Goal: Communication & Community: Answer question/provide support

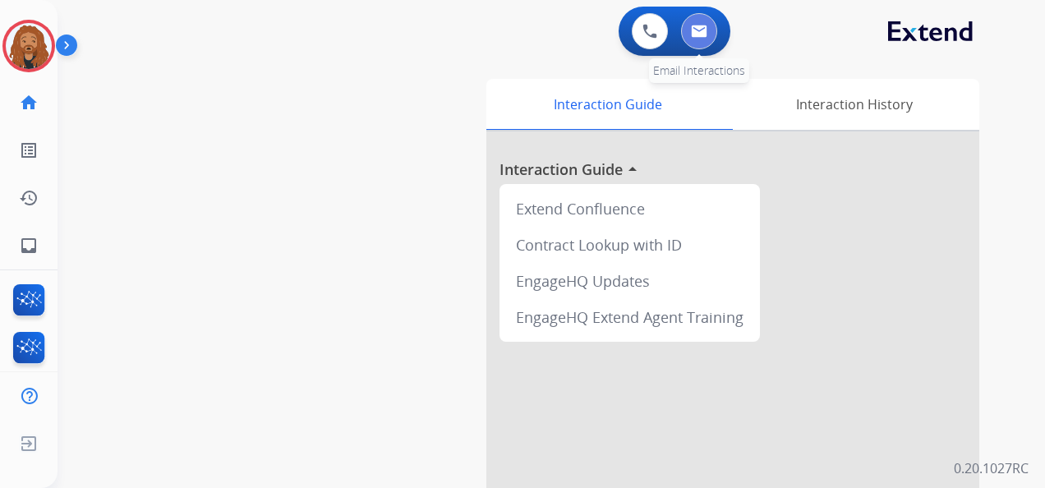
click at [706, 21] on button at bounding box center [699, 31] width 36 height 36
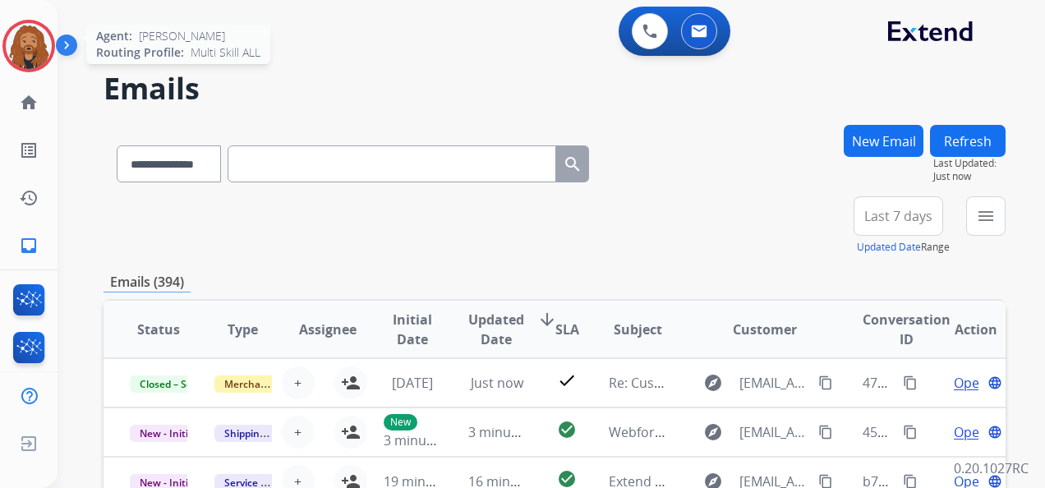
click at [28, 40] on img at bounding box center [29, 46] width 46 height 46
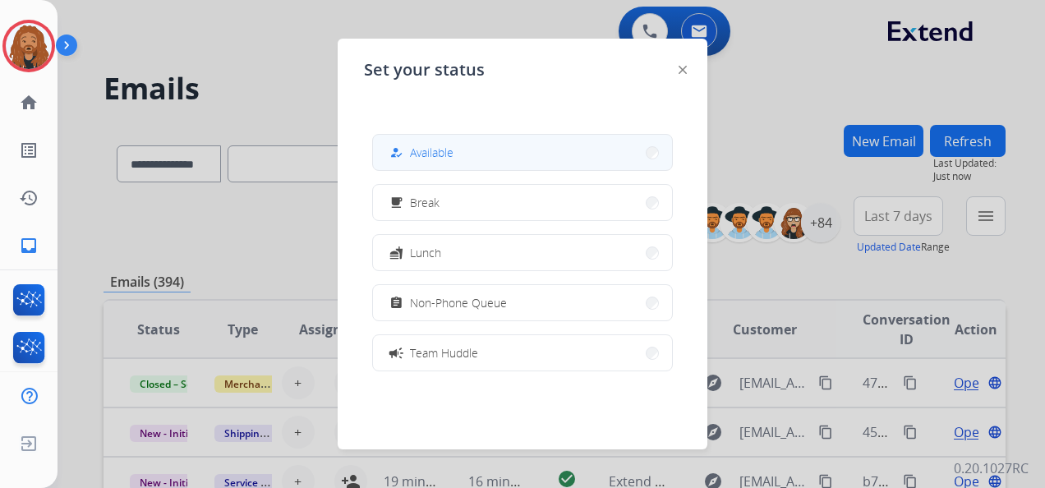
click at [445, 159] on span "Available" at bounding box center [432, 152] width 44 height 17
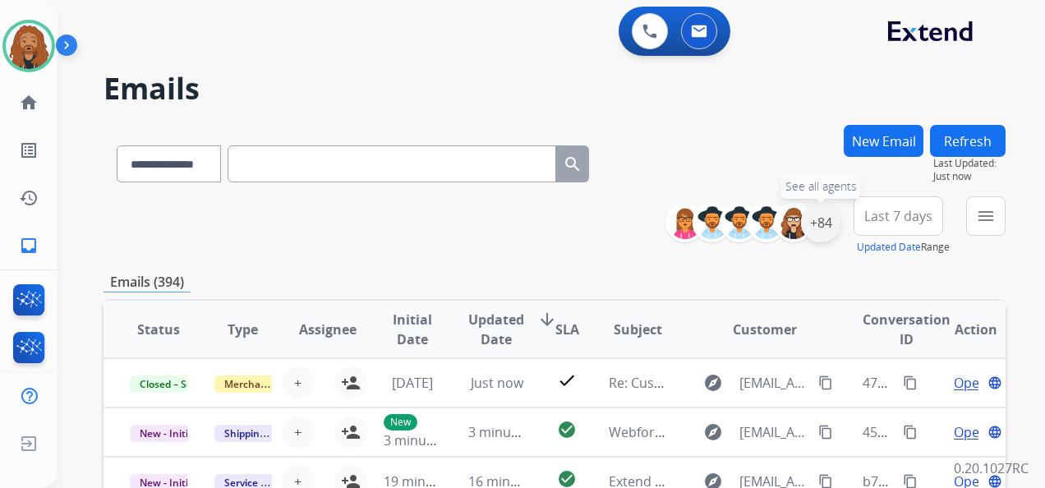
click at [837, 223] on div "+84" at bounding box center [820, 222] width 39 height 39
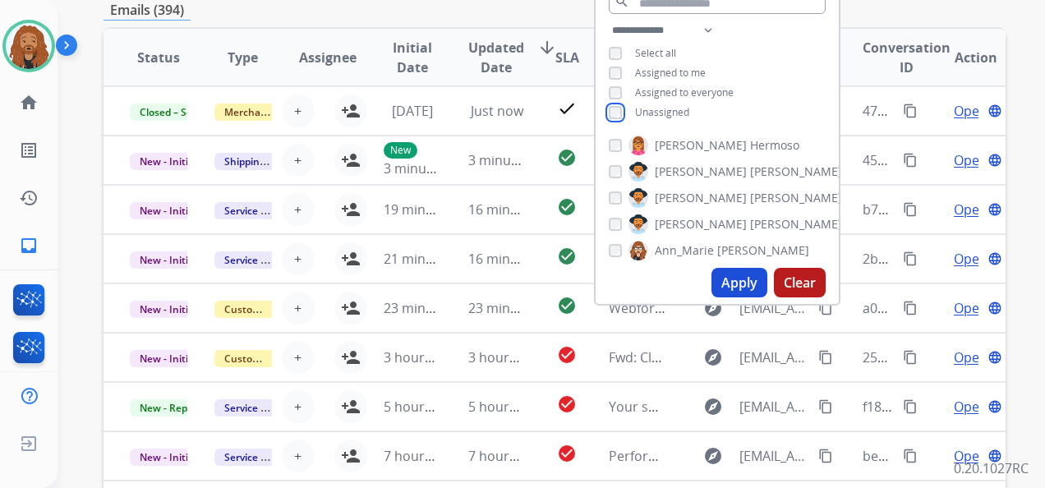
scroll to position [247, 0]
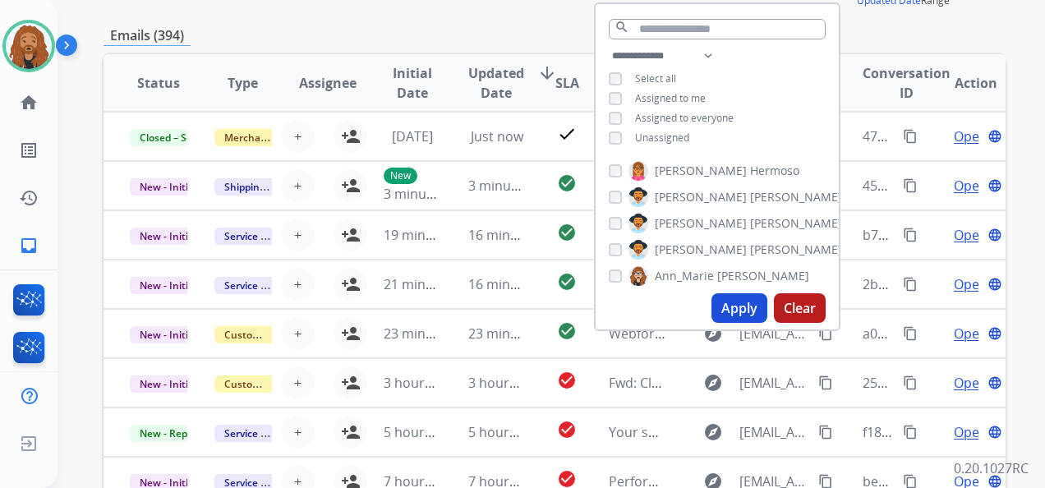
click at [736, 306] on button "Apply" at bounding box center [740, 308] width 56 height 30
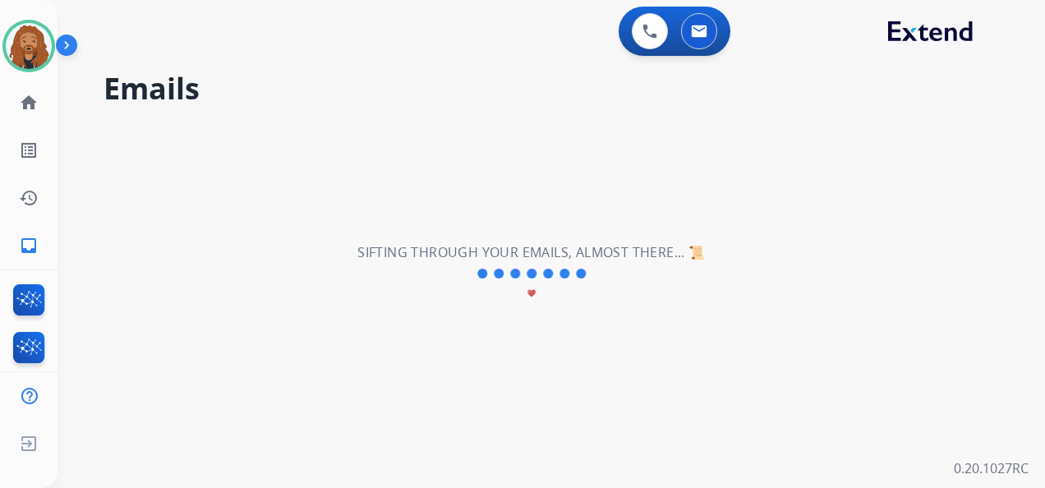
scroll to position [0, 0]
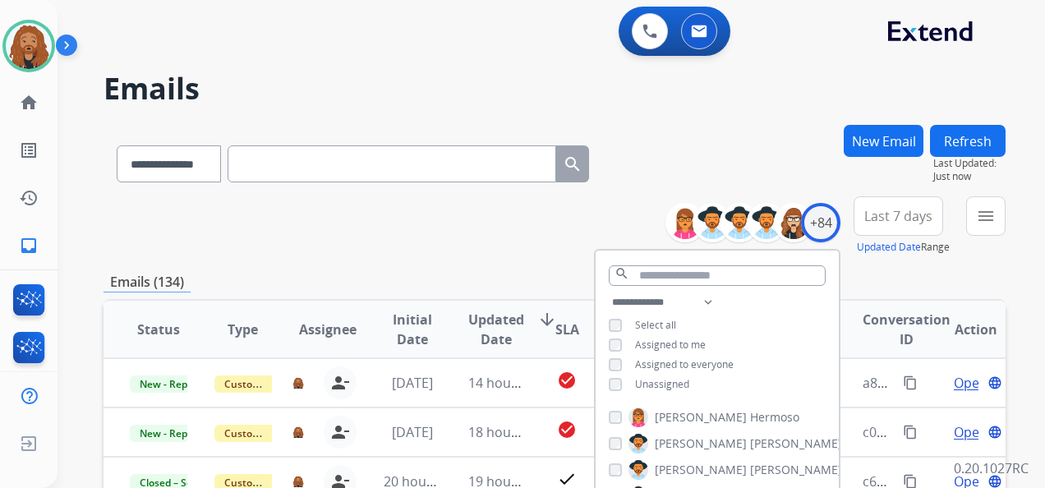
click at [743, 133] on div "**********" at bounding box center [555, 160] width 902 height 71
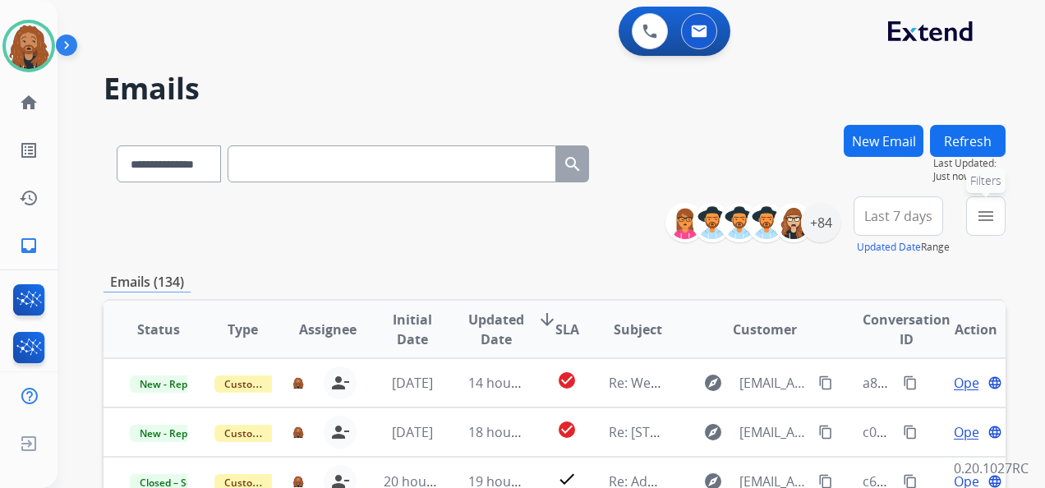
click at [1003, 222] on button "menu Filters" at bounding box center [985, 215] width 39 height 39
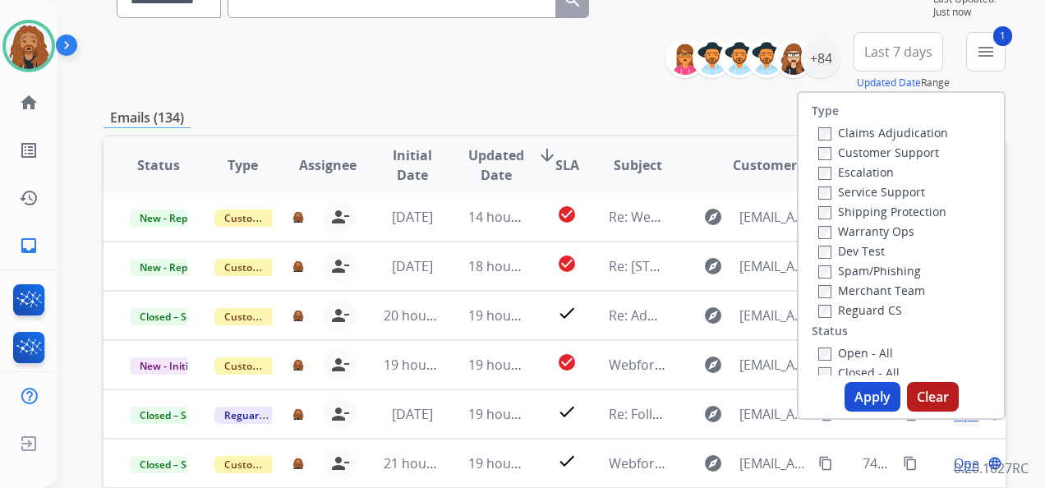
click at [861, 396] on button "Apply" at bounding box center [873, 397] width 56 height 30
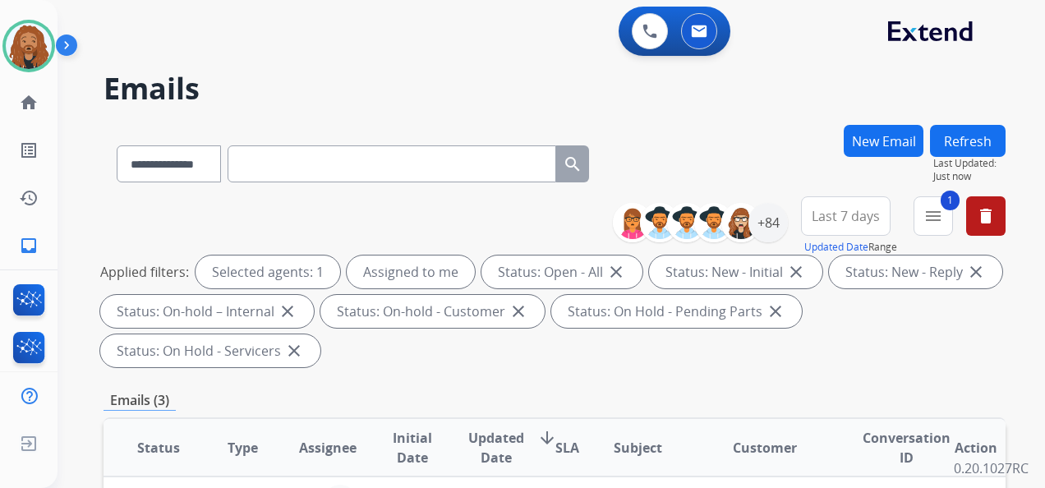
click at [866, 219] on span "Last 7 days" at bounding box center [846, 216] width 68 height 7
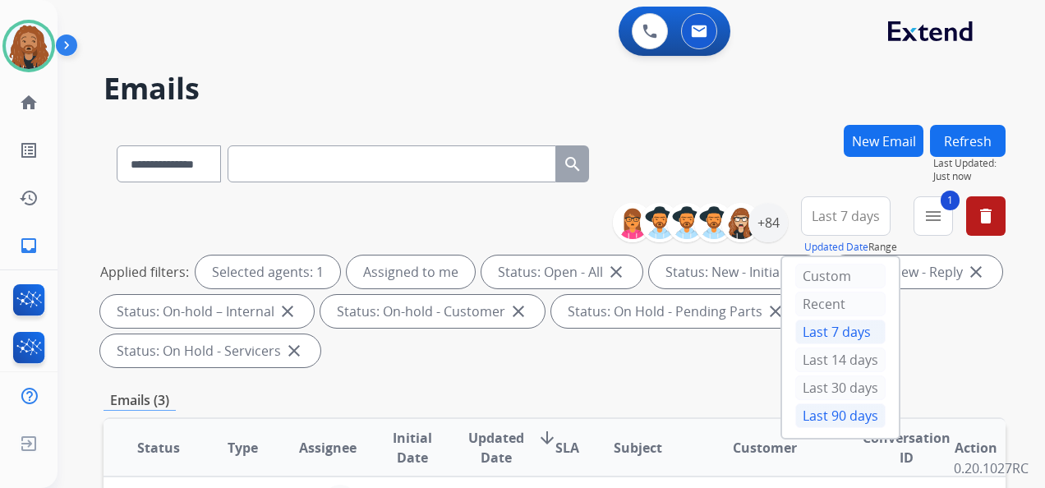
click at [810, 407] on div "Last 90 days" at bounding box center [840, 415] width 90 height 25
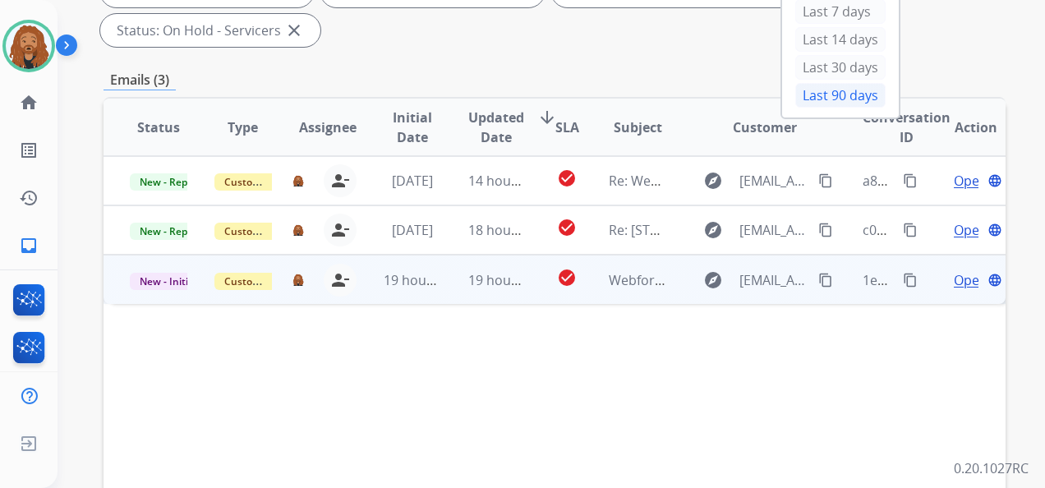
scroll to position [329, 0]
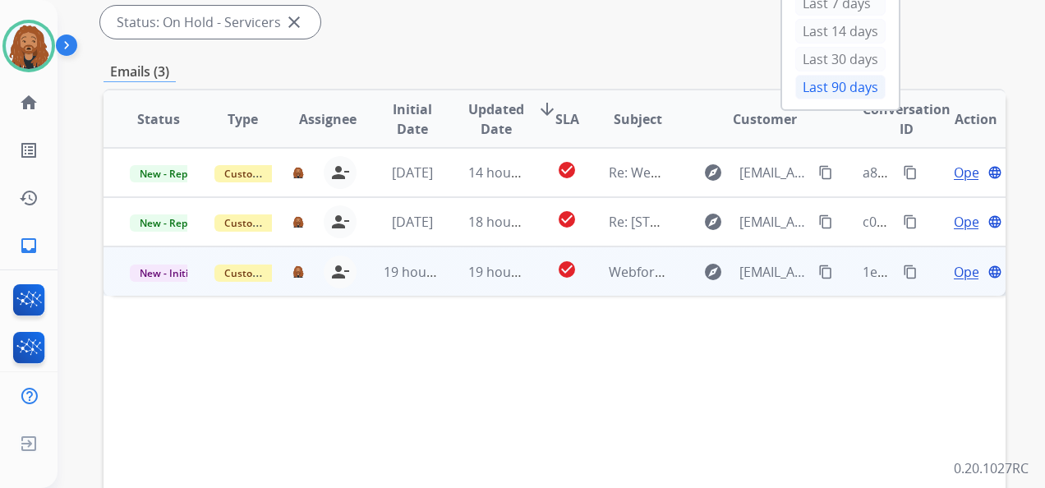
click at [482, 281] on div "19 hours ago" at bounding box center [497, 272] width 58 height 20
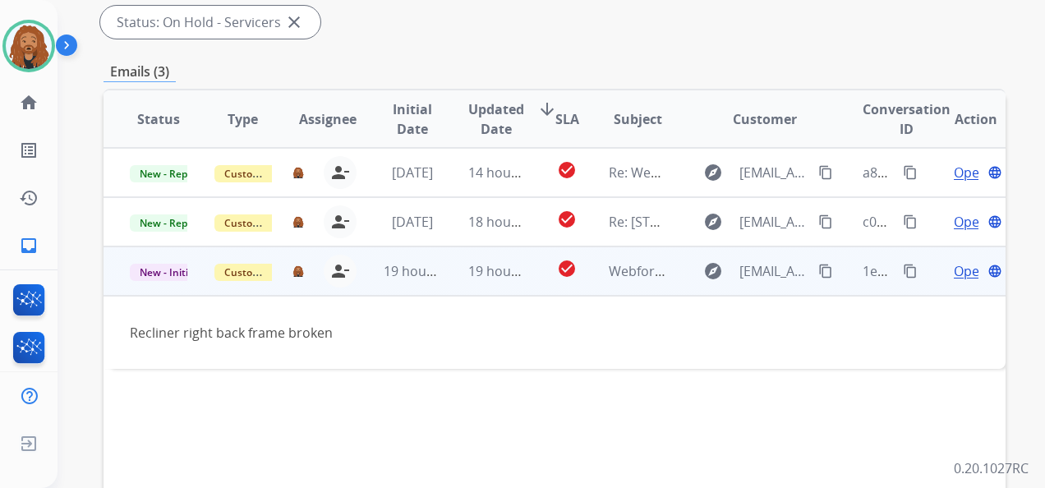
click at [957, 271] on span "Open" at bounding box center [971, 271] width 34 height 20
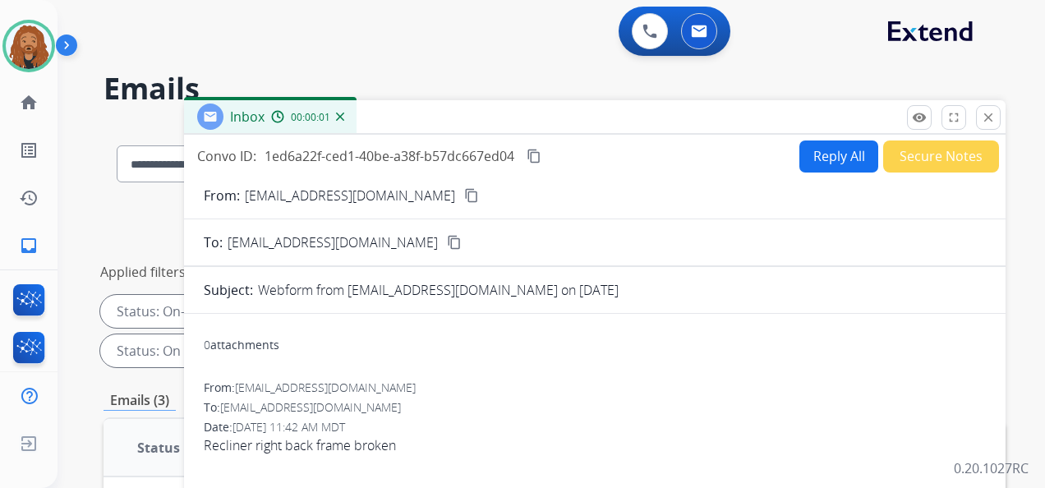
scroll to position [0, 0]
click at [837, 156] on button "Reply All" at bounding box center [839, 157] width 79 height 32
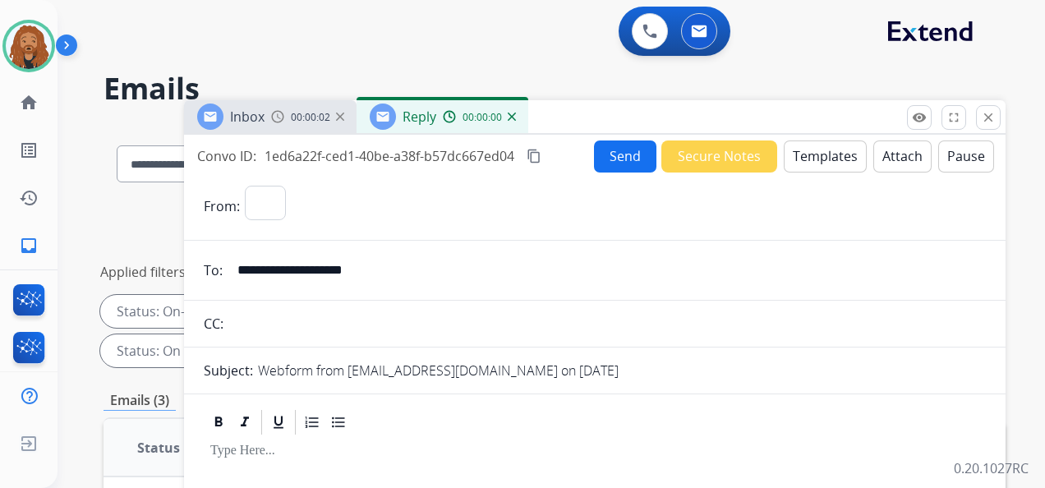
select select "**********"
click at [825, 143] on button "Templates" at bounding box center [825, 157] width 83 height 32
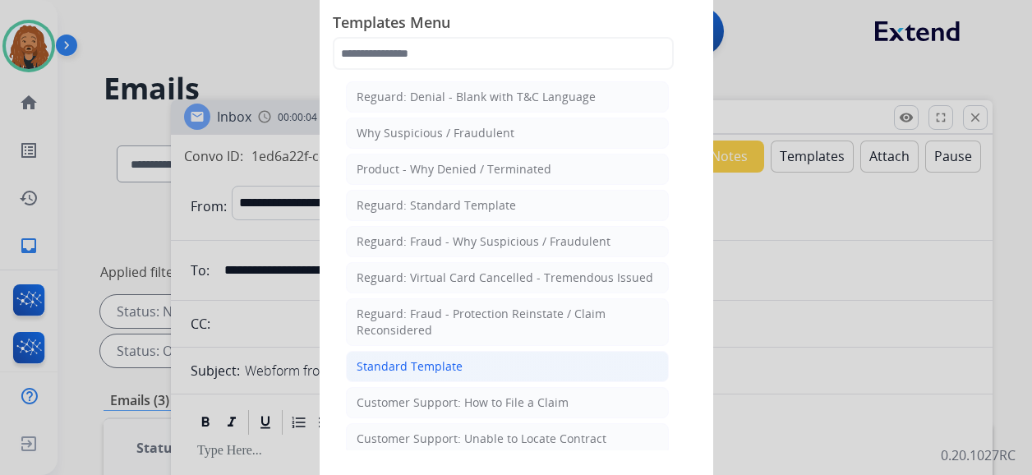
click at [430, 358] on div "Standard Template" at bounding box center [410, 366] width 106 height 16
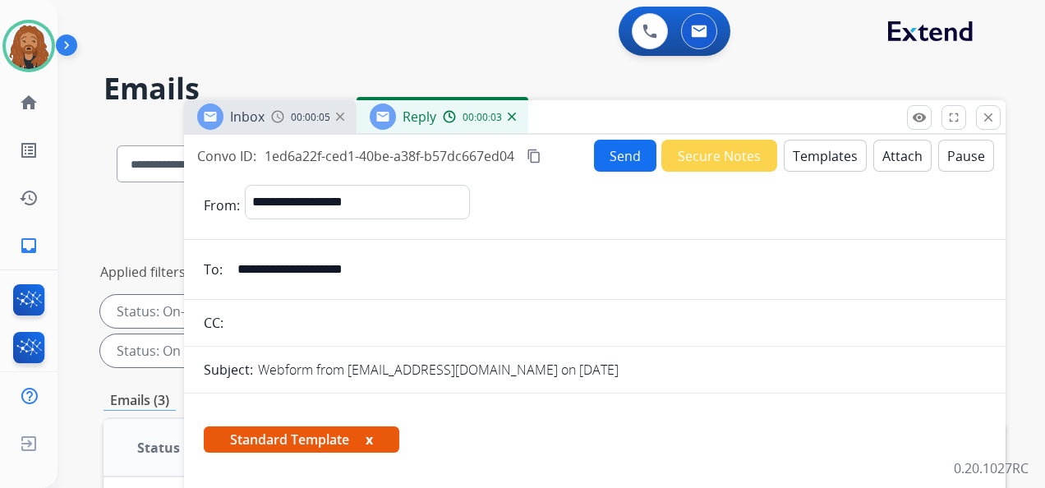
click at [818, 137] on div "**********" at bounding box center [595, 486] width 822 height 702
click at [801, 154] on button "Templates" at bounding box center [825, 156] width 83 height 32
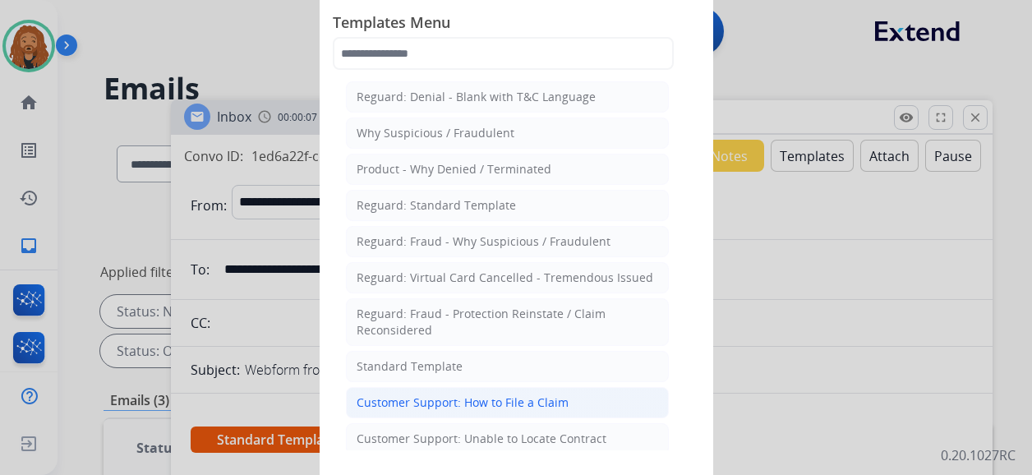
click at [454, 403] on div "Customer Support: How to File a Claim" at bounding box center [463, 402] width 212 height 16
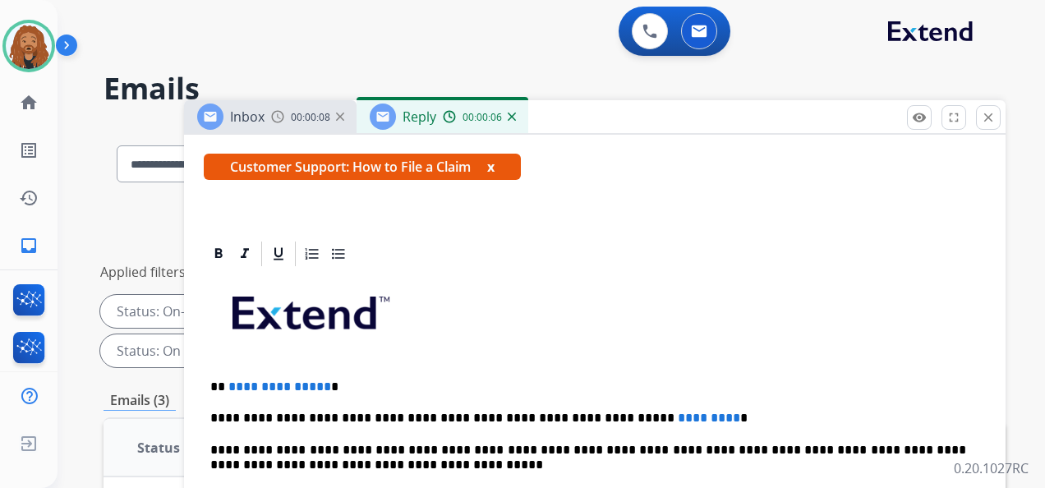
scroll to position [296, 0]
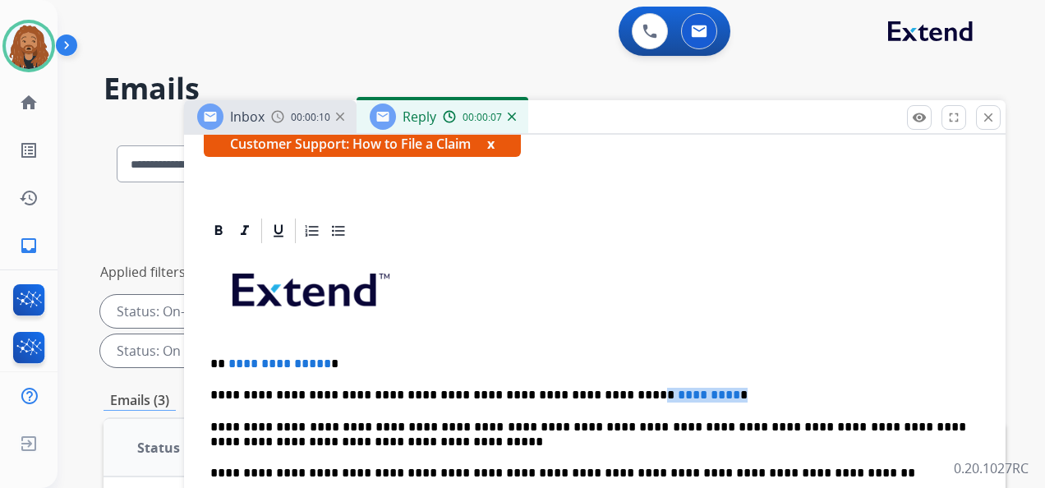
drag, startPoint x: 665, startPoint y: 394, endPoint x: 582, endPoint y: 389, distance: 83.2
click at [583, 389] on p "**********" at bounding box center [588, 395] width 756 height 15
click at [646, 390] on p "**********" at bounding box center [588, 395] width 756 height 15
drag, startPoint x: 338, startPoint y: 363, endPoint x: 217, endPoint y: 351, distance: 121.4
click at [217, 357] on p "**********" at bounding box center [588, 364] width 756 height 15
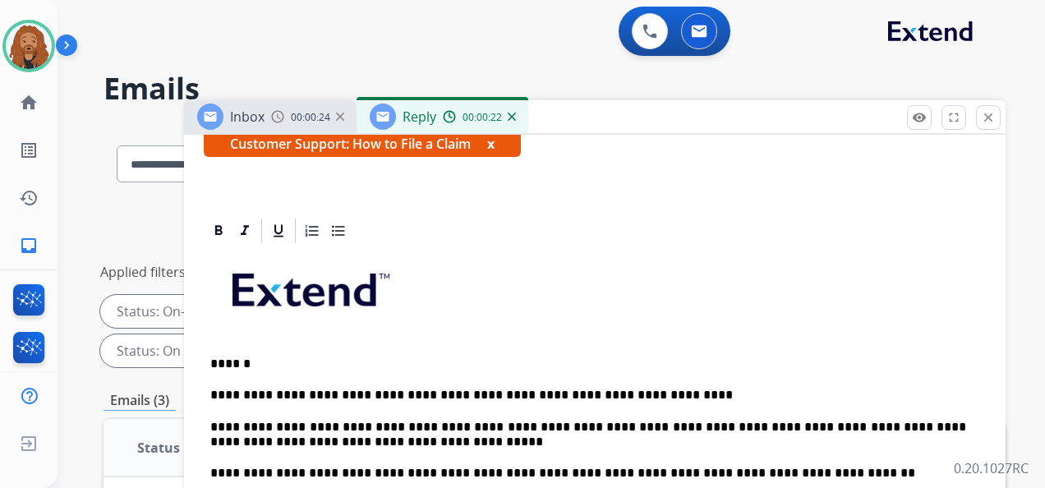
scroll to position [82, 0]
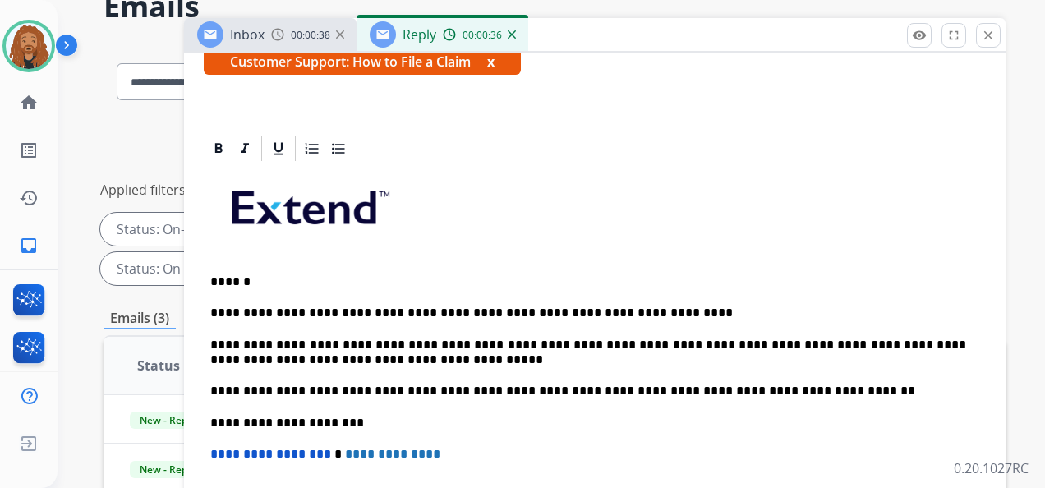
click at [646, 308] on p "**********" at bounding box center [588, 313] width 756 height 15
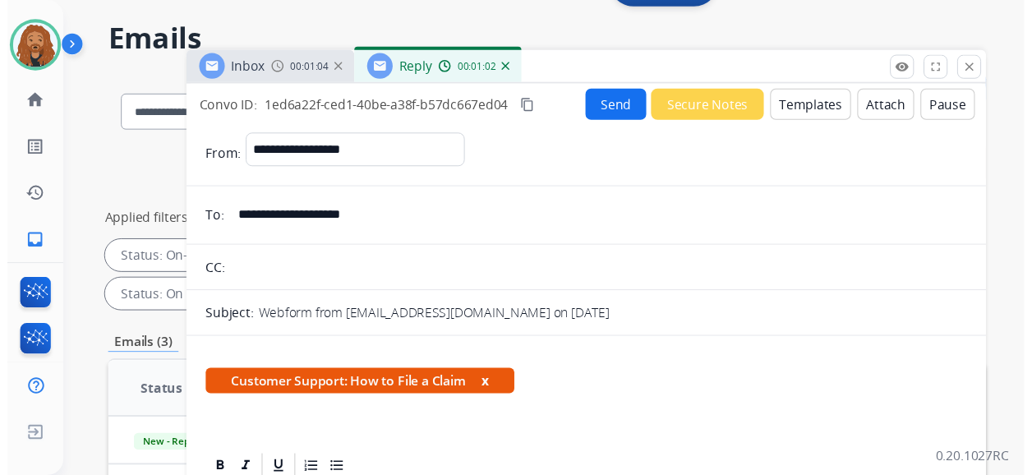
scroll to position [0, 0]
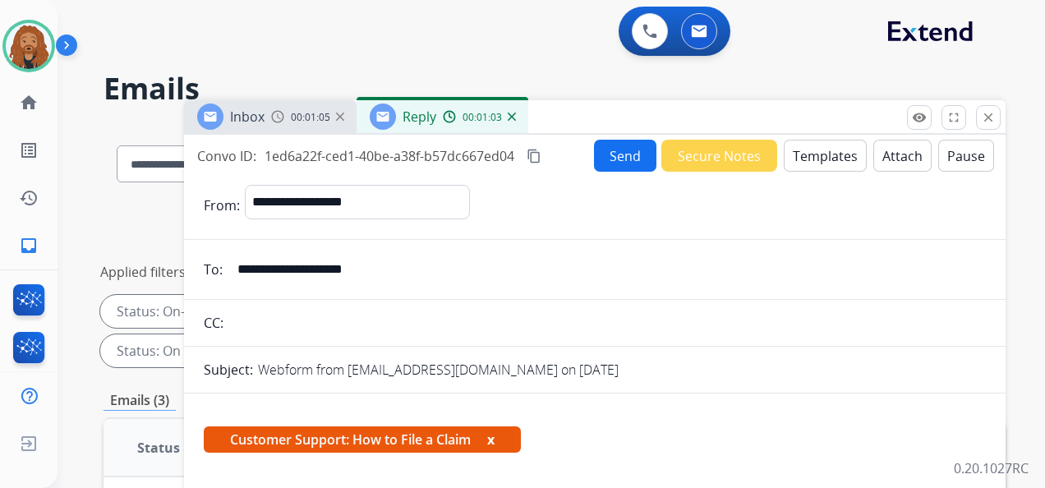
click at [636, 154] on button "Send" at bounding box center [625, 156] width 62 height 32
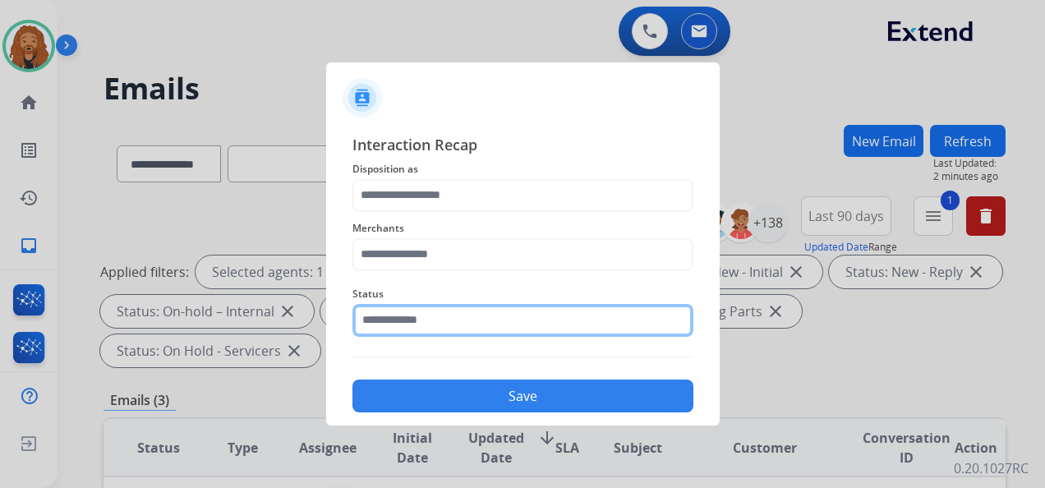
drag, startPoint x: 548, startPoint y: 332, endPoint x: 540, endPoint y: 334, distance: 8.4
click at [547, 332] on div "Status" at bounding box center [523, 311] width 341 height 66
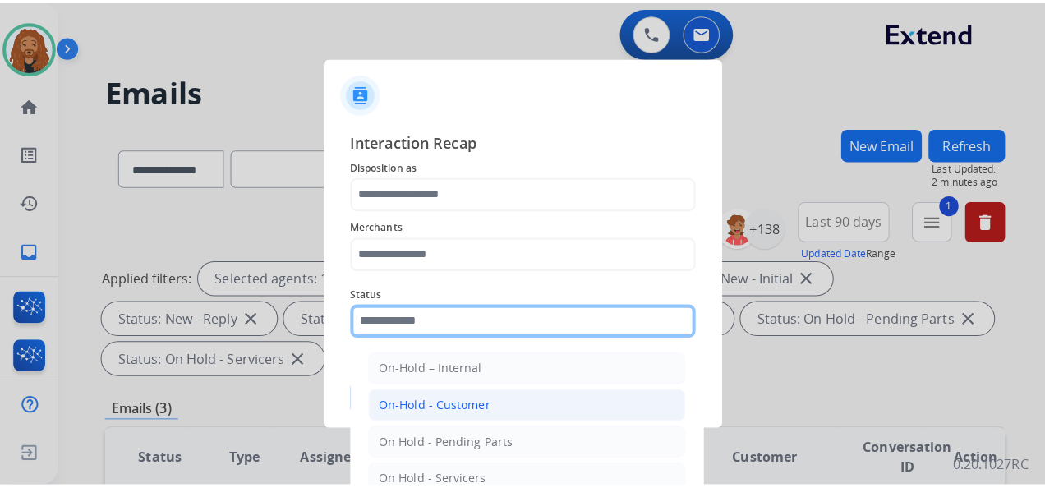
scroll to position [94, 0]
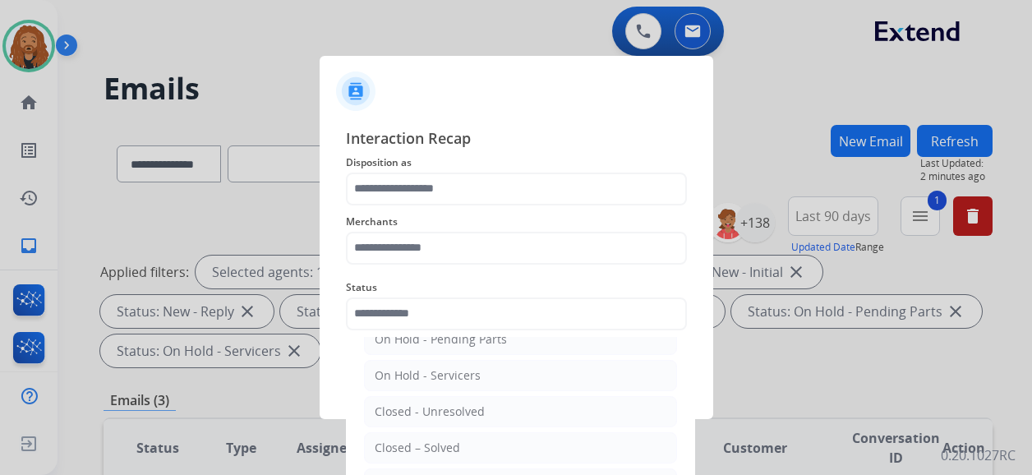
click at [408, 447] on div "Closed – Solved" at bounding box center [417, 448] width 85 height 16
type input "**********"
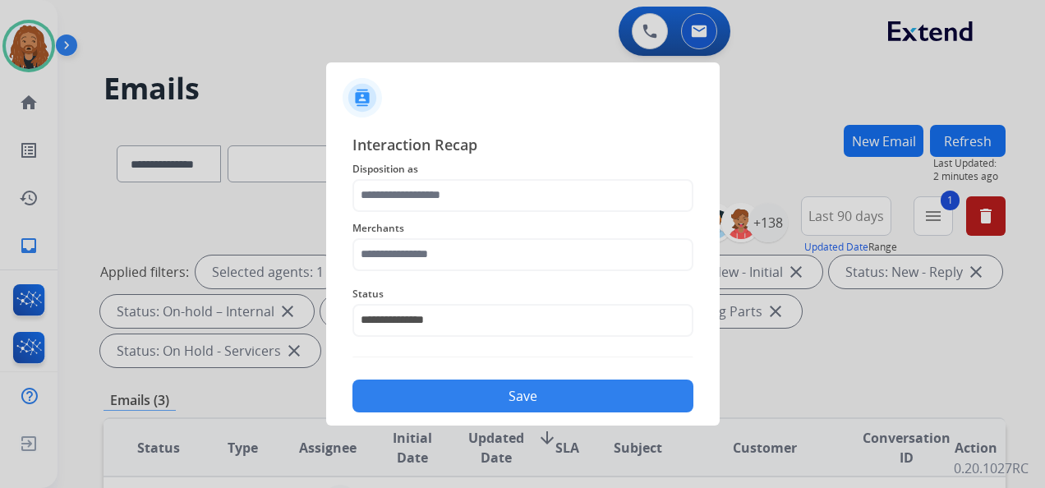
drag, startPoint x: 408, startPoint y: 237, endPoint x: 408, endPoint y: 248, distance: 11.5
click at [408, 242] on div "Merchants" at bounding box center [523, 245] width 341 height 66
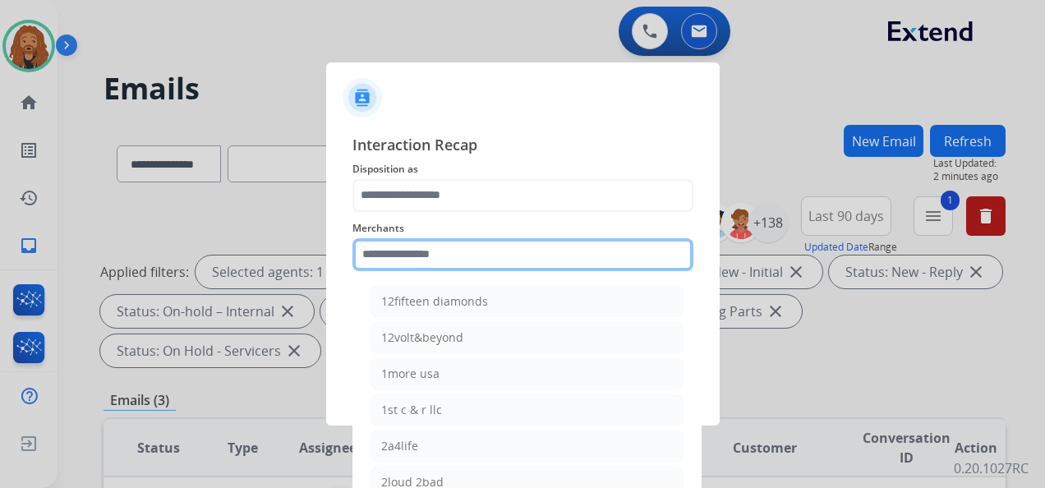
click at [406, 253] on input "text" at bounding box center [523, 254] width 341 height 33
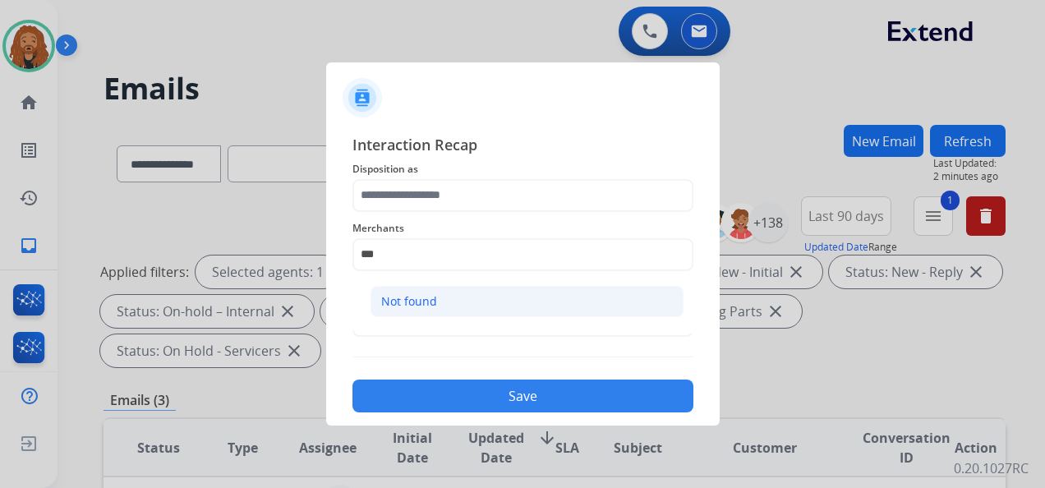
click at [430, 301] on div "Not found" at bounding box center [409, 301] width 56 height 16
type input "*********"
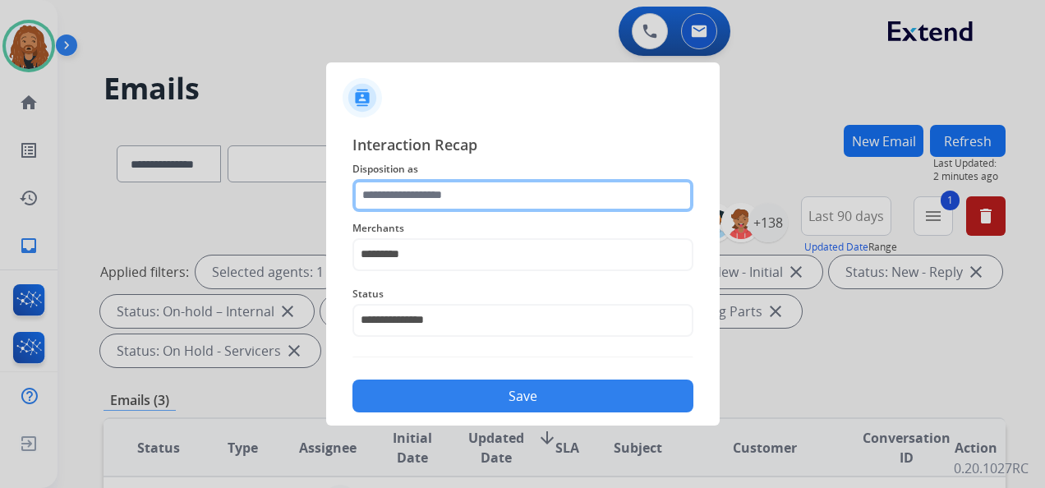
click at [454, 184] on input "text" at bounding box center [523, 195] width 341 height 33
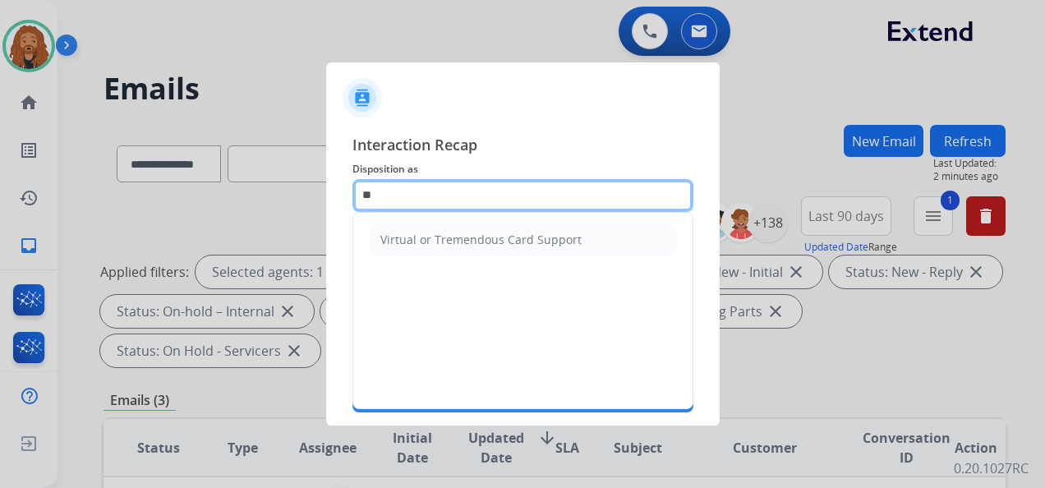
type input "*"
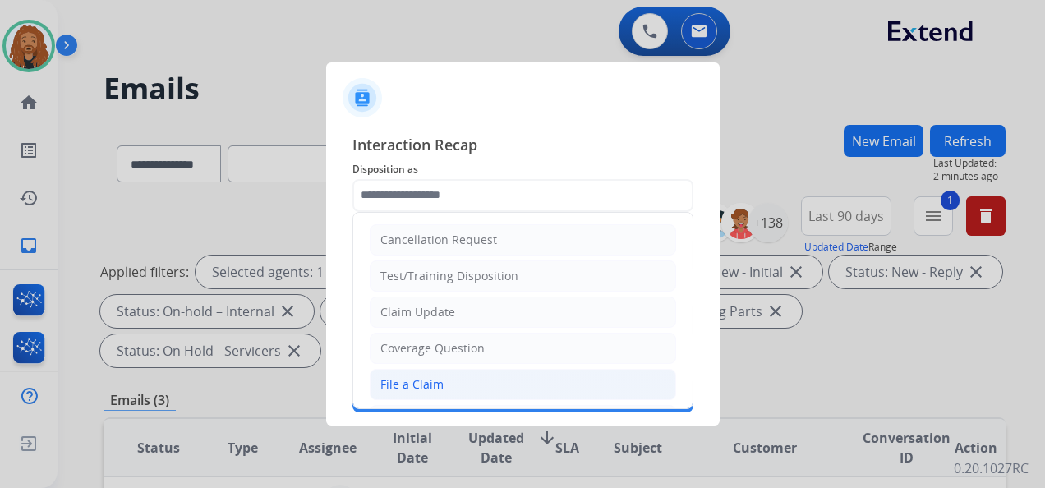
click at [427, 391] on li "File a Claim" at bounding box center [523, 384] width 307 height 31
type input "**********"
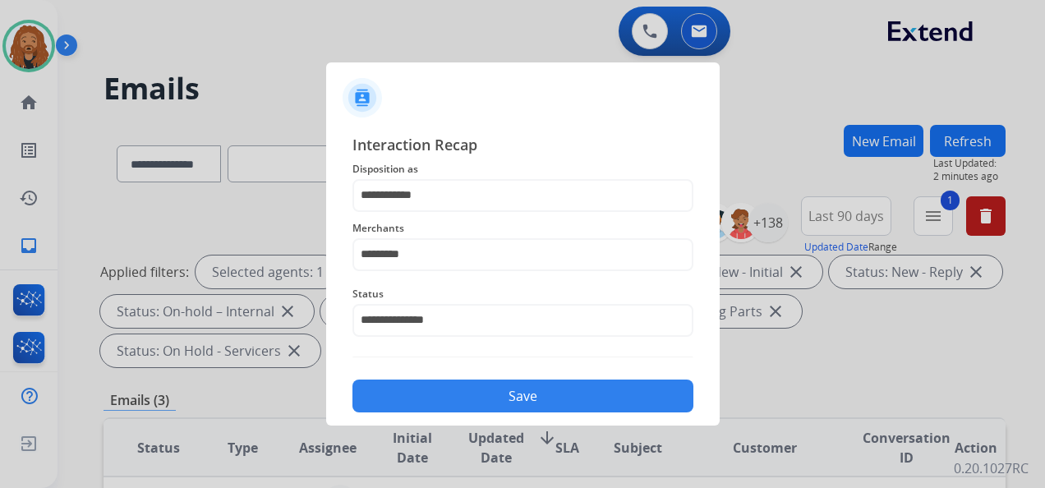
click at [440, 389] on button "Save" at bounding box center [523, 396] width 341 height 33
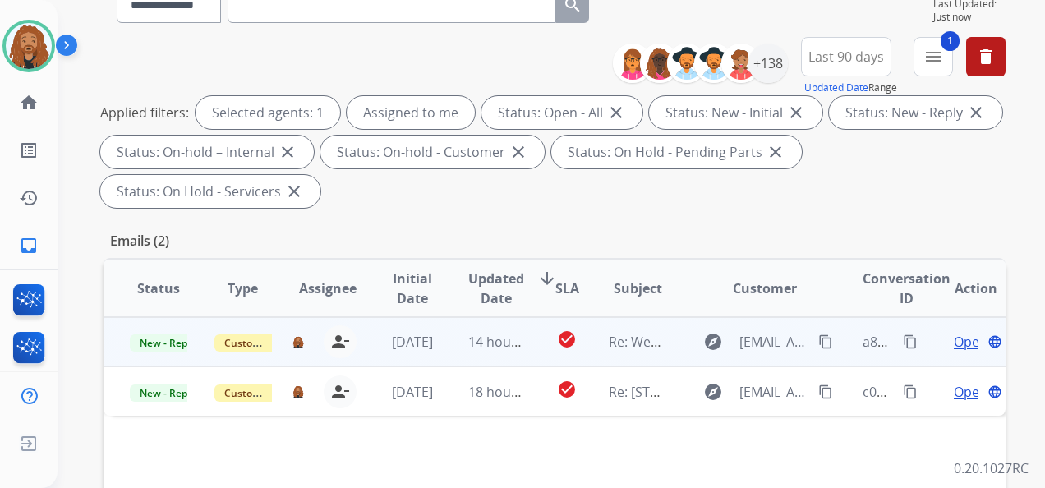
scroll to position [164, 0]
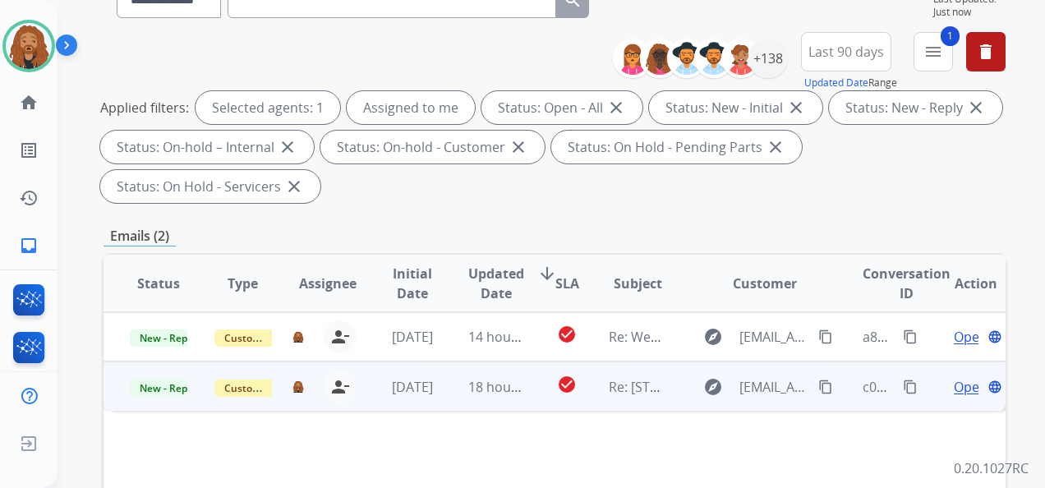
click at [350, 394] on div "person_remove [PERSON_NAME] to Me" at bounding box center [330, 387] width 53 height 33
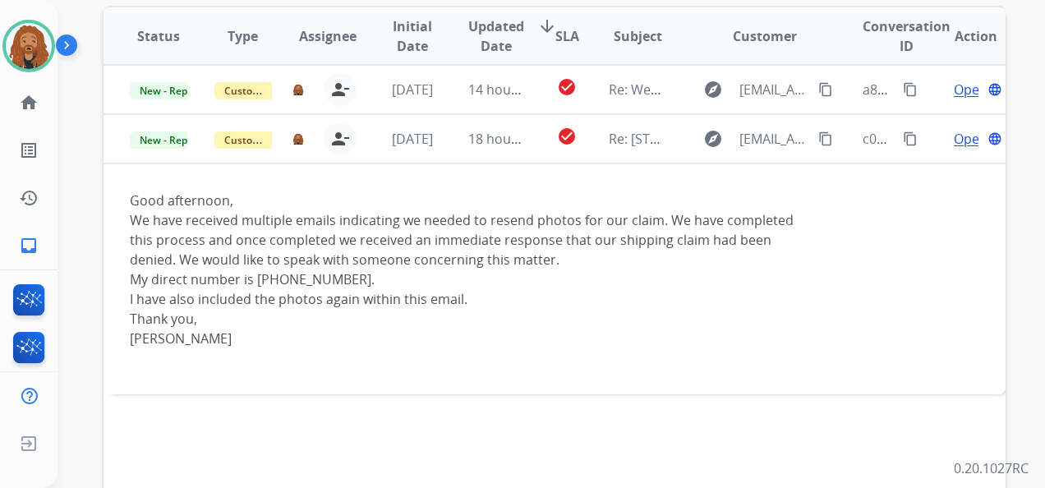
scroll to position [411, 0]
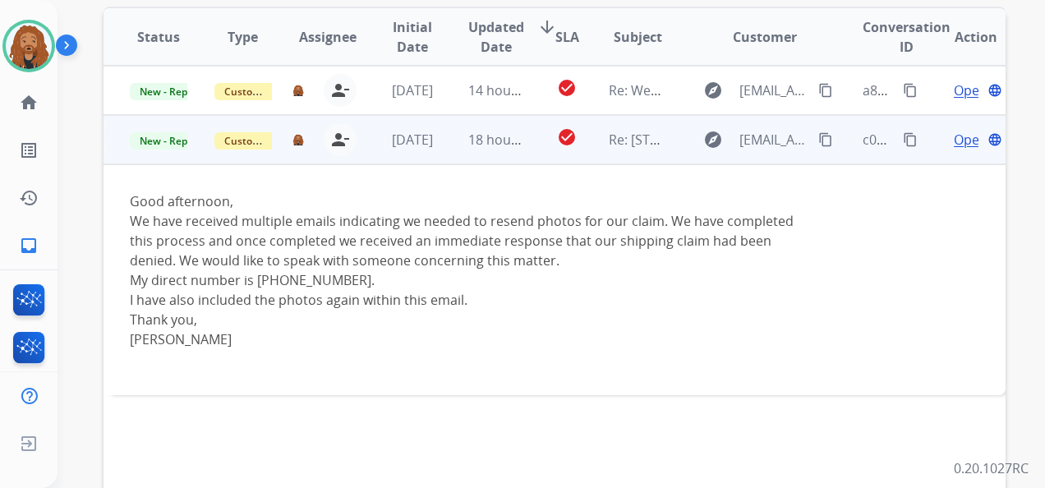
click at [954, 138] on span "Open" at bounding box center [971, 140] width 34 height 20
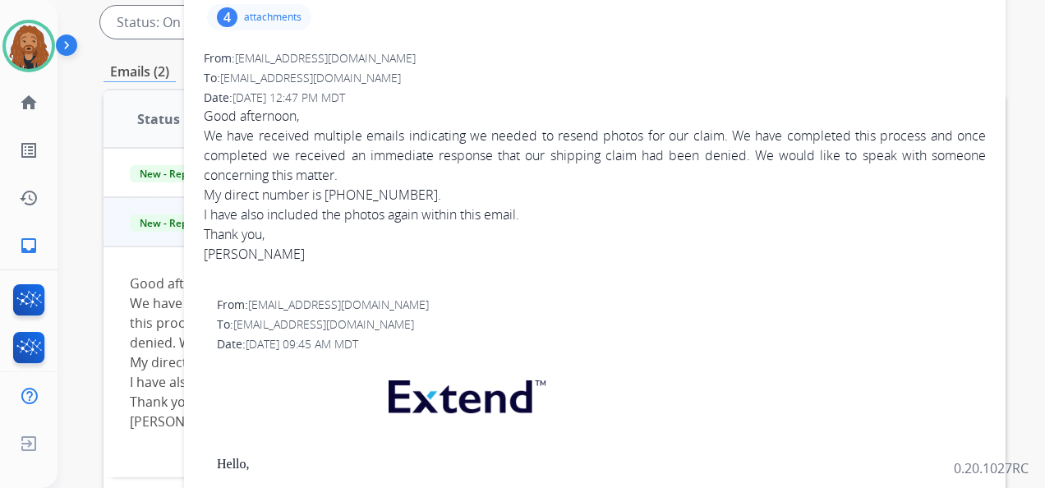
scroll to position [247, 0]
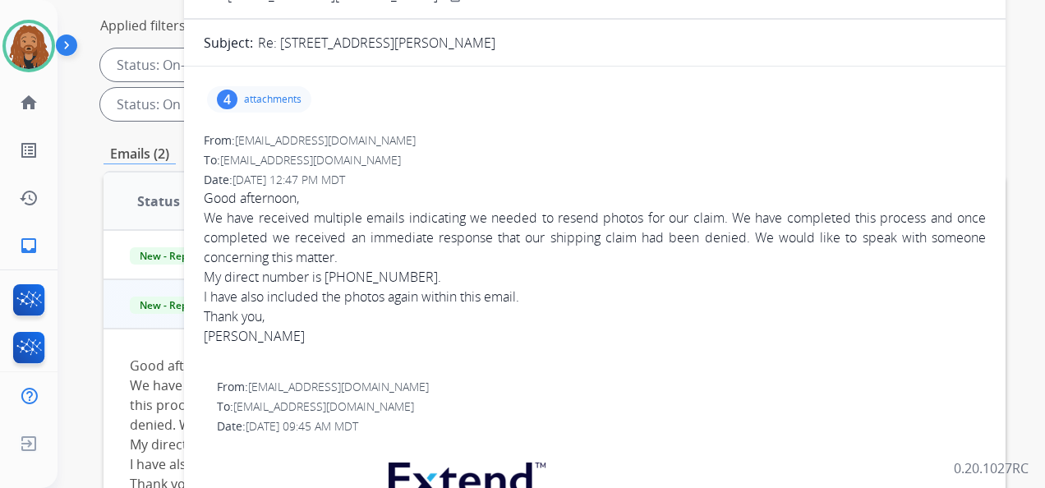
drag, startPoint x: 612, startPoint y: 370, endPoint x: 467, endPoint y: 344, distance: 147.8
click at [467, 344] on div "[PERSON_NAME]" at bounding box center [595, 336] width 782 height 20
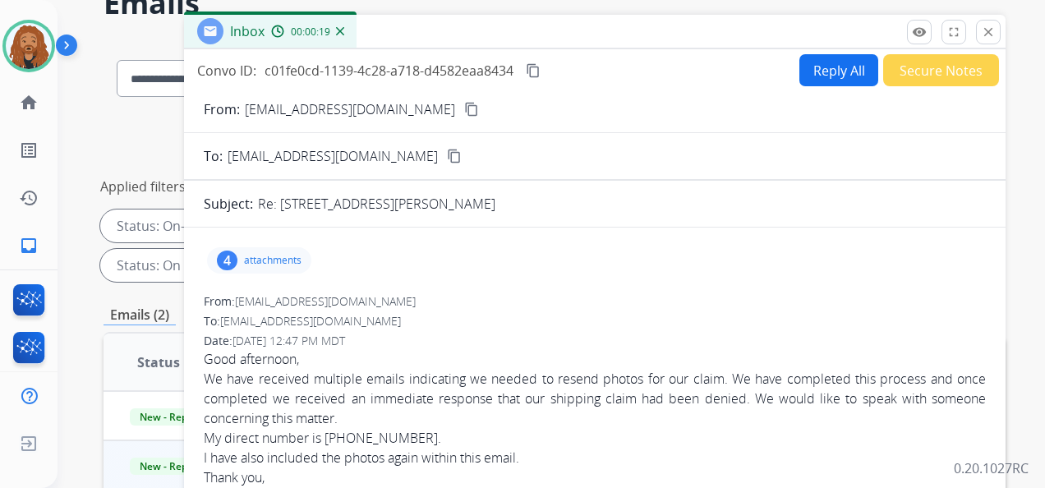
scroll to position [82, 0]
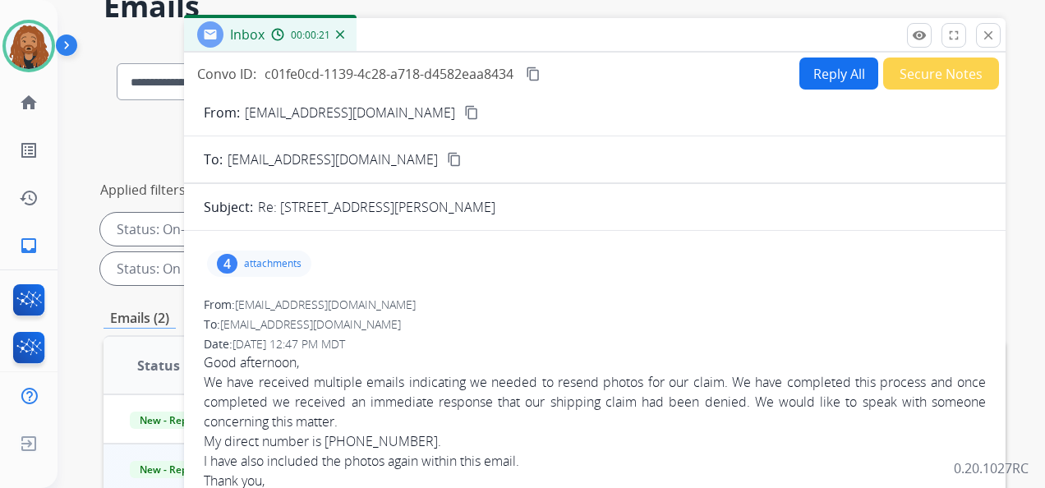
click at [464, 112] on mat-icon "content_copy" at bounding box center [471, 112] width 15 height 15
click at [828, 66] on button "Reply All" at bounding box center [839, 74] width 79 height 32
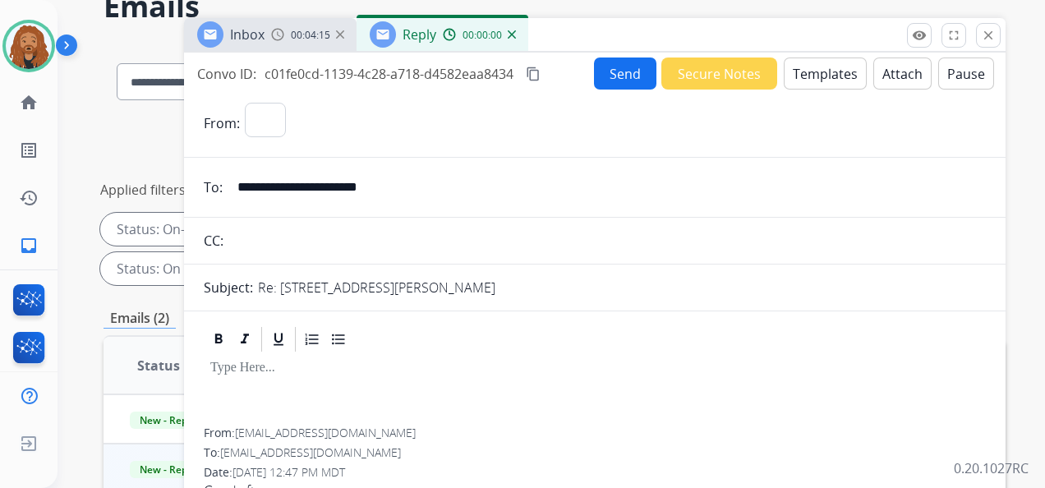
select select "**********"
click at [798, 73] on button "Templates" at bounding box center [825, 74] width 83 height 32
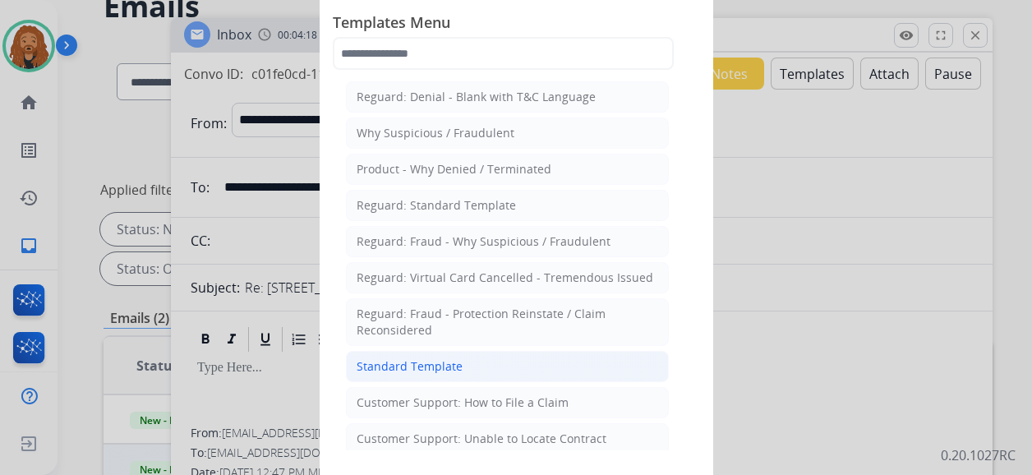
click at [416, 358] on div "Standard Template" at bounding box center [410, 366] width 106 height 16
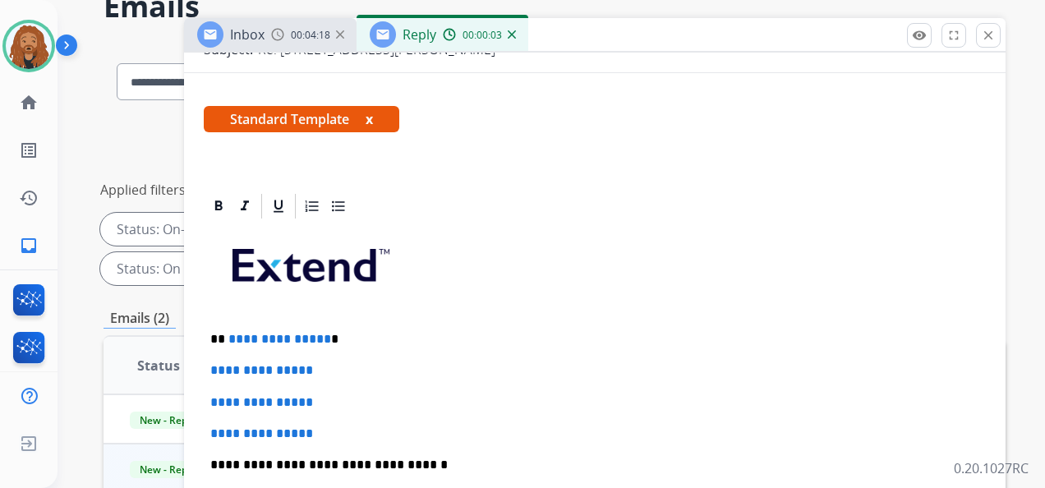
scroll to position [411, 0]
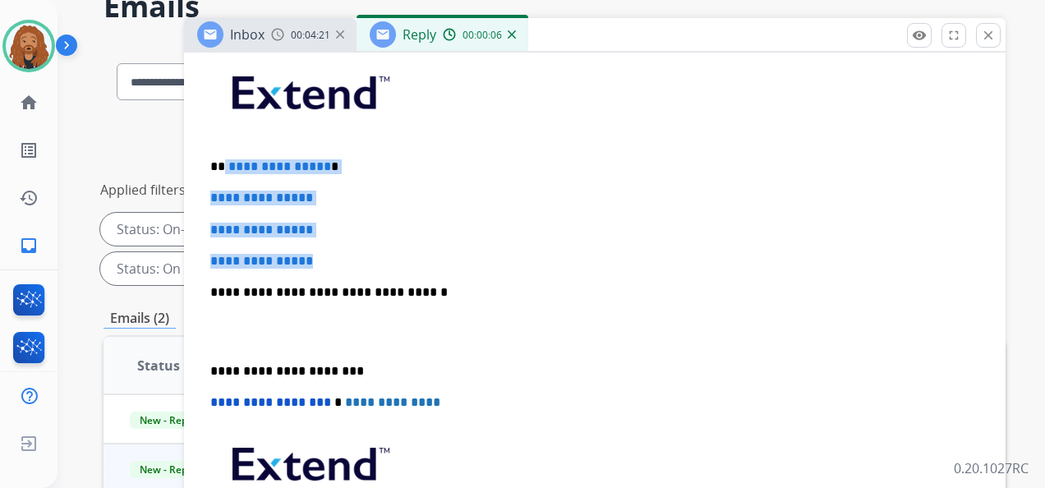
drag, startPoint x: 341, startPoint y: 257, endPoint x: 222, endPoint y: 150, distance: 160.6
click at [222, 150] on div "**********" at bounding box center [595, 330] width 782 height 565
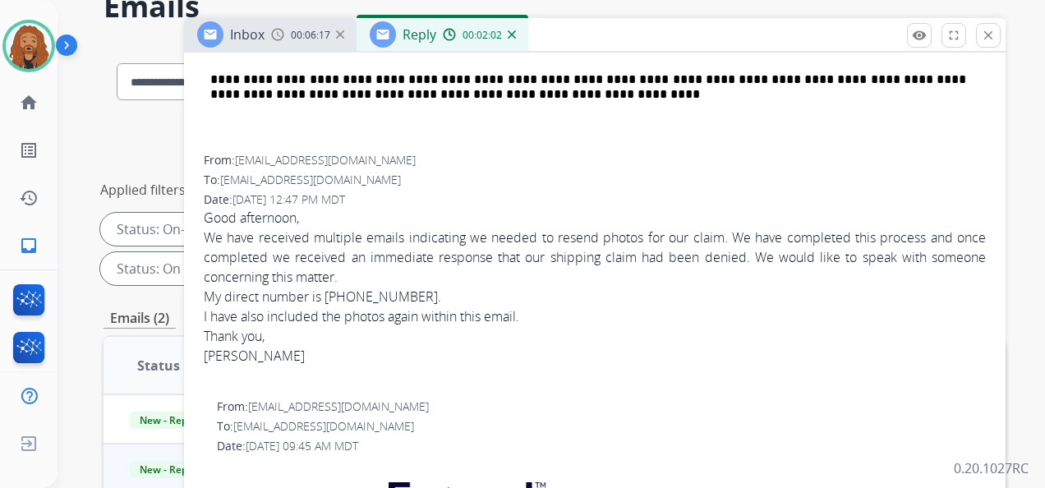
scroll to position [1233, 0]
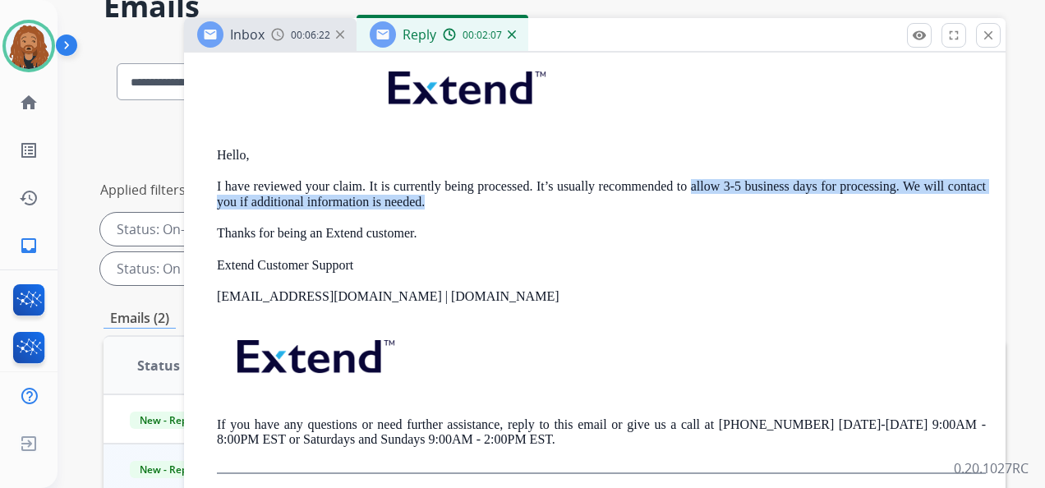
drag, startPoint x: 731, startPoint y: 188, endPoint x: 469, endPoint y: 199, distance: 262.4
click at [469, 199] on p "I have reviewed your claim. It is currently being processed. It’s usually recom…" at bounding box center [601, 194] width 769 height 30
copy p "allow 3-5 business days for processing. We will contact you if additional infor…"
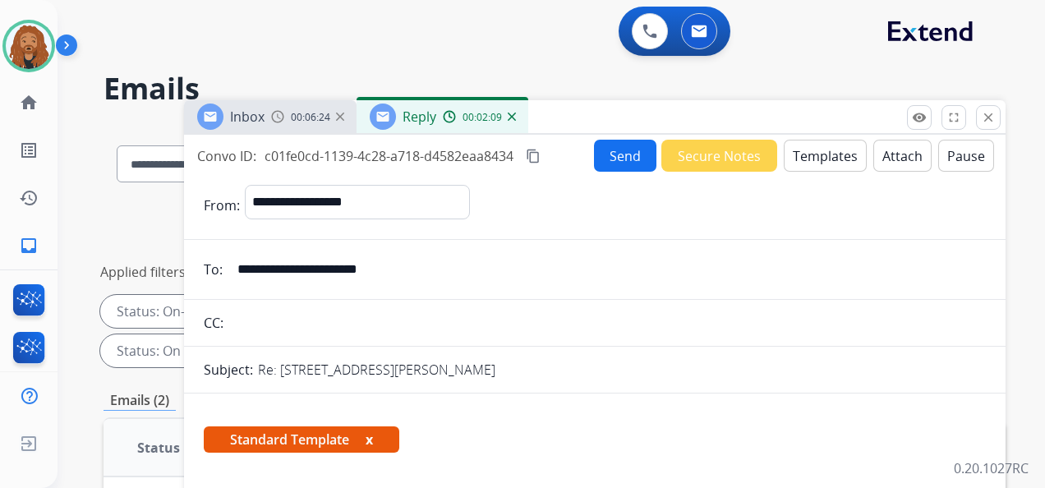
scroll to position [411, 0]
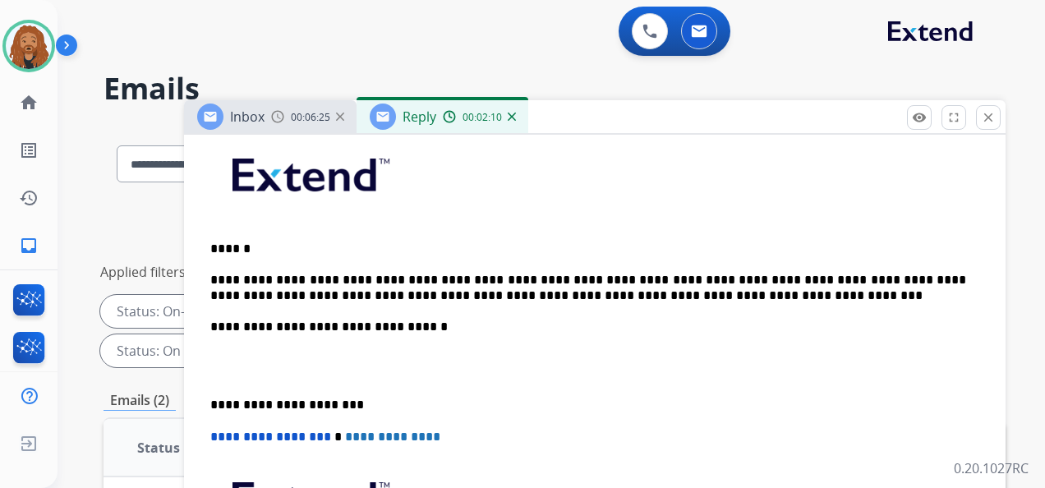
click at [664, 300] on p "**********" at bounding box center [588, 288] width 756 height 30
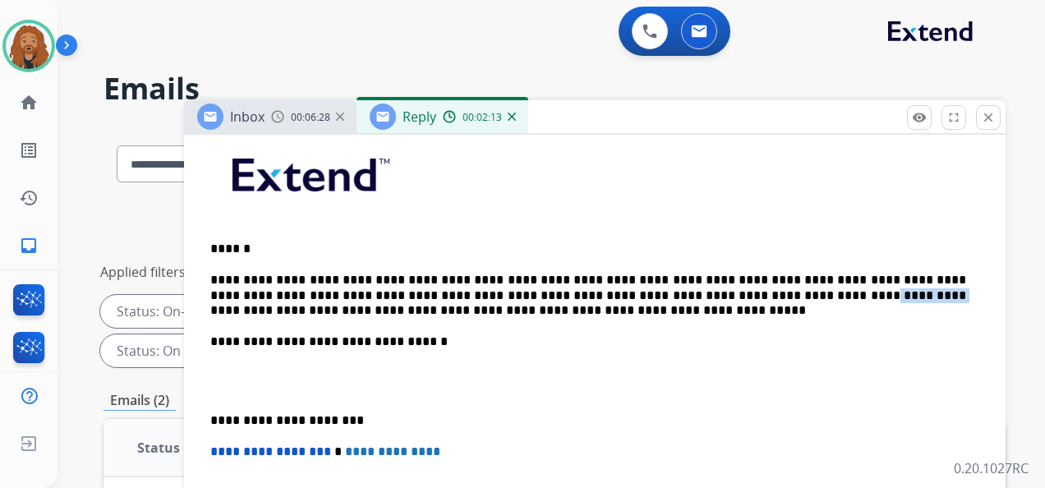
drag, startPoint x: 672, startPoint y: 291, endPoint x: 609, endPoint y: 293, distance: 63.3
click at [609, 293] on p "**********" at bounding box center [588, 295] width 756 height 45
click at [250, 389] on p at bounding box center [594, 382] width 769 height 30
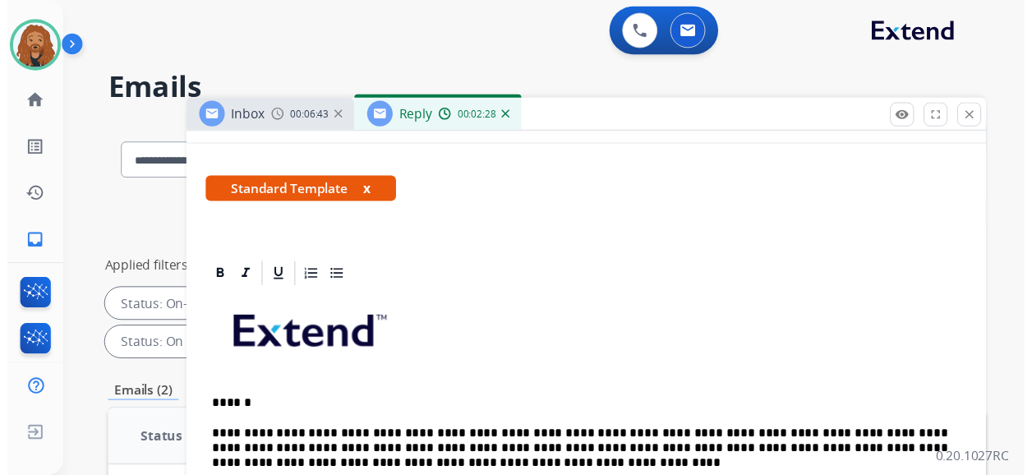
scroll to position [0, 0]
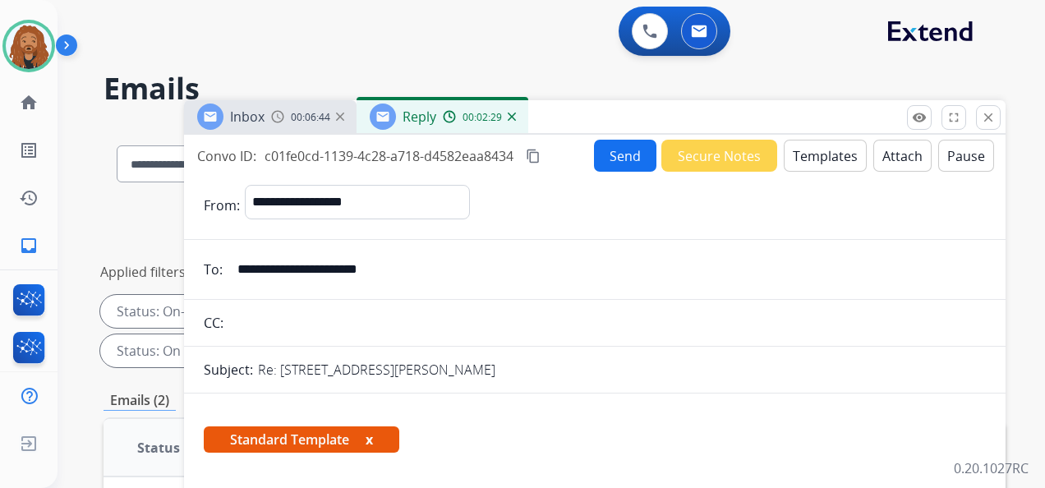
click at [626, 163] on button "Send" at bounding box center [625, 156] width 62 height 32
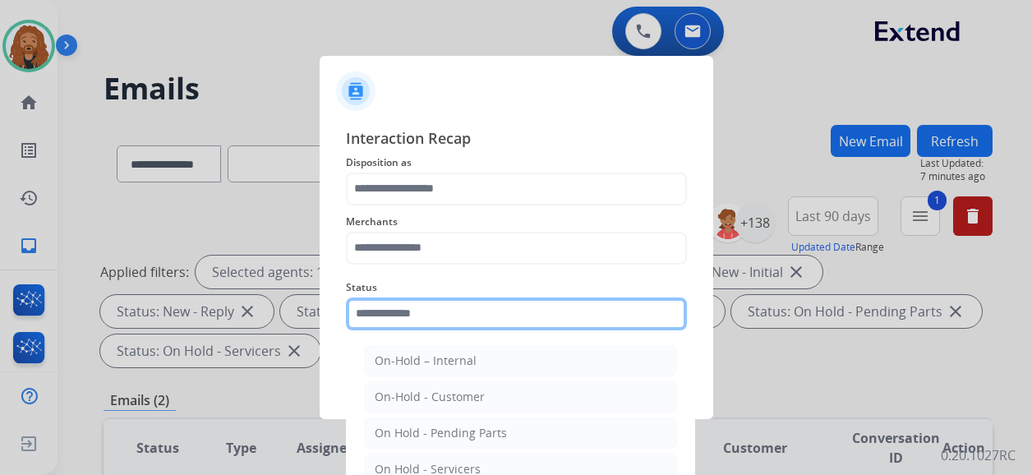
click at [384, 327] on input "text" at bounding box center [516, 313] width 341 height 33
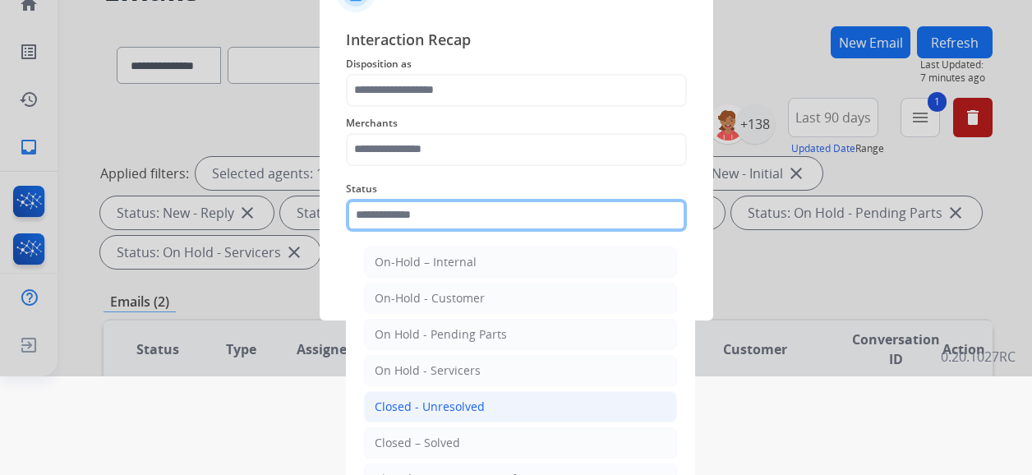
scroll to position [108, 0]
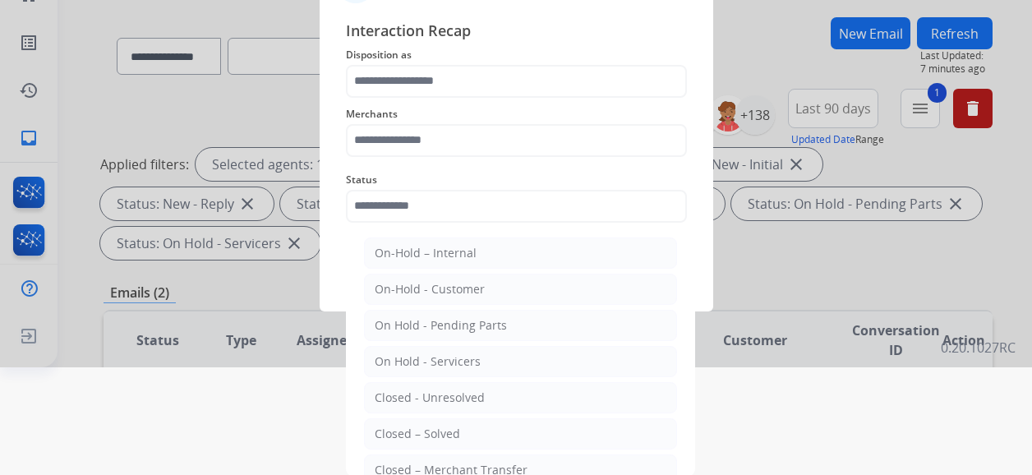
drag, startPoint x: 491, startPoint y: 424, endPoint x: 490, endPoint y: 403, distance: 20.6
click at [490, 424] on li "Closed – Solved" at bounding box center [520, 433] width 313 height 31
type input "**********"
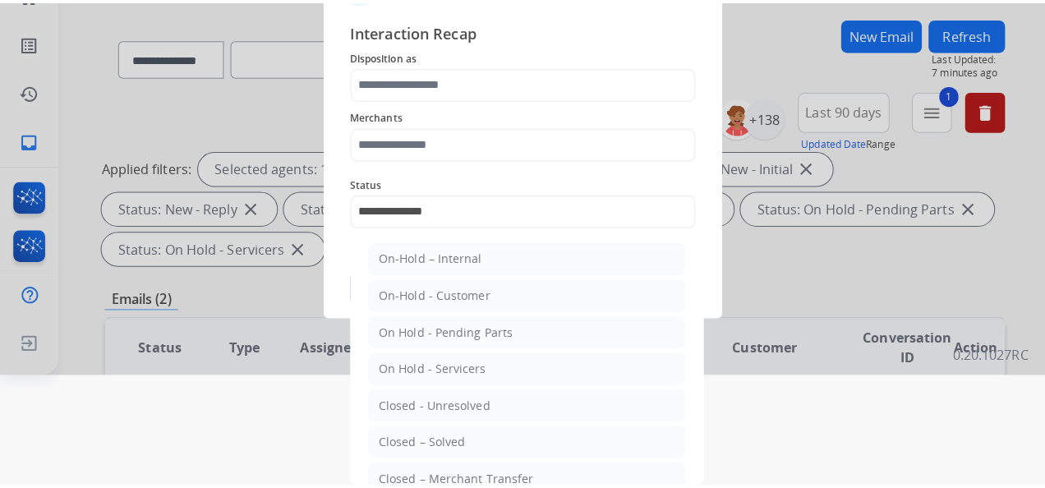
scroll to position [0, 0]
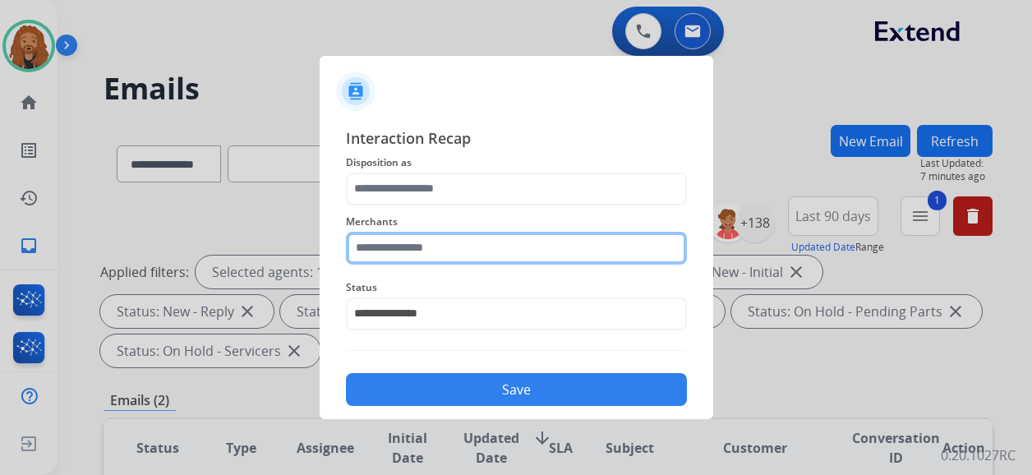
click at [478, 254] on input "text" at bounding box center [516, 248] width 341 height 33
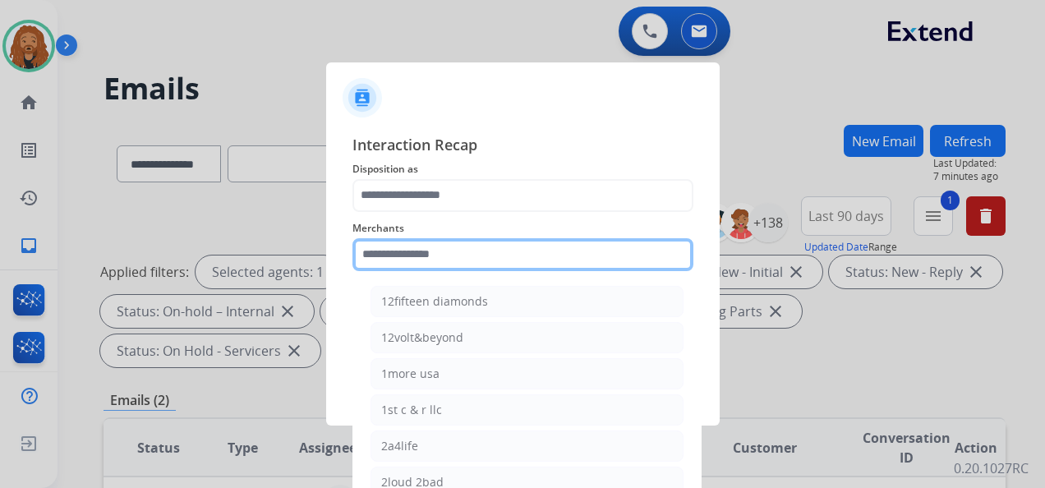
click at [504, 244] on input "text" at bounding box center [523, 254] width 341 height 33
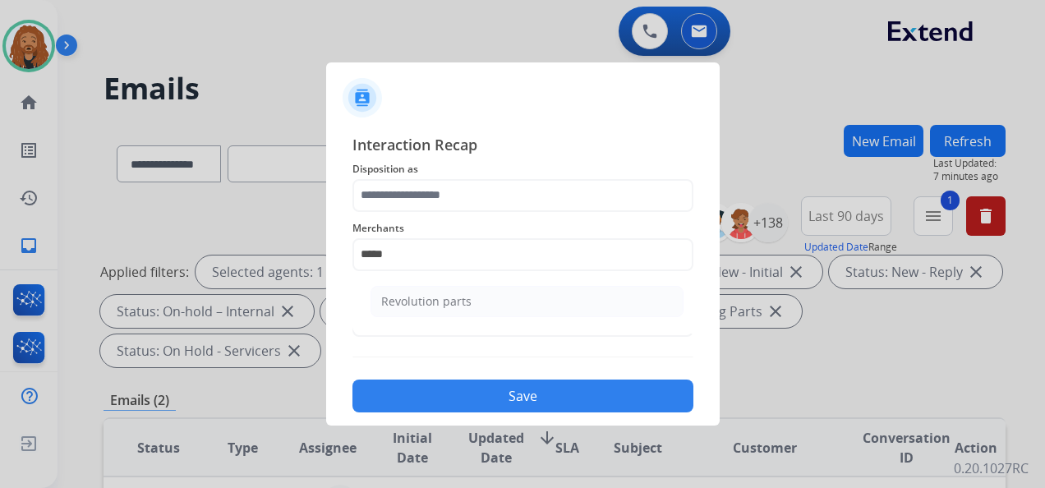
drag, startPoint x: 403, startPoint y: 311, endPoint x: 411, endPoint y: 278, distance: 34.5
click at [405, 309] on li "Revolution parts" at bounding box center [527, 301] width 313 height 31
type input "**********"
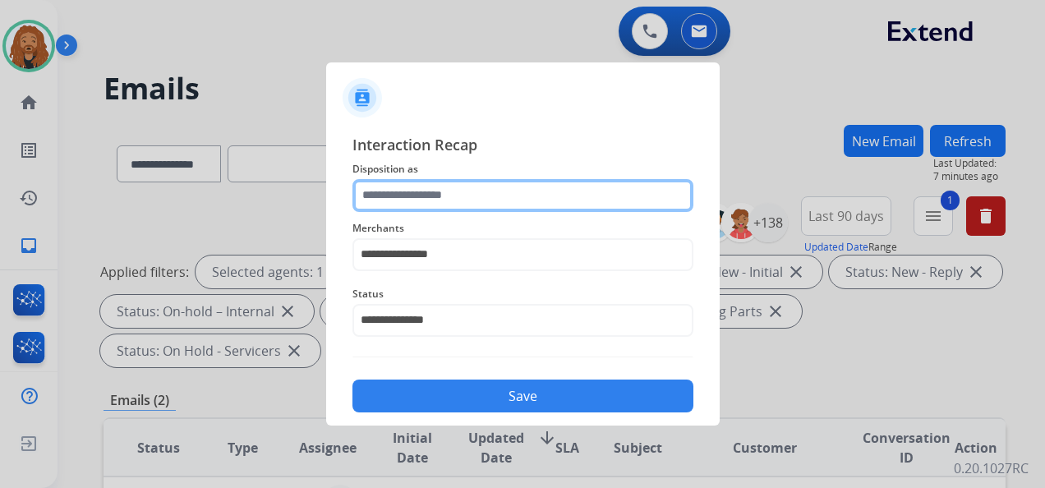
click at [431, 189] on input "text" at bounding box center [523, 195] width 341 height 33
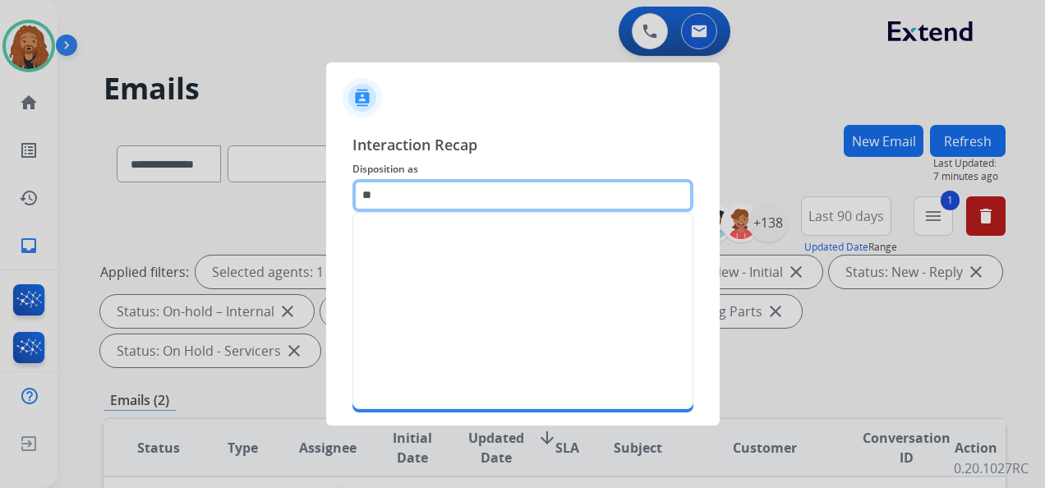
type input "*"
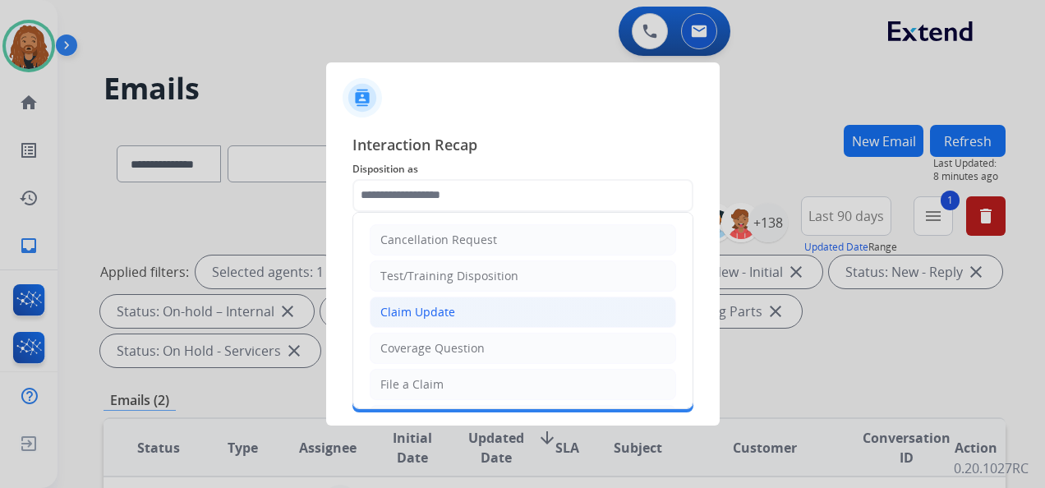
click at [454, 302] on li "Claim Update" at bounding box center [523, 312] width 307 height 31
type input "**********"
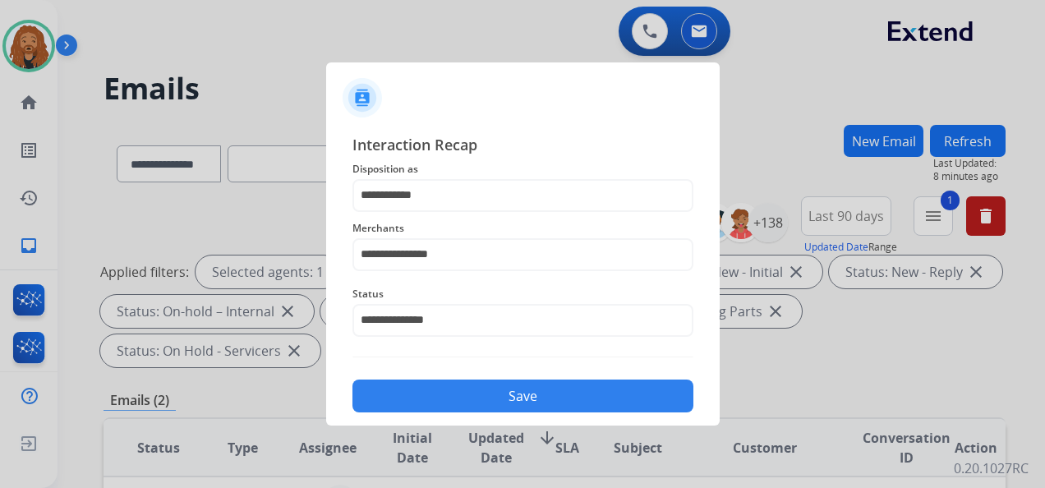
click at [473, 399] on button "Save" at bounding box center [523, 396] width 341 height 33
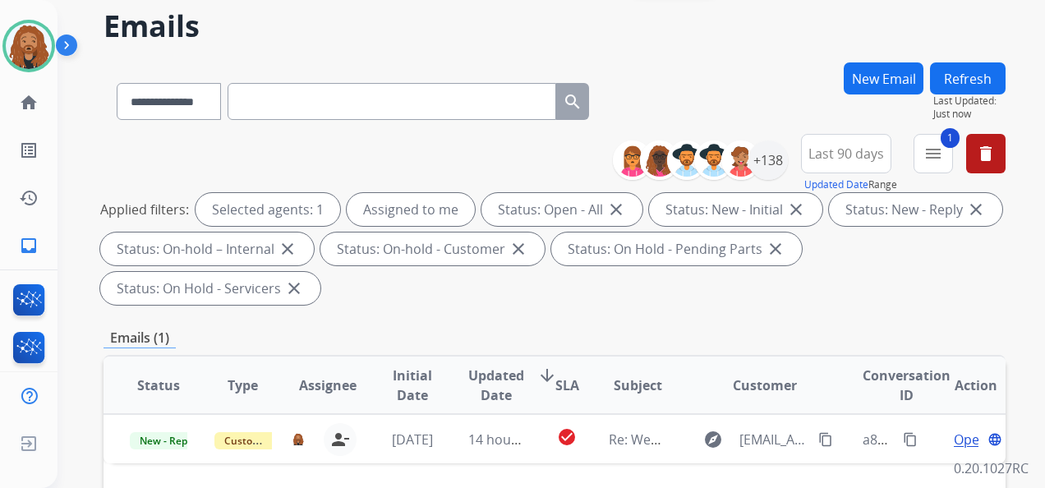
scroll to position [247, 0]
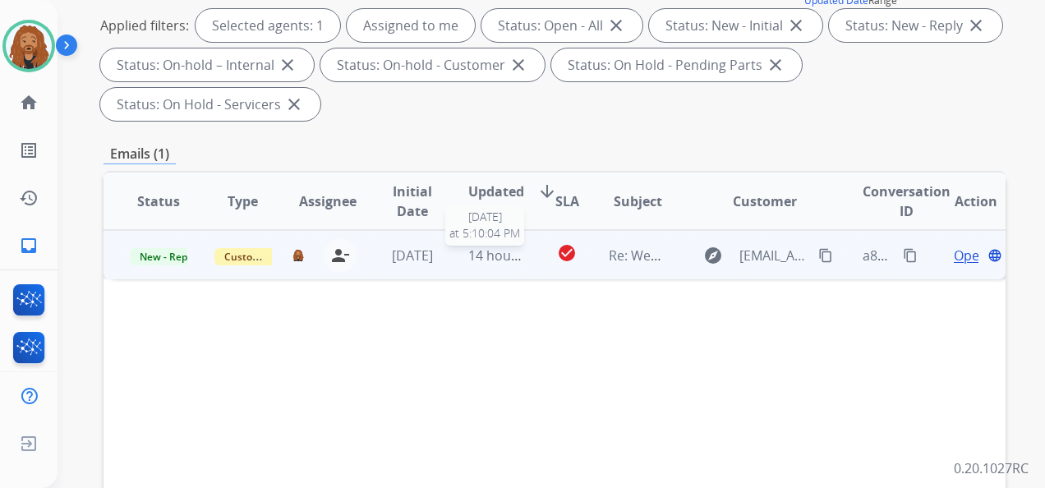
click at [496, 258] on span "14 hours ago" at bounding box center [508, 256] width 81 height 18
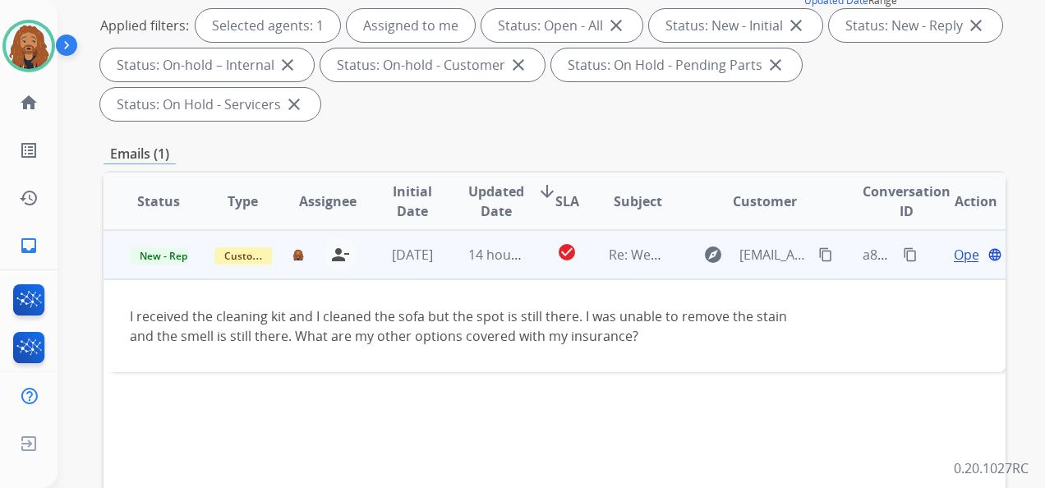
click at [954, 258] on span "Open" at bounding box center [971, 255] width 34 height 20
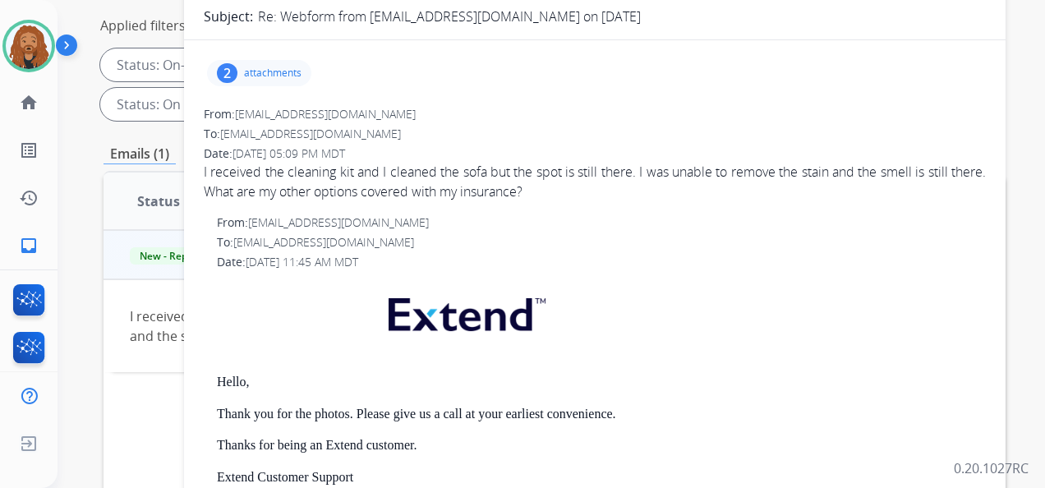
scroll to position [0, 0]
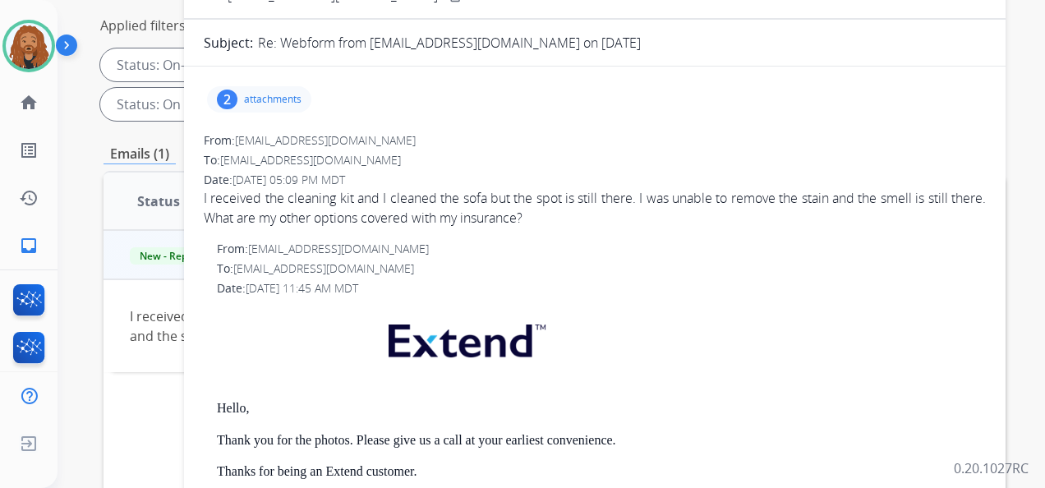
click at [251, 97] on p "attachments" at bounding box center [273, 99] width 58 height 13
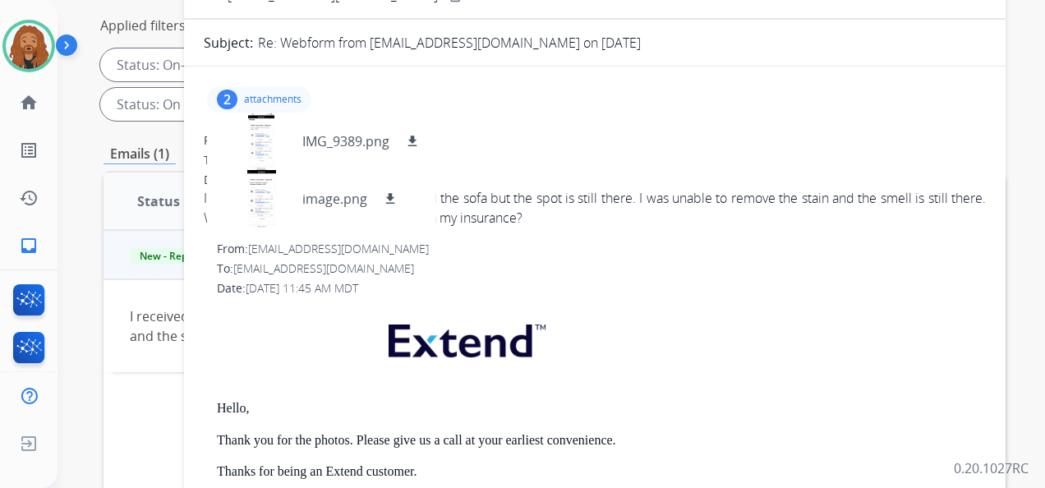
click at [691, 288] on div "Date: [DATE] 11:45 AM MDT" at bounding box center [601, 288] width 769 height 16
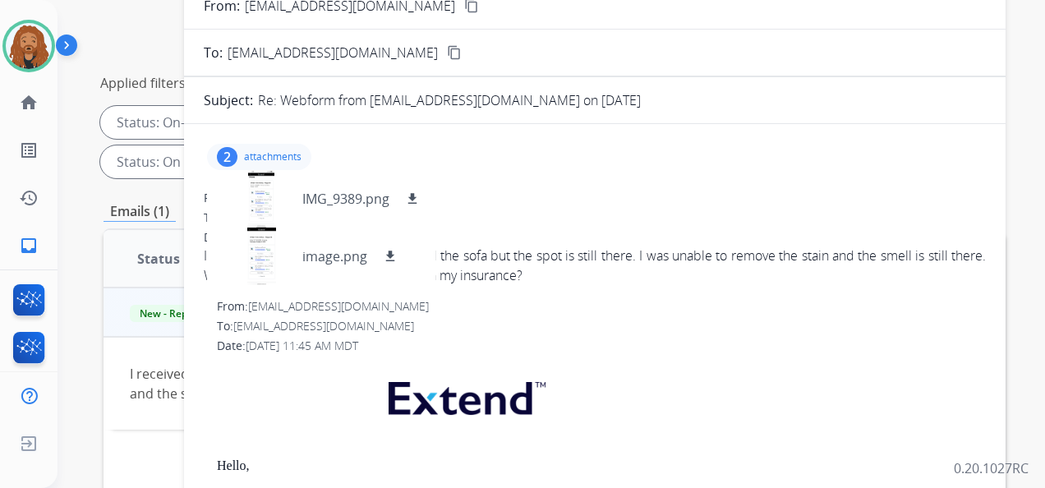
scroll to position [82, 0]
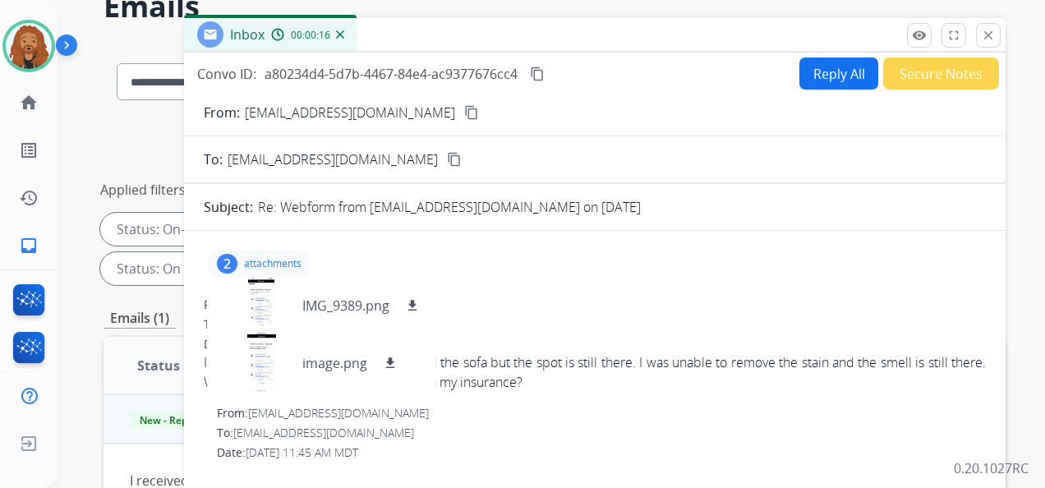
click at [277, 251] on div "2 attachments IMG_9389.png download image.png download" at bounding box center [259, 264] width 104 height 26
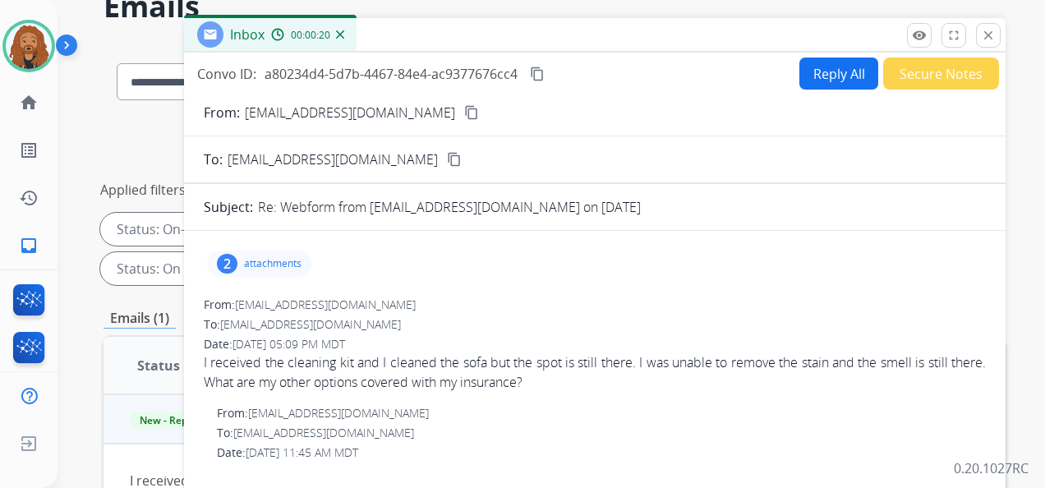
click at [838, 83] on button "Reply All" at bounding box center [839, 74] width 79 height 32
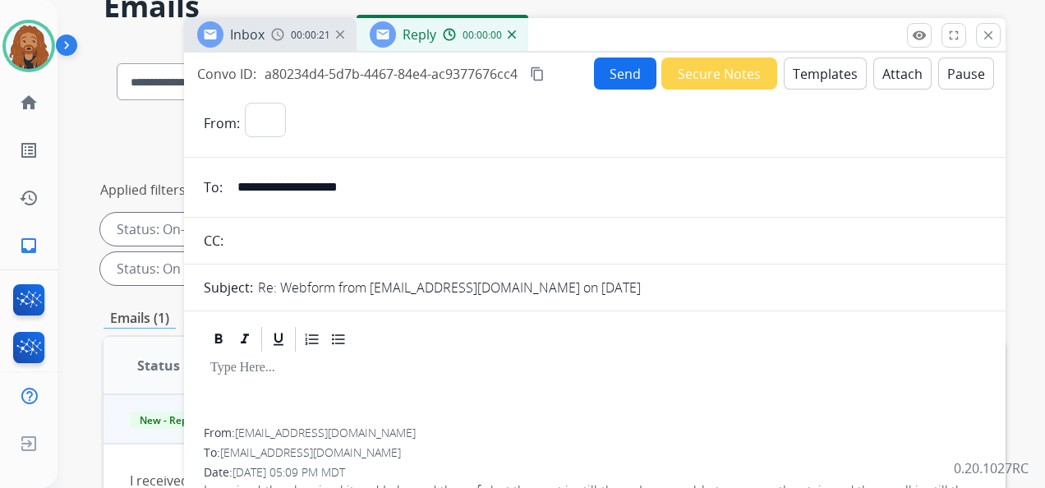
select select "**********"
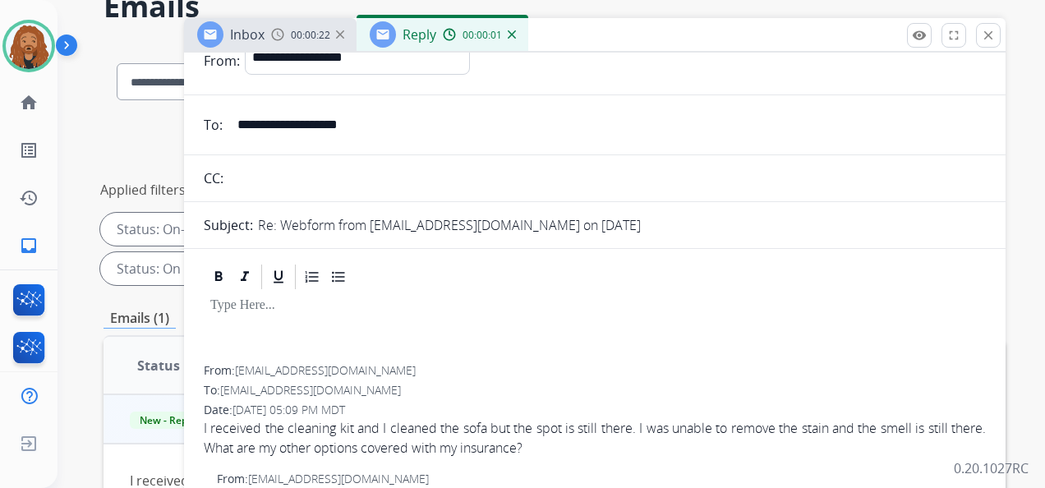
scroll to position [0, 0]
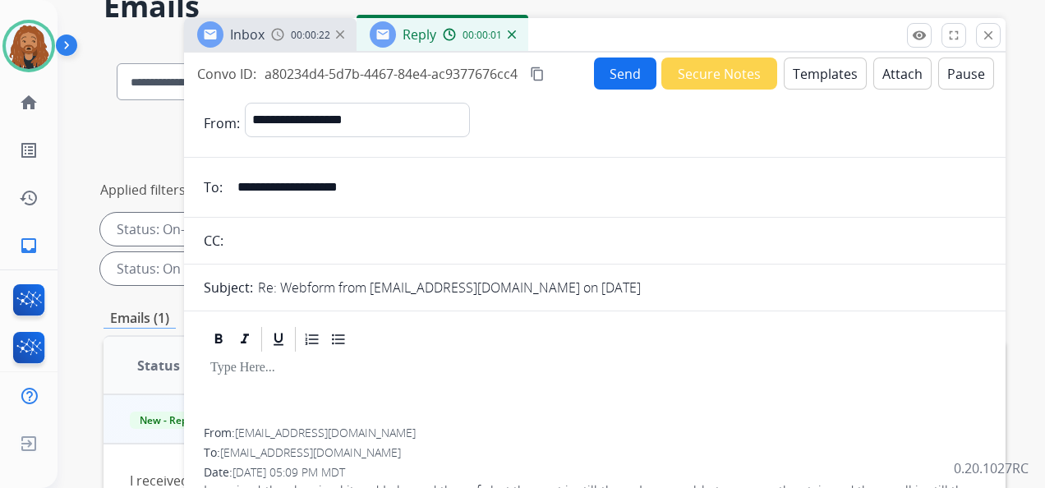
click at [818, 69] on button "Templates" at bounding box center [825, 74] width 83 height 32
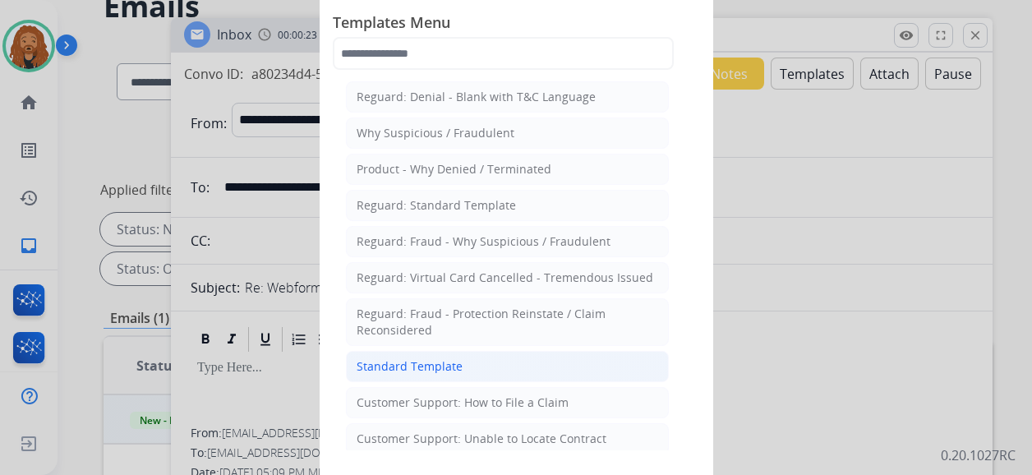
click at [460, 355] on li "Standard Template" at bounding box center [507, 366] width 323 height 31
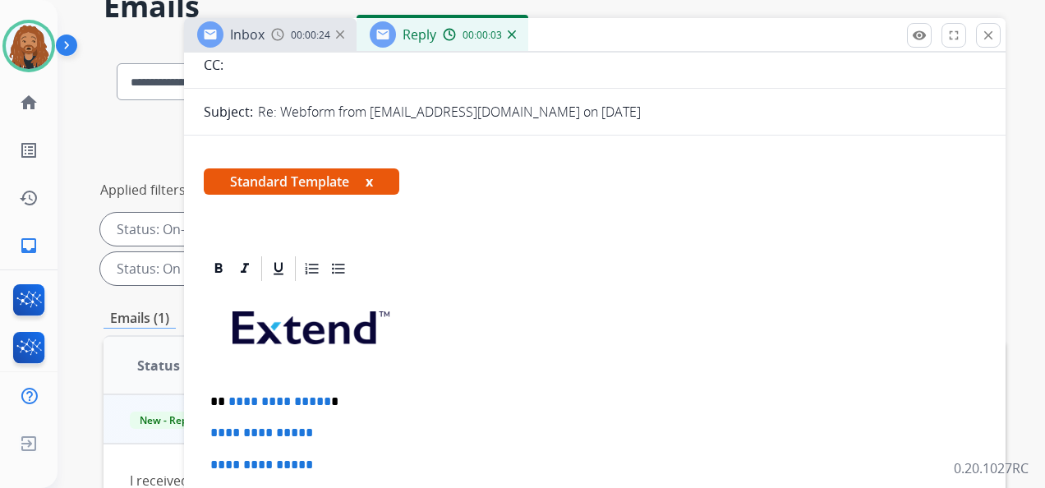
scroll to position [329, 0]
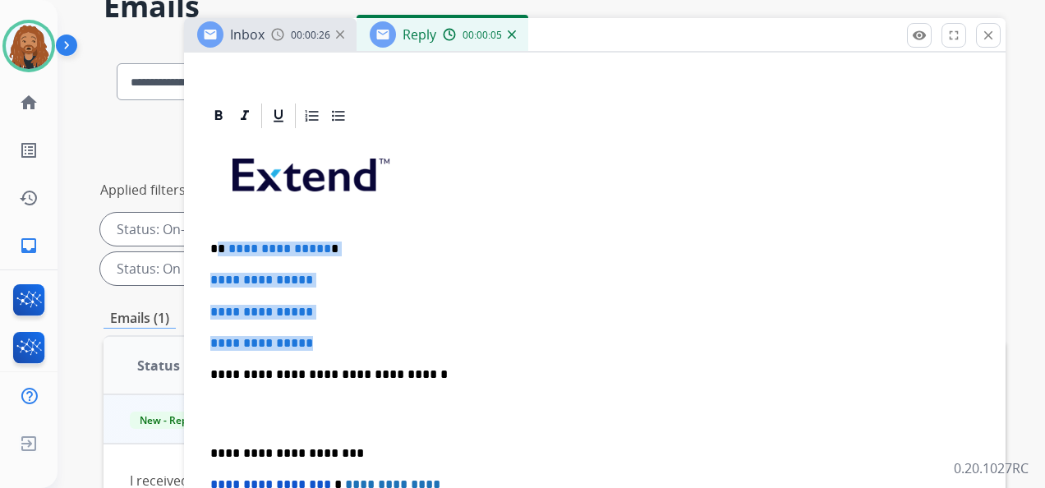
drag, startPoint x: 336, startPoint y: 344, endPoint x: 217, endPoint y: 248, distance: 152.6
click at [217, 248] on div "**********" at bounding box center [595, 413] width 782 height 565
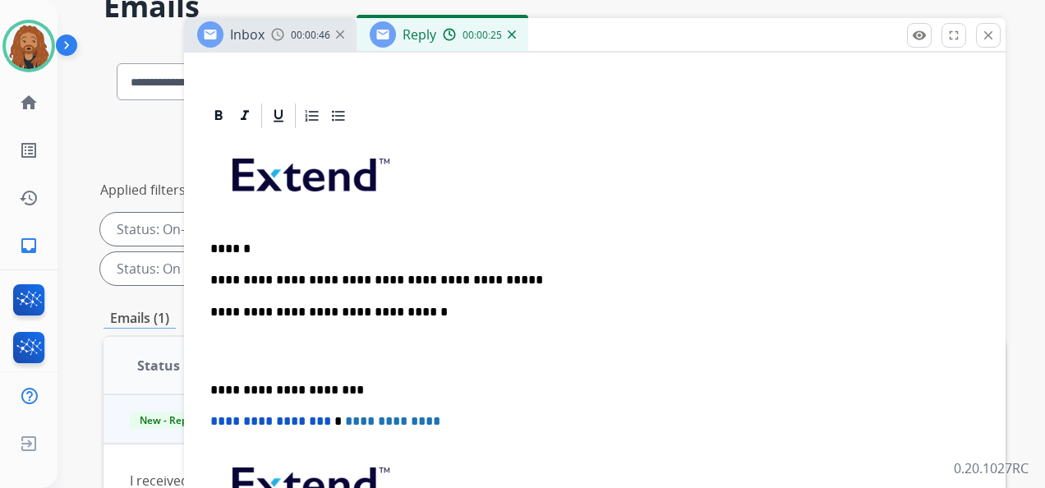
click at [261, 357] on p at bounding box center [594, 351] width 769 height 30
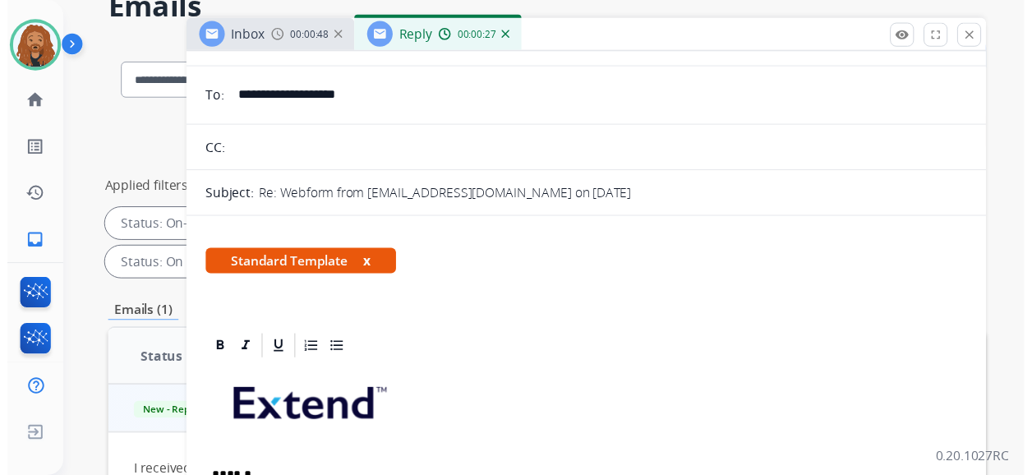
scroll to position [0, 0]
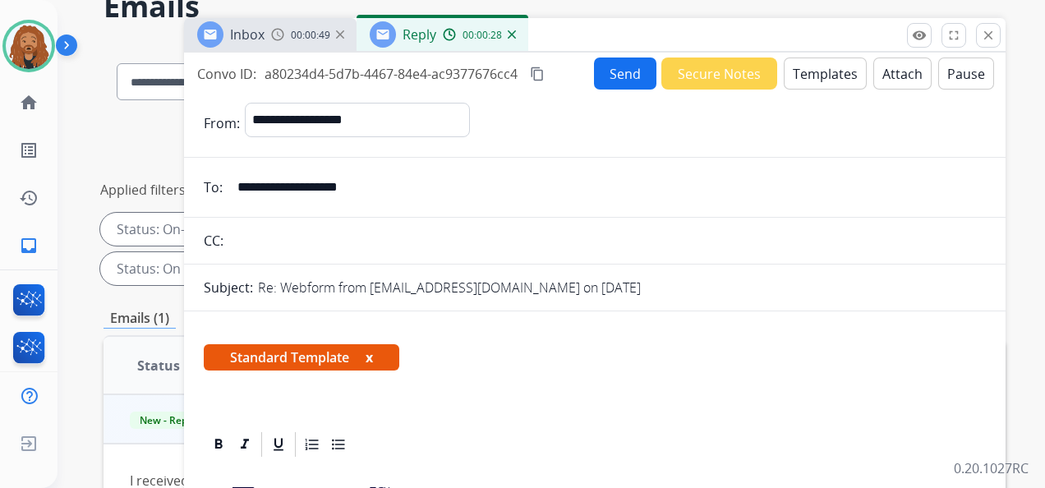
click at [609, 74] on button "Send" at bounding box center [625, 74] width 62 height 32
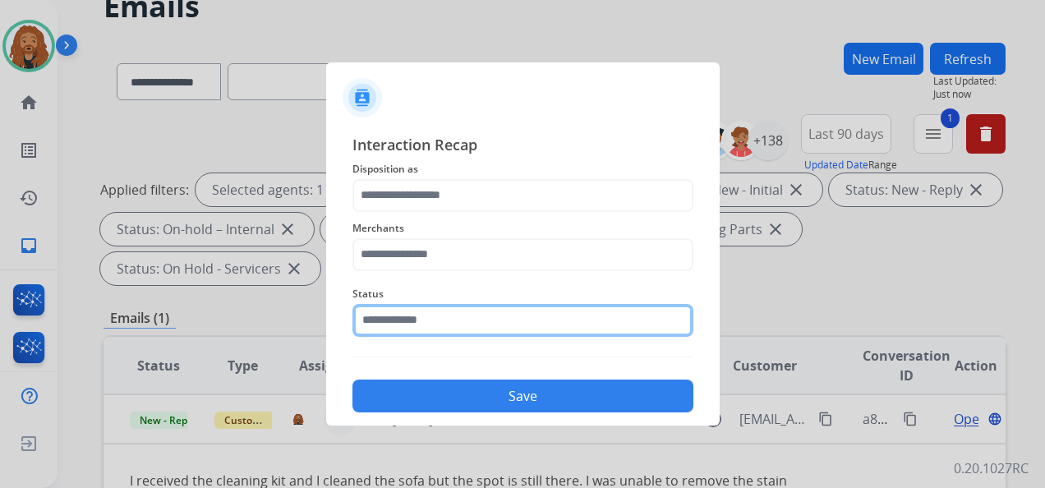
click at [405, 319] on input "text" at bounding box center [523, 320] width 341 height 33
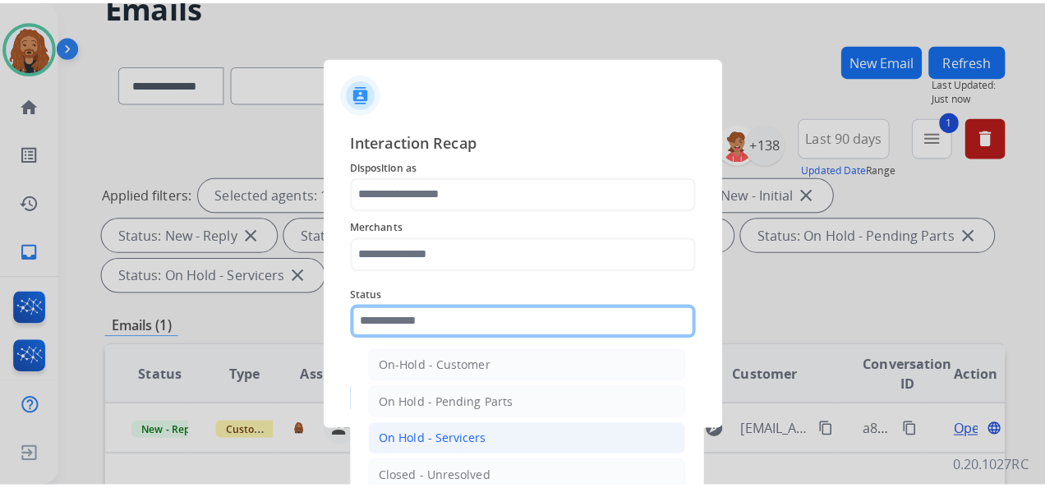
scroll to position [94, 0]
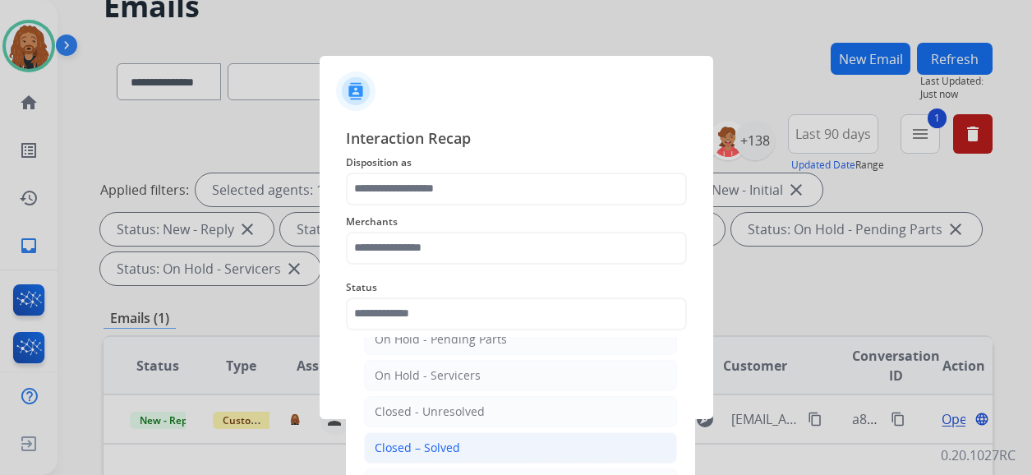
click at [381, 440] on div "Closed – Solved" at bounding box center [417, 448] width 85 height 16
type input "**********"
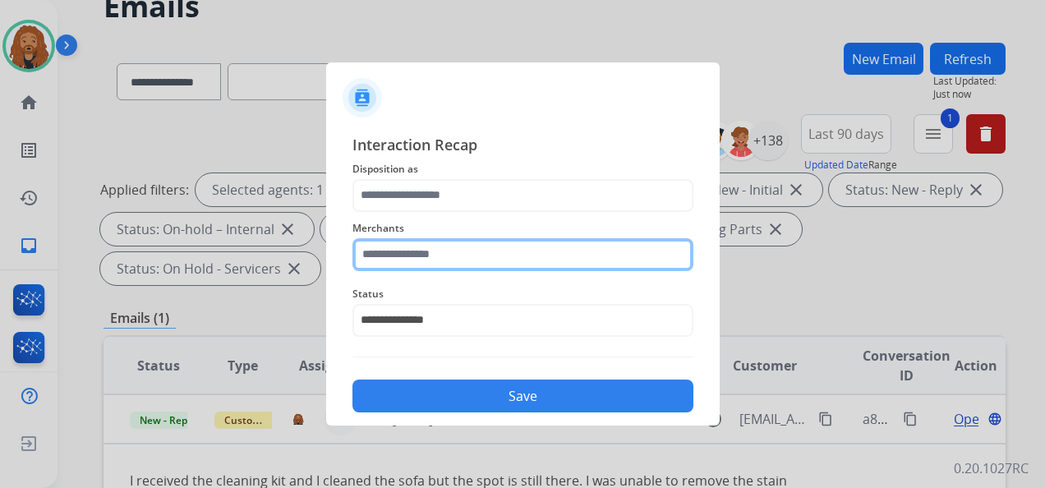
click at [411, 248] on input "text" at bounding box center [523, 254] width 341 height 33
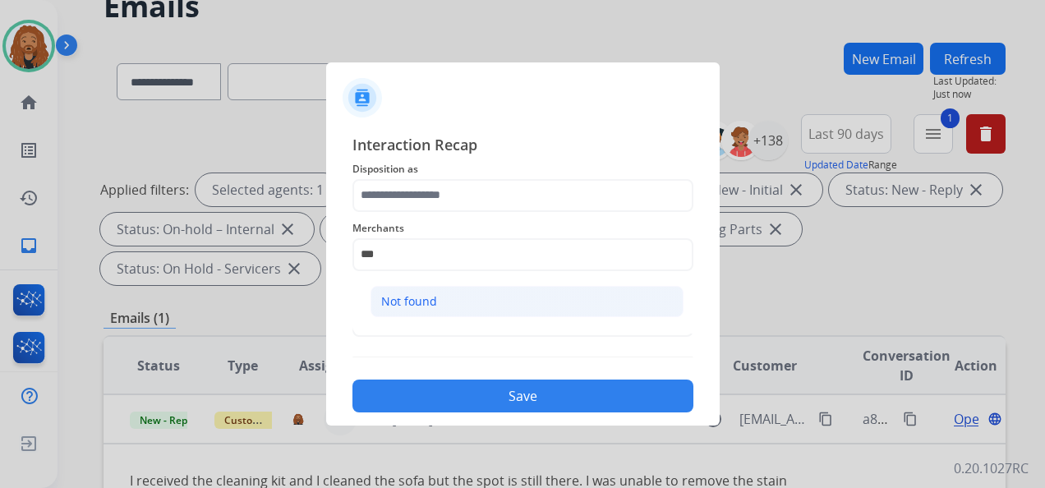
drag, startPoint x: 459, startPoint y: 325, endPoint x: 460, endPoint y: 306, distance: 19.8
click at [458, 325] on ul "Not found" at bounding box center [527, 306] width 323 height 56
click at [461, 305] on li "Not found" at bounding box center [527, 301] width 313 height 31
type input "*********"
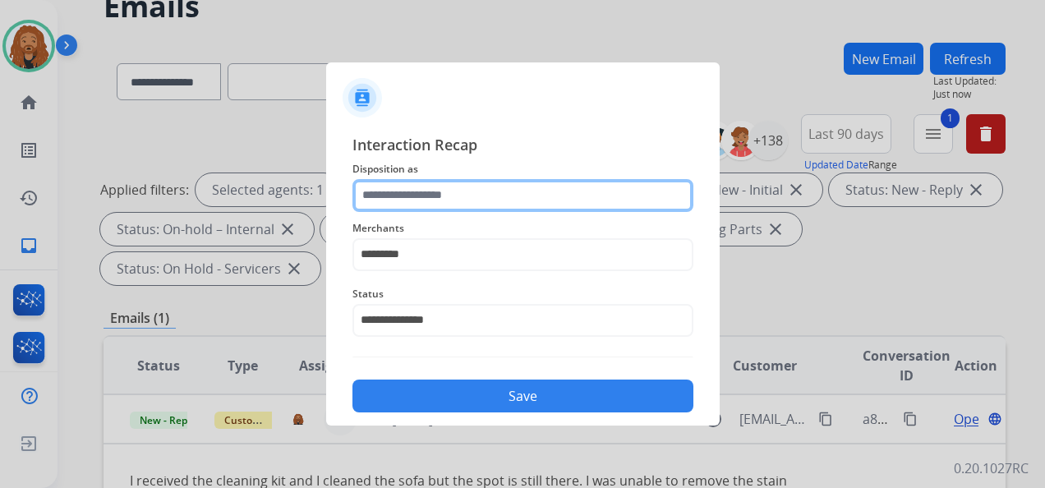
click at [463, 182] on input "text" at bounding box center [523, 195] width 341 height 33
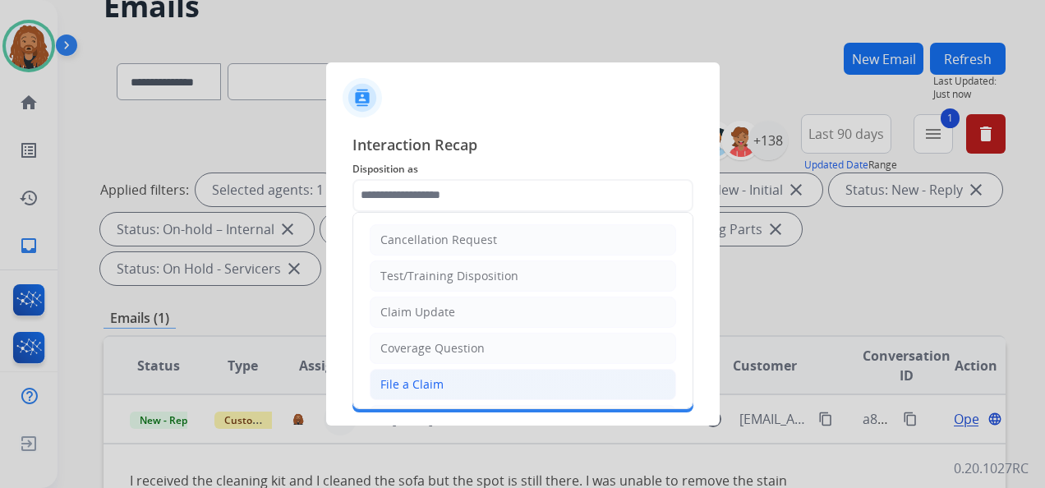
click at [411, 385] on div "File a Claim" at bounding box center [411, 384] width 63 height 16
type input "**********"
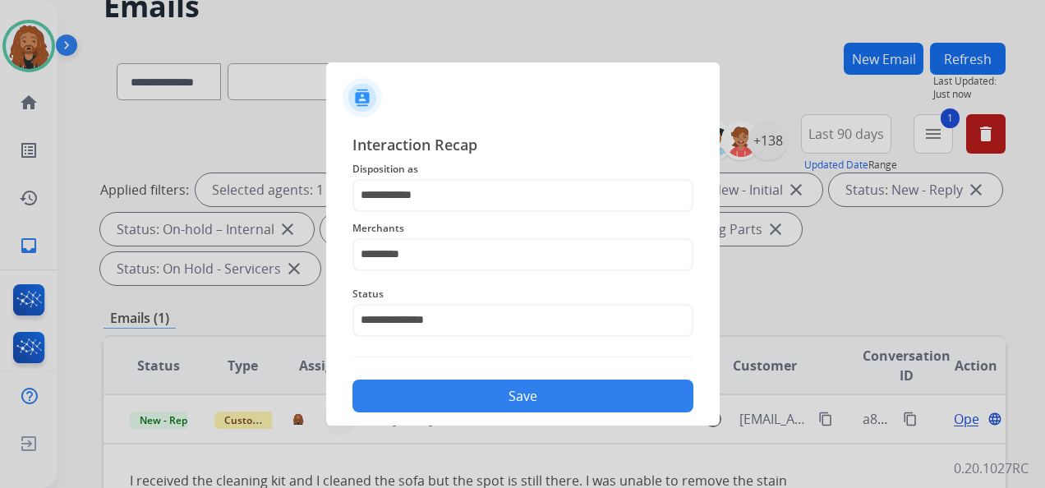
click at [411, 395] on button "Save" at bounding box center [523, 396] width 341 height 33
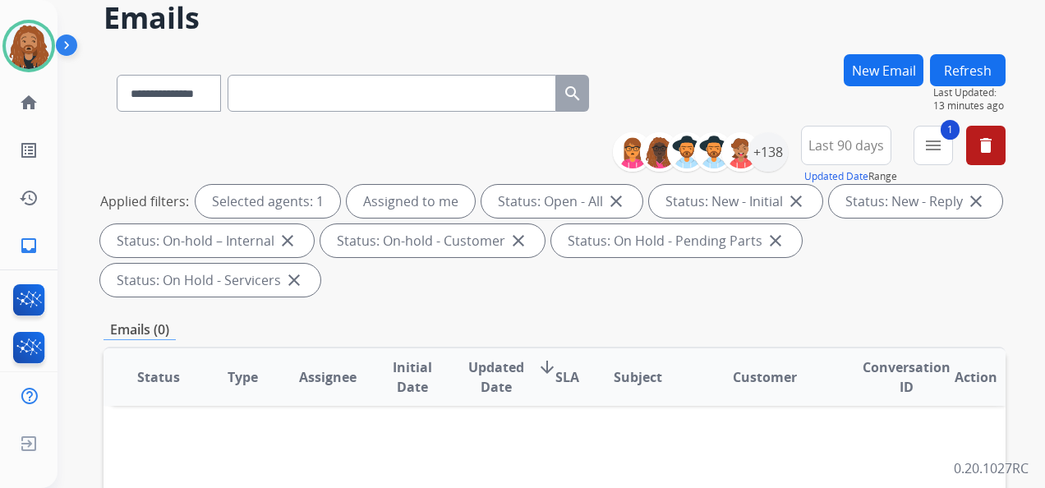
scroll to position [0, 0]
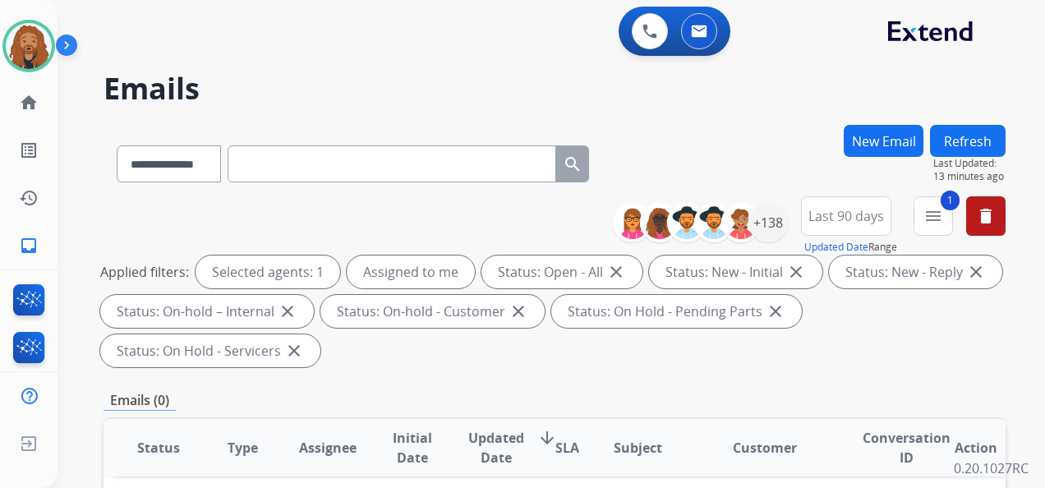
click at [901, 152] on button "New Email" at bounding box center [884, 141] width 80 height 32
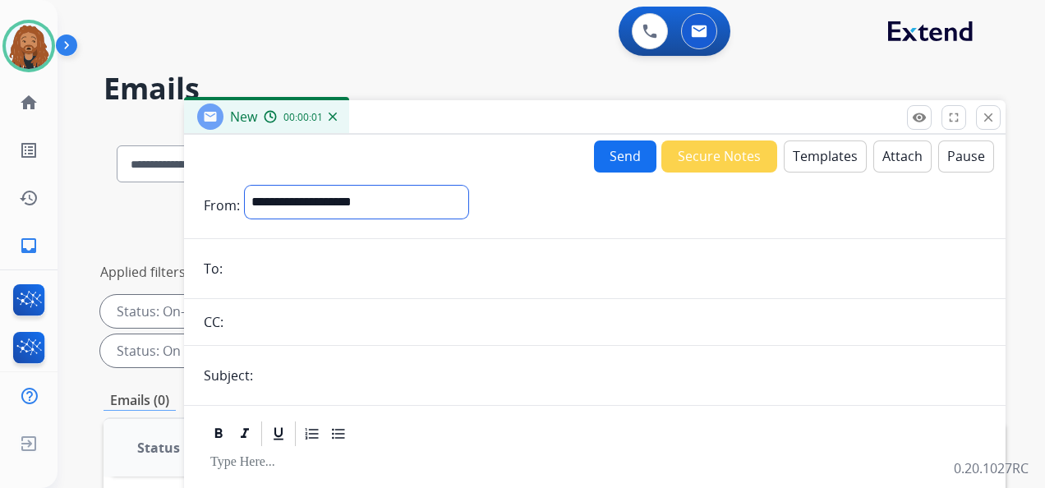
click at [329, 206] on select "**********" at bounding box center [357, 202] width 224 height 33
select select "**********"
click at [245, 186] on select "**********" at bounding box center [357, 202] width 224 height 33
click at [287, 273] on input "email" at bounding box center [607, 270] width 759 height 33
paste input "**********"
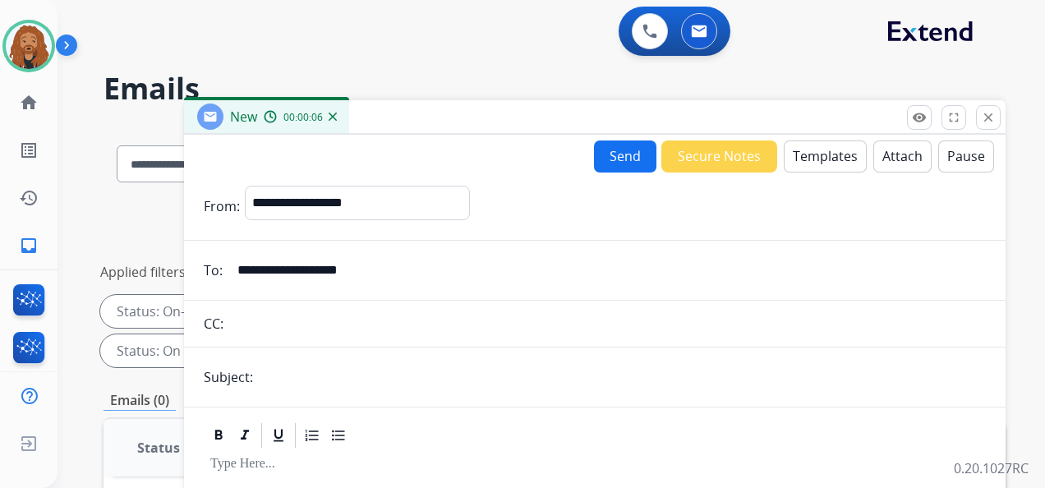
type input "**********"
drag, startPoint x: 351, startPoint y: 379, endPoint x: 439, endPoint y: 335, distance: 98.1
click at [357, 377] on input "text" at bounding box center [622, 377] width 728 height 33
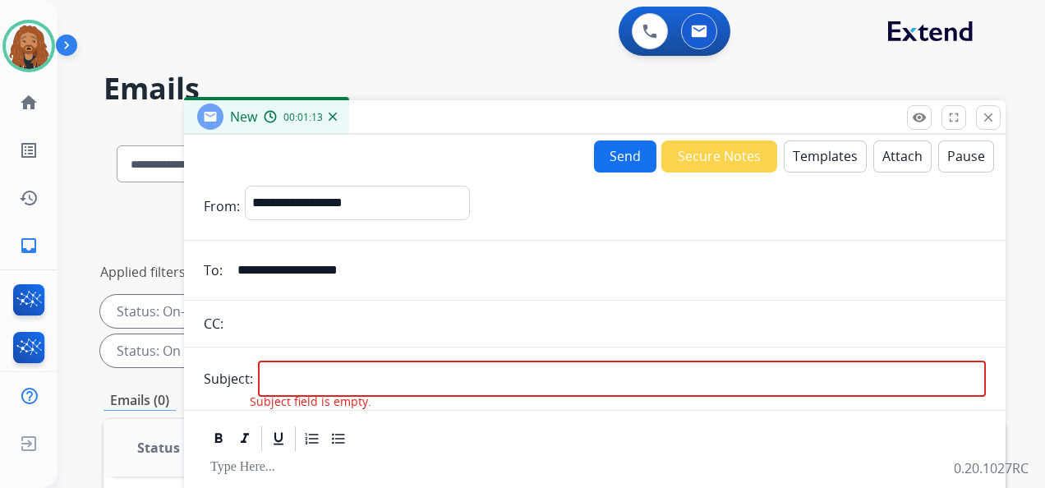
click at [332, 121] on div "00:01:13" at bounding box center [300, 116] width 72 height 15
click at [330, 119] on img at bounding box center [333, 117] width 8 height 8
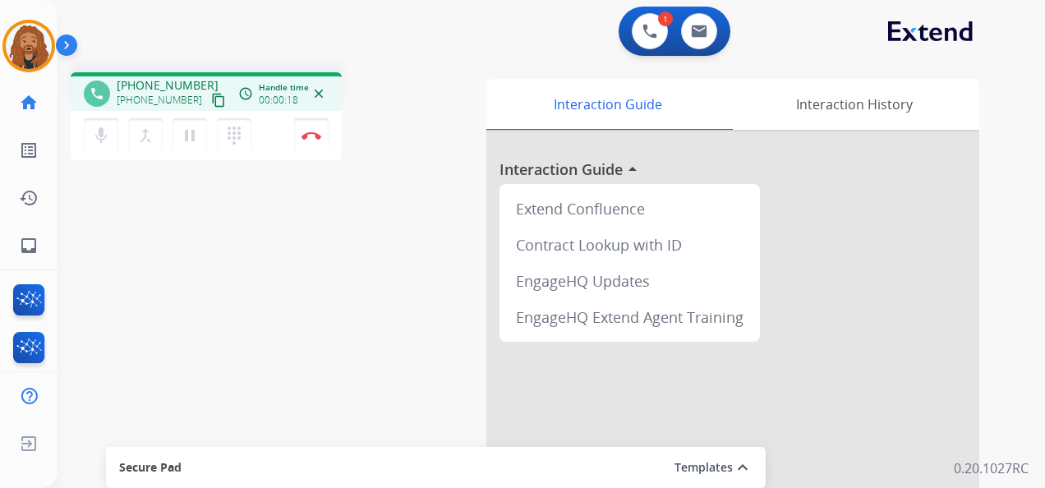
click at [211, 103] on mat-icon "content_copy" at bounding box center [218, 100] width 15 height 15
click at [710, 25] on button at bounding box center [699, 31] width 36 height 36
select select "**********"
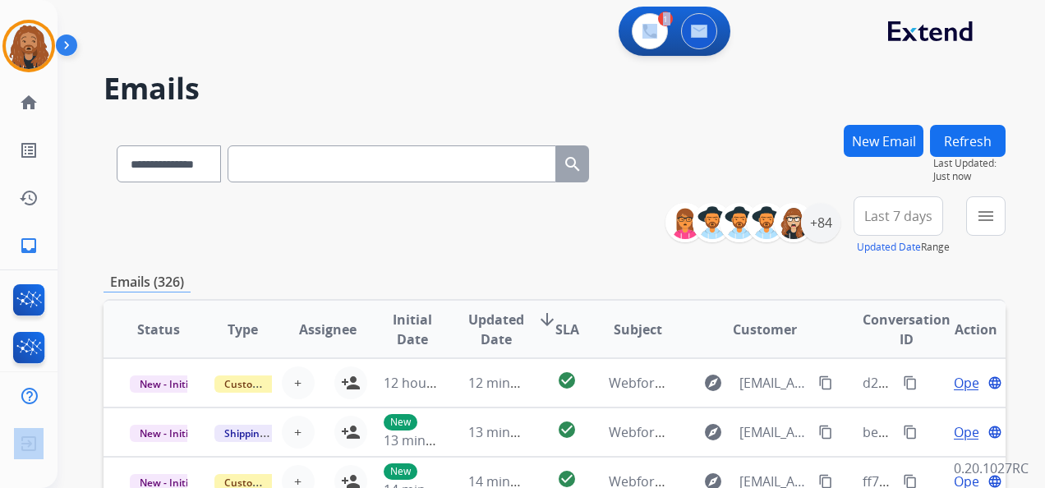
click at [860, 152] on button "New Email" at bounding box center [884, 141] width 80 height 32
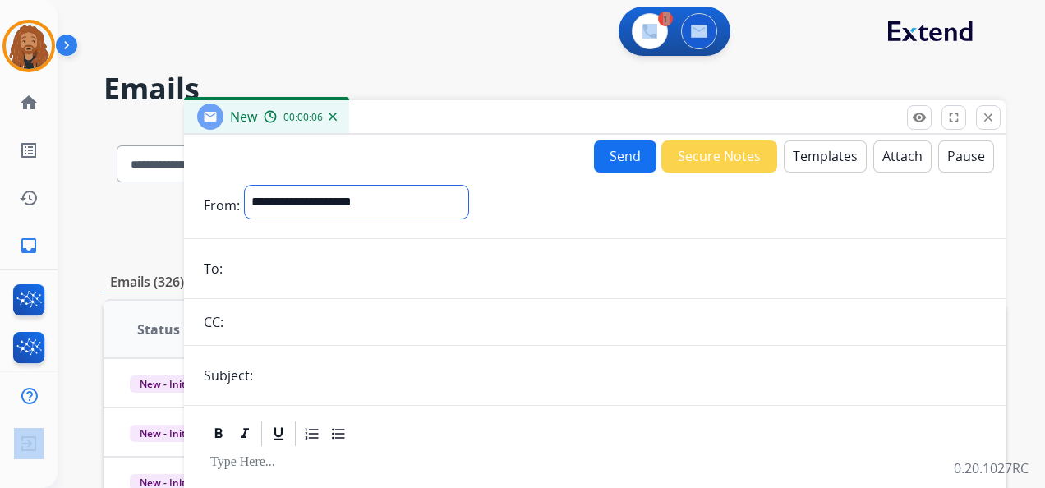
click at [299, 188] on select "**********" at bounding box center [357, 202] width 224 height 33
select select "**********"
click at [245, 186] on select "**********" at bounding box center [357, 202] width 224 height 33
click at [409, 381] on input "text" at bounding box center [622, 377] width 728 height 33
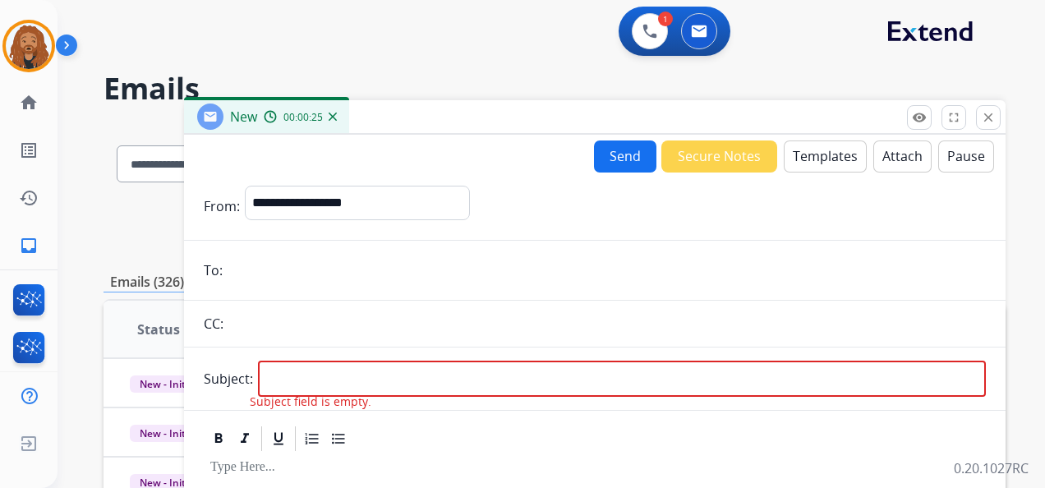
click at [825, 173] on form "**********" at bounding box center [595, 457] width 822 height 569
click at [830, 152] on button "Templates" at bounding box center [825, 157] width 83 height 32
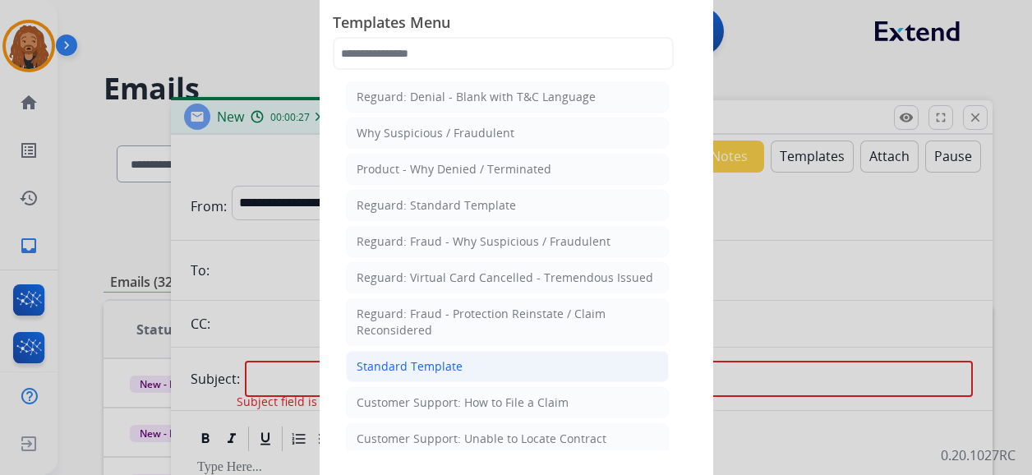
click at [486, 364] on li "Standard Template" at bounding box center [507, 366] width 323 height 31
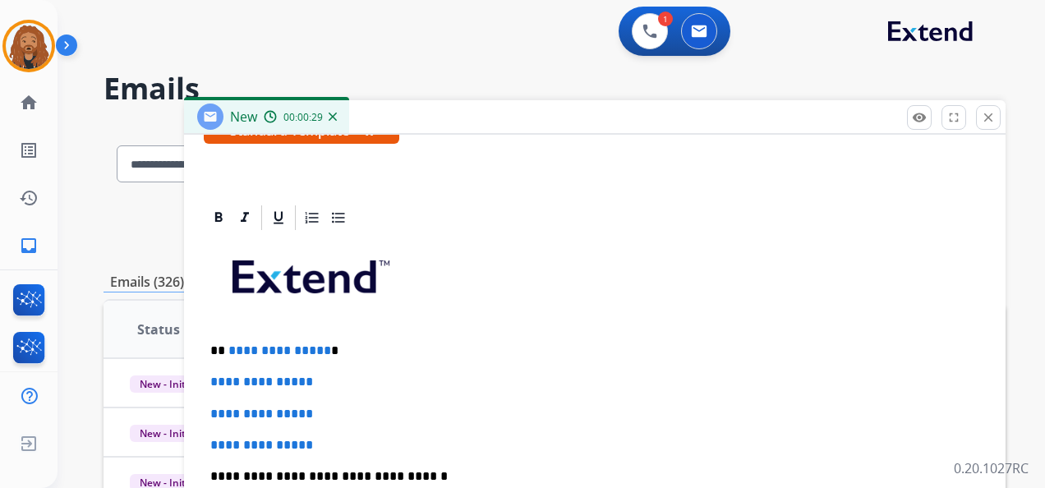
scroll to position [381, 0]
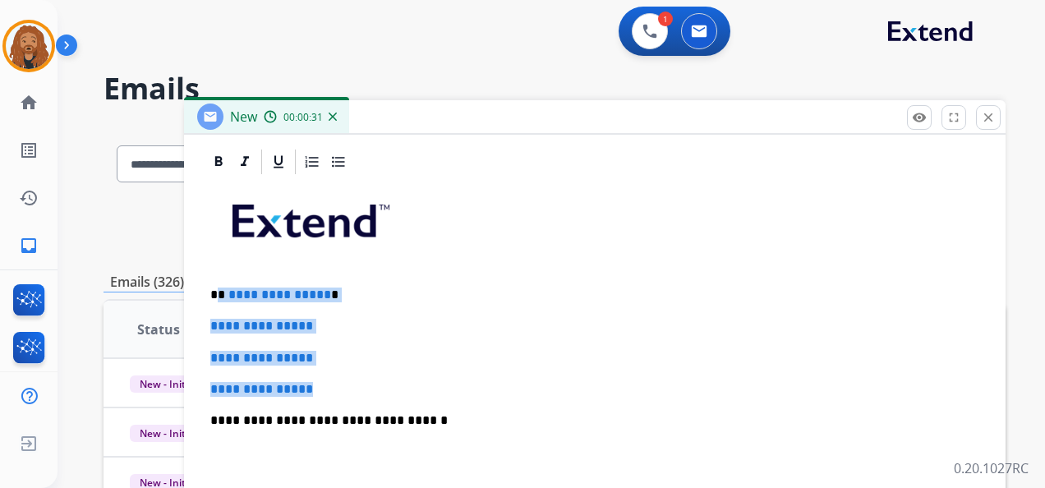
drag, startPoint x: 330, startPoint y: 385, endPoint x: 218, endPoint y: 282, distance: 151.8
click at [218, 282] on div "**********" at bounding box center [595, 459] width 782 height 565
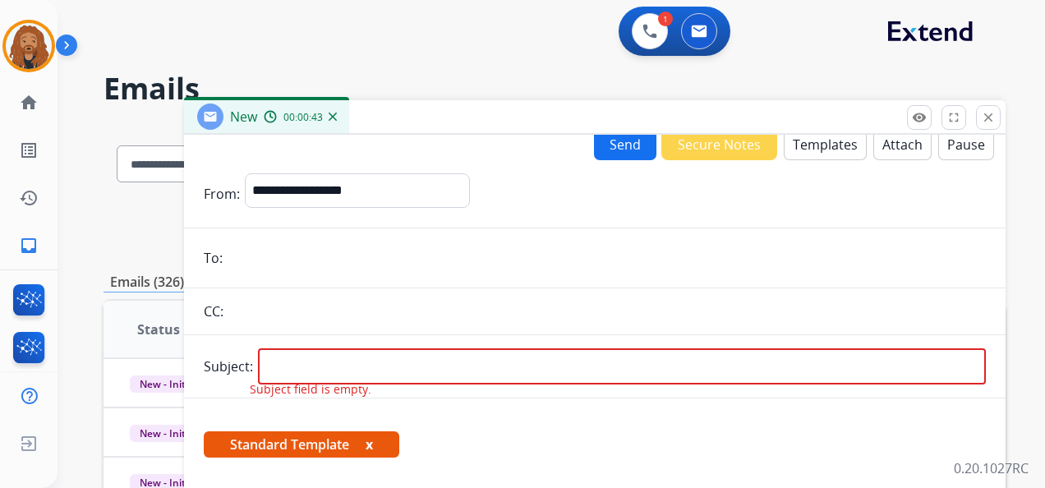
scroll to position [0, 0]
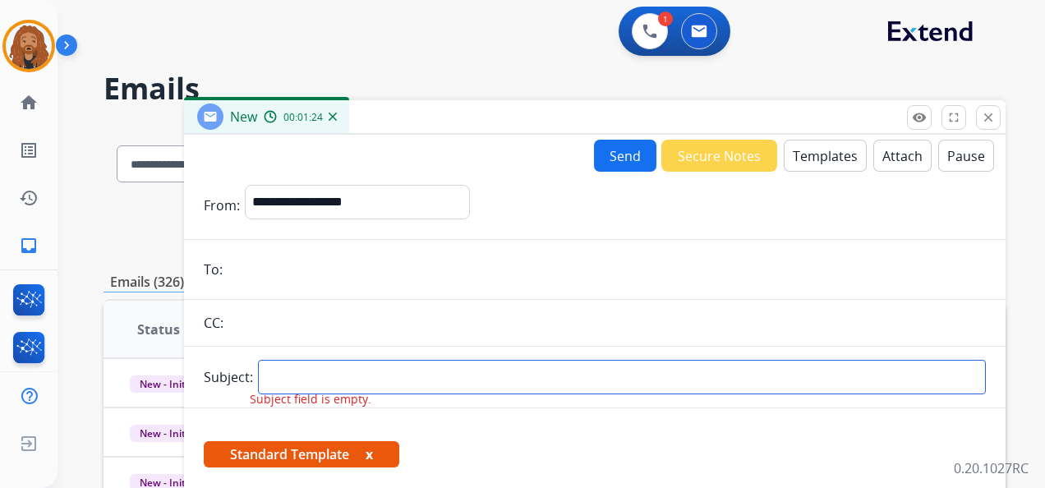
click at [534, 376] on input "text" at bounding box center [622, 377] width 728 height 35
click at [333, 368] on input "text" at bounding box center [622, 377] width 728 height 35
paste input "**********"
type input "**********"
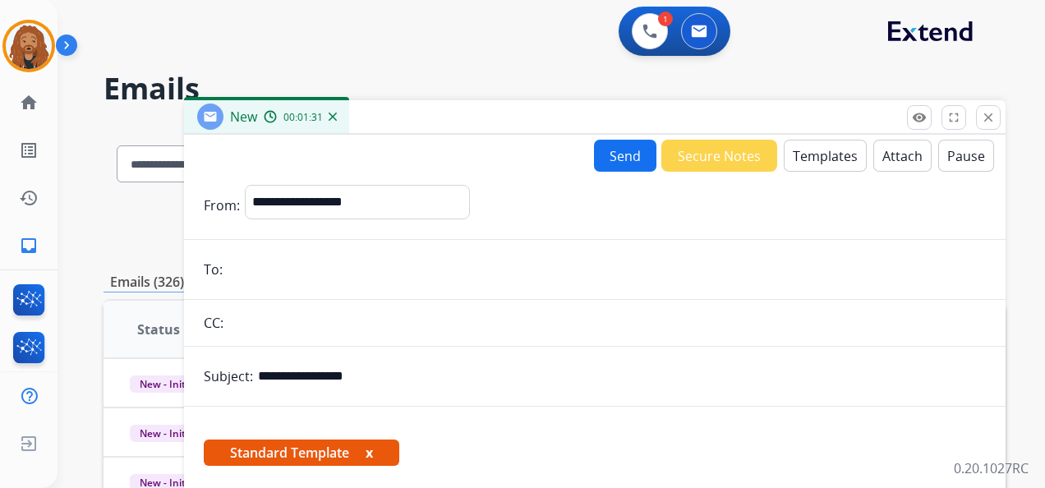
click at [264, 271] on input "email" at bounding box center [607, 269] width 759 height 33
paste input "**********"
type input "**********"
drag, startPoint x: 166, startPoint y: 376, endPoint x: 110, endPoint y: 366, distance: 56.9
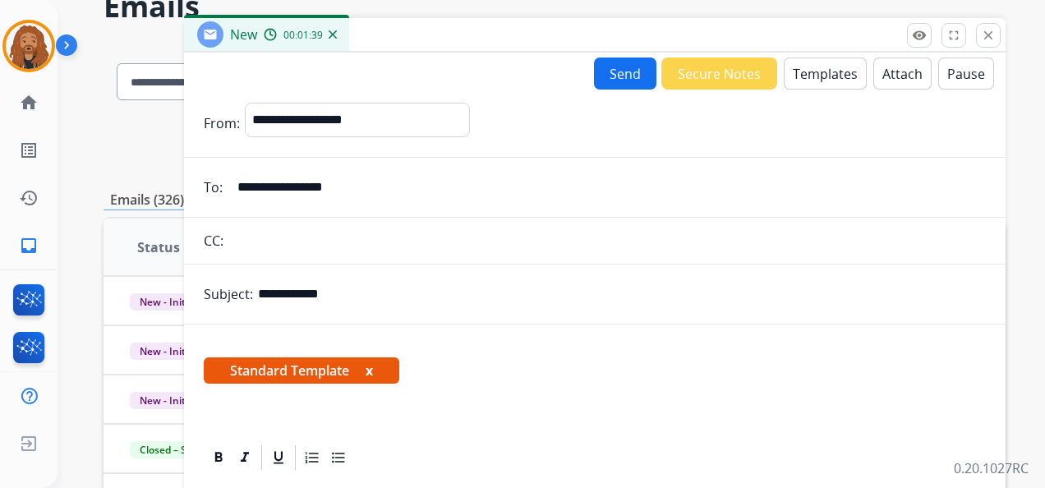
type input "**********"
click at [831, 72] on button "Templates" at bounding box center [825, 74] width 83 height 32
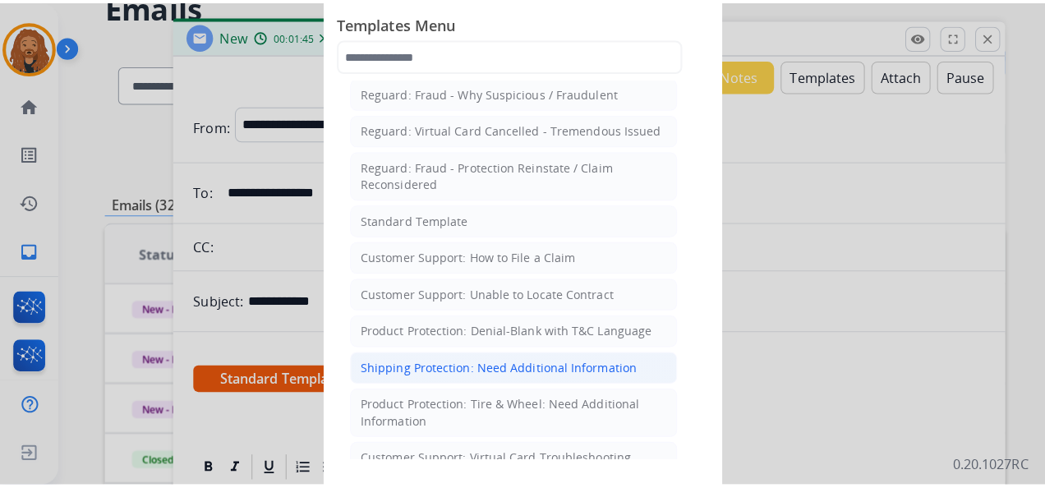
scroll to position [247, 0]
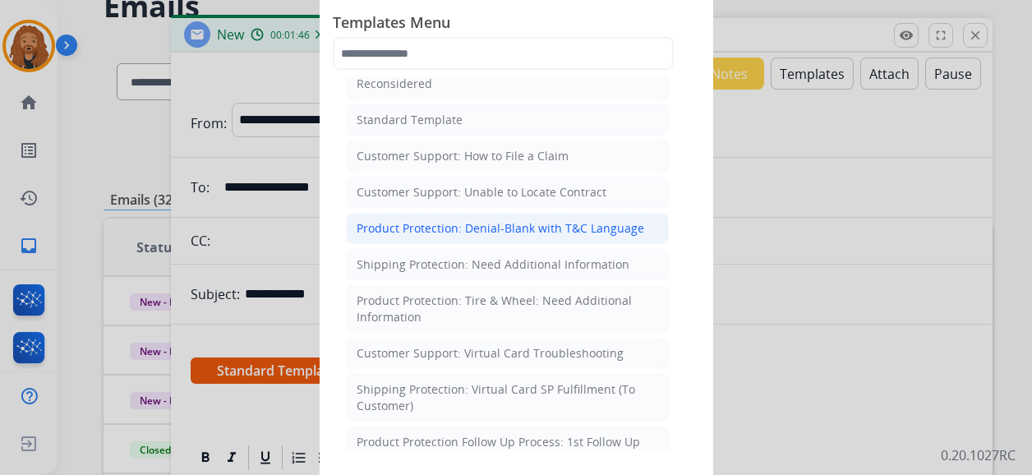
click at [476, 214] on li "Product Protection: Denial-Blank with T&C Language" at bounding box center [507, 228] width 323 height 31
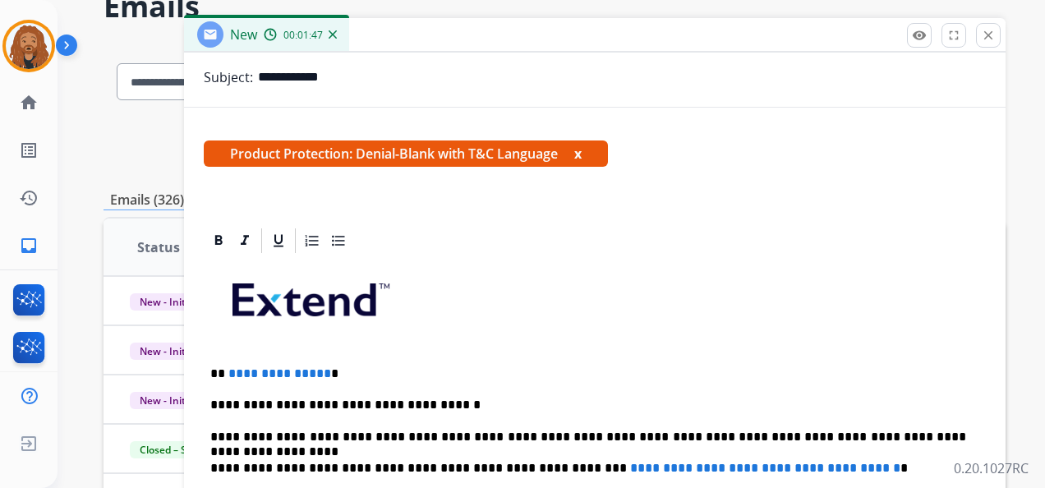
scroll to position [329, 0]
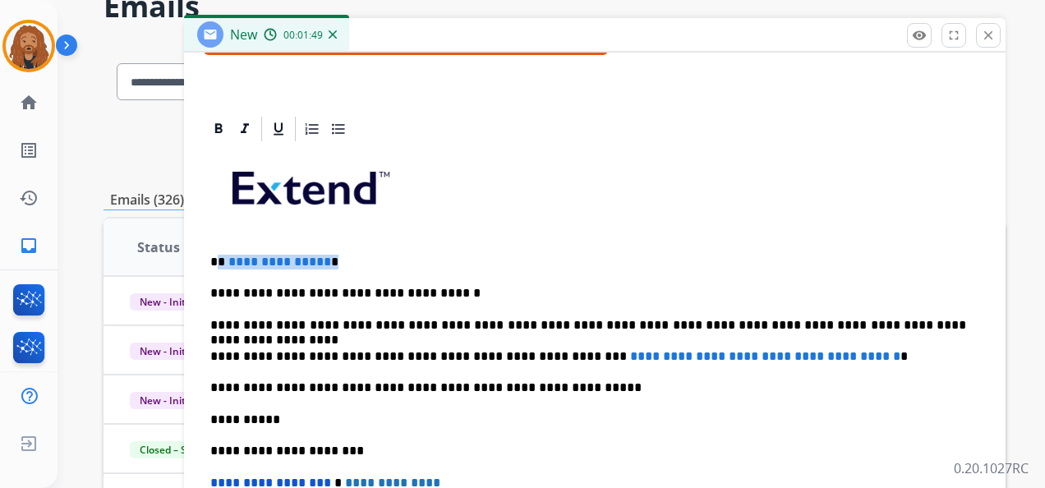
drag, startPoint x: 328, startPoint y: 256, endPoint x: 219, endPoint y: 260, distance: 109.3
click at [219, 260] on p "**********" at bounding box center [588, 262] width 756 height 15
drag, startPoint x: 894, startPoint y: 365, endPoint x: 781, endPoint y: 350, distance: 114.4
click at [644, 376] on div "**********" at bounding box center [595, 419] width 782 height 551
click at [646, 376] on div "**********" at bounding box center [595, 419] width 782 height 551
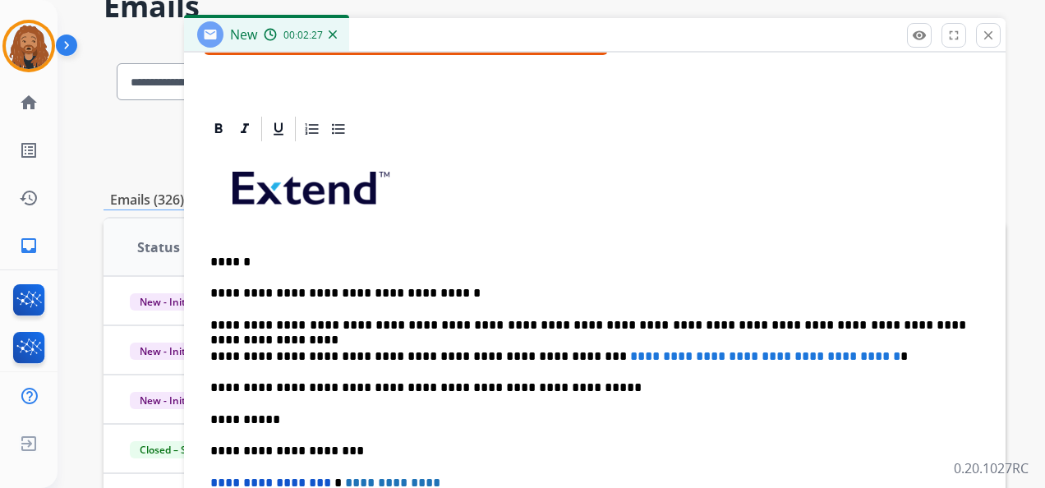
click at [878, 360] on p "**********" at bounding box center [588, 356] width 756 height 15
drag, startPoint x: 883, startPoint y: 355, endPoint x: 543, endPoint y: 342, distance: 339.7
click at [543, 342] on div "**********" at bounding box center [595, 419] width 782 height 551
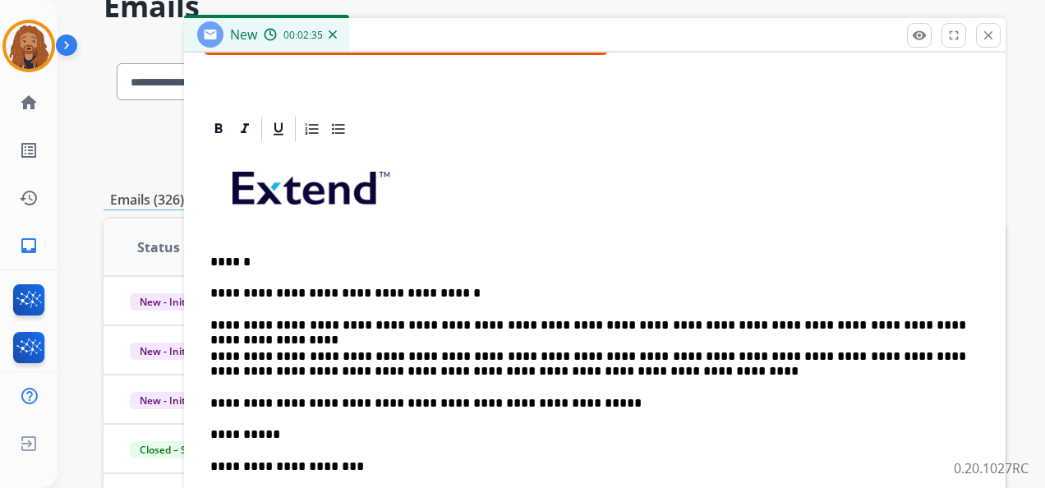
click at [582, 358] on p "**********" at bounding box center [588, 364] width 756 height 30
click at [556, 355] on p "**********" at bounding box center [588, 364] width 756 height 30
click at [562, 371] on p "**********" at bounding box center [588, 364] width 756 height 30
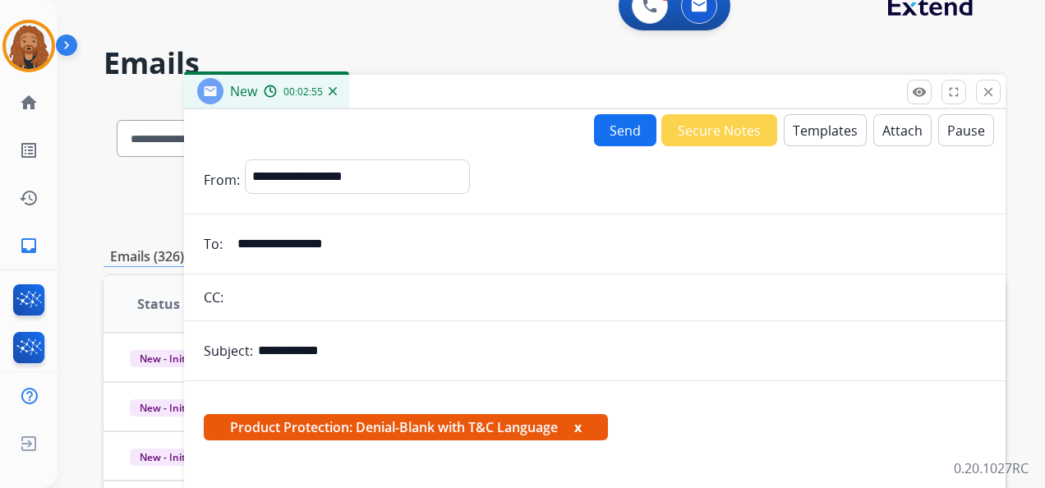
scroll to position [0, 0]
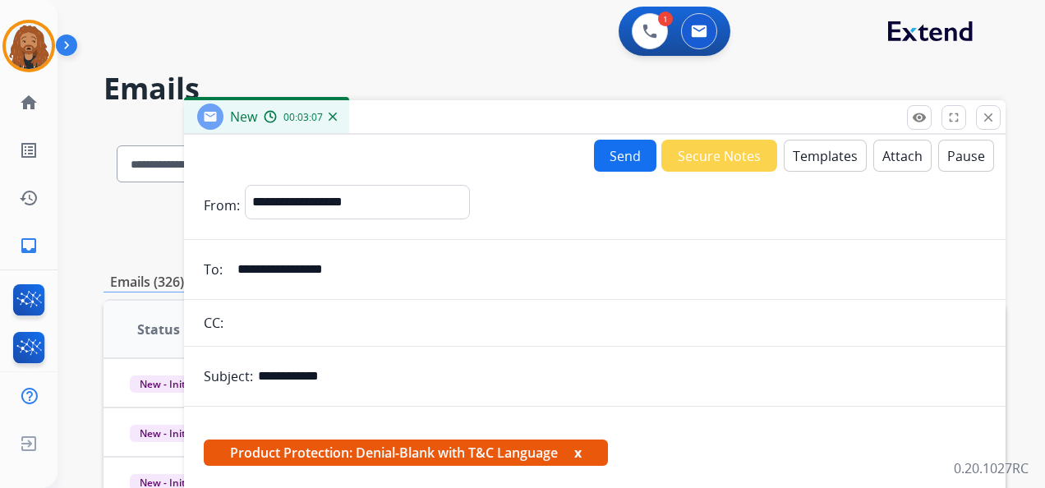
click at [901, 154] on button "Attach" at bounding box center [903, 156] width 58 height 32
click at [886, 148] on button "Attach" at bounding box center [903, 156] width 58 height 32
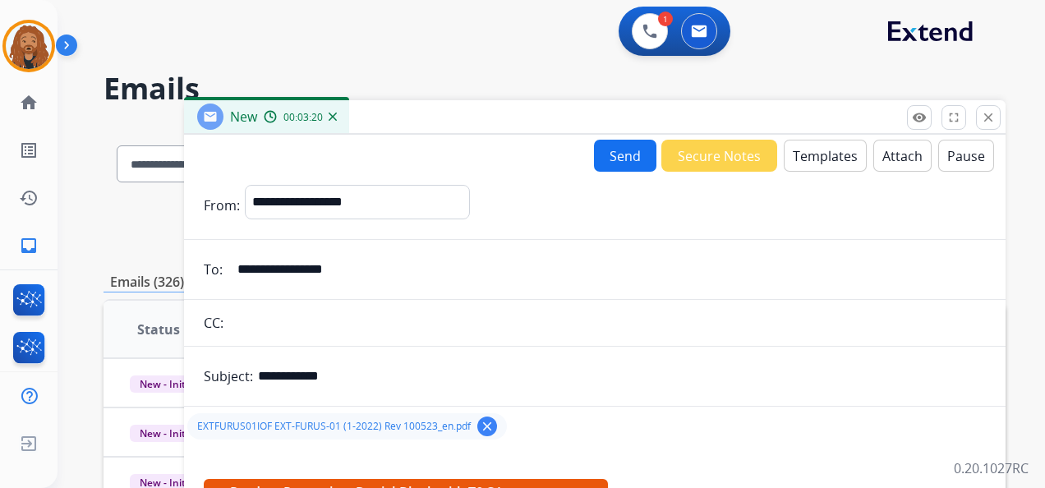
click at [612, 158] on button "Send" at bounding box center [625, 156] width 62 height 32
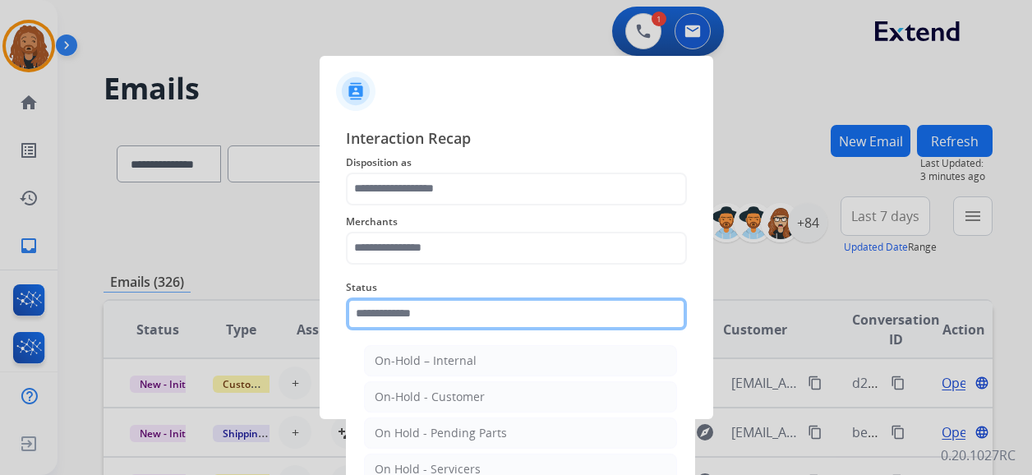
click at [391, 316] on input "text" at bounding box center [516, 313] width 341 height 33
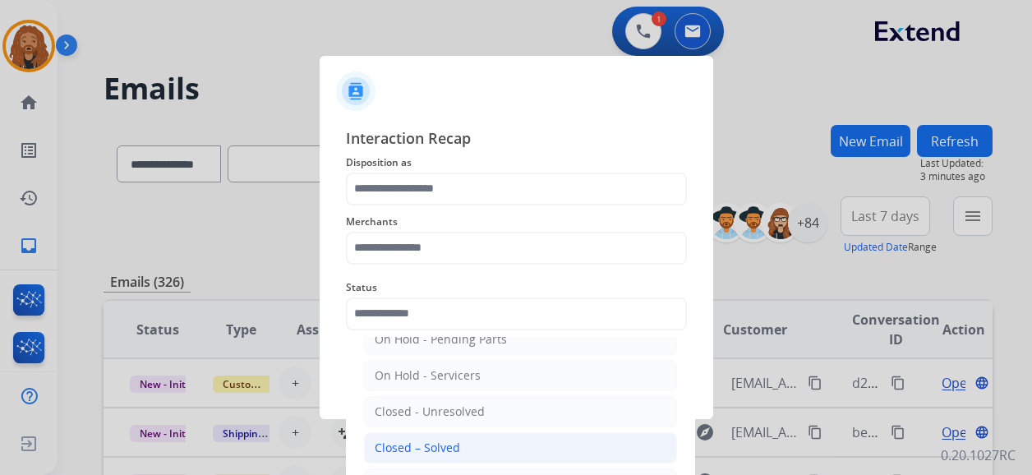
click at [469, 445] on li "Closed – Solved" at bounding box center [520, 447] width 313 height 31
type input "**********"
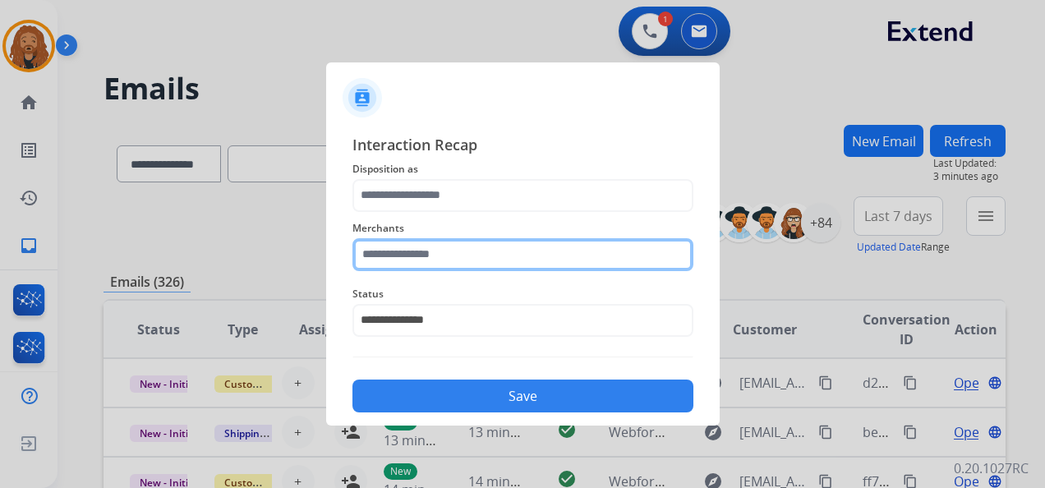
click at [440, 247] on input "text" at bounding box center [523, 254] width 341 height 33
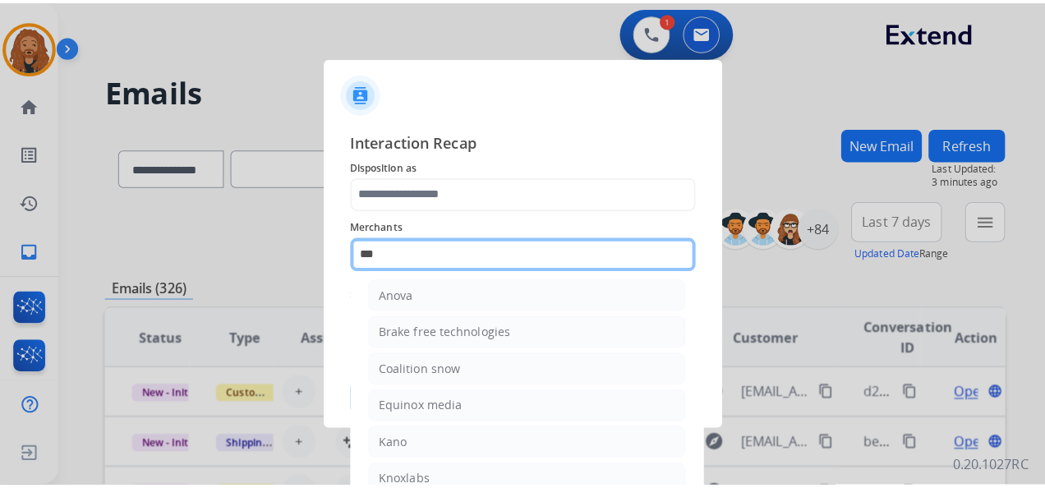
scroll to position [0, 0]
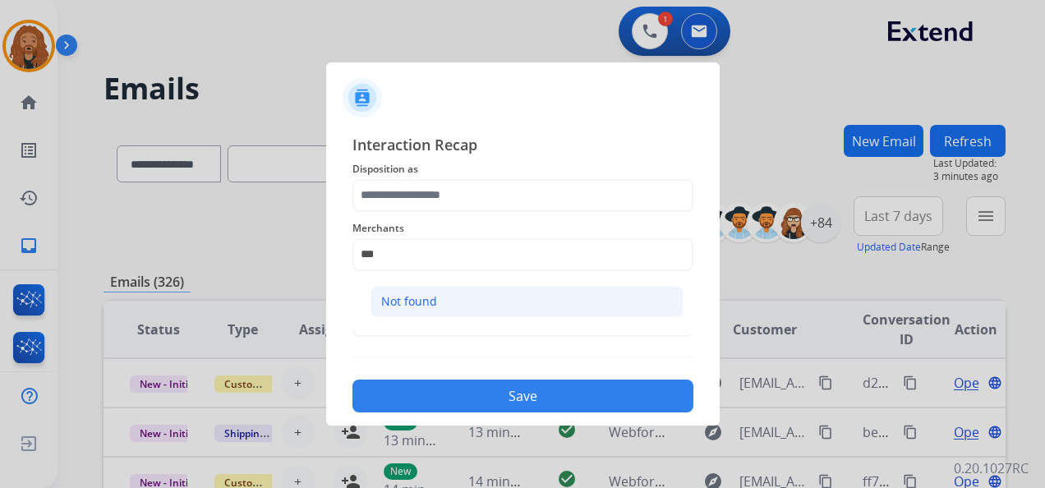
click at [480, 293] on li "Not found" at bounding box center [527, 301] width 313 height 31
type input "*********"
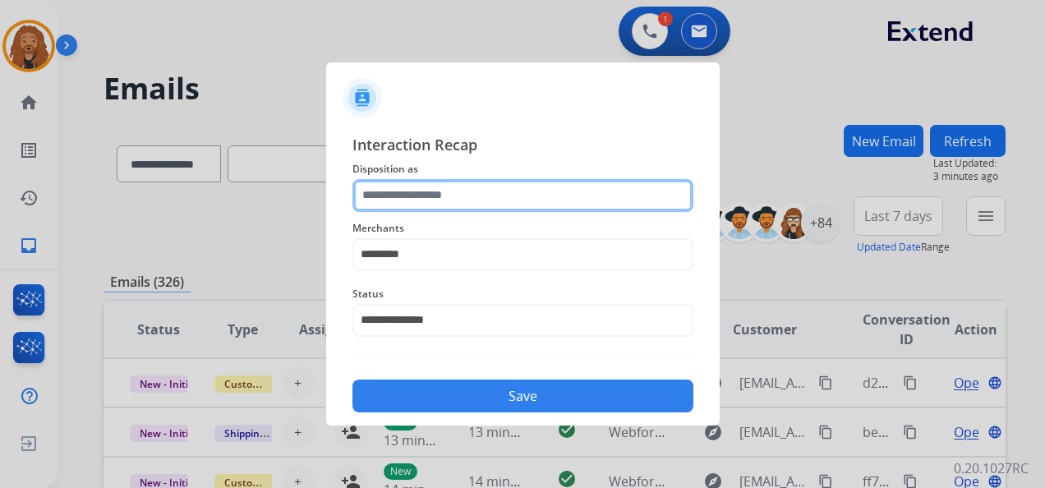
click at [459, 192] on input "text" at bounding box center [523, 195] width 341 height 33
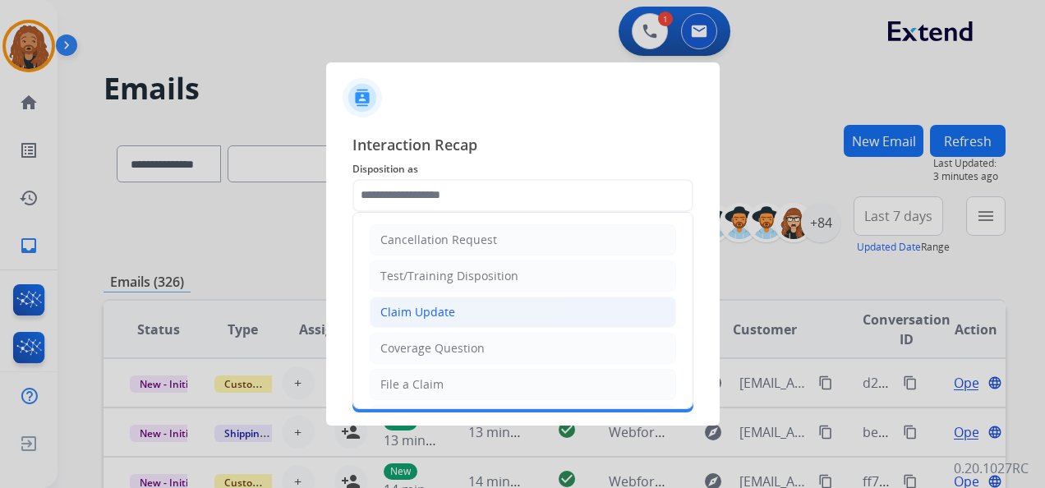
click at [420, 307] on div "Claim Update" at bounding box center [417, 312] width 75 height 16
type input "**********"
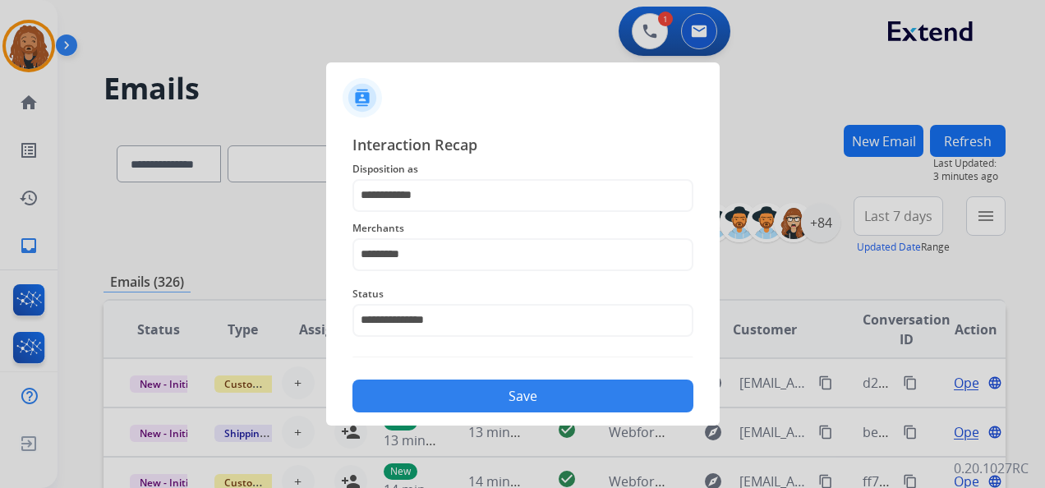
click at [400, 386] on button "Save" at bounding box center [523, 396] width 341 height 33
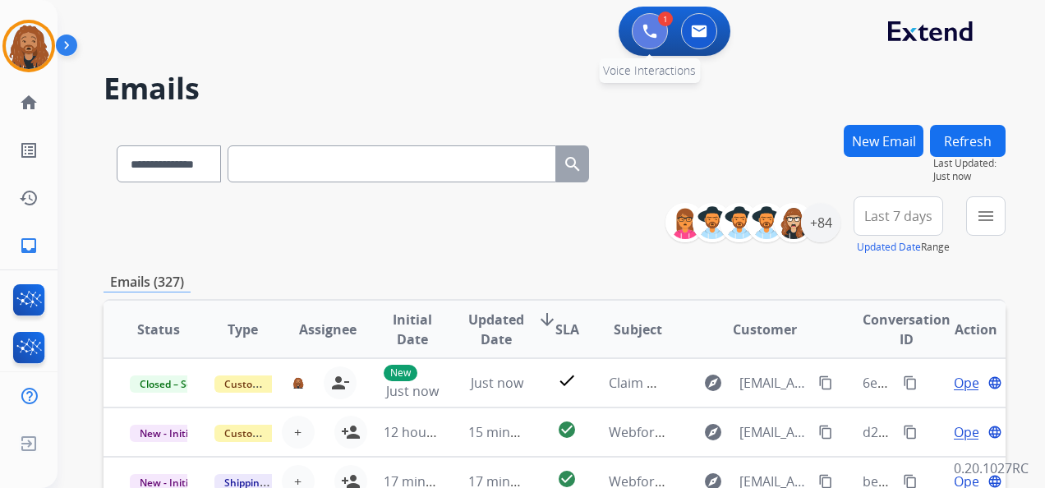
click at [656, 35] on img at bounding box center [650, 31] width 15 height 15
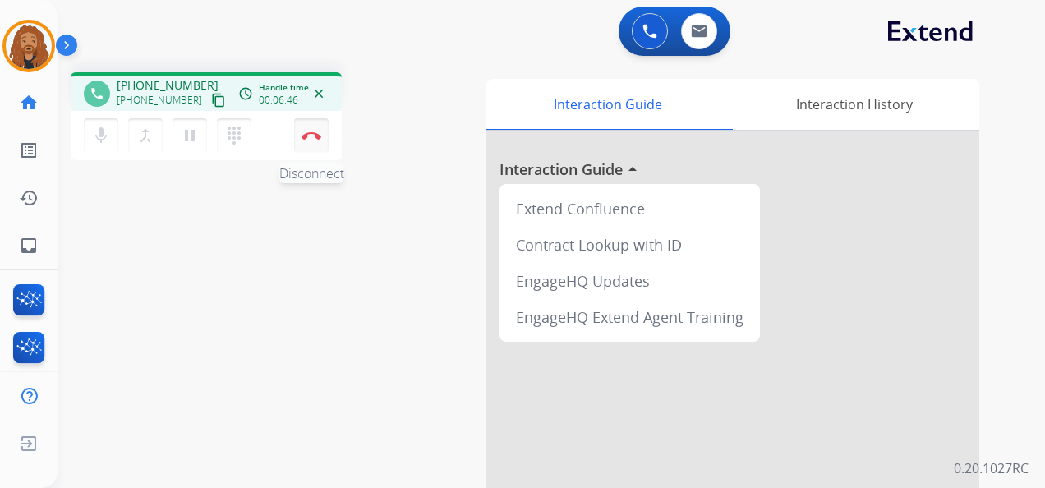
click at [313, 142] on button "Disconnect" at bounding box center [311, 135] width 35 height 35
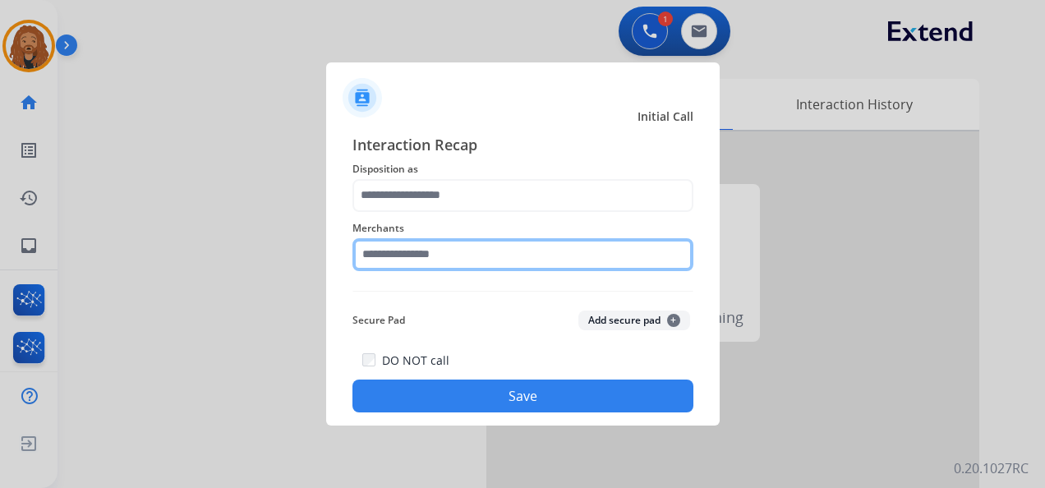
click at [443, 253] on input "text" at bounding box center [523, 254] width 341 height 33
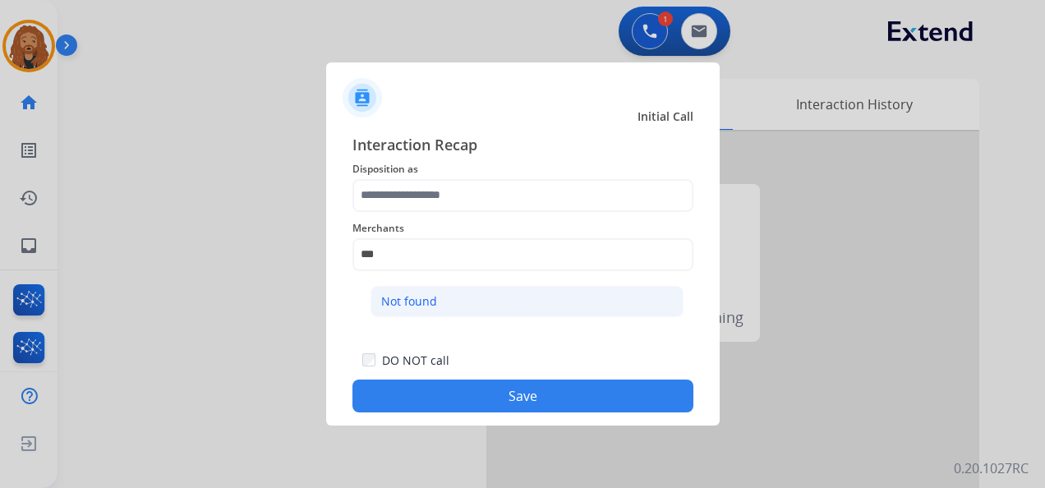
click at [495, 295] on li "Not found" at bounding box center [527, 301] width 313 height 31
type input "*********"
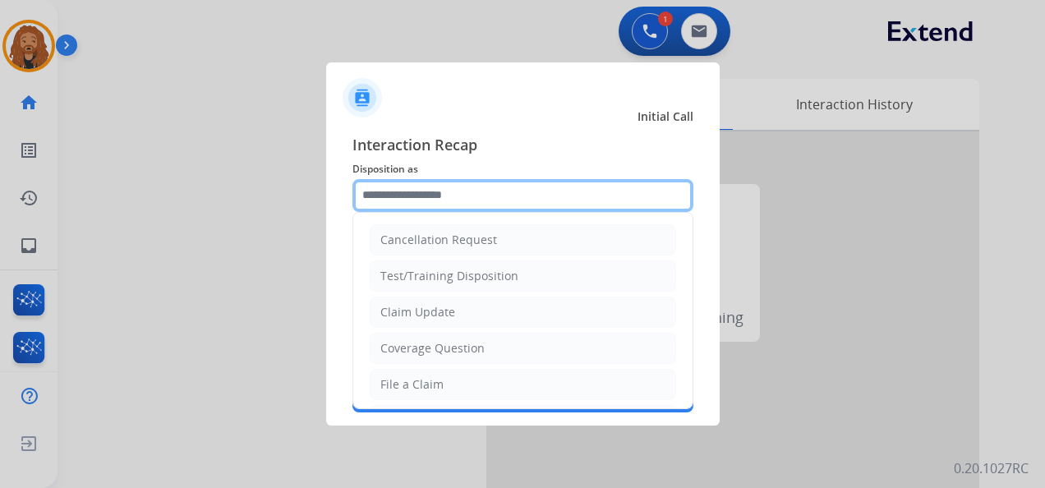
click at [477, 205] on input "text" at bounding box center [523, 195] width 341 height 33
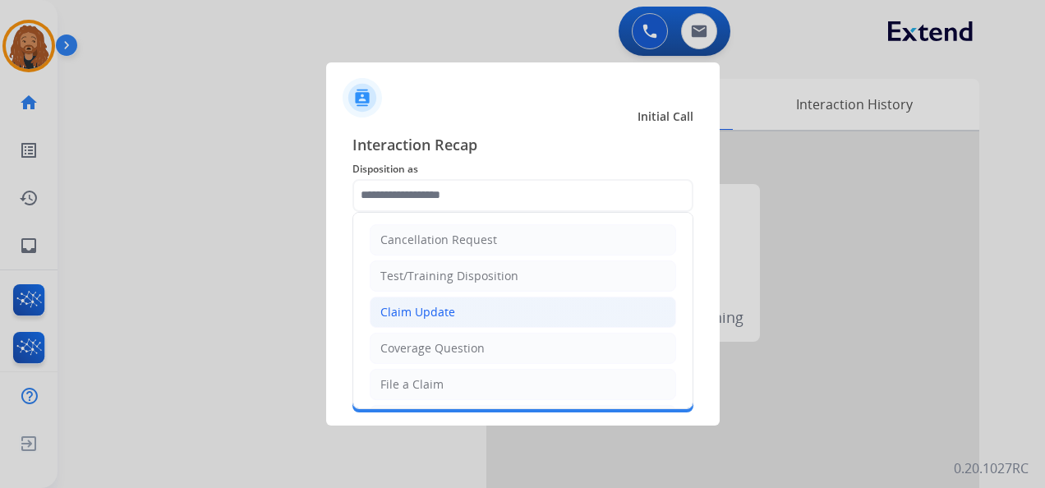
click at [446, 317] on div "Claim Update" at bounding box center [417, 312] width 75 height 16
type input "**********"
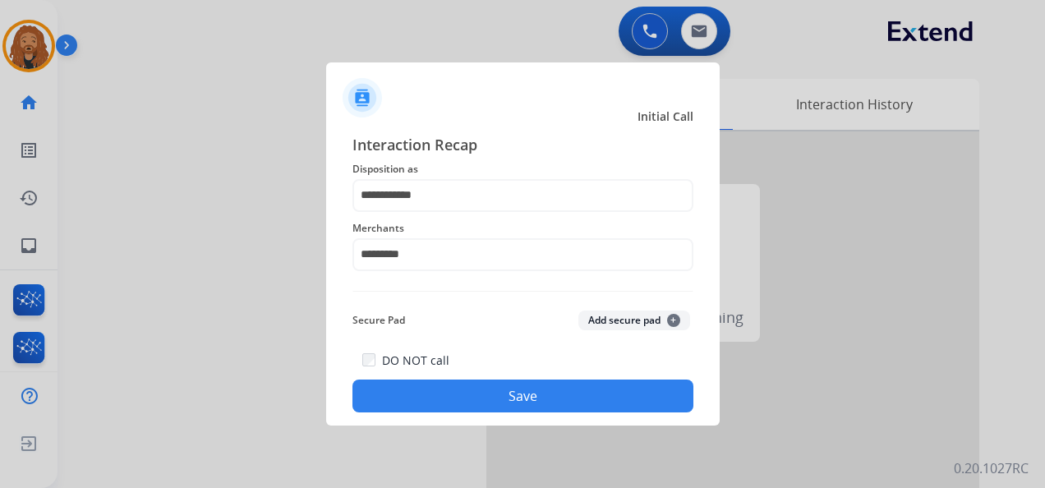
click at [459, 382] on button "Save" at bounding box center [523, 396] width 341 height 33
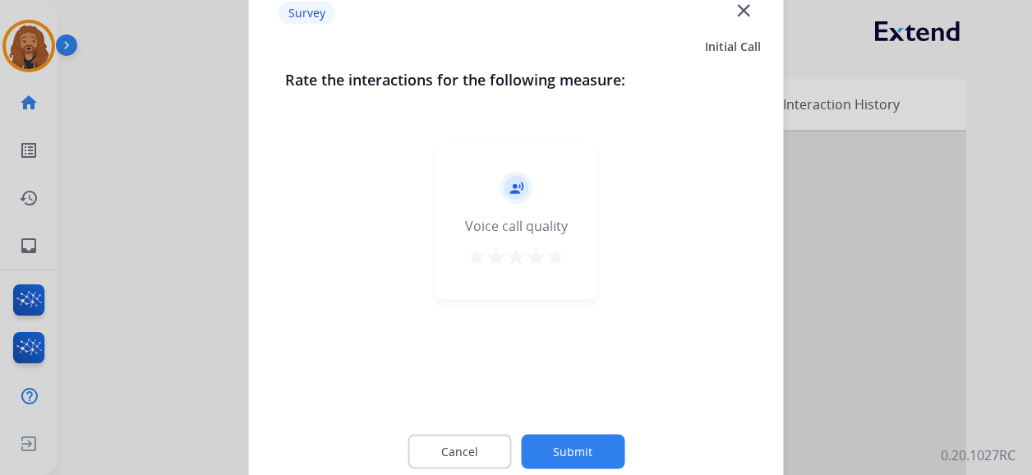
click at [551, 250] on mat-icon "star" at bounding box center [556, 257] width 20 height 20
click at [572, 440] on button "Submit" at bounding box center [573, 452] width 104 height 35
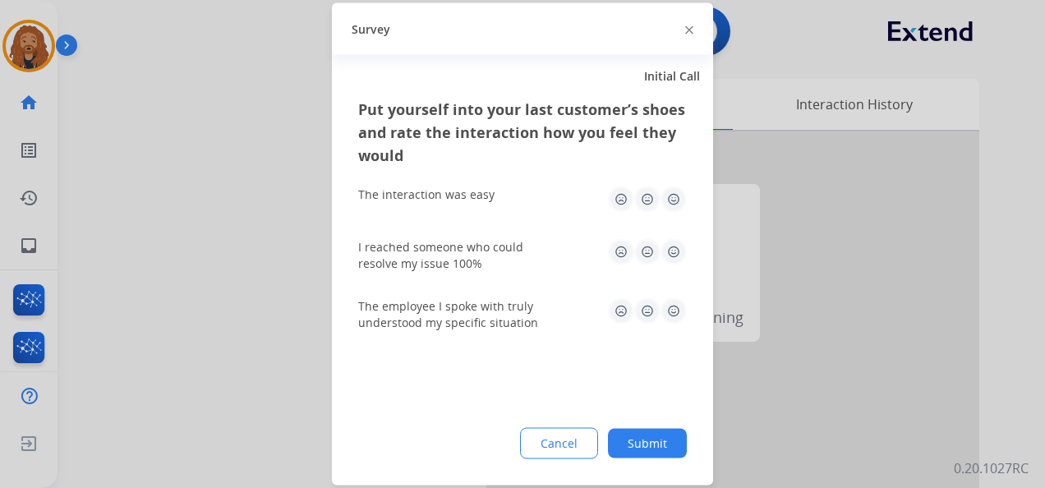
drag, startPoint x: 666, startPoint y: 185, endPoint x: 674, endPoint y: 193, distance: 11.1
click at [671, 189] on div "The interaction was easy" at bounding box center [522, 199] width 329 height 53
click at [676, 201] on img at bounding box center [674, 200] width 26 height 26
click at [676, 253] on img at bounding box center [674, 252] width 26 height 26
click at [676, 306] on img at bounding box center [674, 311] width 26 height 26
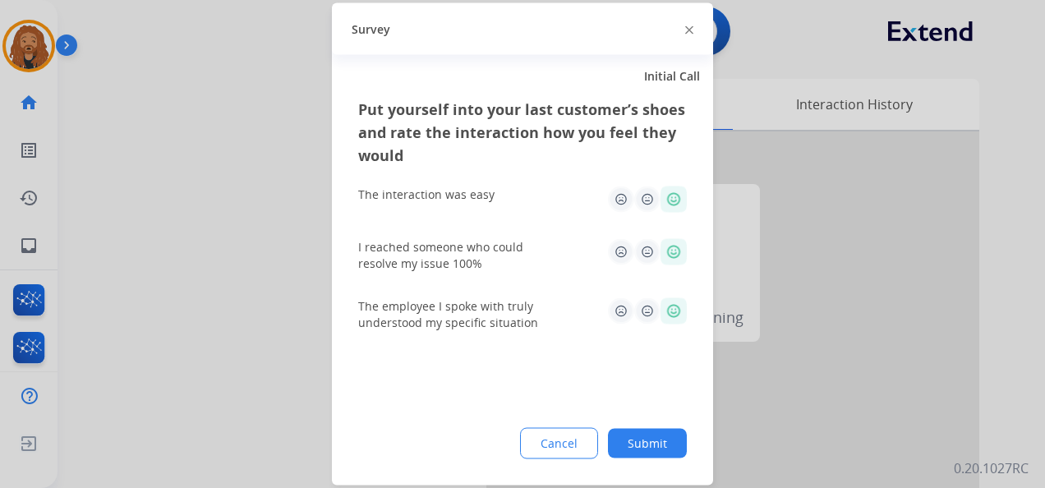
click at [638, 438] on button "Submit" at bounding box center [647, 444] width 79 height 30
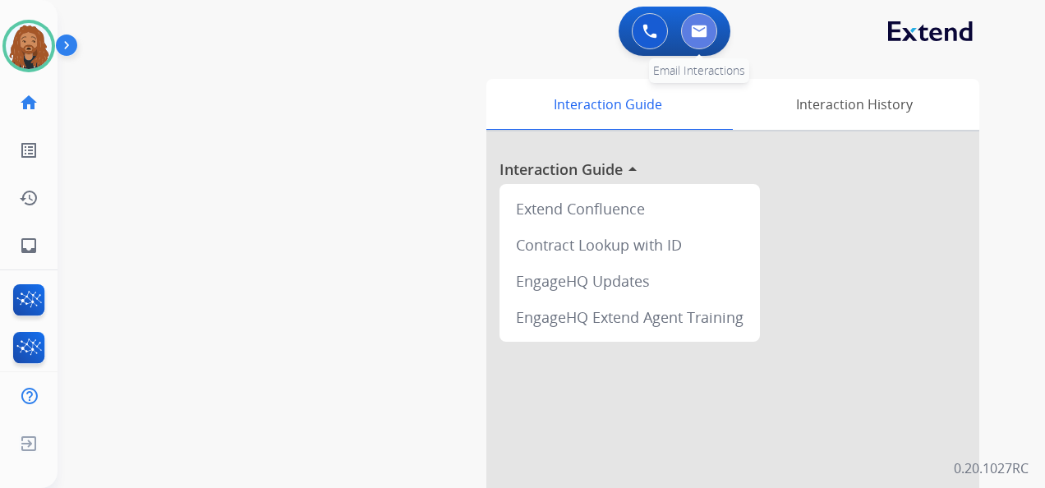
click at [705, 35] on img at bounding box center [699, 31] width 16 height 13
select select "**********"
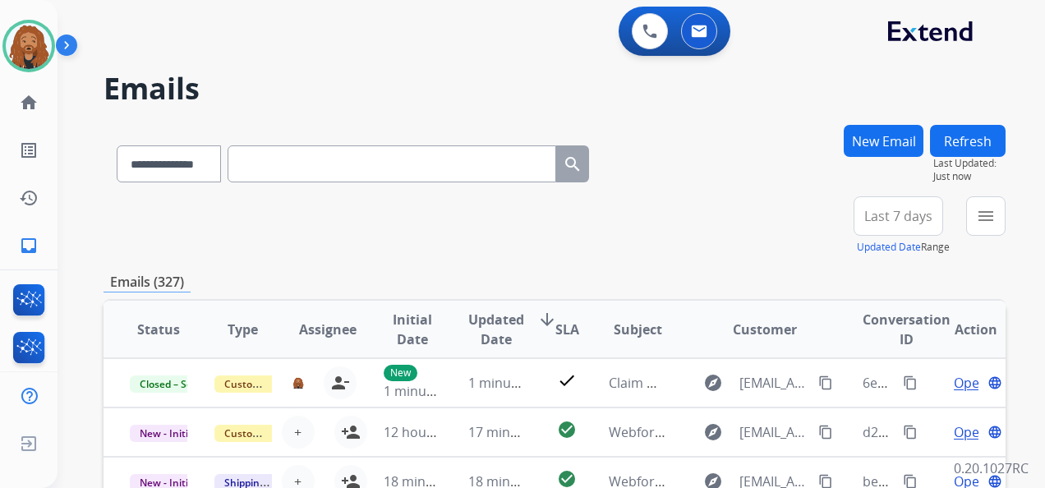
click at [873, 219] on span "Last 7 days" at bounding box center [899, 216] width 68 height 7
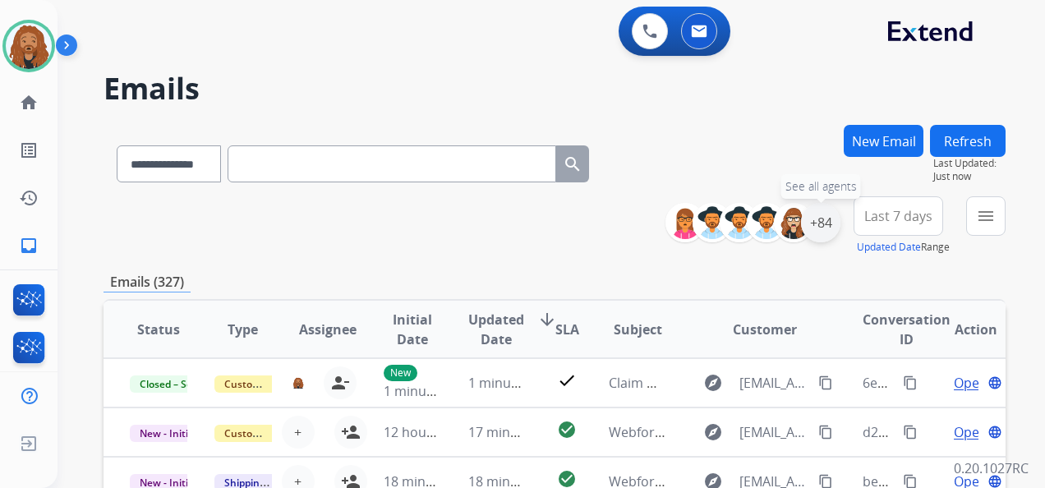
click at [816, 222] on div "+84" at bounding box center [820, 222] width 39 height 39
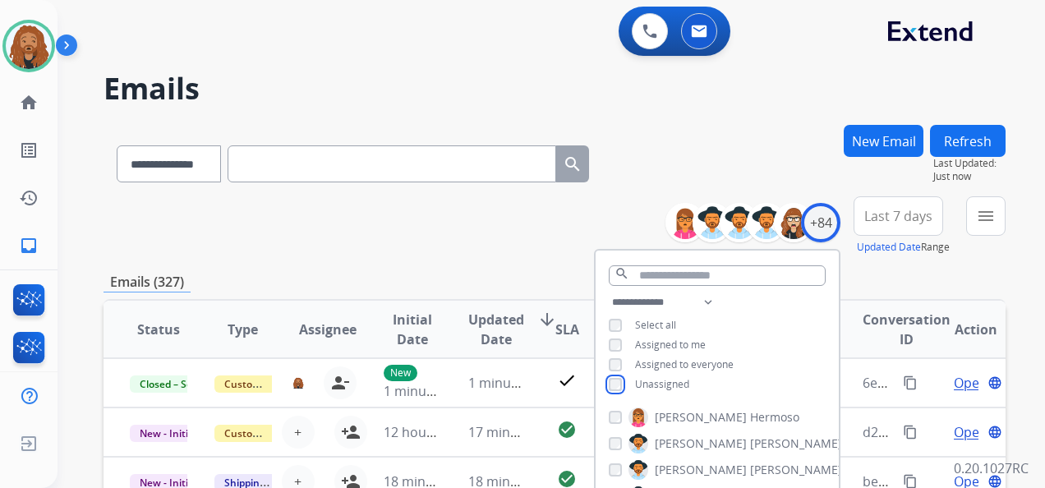
scroll to position [447, 0]
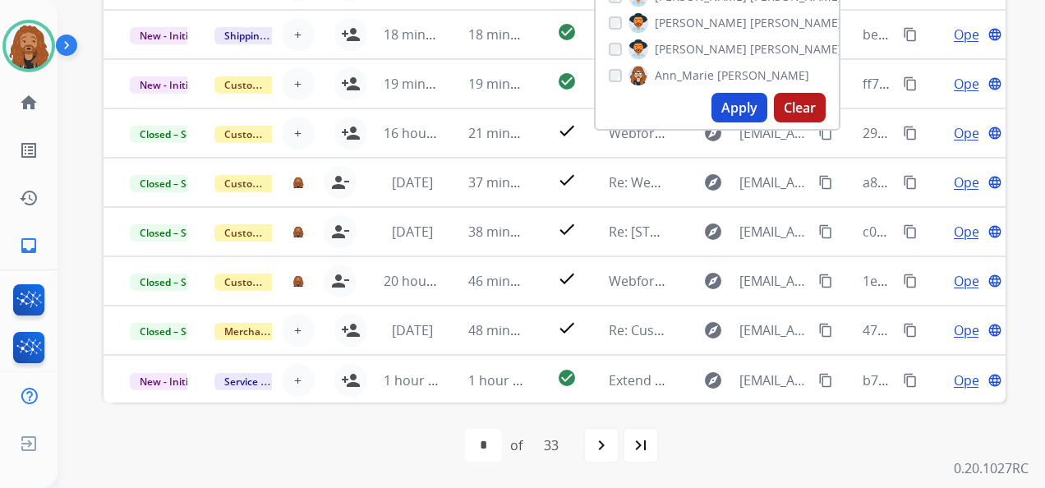
click at [728, 117] on button "Apply" at bounding box center [740, 108] width 56 height 30
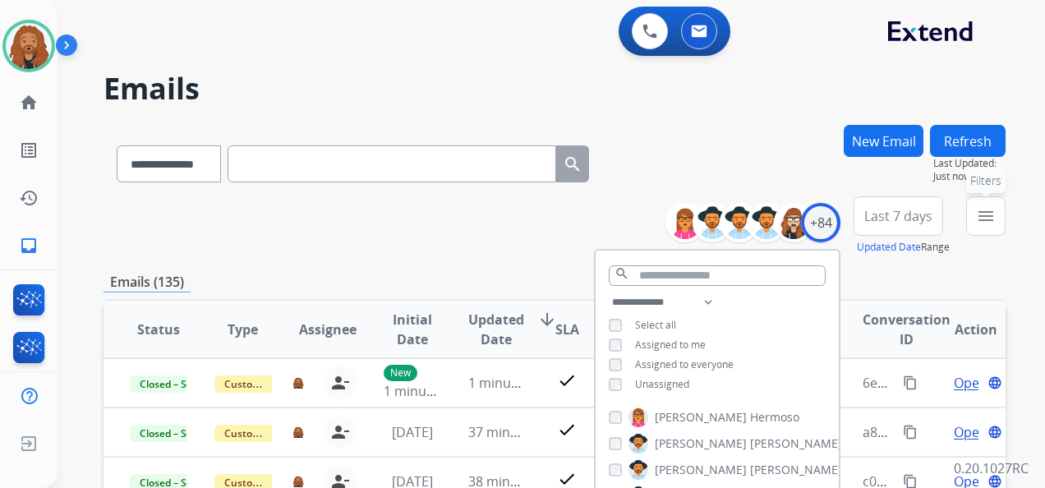
click at [980, 224] on mat-icon "menu" at bounding box center [986, 216] width 20 height 20
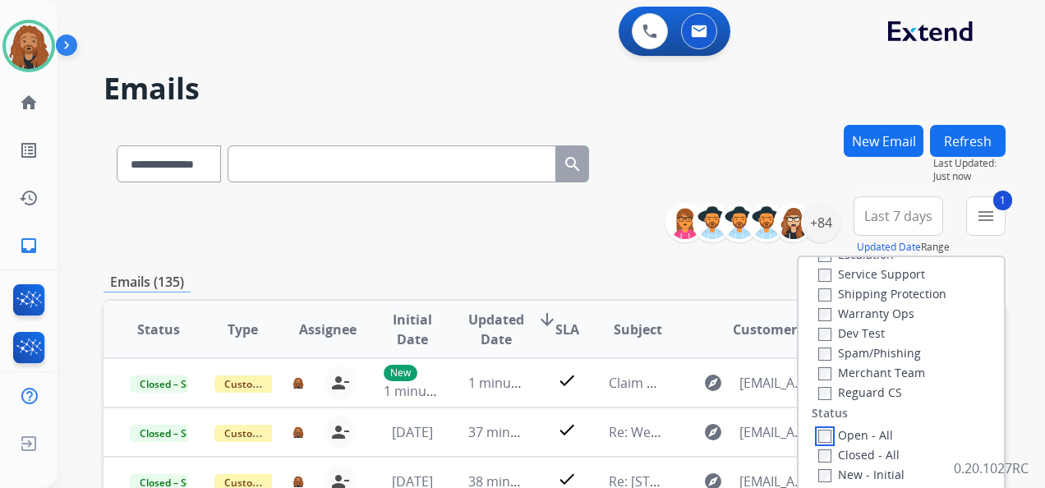
scroll to position [247, 0]
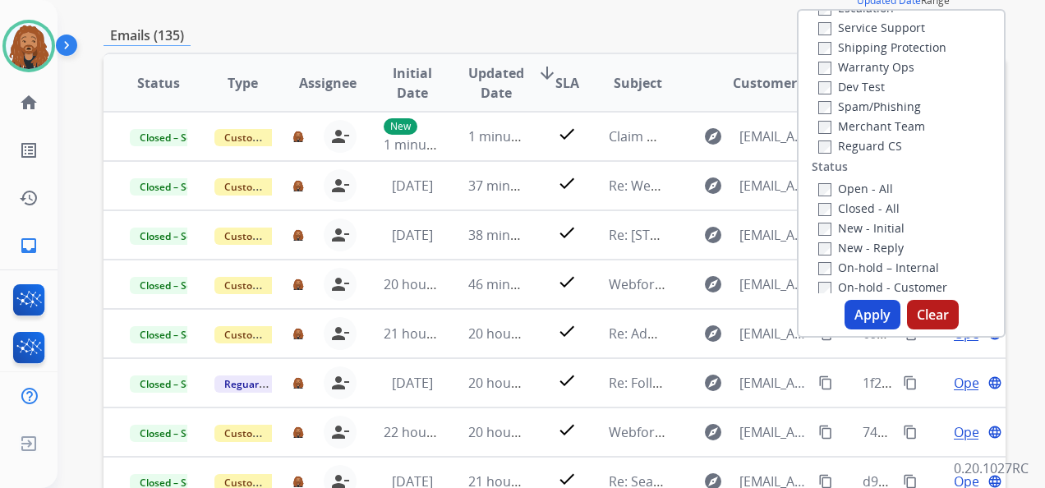
click at [864, 321] on button "Apply" at bounding box center [873, 315] width 56 height 30
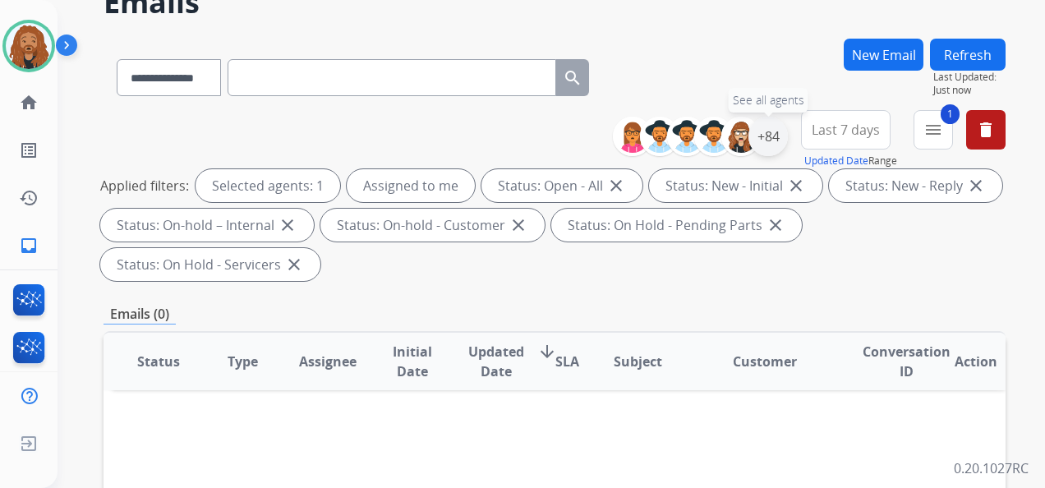
scroll to position [164, 0]
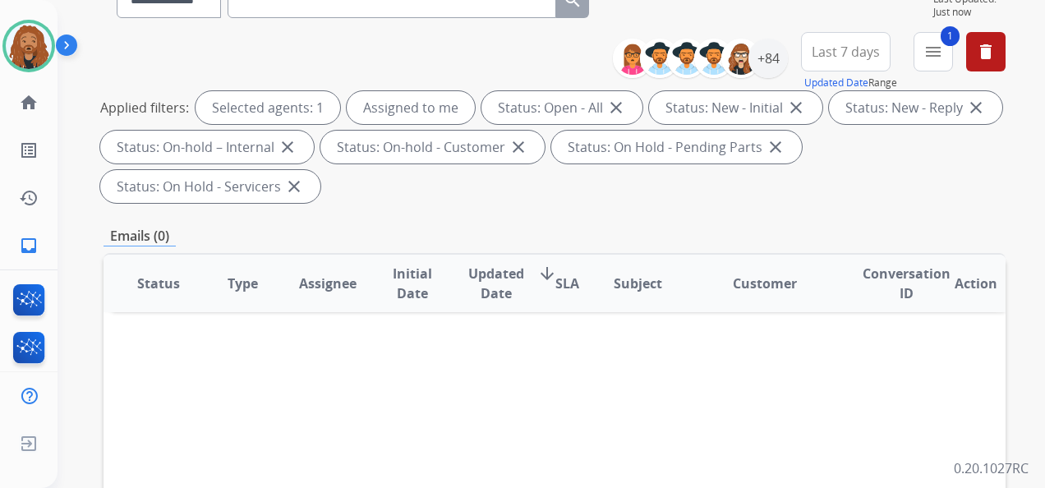
click at [822, 55] on span "Last 7 days" at bounding box center [846, 51] width 68 height 7
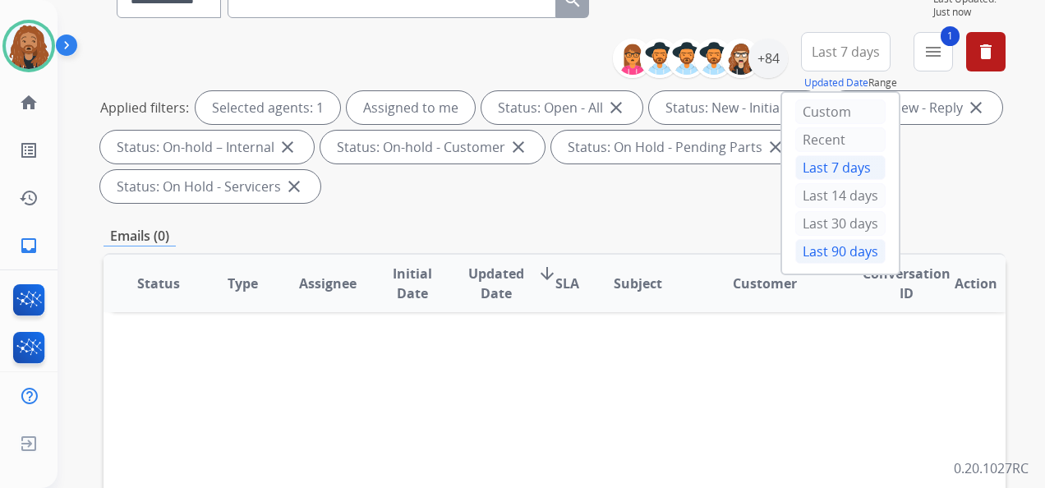
click at [827, 239] on div "Last 90 days" at bounding box center [840, 251] width 90 height 25
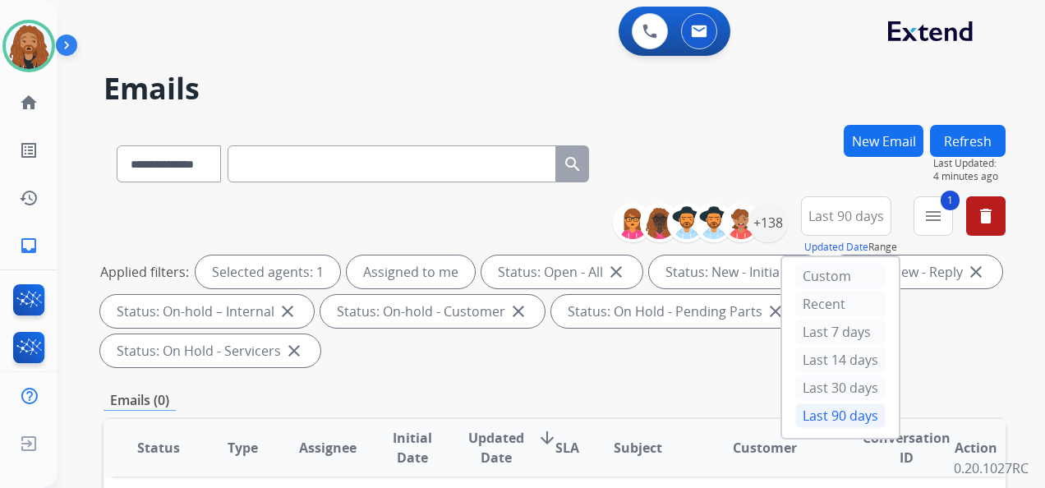
click at [730, 100] on h2 "Emails" at bounding box center [555, 88] width 902 height 33
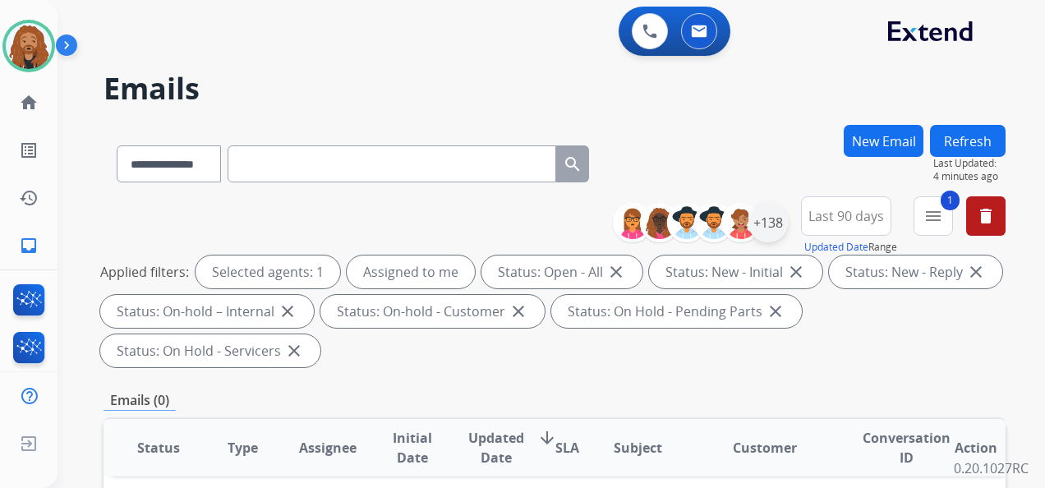
click at [759, 245] on div "**********" at bounding box center [706, 222] width 163 height 53
click at [766, 227] on div "+138" at bounding box center [768, 222] width 39 height 39
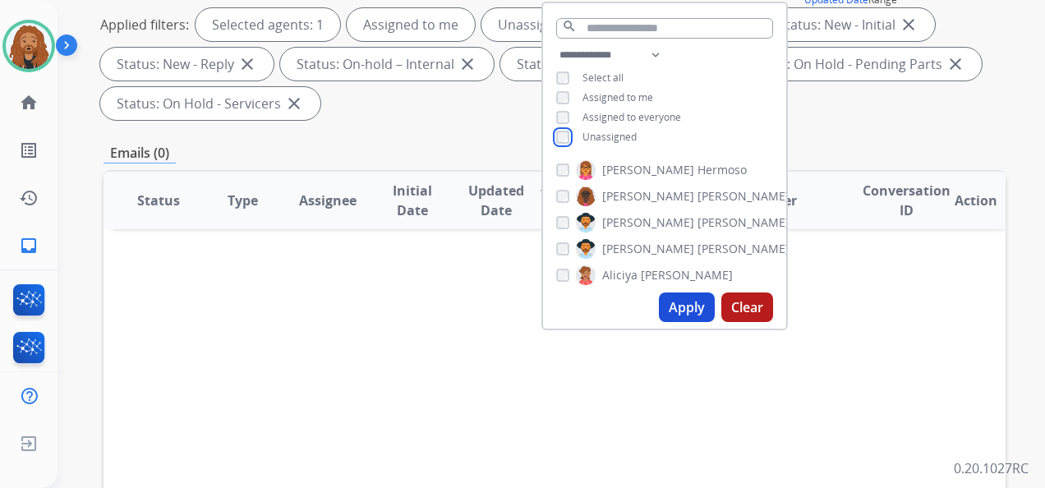
scroll to position [411, 0]
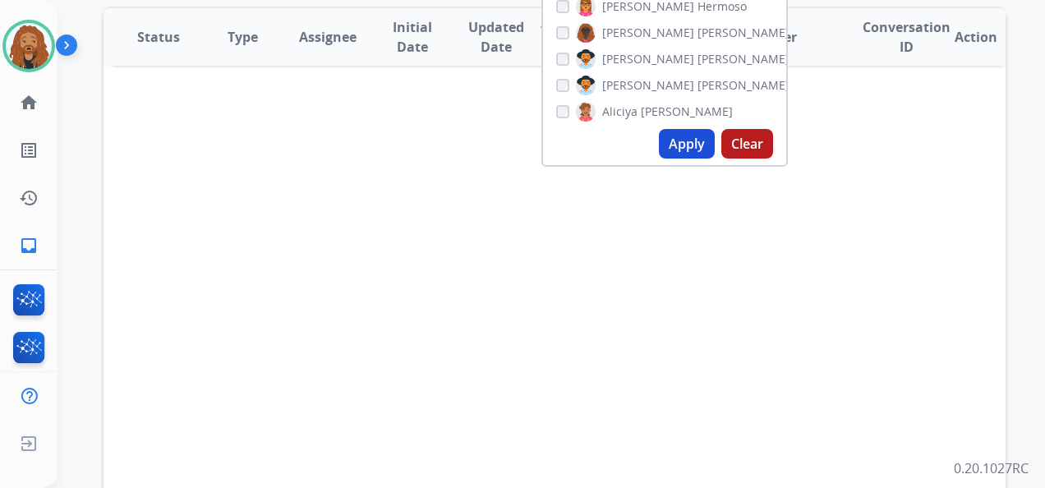
click at [680, 131] on button "Apply" at bounding box center [687, 144] width 56 height 30
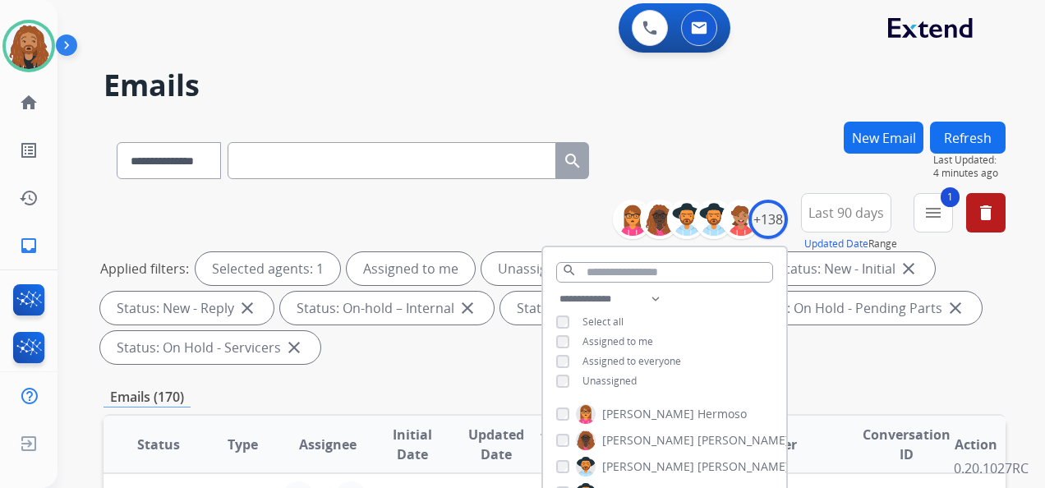
scroll to position [0, 0]
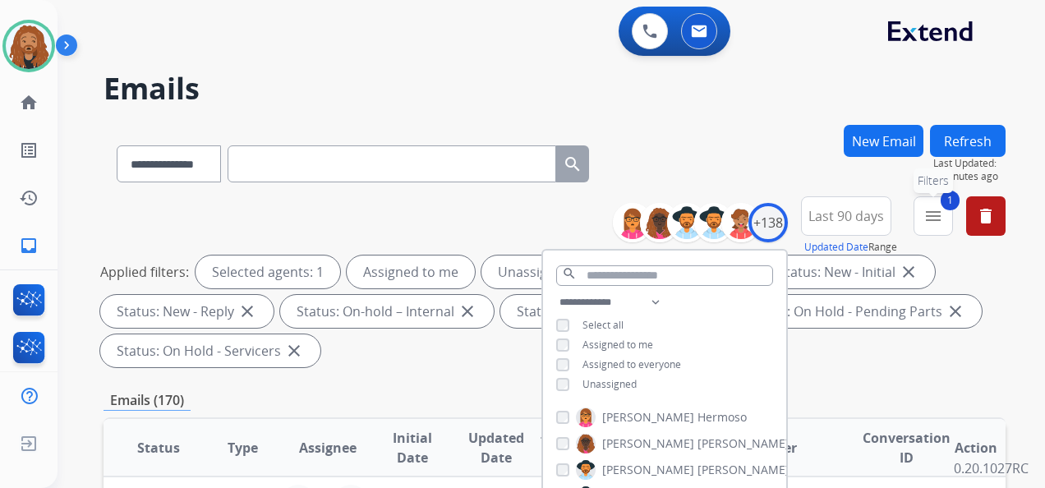
click at [937, 217] on mat-icon "menu" at bounding box center [934, 216] width 20 height 20
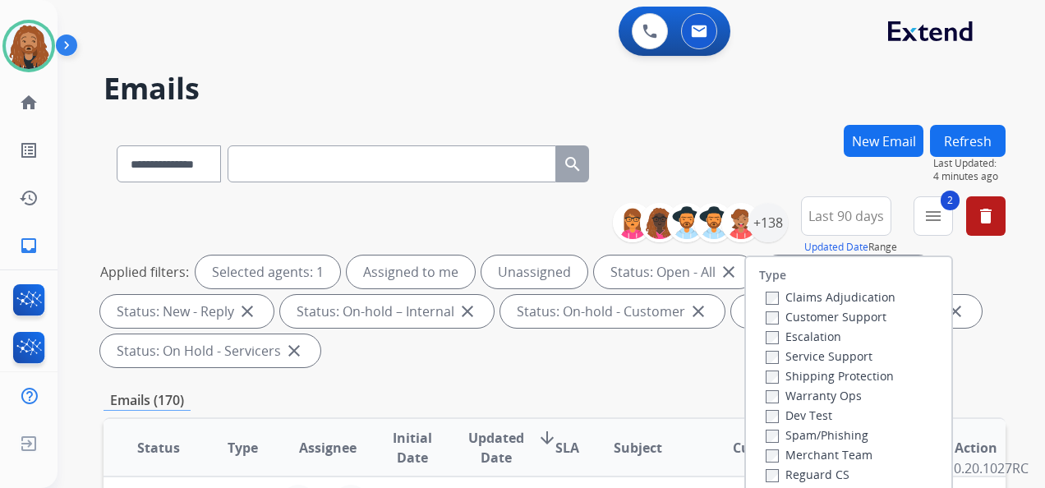
drag, startPoint x: 796, startPoint y: 374, endPoint x: 790, endPoint y: 342, distance: 32.7
click at [795, 374] on label "Shipping Protection" at bounding box center [830, 376] width 128 height 16
click at [784, 311] on label "Customer Support" at bounding box center [826, 317] width 121 height 16
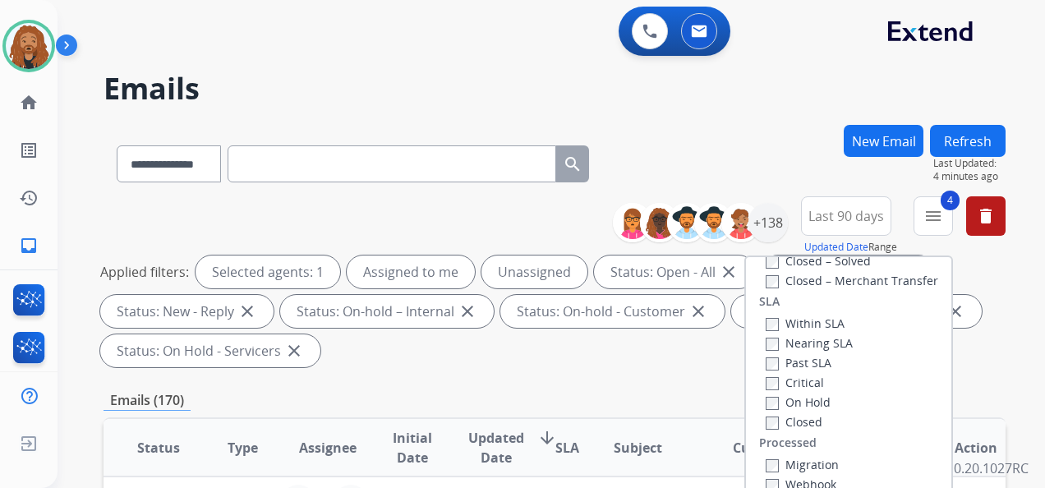
scroll to position [329, 0]
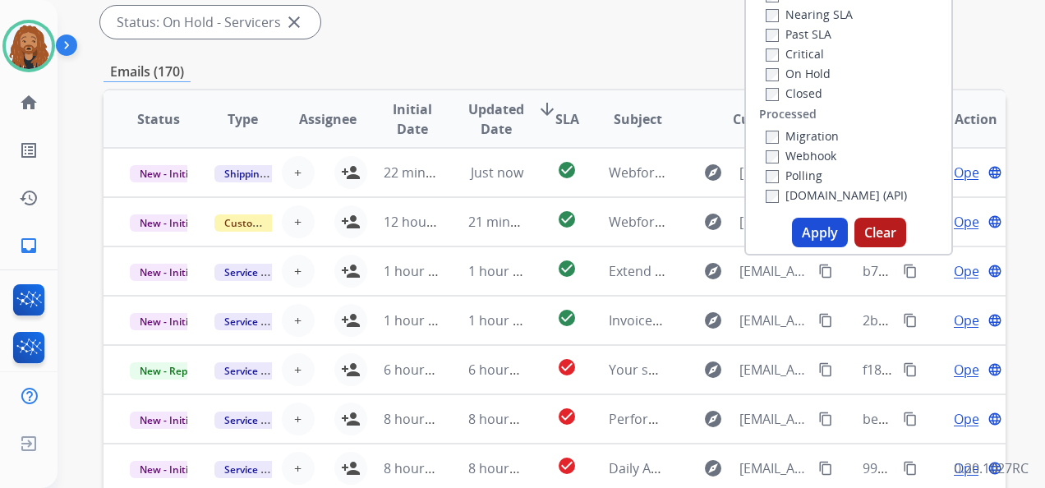
click at [814, 238] on button "Apply" at bounding box center [820, 233] width 56 height 30
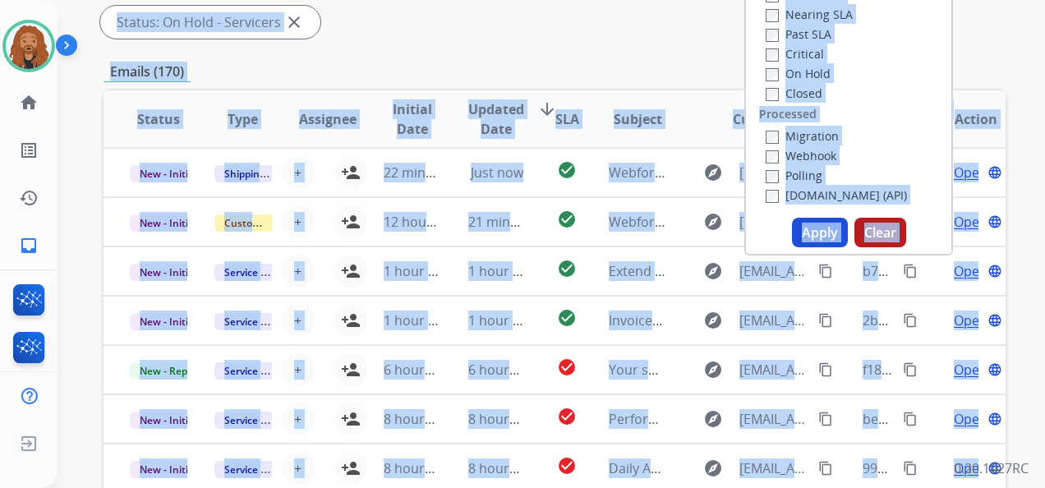
scroll to position [0, 0]
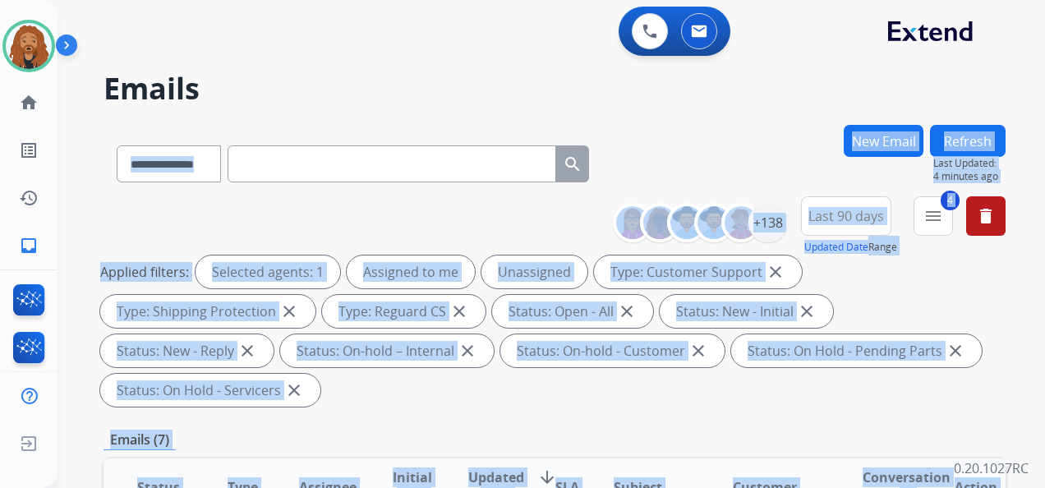
click at [381, 118] on div "**********" at bounding box center [532, 303] width 948 height 488
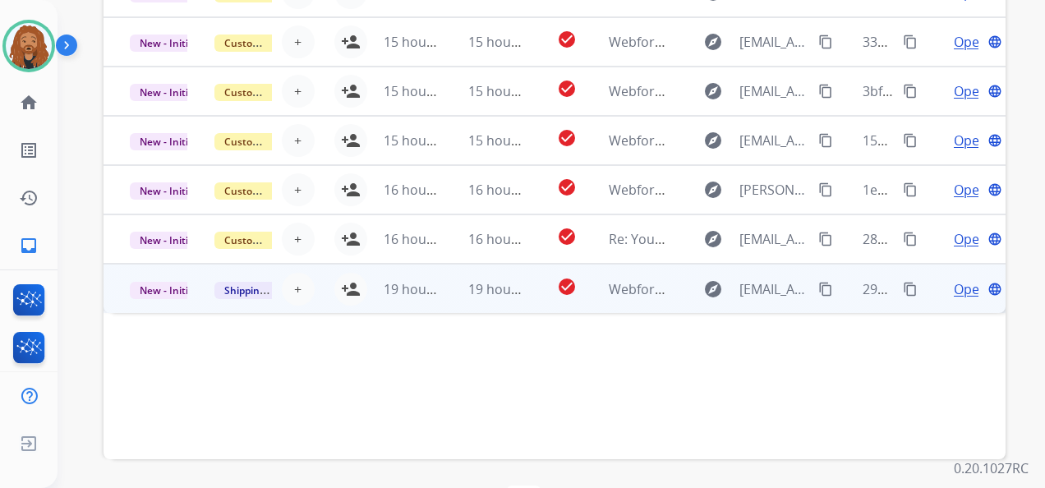
scroll to position [523, 0]
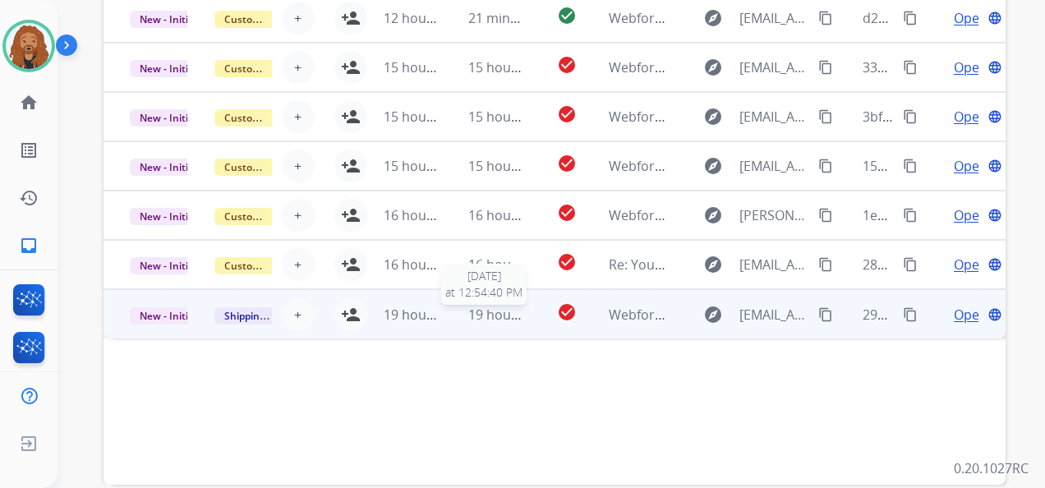
click at [468, 311] on span "19 hours ago" at bounding box center [508, 315] width 81 height 18
drag, startPoint x: 463, startPoint y: 311, endPoint x: 437, endPoint y: 318, distance: 27.1
click at [442, 318] on td "19 hours ago" at bounding box center [484, 313] width 85 height 49
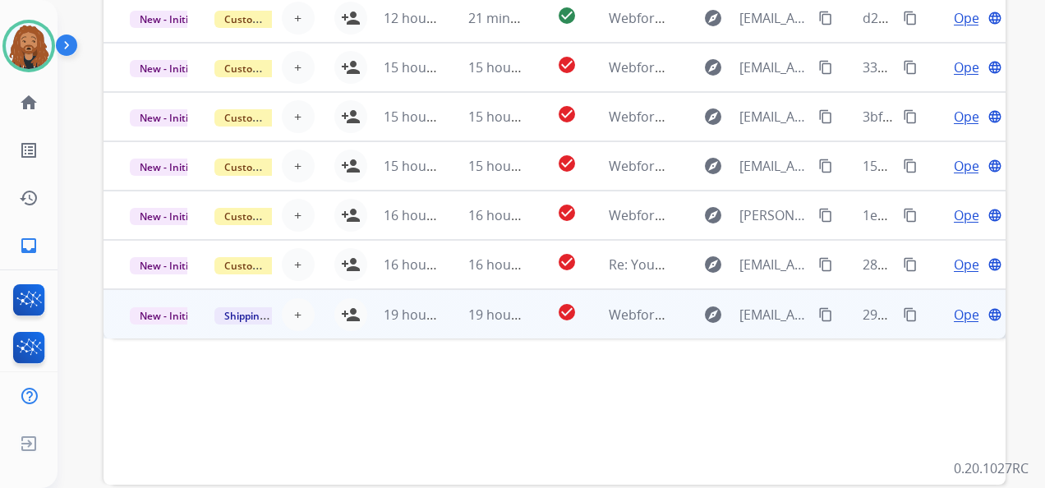
drag, startPoint x: 437, startPoint y: 318, endPoint x: 423, endPoint y: 311, distance: 15.8
click at [423, 311] on span "19 hours ago" at bounding box center [424, 315] width 81 height 18
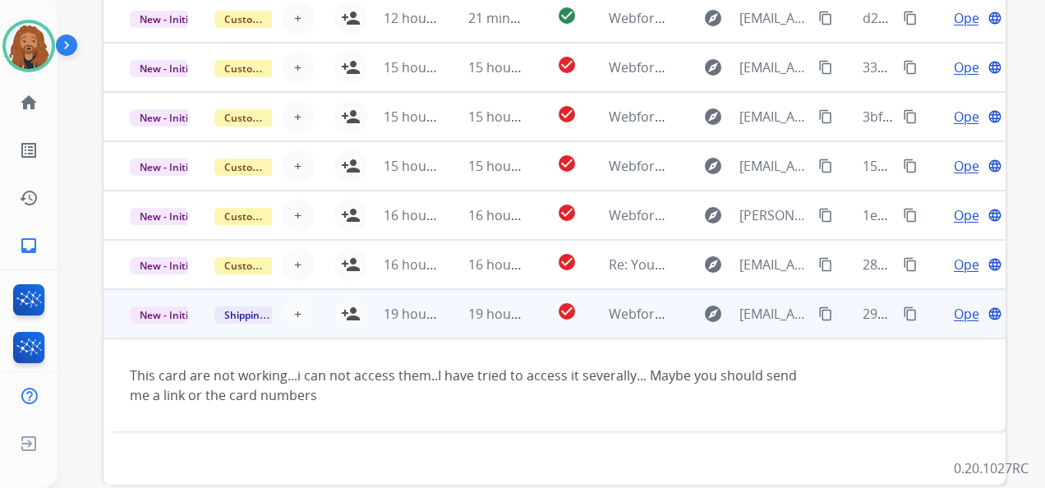
click at [818, 316] on mat-icon "content_copy" at bounding box center [825, 314] width 15 height 15
click at [961, 318] on span "Open" at bounding box center [971, 314] width 34 height 20
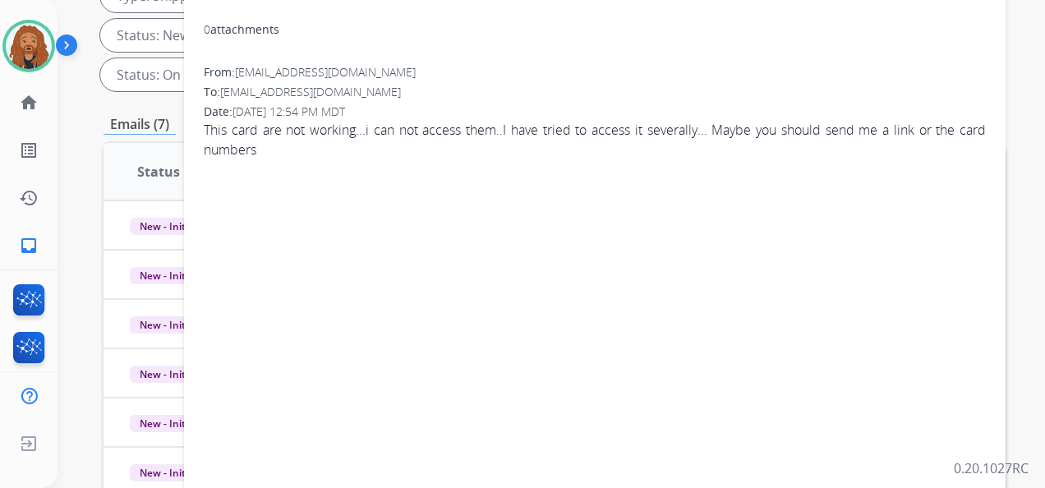
scroll to position [112, 0]
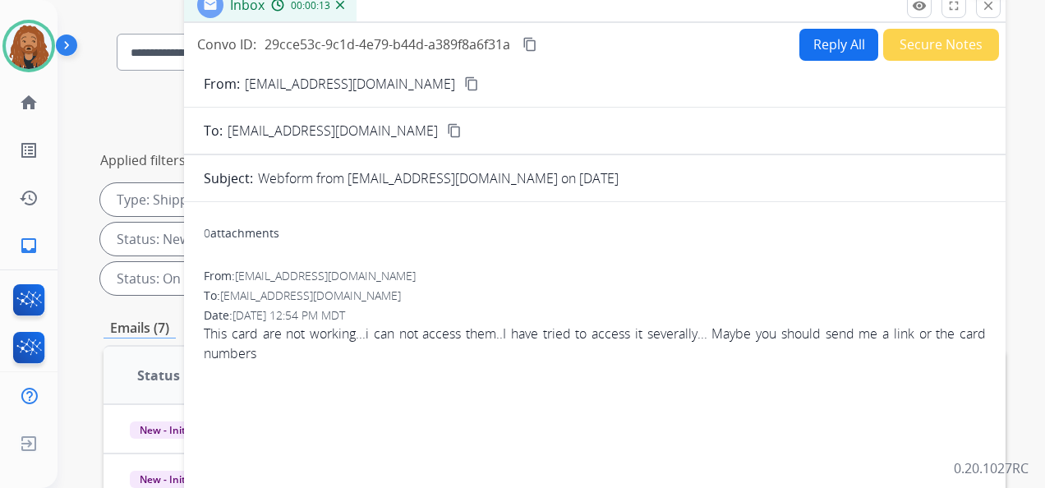
click at [984, 10] on mat-icon "close" at bounding box center [988, 5] width 15 height 15
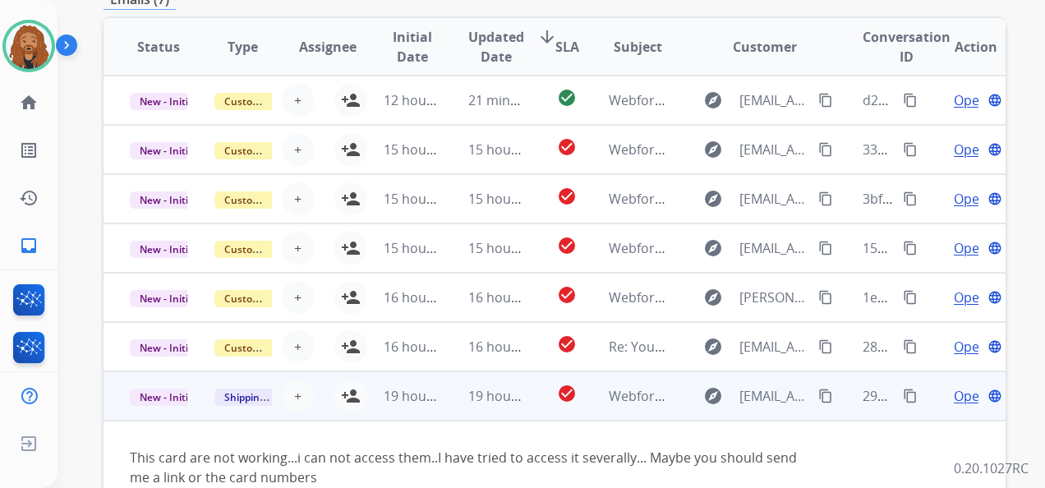
scroll to position [605, 0]
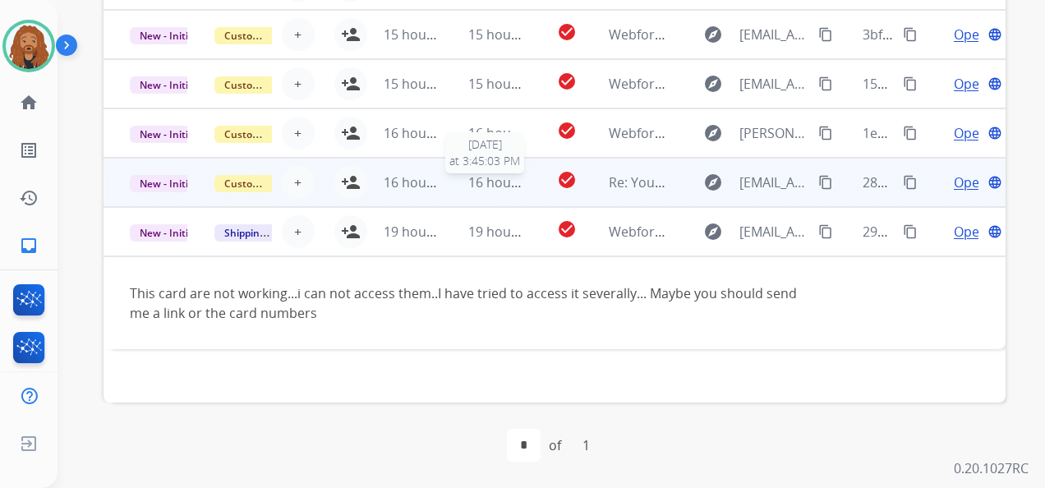
click at [470, 176] on span "16 hours ago" at bounding box center [508, 182] width 81 height 18
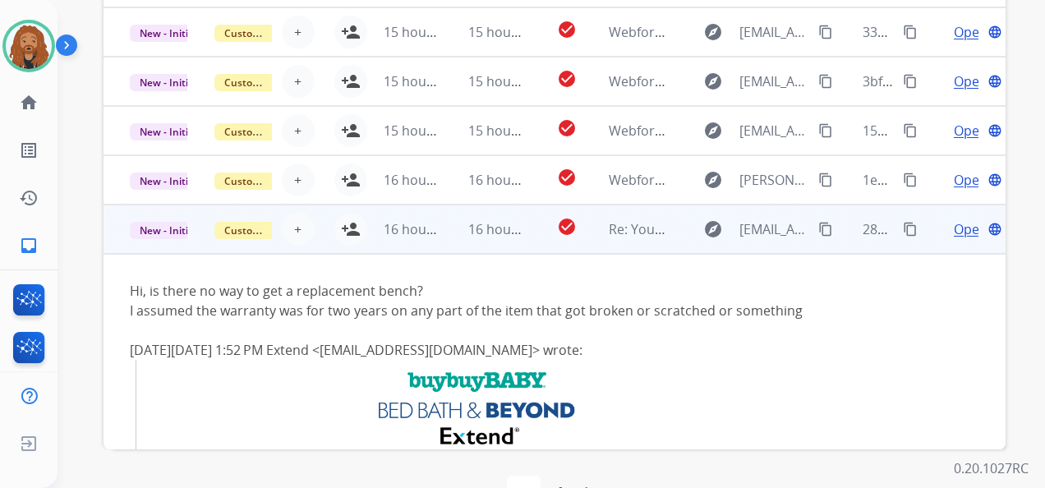
scroll to position [523, 0]
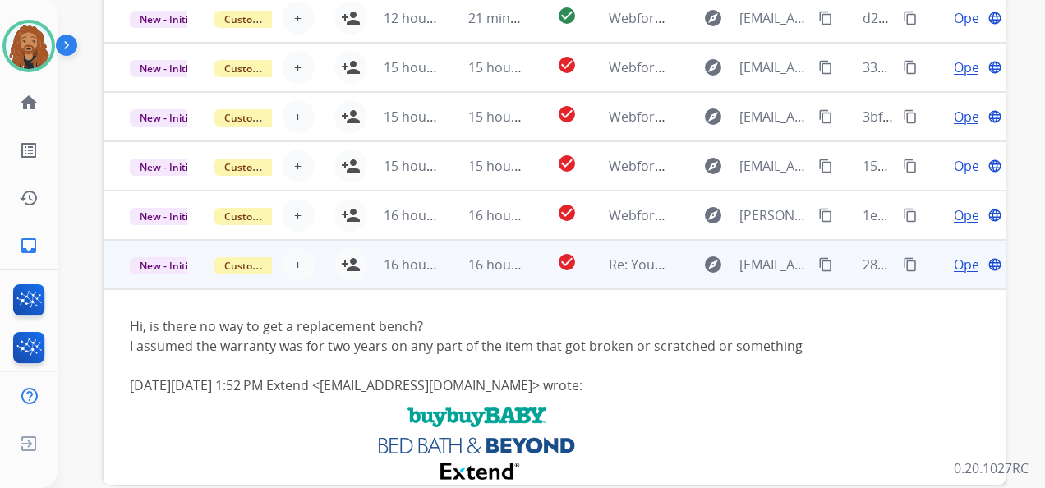
click at [954, 273] on span "Open" at bounding box center [971, 265] width 34 height 20
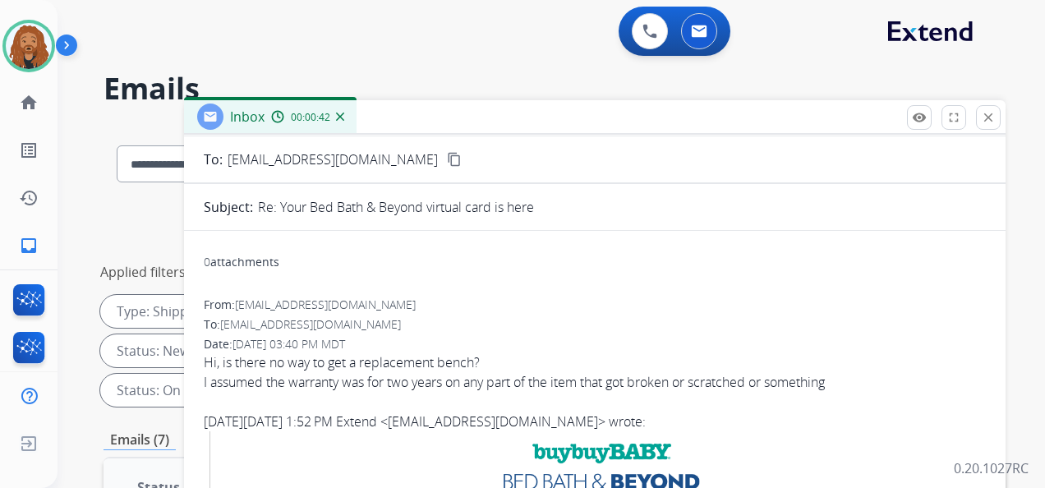
scroll to position [0, 0]
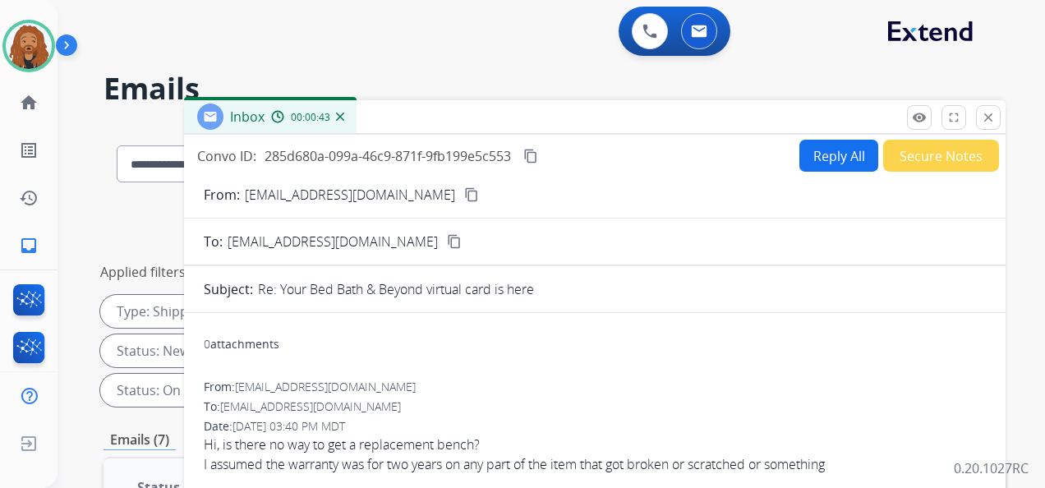
click at [846, 152] on button "Reply All" at bounding box center [839, 156] width 79 height 32
select select "**********"
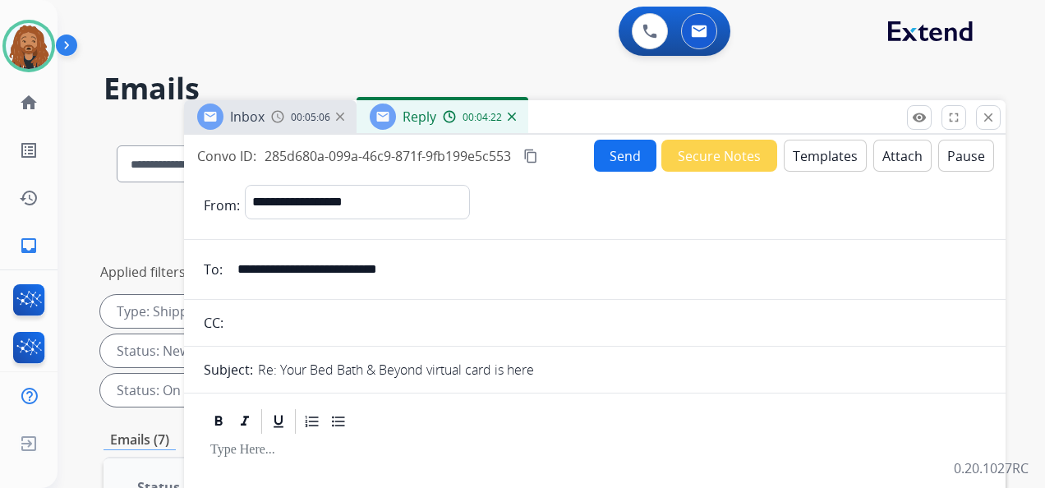
click at [825, 168] on button "Templates" at bounding box center [825, 156] width 83 height 32
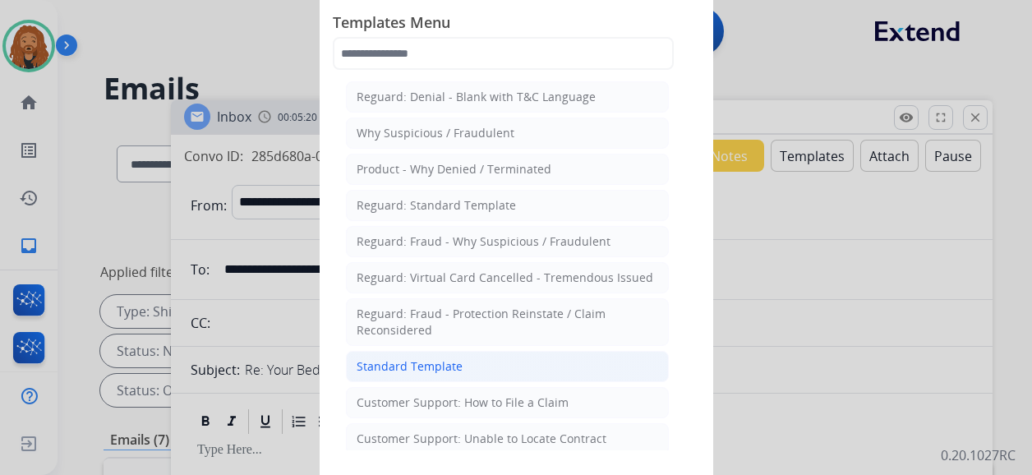
click at [481, 370] on li "Standard Template" at bounding box center [507, 366] width 323 height 31
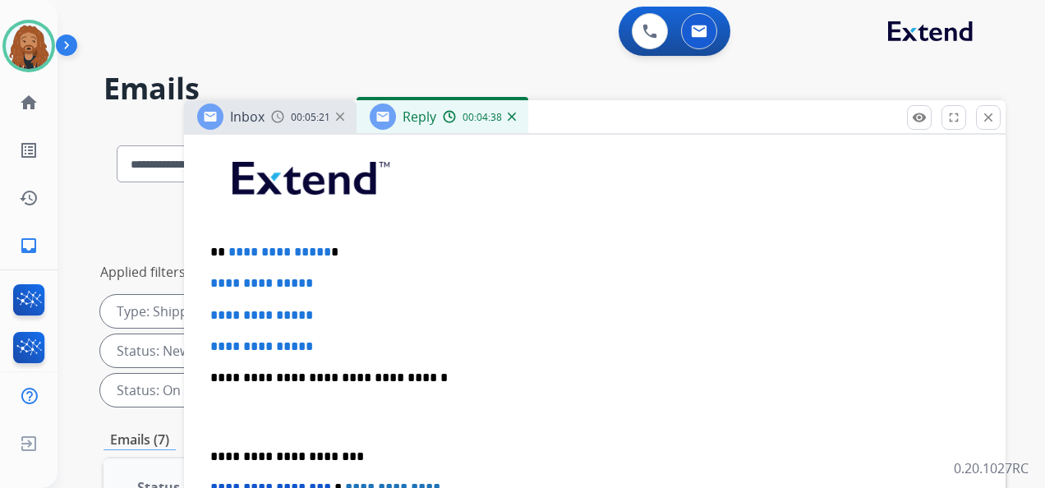
scroll to position [411, 0]
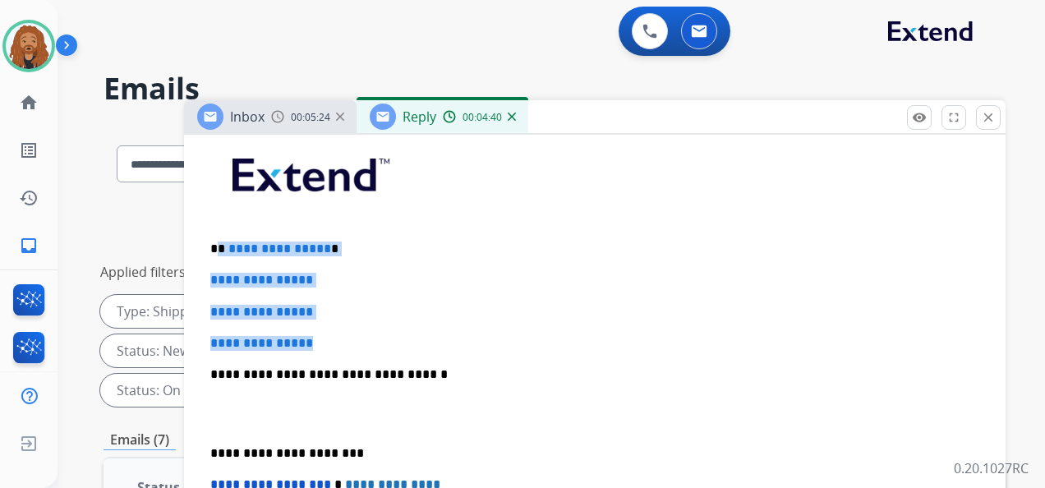
drag, startPoint x: 319, startPoint y: 342, endPoint x: 218, endPoint y: 239, distance: 144.1
click at [218, 239] on div "**********" at bounding box center [595, 413] width 782 height 565
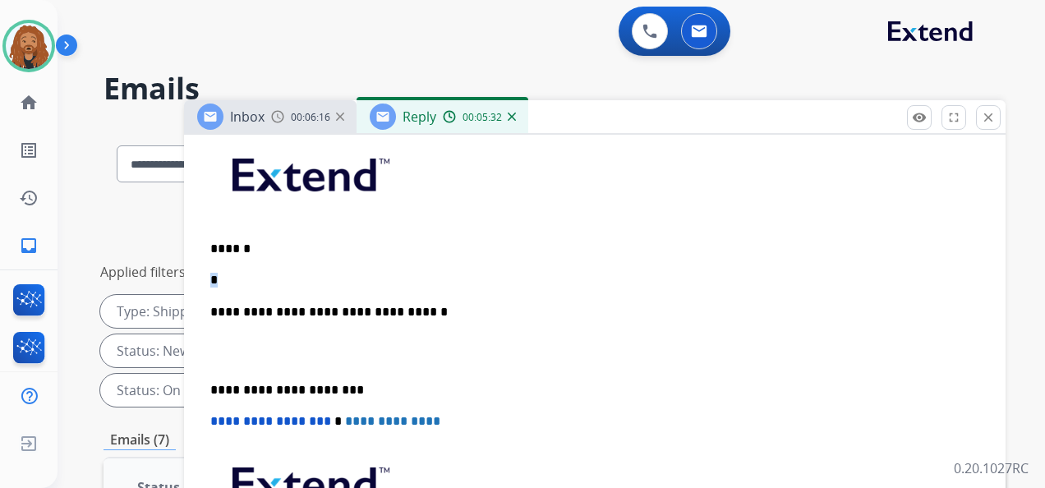
drag, startPoint x: 247, startPoint y: 274, endPoint x: 208, endPoint y: 275, distance: 38.7
click at [208, 275] on div "**********" at bounding box center [595, 382] width 782 height 502
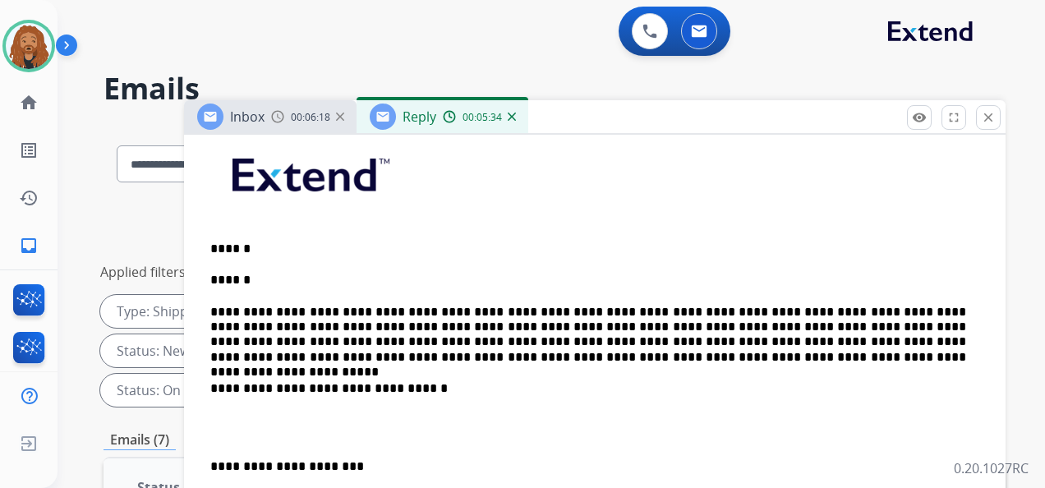
click at [247, 254] on div "**********" at bounding box center [595, 420] width 782 height 579
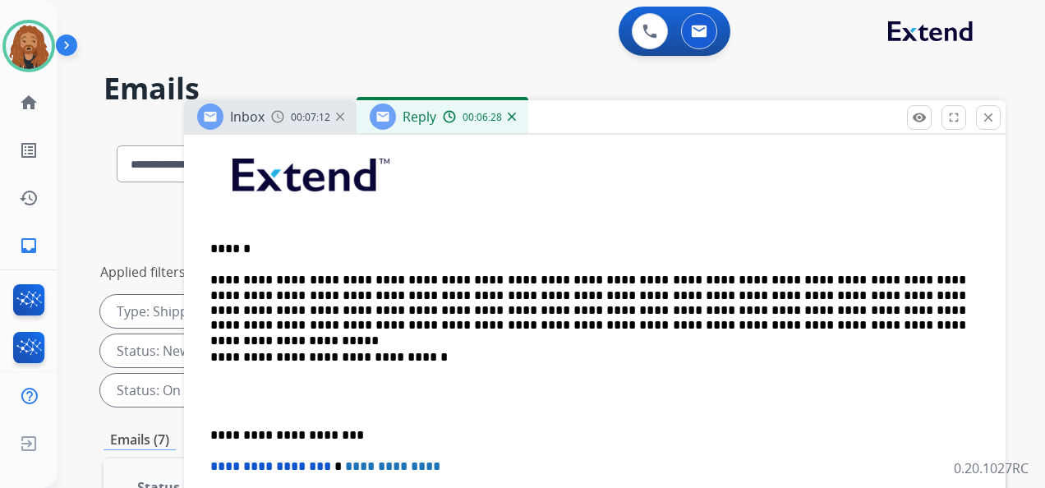
click at [312, 311] on p "**********" at bounding box center [588, 303] width 756 height 61
click at [582, 322] on p "**********" at bounding box center [588, 303] width 756 height 61
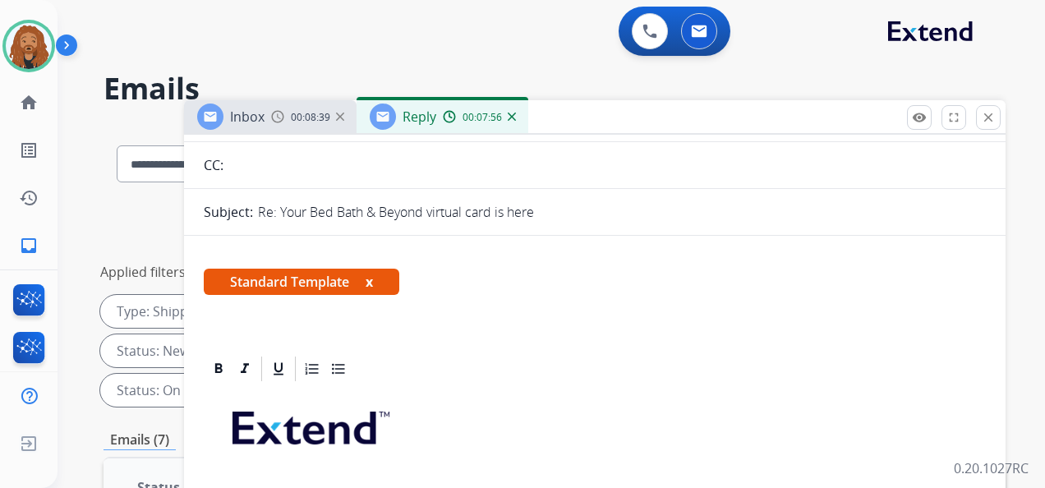
scroll to position [0, 0]
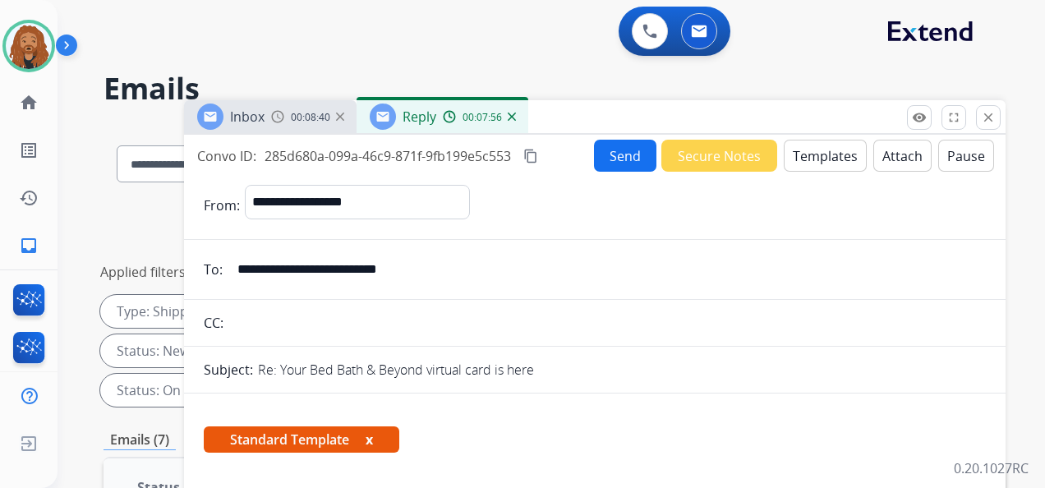
click at [832, 158] on button "Templates" at bounding box center [825, 156] width 83 height 32
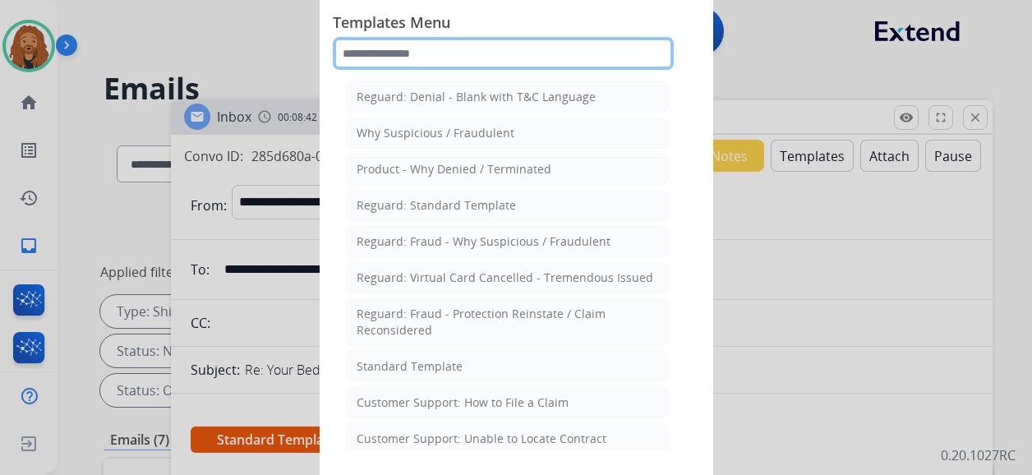
click at [486, 49] on input "text" at bounding box center [503, 53] width 341 height 33
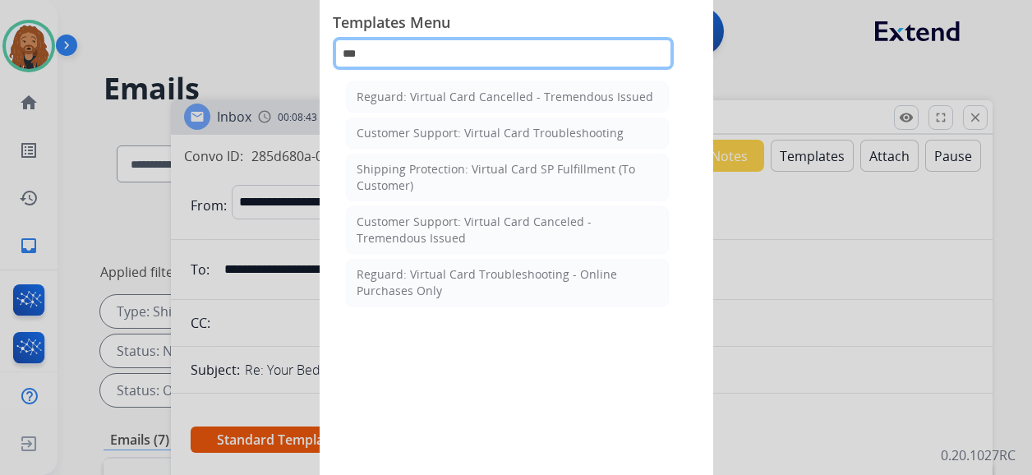
type input "****"
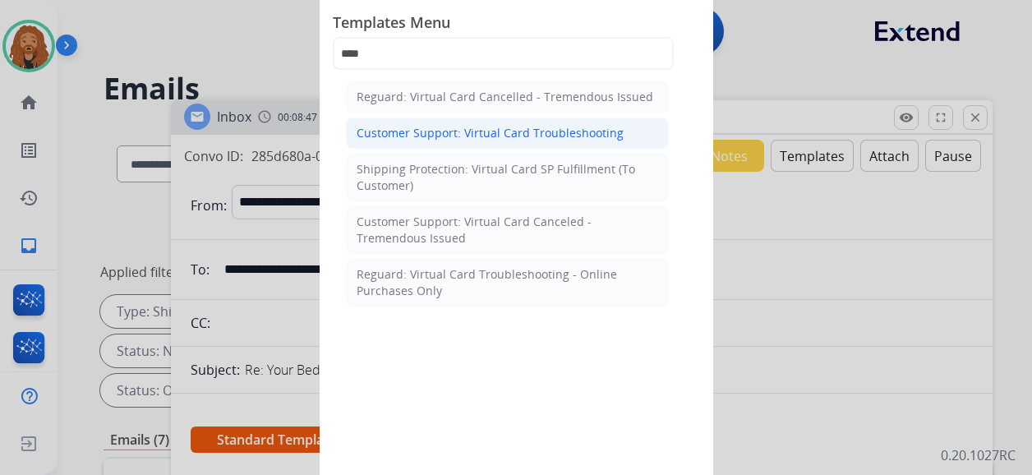
click at [526, 134] on div "Customer Support: Virtual Card Troubleshooting" at bounding box center [490, 133] width 267 height 16
click at [526, 134] on div "Inbox 00:08:47 Reply 00:08:03" at bounding box center [582, 117] width 822 height 35
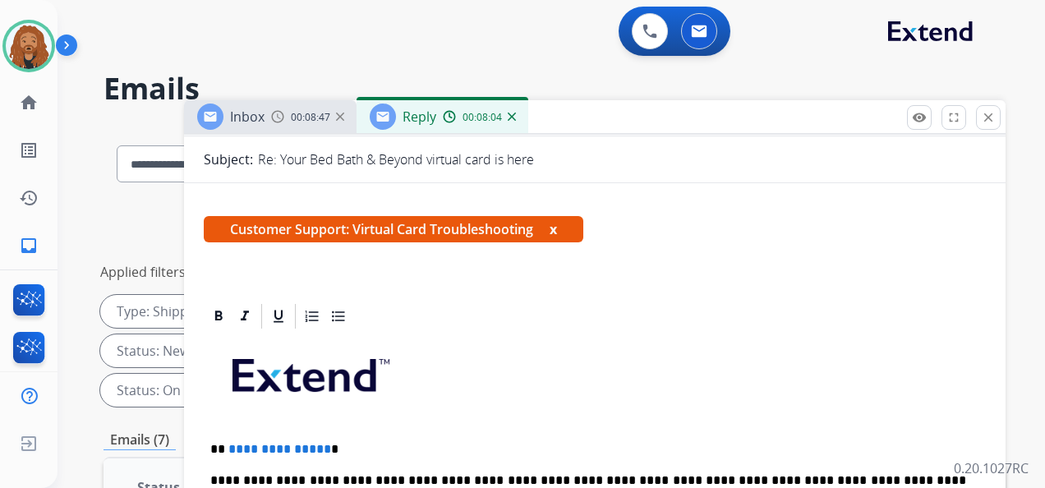
scroll to position [329, 0]
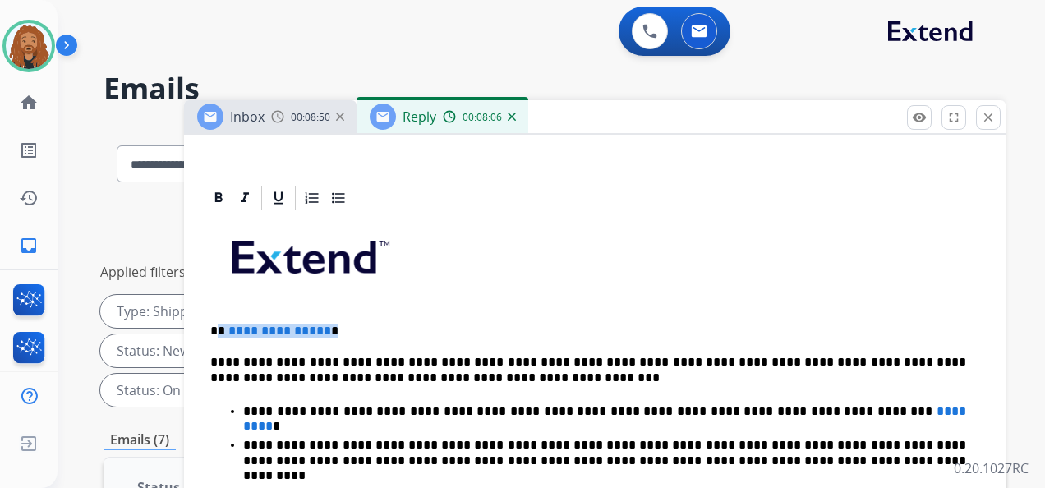
drag, startPoint x: 330, startPoint y: 330, endPoint x: 219, endPoint y: 317, distance: 112.4
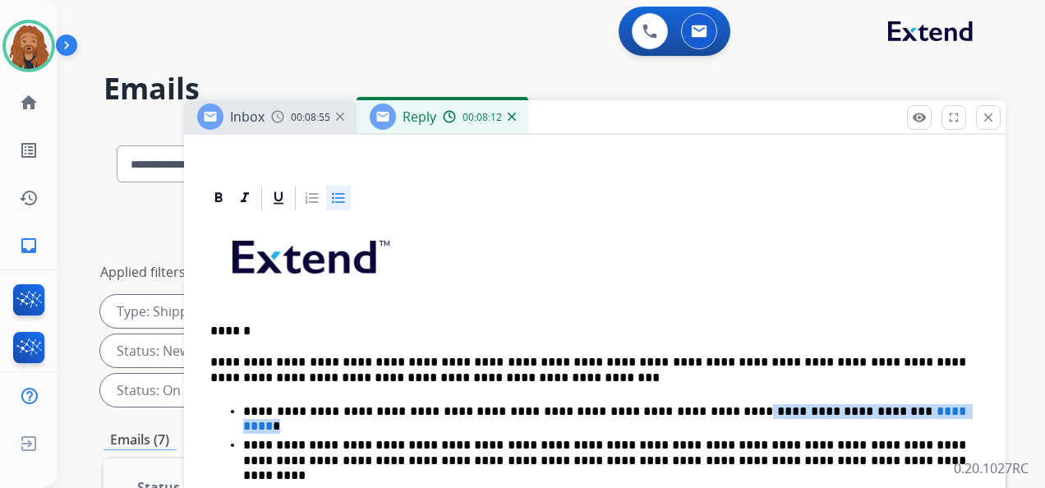
drag, startPoint x: 850, startPoint y: 408, endPoint x: 656, endPoint y: 408, distance: 193.9
click at [656, 408] on p "**********" at bounding box center [604, 411] width 723 height 15
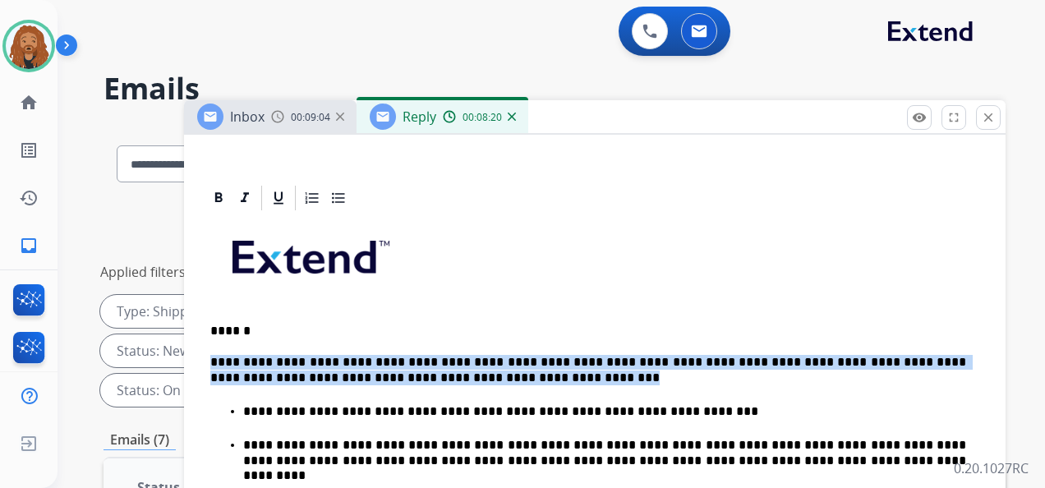
drag, startPoint x: 212, startPoint y: 352, endPoint x: 408, endPoint y: 371, distance: 196.6
click at [408, 371] on p "**********" at bounding box center [588, 370] width 756 height 30
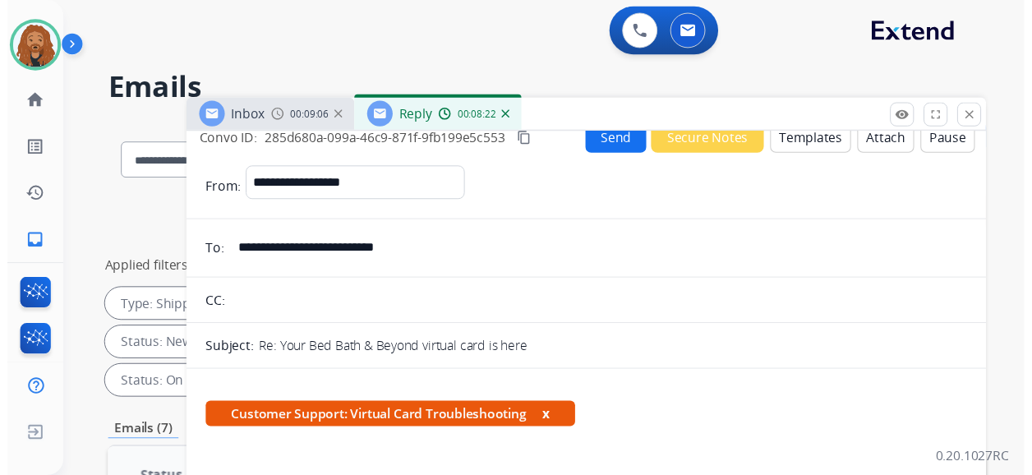
scroll to position [0, 0]
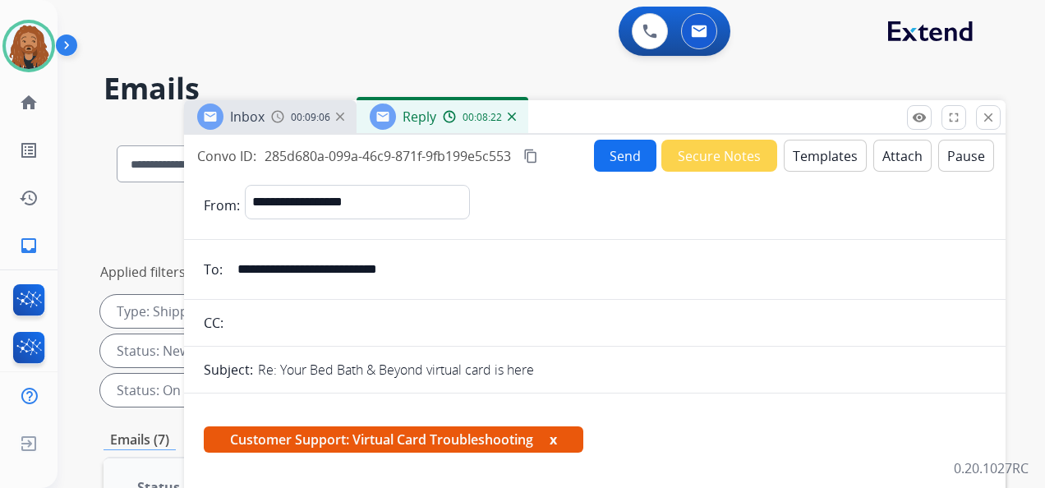
click at [639, 158] on button "Send" at bounding box center [625, 156] width 62 height 32
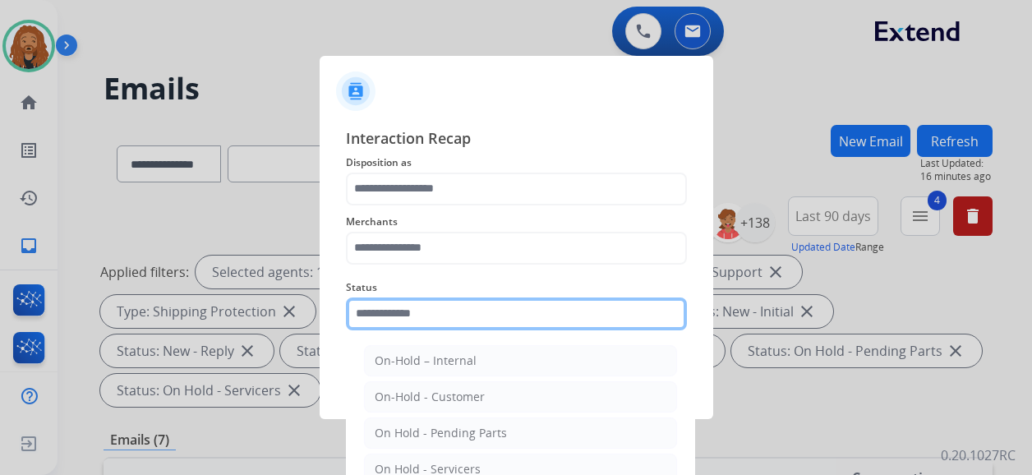
click at [393, 329] on input "text" at bounding box center [516, 313] width 341 height 33
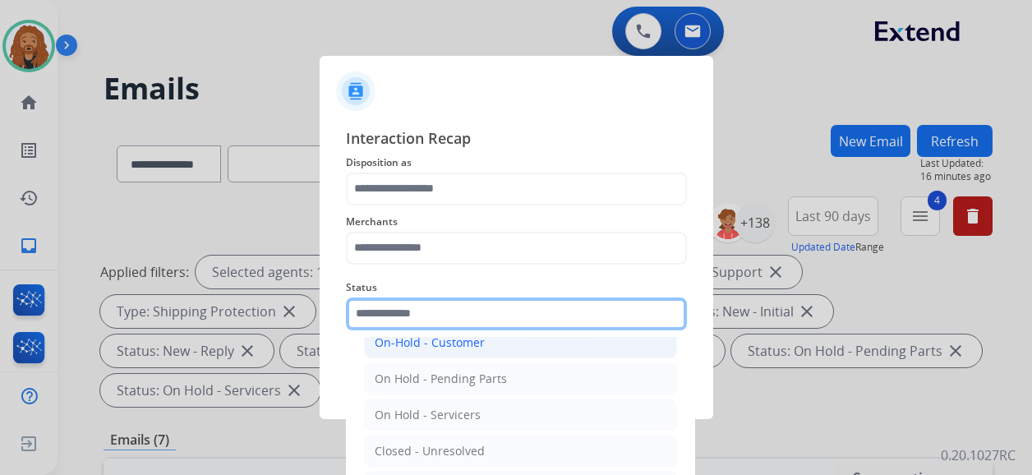
scroll to position [94, 0]
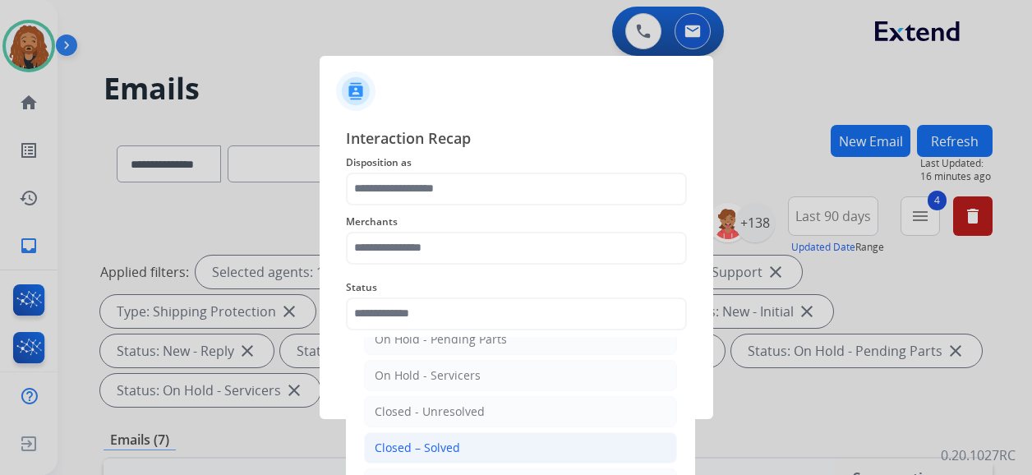
click at [423, 442] on div "Closed – Solved" at bounding box center [417, 448] width 85 height 16
type input "**********"
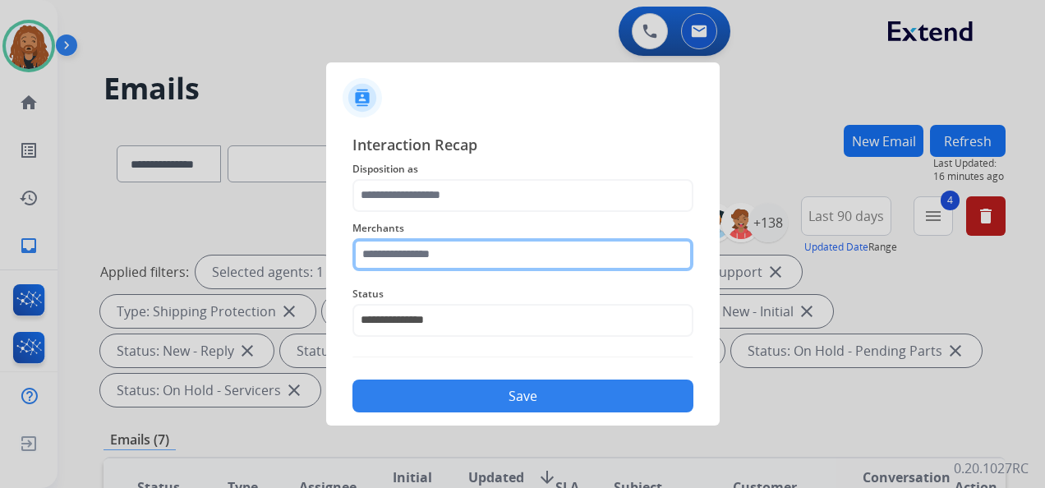
click at [414, 258] on input "text" at bounding box center [523, 254] width 341 height 33
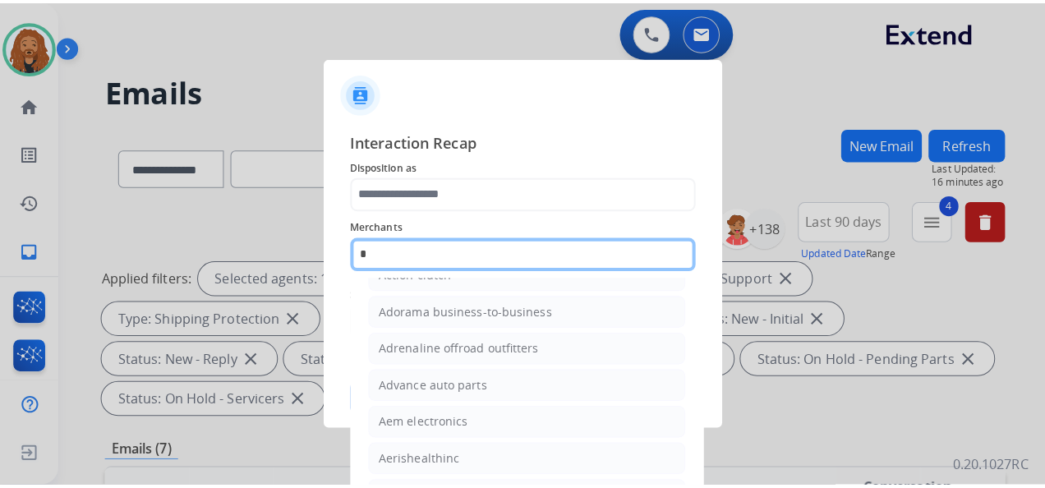
scroll to position [0, 0]
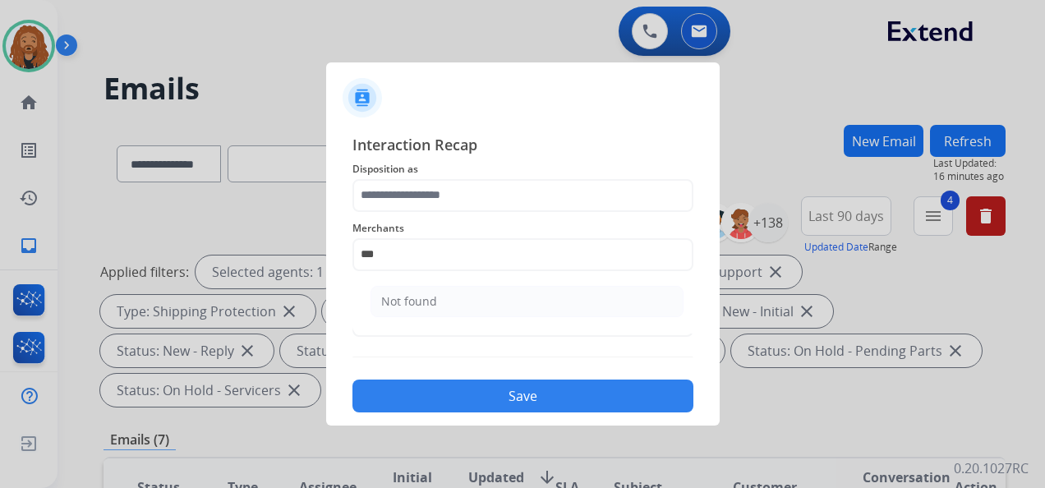
drag, startPoint x: 443, startPoint y: 299, endPoint x: 444, endPoint y: 280, distance: 18.9
click at [444, 299] on li "Not found" at bounding box center [527, 301] width 313 height 31
type input "*********"
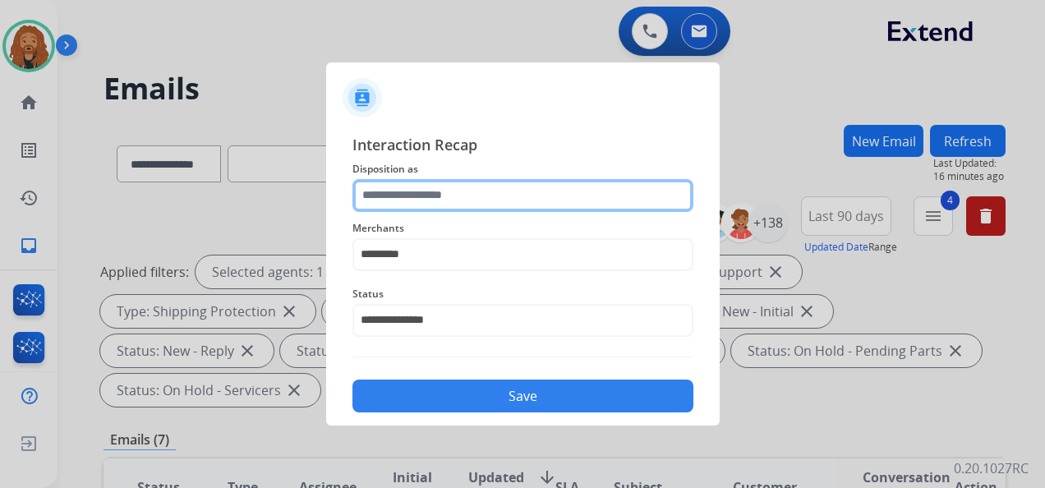
click at [424, 184] on input "text" at bounding box center [523, 195] width 341 height 33
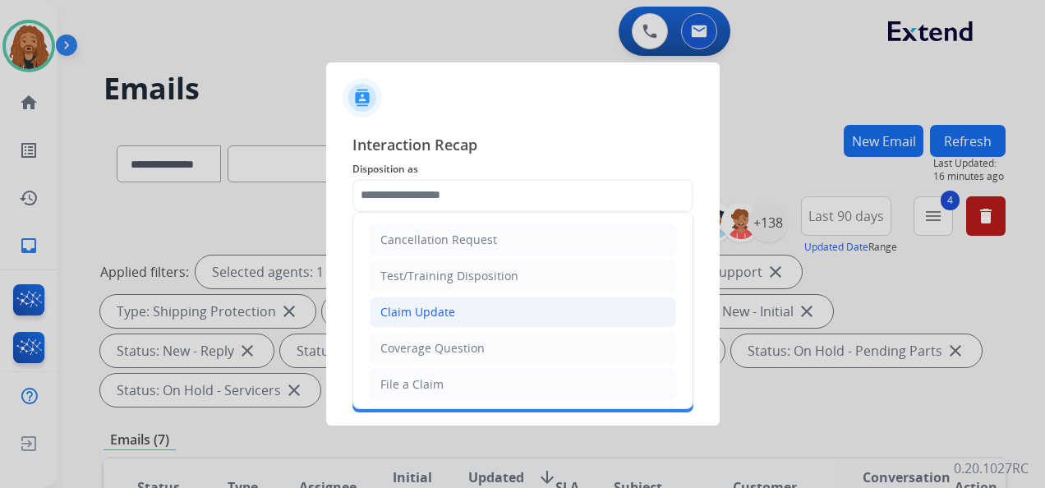
click at [464, 303] on li "Claim Update" at bounding box center [523, 312] width 307 height 31
type input "**********"
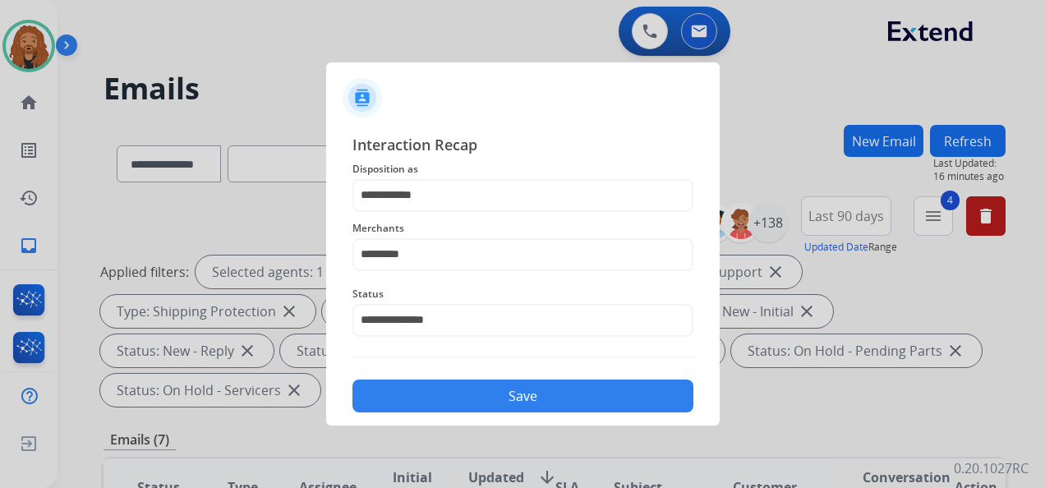
click at [467, 397] on button "Save" at bounding box center [523, 396] width 341 height 33
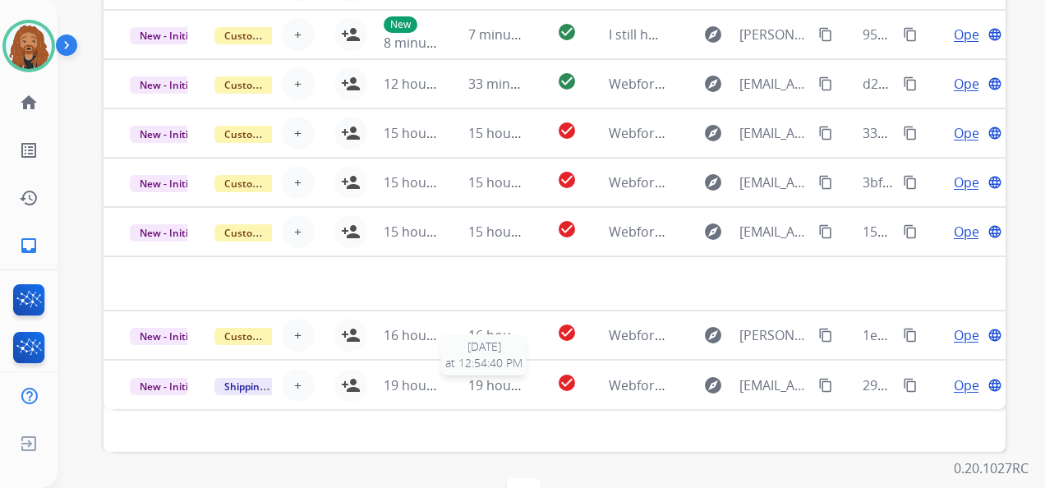
scroll to position [605, 0]
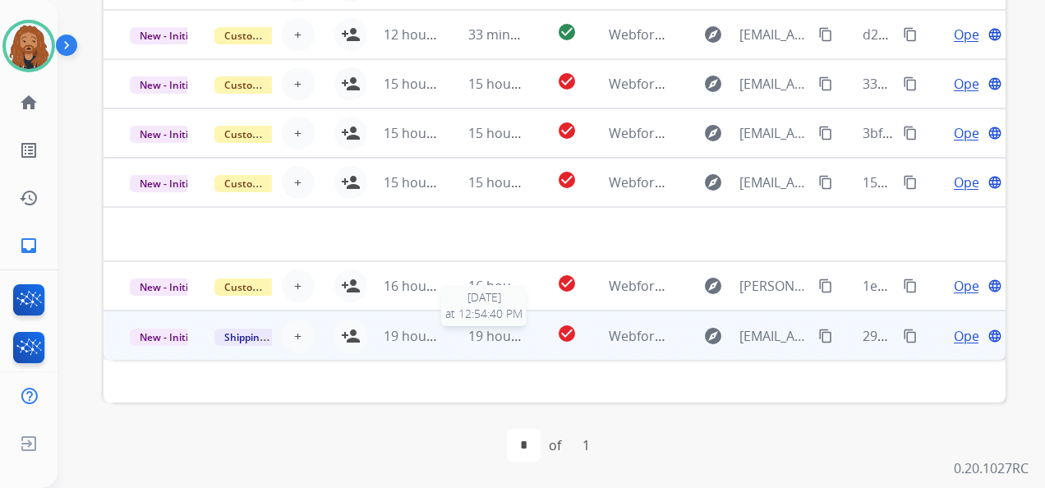
click at [468, 337] on span "19 hours ago" at bounding box center [508, 336] width 81 height 18
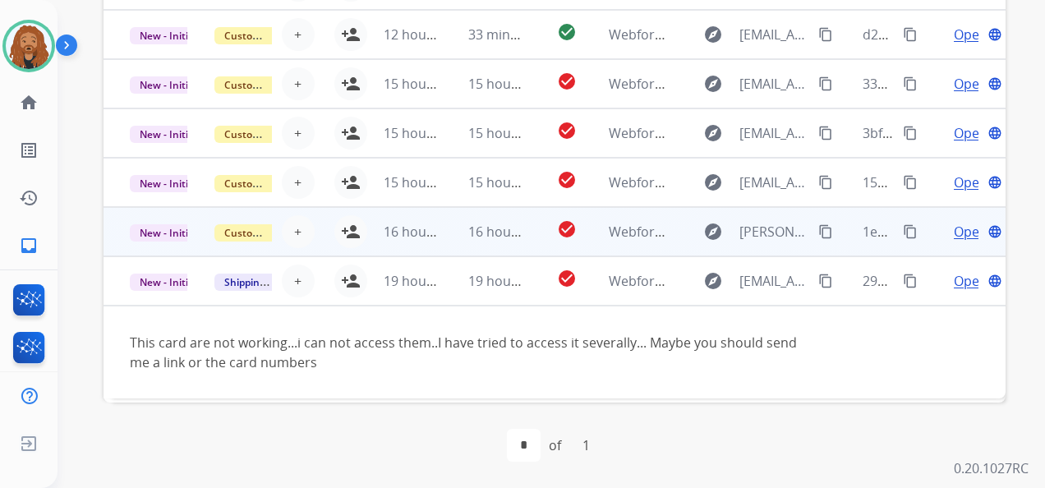
click at [449, 232] on td "16 hours ago" at bounding box center [484, 231] width 85 height 49
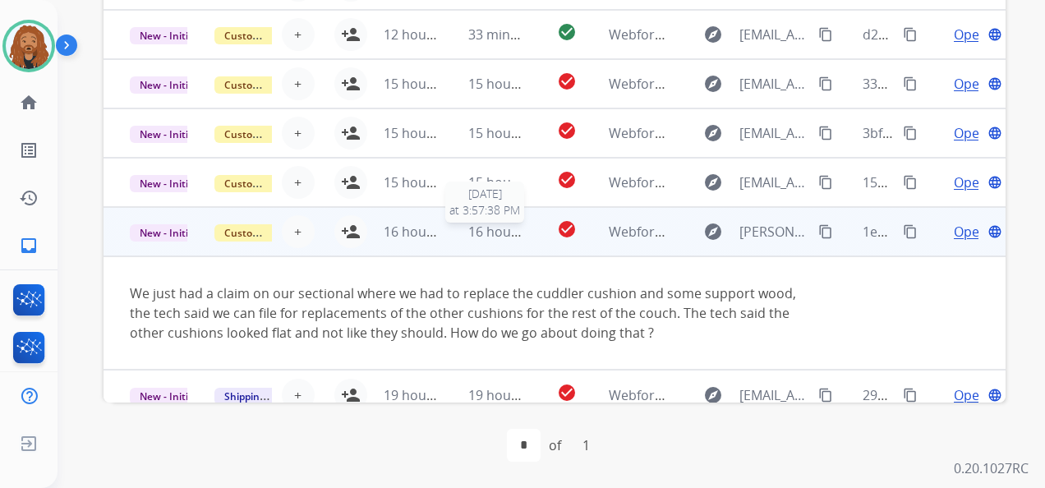
scroll to position [16, 0]
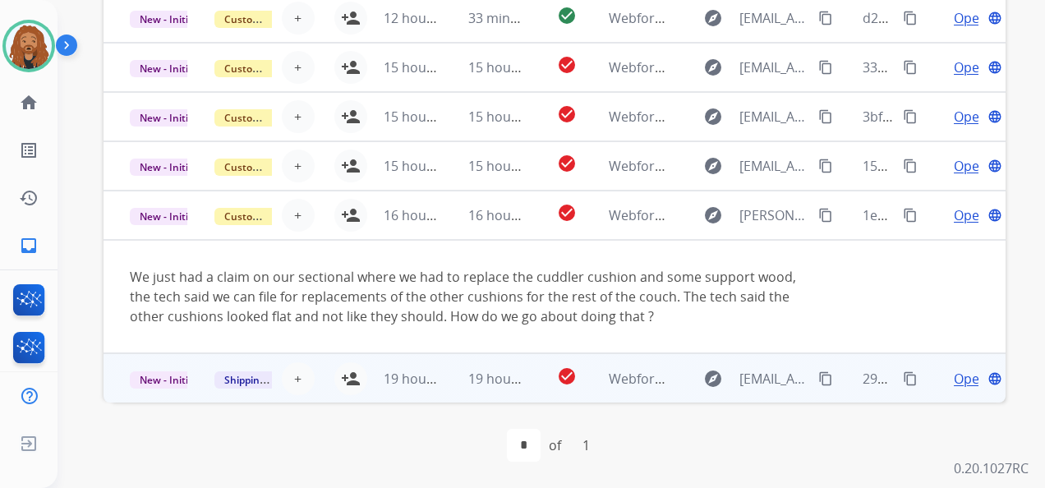
click at [442, 373] on td "19 hours ago" at bounding box center [484, 377] width 85 height 49
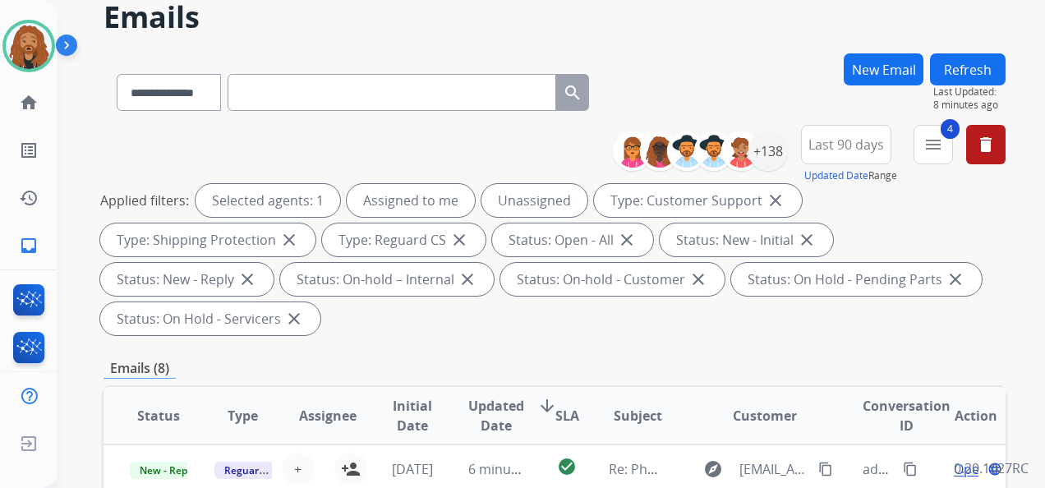
scroll to position [0, 0]
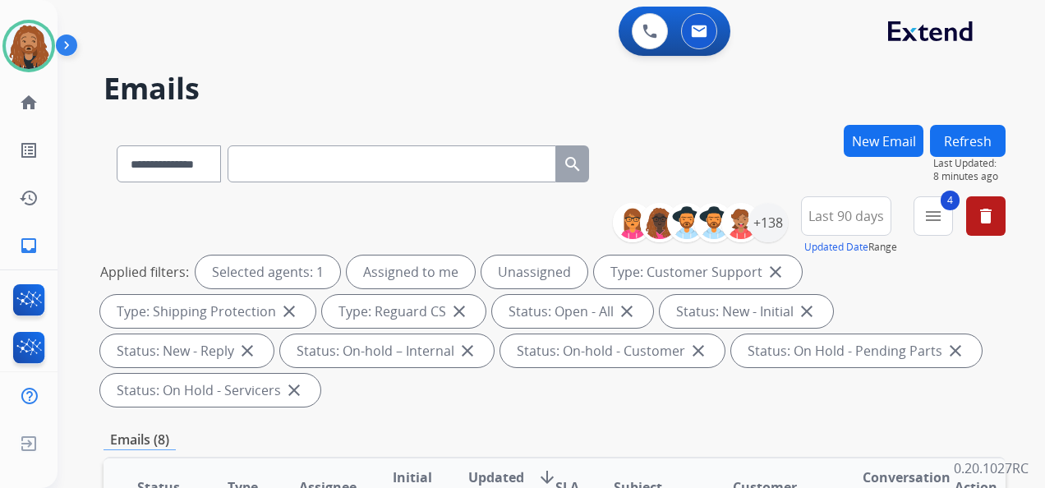
click at [946, 144] on button "Refresh" at bounding box center [968, 141] width 76 height 32
click at [946, 144] on div "**********" at bounding box center [532, 303] width 948 height 488
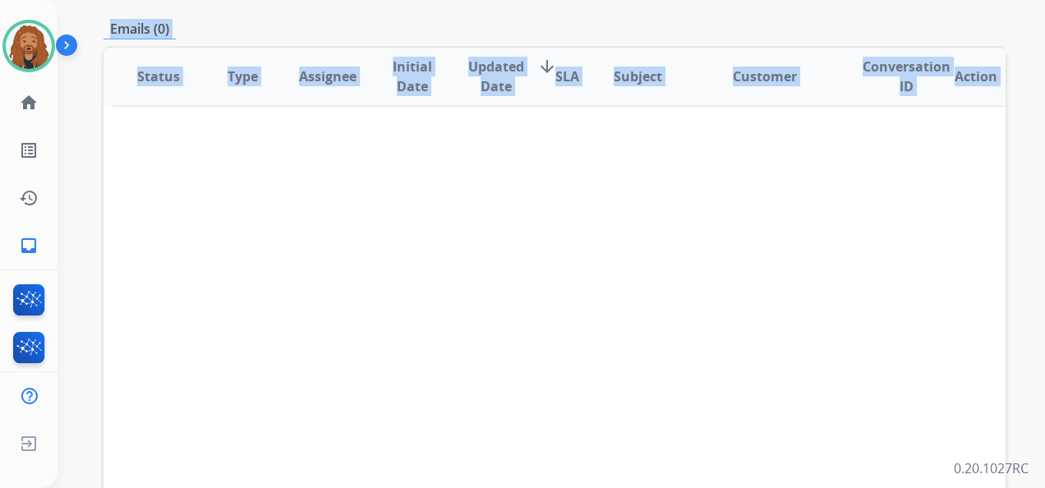
scroll to position [82, 0]
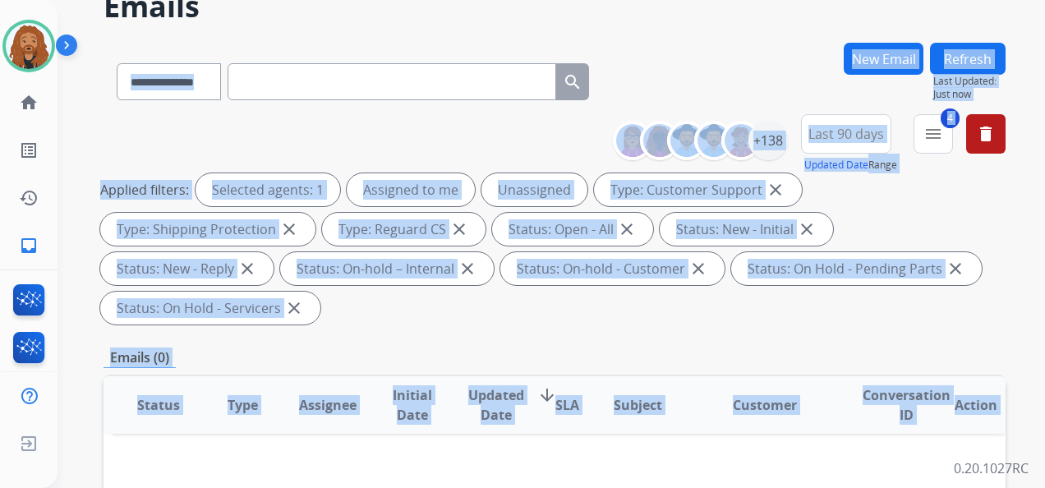
drag, startPoint x: 590, startPoint y: 345, endPoint x: 625, endPoint y: 325, distance: 39.8
click at [782, 136] on div "+138" at bounding box center [768, 140] width 39 height 39
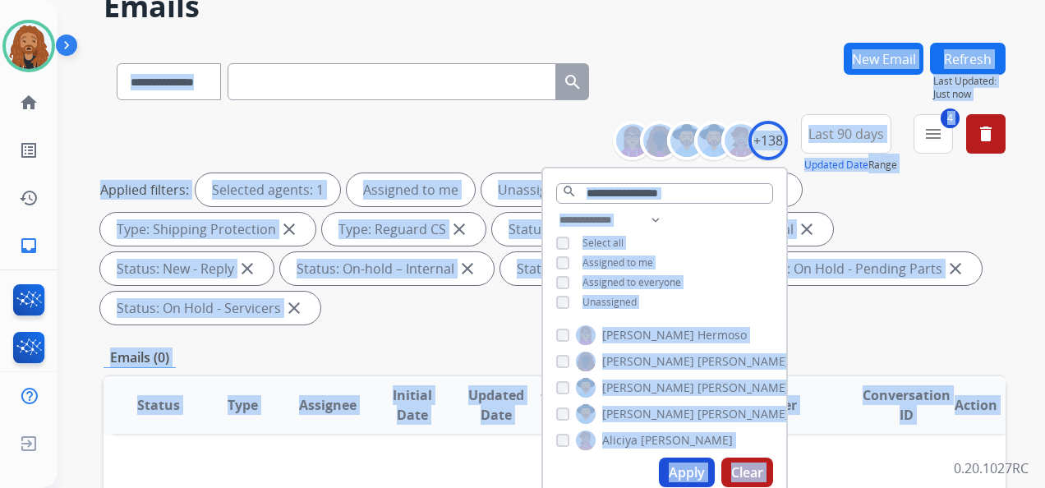
click at [965, 222] on div "Applied filters: Selected agents: 1 Assigned to me Unassigned Type: Customer Su…" at bounding box center [551, 248] width 902 height 151
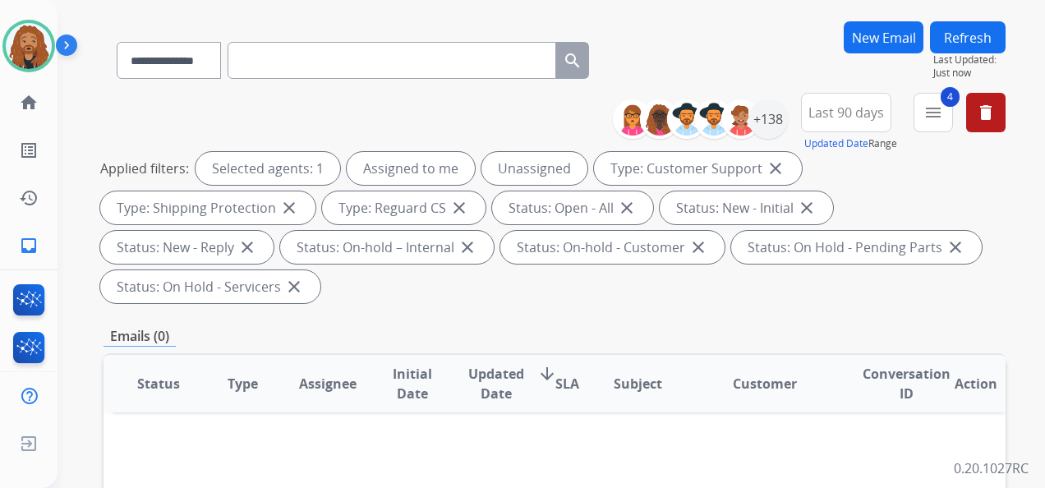
scroll to position [0, 0]
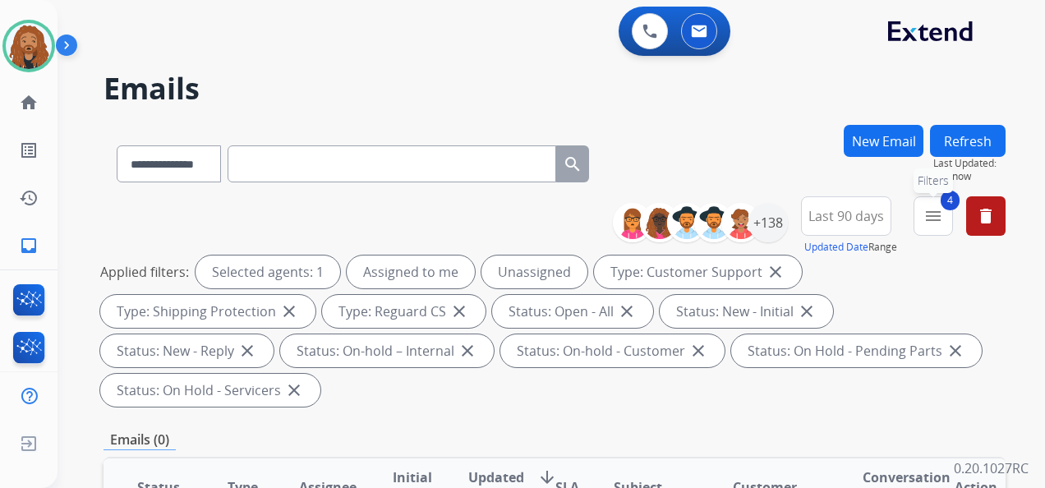
click at [929, 251] on div "4 menu Filters Type Claims Adjudication Customer Support Escalation Service Sup…" at bounding box center [933, 225] width 39 height 59
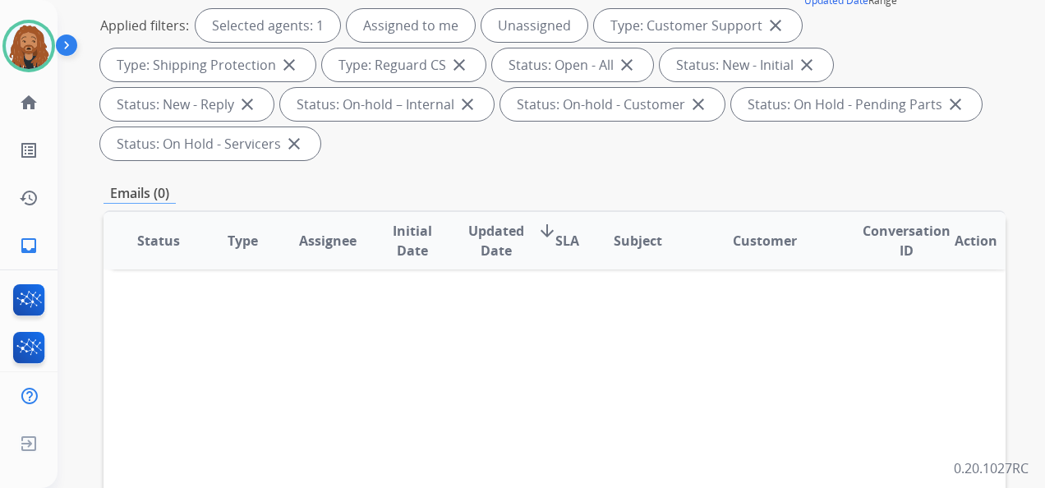
scroll to position [82, 0]
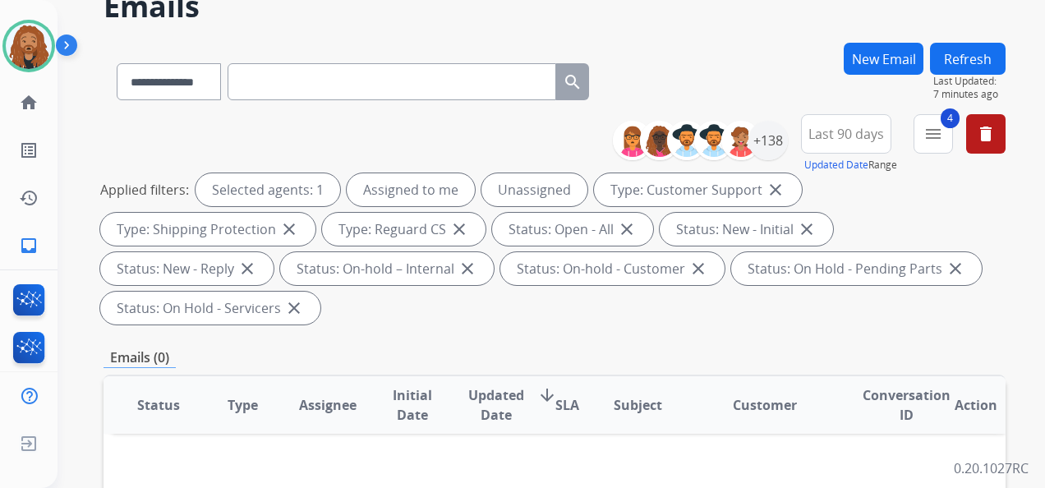
click at [993, 61] on button "Refresh" at bounding box center [968, 59] width 76 height 32
click at [993, 61] on div "**********" at bounding box center [532, 221] width 948 height 488
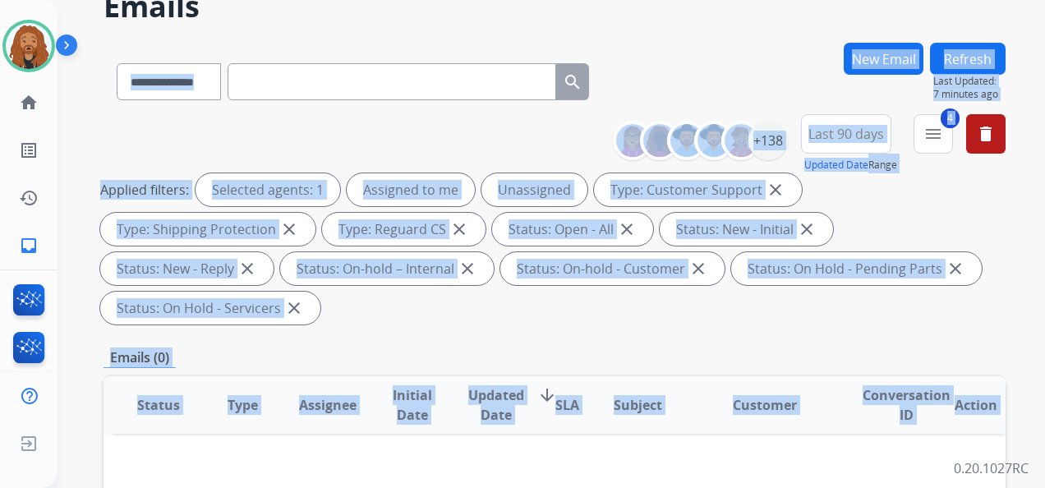
scroll to position [0, 0]
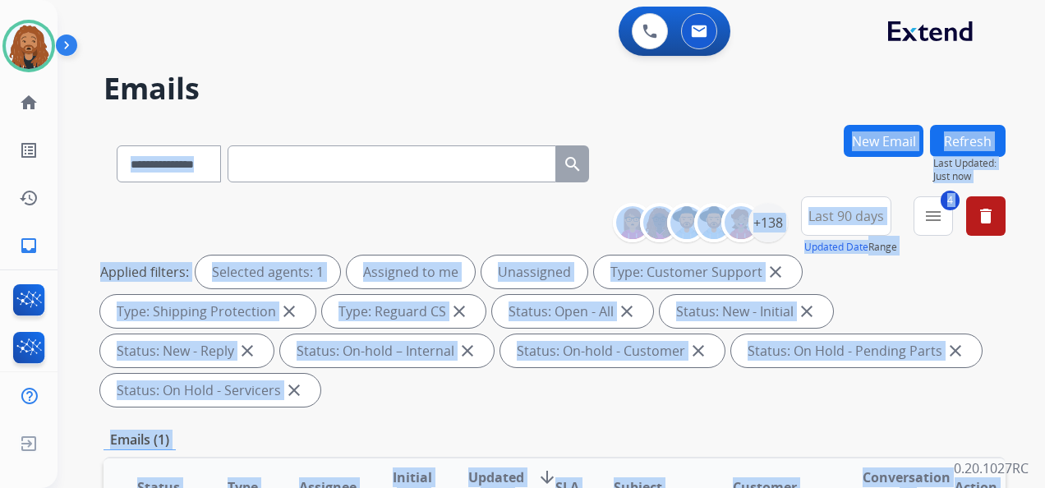
click at [958, 136] on button "Refresh" at bounding box center [968, 141] width 76 height 32
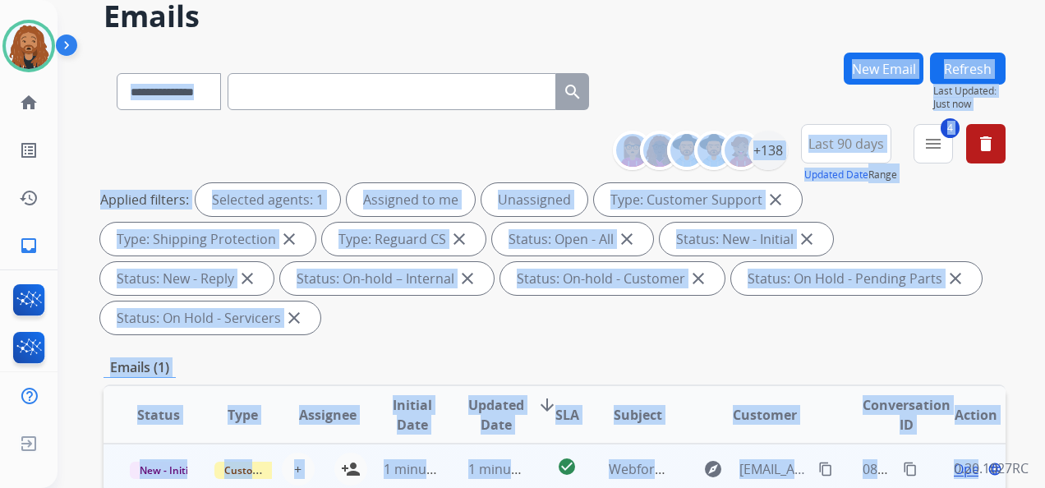
scroll to position [247, 0]
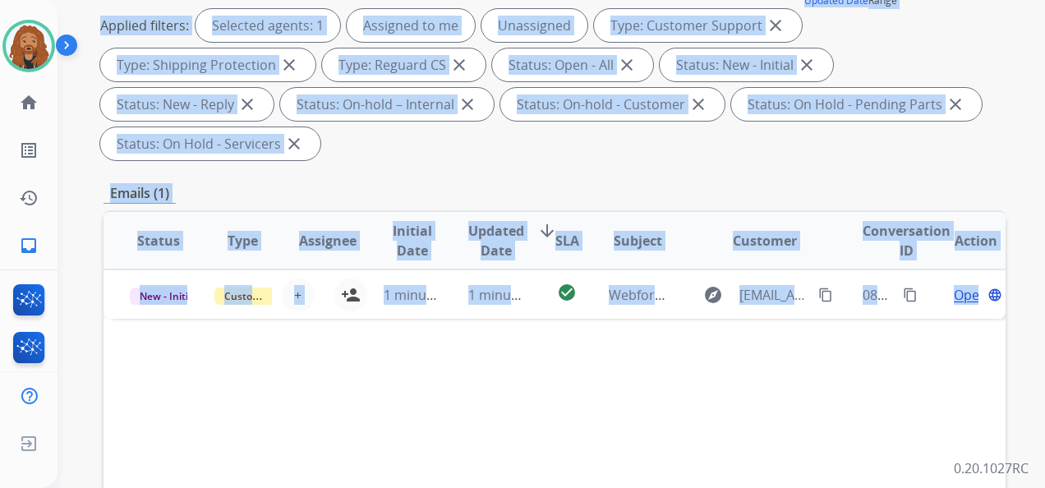
click at [549, 415] on div "Status Type Assignee Initial Date Updated Date arrow_downward SLA Subject Custo…" at bounding box center [555, 485] width 902 height 551
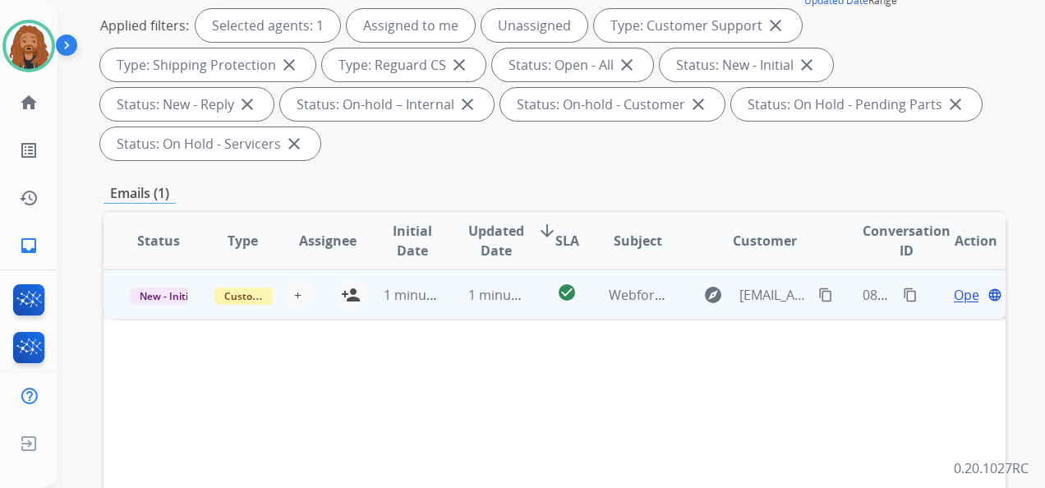
click at [533, 293] on td "check_circle" at bounding box center [555, 294] width 57 height 49
click at [955, 296] on span "Open" at bounding box center [971, 294] width 34 height 20
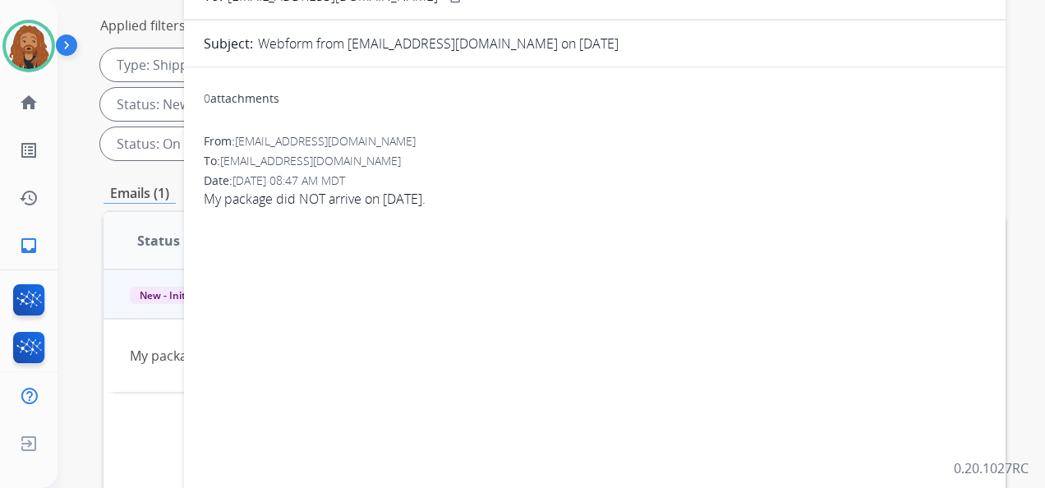
scroll to position [0, 0]
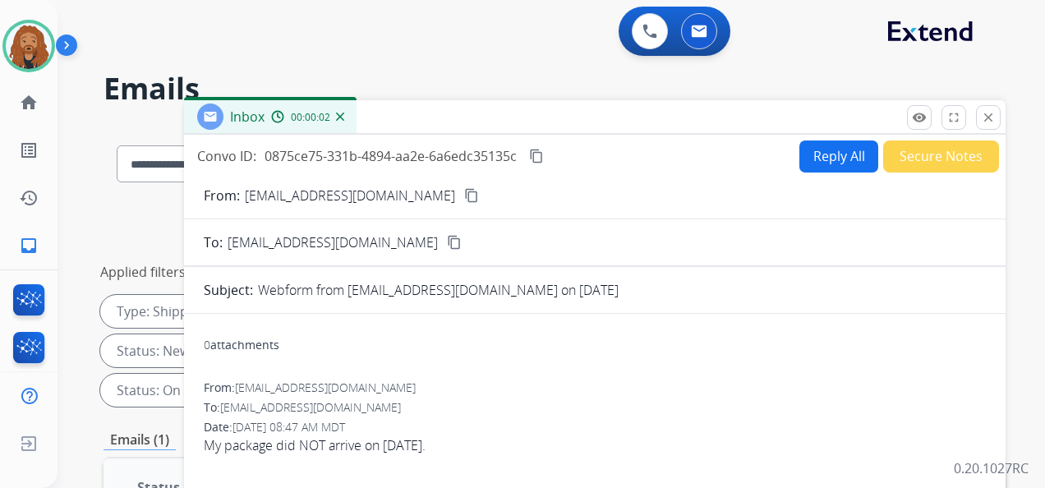
click at [825, 155] on button "Reply All" at bounding box center [839, 157] width 79 height 32
select select "**********"
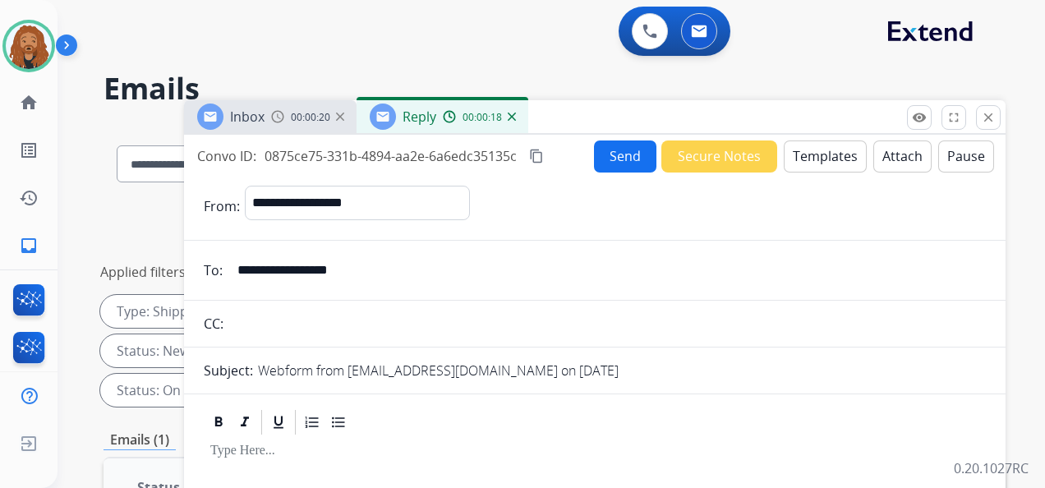
click at [805, 166] on button "Templates" at bounding box center [825, 157] width 83 height 32
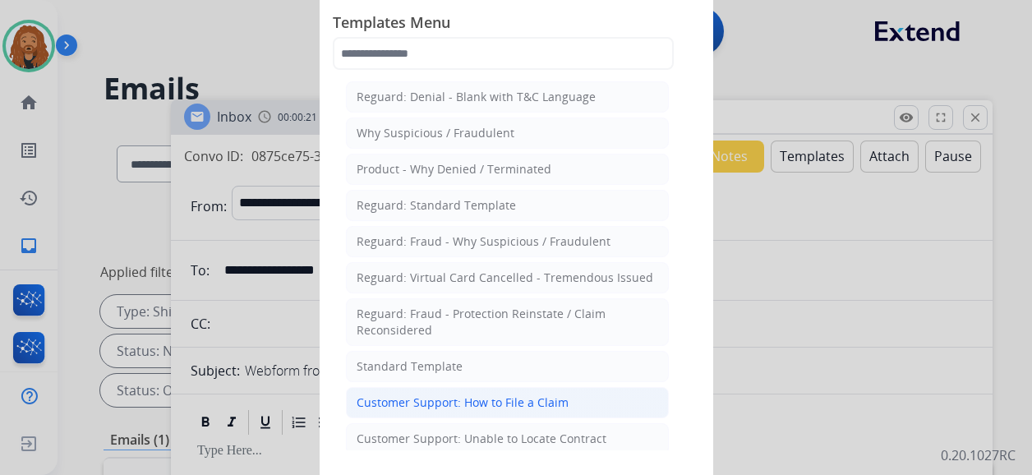
click at [417, 399] on div "Customer Support: How to File a Claim" at bounding box center [463, 402] width 212 height 16
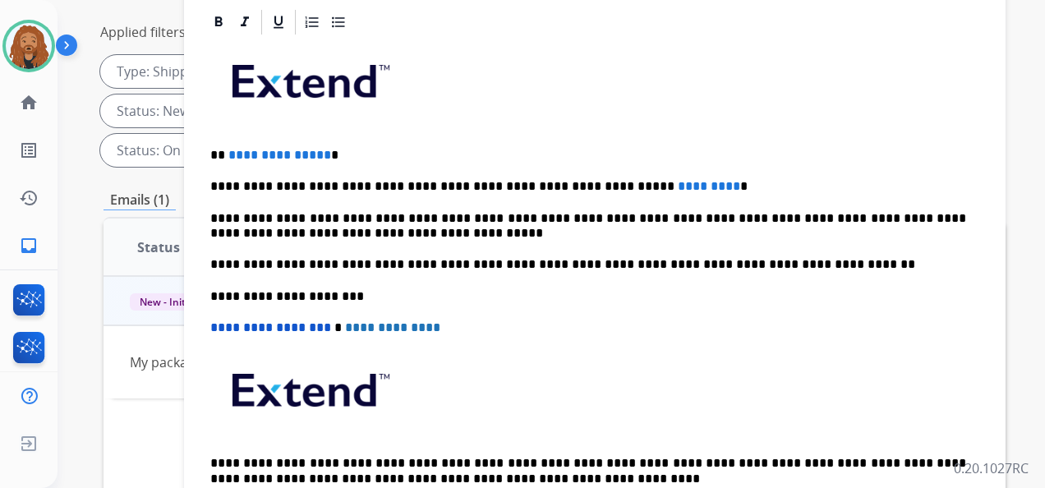
scroll to position [247, 0]
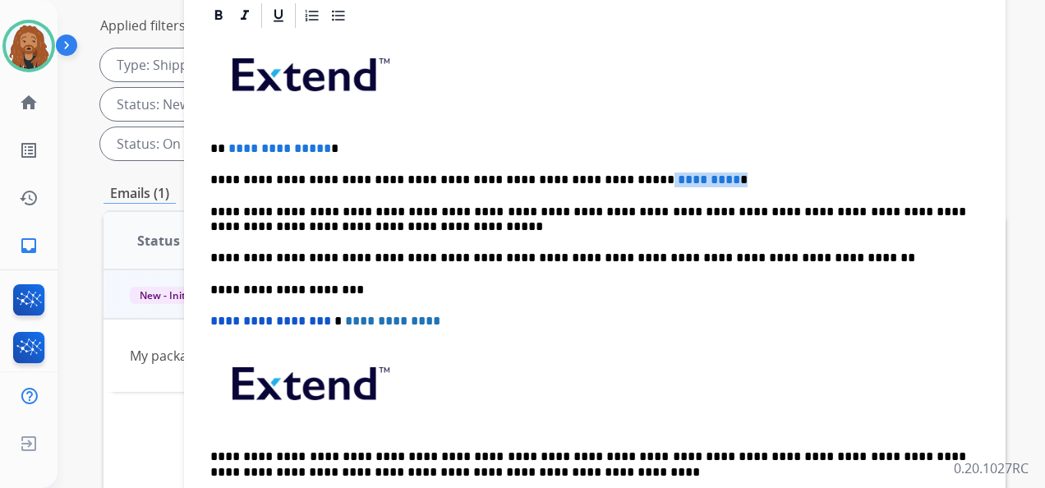
drag, startPoint x: 703, startPoint y: 175, endPoint x: 583, endPoint y: 173, distance: 119.2
click at [583, 173] on p "**********" at bounding box center [588, 180] width 756 height 15
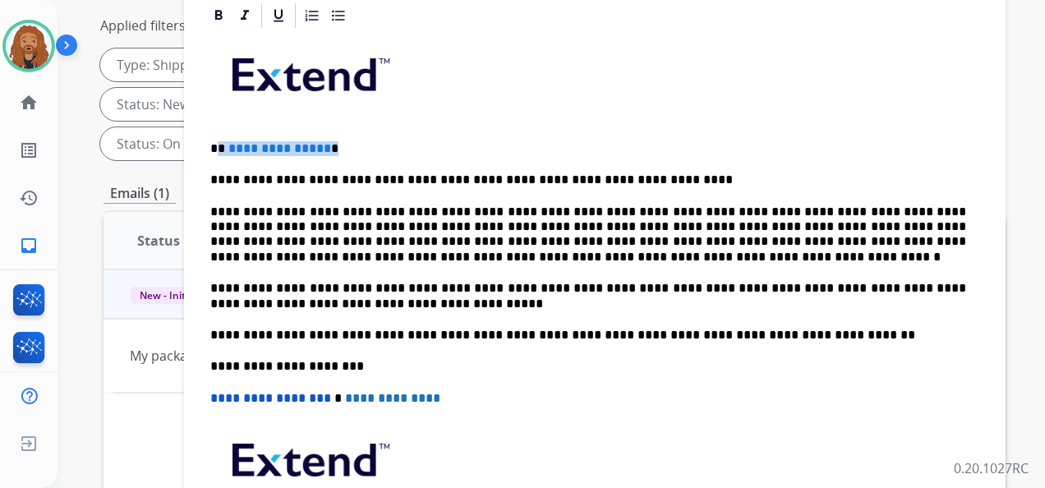
drag, startPoint x: 334, startPoint y: 146, endPoint x: 214, endPoint y: 133, distance: 121.5
click at [215, 141] on p "**********" at bounding box center [588, 148] width 756 height 15
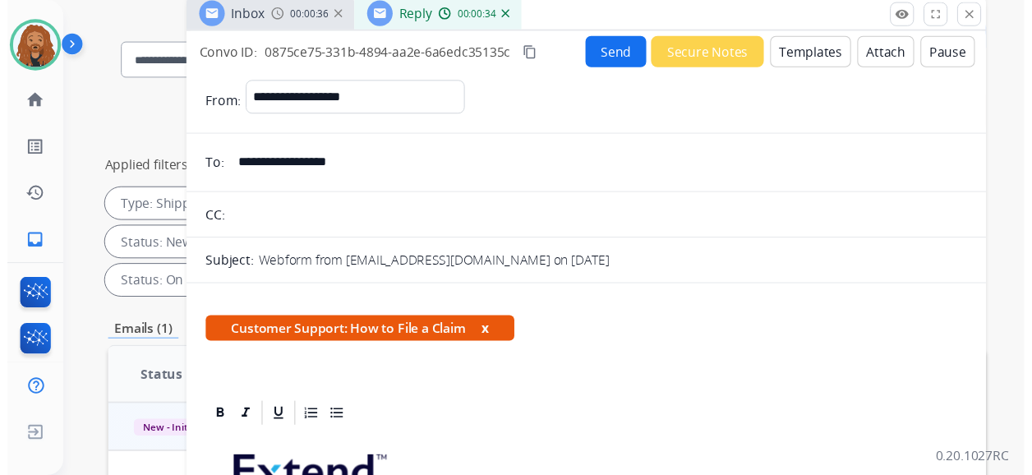
scroll to position [0, 0]
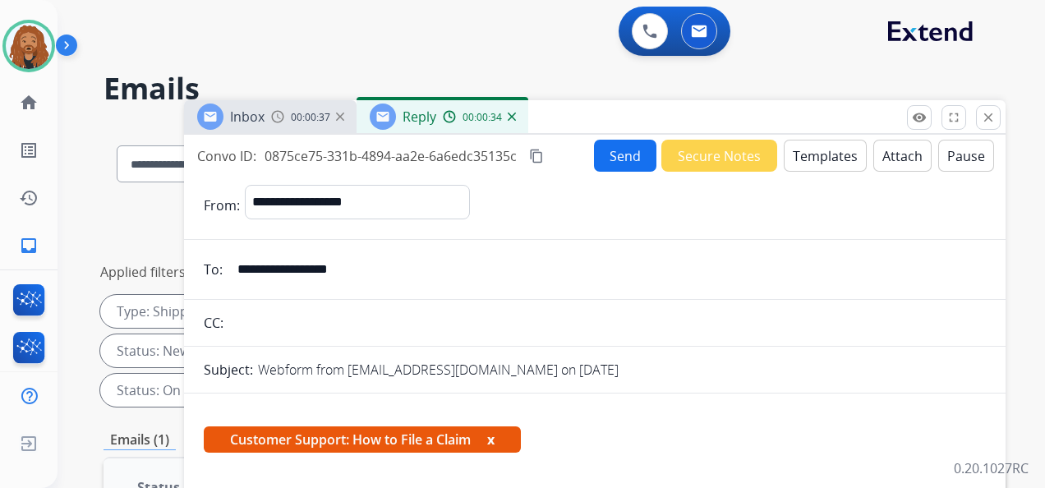
click at [621, 159] on button "Send" at bounding box center [625, 156] width 62 height 32
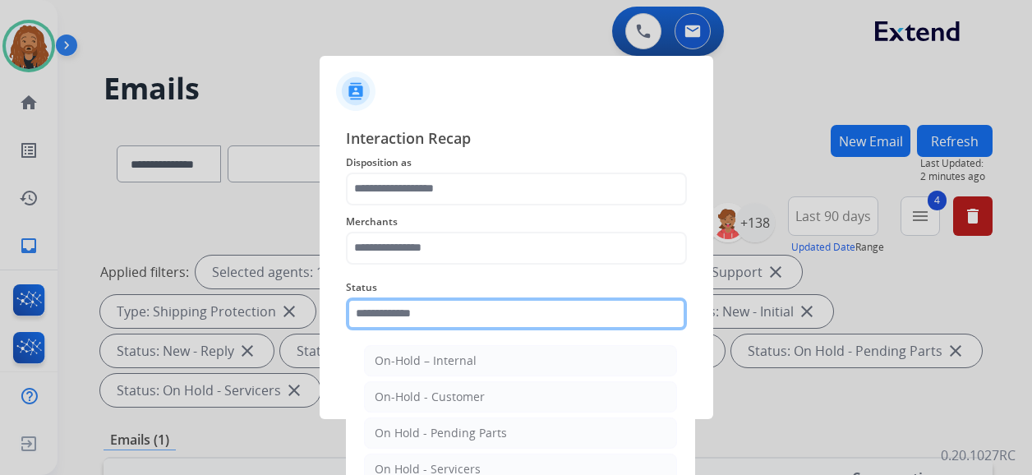
click at [436, 325] on input "text" at bounding box center [516, 313] width 341 height 33
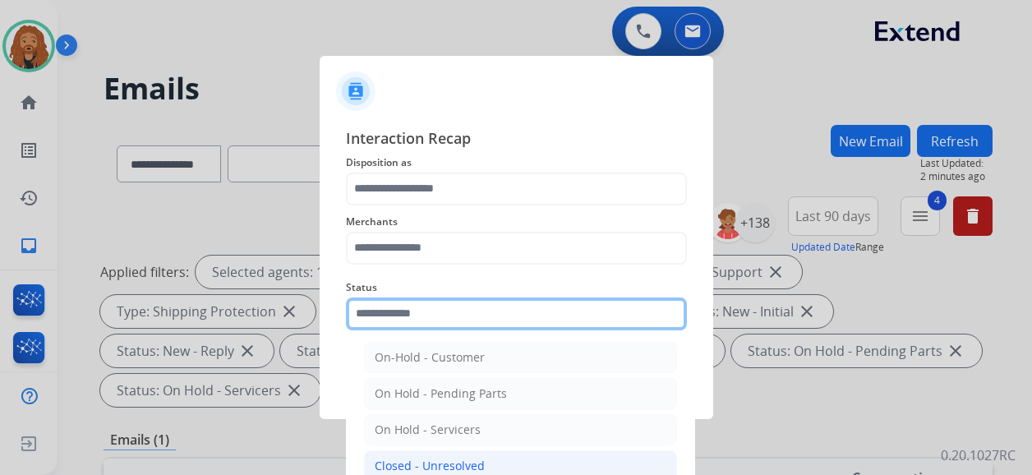
scroll to position [94, 0]
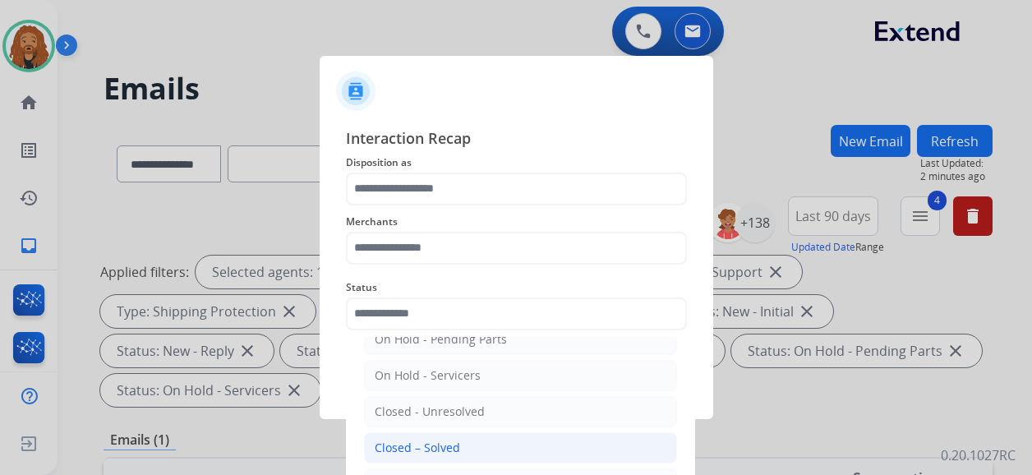
click at [431, 446] on div "Closed – Solved" at bounding box center [417, 448] width 85 height 16
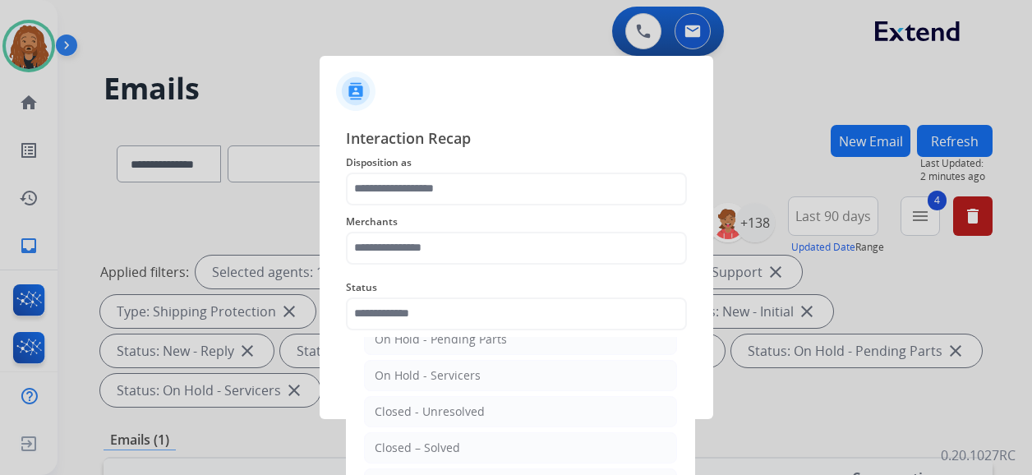
type input "**********"
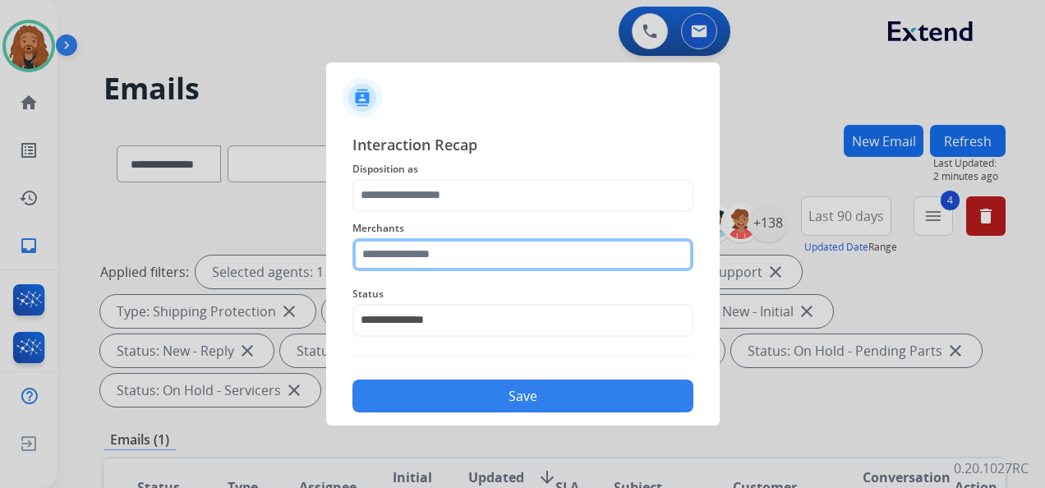
click at [440, 263] on input "text" at bounding box center [523, 254] width 341 height 33
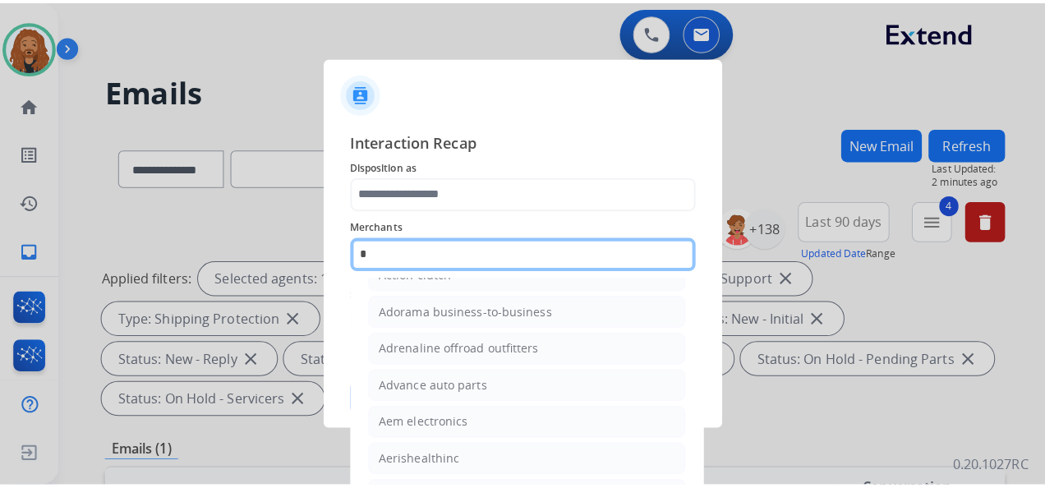
scroll to position [0, 0]
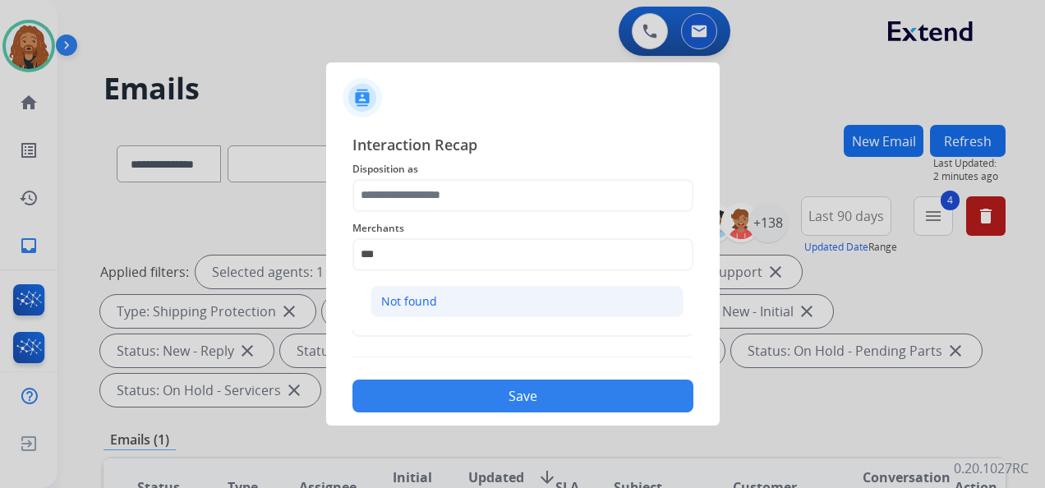
click at [413, 307] on div "Not found" at bounding box center [409, 301] width 56 height 16
type input "*********"
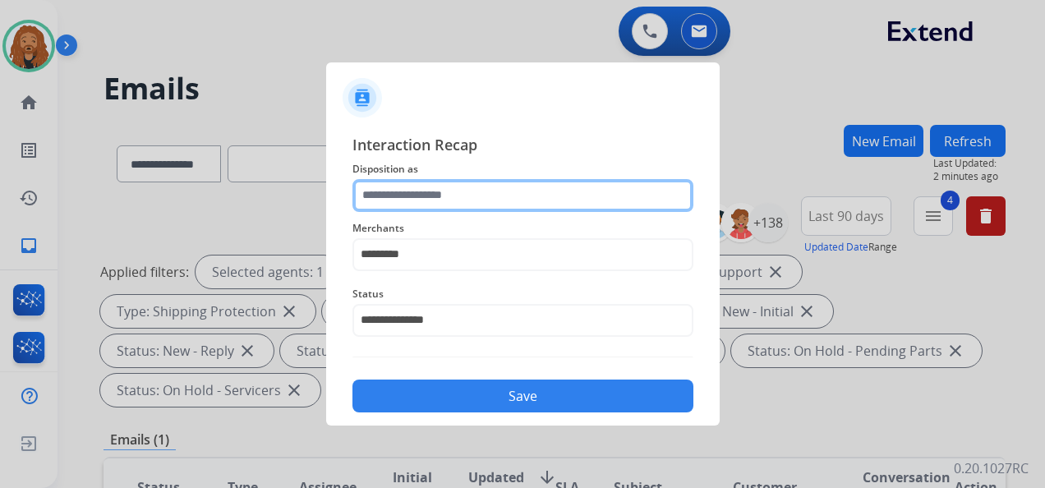
click at [455, 204] on input "text" at bounding box center [523, 195] width 341 height 33
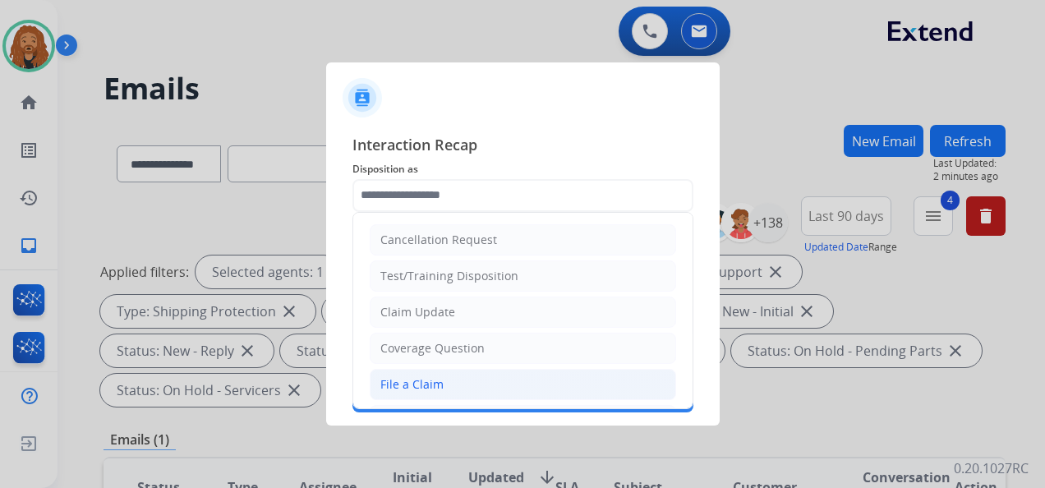
click at [429, 380] on div "File a Claim" at bounding box center [411, 384] width 63 height 16
type input "**********"
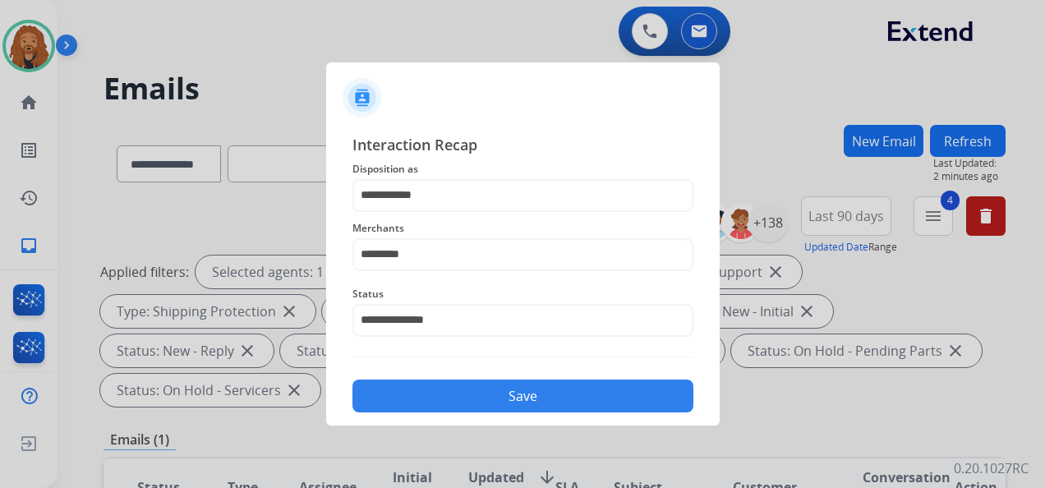
click at [423, 390] on button "Save" at bounding box center [523, 396] width 341 height 33
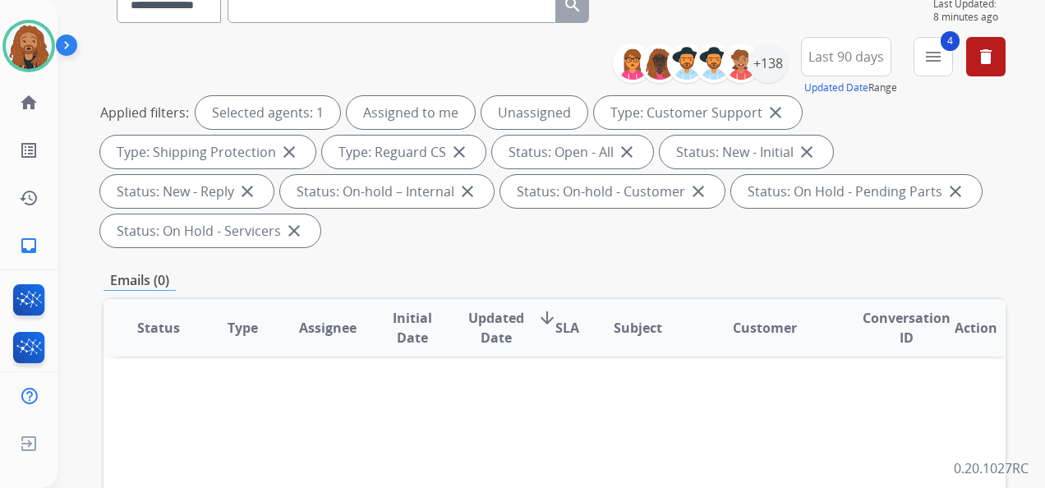
scroll to position [82, 0]
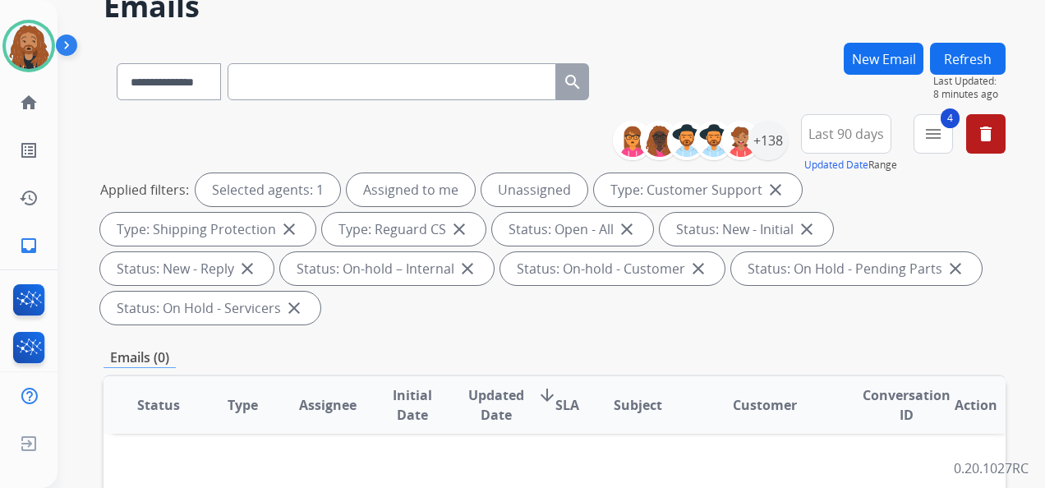
click at [989, 57] on button "Refresh" at bounding box center [968, 59] width 76 height 32
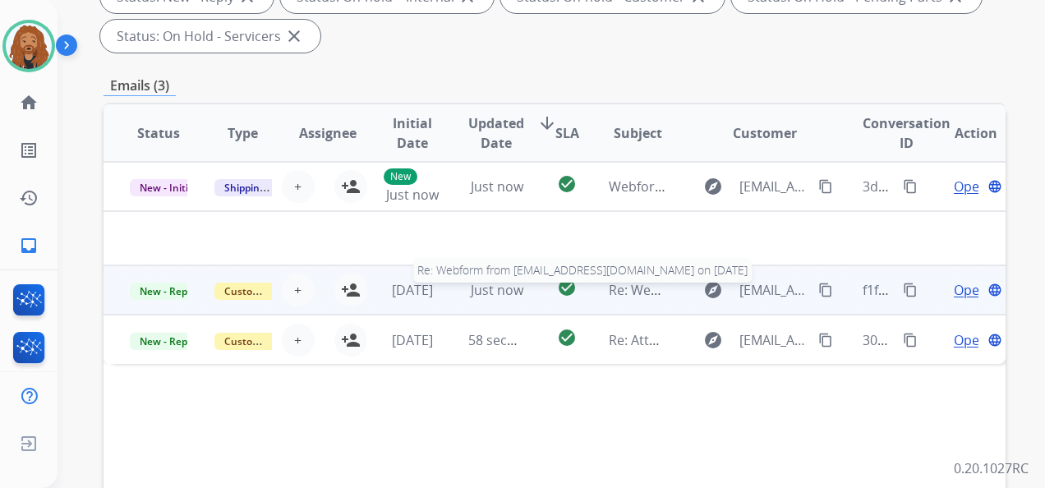
scroll to position [329, 0]
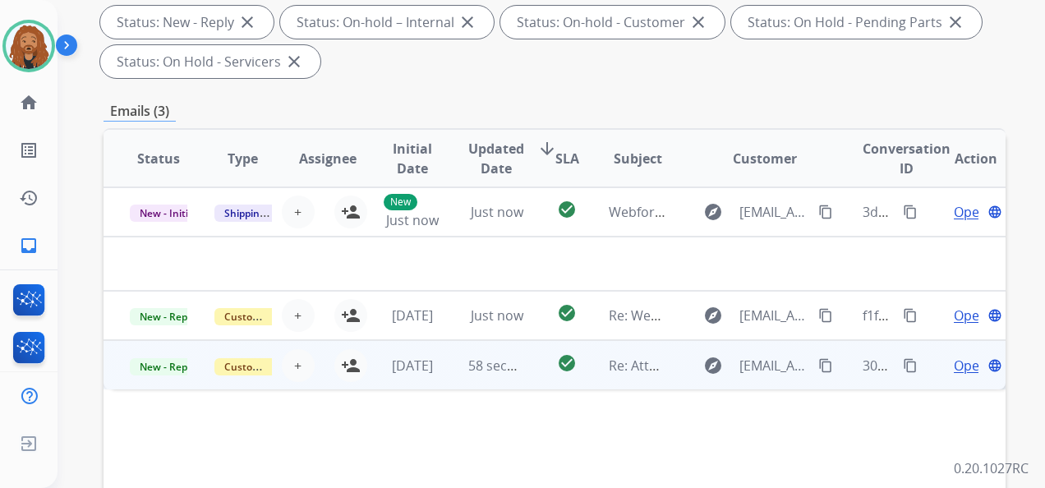
click at [459, 358] on td "58 seconds ago" at bounding box center [484, 364] width 85 height 49
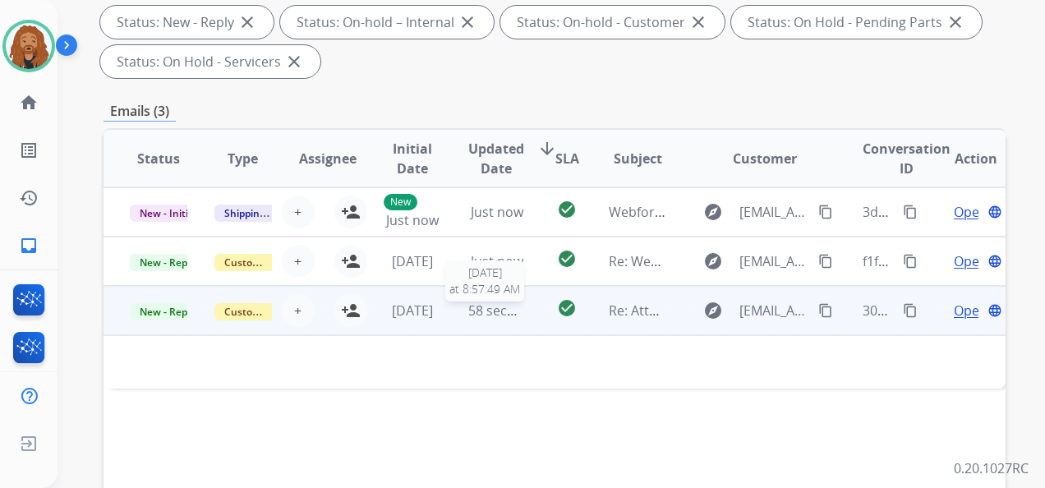
click at [496, 316] on span "58 seconds ago" at bounding box center [516, 311] width 96 height 18
click at [958, 314] on span "Open" at bounding box center [971, 312] width 34 height 20
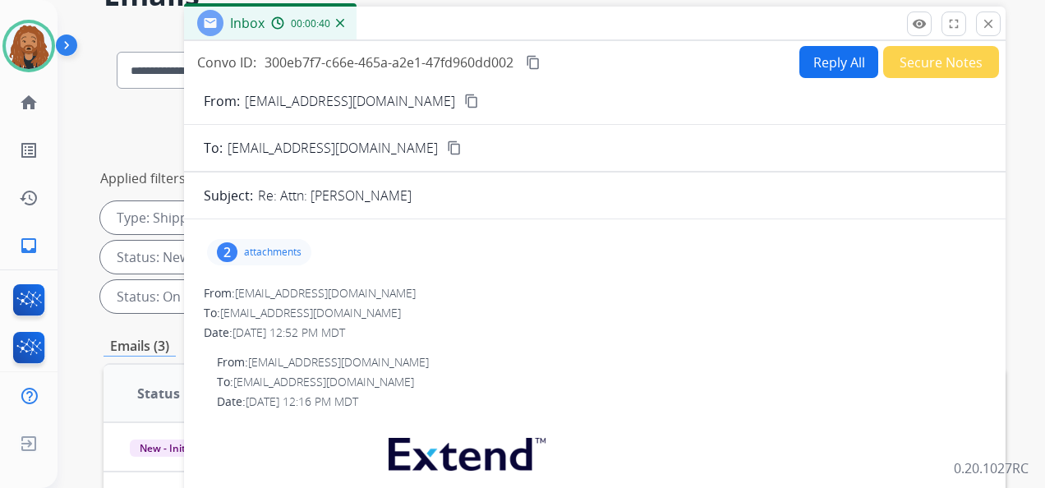
scroll to position [0, 0]
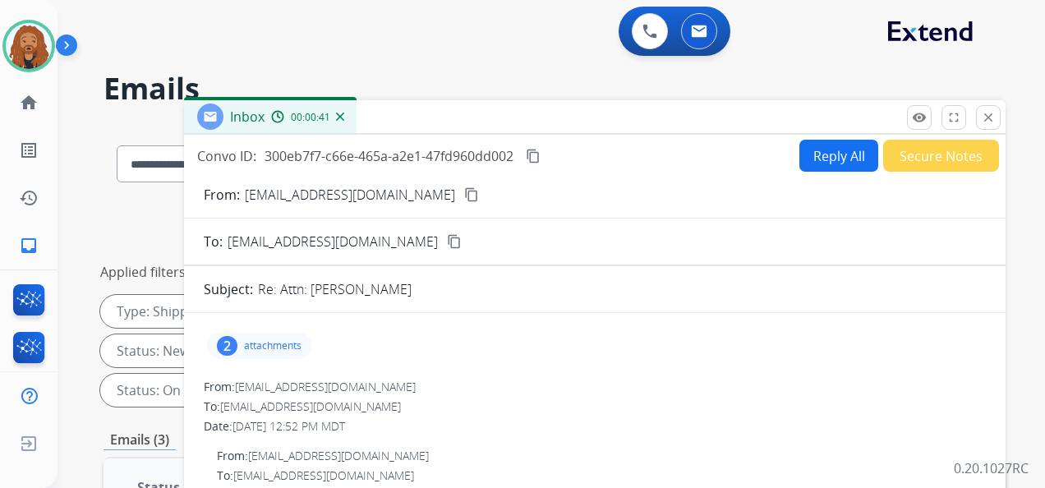
click at [464, 198] on mat-icon "content_copy" at bounding box center [471, 194] width 15 height 15
click at [934, 161] on button "Secure Notes" at bounding box center [941, 156] width 116 height 32
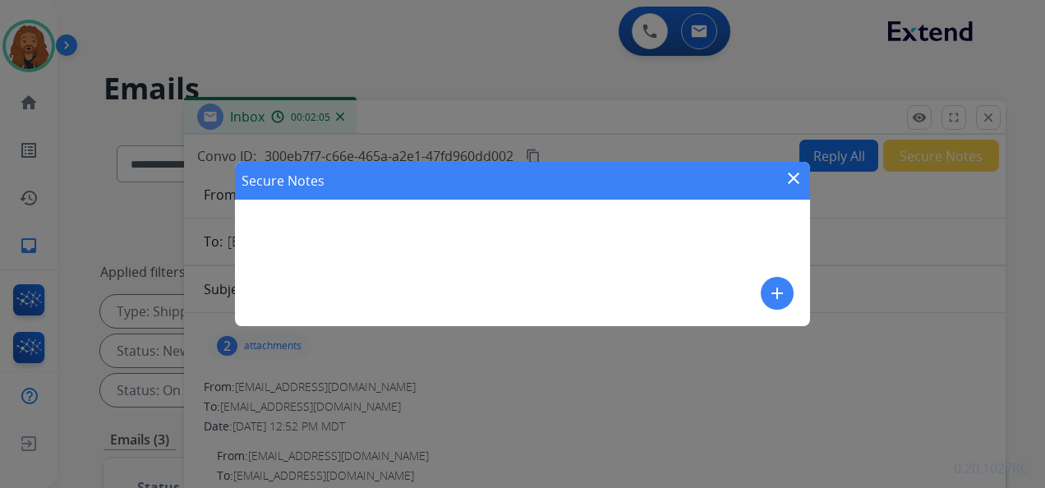
click at [776, 299] on mat-icon "add" at bounding box center [778, 294] width 20 height 20
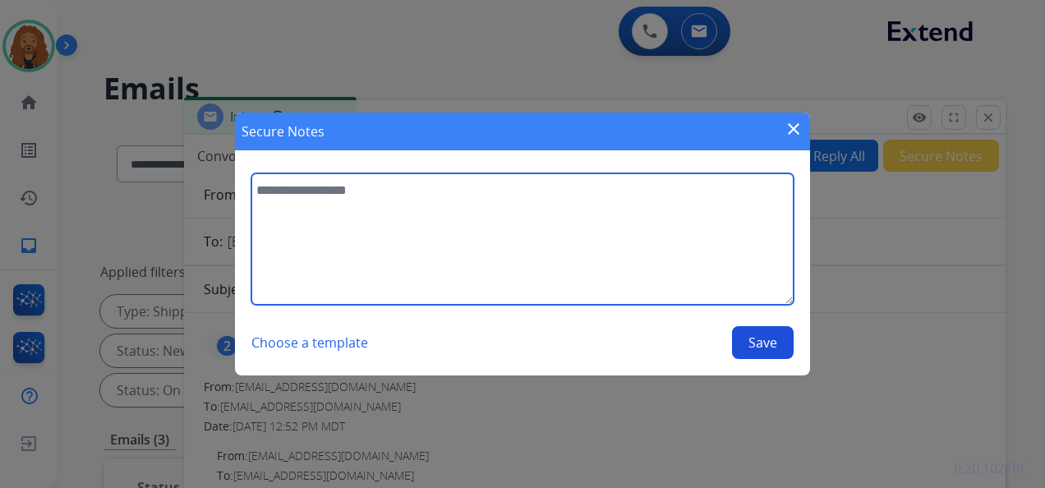
click at [335, 237] on textarea at bounding box center [522, 238] width 542 height 131
drag, startPoint x: 776, startPoint y: 299, endPoint x: 335, endPoint y: 237, distance: 444.9
click at [335, 237] on textarea at bounding box center [522, 238] width 542 height 131
type textarea "**********"
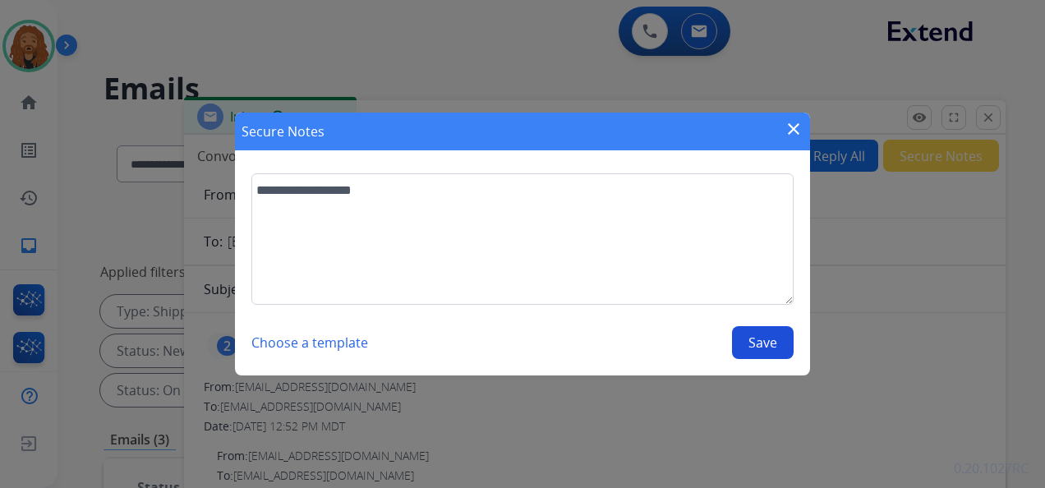
click at [767, 353] on button "Save" at bounding box center [763, 342] width 62 height 33
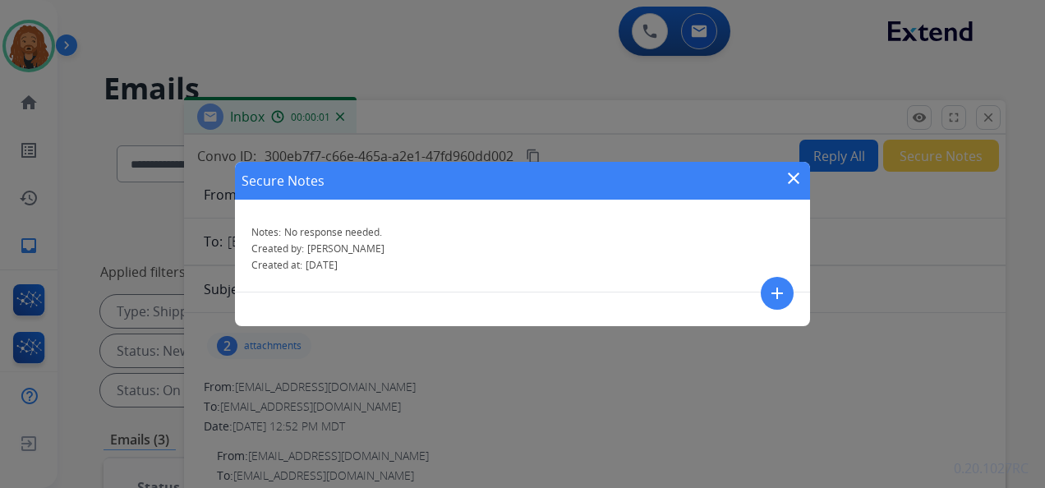
click at [793, 174] on mat-icon "close" at bounding box center [794, 178] width 20 height 20
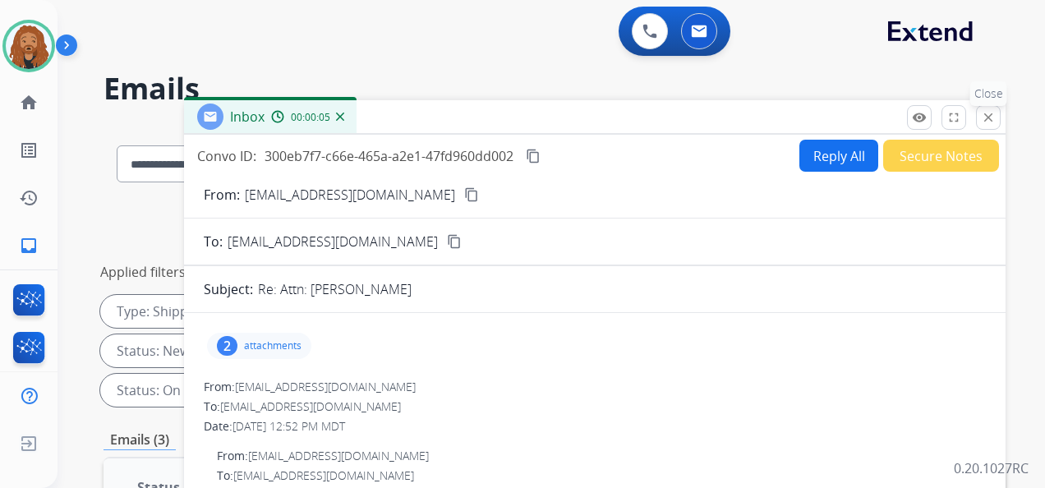
click at [988, 117] on mat-icon "close" at bounding box center [988, 117] width 15 height 15
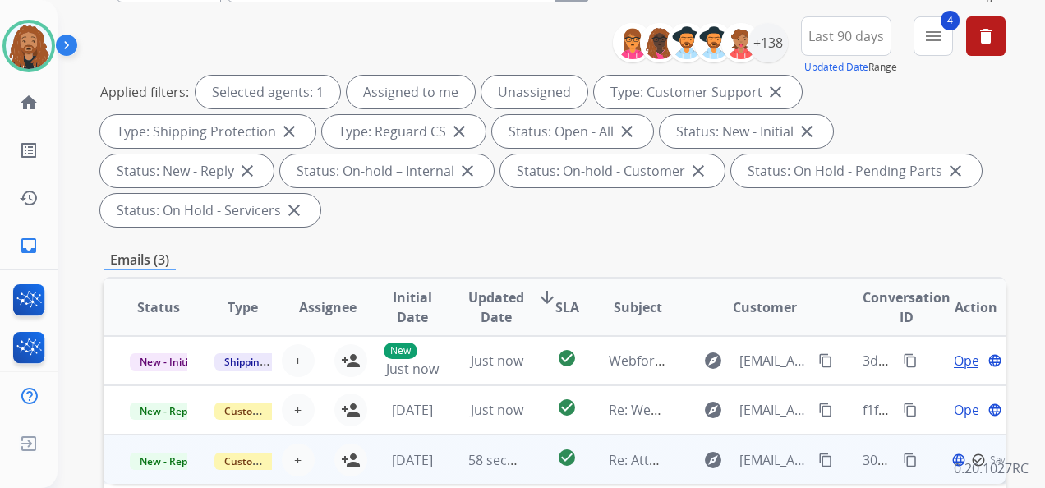
scroll to position [493, 0]
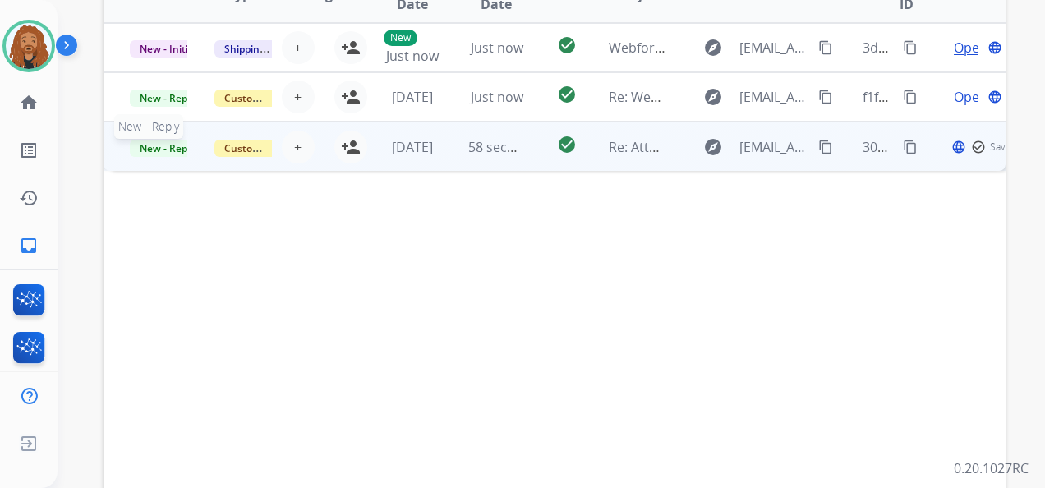
click at [178, 148] on span "New - Reply" at bounding box center [167, 148] width 75 height 17
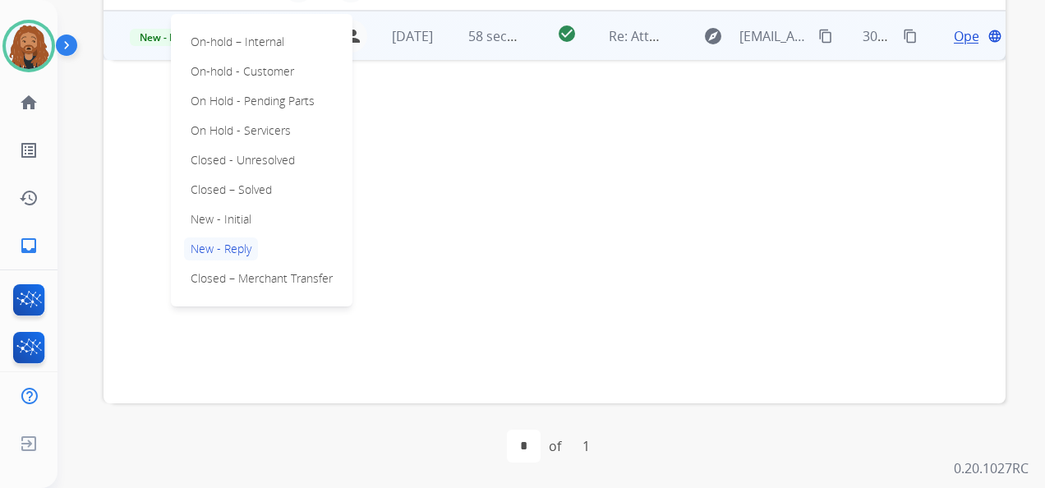
scroll to position [605, 0]
drag, startPoint x: 240, startPoint y: 190, endPoint x: 242, endPoint y: 232, distance: 41.9
click at [242, 228] on div "On-hold – Internal On-hold - Customer On Hold - Pending Parts On Hold - Service…" at bounding box center [262, 159] width 182 height 293
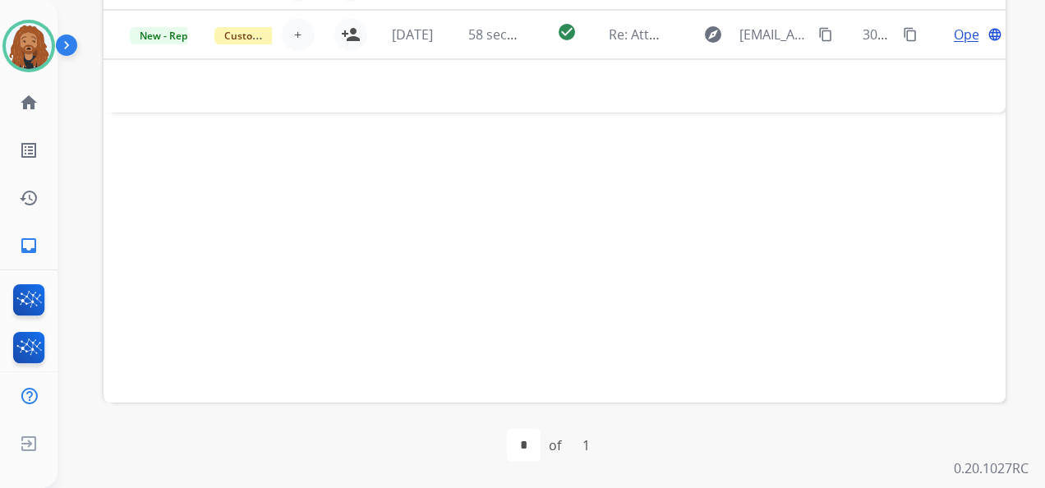
scroll to position [358, 0]
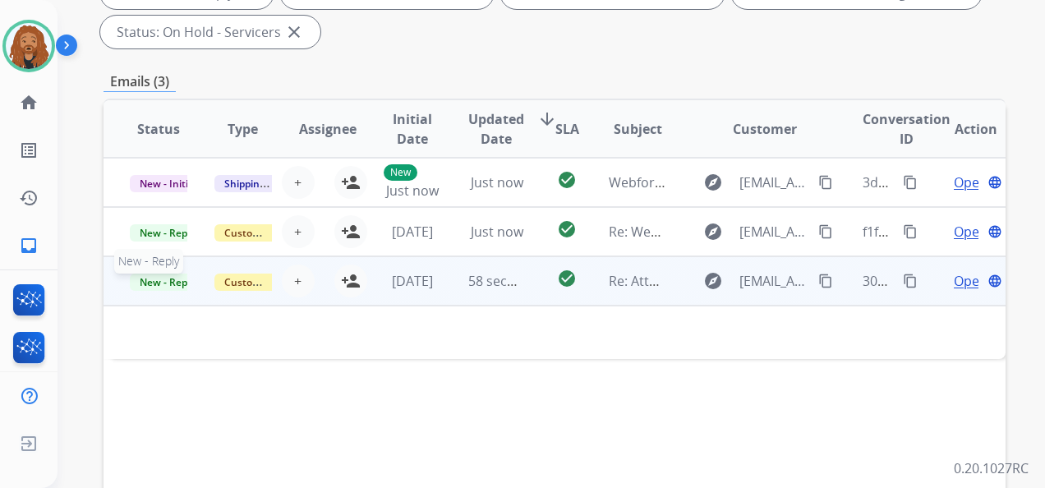
click at [155, 277] on span "New - Reply" at bounding box center [167, 282] width 75 height 17
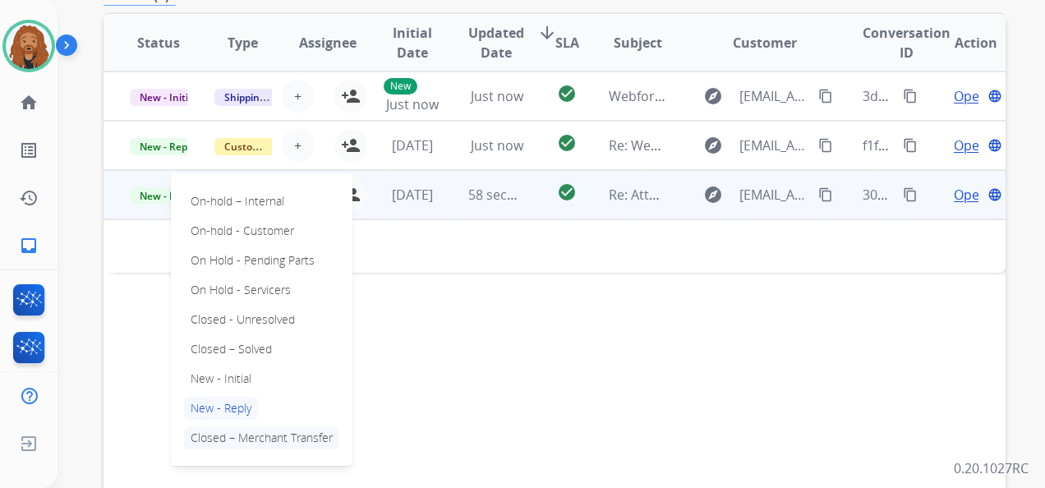
scroll to position [523, 0]
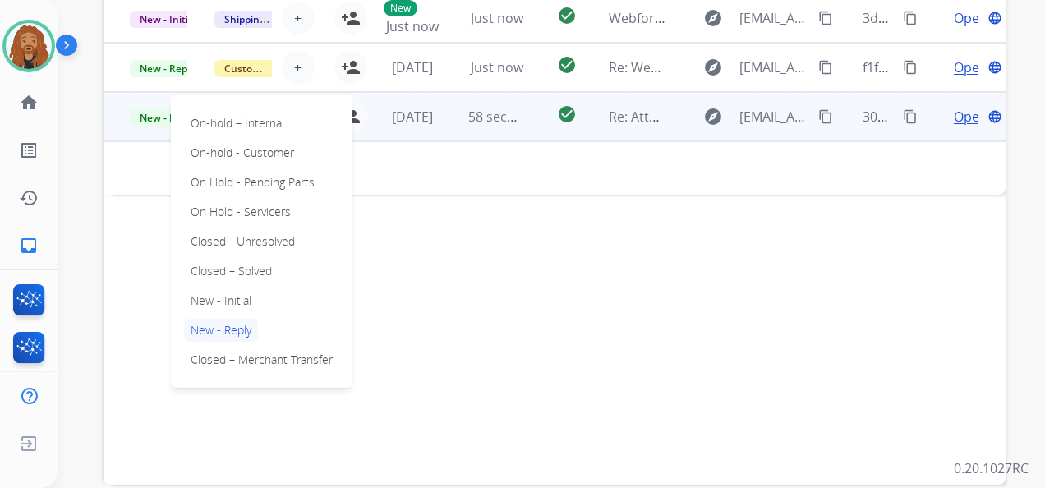
drag, startPoint x: 542, startPoint y: 242, endPoint x: 542, endPoint y: 146, distance: 96.2
click at [542, 242] on div "Status Type Assignee Initial Date Updated Date arrow_downward SLA Subject Custo…" at bounding box center [555, 209] width 902 height 551
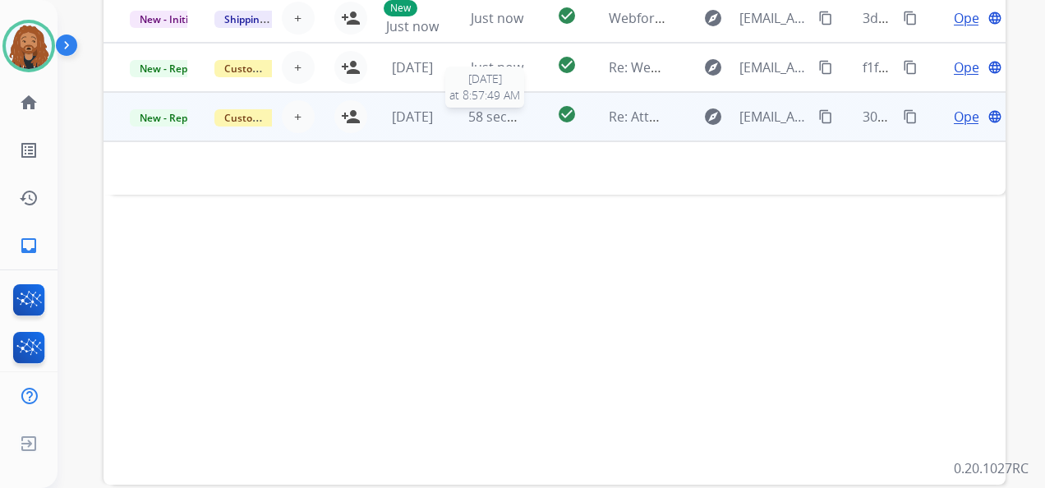
click at [496, 113] on span "58 seconds ago" at bounding box center [516, 117] width 96 height 18
drag, startPoint x: 191, startPoint y: 118, endPoint x: 178, endPoint y: 118, distance: 12.3
click at [189, 118] on td "Customer Support" at bounding box center [230, 116] width 85 height 49
click at [178, 118] on span "New - Reply" at bounding box center [167, 118] width 75 height 17
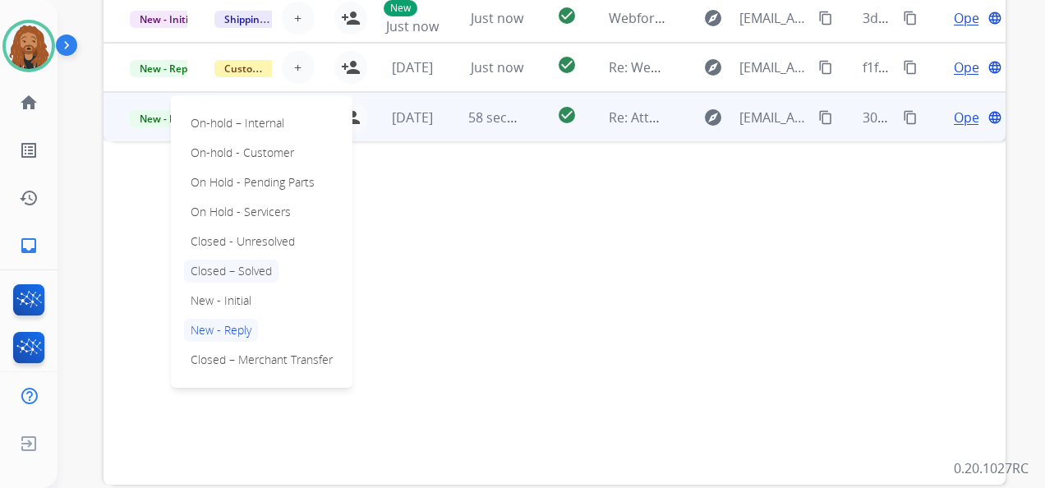
click at [210, 278] on p "Closed – Solved" at bounding box center [231, 271] width 95 height 23
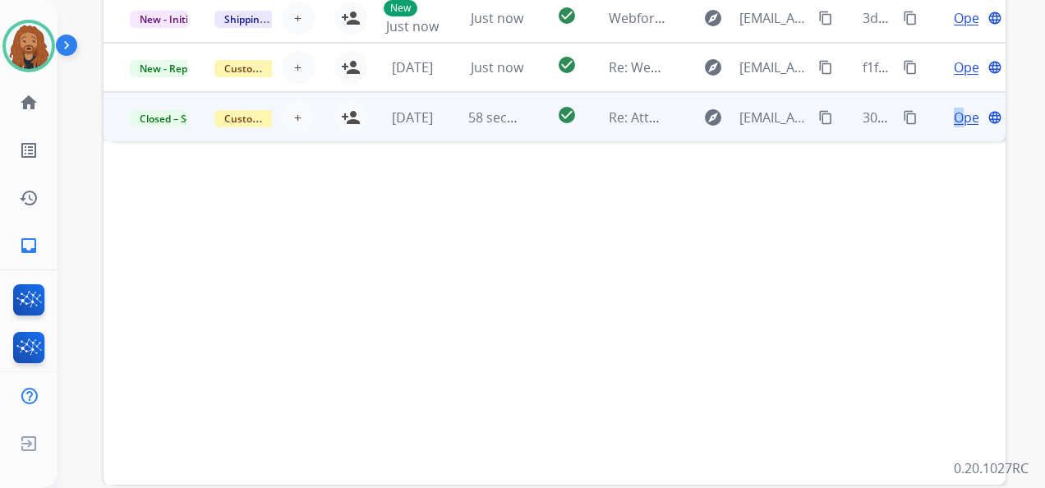
click at [954, 116] on span "Open" at bounding box center [971, 118] width 34 height 20
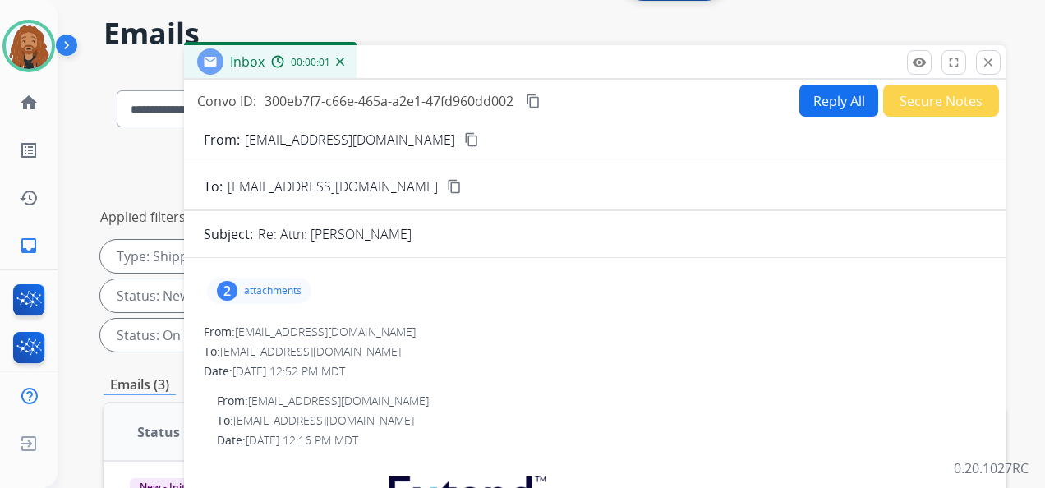
scroll to position [0, 0]
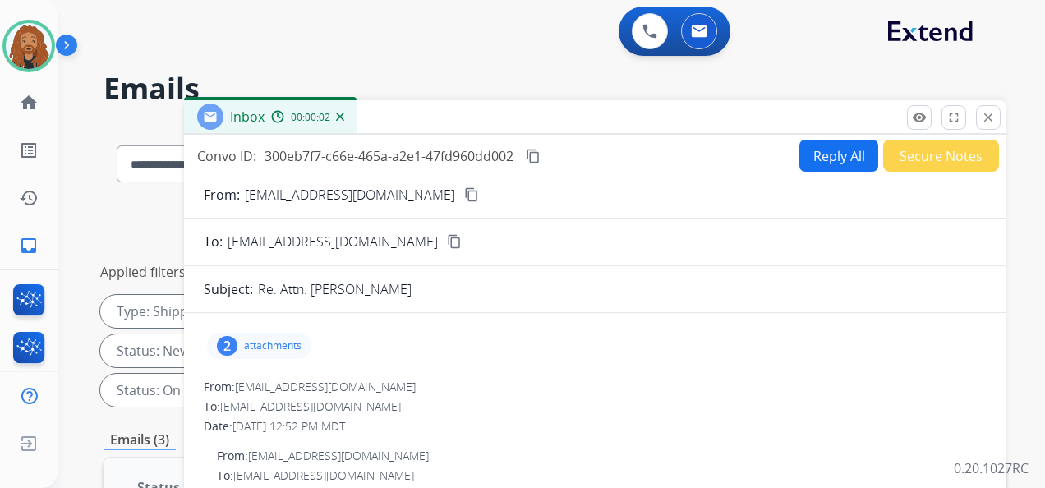
drag, startPoint x: 984, startPoint y: 123, endPoint x: 925, endPoint y: 154, distance: 66.2
click at [982, 123] on mat-icon "close" at bounding box center [988, 117] width 15 height 15
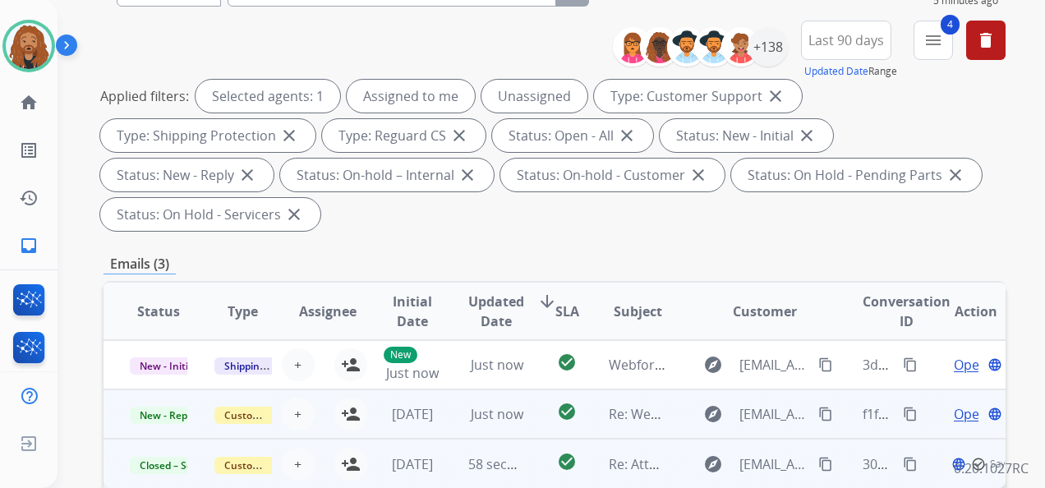
scroll to position [247, 0]
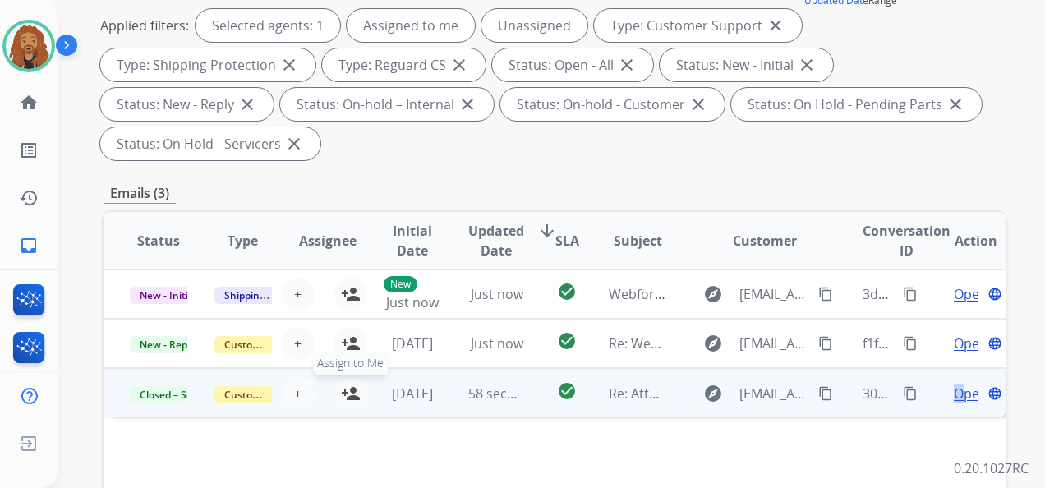
click at [351, 394] on mat-icon "person_add" at bounding box center [351, 394] width 20 height 20
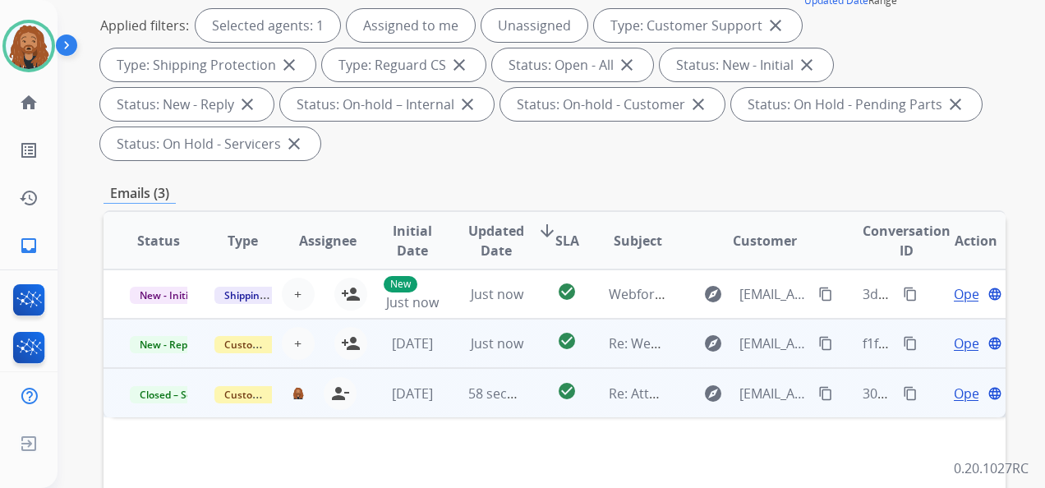
click at [453, 339] on td "Just now" at bounding box center [484, 343] width 85 height 49
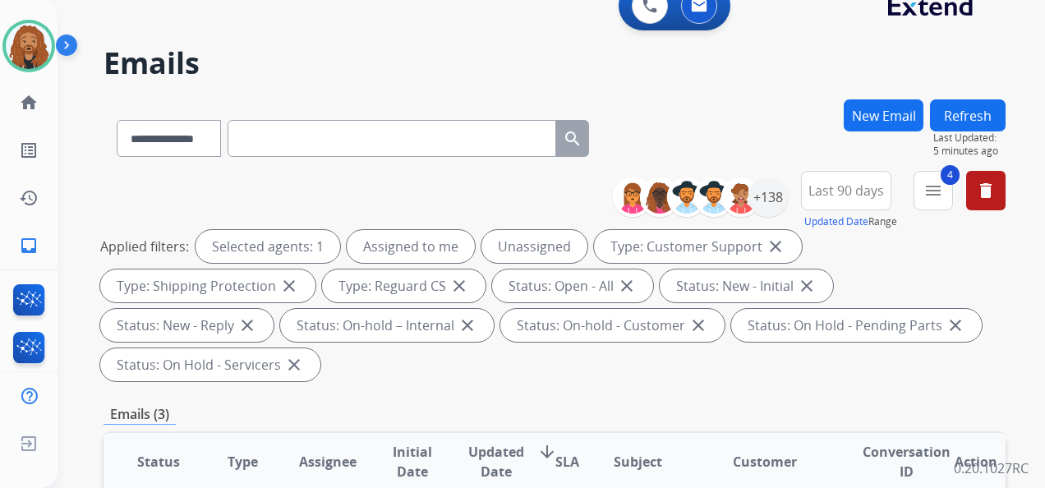
scroll to position [0, 0]
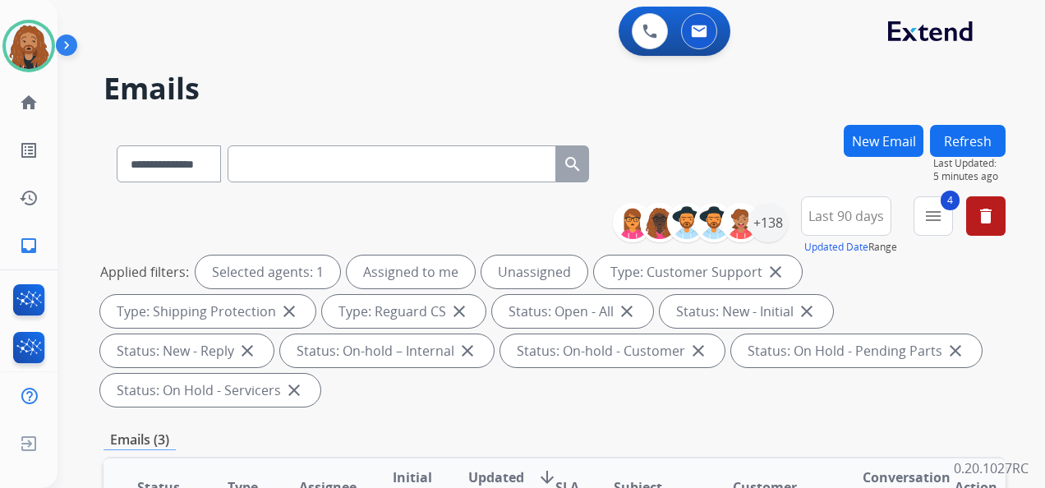
click at [957, 151] on button "Refresh" at bounding box center [968, 141] width 76 height 32
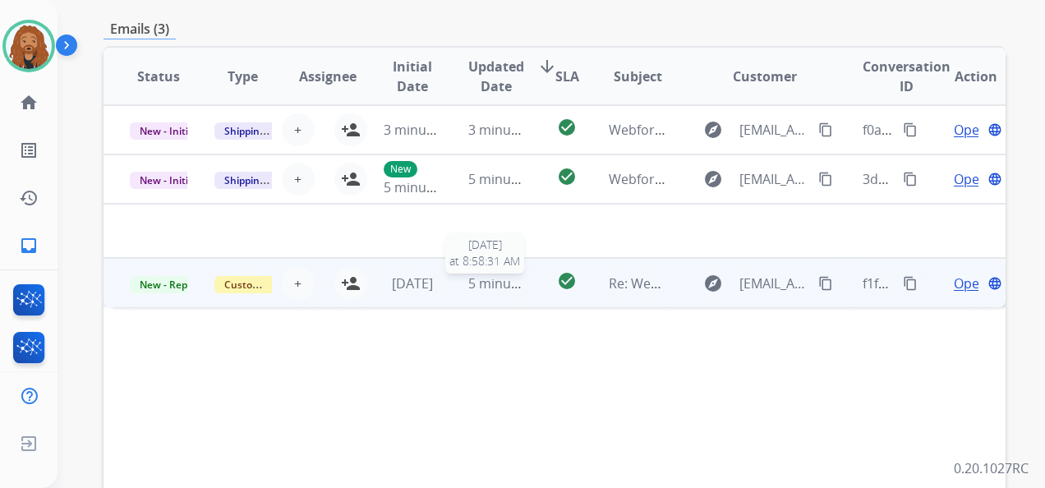
click at [484, 290] on span "5 minutes ago" at bounding box center [512, 283] width 88 height 18
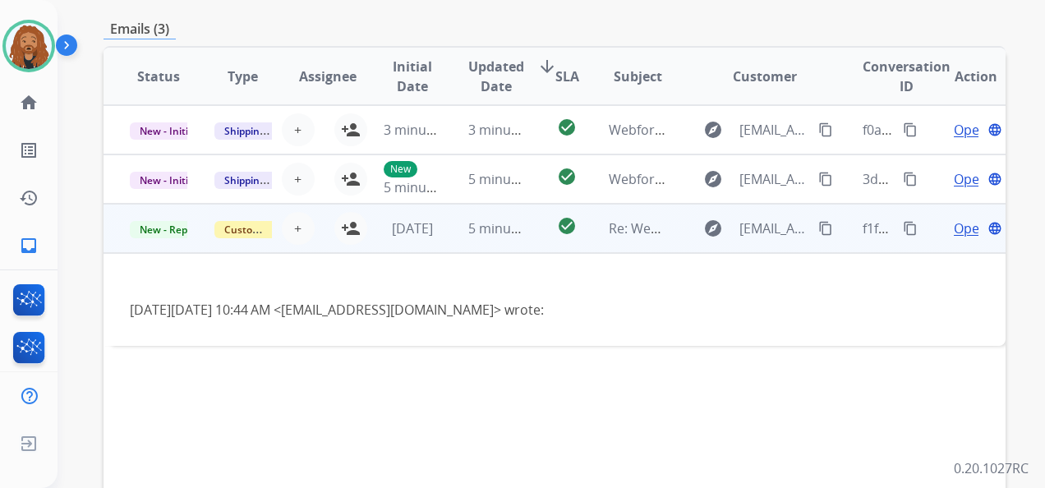
click at [957, 232] on span "Open" at bounding box center [971, 229] width 34 height 20
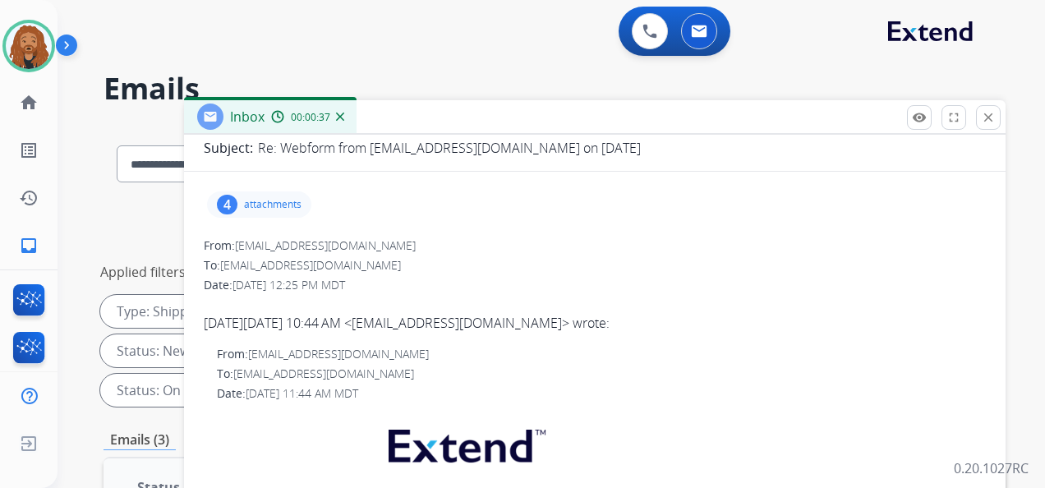
scroll to position [0, 0]
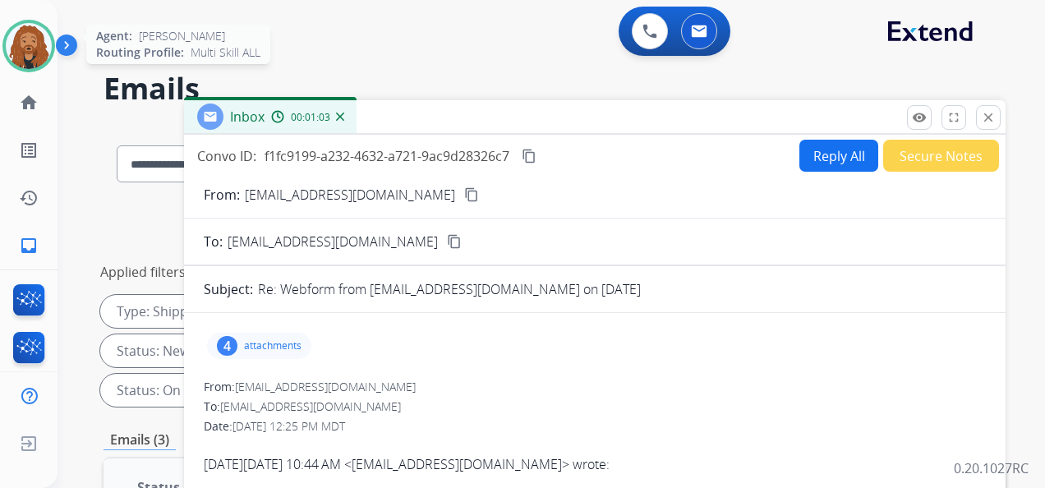
click at [30, 66] on img at bounding box center [29, 46] width 46 height 46
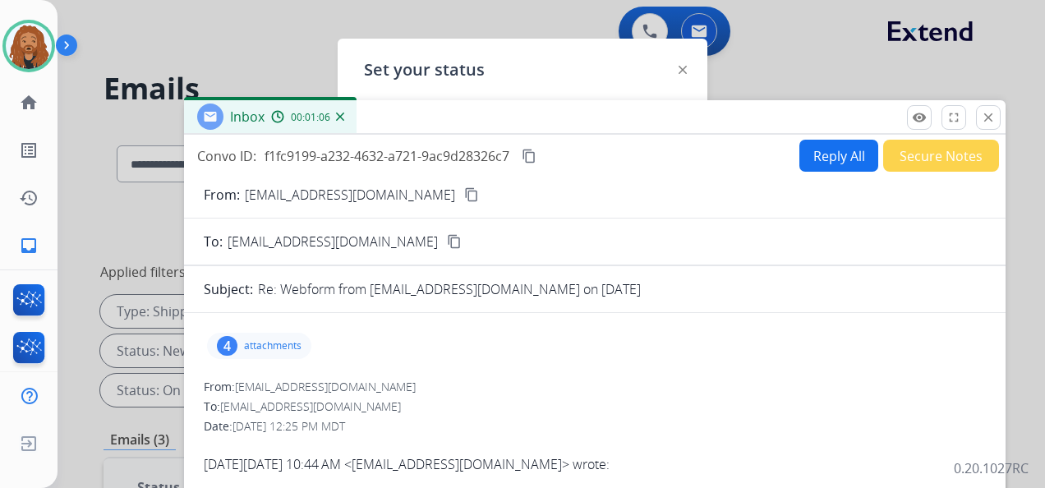
click at [1001, 123] on div "Inbox 00:01:06 Convo ID: f1fc9199-a232-4632-a721-9ac9d28326c7 content_copy Repl…" at bounding box center [595, 487] width 822 height 774
click at [1001, 123] on div "Inbox 00:01:06" at bounding box center [595, 117] width 822 height 35
click at [996, 112] on button "close Close" at bounding box center [988, 117] width 25 height 25
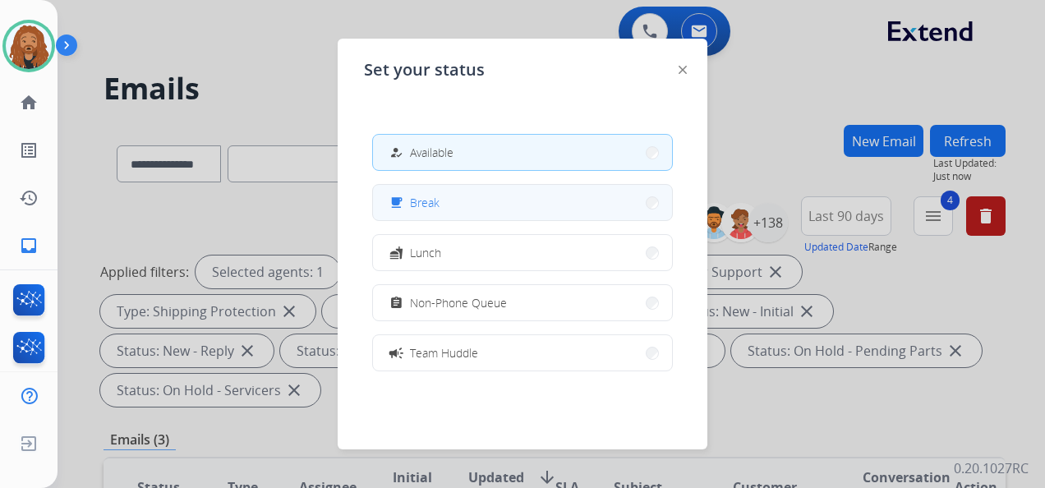
click at [450, 214] on button "free_breakfast Break" at bounding box center [522, 202] width 299 height 35
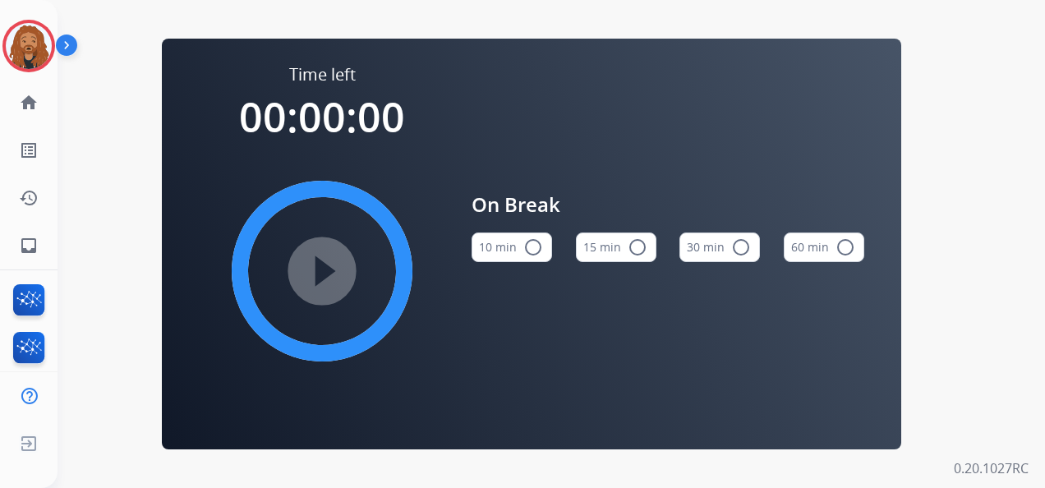
click at [598, 251] on button "15 min radio_button_unchecked" at bounding box center [616, 248] width 81 height 30
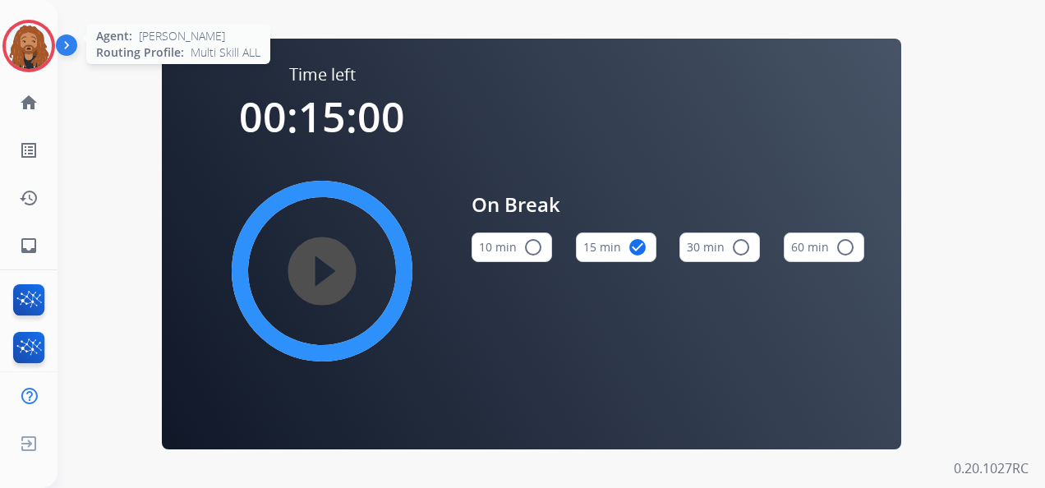
drag, startPoint x: 39, startPoint y: 20, endPoint x: 45, endPoint y: 53, distance: 33.4
click at [39, 20] on div "Agent: [PERSON_NAME] Profile: Multi Skill ALL" at bounding box center [28, 46] width 53 height 53
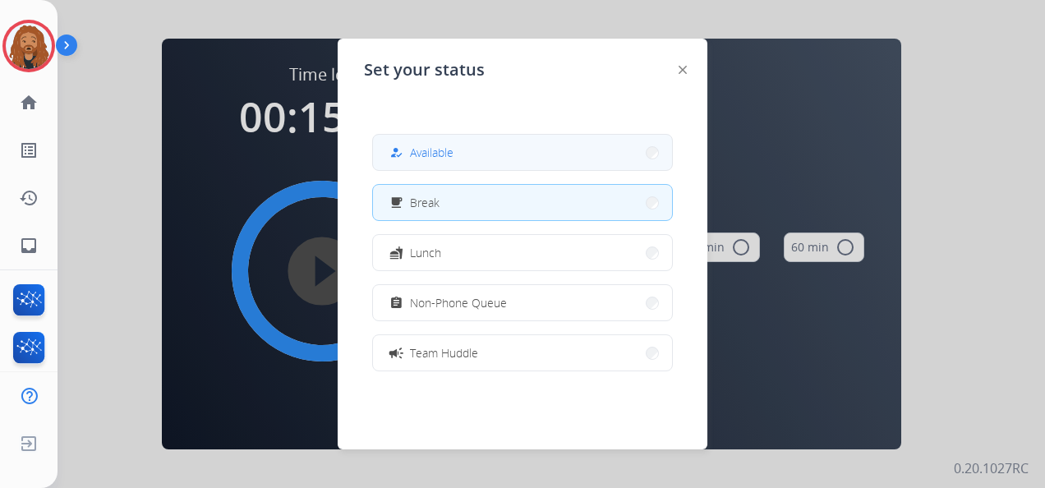
click at [499, 151] on button "how_to_reg Available" at bounding box center [522, 152] width 299 height 35
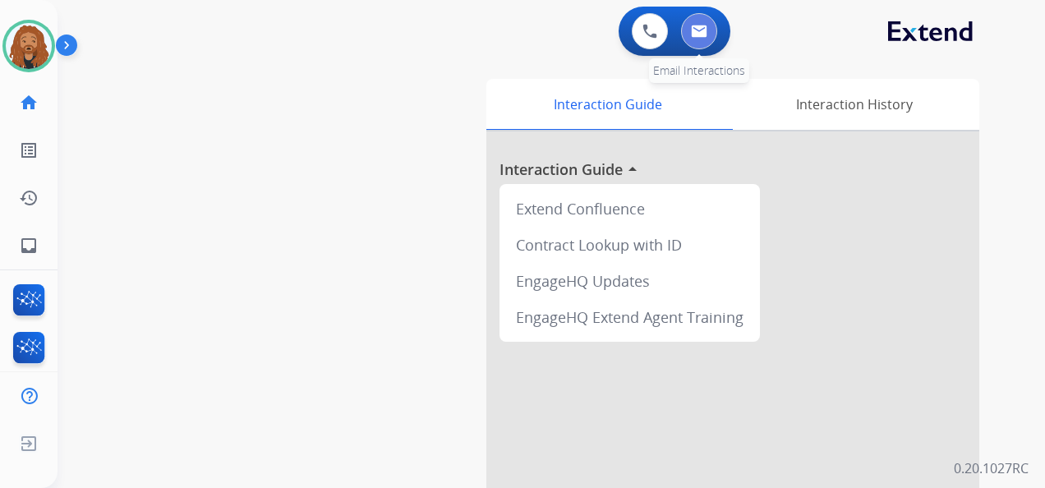
click at [699, 36] on img at bounding box center [699, 31] width 16 height 13
select select "**********"
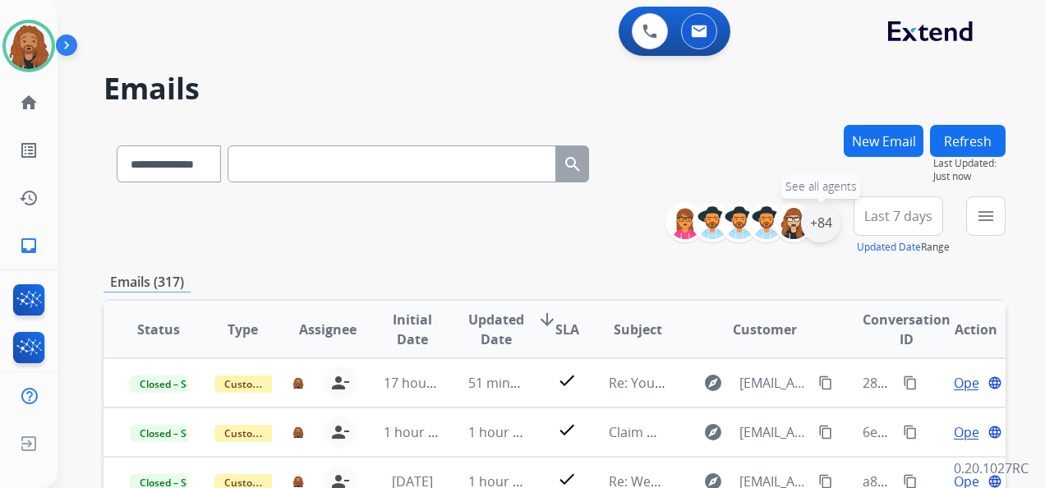
click at [814, 228] on div "+84" at bounding box center [820, 222] width 39 height 39
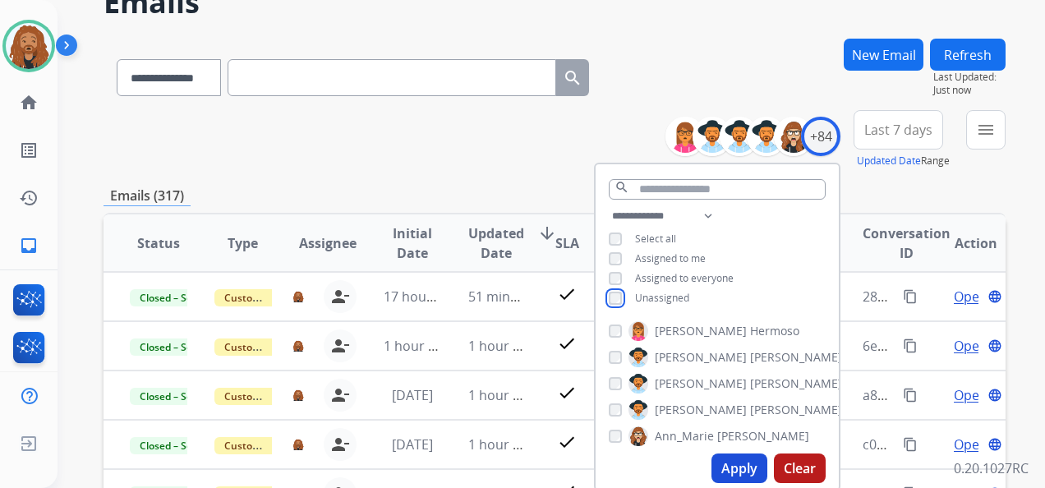
scroll to position [247, 0]
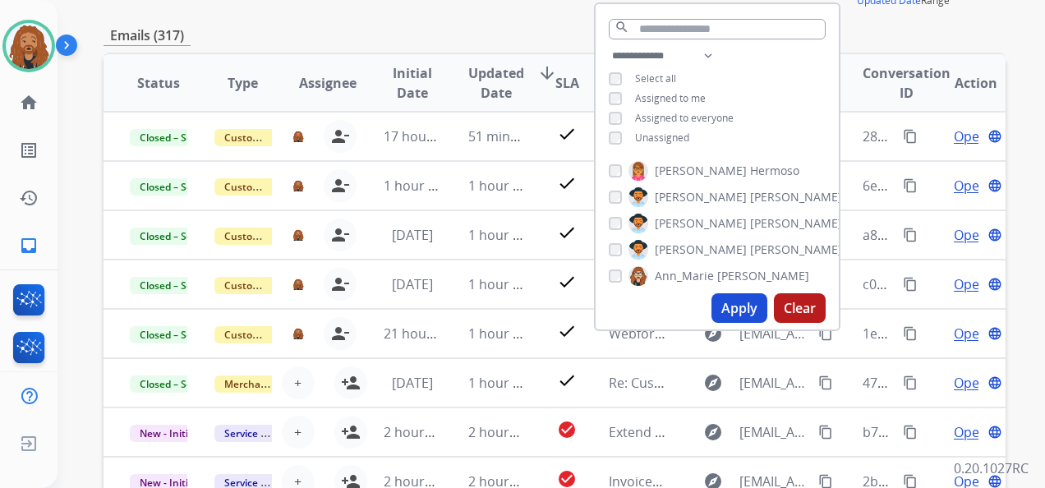
click at [732, 311] on button "Apply" at bounding box center [740, 308] width 56 height 30
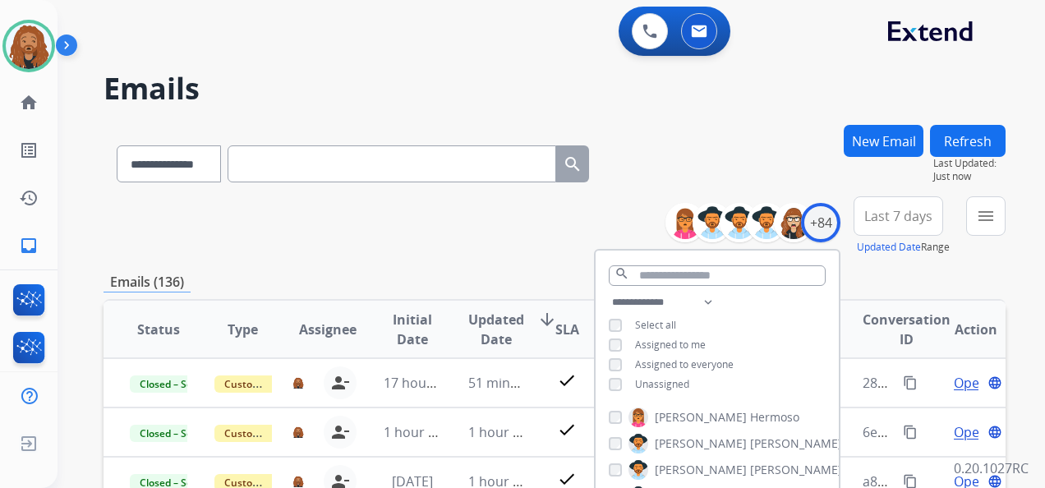
drag, startPoint x: 445, startPoint y: 258, endPoint x: 490, endPoint y: 256, distance: 44.4
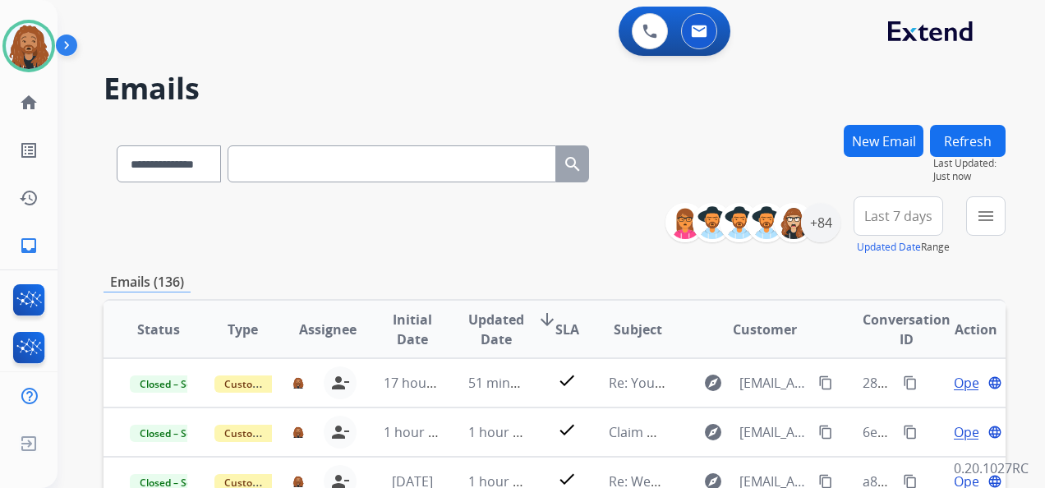
click at [908, 219] on span "Last 7 days" at bounding box center [899, 216] width 68 height 7
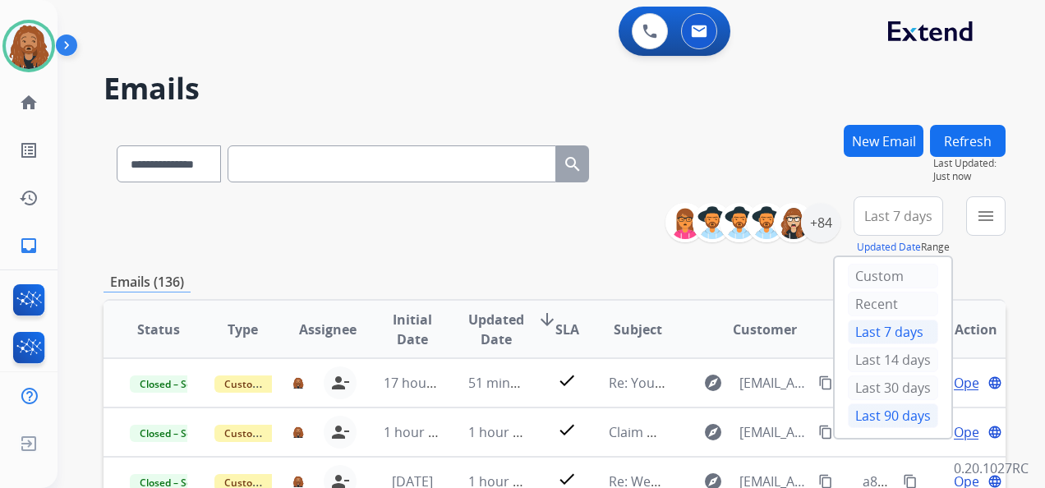
click at [889, 414] on div "Last 90 days" at bounding box center [893, 415] width 90 height 25
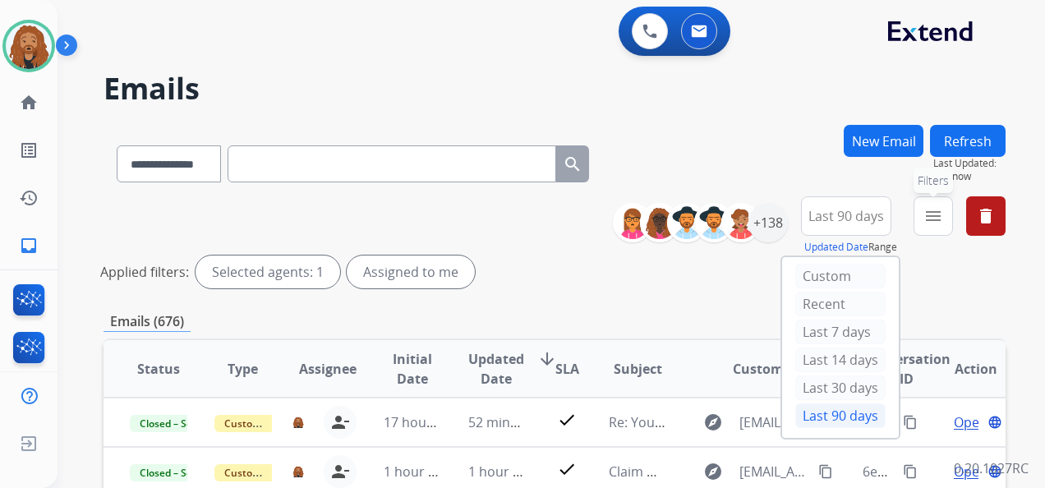
click at [938, 223] on mat-icon "menu" at bounding box center [934, 216] width 20 height 20
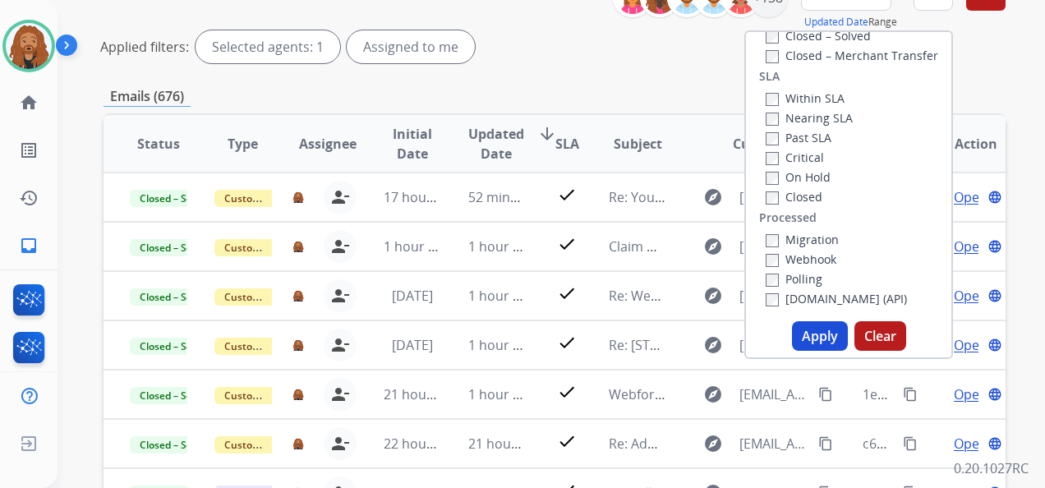
scroll to position [329, 0]
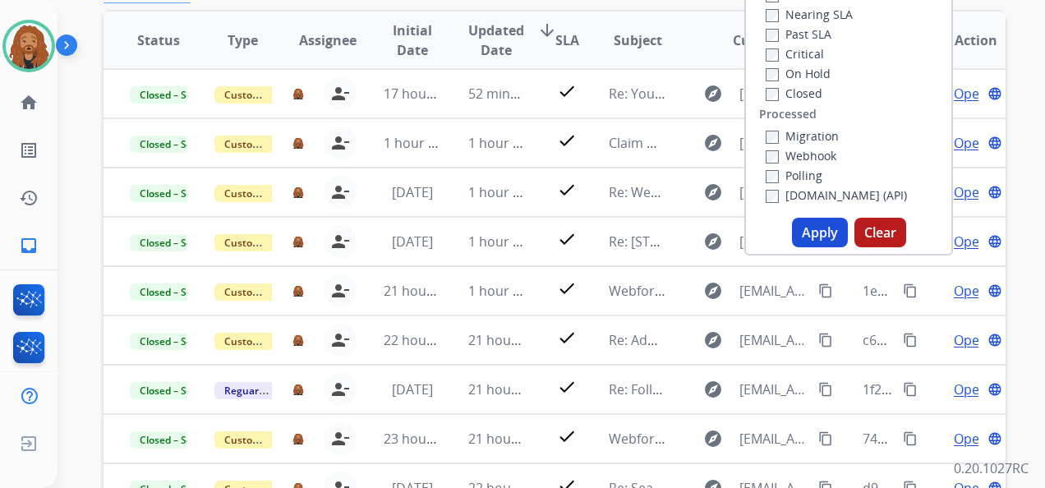
click at [802, 237] on button "Apply" at bounding box center [820, 233] width 56 height 30
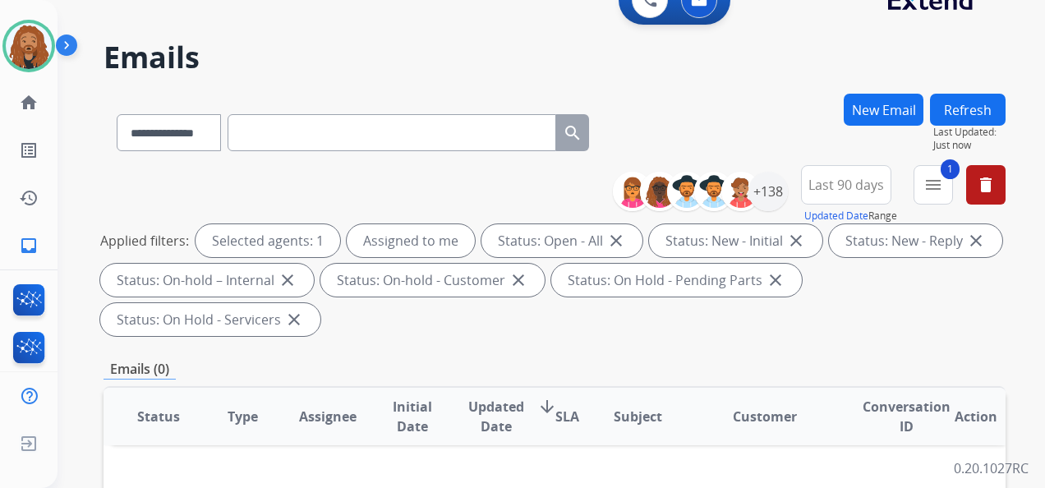
scroll to position [0, 0]
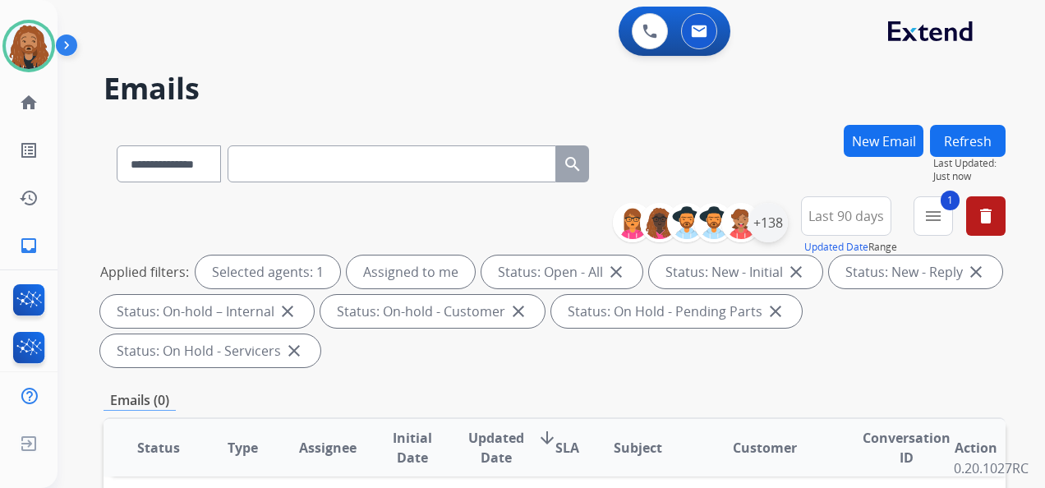
click at [769, 215] on div "+138" at bounding box center [768, 222] width 39 height 39
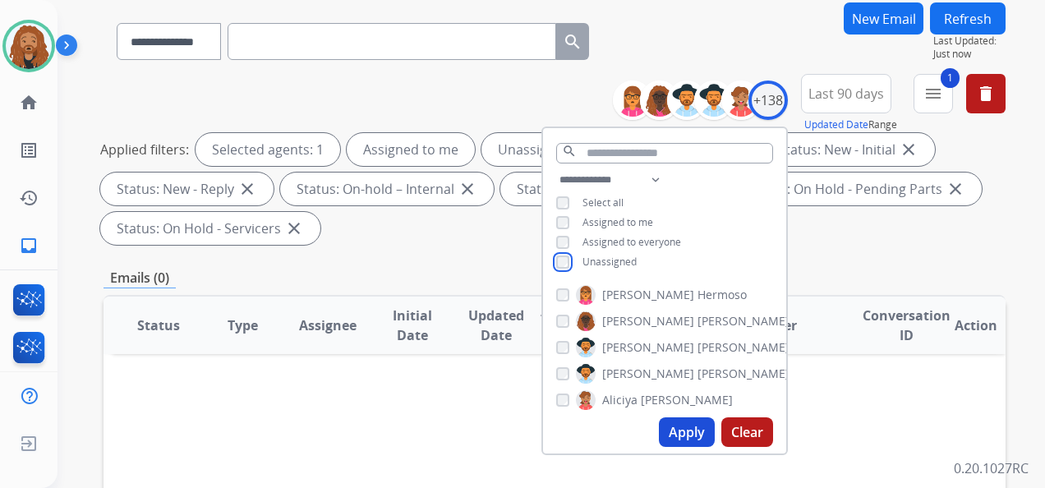
scroll to position [247, 0]
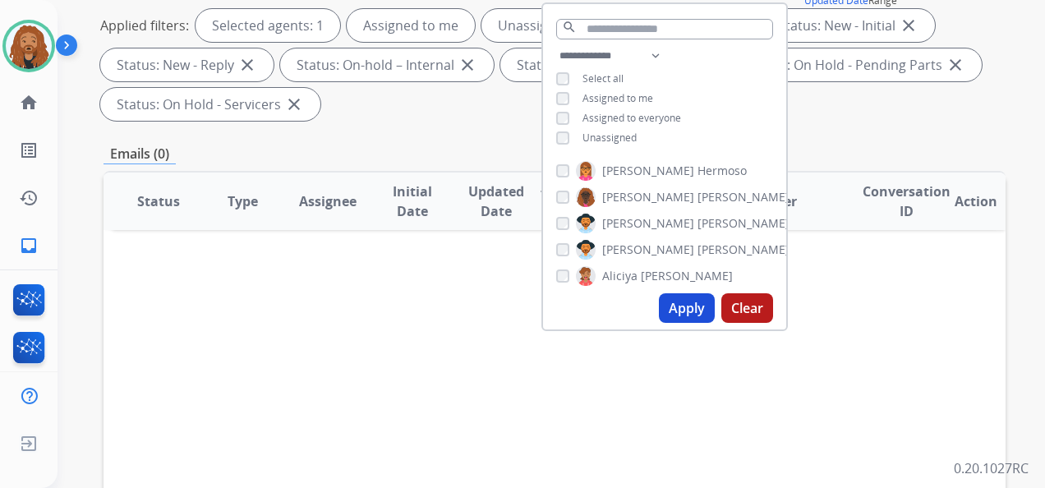
click at [681, 300] on button "Apply" at bounding box center [687, 308] width 56 height 30
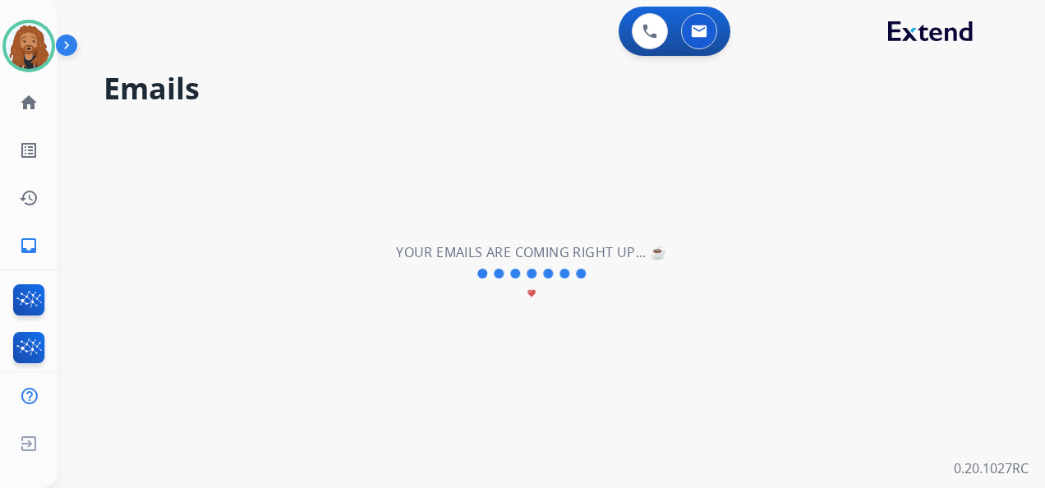
scroll to position [0, 0]
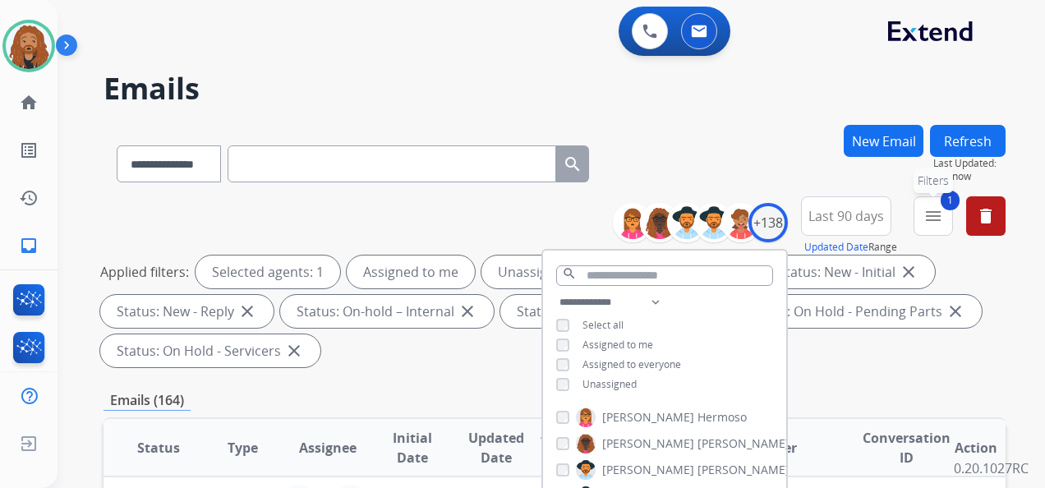
click at [932, 217] on mat-icon "menu" at bounding box center [934, 216] width 20 height 20
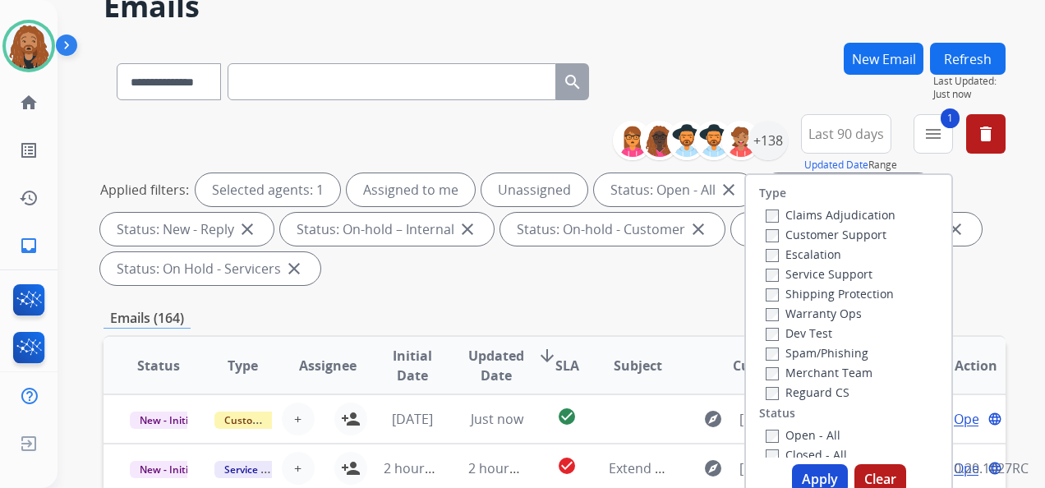
scroll to position [82, 0]
click at [813, 470] on button "Apply" at bounding box center [820, 479] width 56 height 30
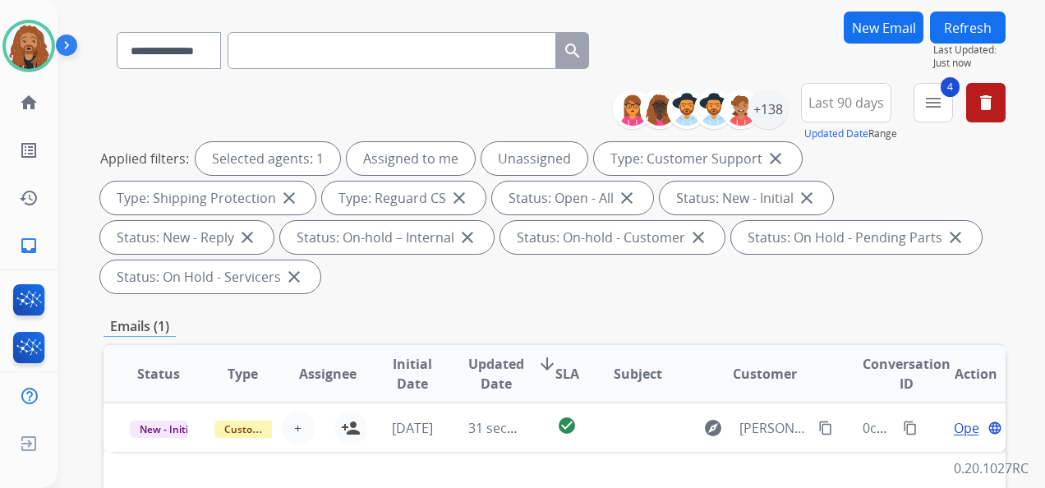
scroll to position [247, 0]
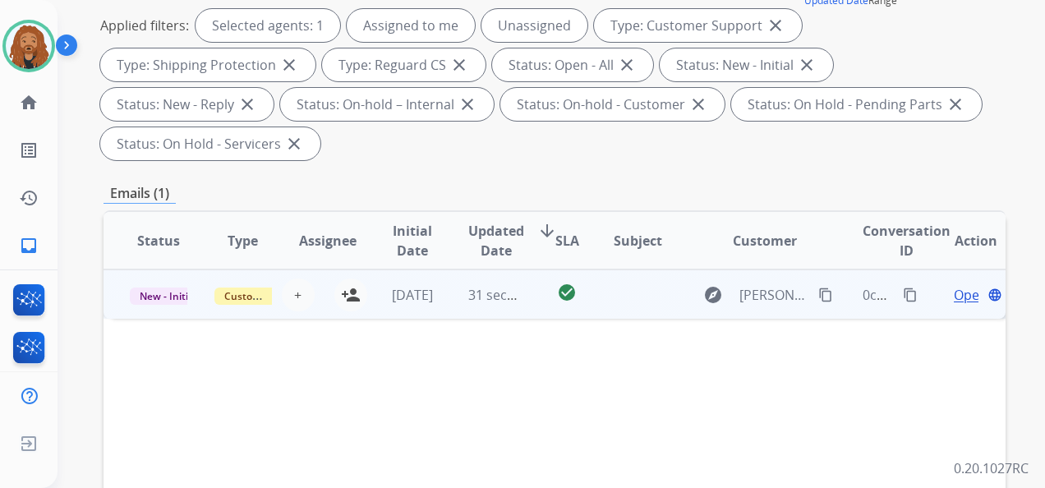
click at [449, 296] on td "31 seconds ago" at bounding box center [484, 294] width 85 height 49
click at [954, 297] on span "Open" at bounding box center [971, 294] width 34 height 20
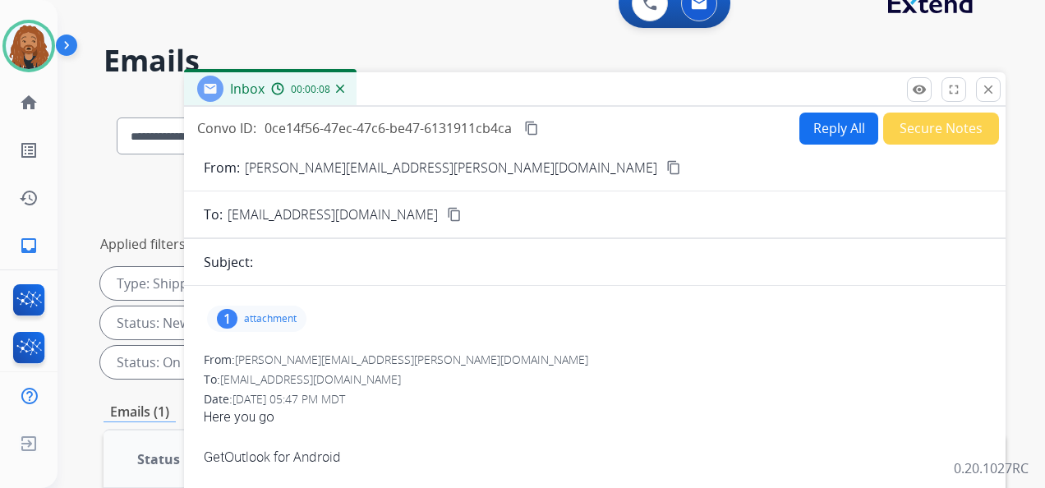
scroll to position [0, 0]
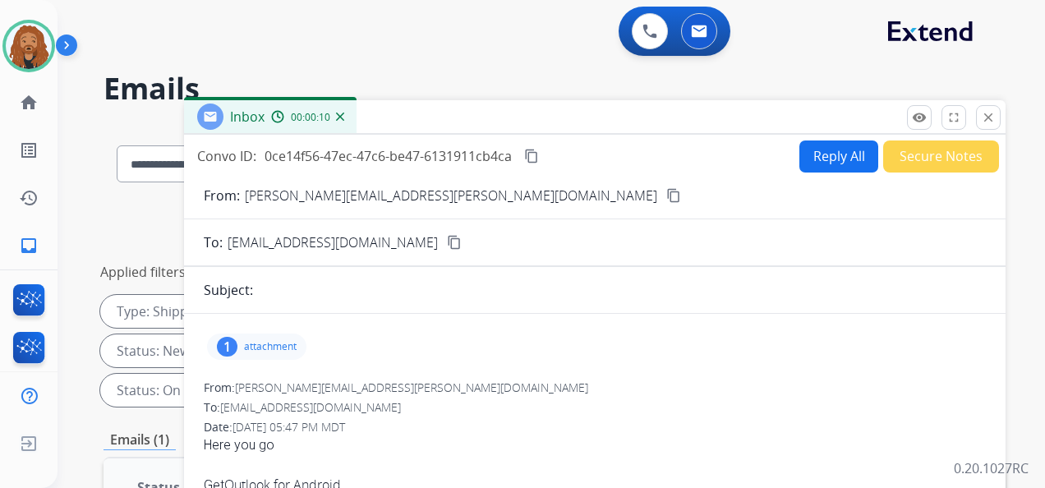
click at [666, 196] on mat-icon "content_copy" at bounding box center [673, 195] width 15 height 15
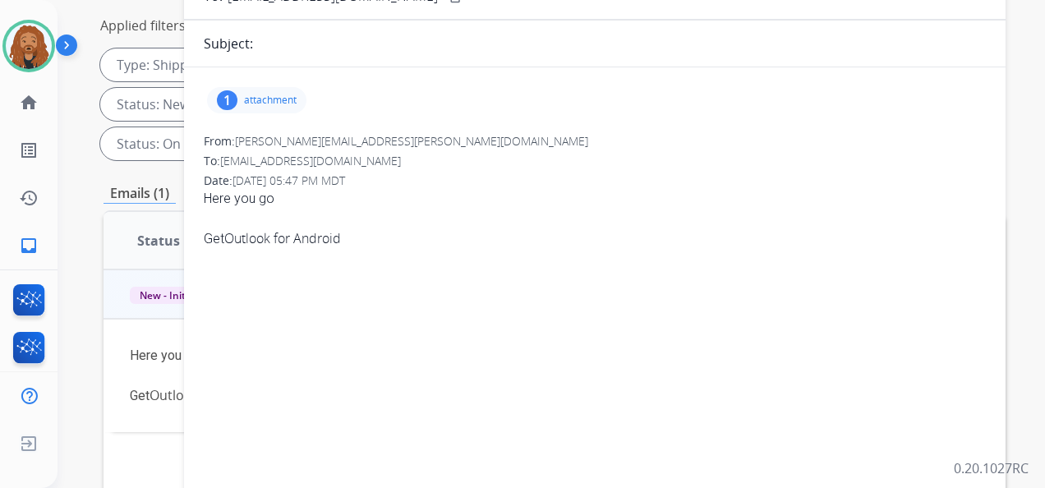
scroll to position [82, 0]
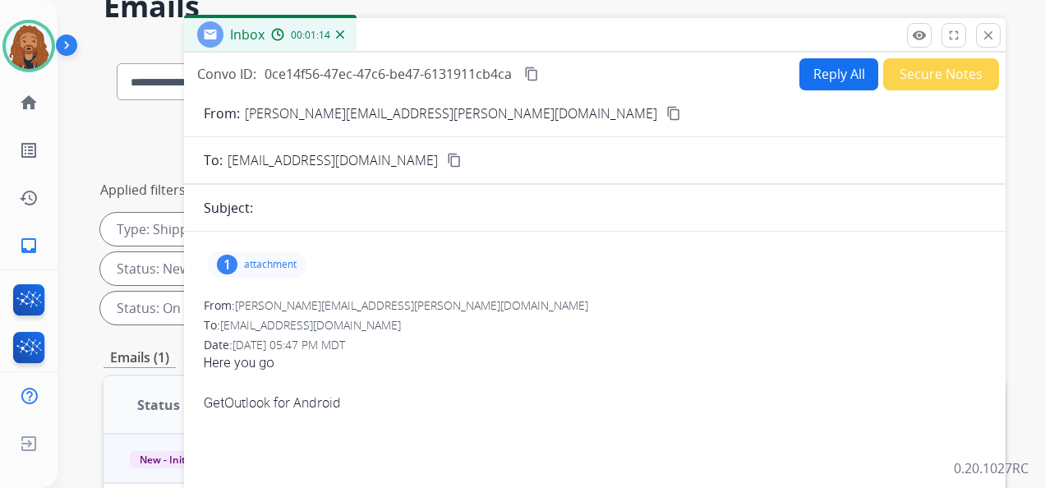
click at [261, 268] on p "attachment" at bounding box center [270, 264] width 53 height 13
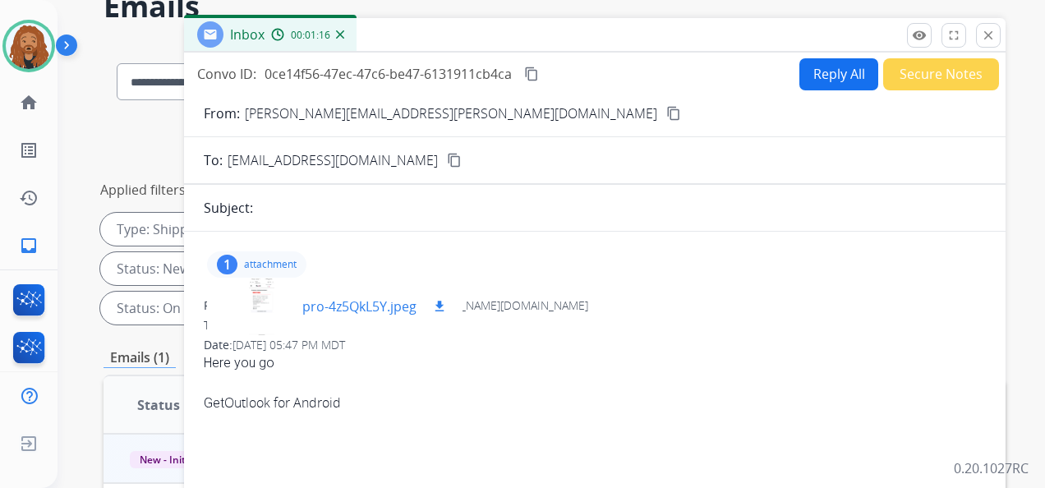
click at [261, 312] on div at bounding box center [261, 307] width 82 height 58
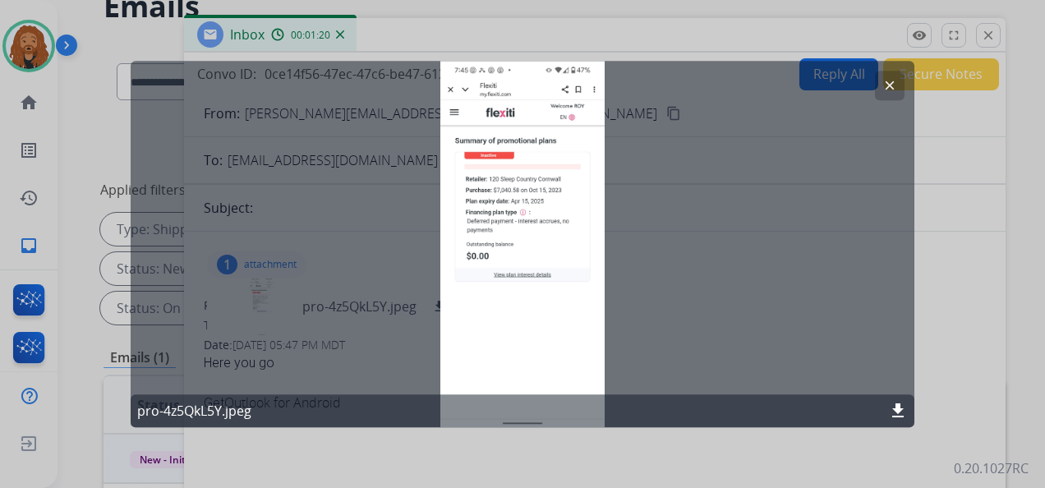
click at [887, 79] on mat-icon "clear" at bounding box center [890, 85] width 15 height 15
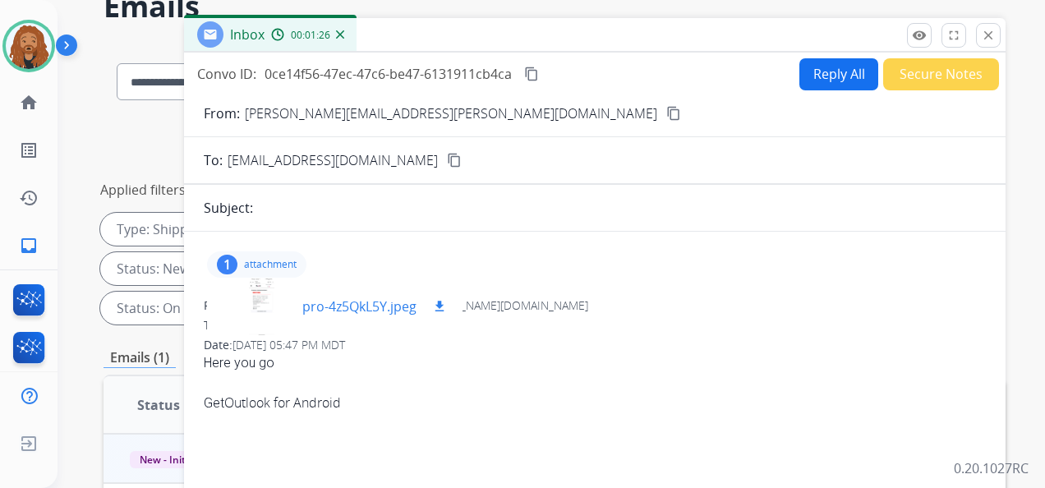
click at [367, 314] on p "pro-4z5QkL5Y.jpeg" at bounding box center [359, 307] width 114 height 20
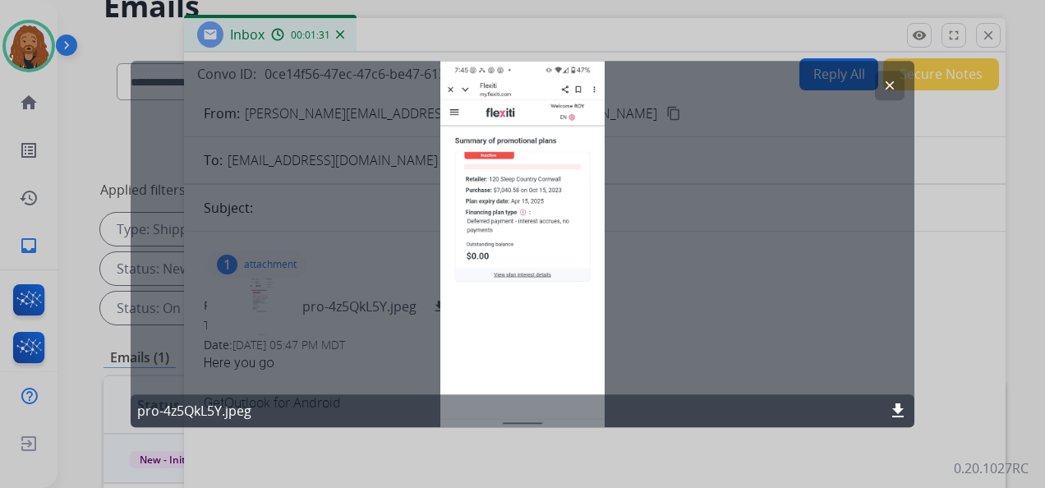
click at [880, 84] on button "clear" at bounding box center [890, 86] width 30 height 30
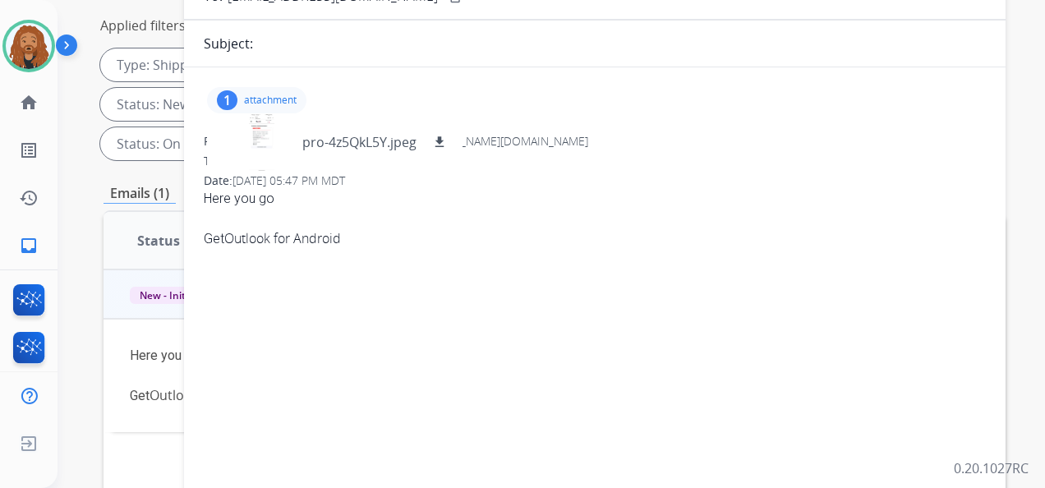
scroll to position [0, 0]
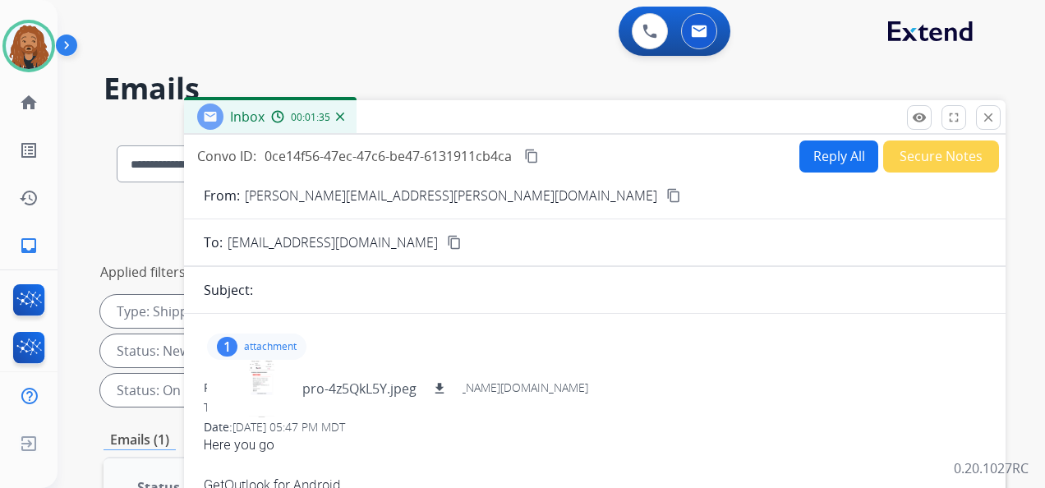
click at [821, 156] on button "Reply All" at bounding box center [839, 157] width 79 height 32
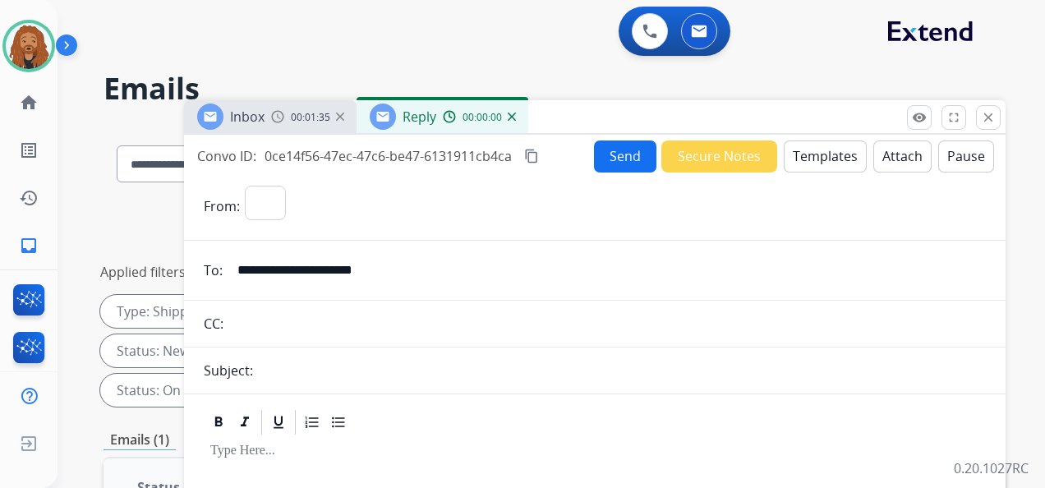
select select "**********"
click at [832, 163] on button "Templates" at bounding box center [825, 157] width 83 height 32
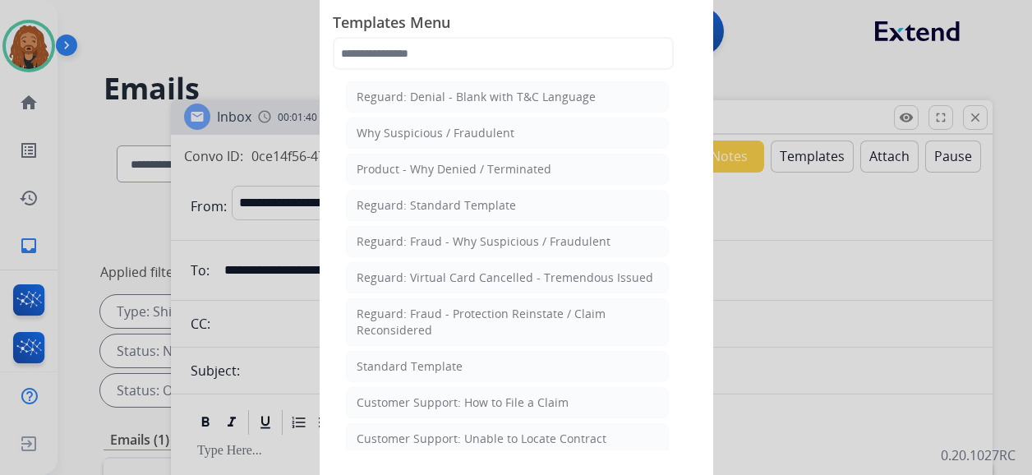
click at [368, 364] on div "Standard Template" at bounding box center [410, 366] width 106 height 16
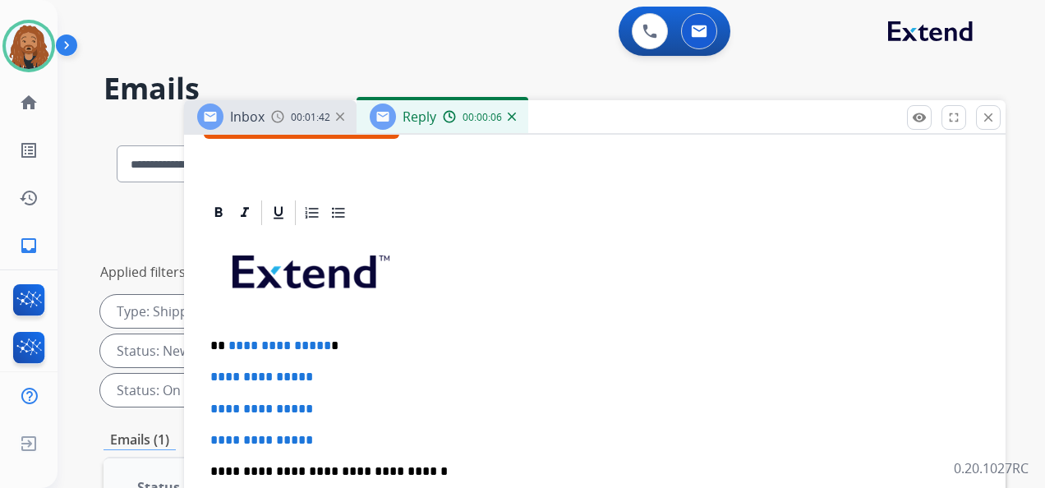
scroll to position [367, 0]
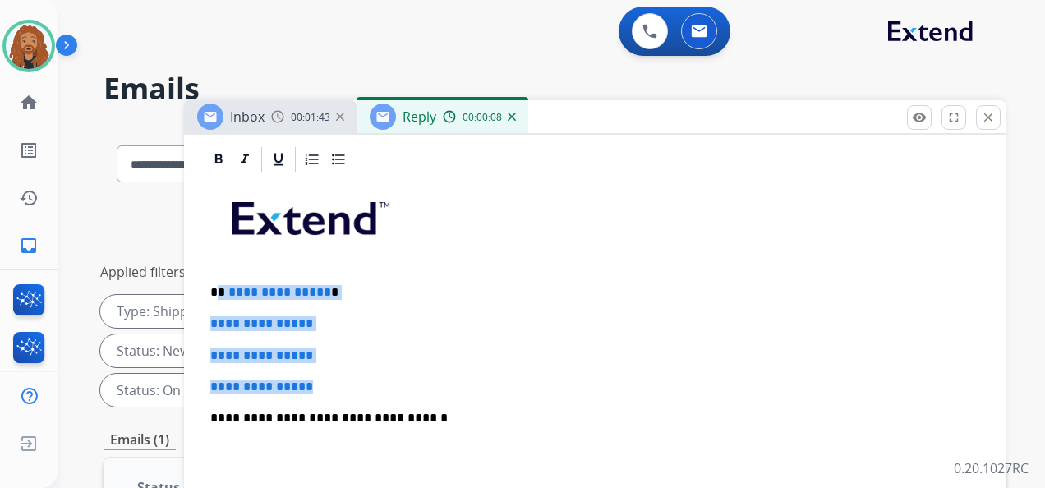
drag, startPoint x: 320, startPoint y: 388, endPoint x: 219, endPoint y: 279, distance: 148.9
click at [219, 279] on div "**********" at bounding box center [595, 456] width 782 height 565
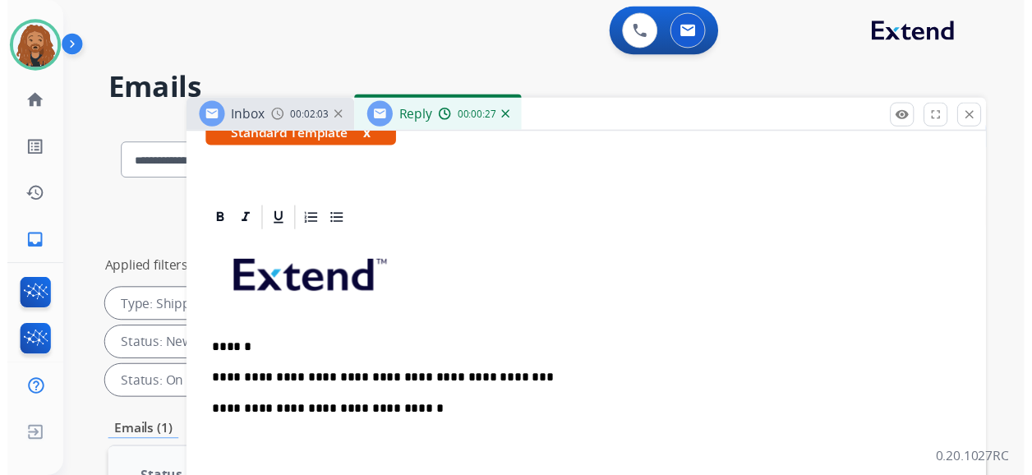
scroll to position [0, 0]
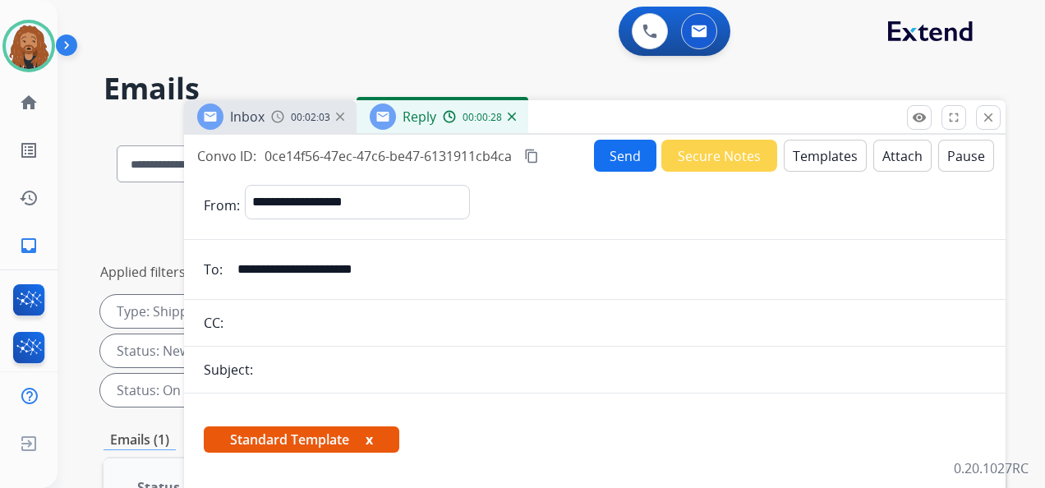
click at [609, 159] on button "Send" at bounding box center [625, 156] width 62 height 32
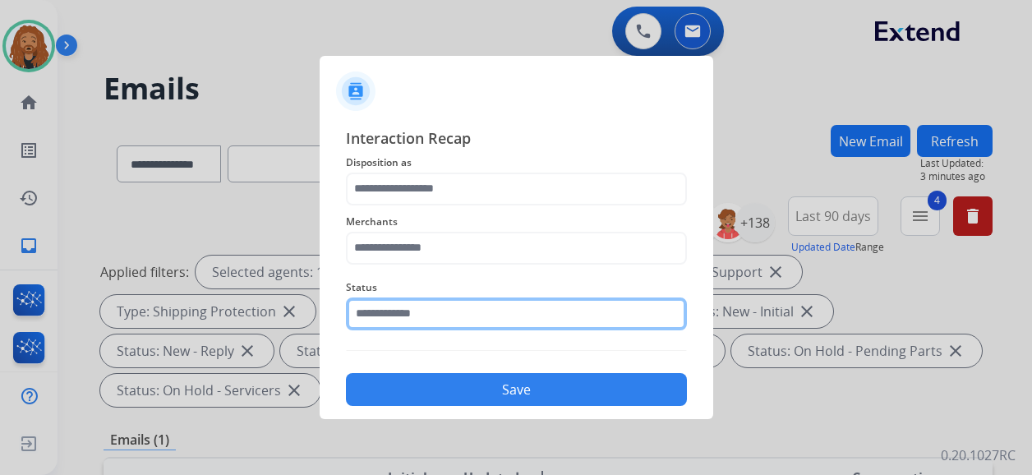
click at [470, 320] on input "text" at bounding box center [516, 313] width 341 height 33
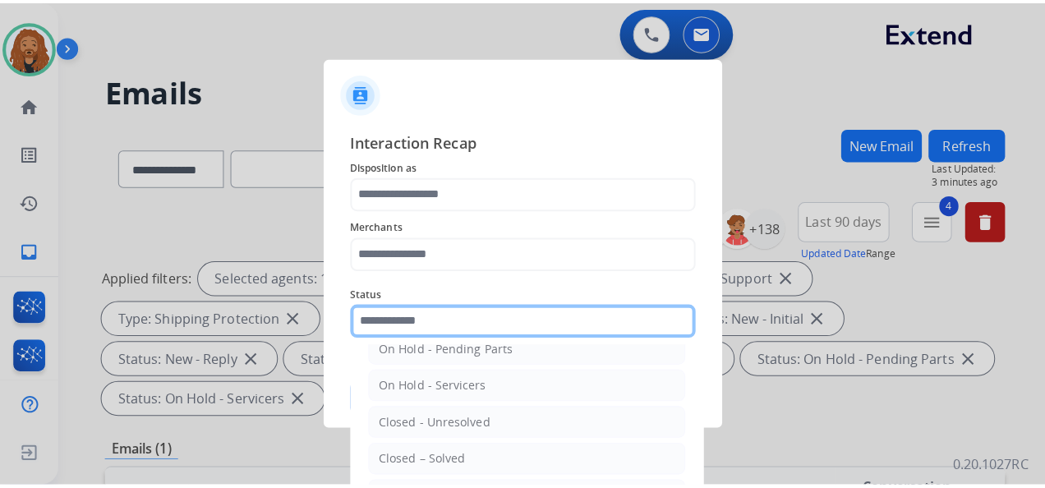
scroll to position [94, 0]
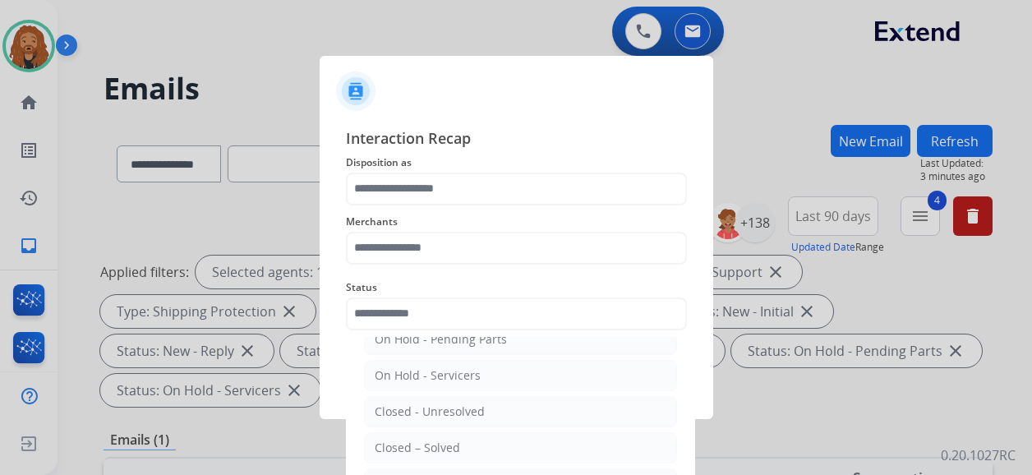
drag, startPoint x: 413, startPoint y: 437, endPoint x: 429, endPoint y: 368, distance: 71.0
click at [413, 440] on div "Closed – Solved" at bounding box center [417, 448] width 85 height 16
type input "**********"
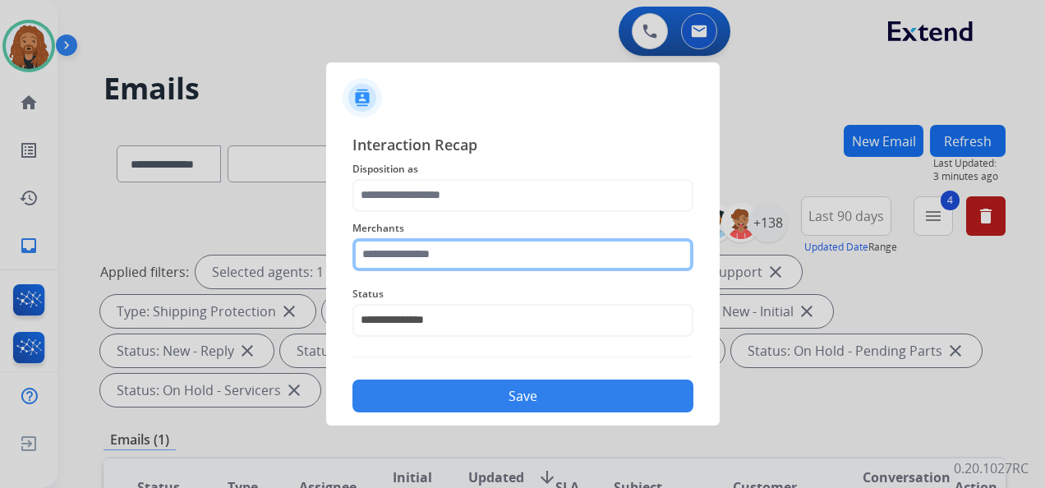
click at [443, 253] on input "text" at bounding box center [523, 254] width 341 height 33
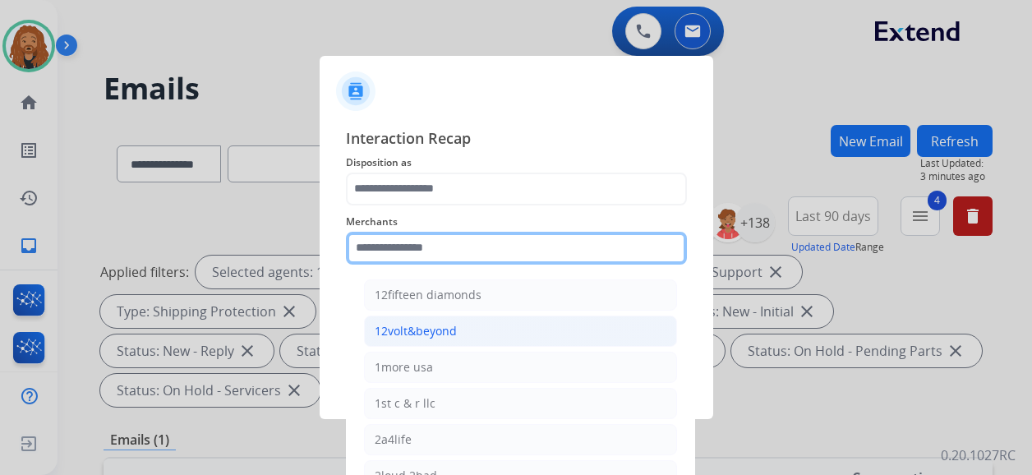
type input "*"
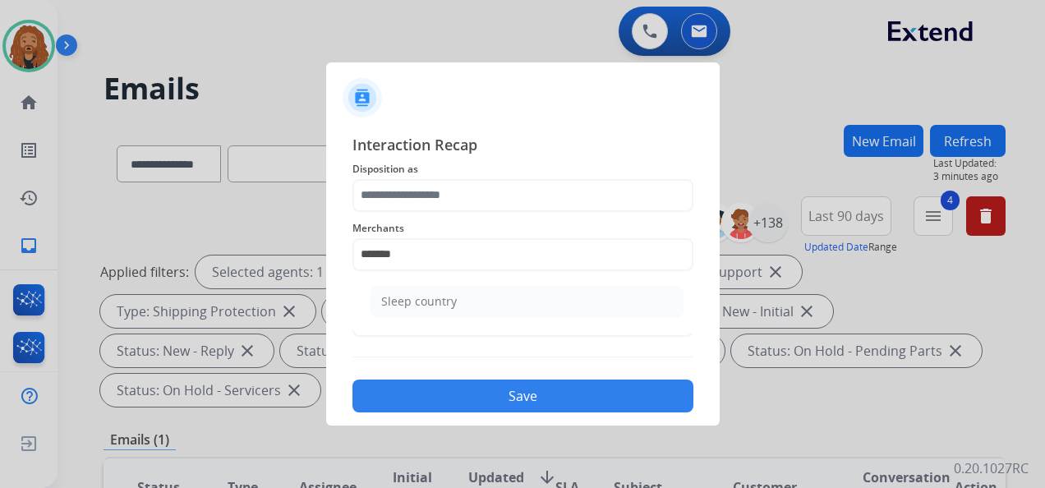
click at [422, 313] on li "Sleep country" at bounding box center [527, 301] width 313 height 31
type input "**********"
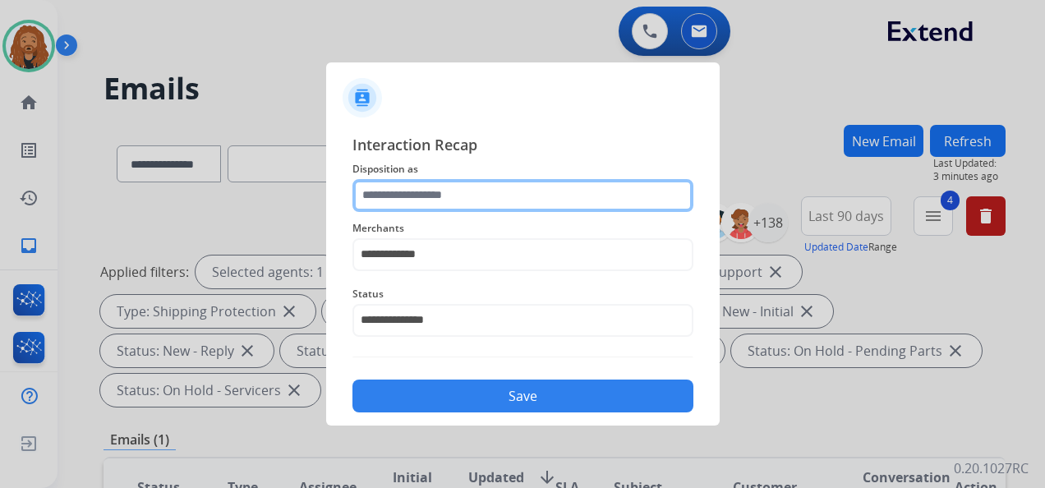
click at [425, 206] on input "text" at bounding box center [523, 195] width 341 height 33
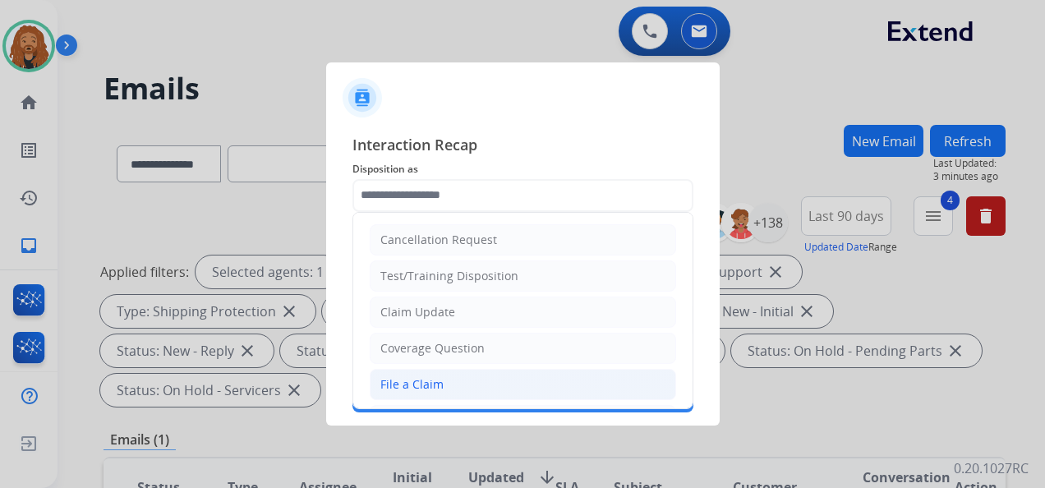
drag, startPoint x: 457, startPoint y: 376, endPoint x: 457, endPoint y: 387, distance: 11.5
click at [456, 376] on li "File a Claim" at bounding box center [523, 384] width 307 height 31
type input "**********"
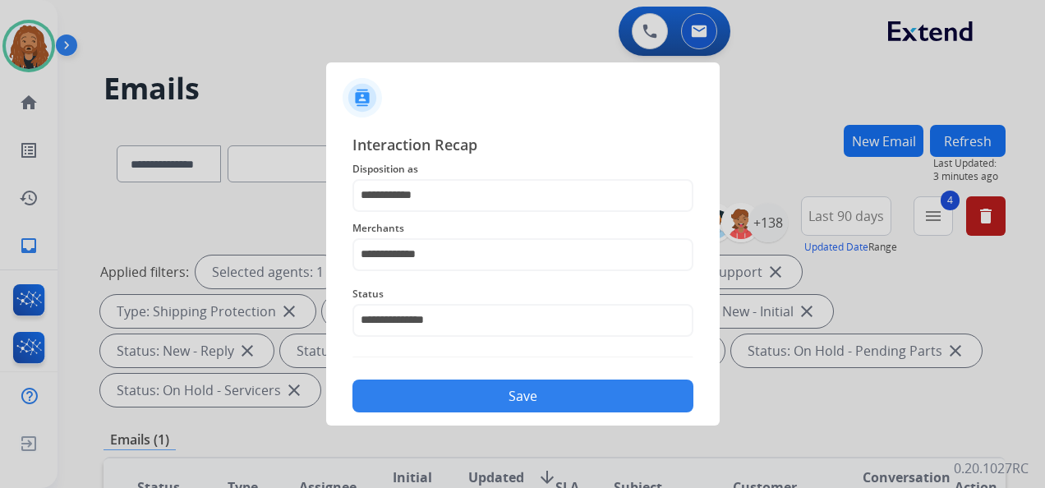
click at [459, 396] on button "Save" at bounding box center [523, 396] width 341 height 33
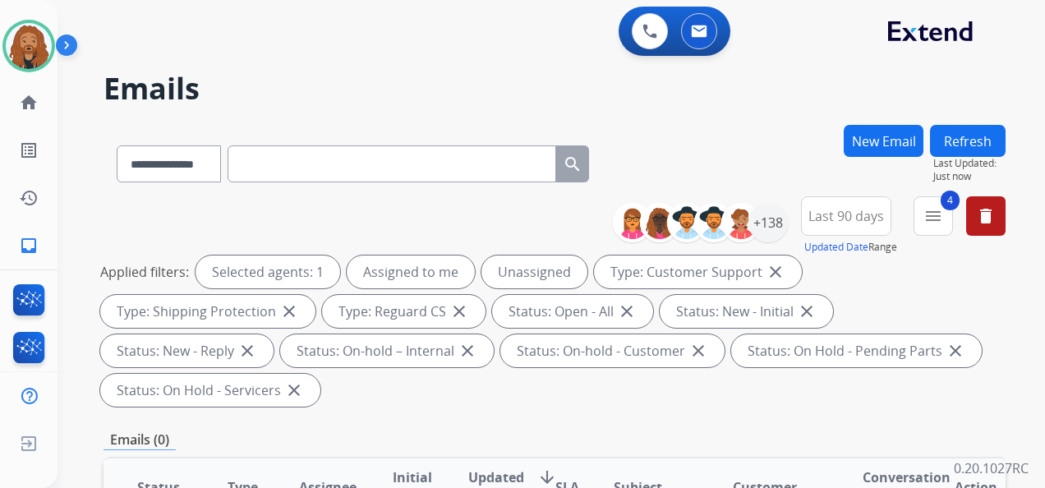
drag, startPoint x: 792, startPoint y: 380, endPoint x: 411, endPoint y: 85, distance: 481.6
click at [411, 85] on h2 "Emails" at bounding box center [555, 88] width 902 height 33
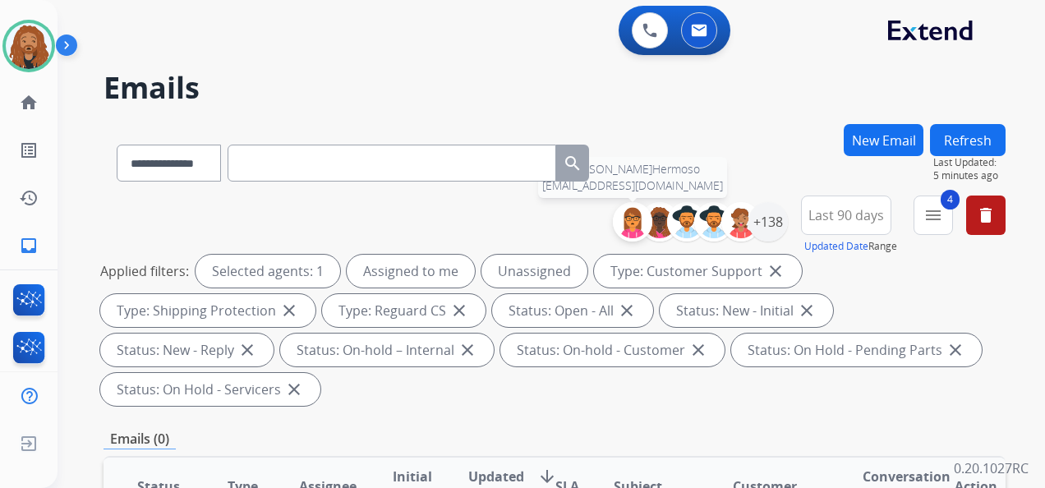
scroll to position [0, 0]
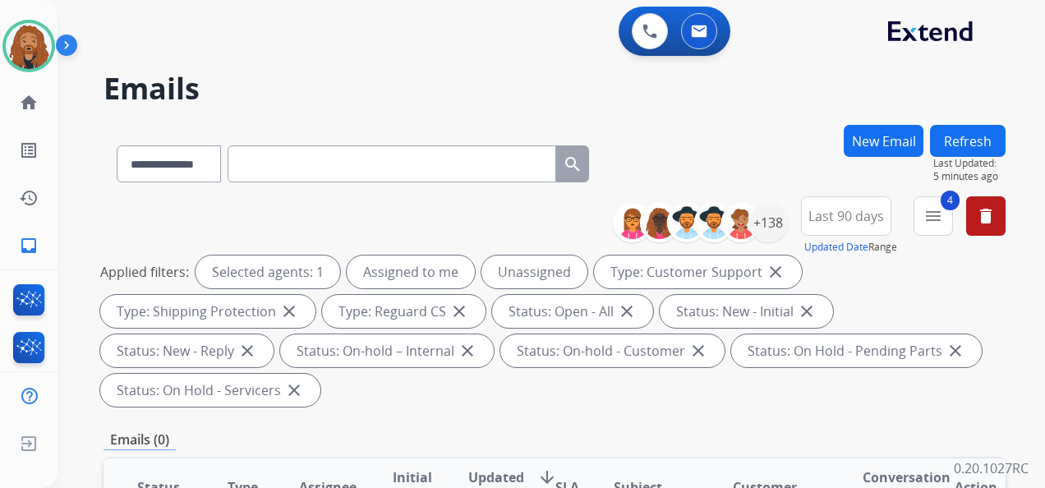
click at [413, 170] on input "text" at bounding box center [392, 163] width 329 height 37
paste input "**********"
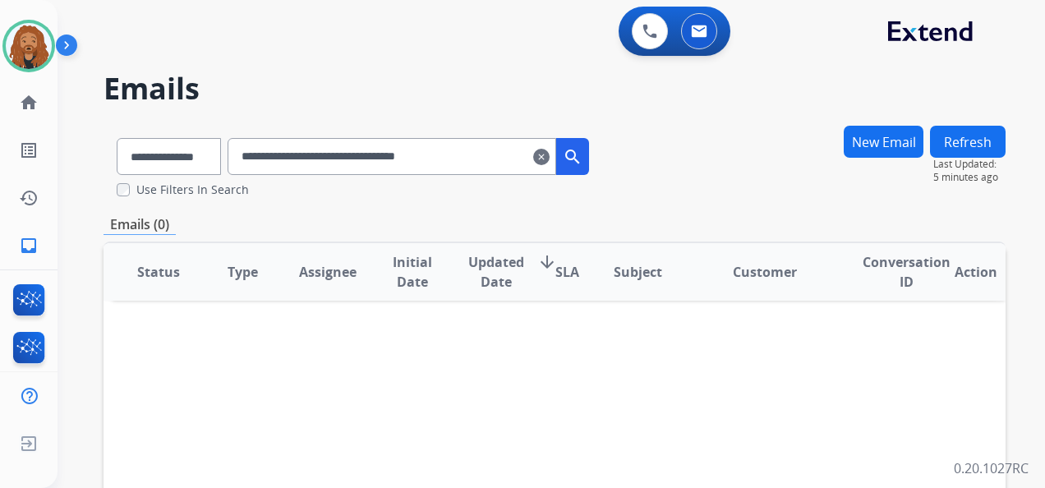
click at [506, 159] on input "**********" at bounding box center [392, 156] width 329 height 37
click at [263, 152] on input "**********" at bounding box center [392, 156] width 329 height 37
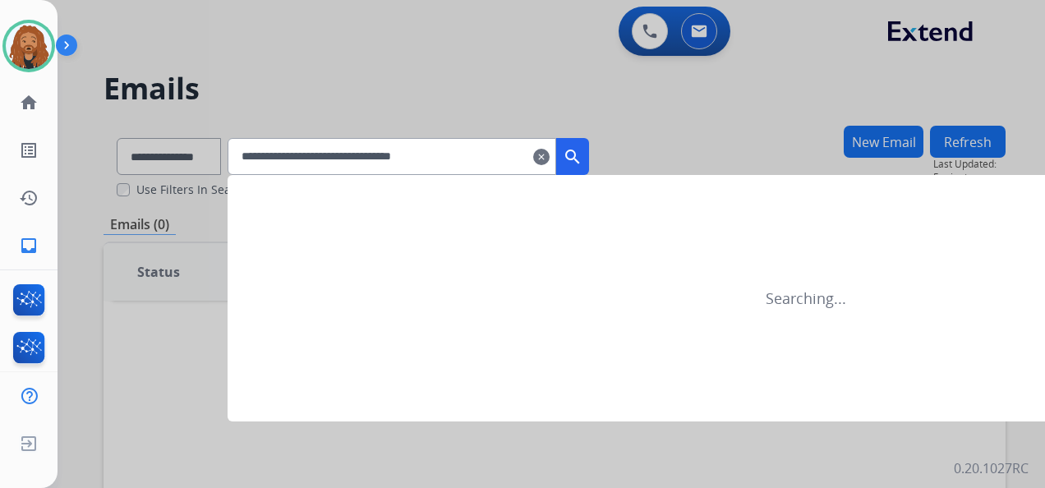
type input "**********"
click at [583, 156] on mat-icon "search" at bounding box center [573, 157] width 20 height 20
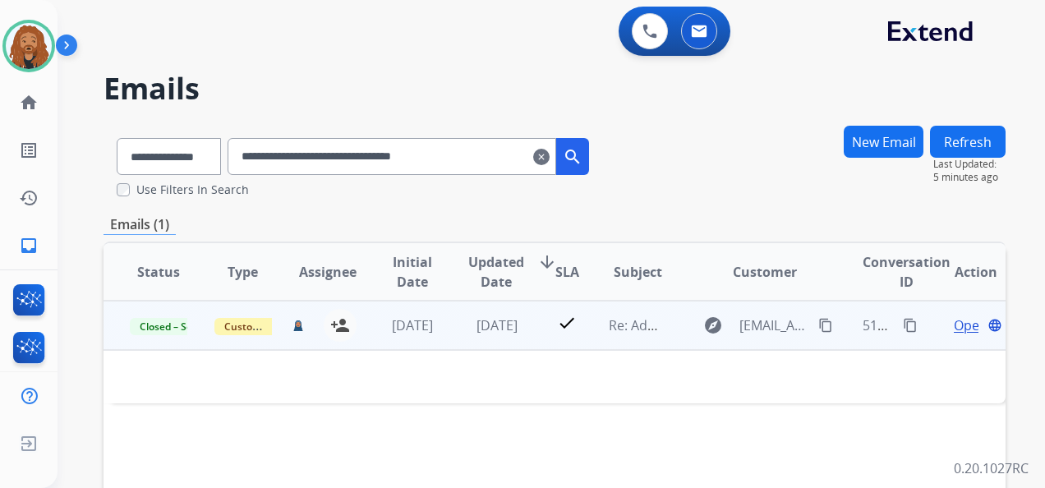
click at [527, 321] on td "check" at bounding box center [555, 325] width 57 height 49
click at [955, 325] on span "Open" at bounding box center [971, 326] width 34 height 20
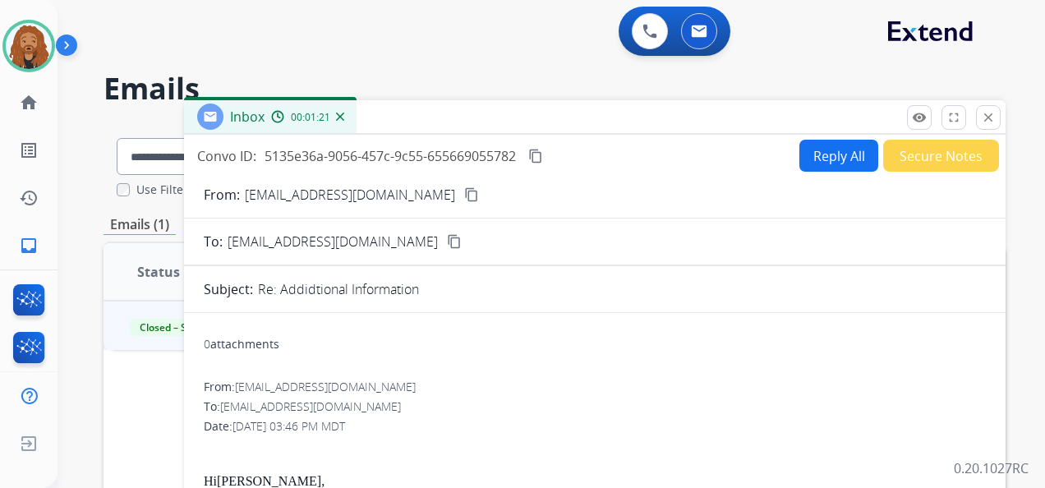
click at [982, 127] on button "close Close" at bounding box center [988, 117] width 25 height 25
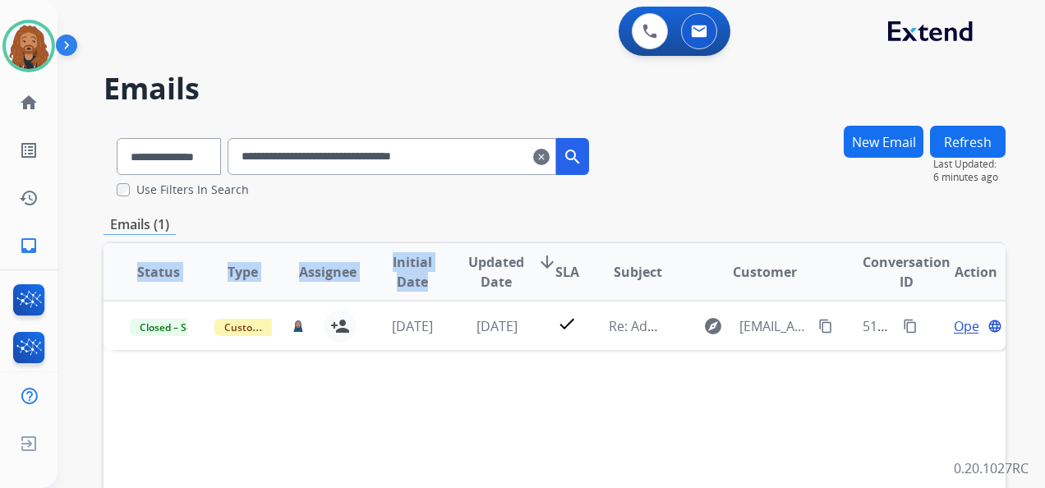
drag, startPoint x: 1019, startPoint y: 67, endPoint x: 636, endPoint y: 376, distance: 492.1
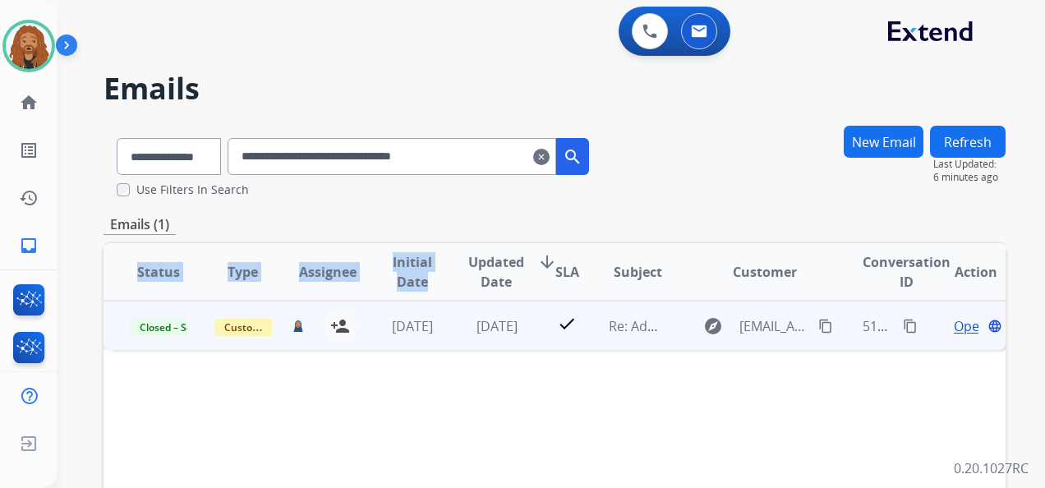
click at [957, 330] on span "Open" at bounding box center [971, 326] width 34 height 20
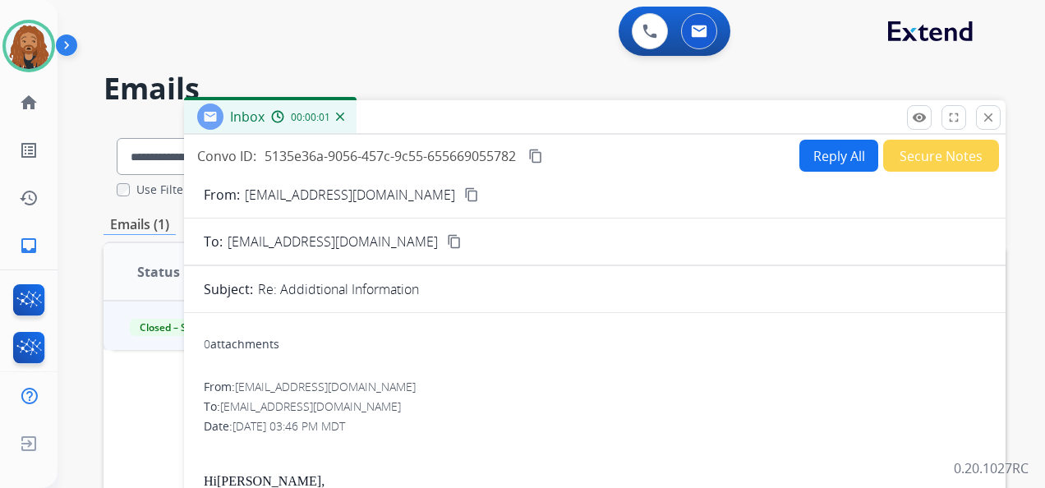
click at [820, 149] on button "Reply All" at bounding box center [839, 156] width 79 height 32
select select "**********"
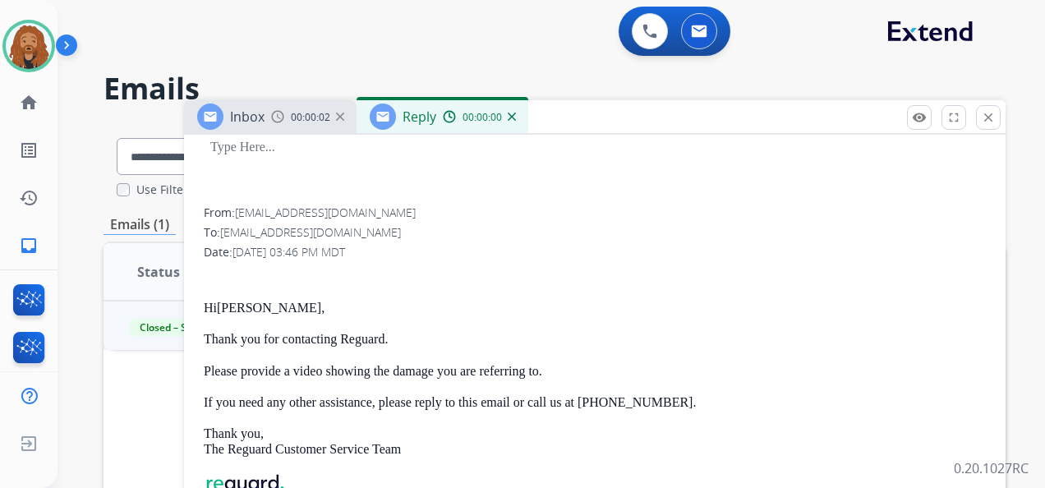
scroll to position [329, 0]
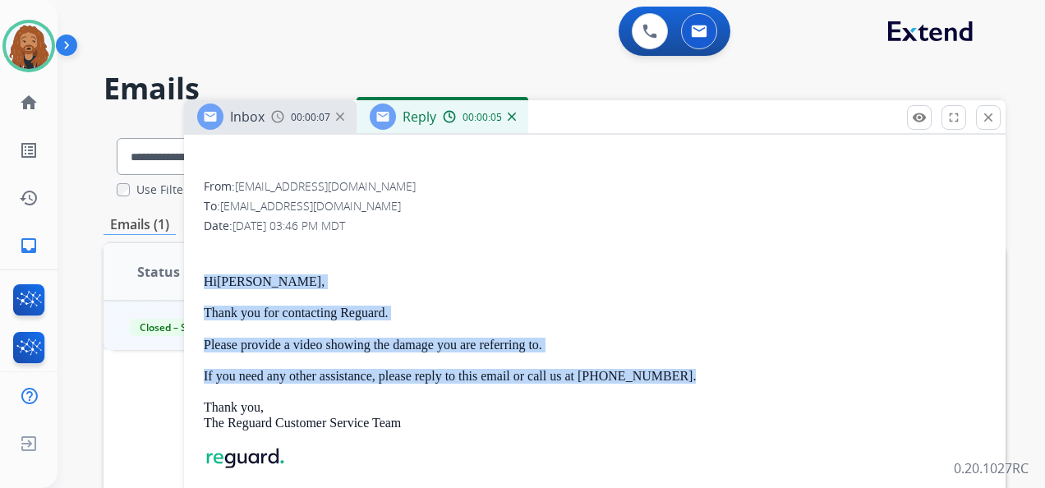
drag, startPoint x: 205, startPoint y: 278, endPoint x: 672, endPoint y: 363, distance: 474.5
click at [672, 363] on div "Hi [PERSON_NAME] , Thank you for contacting Reguard. Please provide a video sho…" at bounding box center [595, 400] width 782 height 316
copy div "Hi [PERSON_NAME] , Thank you for contacting Reguard. Please provide a video sho…"
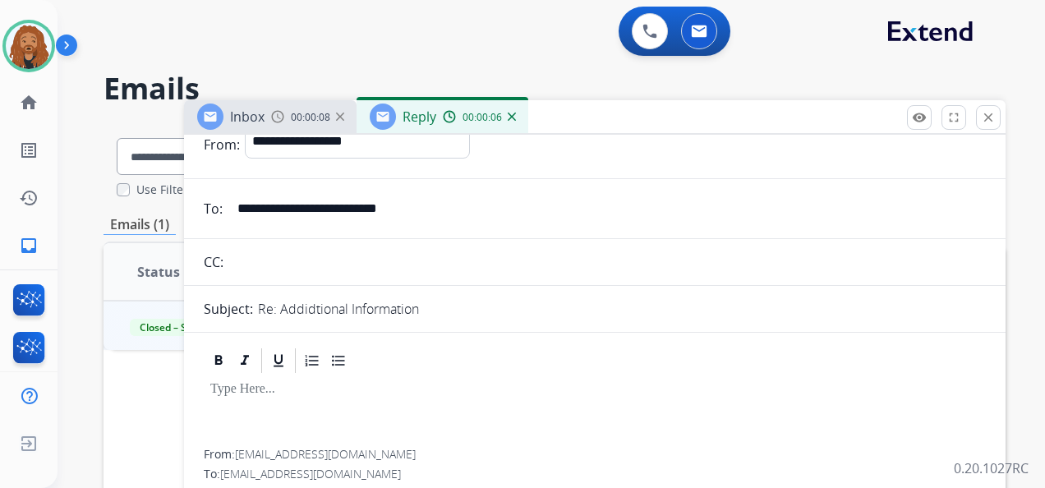
scroll to position [0, 0]
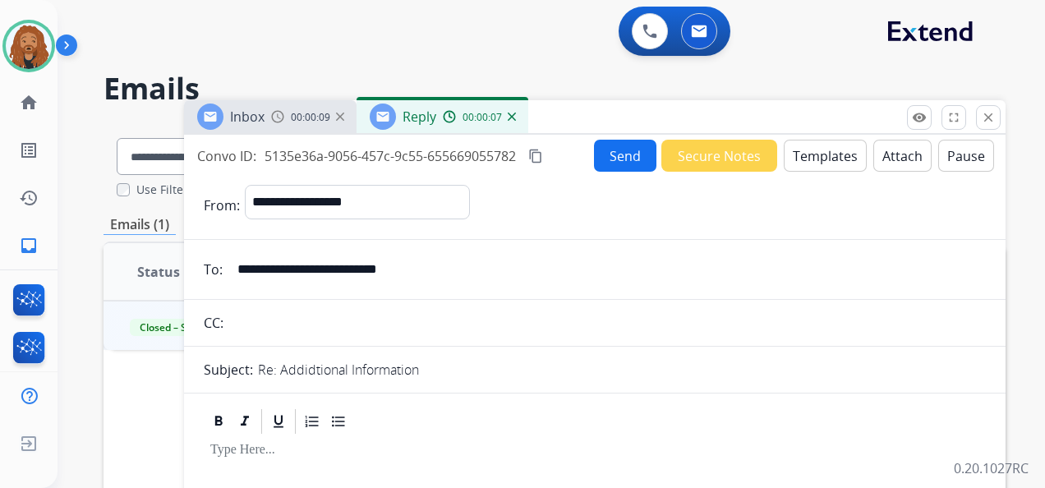
click at [800, 156] on button "Templates" at bounding box center [825, 156] width 83 height 32
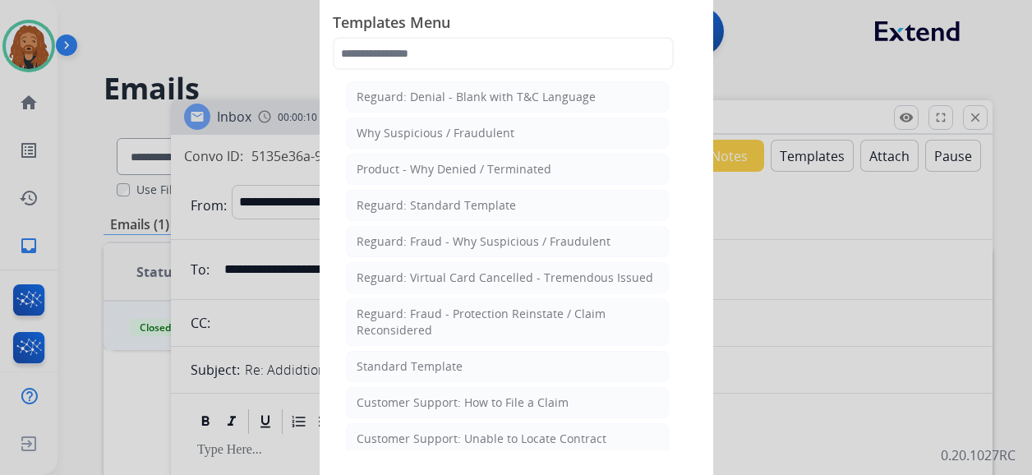
click at [544, 371] on li "Standard Template" at bounding box center [507, 366] width 323 height 31
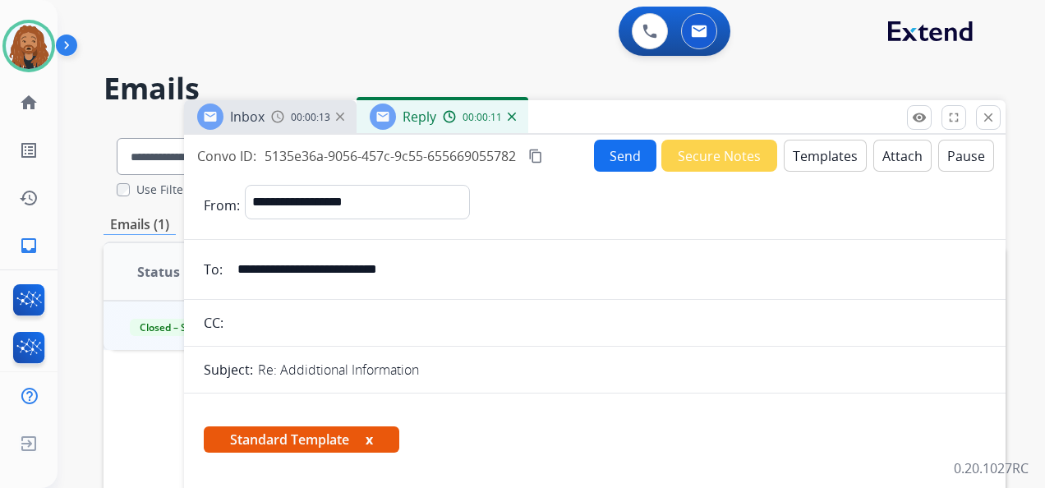
click at [809, 155] on button "Templates" at bounding box center [825, 156] width 83 height 32
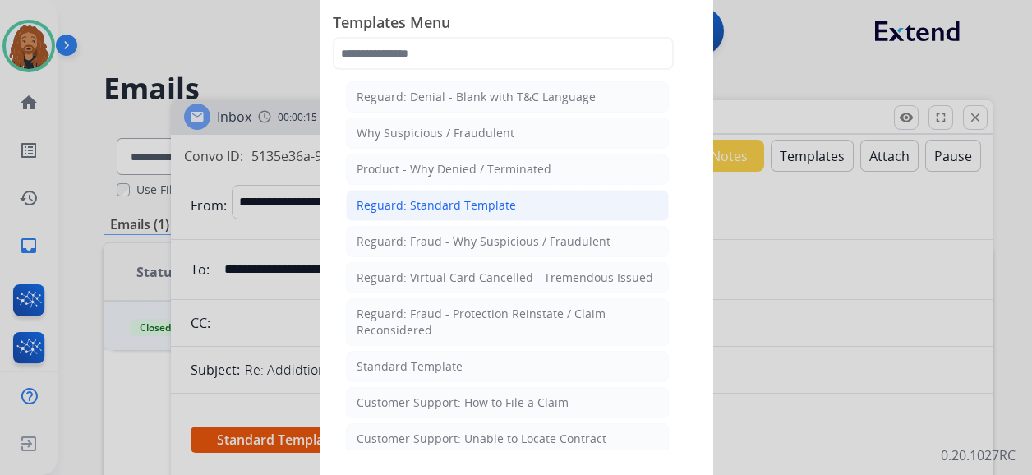
click at [431, 201] on div "Reguard: Standard Template" at bounding box center [436, 205] width 159 height 16
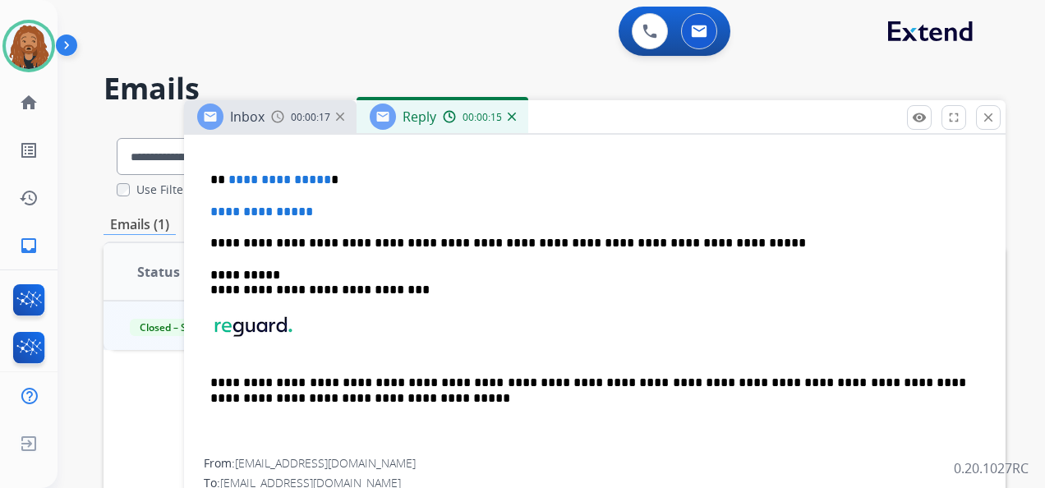
scroll to position [247, 0]
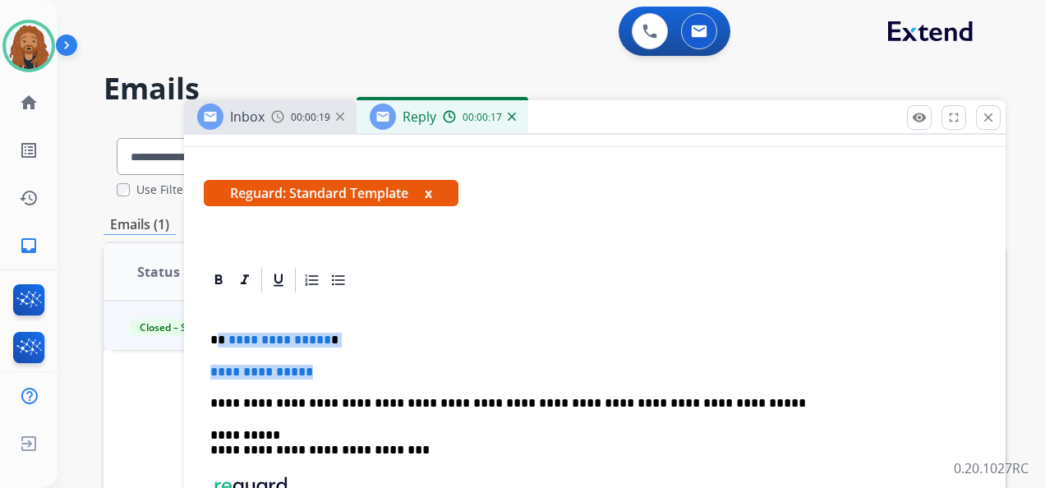
drag, startPoint x: 330, startPoint y: 360, endPoint x: 217, endPoint y: 330, distance: 117.4
click at [217, 330] on div "**********" at bounding box center [595, 457] width 782 height 324
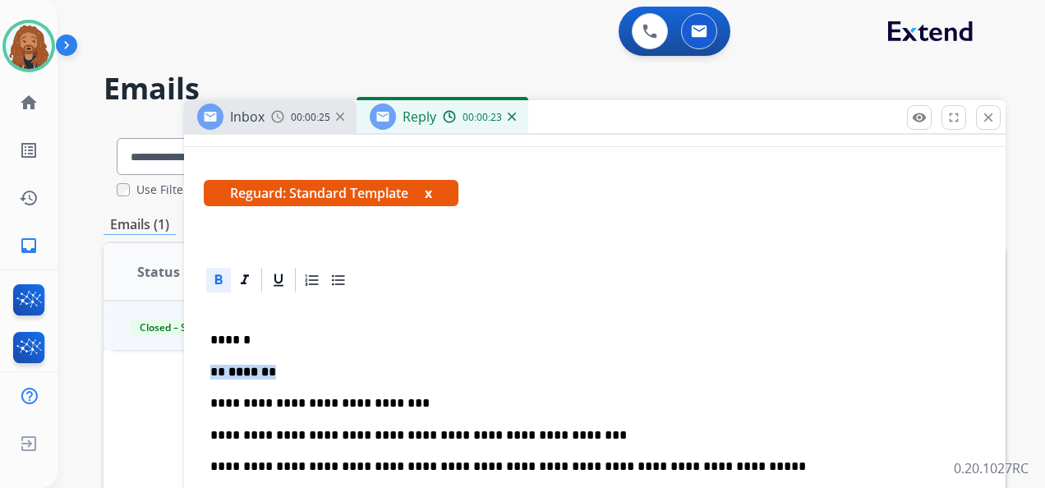
drag, startPoint x: 285, startPoint y: 370, endPoint x: 210, endPoint y: 368, distance: 75.6
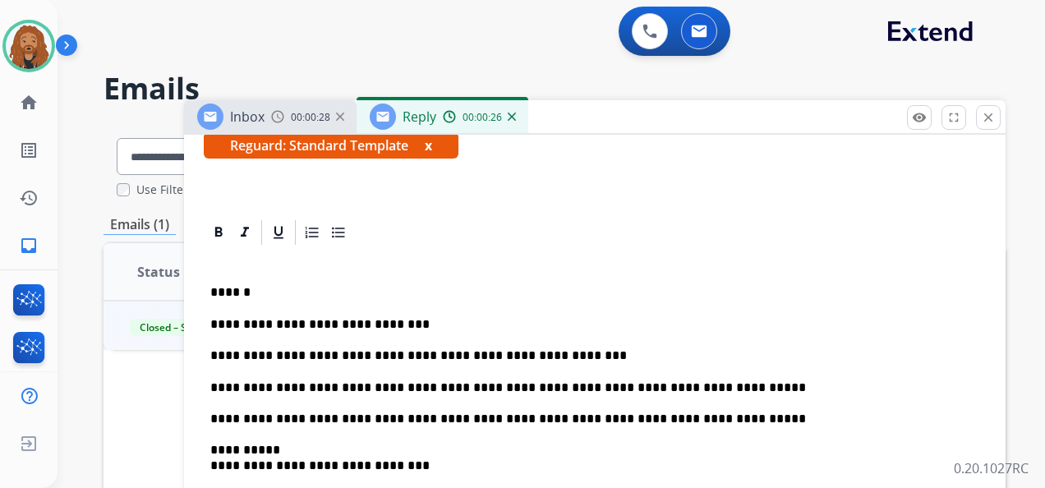
scroll to position [329, 0]
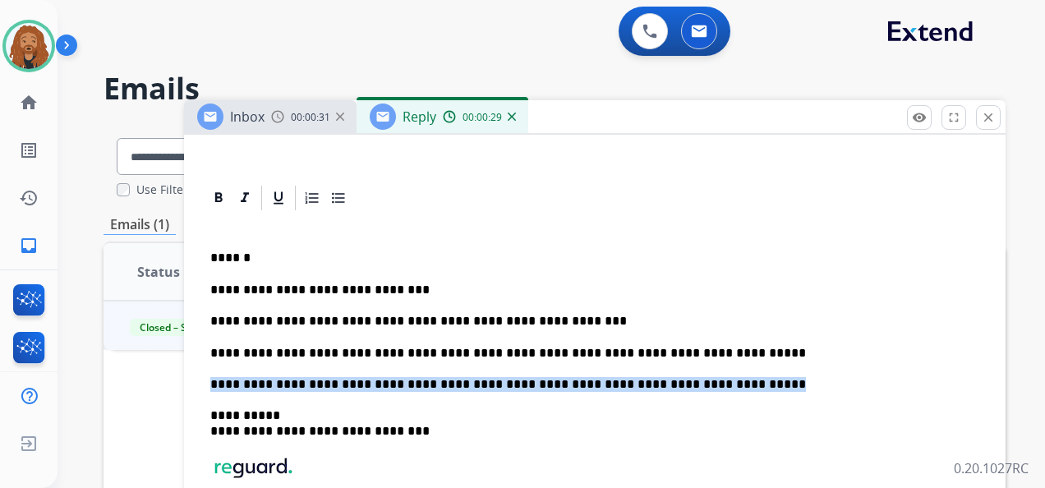
drag, startPoint x: 613, startPoint y: 380, endPoint x: 198, endPoint y: 368, distance: 415.2
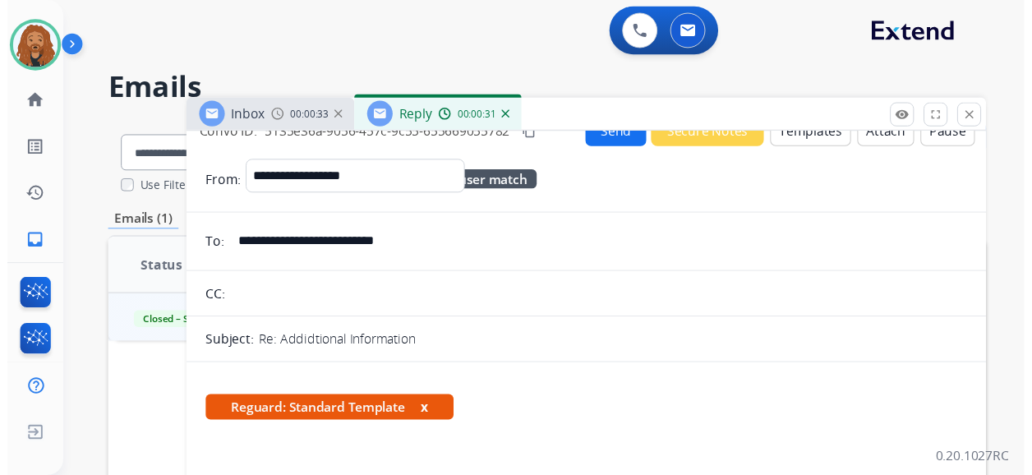
scroll to position [0, 0]
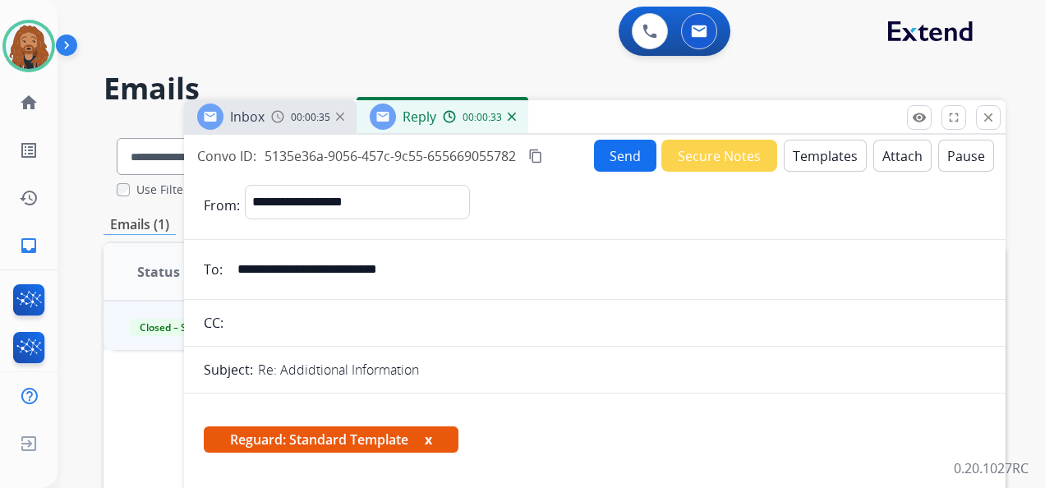
click at [543, 154] on mat-icon "content_copy" at bounding box center [535, 156] width 15 height 15
click at [626, 159] on button "Send" at bounding box center [625, 156] width 62 height 32
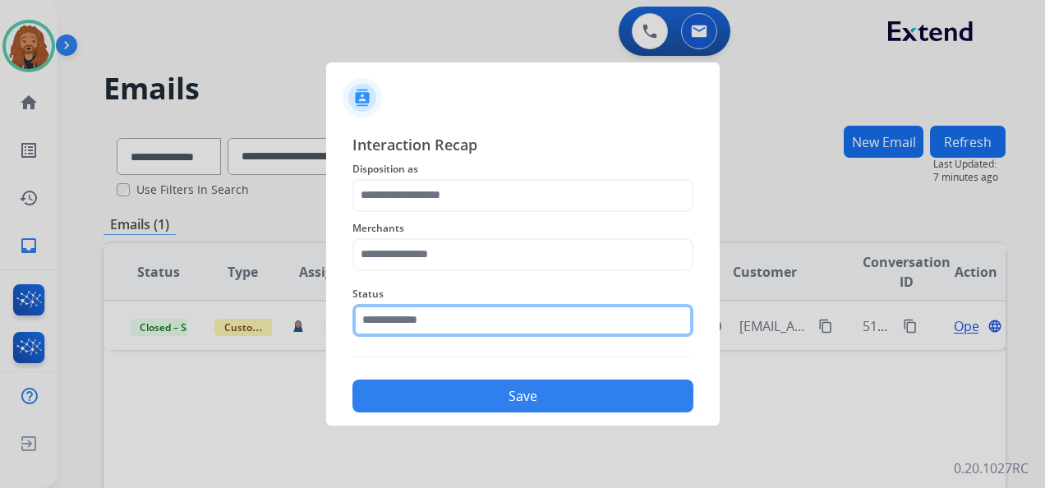
click at [467, 332] on div "Status" at bounding box center [523, 311] width 341 height 66
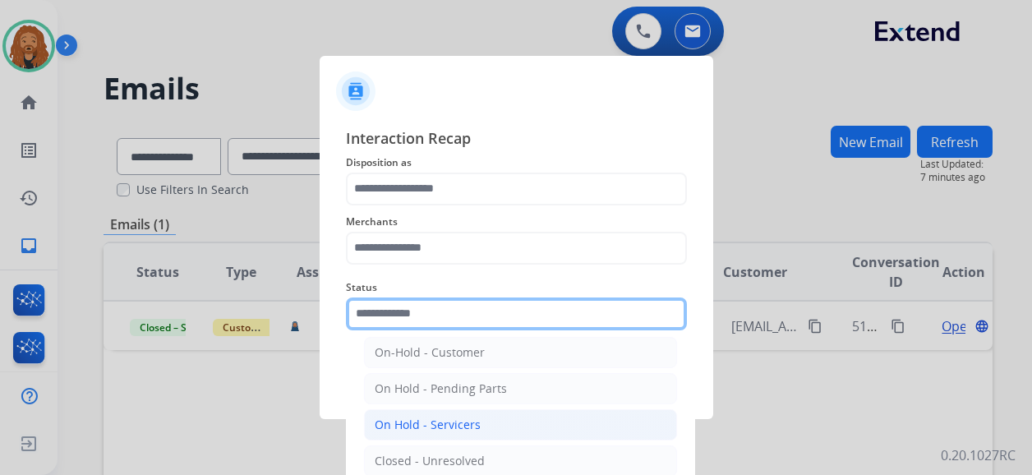
scroll to position [82, 0]
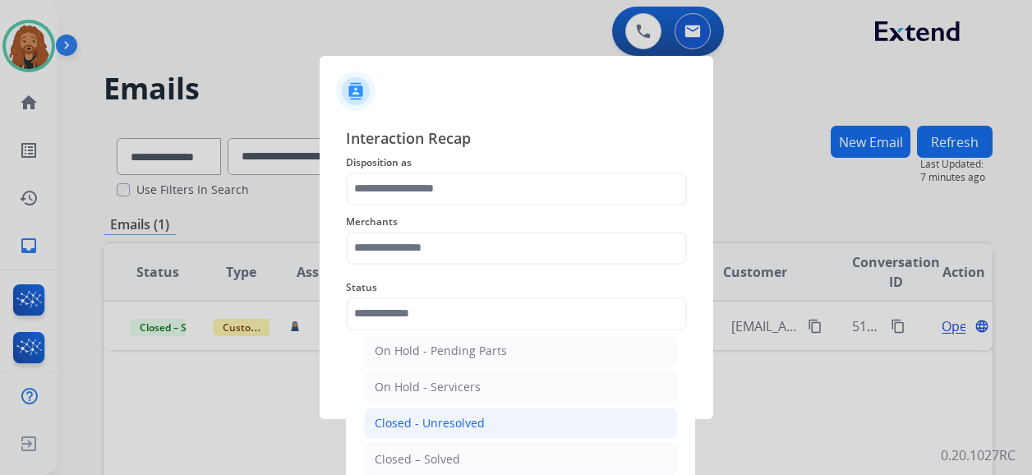
click at [440, 415] on div "Closed - Unresolved" at bounding box center [430, 423] width 110 height 16
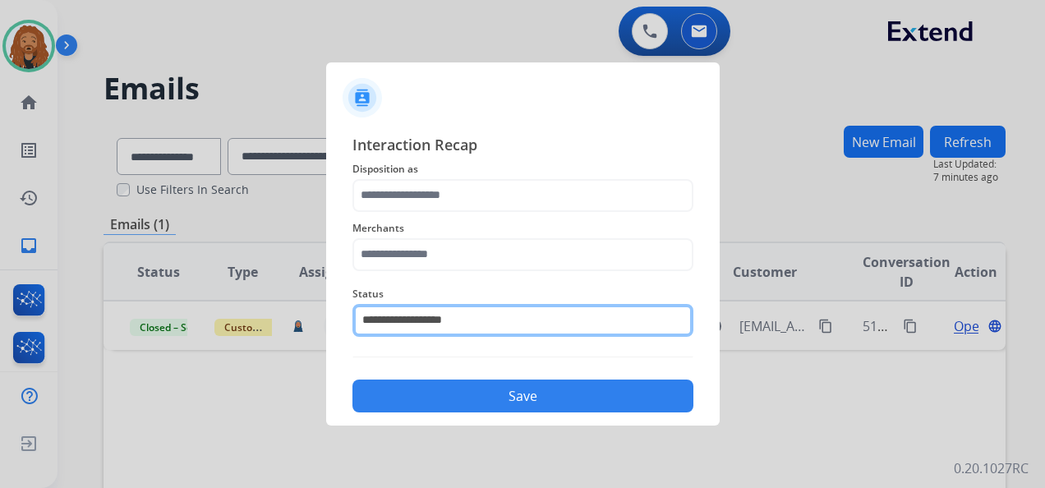
click at [514, 321] on input "**********" at bounding box center [523, 320] width 341 height 33
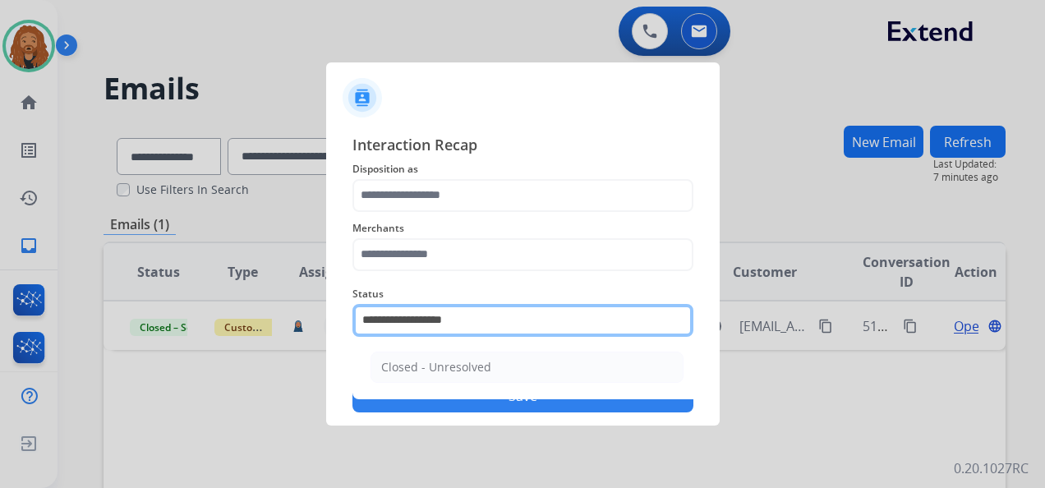
drag, startPoint x: 514, startPoint y: 322, endPoint x: 217, endPoint y: 319, distance: 297.5
click at [0, 319] on app-contact-recap-modal "**********" at bounding box center [0, 244] width 0 height 488
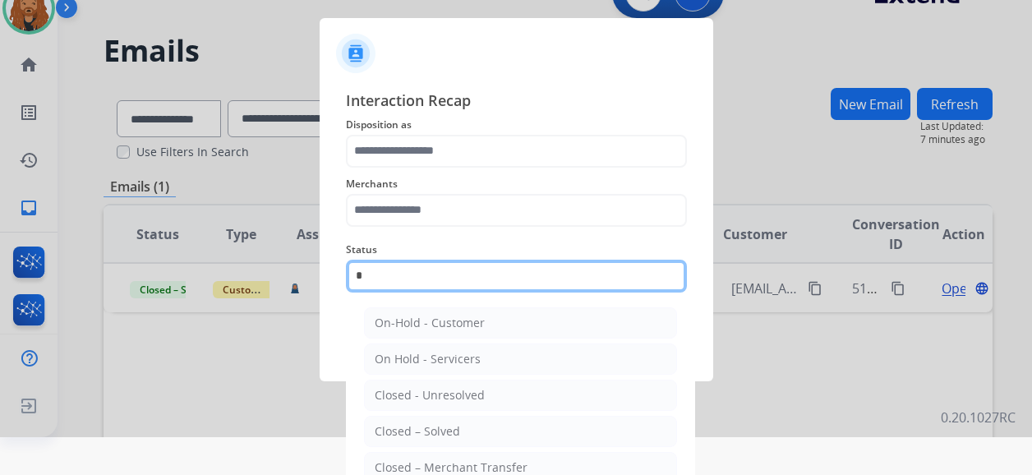
scroll to position [59, 0]
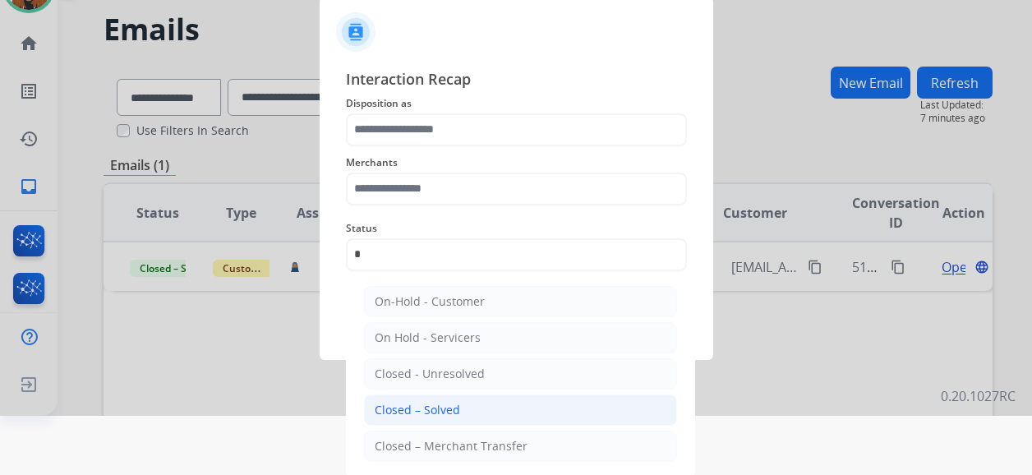
click at [463, 404] on li "Closed – Solved" at bounding box center [520, 409] width 313 height 31
type input "**********"
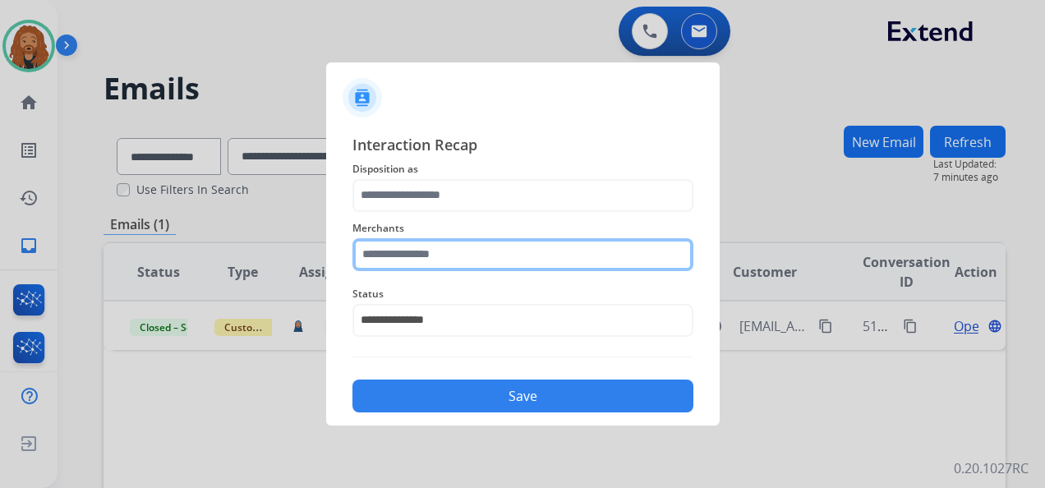
click at [428, 261] on input "text" at bounding box center [523, 254] width 341 height 33
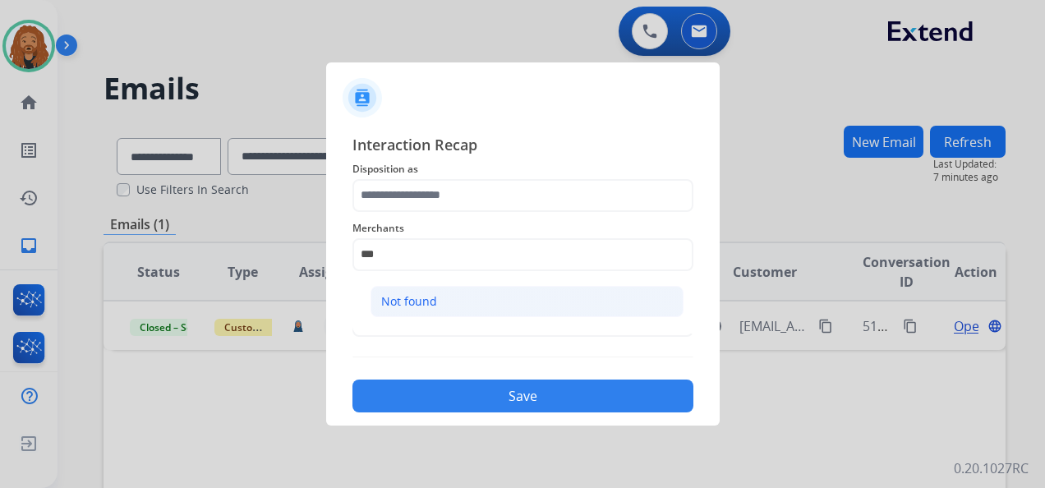
click at [454, 301] on li "Not found" at bounding box center [527, 301] width 313 height 31
type input "*********"
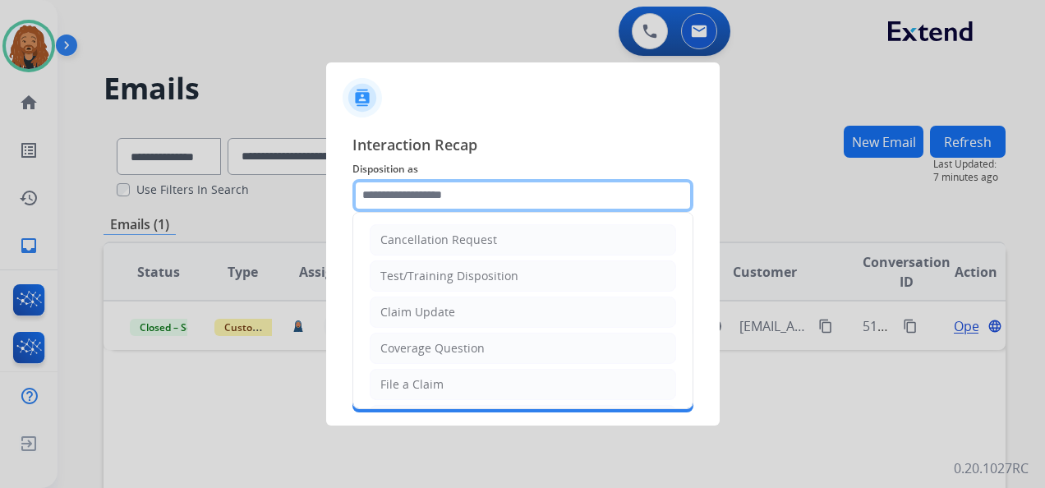
drag, startPoint x: 463, startPoint y: 199, endPoint x: 463, endPoint y: 189, distance: 9.9
click at [463, 197] on input "text" at bounding box center [523, 195] width 341 height 33
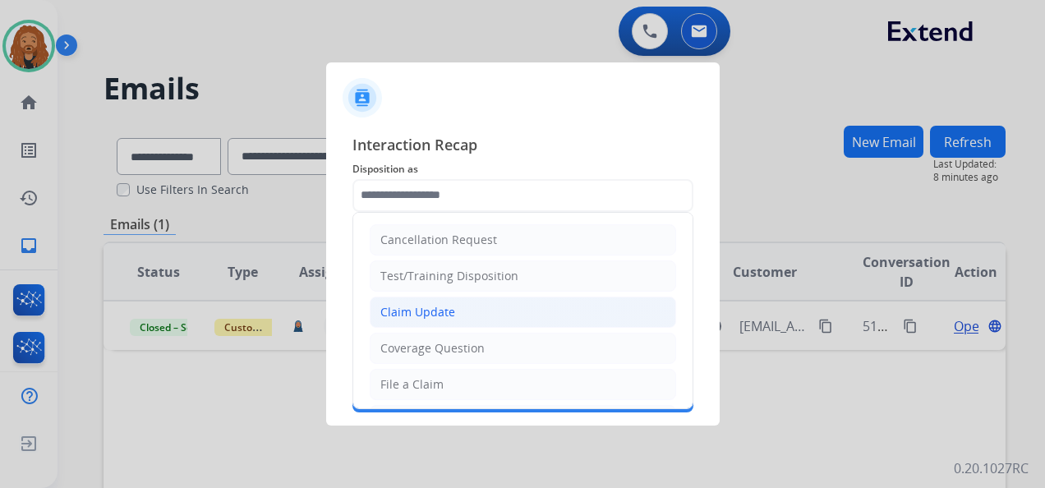
click at [430, 316] on div "Claim Update" at bounding box center [417, 312] width 75 height 16
type input "**********"
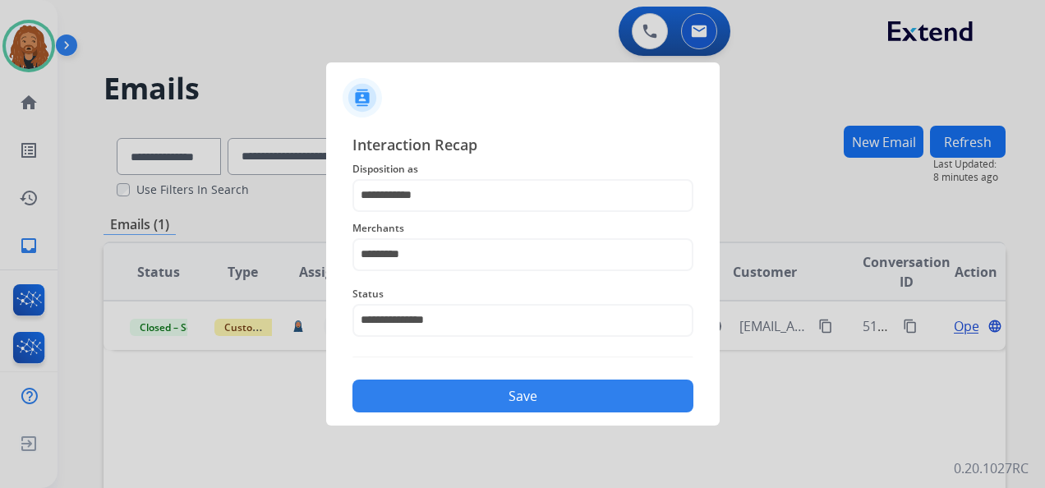
click at [499, 392] on button "Save" at bounding box center [523, 396] width 341 height 33
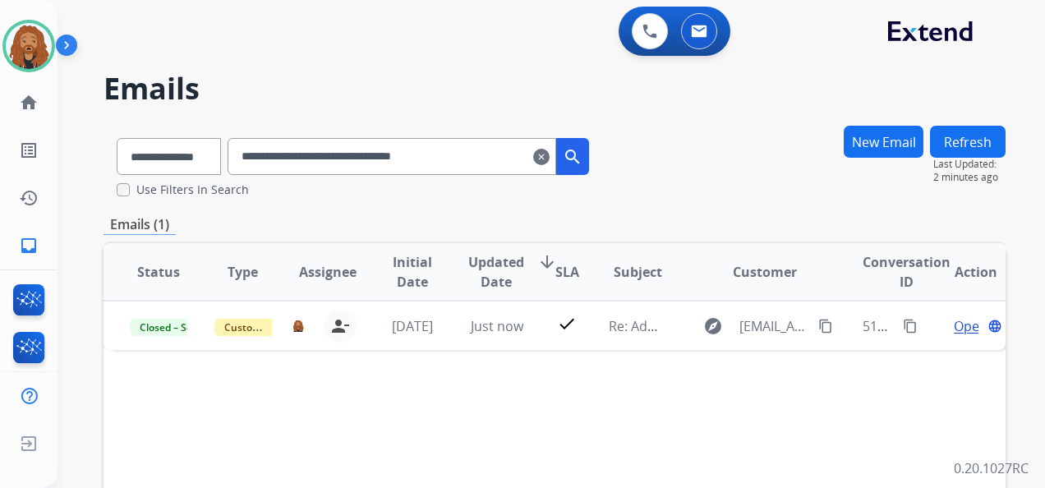
click at [550, 150] on mat-icon "clear" at bounding box center [541, 157] width 16 height 20
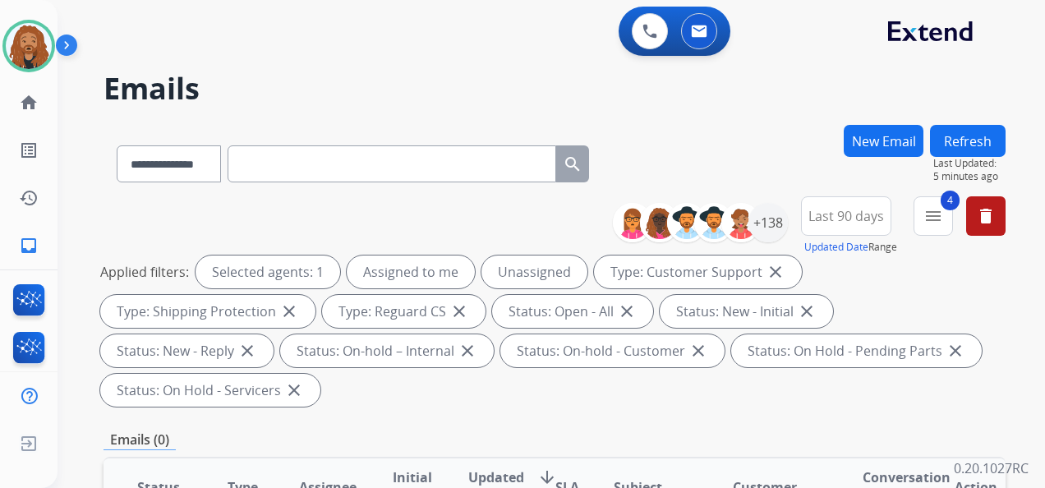
click at [394, 171] on input "text" at bounding box center [392, 163] width 329 height 37
paste input "**********"
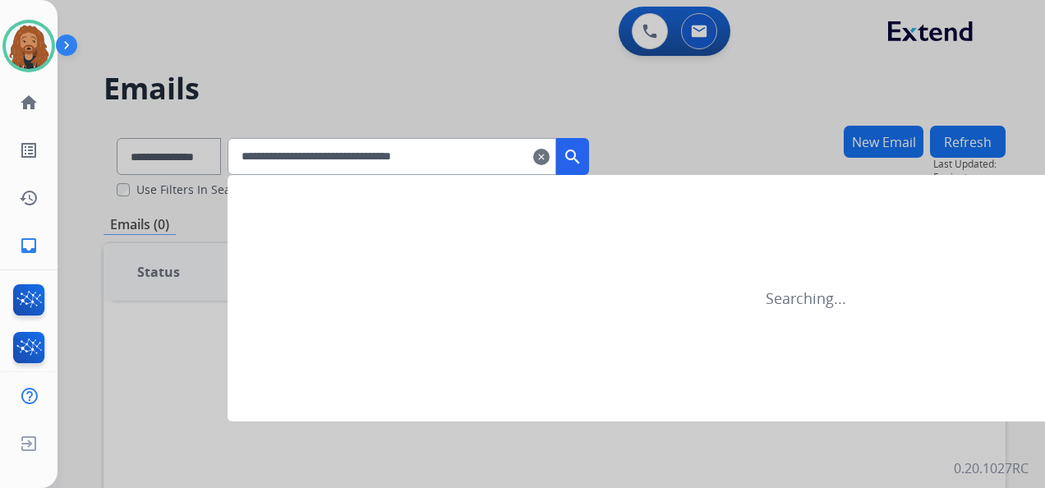
type input "**********"
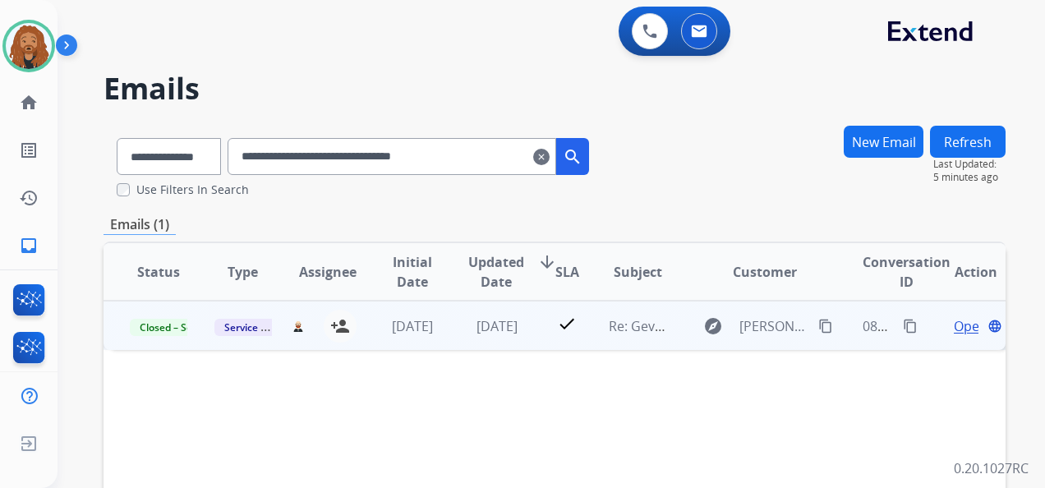
click at [964, 320] on span "Open" at bounding box center [971, 326] width 34 height 20
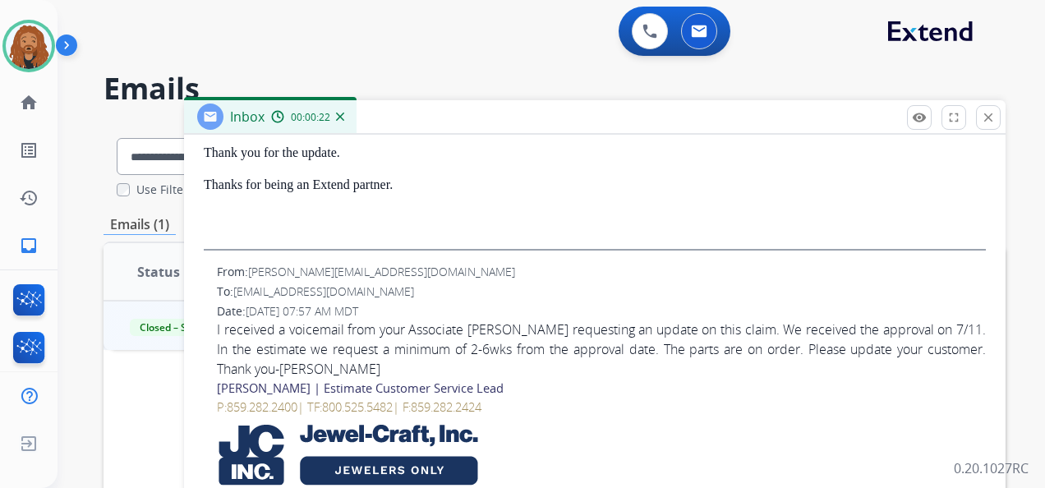
scroll to position [82, 0]
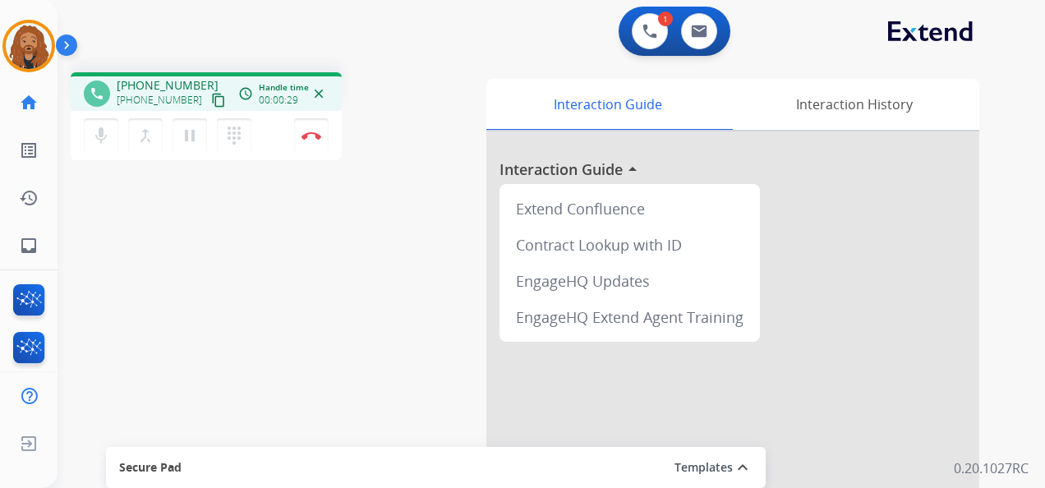
click at [209, 105] on button "content_copy" at bounding box center [219, 100] width 20 height 20
click at [211, 99] on mat-icon "content_copy" at bounding box center [218, 100] width 15 height 15
click at [211, 105] on mat-icon "content_copy" at bounding box center [218, 100] width 15 height 15
click at [297, 138] on button "Disconnect" at bounding box center [311, 135] width 35 height 35
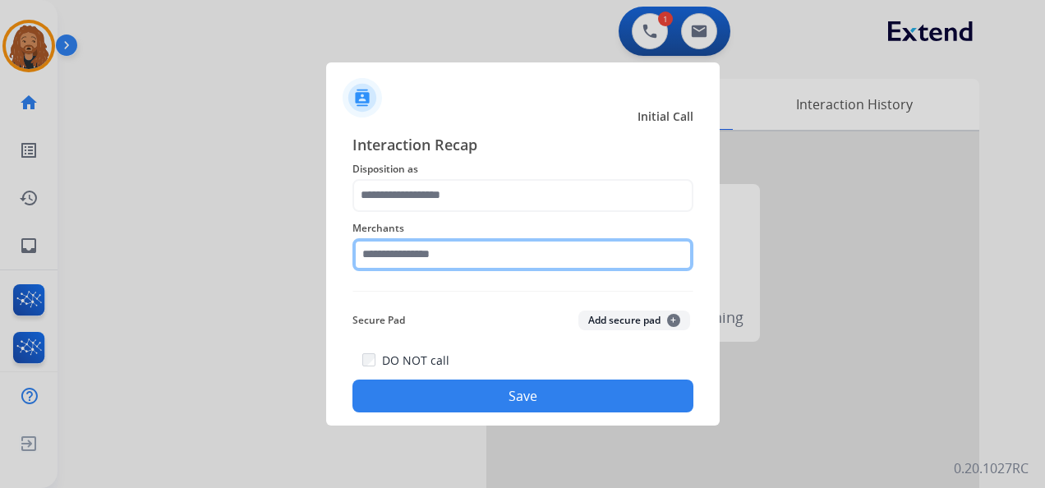
click at [464, 256] on input "text" at bounding box center [523, 254] width 341 height 33
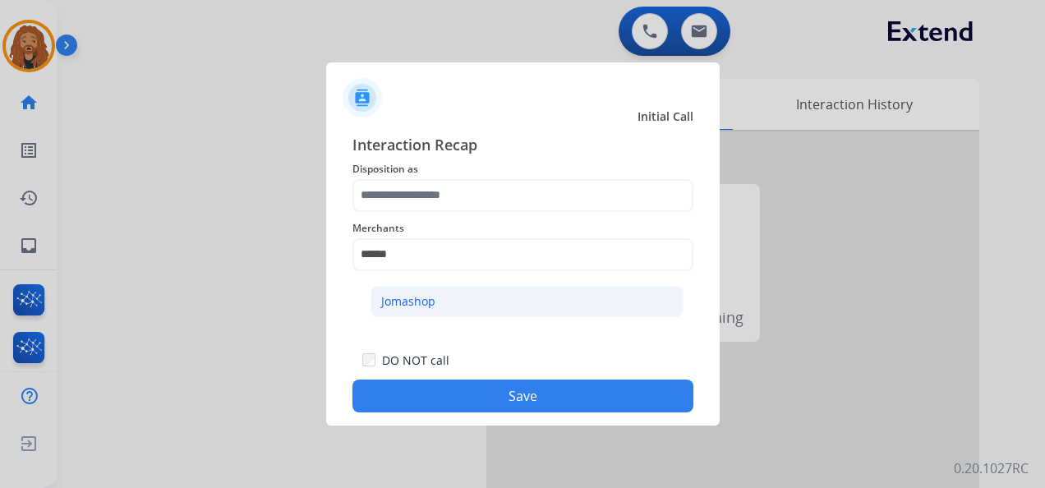
click at [408, 308] on div "Jomashop" at bounding box center [408, 301] width 54 height 16
type input "********"
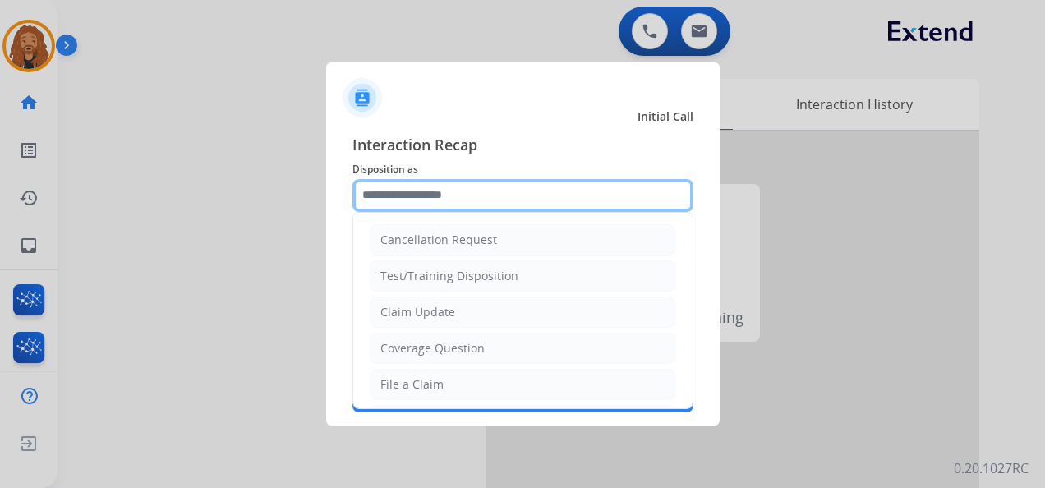
click at [421, 205] on input "text" at bounding box center [523, 195] width 341 height 33
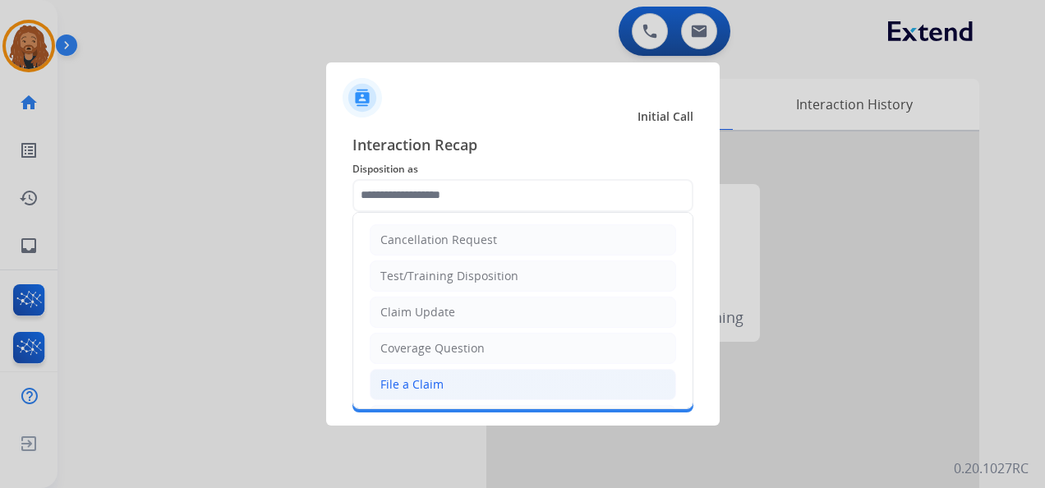
click at [436, 385] on div "File a Claim" at bounding box center [411, 384] width 63 height 16
type input "**********"
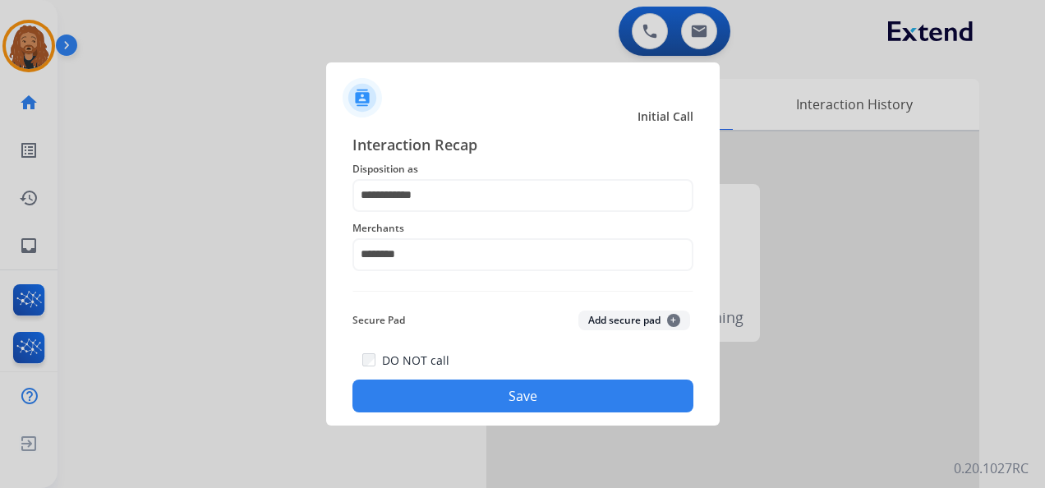
click at [508, 399] on button "Save" at bounding box center [523, 396] width 341 height 33
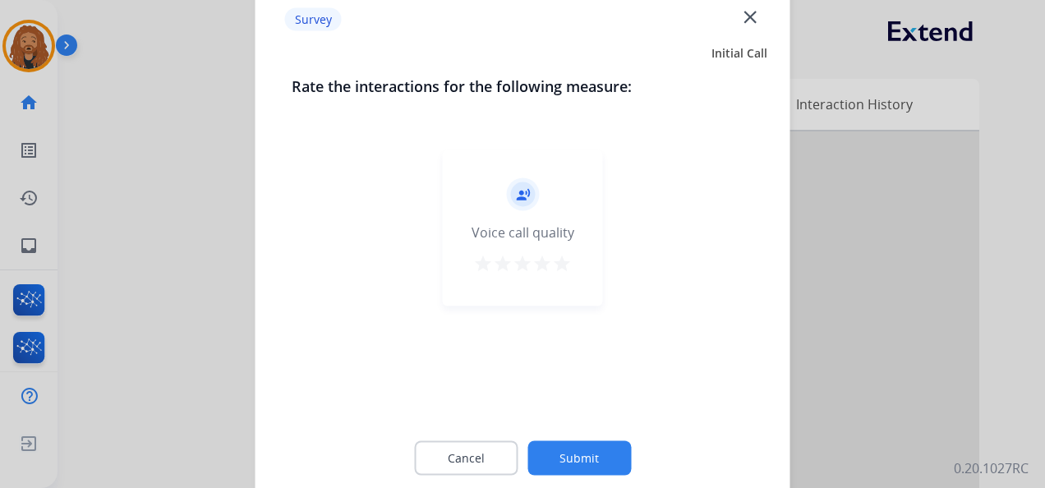
click at [508, 399] on div "record_voice_over Voice call quality star star star star star" at bounding box center [523, 279] width 463 height 284
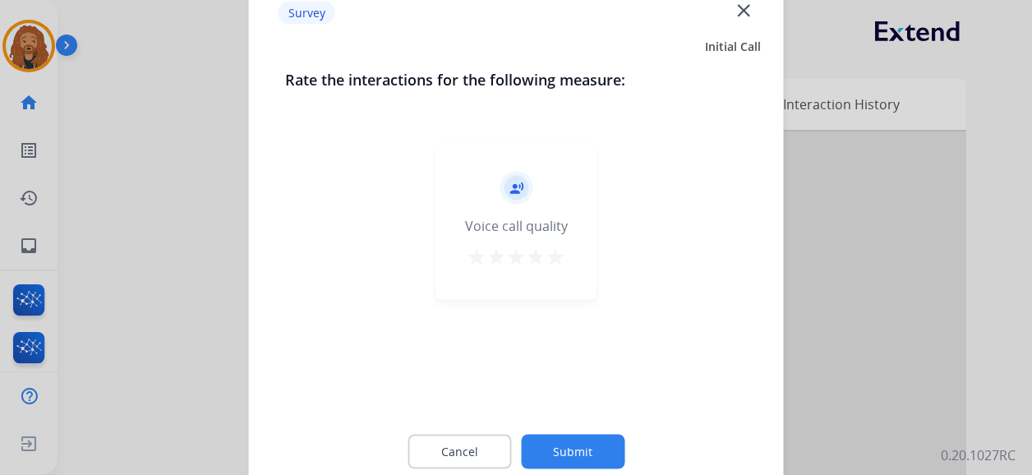
drag, startPoint x: 508, startPoint y: 399, endPoint x: 598, endPoint y: 191, distance: 227.5
click at [605, 179] on div "record_voice_over Voice call quality star star star star star" at bounding box center [516, 273] width 463 height 284
click at [549, 259] on mat-icon "star" at bounding box center [556, 257] width 20 height 20
click at [573, 438] on button "Submit" at bounding box center [573, 452] width 104 height 35
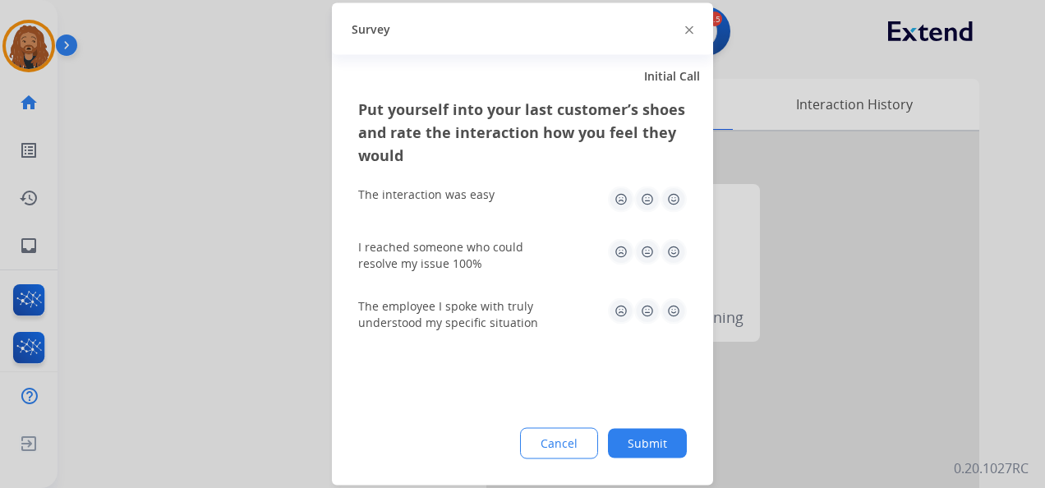
drag, startPoint x: 671, startPoint y: 187, endPoint x: 672, endPoint y: 200, distance: 12.4
click at [671, 189] on img at bounding box center [674, 200] width 26 height 26
click at [669, 266] on div "I reached someone who could resolve my issue 100%" at bounding box center [522, 255] width 329 height 33
click at [673, 256] on img at bounding box center [674, 252] width 26 height 26
click at [670, 301] on img at bounding box center [674, 311] width 26 height 26
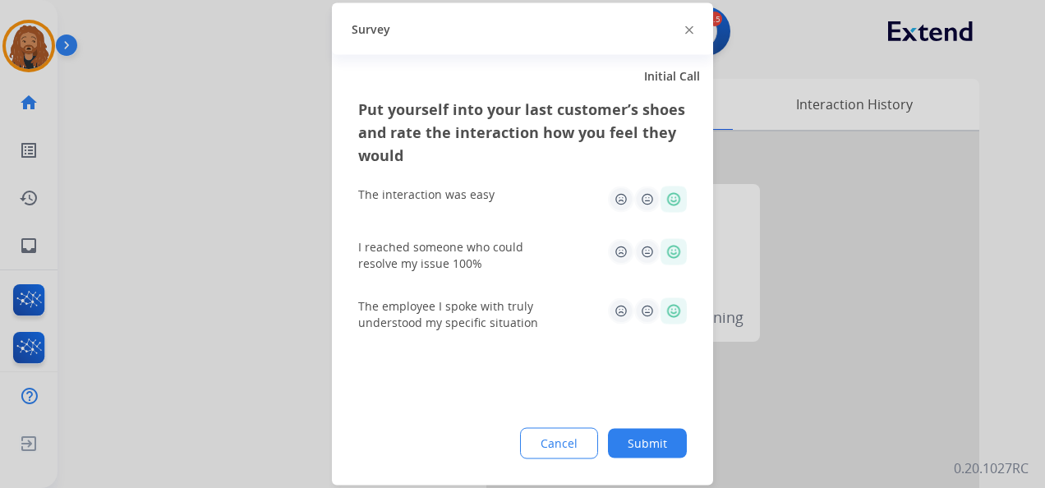
click at [637, 434] on button "Submit" at bounding box center [647, 444] width 79 height 30
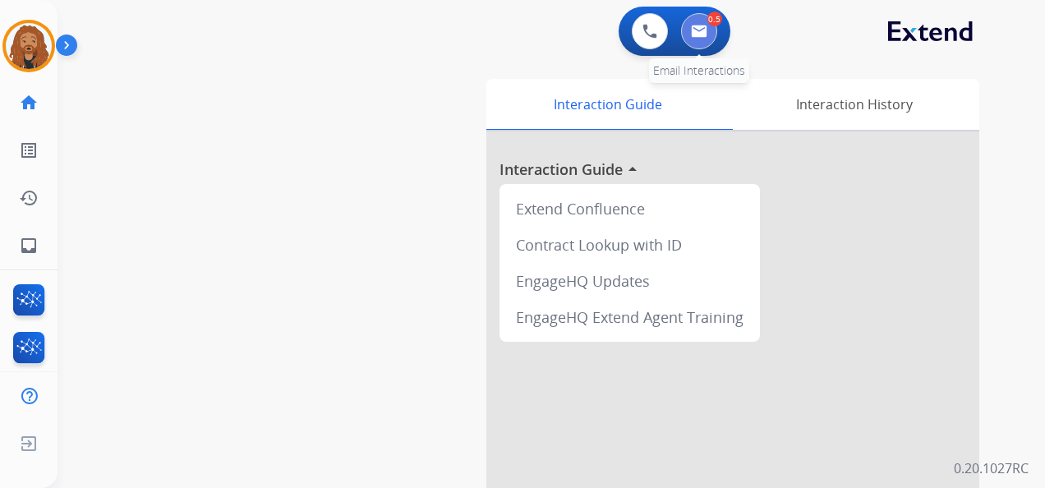
click at [713, 30] on button at bounding box center [699, 31] width 36 height 36
select select "**********"
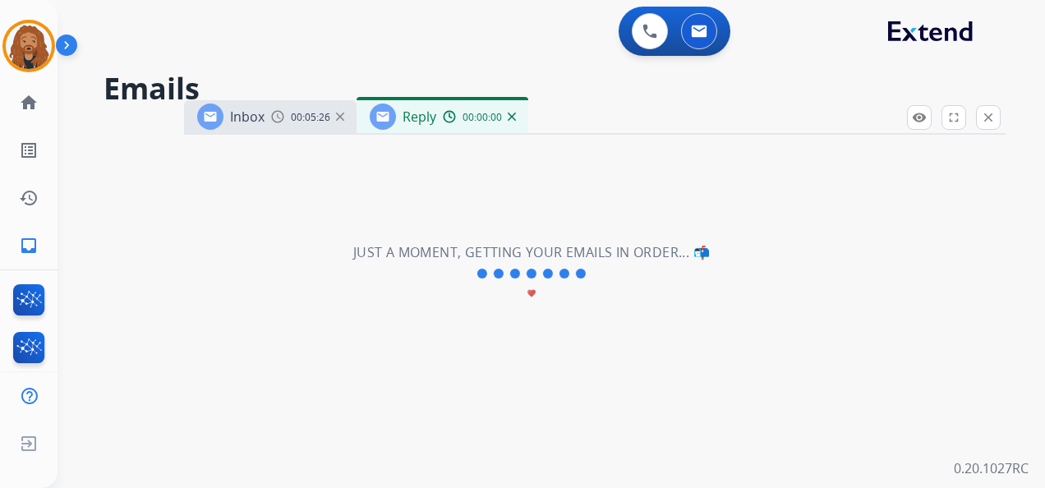
select select "**********"
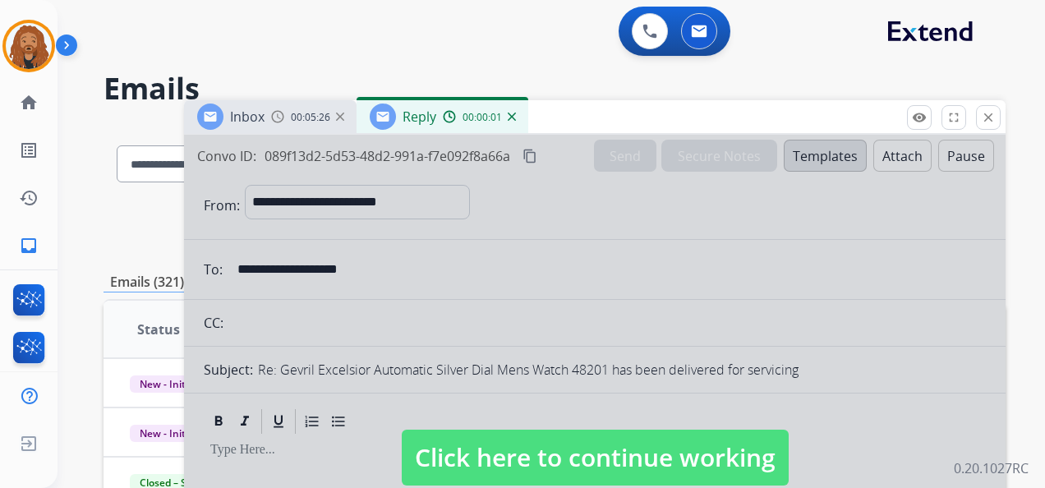
click at [513, 403] on div at bounding box center [595, 442] width 822 height 614
select select
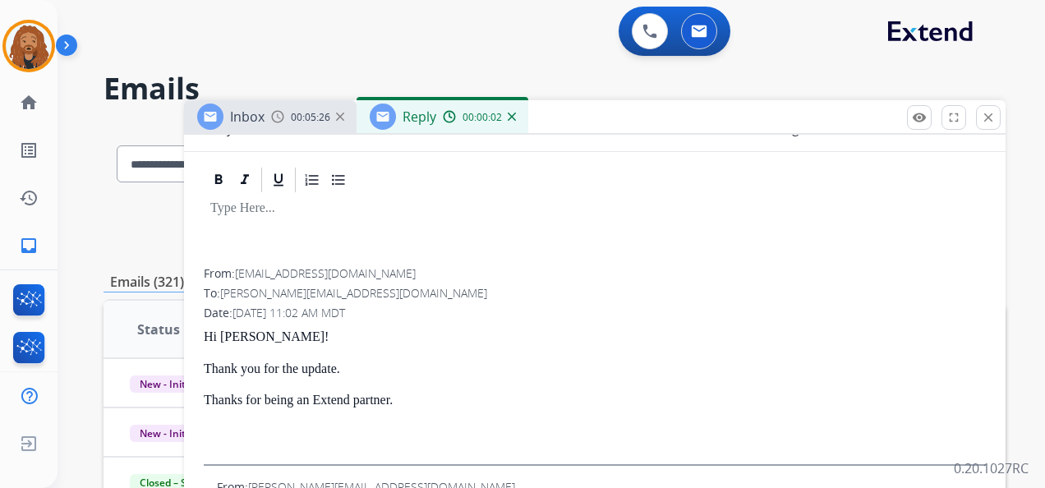
scroll to position [329, 0]
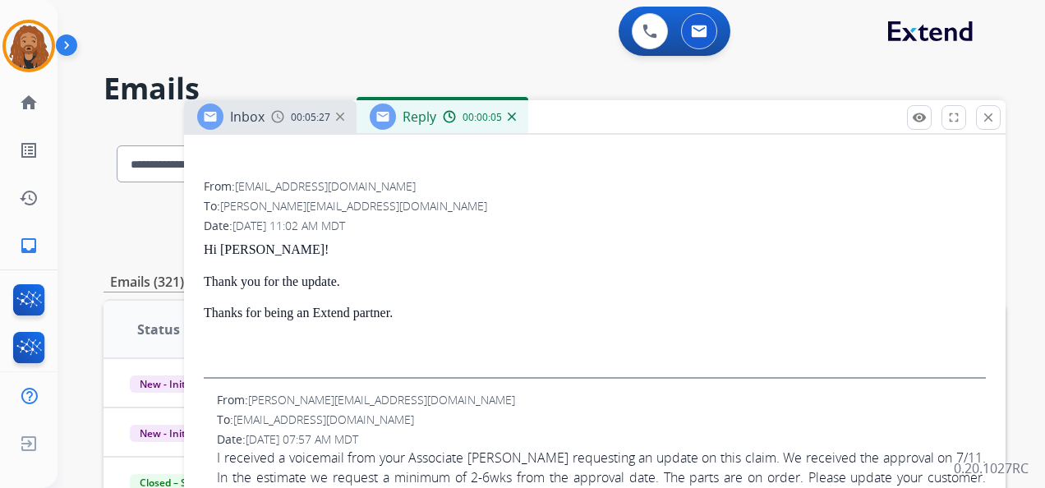
click at [515, 120] on div "Reply 00:00:05" at bounding box center [443, 116] width 172 height 33
click at [510, 118] on img at bounding box center [512, 117] width 8 height 8
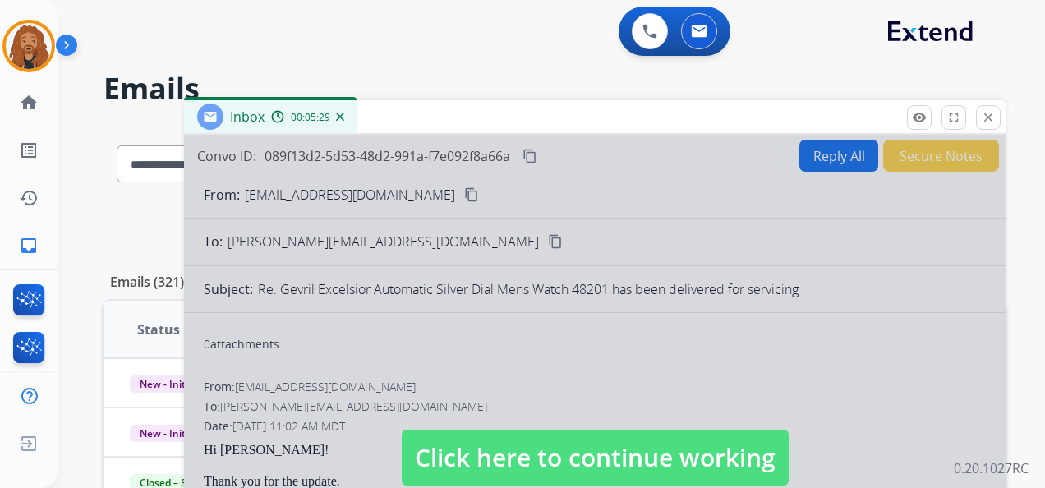
click at [339, 115] on img at bounding box center [340, 117] width 8 height 8
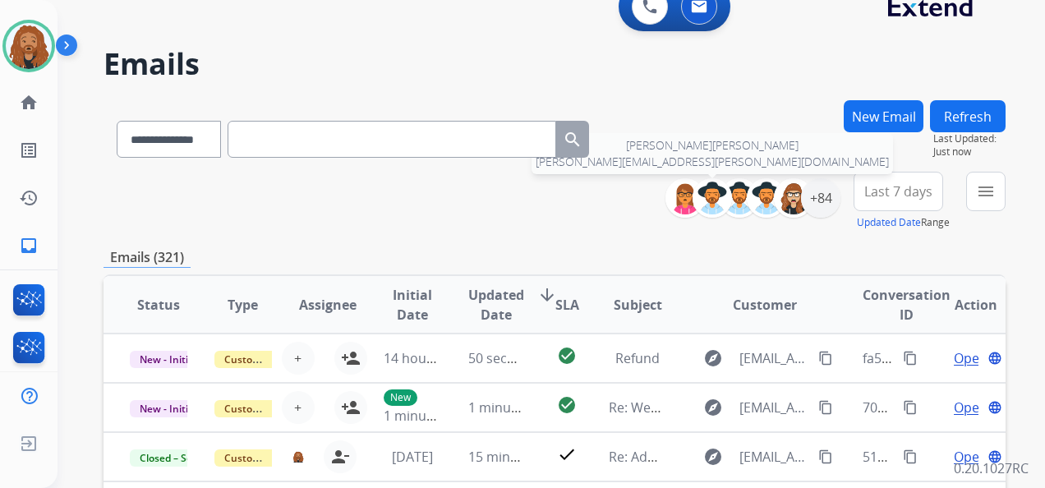
scroll to position [0, 0]
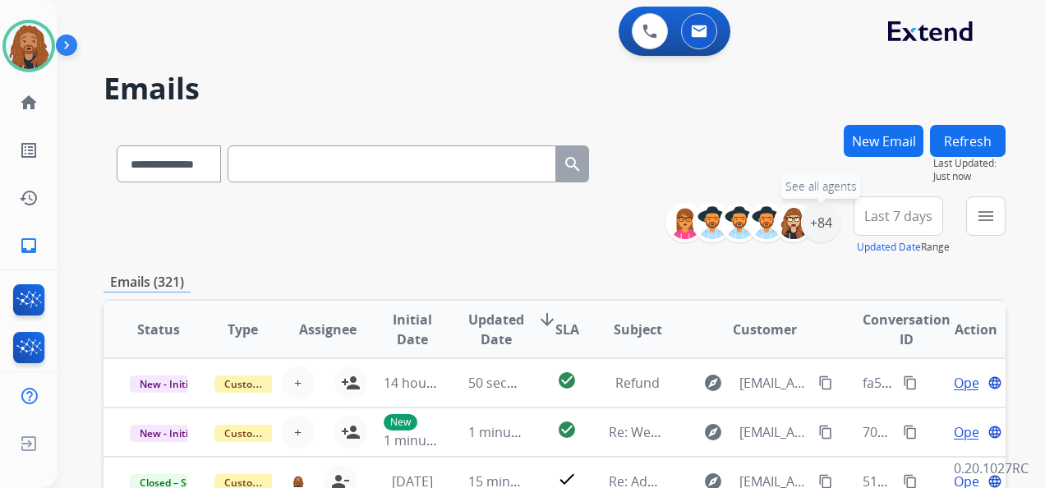
click at [833, 209] on div "+84 See all agents" at bounding box center [759, 222] width 163 height 39
click at [817, 228] on div "+84" at bounding box center [820, 222] width 39 height 39
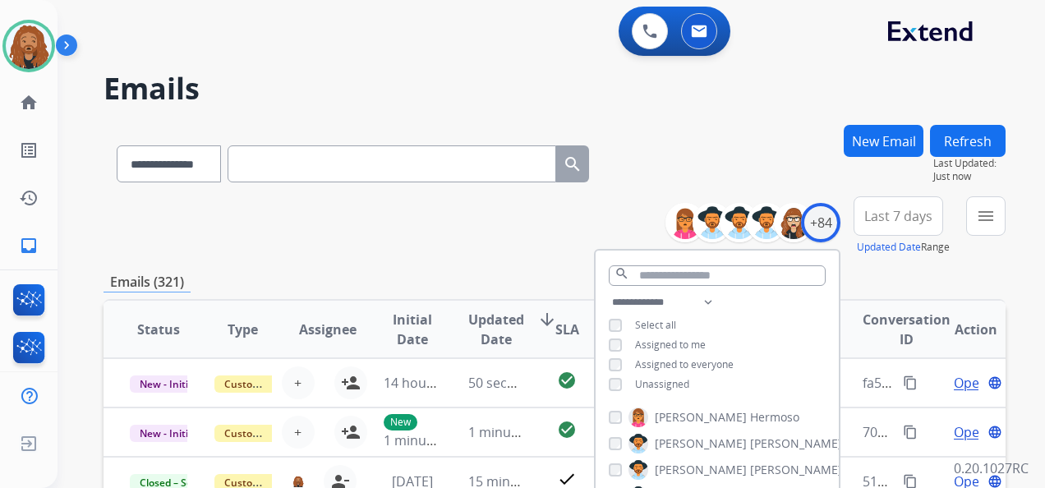
click at [870, 213] on span "Last 7 days" at bounding box center [899, 216] width 68 height 7
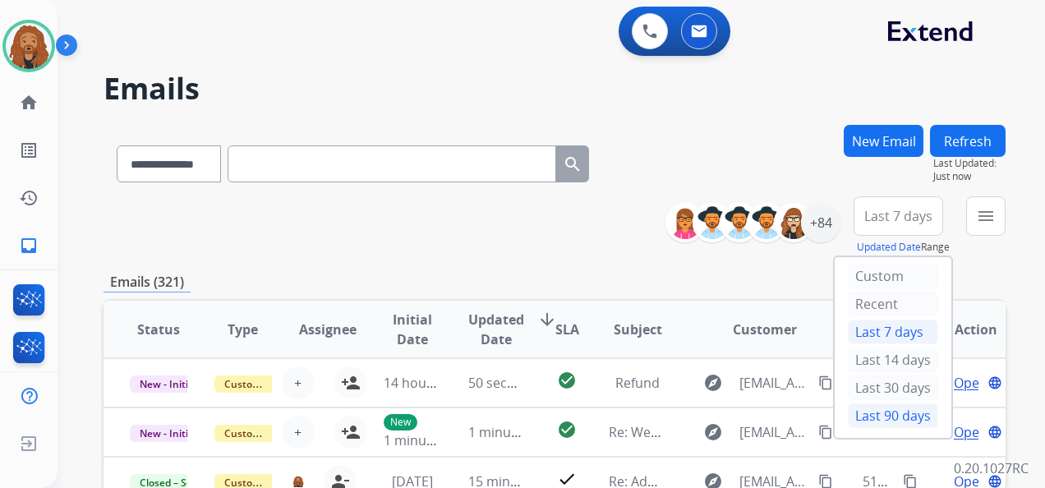
click at [880, 410] on div "Last 90 days" at bounding box center [893, 415] width 90 height 25
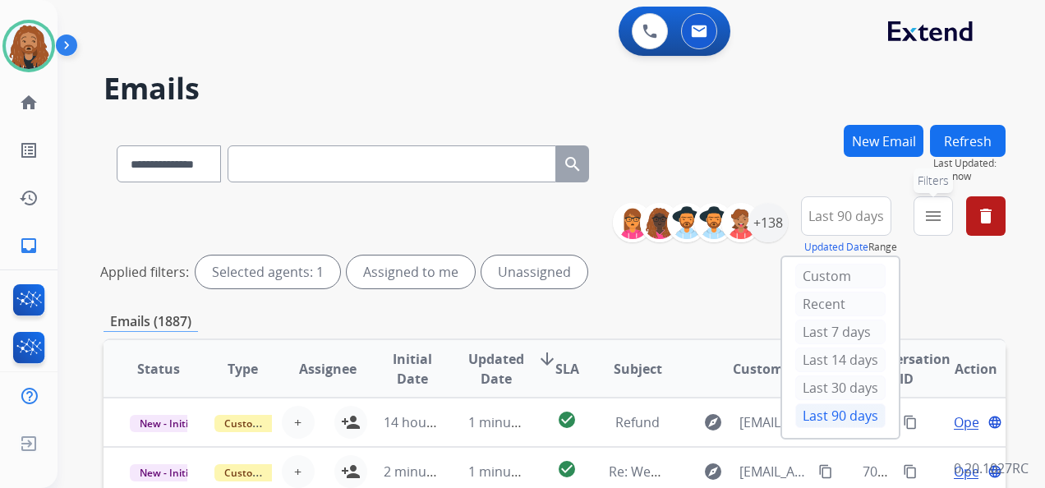
drag, startPoint x: 943, startPoint y: 213, endPoint x: 939, endPoint y: 233, distance: 20.0
click at [943, 218] on mat-icon "menu" at bounding box center [934, 216] width 20 height 20
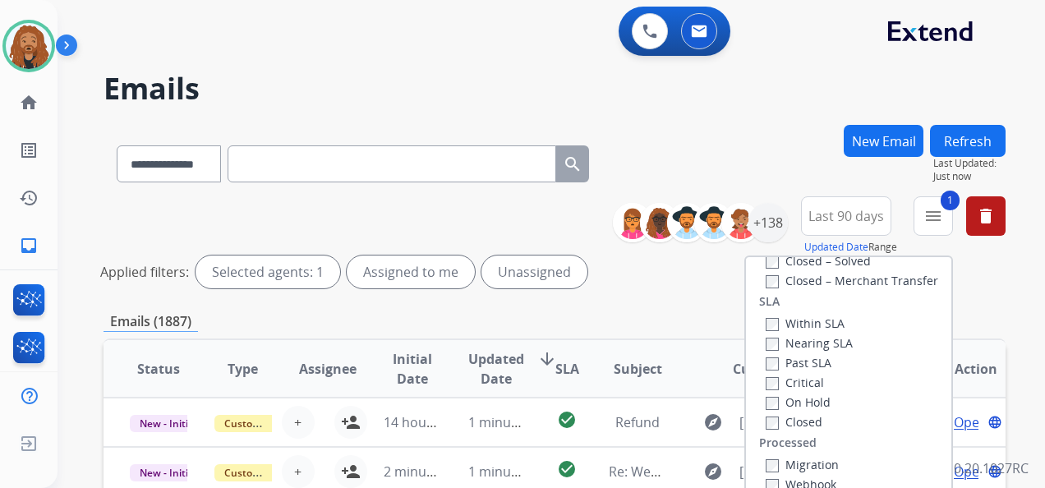
scroll to position [247, 0]
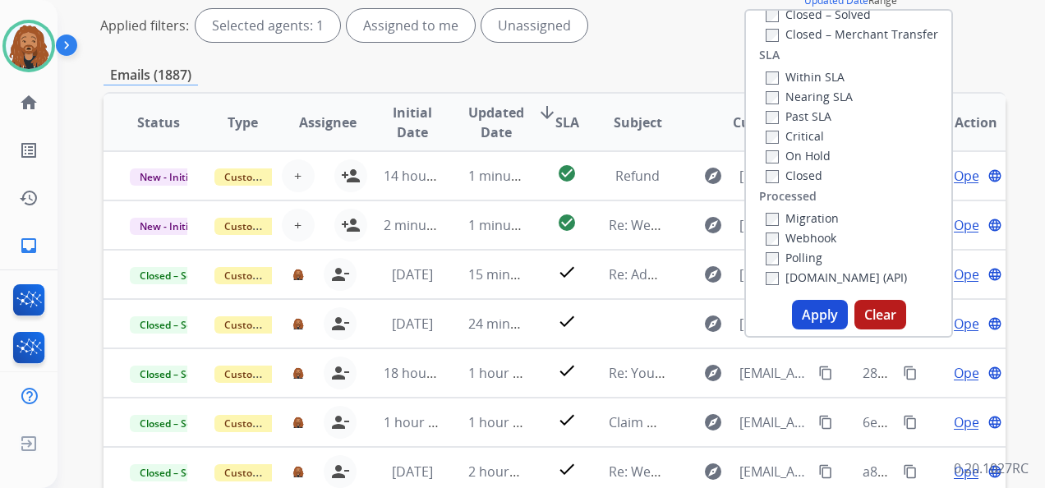
click at [810, 326] on button "Apply" at bounding box center [820, 315] width 56 height 30
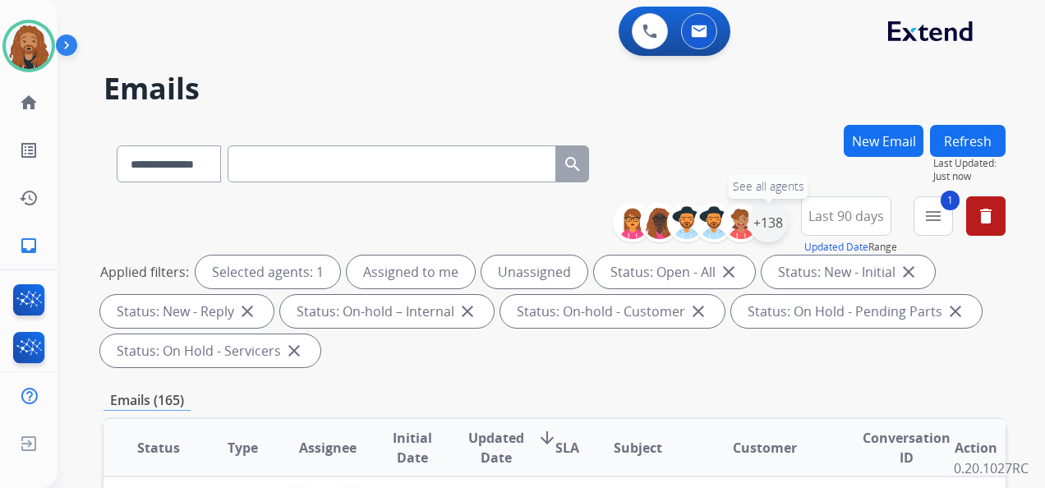
click at [774, 232] on div "+138" at bounding box center [768, 222] width 39 height 39
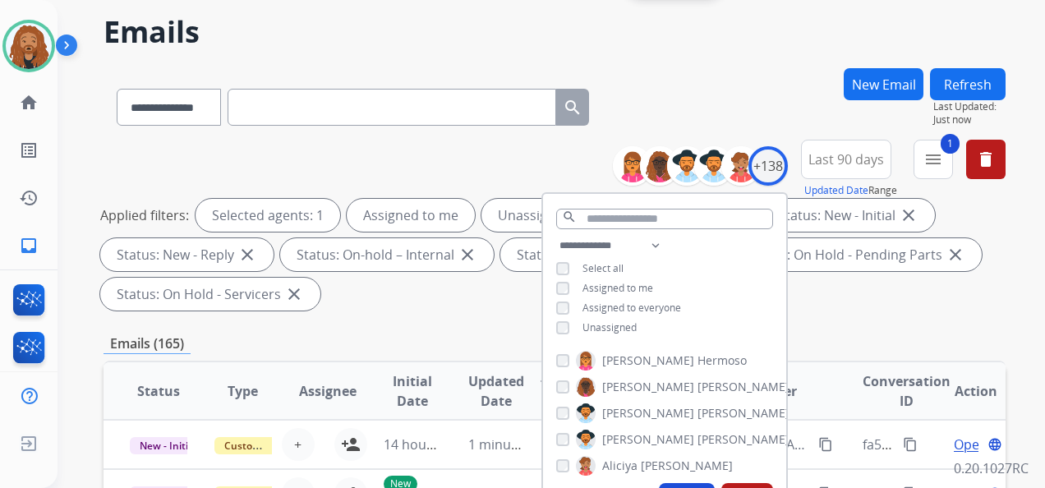
scroll to position [82, 0]
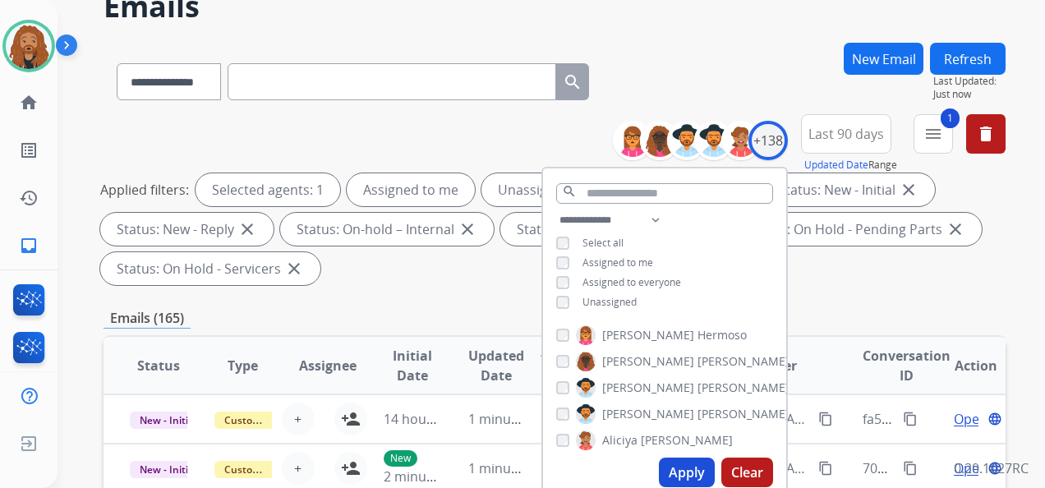
click at [401, 315] on div "Emails (165)" at bounding box center [555, 318] width 902 height 21
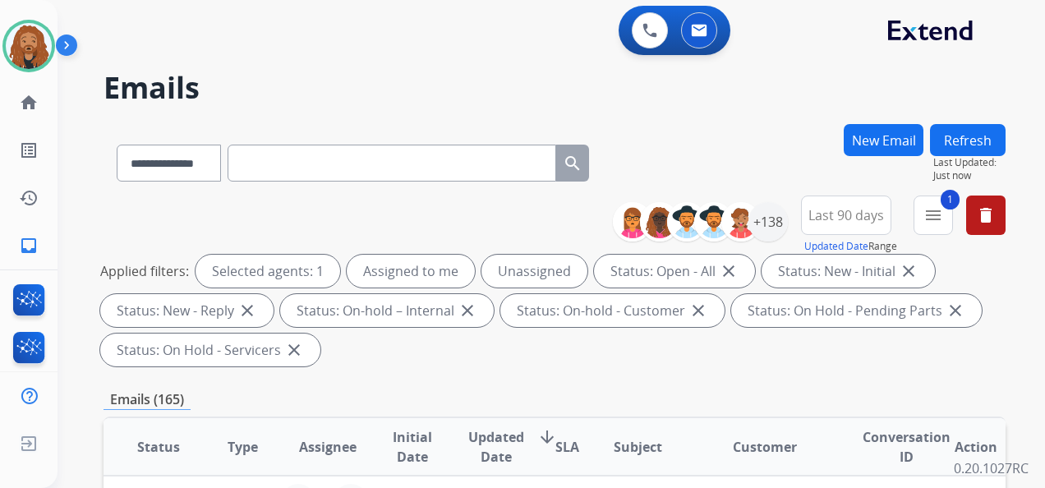
scroll to position [0, 0]
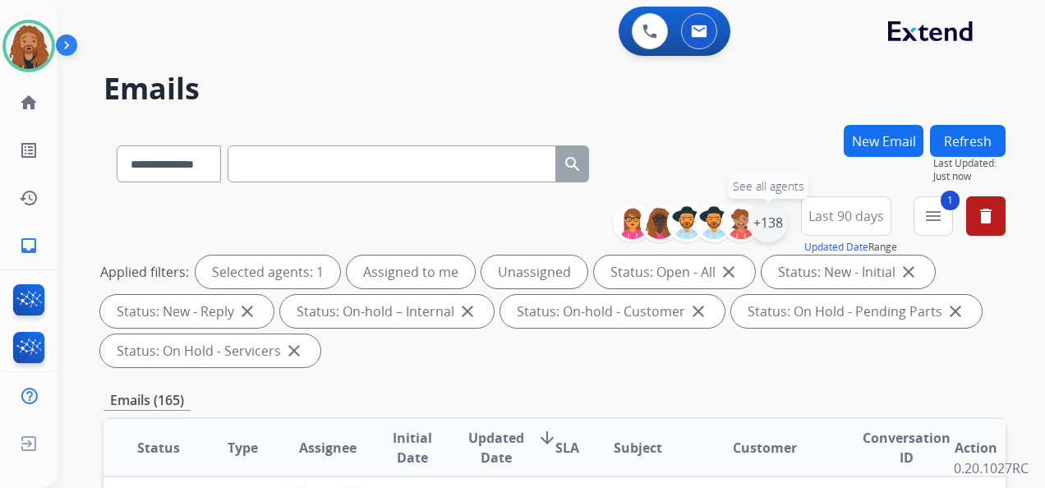
click at [770, 225] on div "+138" at bounding box center [768, 222] width 39 height 39
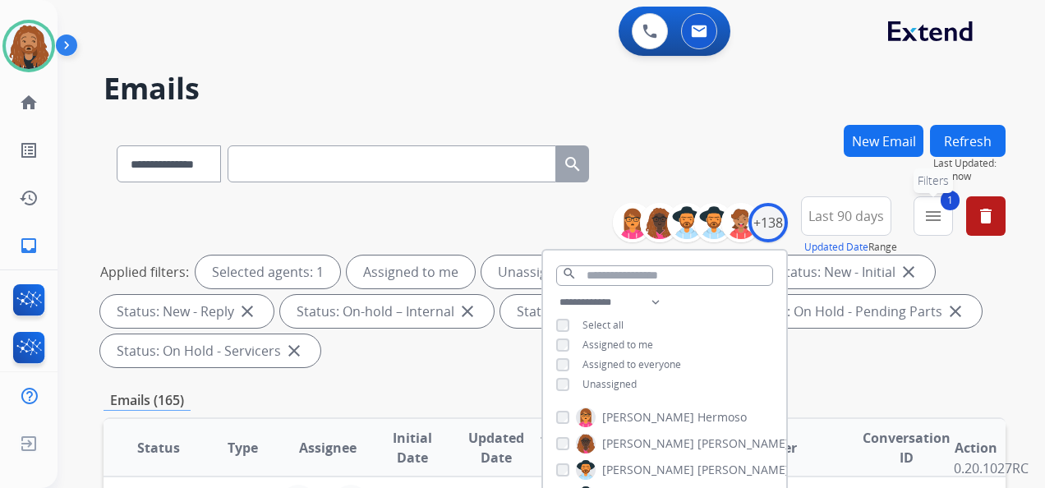
click at [930, 224] on mat-icon "menu" at bounding box center [934, 216] width 20 height 20
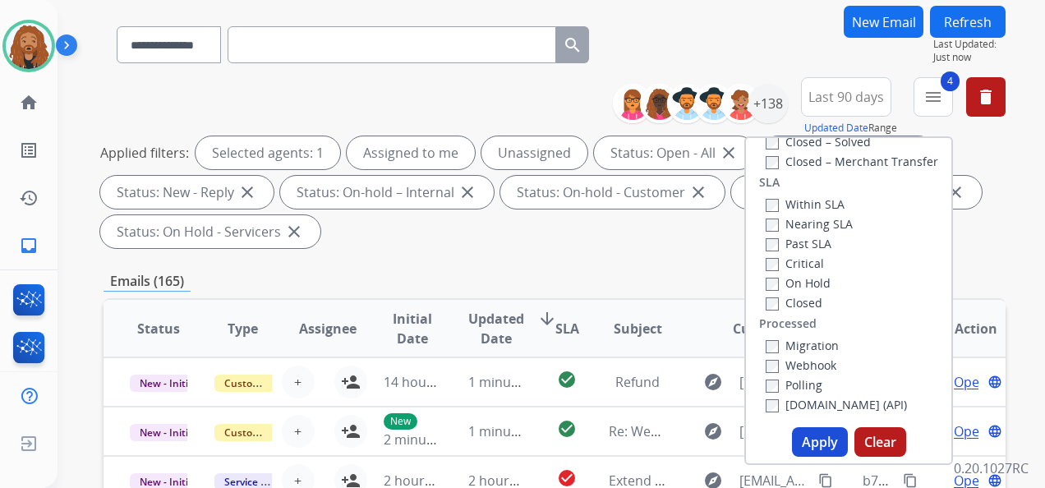
scroll to position [247, 0]
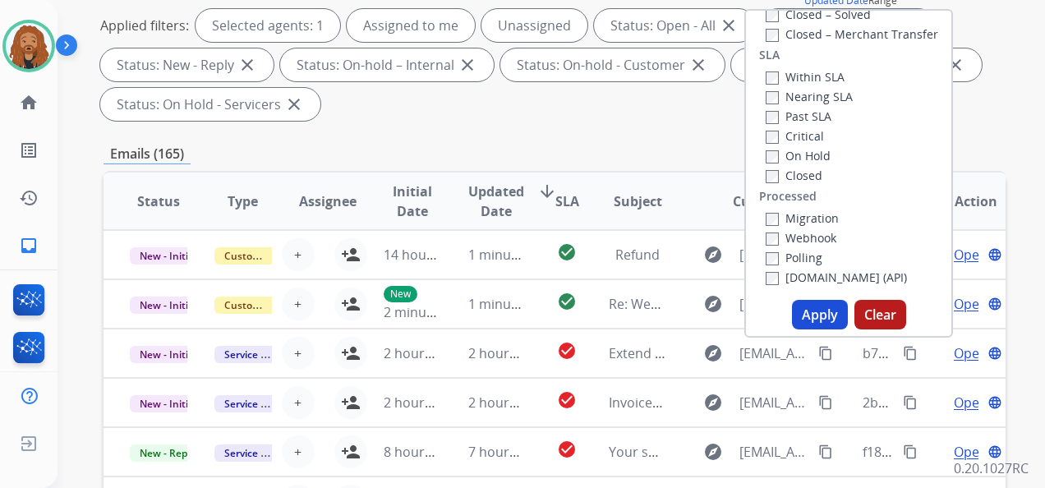
click at [803, 316] on button "Apply" at bounding box center [820, 315] width 56 height 30
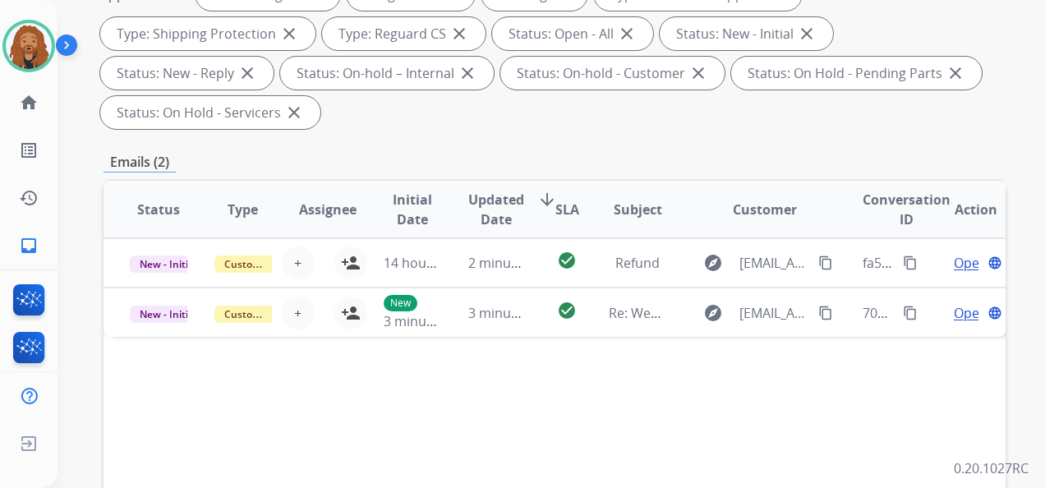
scroll to position [329, 0]
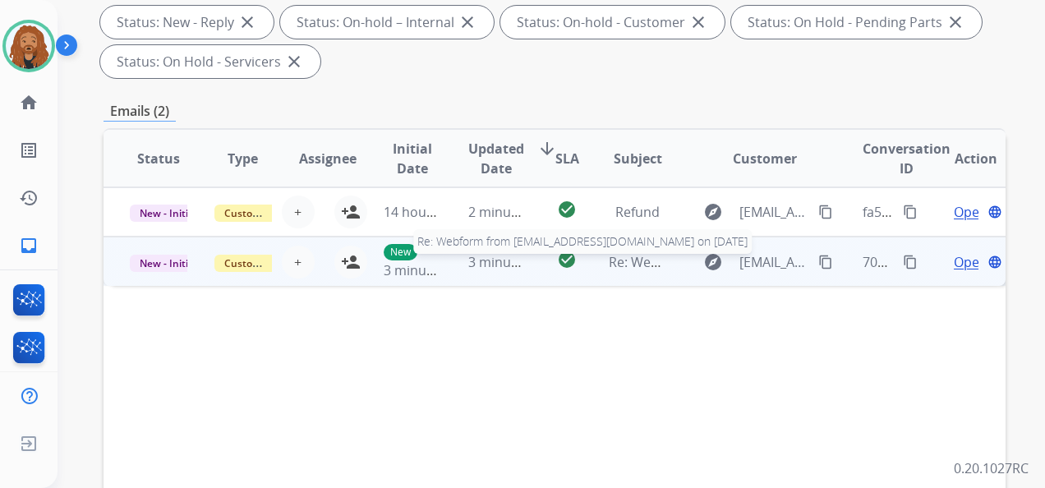
click at [657, 271] on div "Re: Webform from [EMAIL_ADDRESS][DOMAIN_NAME] on [DATE]" at bounding box center [638, 262] width 58 height 20
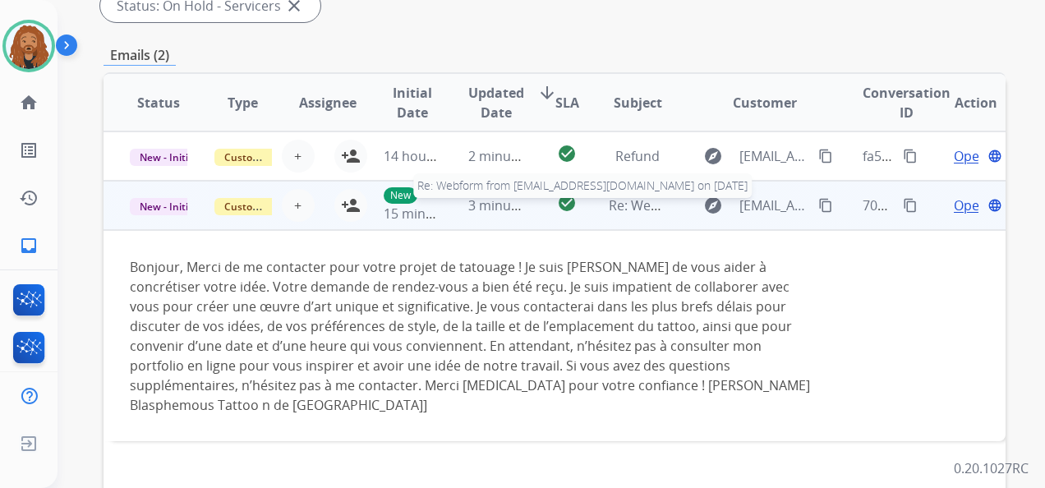
scroll to position [411, 0]
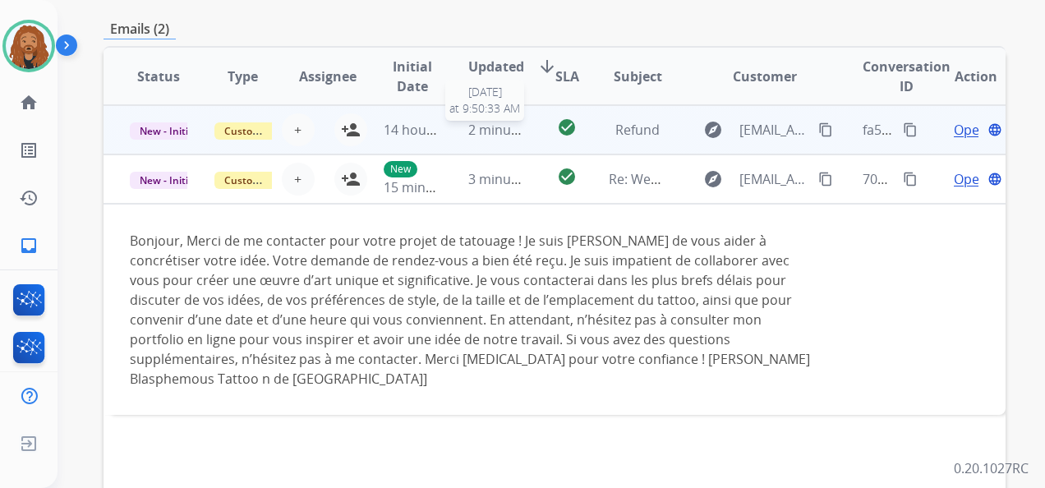
click at [506, 135] on span "2 minutes ago" at bounding box center [512, 130] width 88 height 18
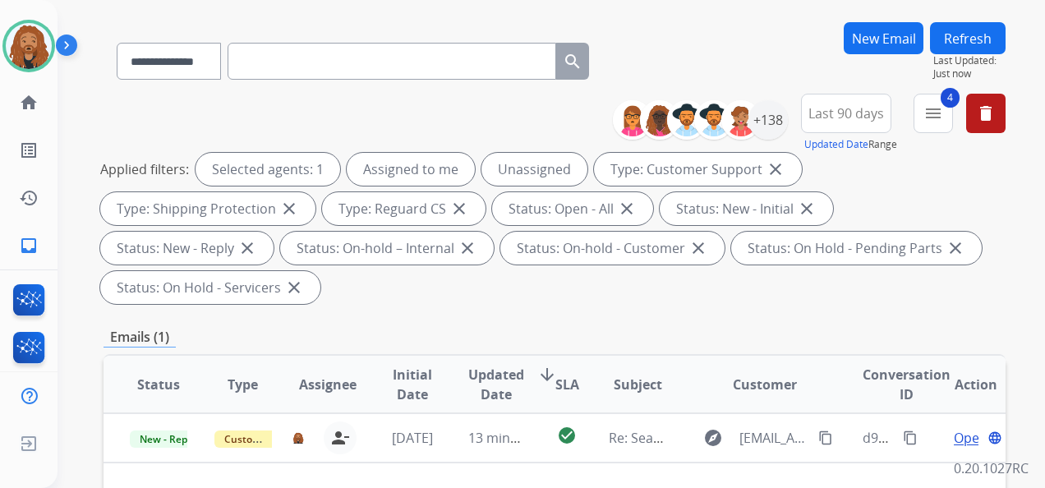
scroll to position [164, 0]
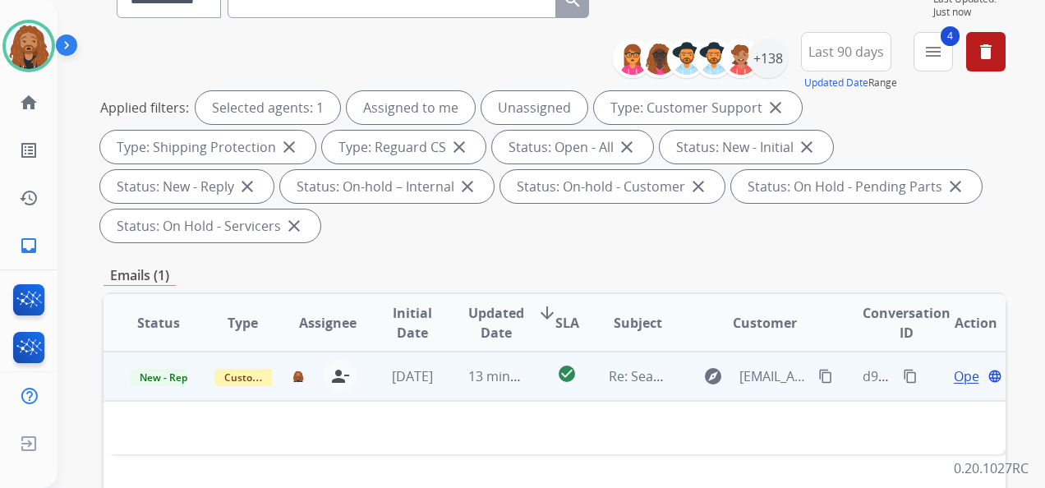
click at [454, 381] on td "13 minutes ago" at bounding box center [484, 376] width 85 height 49
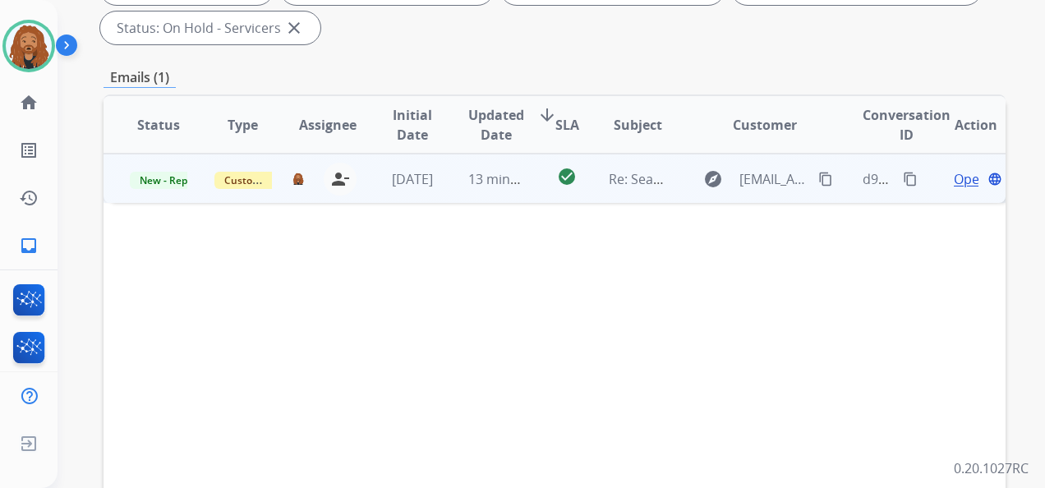
scroll to position [247, 0]
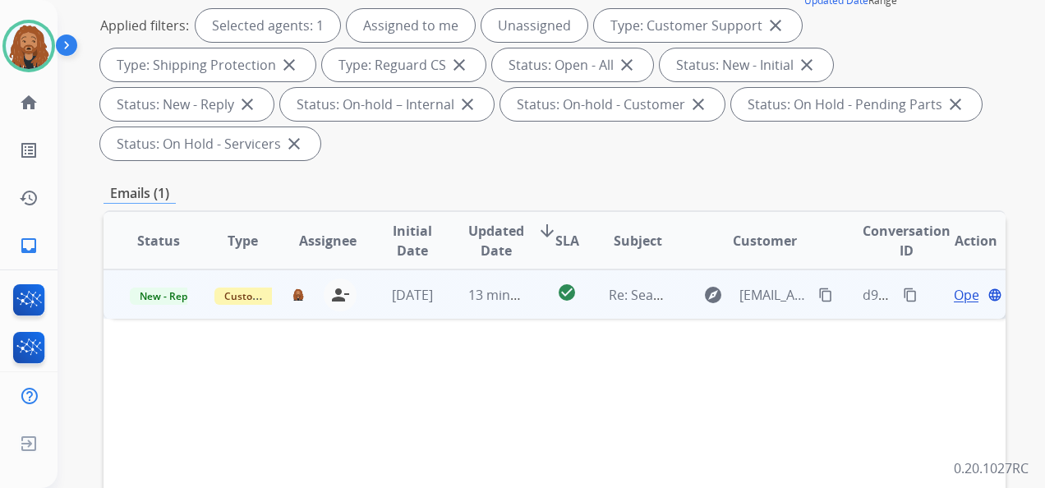
click at [442, 318] on td "13 minutes ago" at bounding box center [484, 294] width 85 height 49
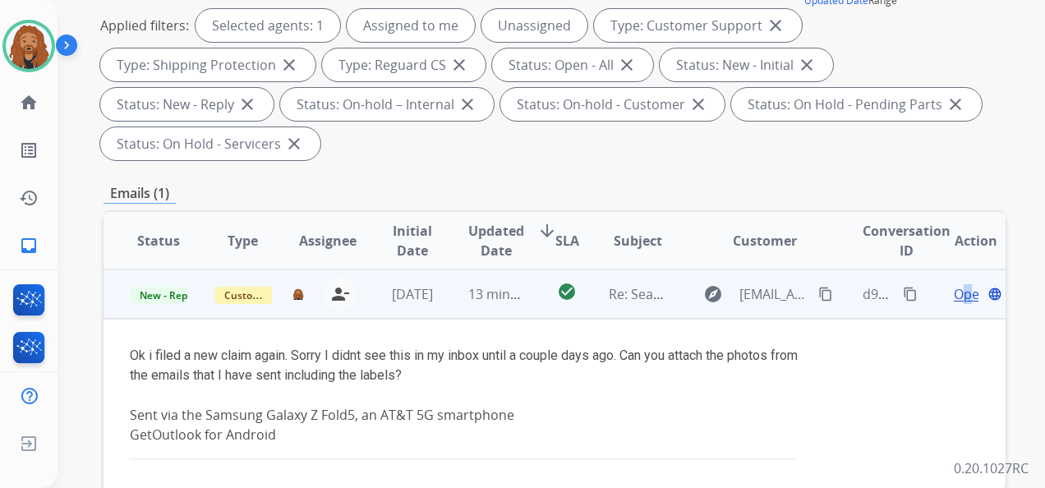
click at [955, 289] on span "Open" at bounding box center [971, 294] width 34 height 20
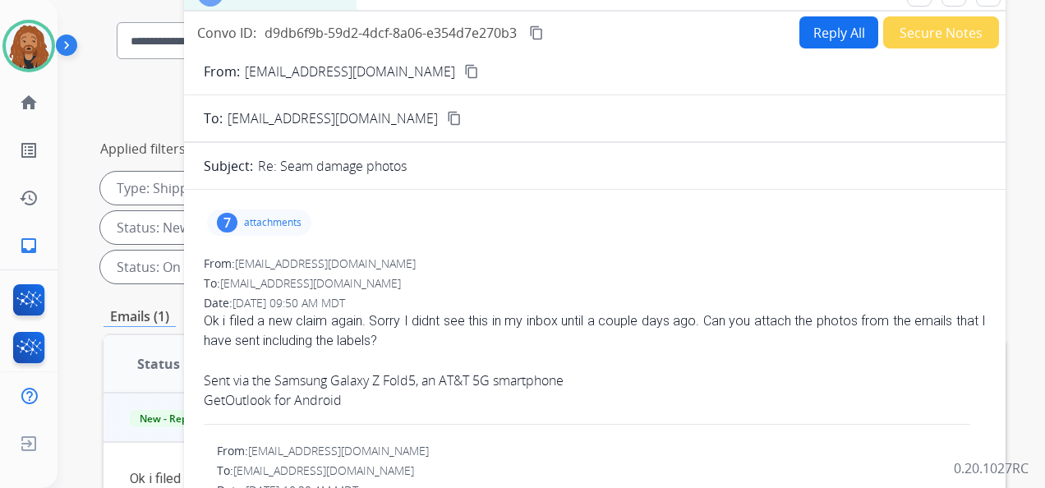
scroll to position [0, 0]
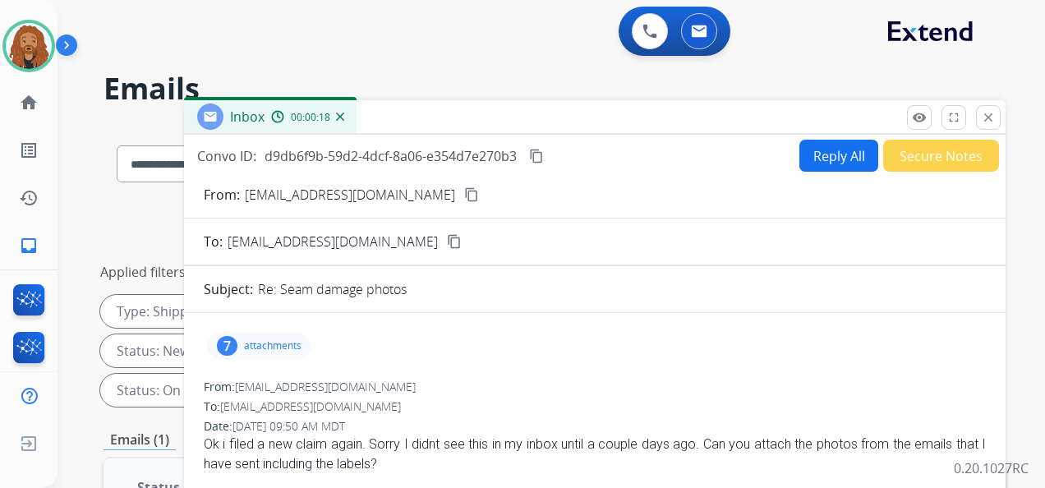
click at [464, 196] on mat-icon "content_copy" at bounding box center [471, 194] width 15 height 15
click at [263, 339] on p "attachments" at bounding box center [273, 345] width 58 height 13
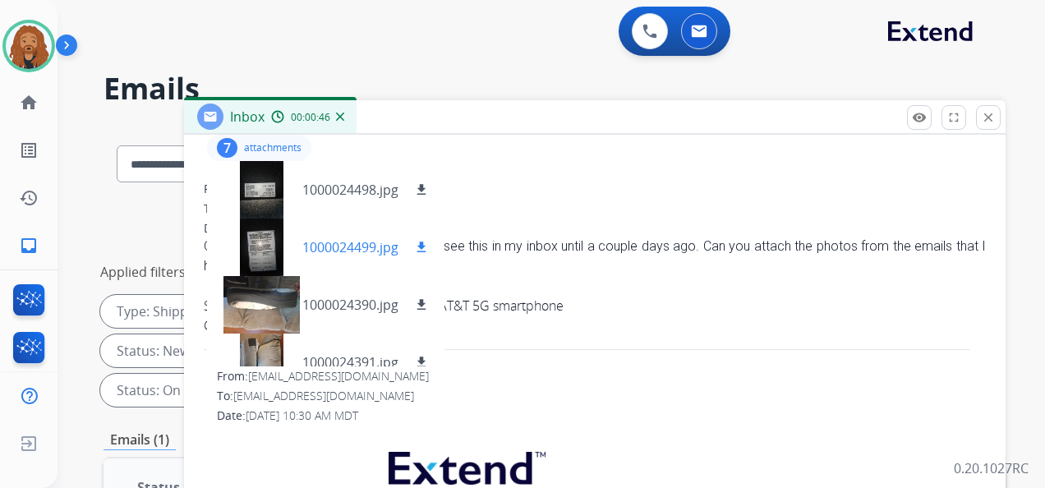
scroll to position [164, 0]
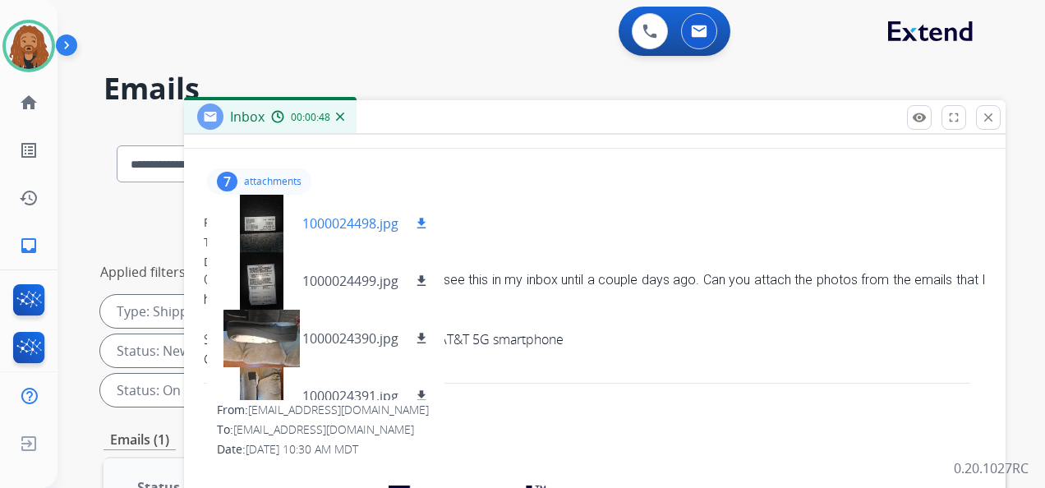
click at [427, 225] on mat-icon "download" at bounding box center [421, 223] width 15 height 15
click at [428, 288] on button "download" at bounding box center [422, 281] width 20 height 20
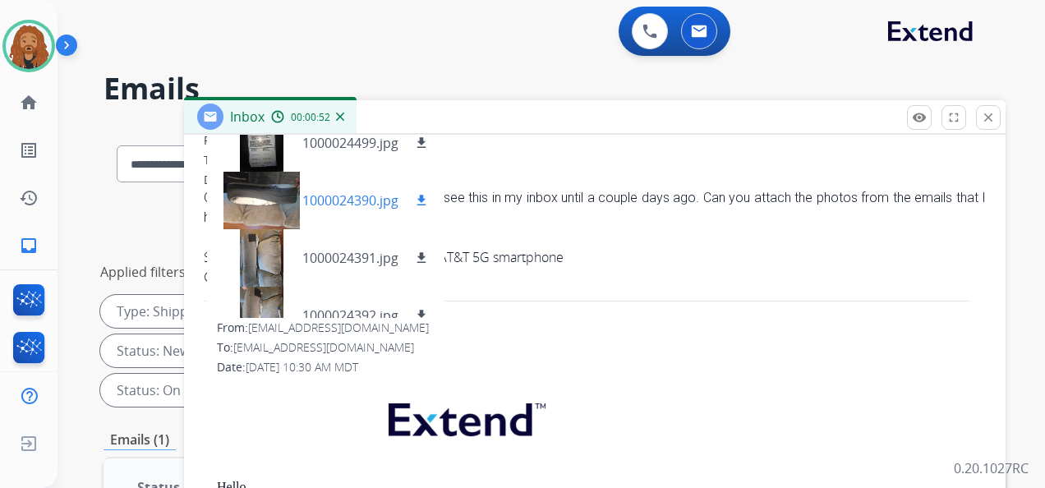
scroll to position [82, 0]
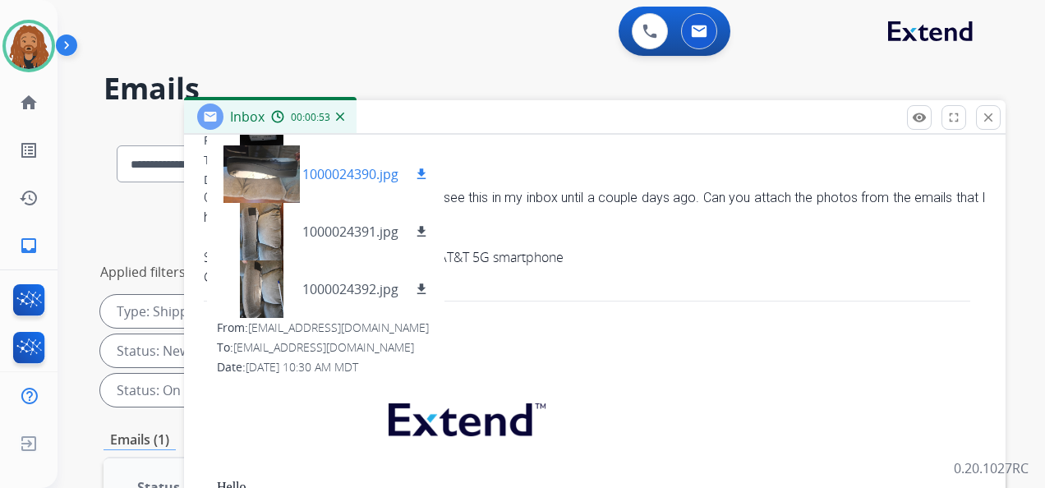
click at [423, 173] on mat-icon "download" at bounding box center [421, 174] width 15 height 15
click at [419, 232] on mat-icon "download" at bounding box center [421, 231] width 15 height 15
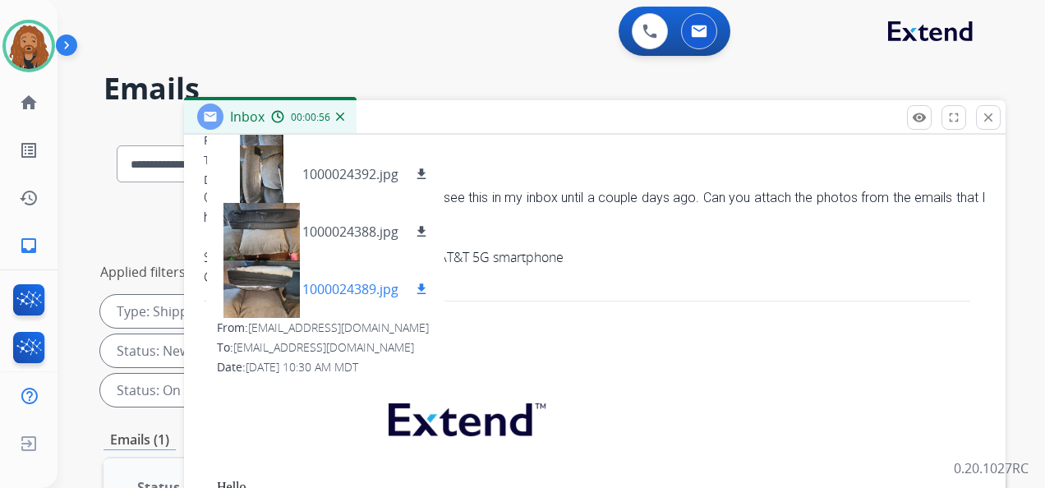
scroll to position [329, 0]
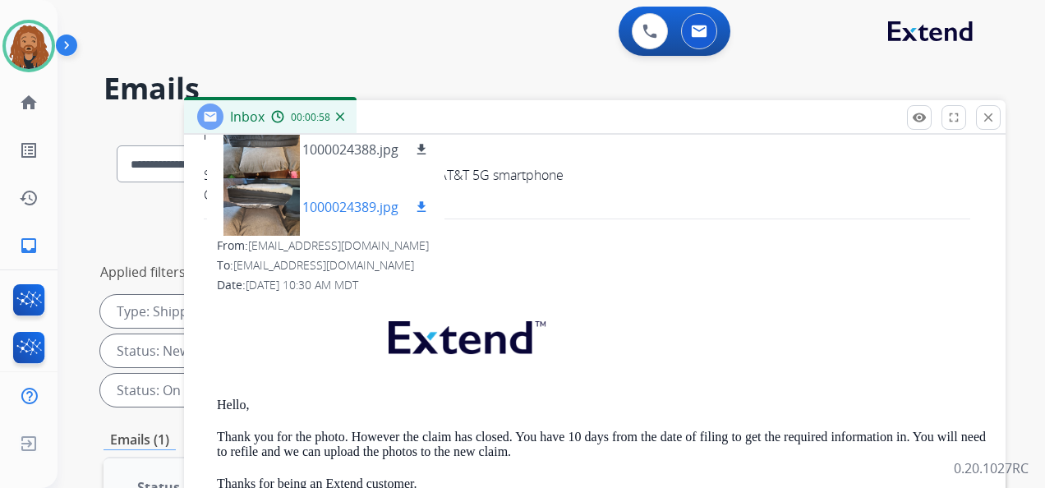
click at [422, 208] on mat-icon "download" at bounding box center [421, 207] width 15 height 15
click at [424, 150] on mat-icon "download" at bounding box center [421, 149] width 15 height 15
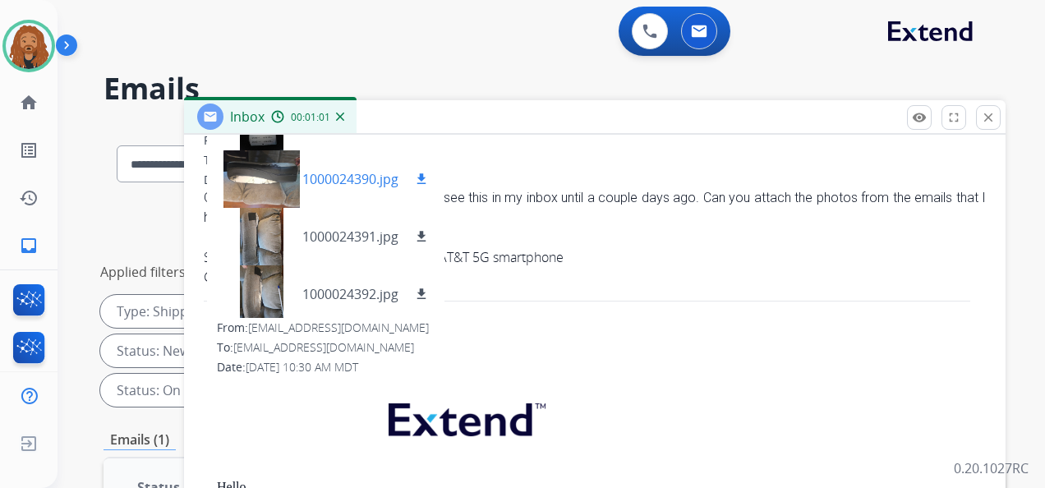
scroll to position [115, 0]
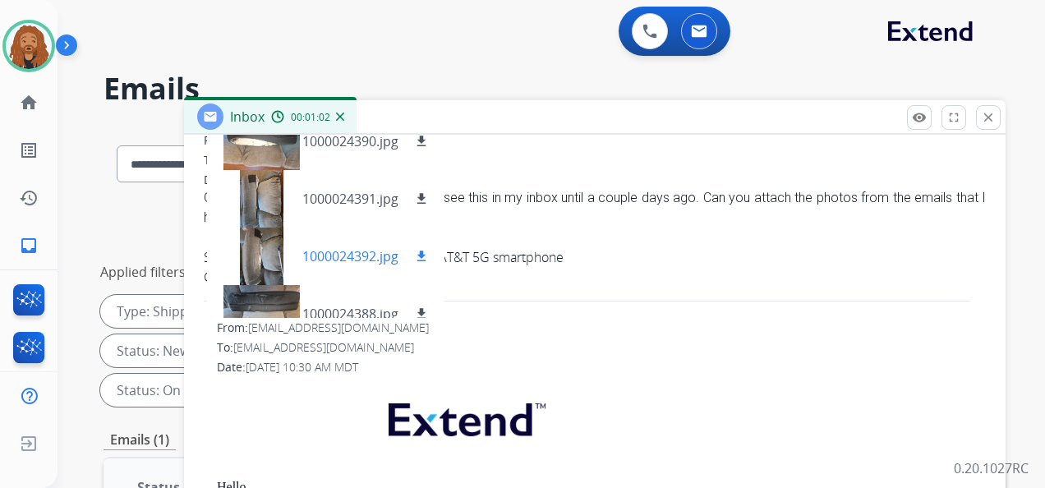
click at [423, 249] on mat-icon "download" at bounding box center [421, 256] width 15 height 15
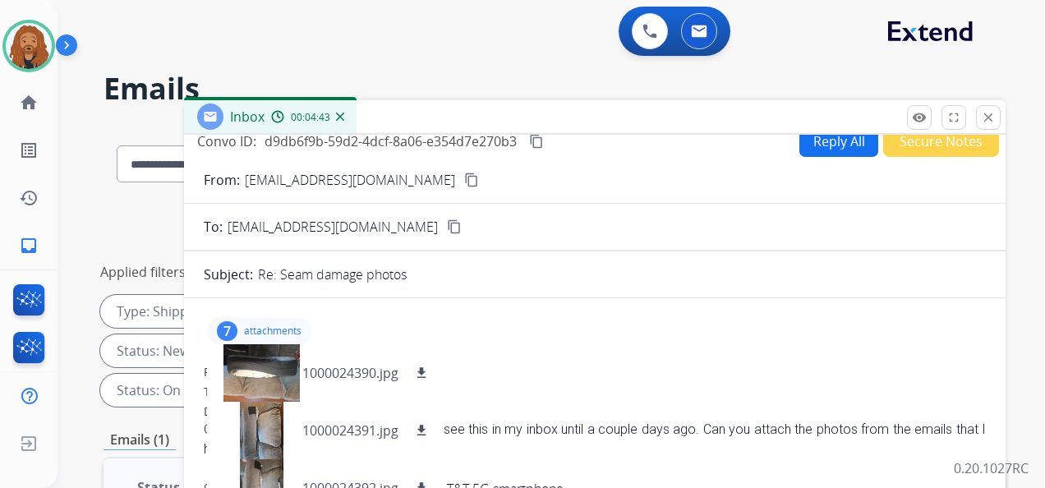
scroll to position [0, 0]
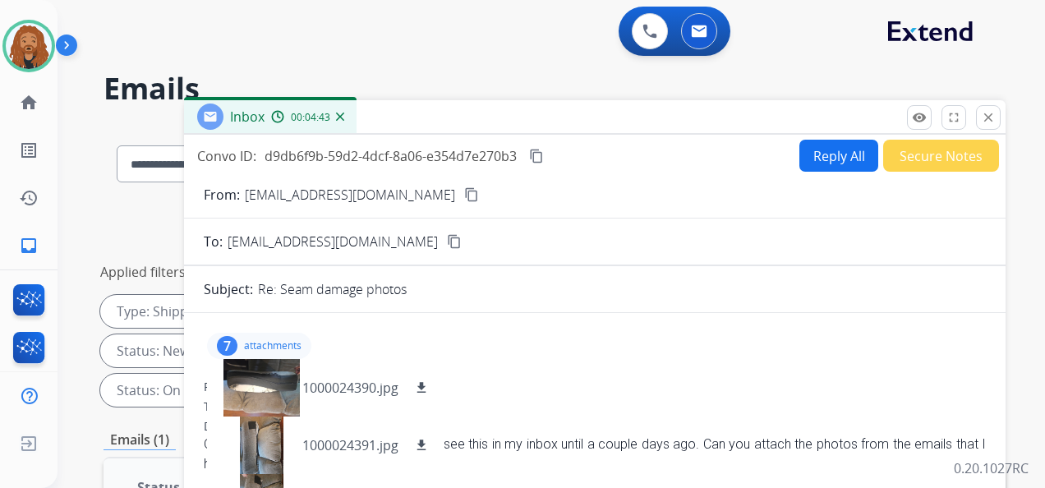
click at [539, 149] on mat-icon "content_copy" at bounding box center [536, 156] width 15 height 15
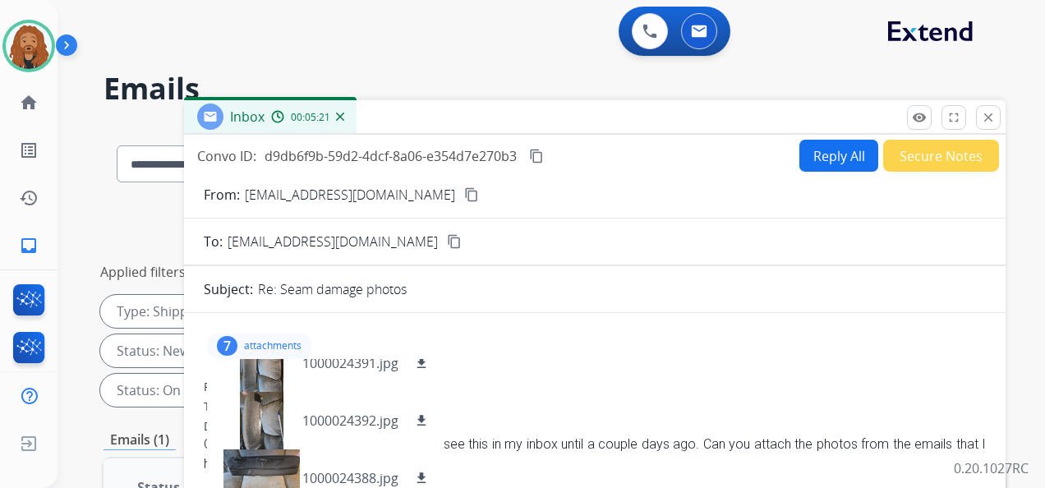
click at [821, 162] on button "Reply All" at bounding box center [839, 156] width 79 height 32
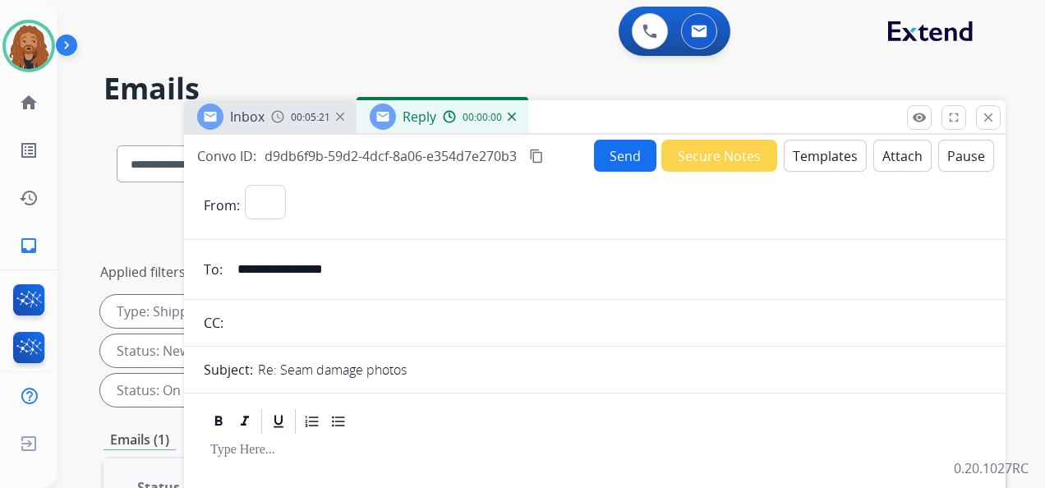
select select "**********"
click at [602, 158] on button "Send" at bounding box center [625, 156] width 62 height 32
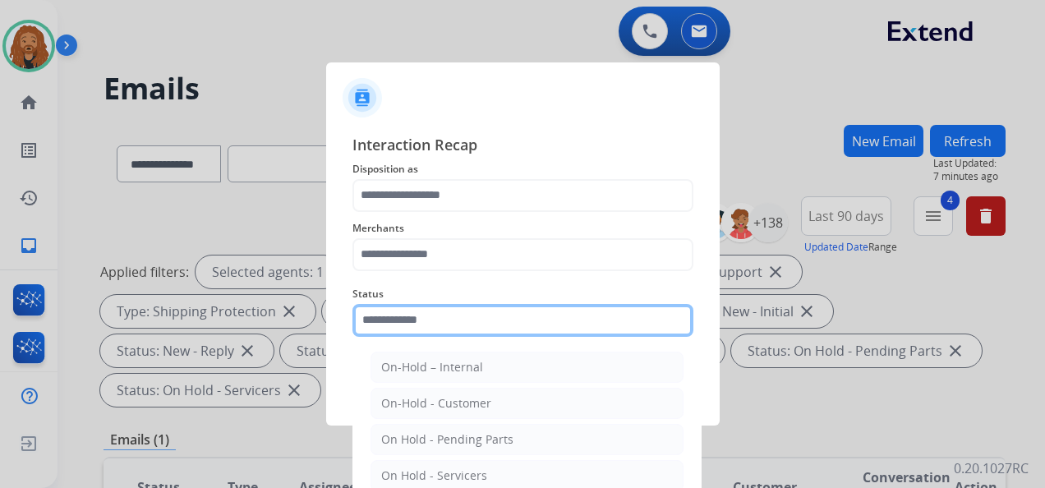
click at [470, 309] on input "text" at bounding box center [523, 320] width 341 height 33
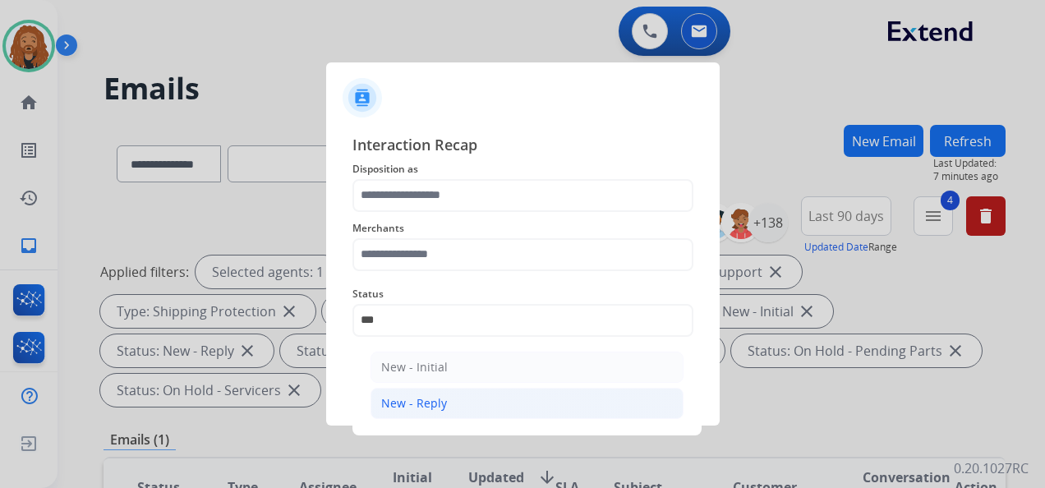
click at [508, 408] on li "New - Reply" at bounding box center [527, 403] width 313 height 31
type input "**********"
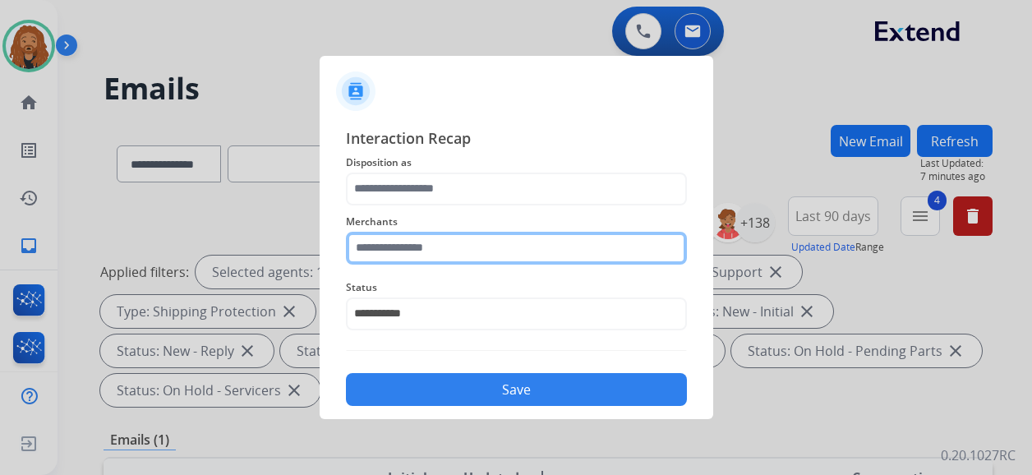
click at [436, 251] on input "text" at bounding box center [516, 248] width 341 height 33
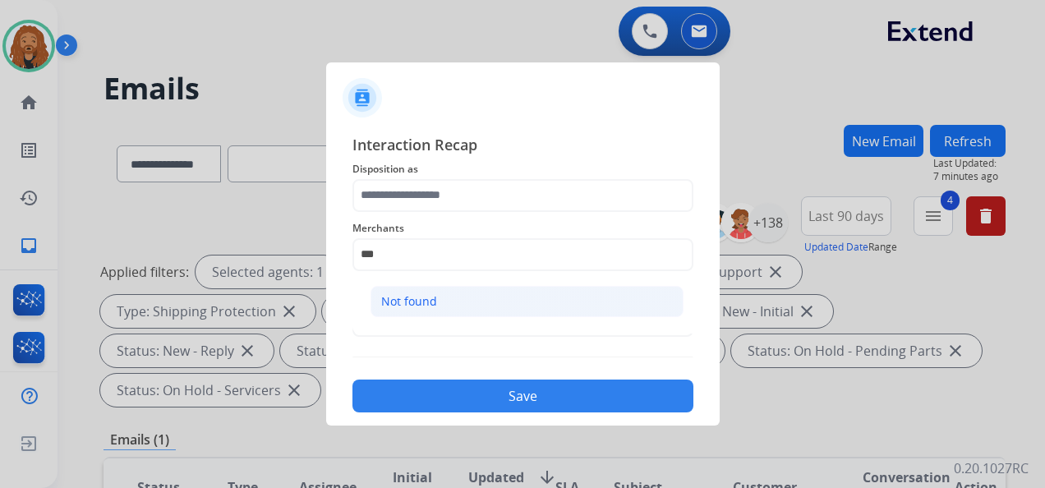
click at [472, 291] on li "Not found" at bounding box center [527, 301] width 313 height 31
type input "*********"
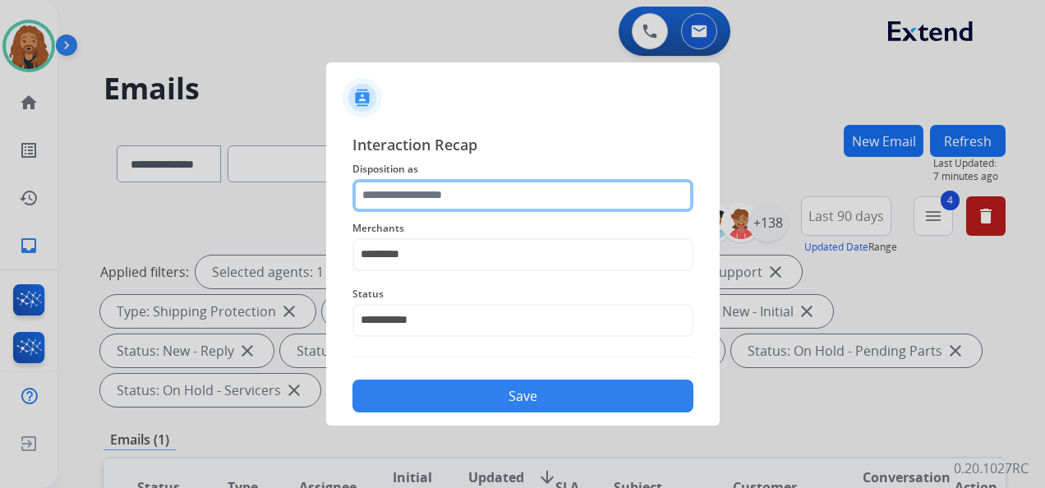
click at [471, 186] on input "text" at bounding box center [523, 195] width 341 height 33
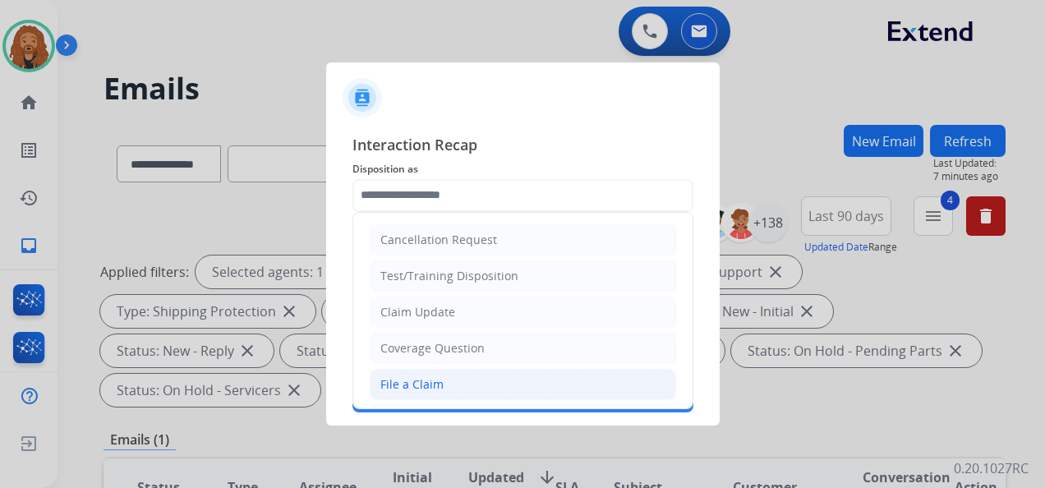
click at [426, 385] on div "File a Claim" at bounding box center [411, 384] width 63 height 16
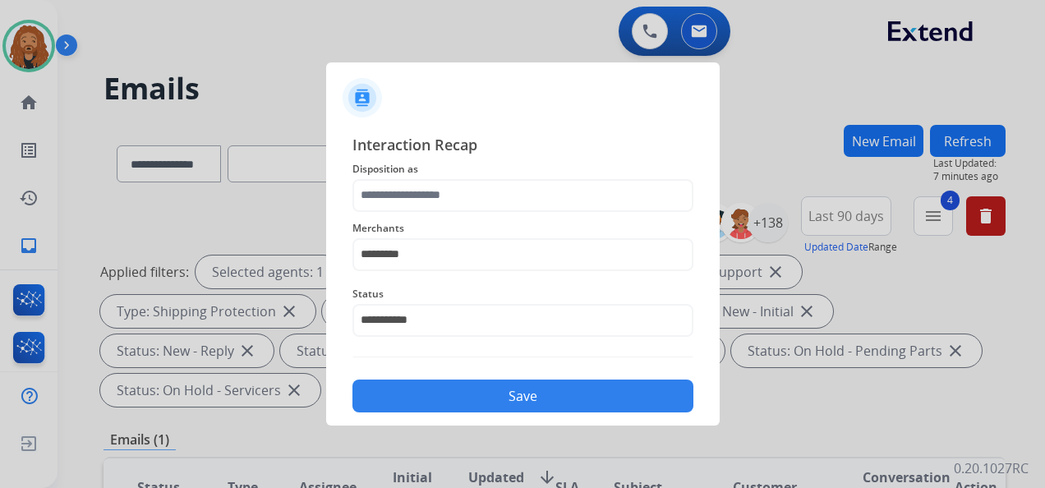
type input "**********"
click at [455, 400] on button "Save" at bounding box center [523, 396] width 341 height 33
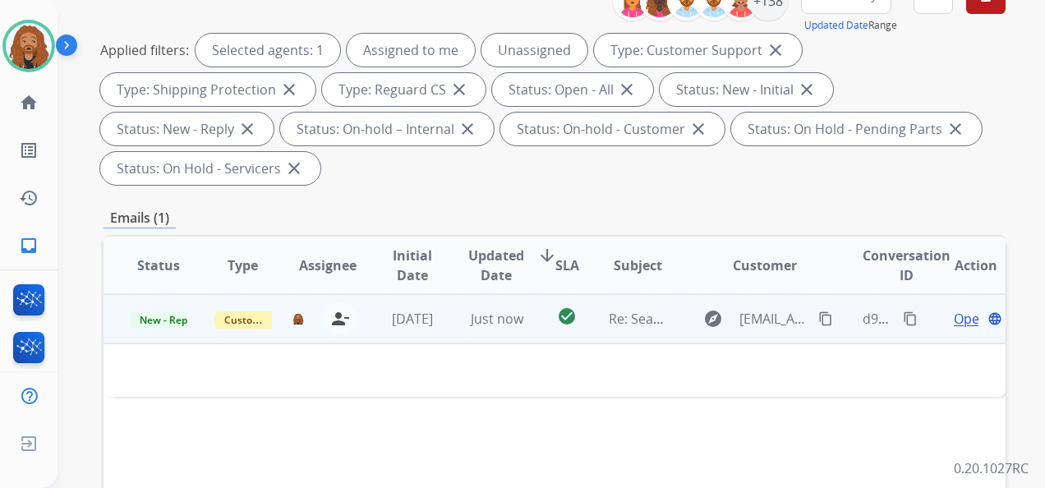
scroll to position [247, 0]
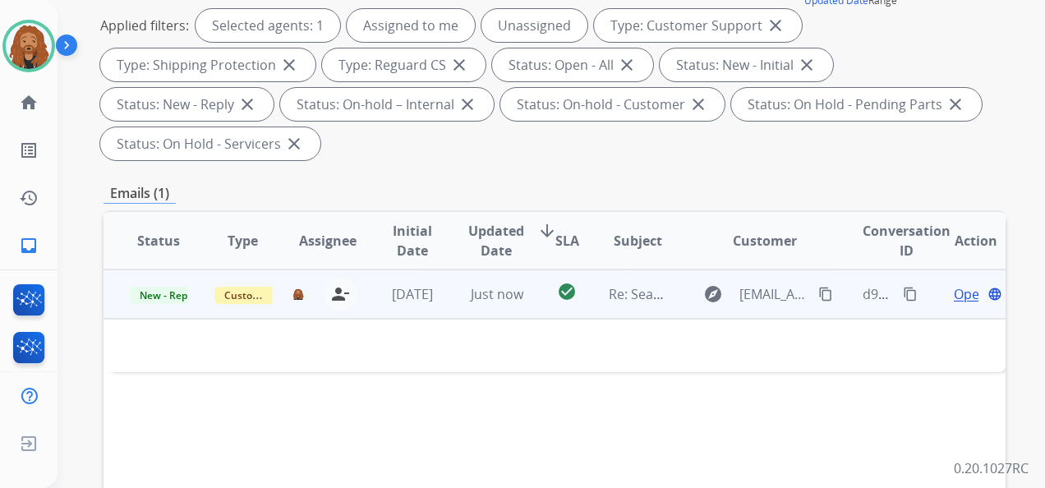
click at [954, 294] on span "Open" at bounding box center [971, 294] width 34 height 20
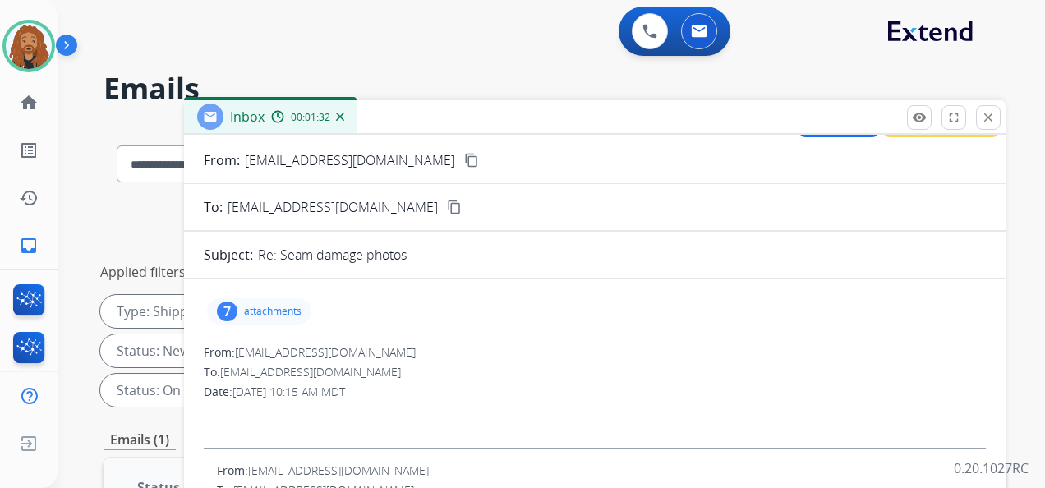
scroll to position [0, 0]
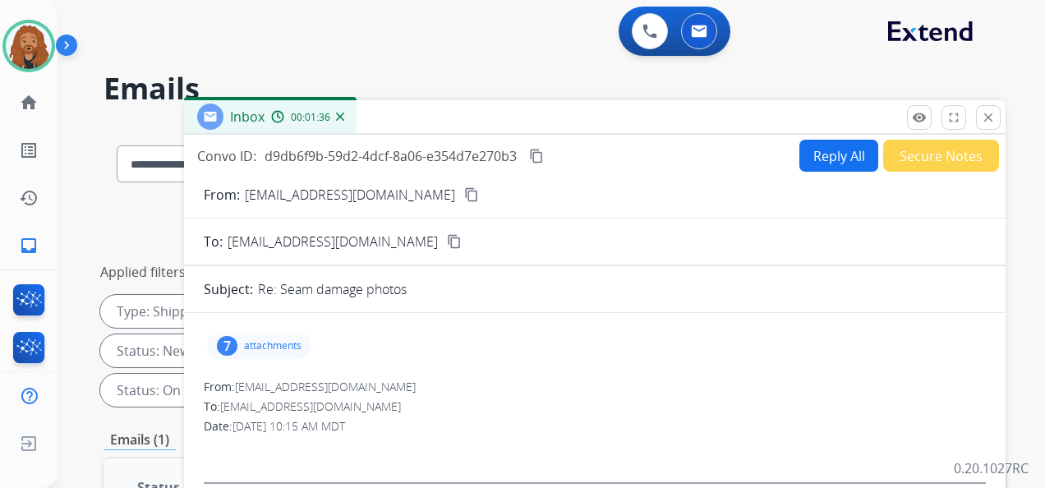
click at [835, 161] on button "Reply All" at bounding box center [839, 156] width 79 height 32
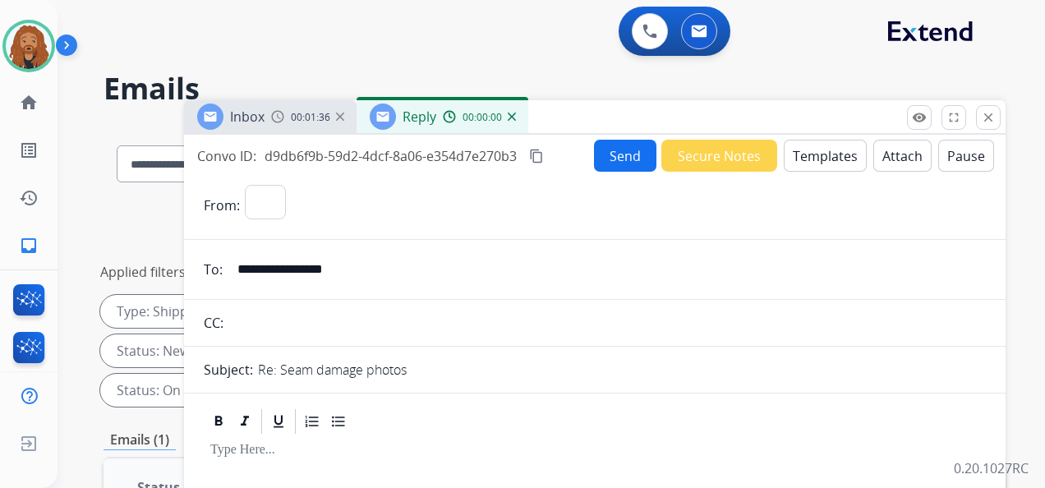
select select "**********"
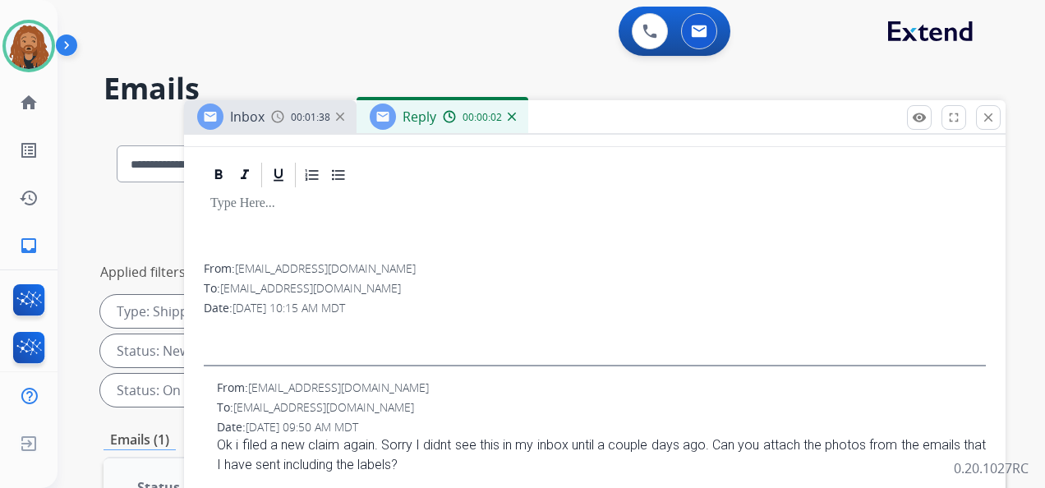
scroll to position [164, 0]
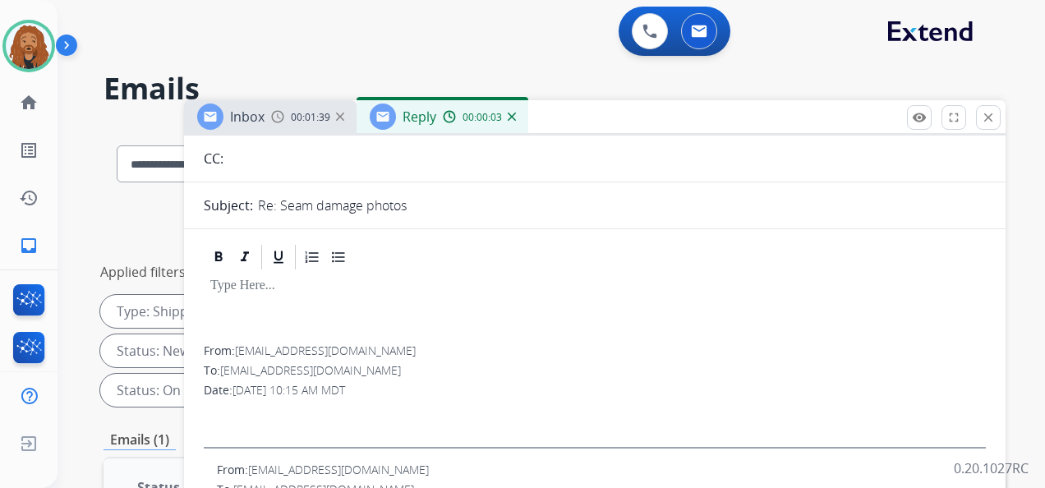
click at [263, 296] on div at bounding box center [595, 309] width 782 height 74
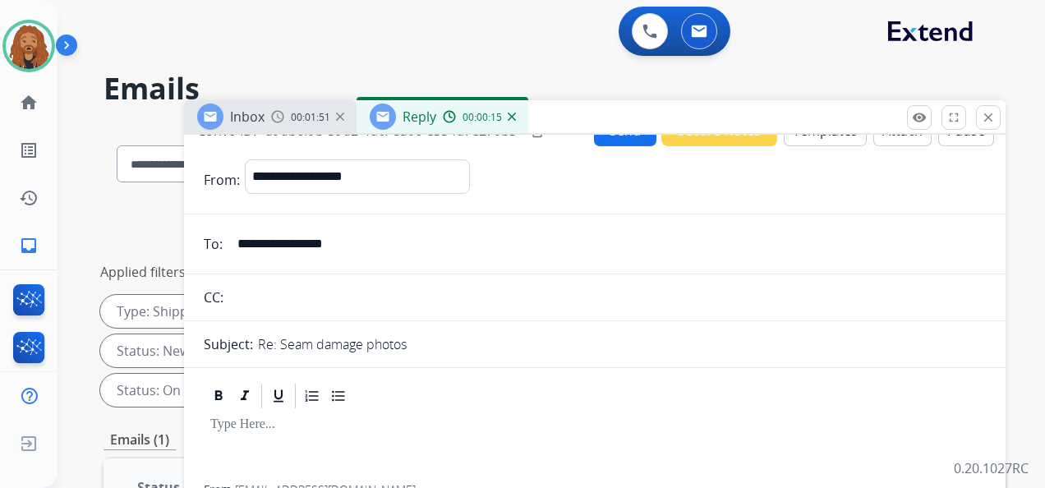
scroll to position [0, 0]
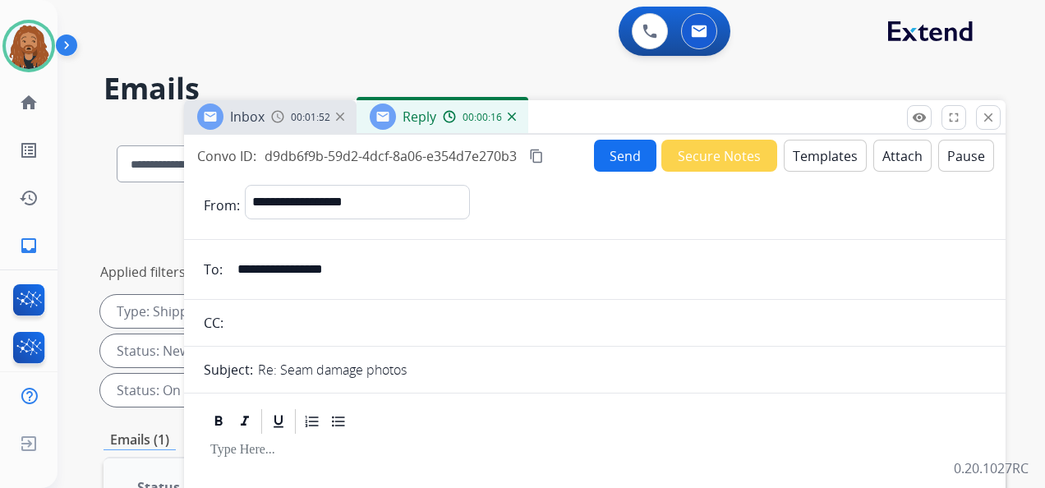
click at [806, 156] on button "Templates" at bounding box center [825, 156] width 83 height 32
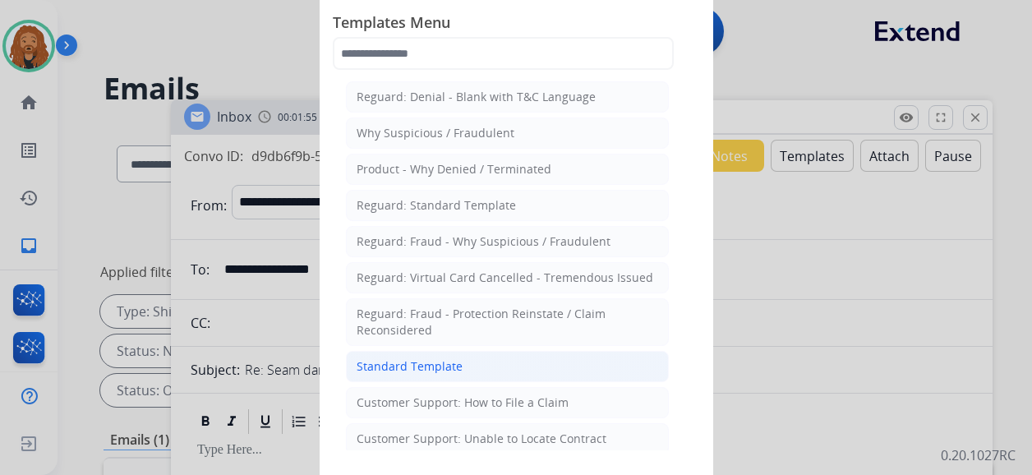
click at [505, 360] on li "Standard Template" at bounding box center [507, 366] width 323 height 31
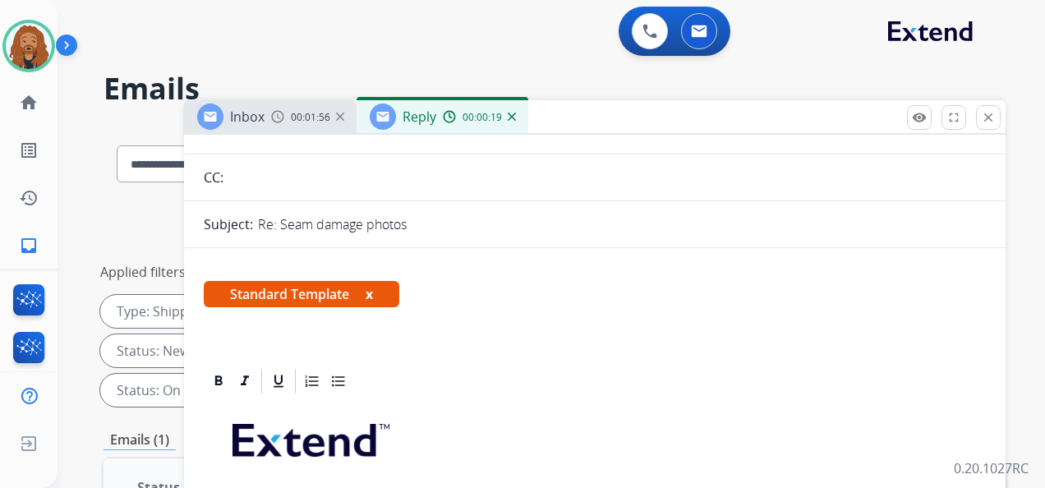
scroll to position [329, 0]
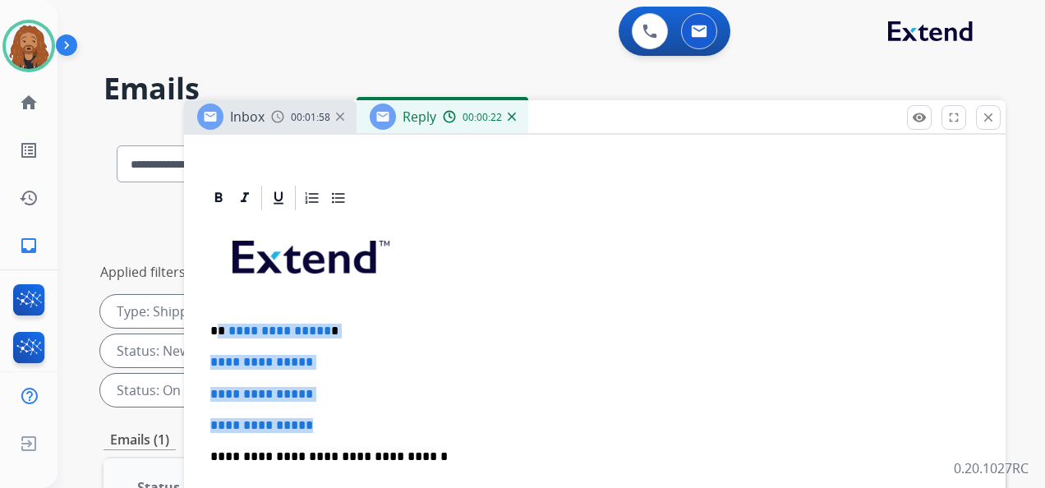
drag, startPoint x: 320, startPoint y: 426, endPoint x: 218, endPoint y: 323, distance: 145.3
click at [217, 323] on div "**********" at bounding box center [595, 495] width 782 height 565
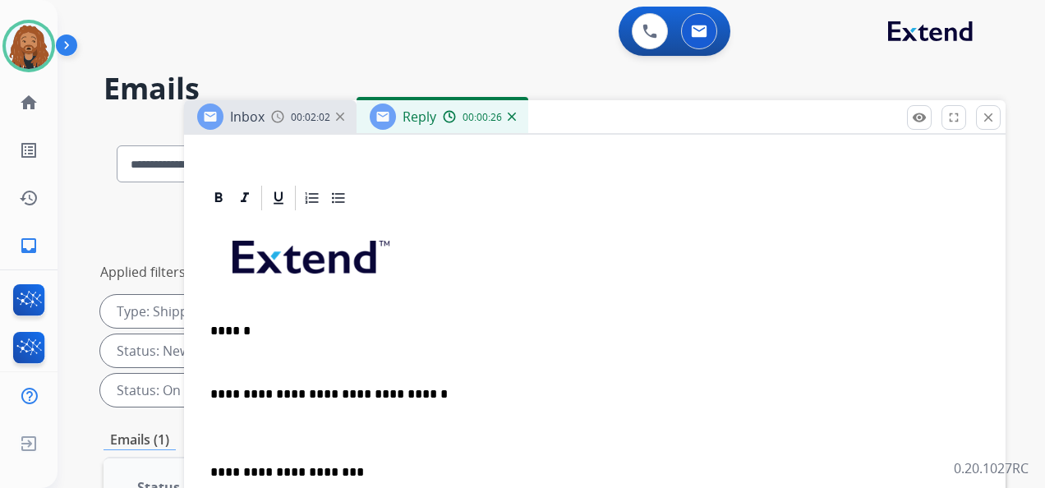
click at [233, 447] on div "**********" at bounding box center [595, 464] width 782 height 502
click at [232, 439] on p at bounding box center [594, 433] width 769 height 30
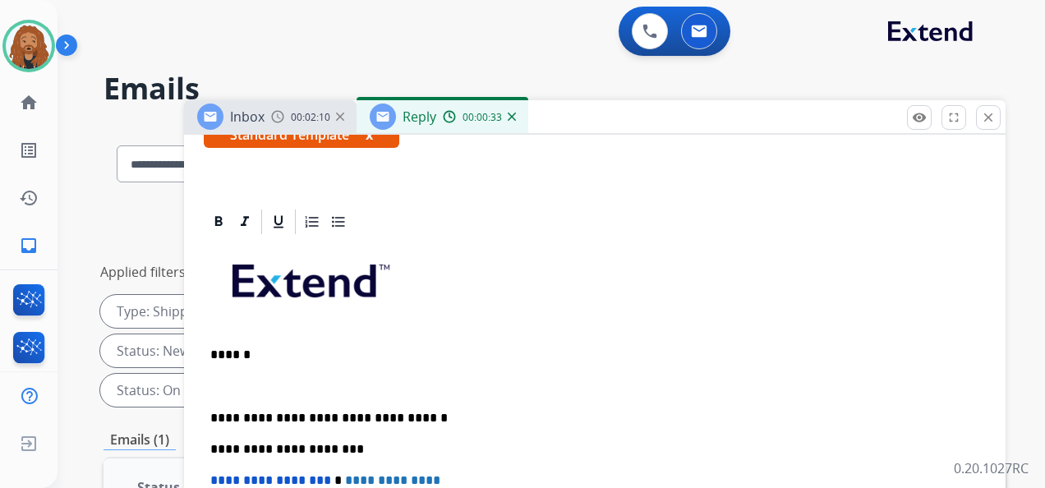
scroll to position [247, 0]
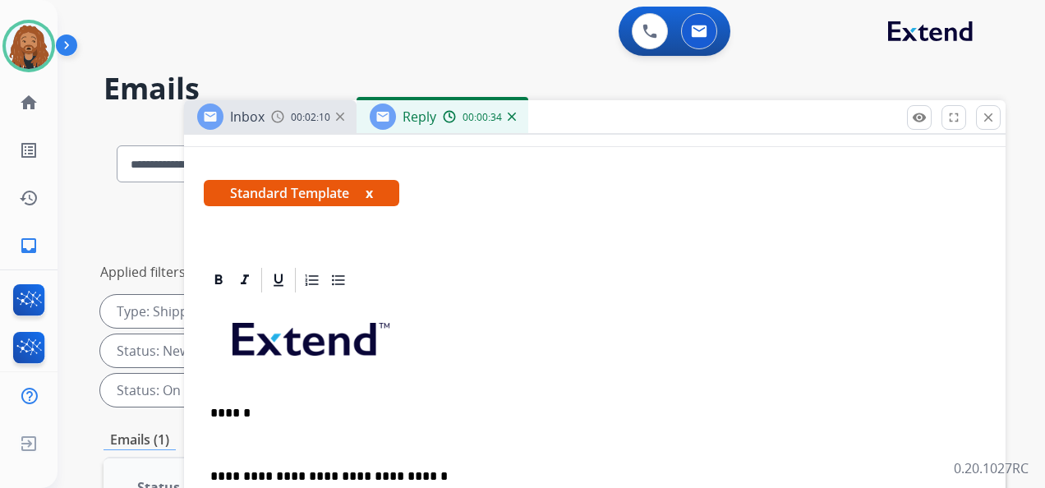
click at [230, 447] on p at bounding box center [594, 444] width 769 height 15
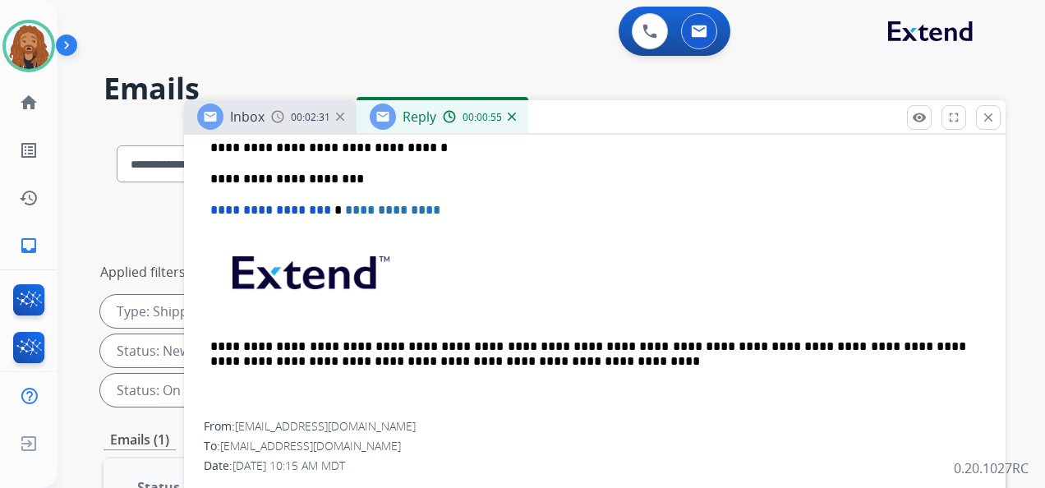
scroll to position [411, 0]
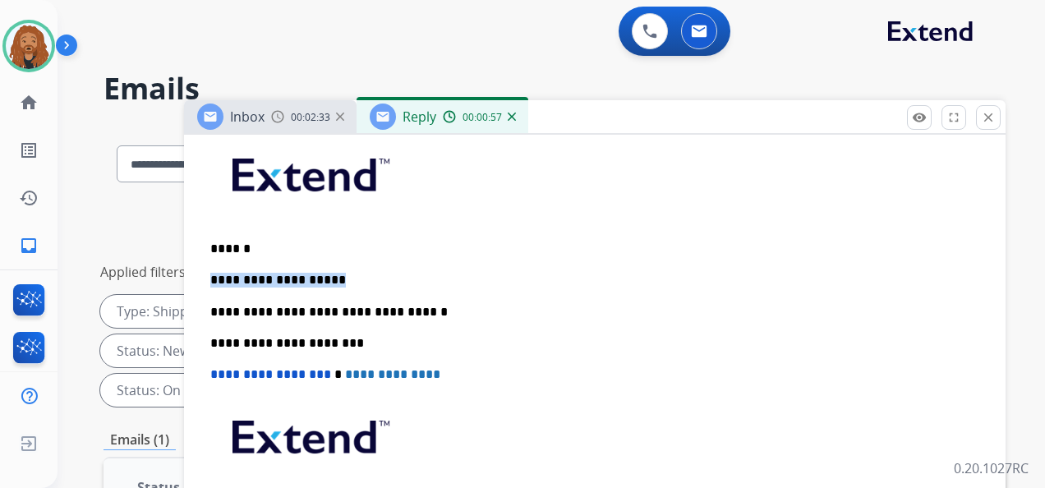
drag, startPoint x: 330, startPoint y: 274, endPoint x: 212, endPoint y: 271, distance: 118.4
click at [212, 273] on p "**********" at bounding box center [588, 280] width 756 height 15
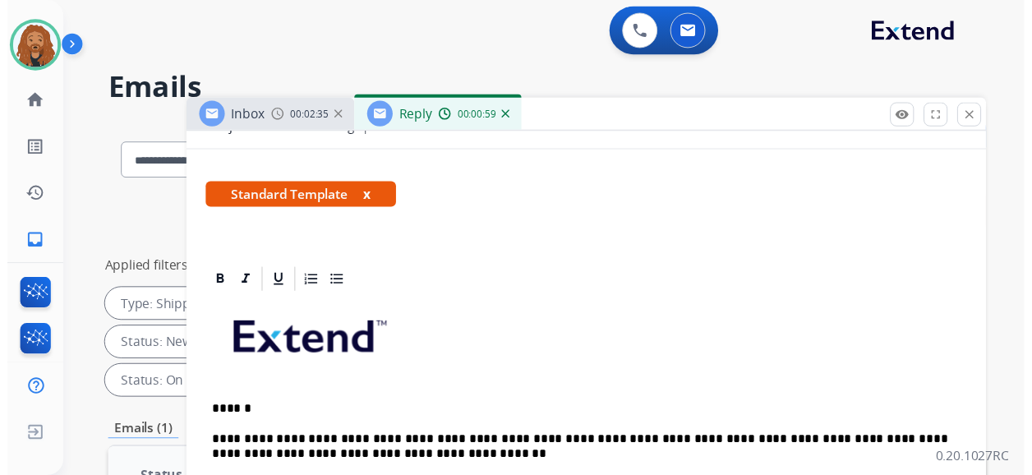
scroll to position [0, 0]
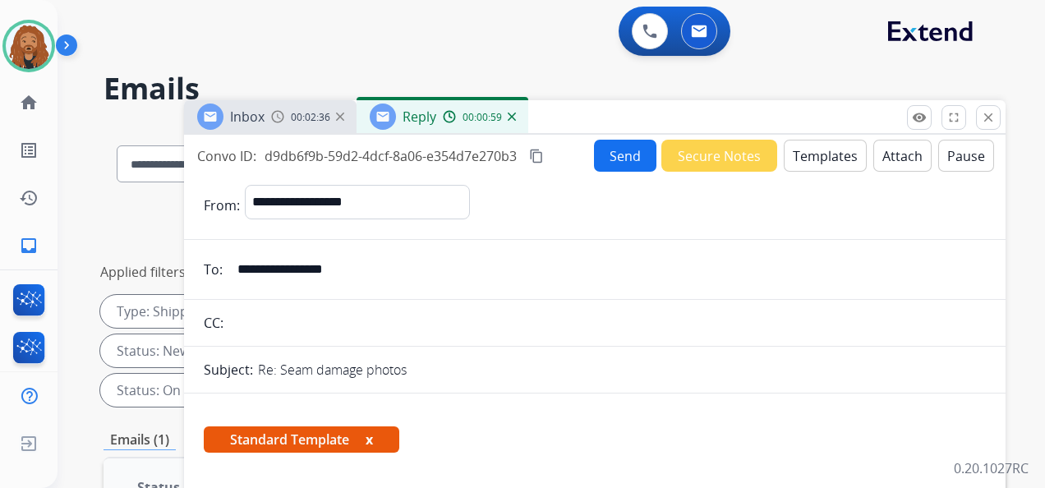
click at [623, 170] on button "Send" at bounding box center [625, 156] width 62 height 32
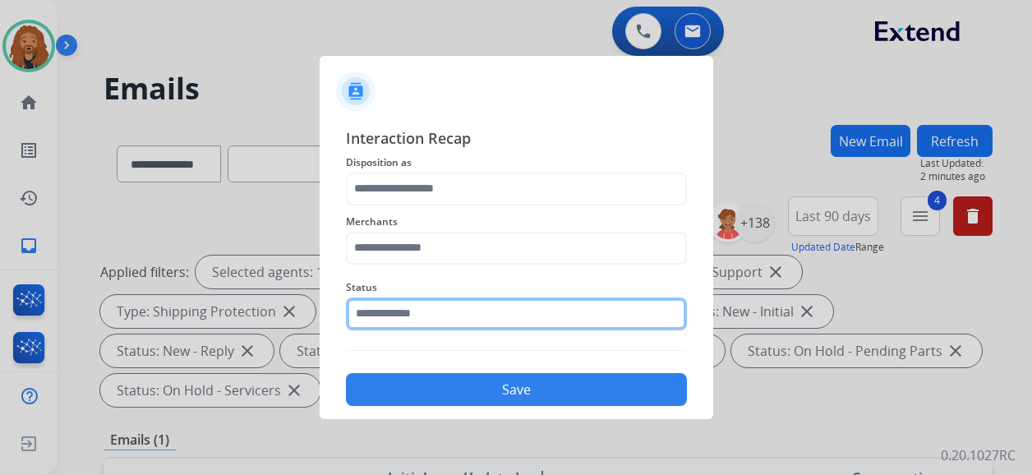
click at [467, 325] on input "text" at bounding box center [516, 313] width 341 height 33
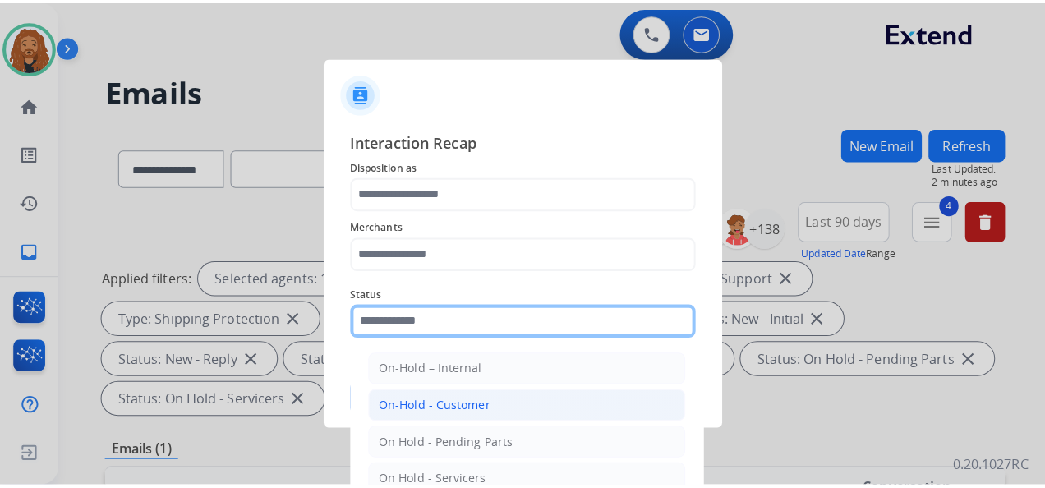
scroll to position [94, 0]
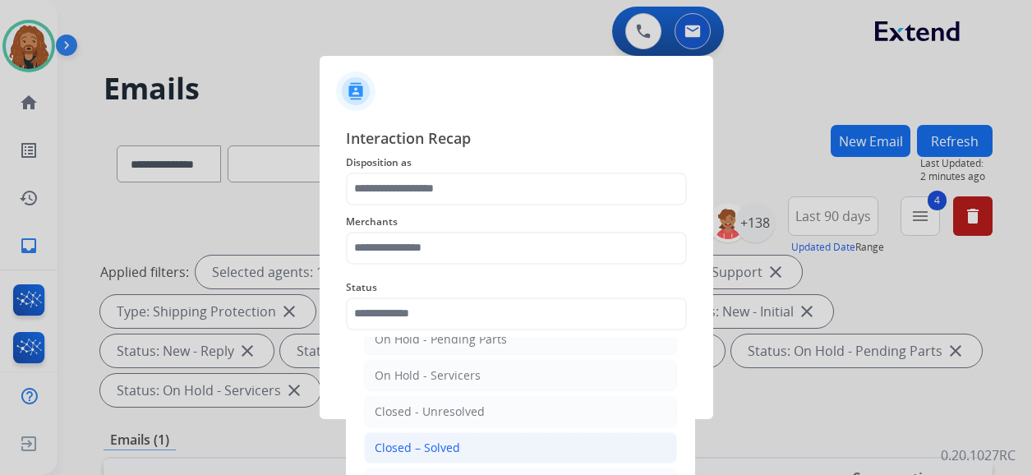
click at [441, 440] on div "Closed – Solved" at bounding box center [417, 448] width 85 height 16
type input "**********"
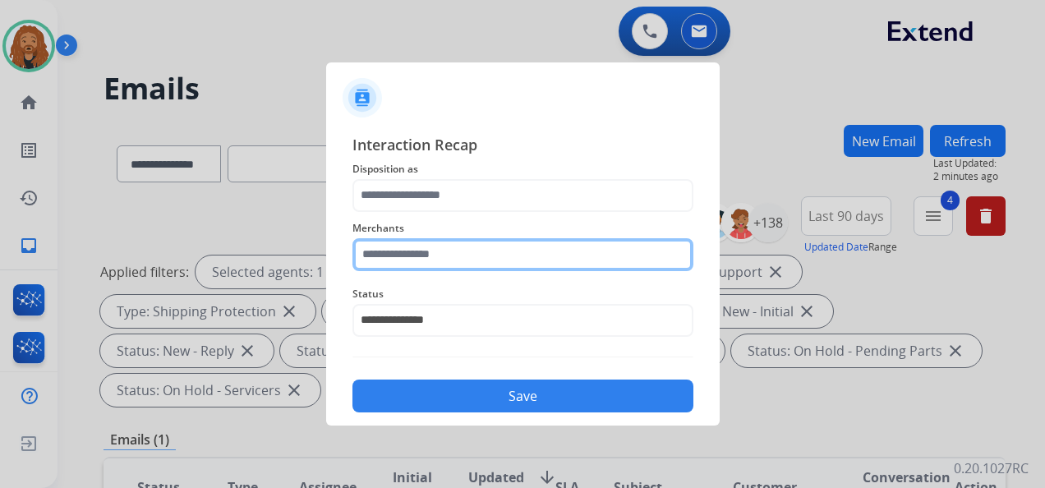
click at [433, 253] on input "text" at bounding box center [523, 254] width 341 height 33
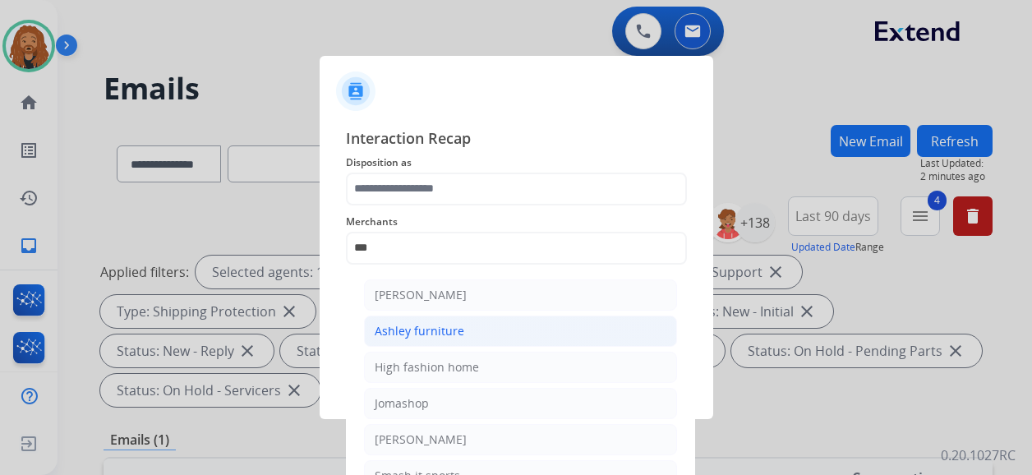
click at [438, 323] on div "Ashley furniture" at bounding box center [420, 331] width 90 height 16
type input "**********"
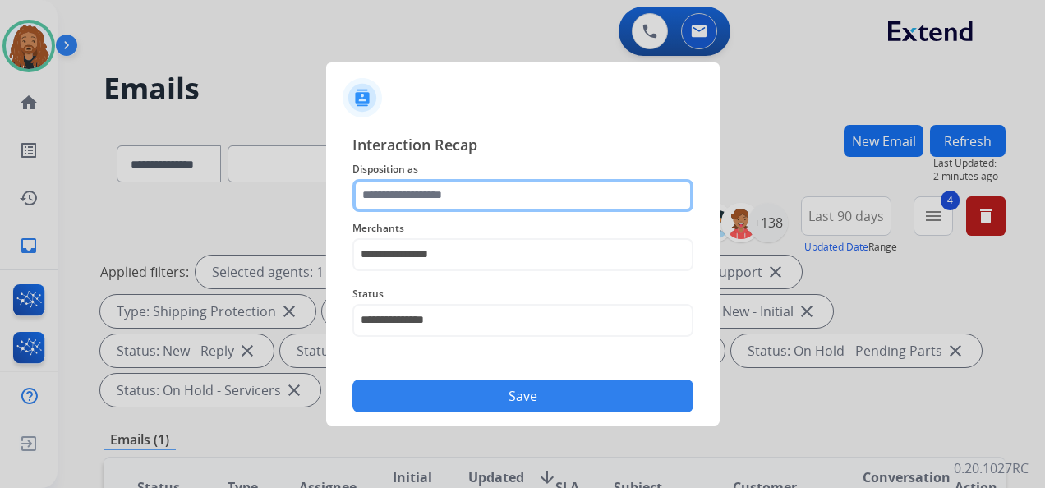
click at [436, 190] on input "text" at bounding box center [523, 195] width 341 height 33
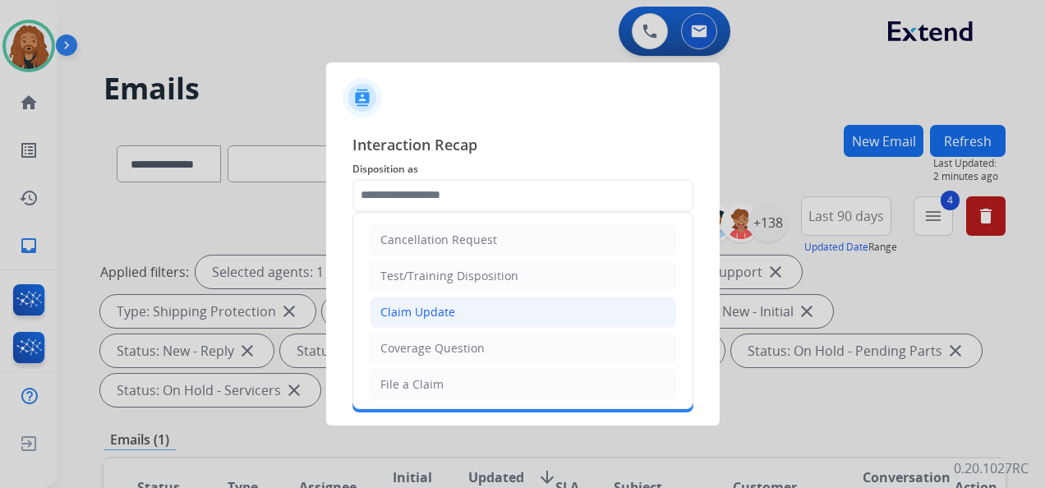
click at [436, 307] on div "Claim Update" at bounding box center [417, 312] width 75 height 16
type input "**********"
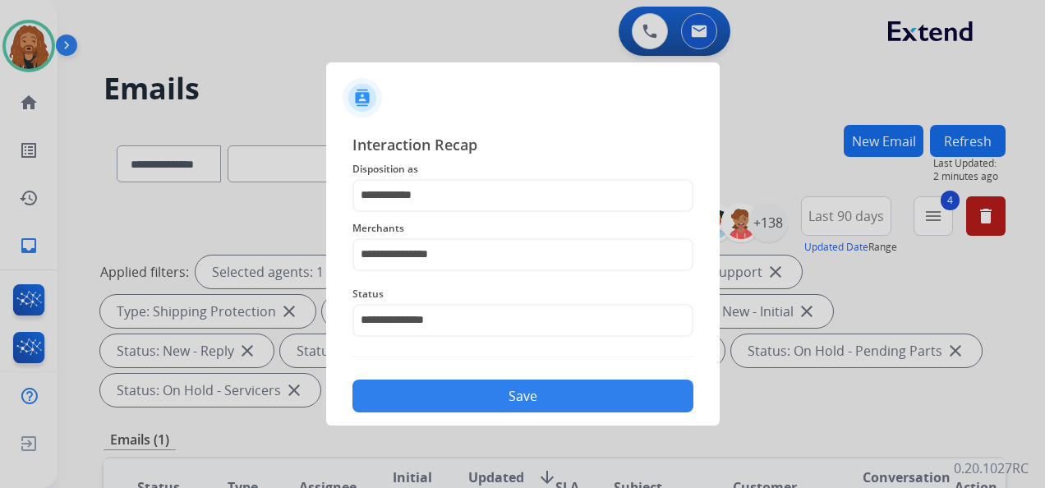
click at [423, 401] on button "Save" at bounding box center [523, 396] width 341 height 33
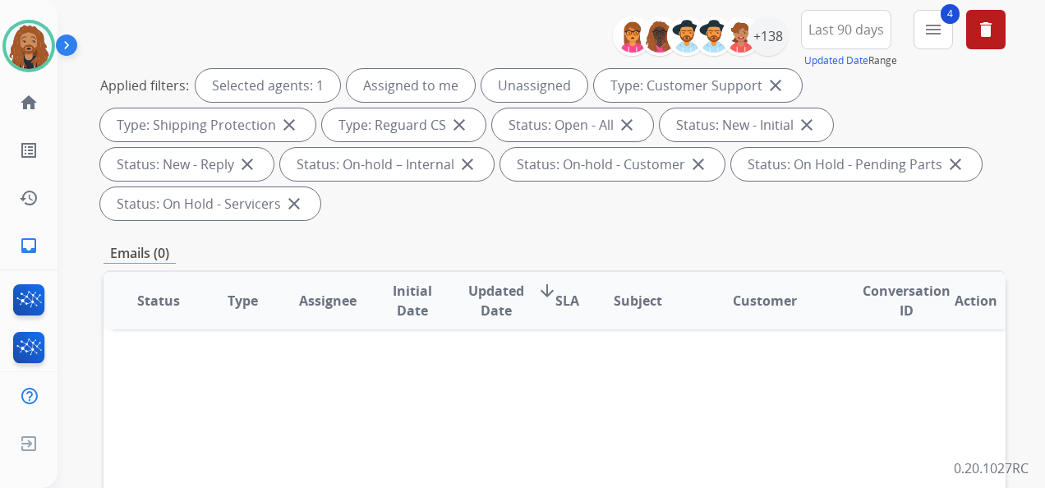
scroll to position [82, 0]
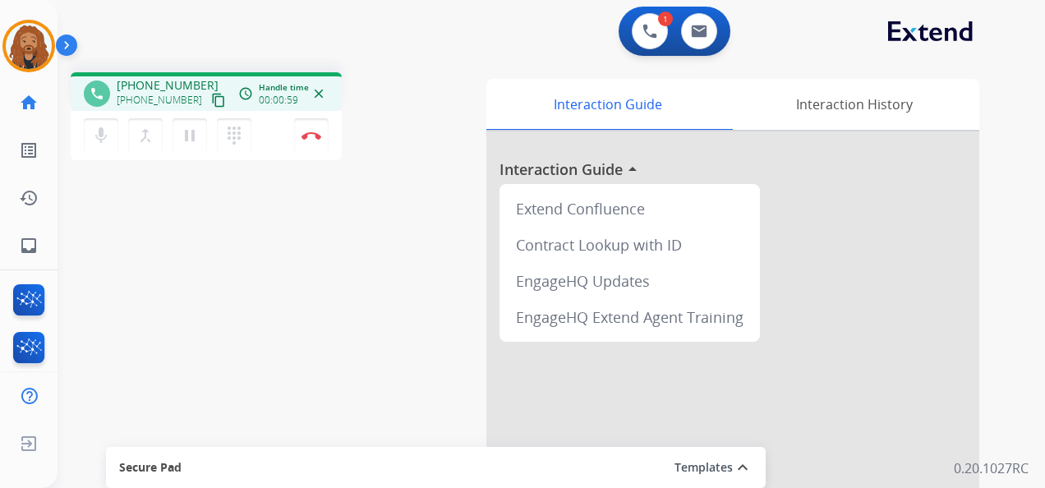
click at [211, 101] on mat-icon "content_copy" at bounding box center [218, 100] width 15 height 15
click at [308, 134] on img at bounding box center [312, 135] width 20 height 8
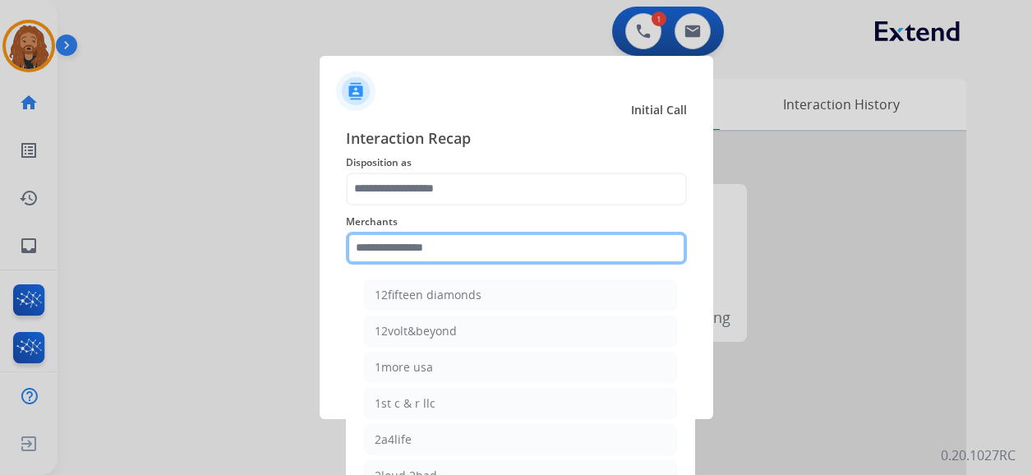
click at [440, 249] on input "text" at bounding box center [516, 248] width 341 height 33
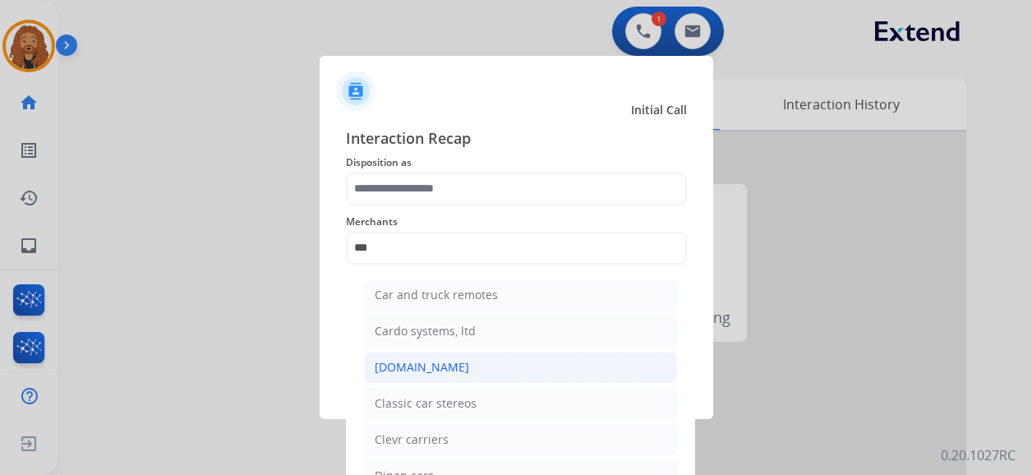
drag, startPoint x: 379, startPoint y: 356, endPoint x: 438, endPoint y: 301, distance: 80.8
click at [379, 354] on li "[DOMAIN_NAME]" at bounding box center [520, 367] width 313 height 31
type input "**********"
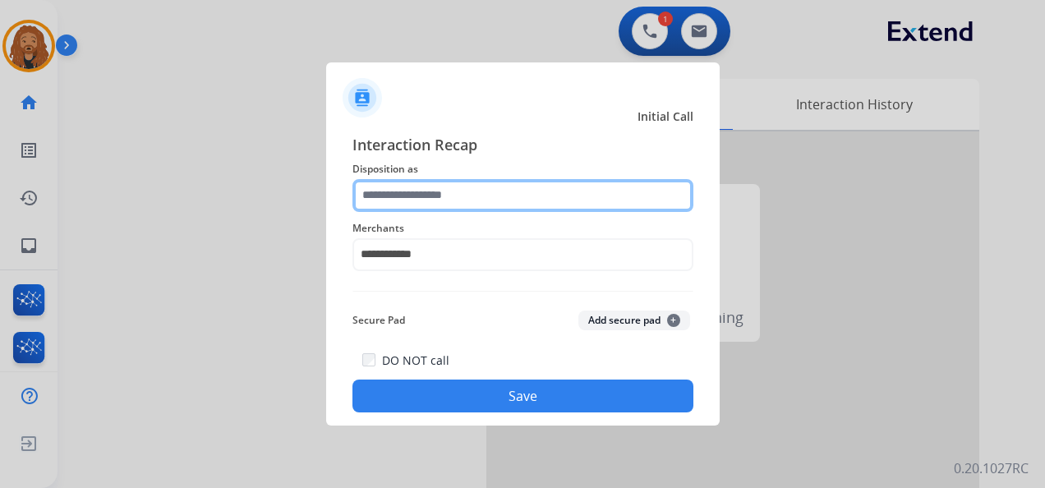
click at [474, 191] on input "text" at bounding box center [523, 195] width 341 height 33
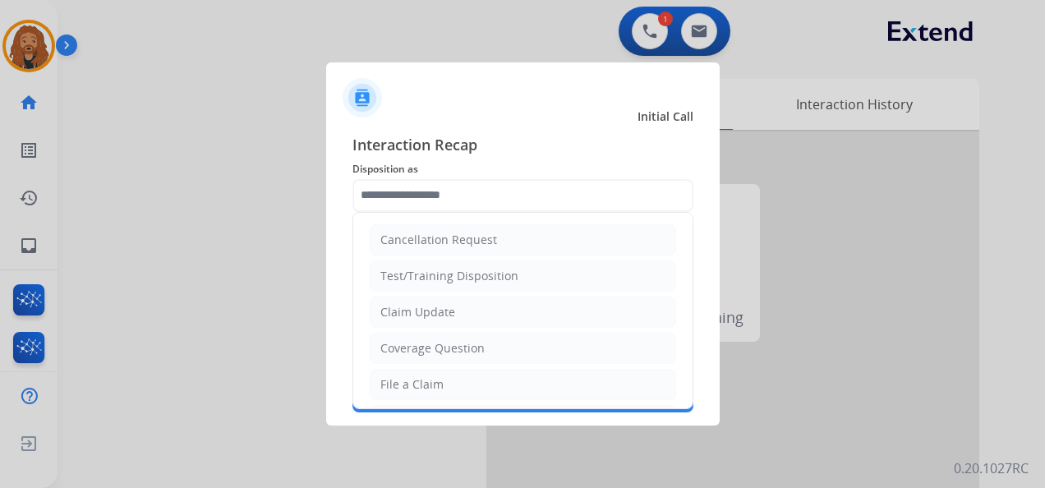
click at [459, 380] on li "File a Claim" at bounding box center [523, 384] width 307 height 31
type input "**********"
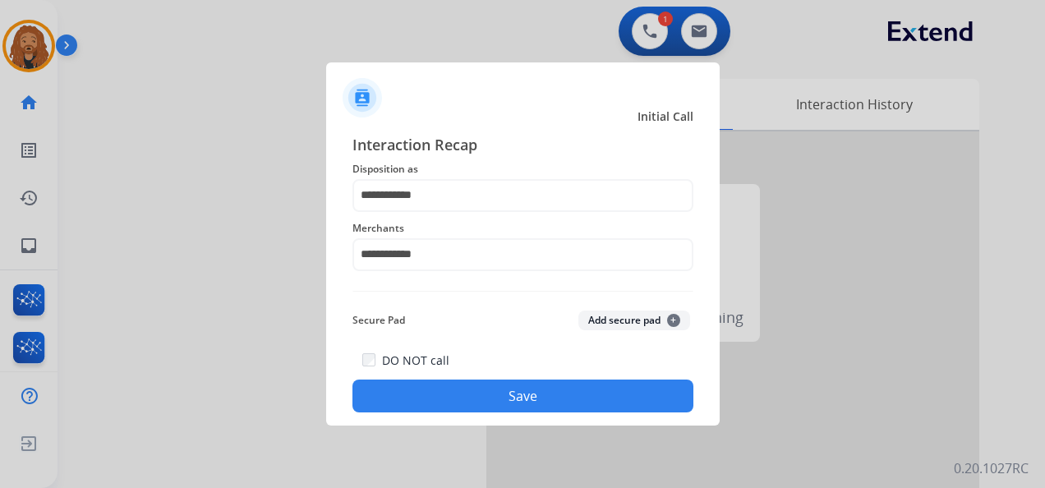
click at [485, 393] on button "Save" at bounding box center [523, 396] width 341 height 33
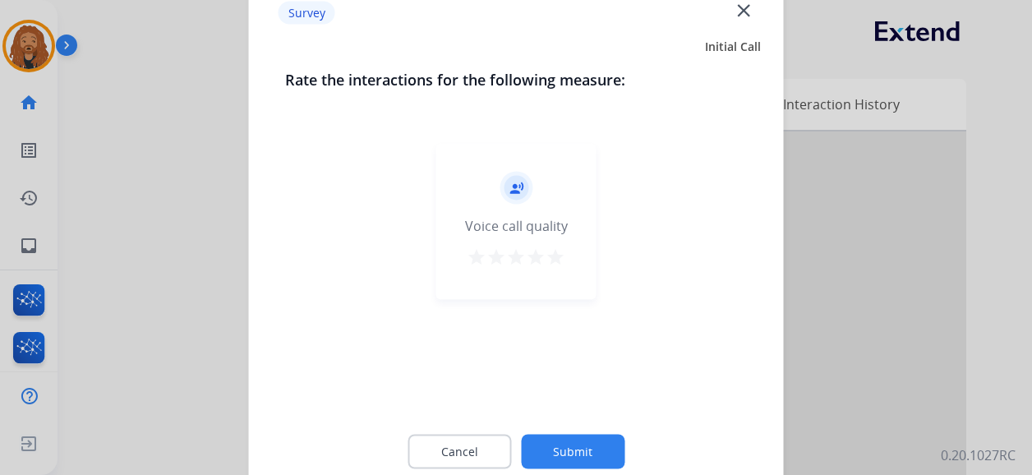
click at [556, 256] on mat-icon "star" at bounding box center [556, 257] width 20 height 20
click at [585, 434] on div "Cancel Submit" at bounding box center [516, 452] width 463 height 74
click at [583, 441] on button "Submit" at bounding box center [573, 452] width 104 height 35
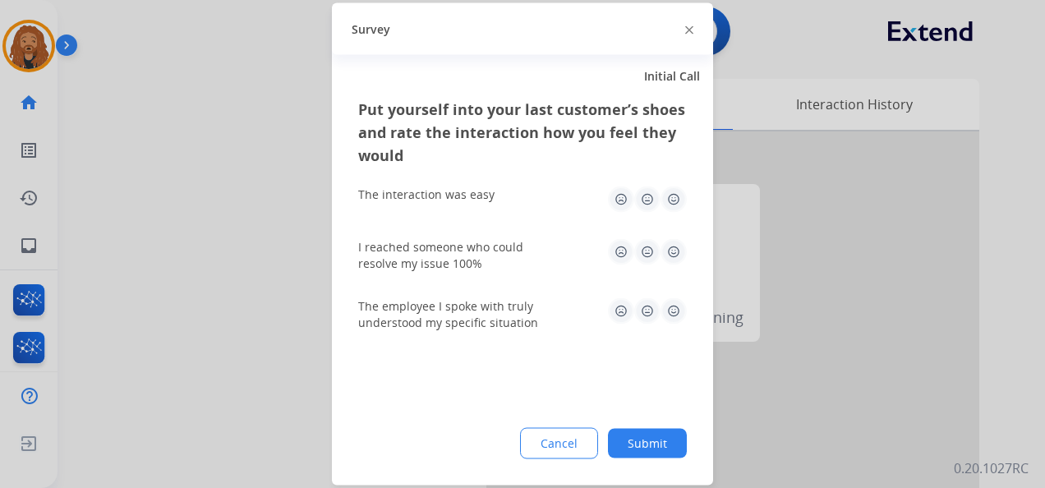
click at [651, 441] on button "Submit" at bounding box center [647, 444] width 79 height 30
click at [651, 441] on div at bounding box center [732, 437] width 493 height 613
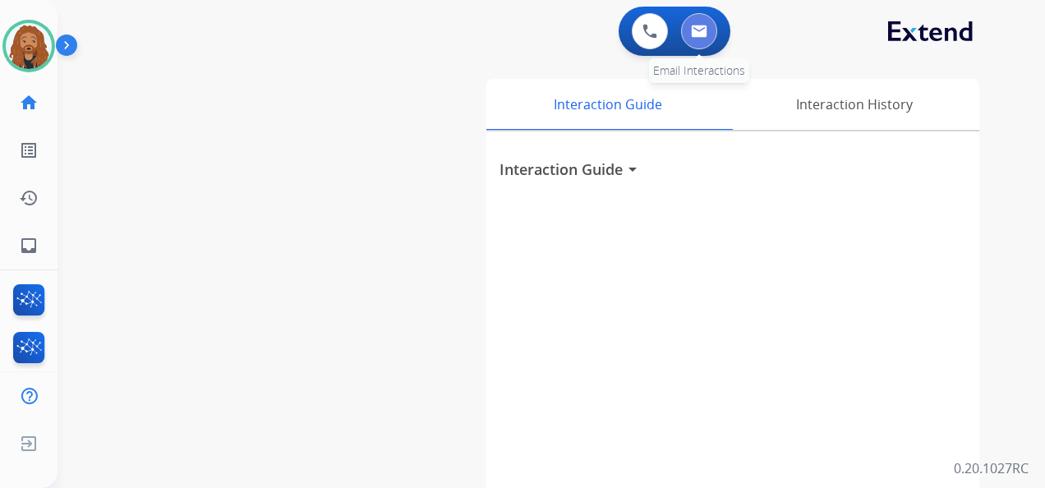
click at [702, 30] on img at bounding box center [699, 31] width 16 height 13
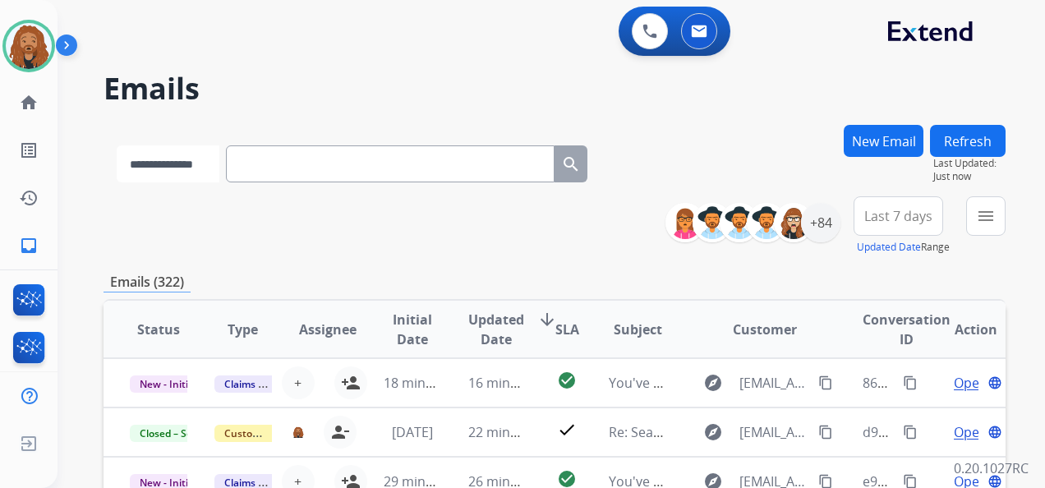
click at [219, 175] on select "**********" at bounding box center [168, 163] width 103 height 37
select select "**********"
click at [117, 145] on select "**********" at bounding box center [168, 163] width 103 height 37
drag, startPoint x: 302, startPoint y: 164, endPoint x: 311, endPoint y: 159, distance: 10.7
click at [305, 164] on input "text" at bounding box center [392, 163] width 329 height 37
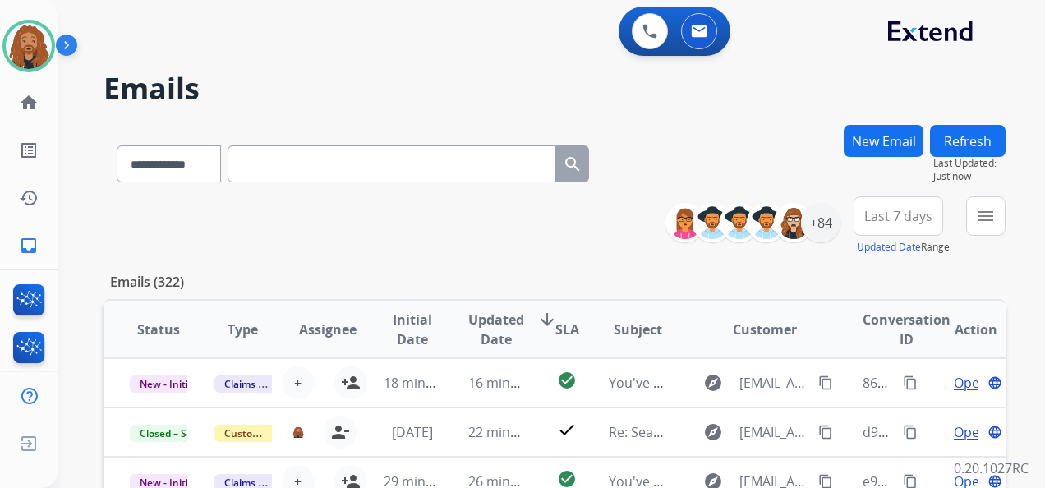
paste input "**********"
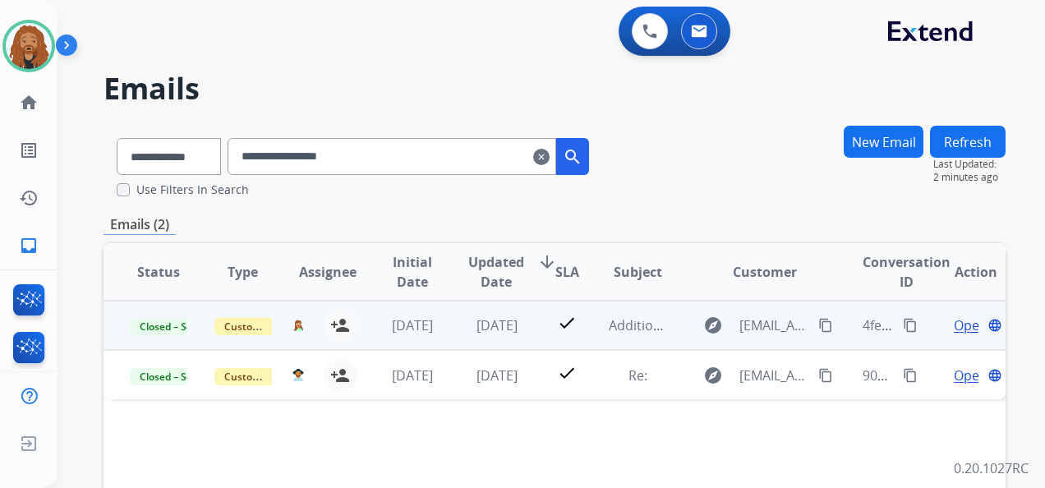
click at [955, 330] on span "Open" at bounding box center [971, 326] width 34 height 20
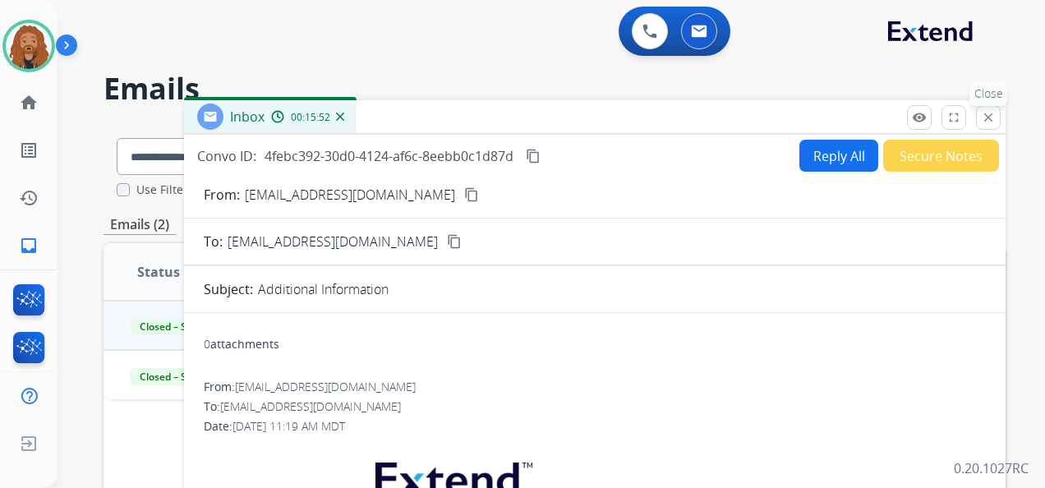
click at [994, 124] on button "close Close" at bounding box center [988, 117] width 25 height 25
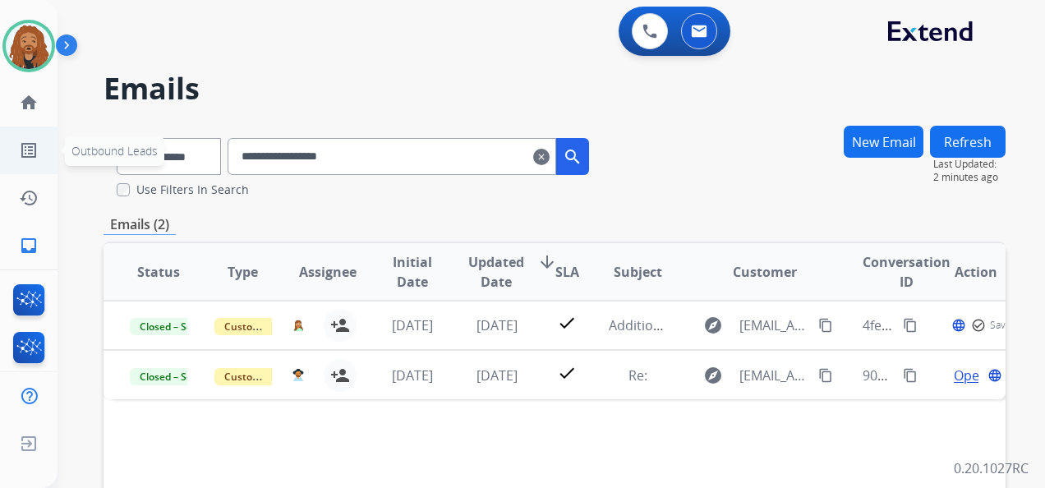
drag, startPoint x: 465, startPoint y: 159, endPoint x: 15, endPoint y: 153, distance: 450.4
click at [18, 156] on div "**********" at bounding box center [522, 244] width 1045 height 488
paste input "******"
type input "**********"
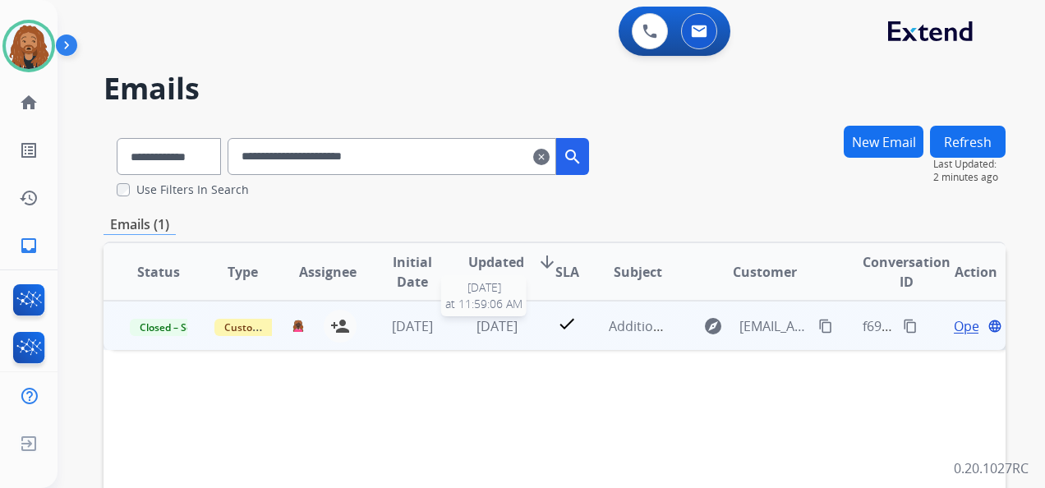
click at [501, 325] on span "[DATE]" at bounding box center [497, 326] width 41 height 18
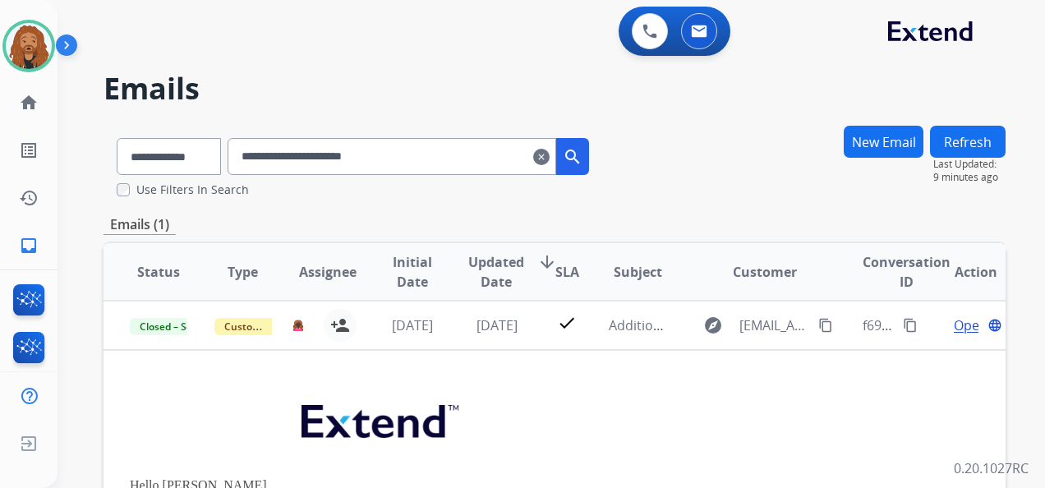
click at [881, 90] on h2 "Emails" at bounding box center [555, 88] width 902 height 33
click at [907, 89] on h2 "Emails" at bounding box center [555, 88] width 902 height 33
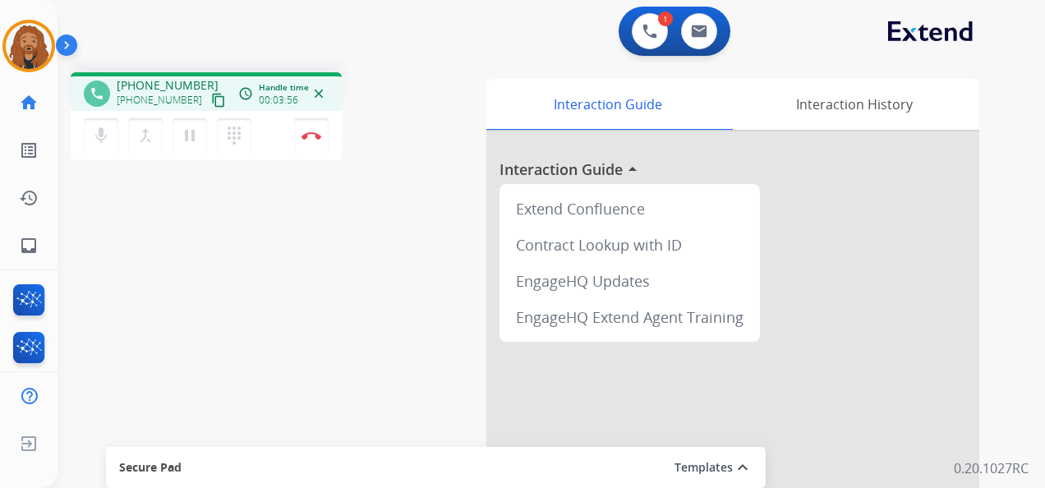
click at [209, 108] on button "content_copy" at bounding box center [219, 100] width 20 height 20
click at [311, 136] on img at bounding box center [312, 135] width 20 height 8
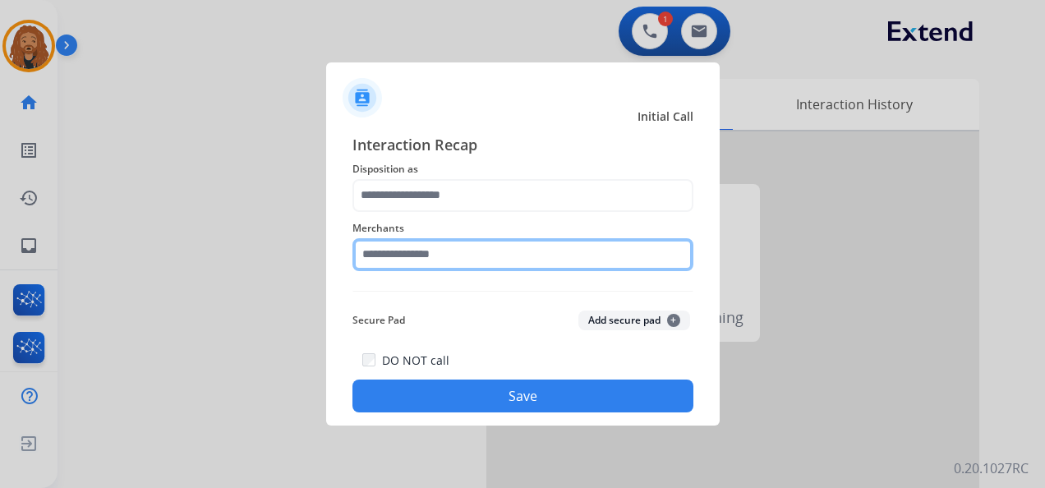
click at [482, 251] on input "text" at bounding box center [523, 254] width 341 height 33
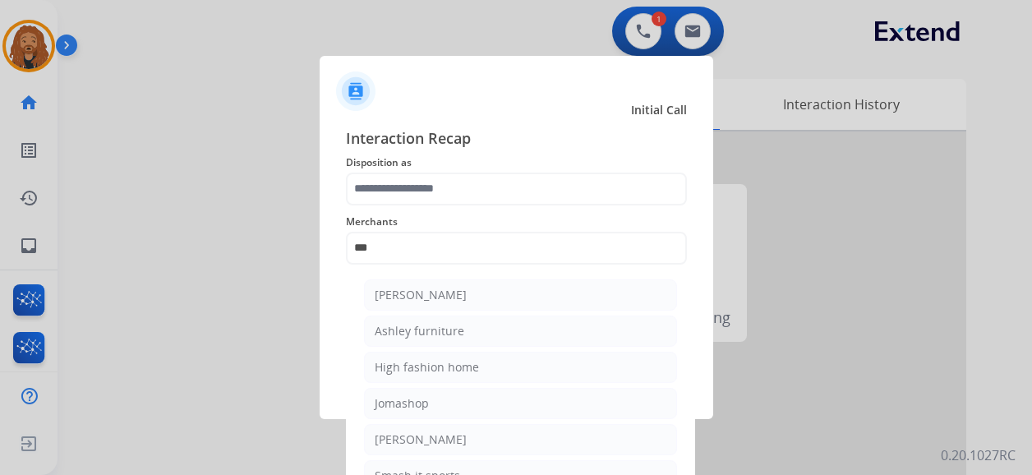
drag, startPoint x: 414, startPoint y: 330, endPoint x: 434, endPoint y: 251, distance: 81.3
click at [414, 329] on div "Ashley furniture" at bounding box center [420, 331] width 90 height 16
type input "**********"
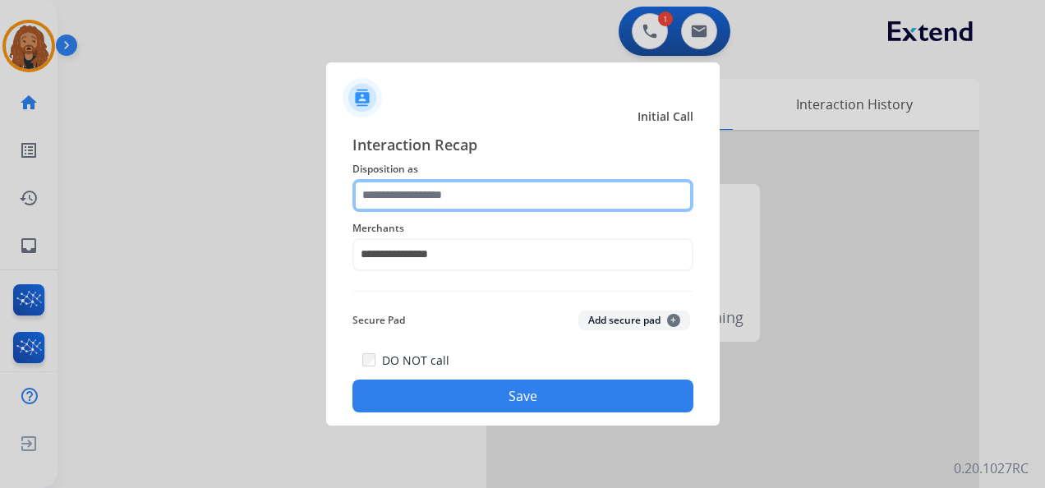
click at [460, 187] on input "text" at bounding box center [523, 195] width 341 height 33
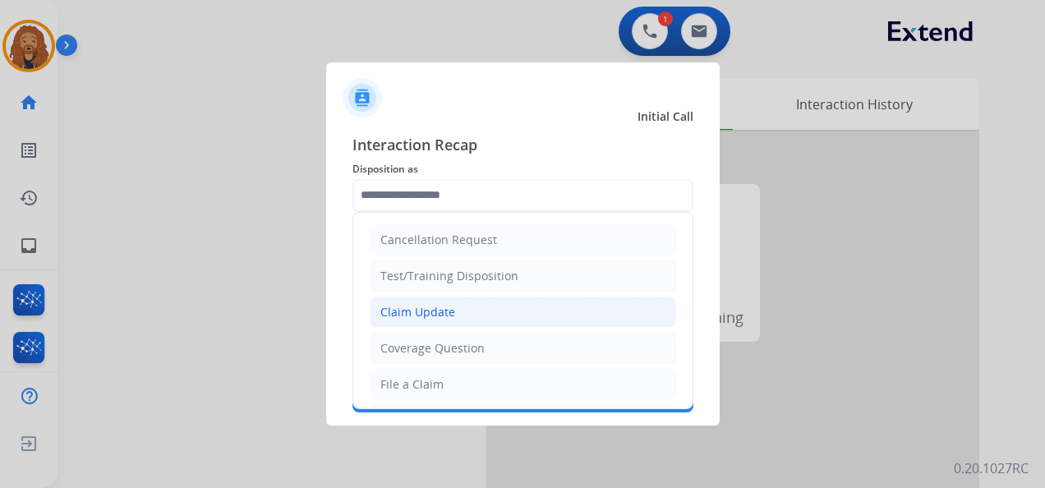
click at [439, 312] on div "Claim Update" at bounding box center [417, 312] width 75 height 16
type input "**********"
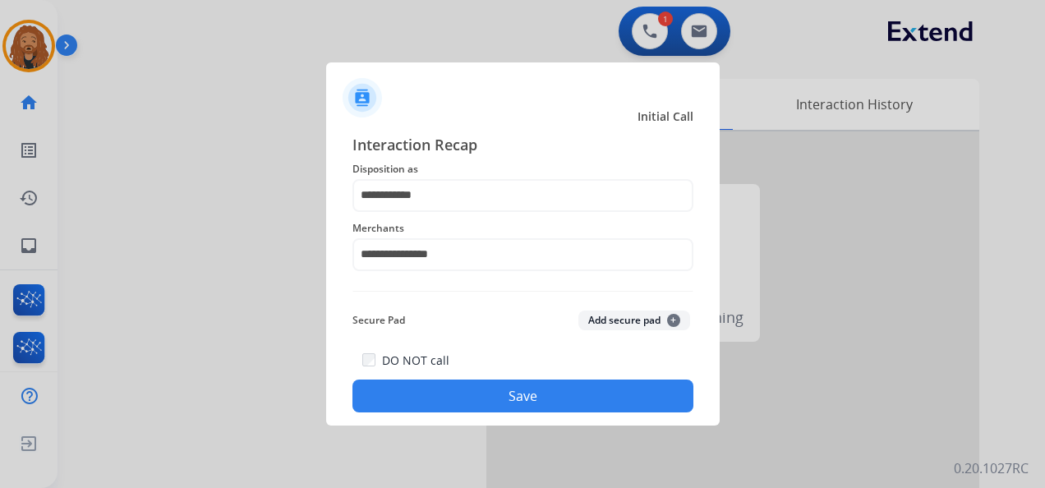
click at [501, 401] on button "Save" at bounding box center [523, 396] width 341 height 33
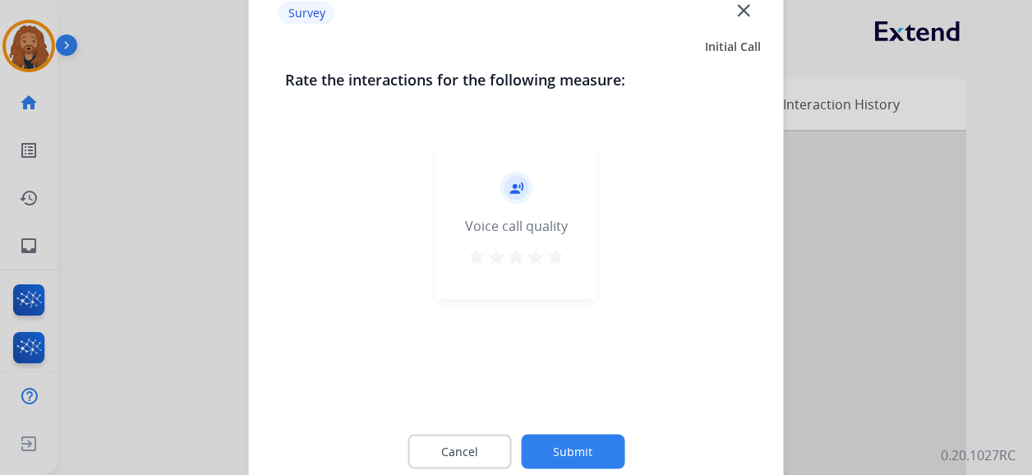
click at [556, 260] on mat-icon "star" at bounding box center [556, 257] width 20 height 20
click at [592, 437] on button "Submit" at bounding box center [573, 452] width 104 height 35
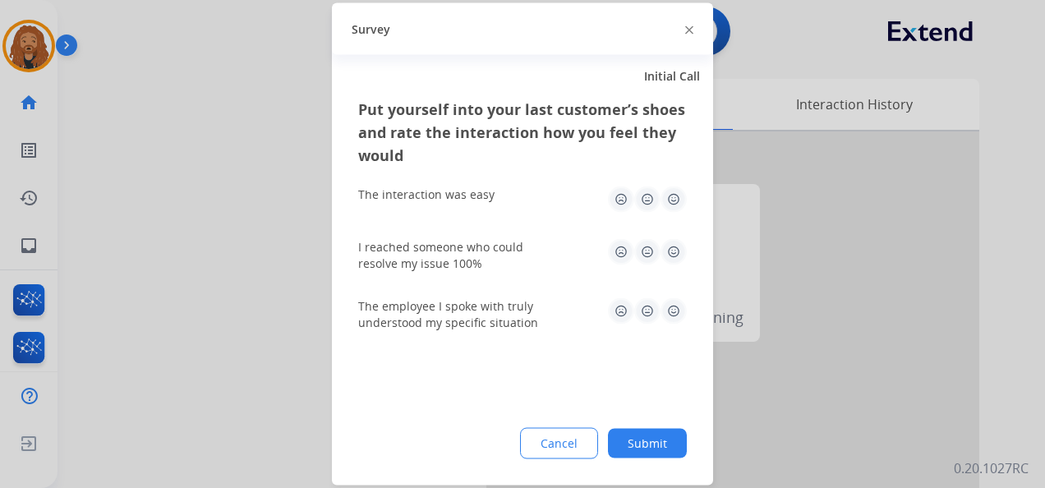
click at [680, 321] on img at bounding box center [674, 311] width 26 height 26
click at [673, 257] on img at bounding box center [674, 252] width 26 height 26
click at [683, 198] on img at bounding box center [674, 200] width 26 height 26
click at [628, 463] on div "Put yourself into your last customer’s shoes and rate the interaction how you f…" at bounding box center [522, 292] width 381 height 388
click at [631, 436] on button "Submit" at bounding box center [647, 444] width 79 height 30
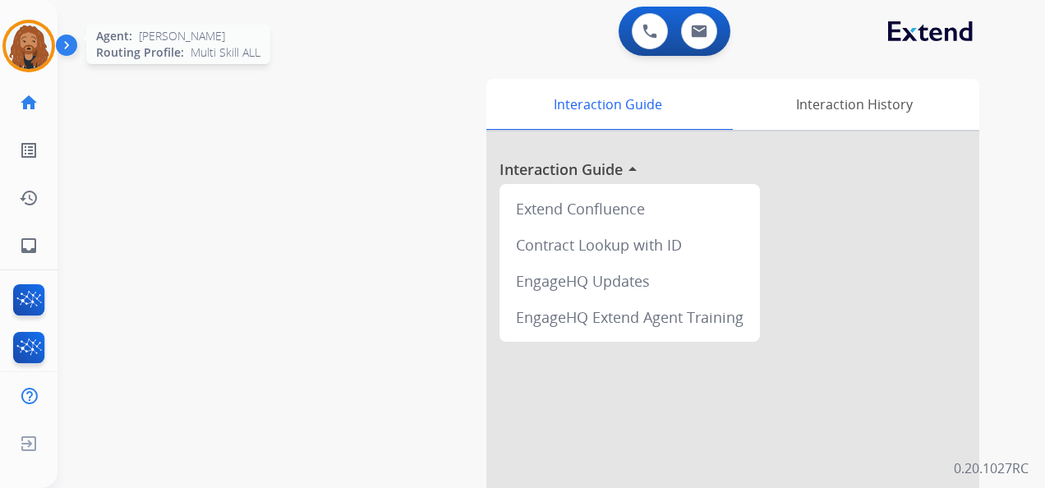
click at [20, 56] on img at bounding box center [29, 46] width 46 height 46
drag, startPoint x: 20, startPoint y: 56, endPoint x: 23, endPoint y: 43, distance: 13.6
click at [20, 56] on img at bounding box center [29, 46] width 46 height 46
click at [31, 63] on img at bounding box center [29, 46] width 46 height 46
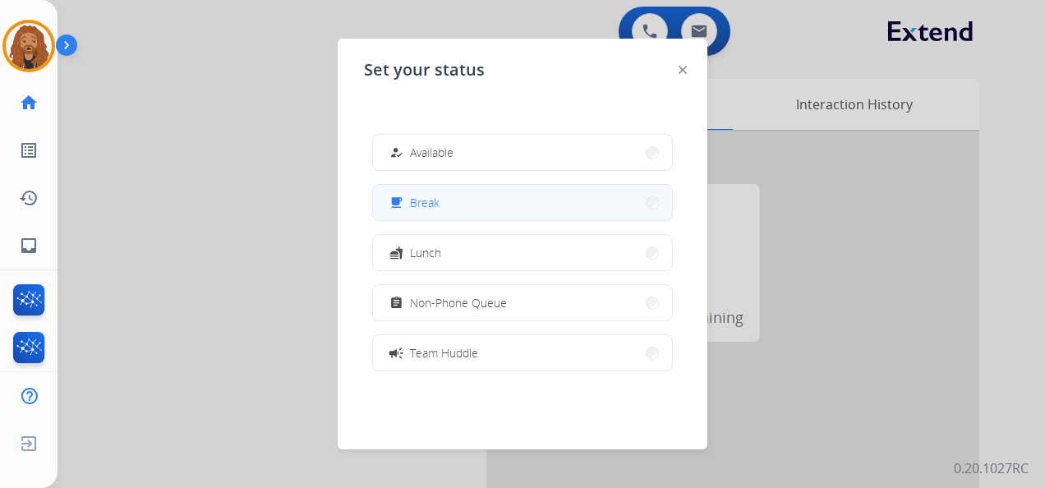
click at [463, 214] on button "free_breakfast Break" at bounding box center [522, 202] width 299 height 35
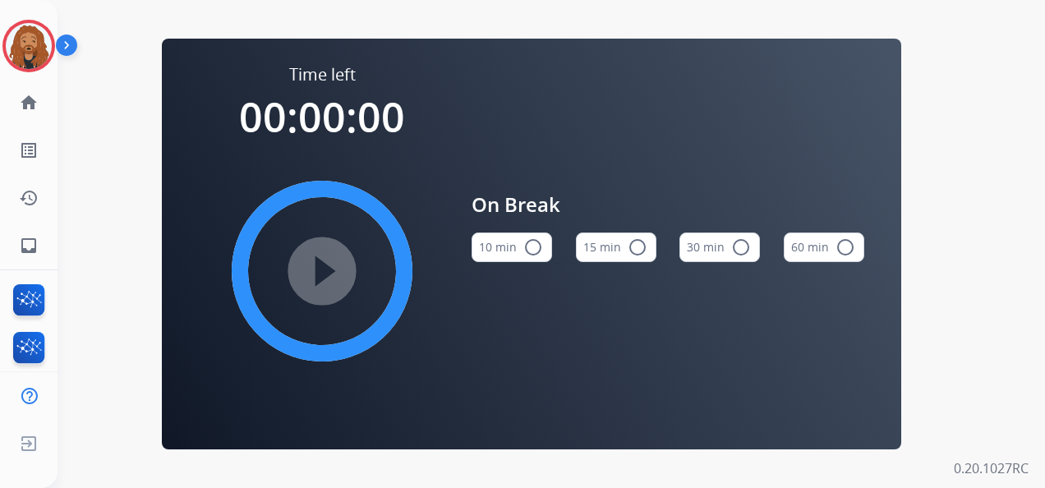
click at [493, 245] on button "10 min radio_button_unchecked" at bounding box center [512, 248] width 81 height 30
click at [328, 265] on mat-icon "play_circle_filled" at bounding box center [322, 271] width 20 height 20
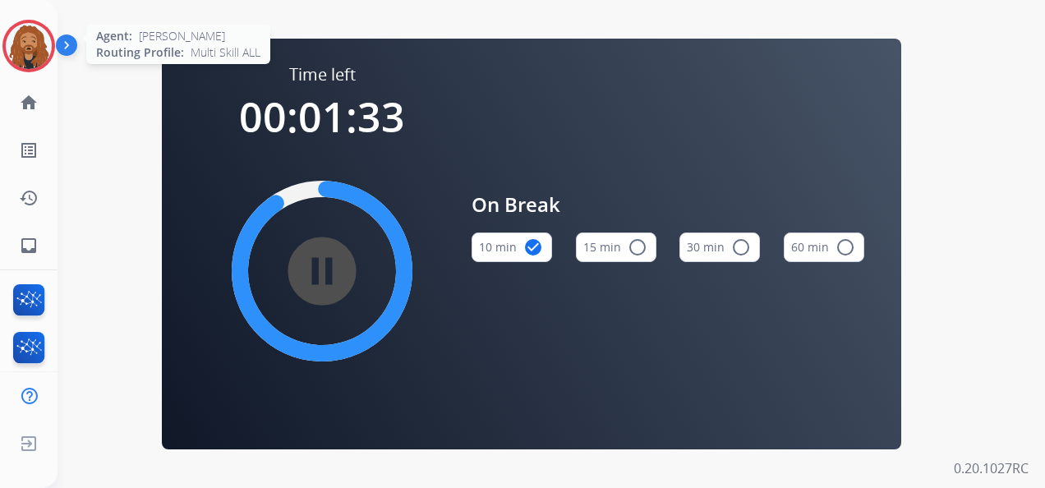
click at [36, 36] on img at bounding box center [29, 46] width 46 height 46
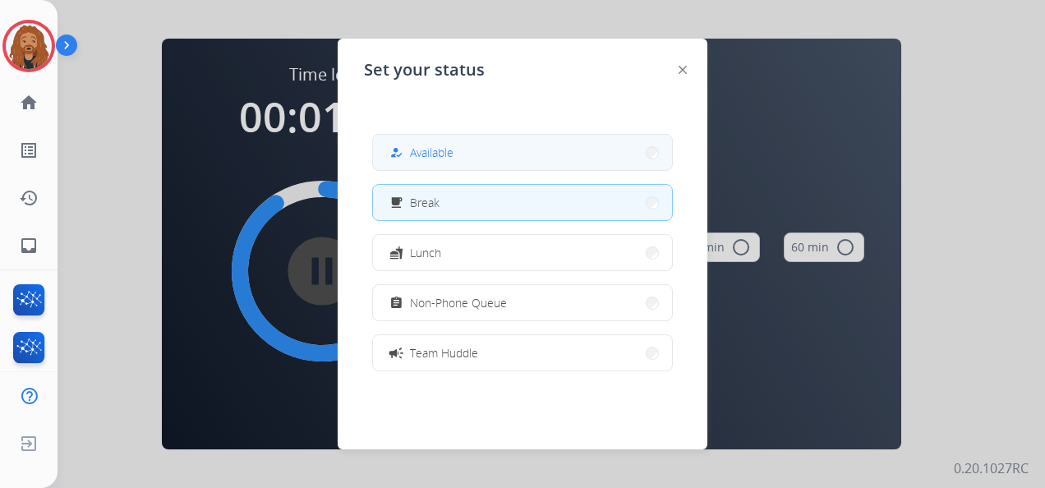
click at [449, 166] on button "how_to_reg Available" at bounding box center [522, 152] width 299 height 35
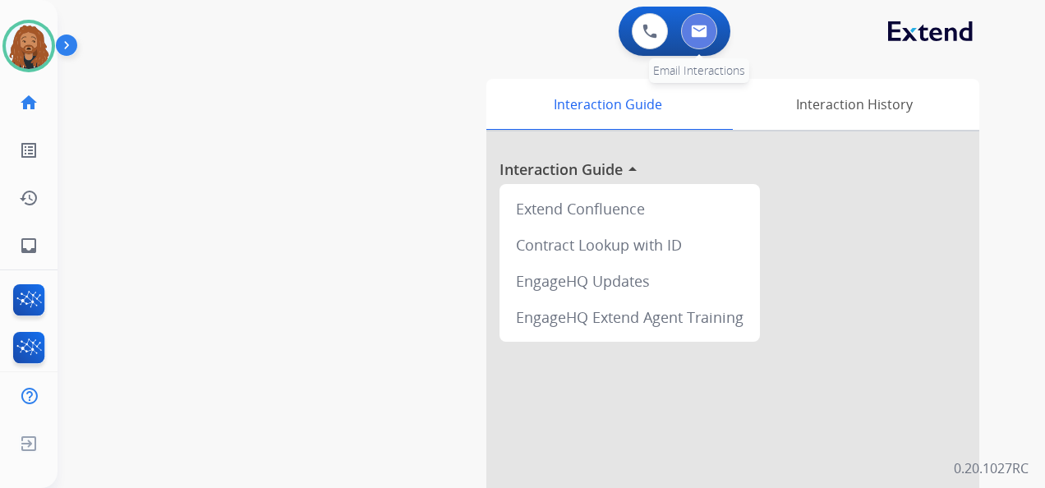
click at [702, 35] on img at bounding box center [699, 31] width 16 height 13
select select "**********"
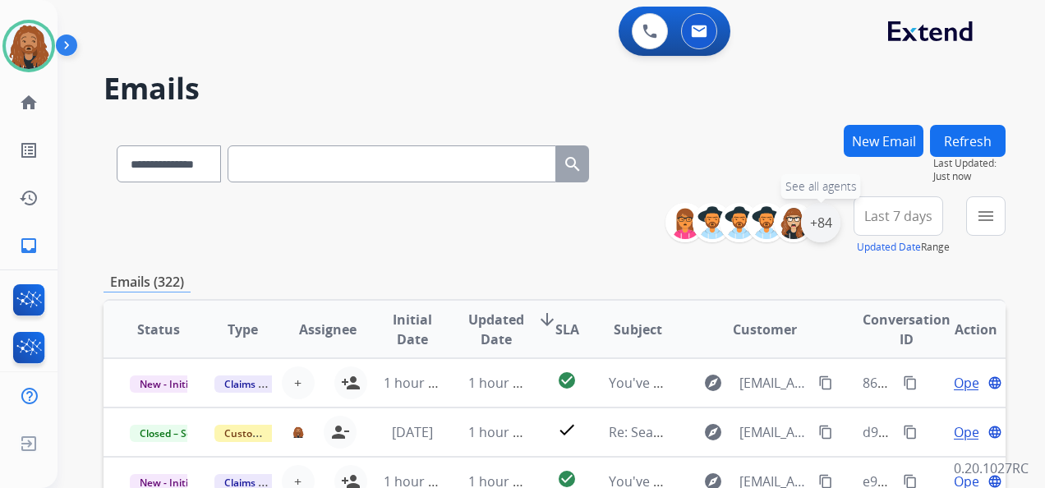
click at [833, 226] on div "+84" at bounding box center [820, 222] width 39 height 39
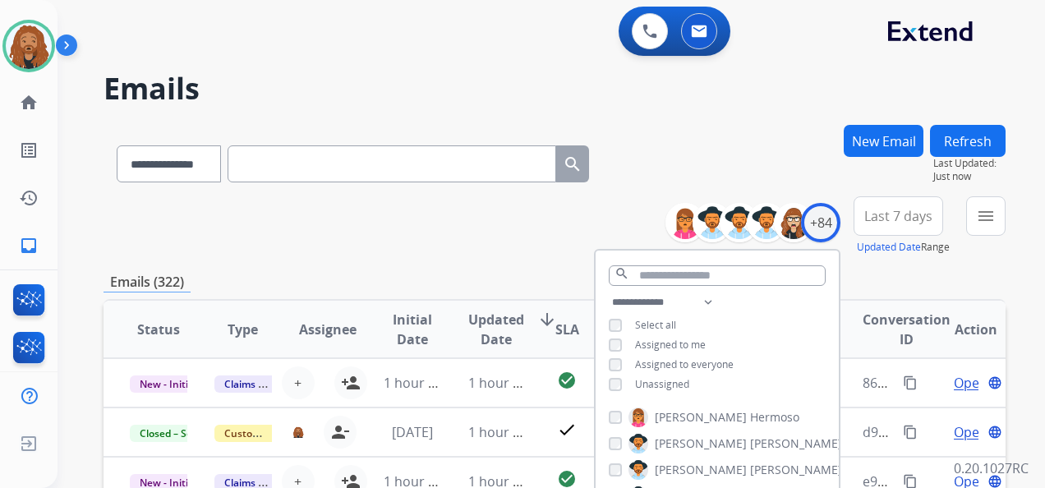
click at [911, 219] on span "Last 7 days" at bounding box center [899, 216] width 68 height 7
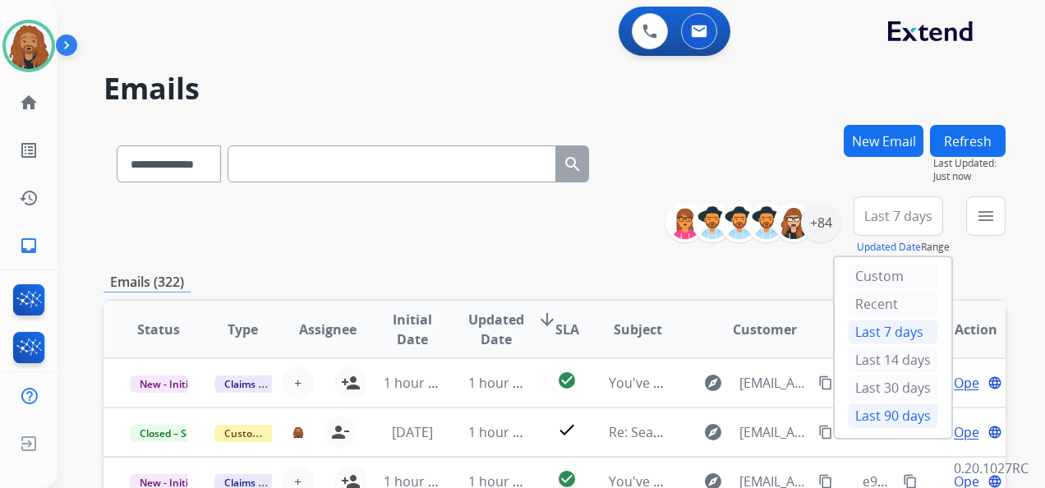
click at [867, 416] on div "Last 90 days" at bounding box center [893, 415] width 90 height 25
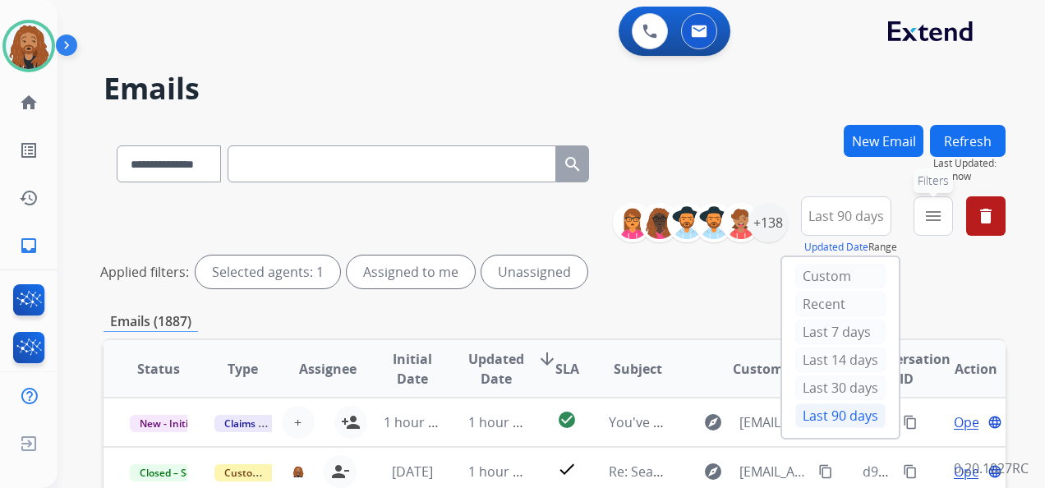
click at [932, 217] on mat-icon "menu" at bounding box center [934, 216] width 20 height 20
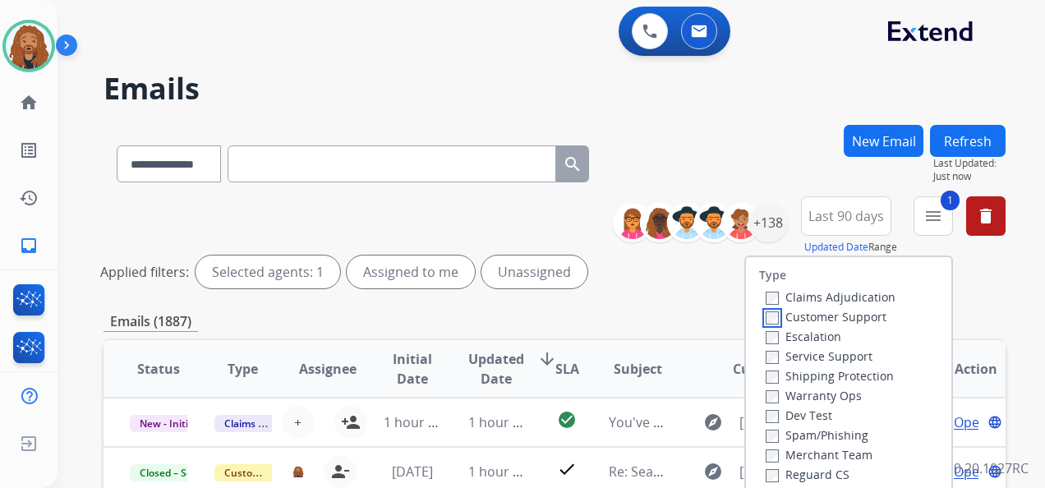
scroll to position [82, 0]
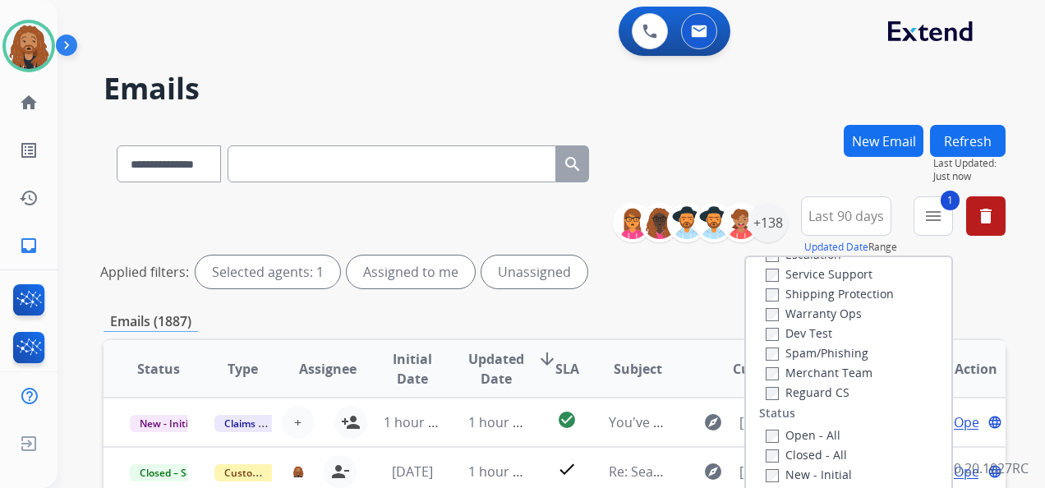
click at [766, 302] on div "Shipping Protection" at bounding box center [831, 294] width 130 height 20
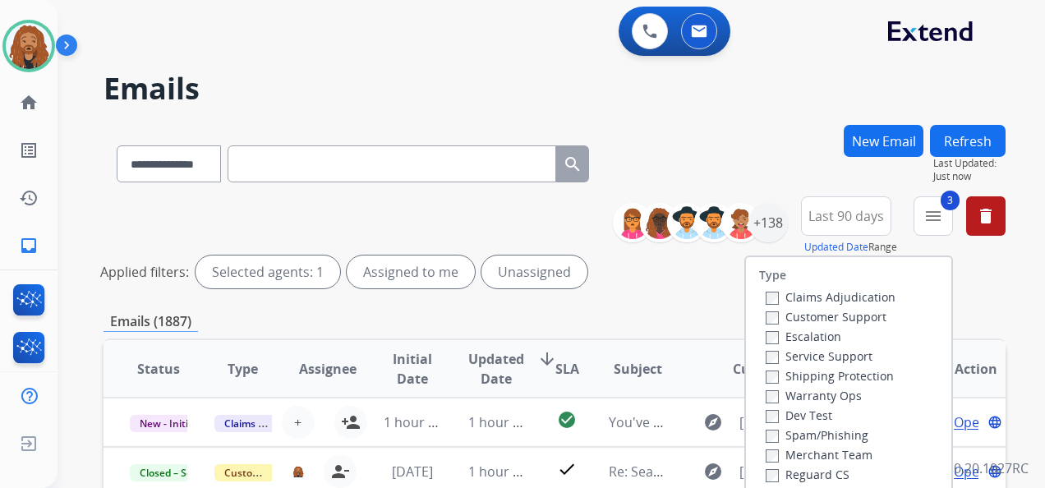
click at [768, 378] on label "Shipping Protection" at bounding box center [830, 376] width 128 height 16
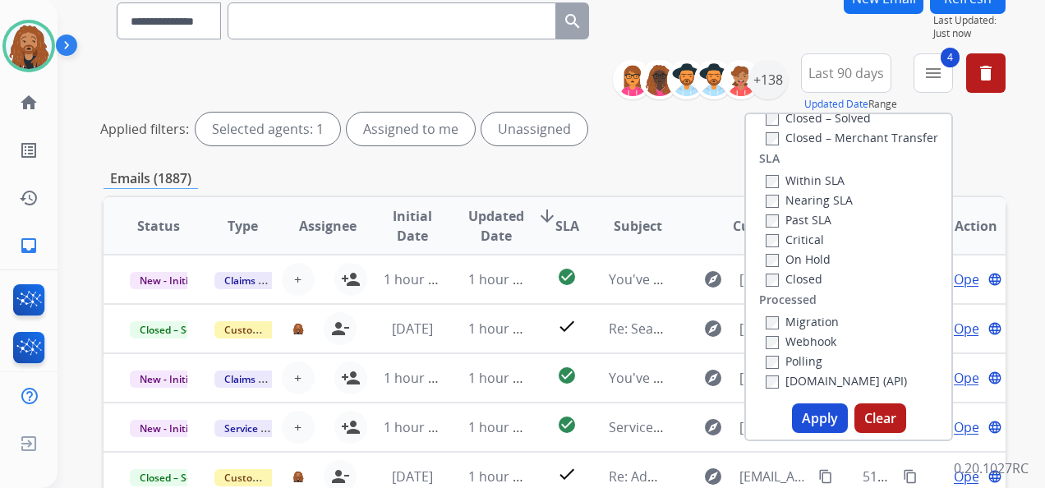
scroll to position [329, 0]
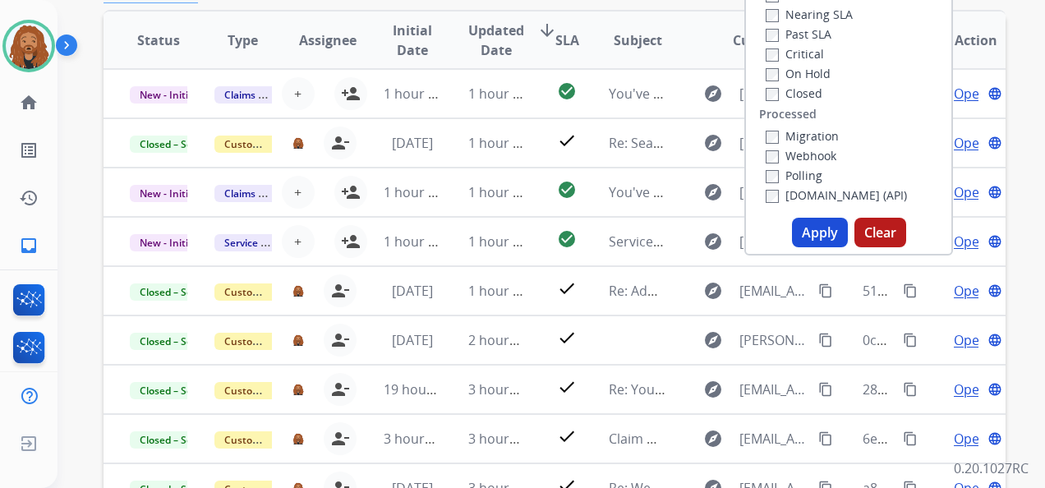
click at [813, 242] on button "Apply" at bounding box center [820, 233] width 56 height 30
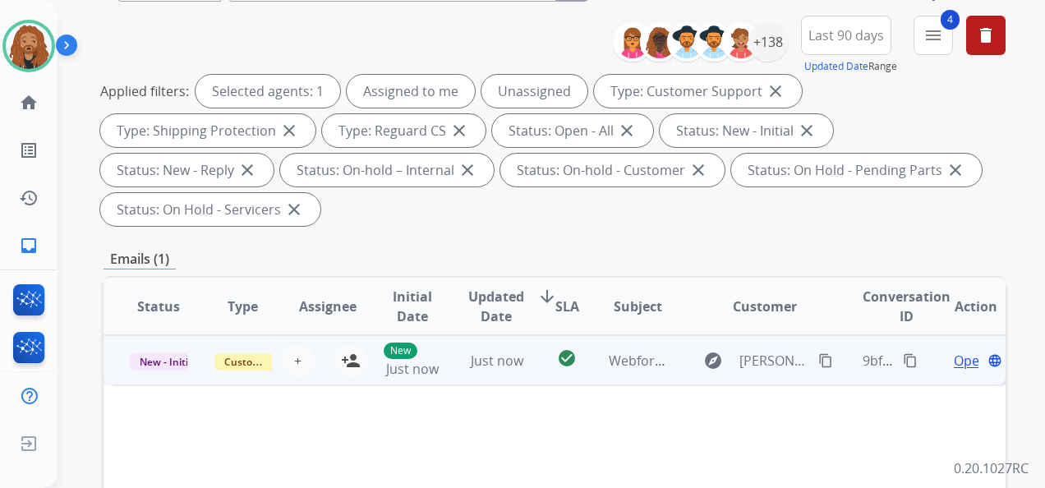
scroll to position [164, 0]
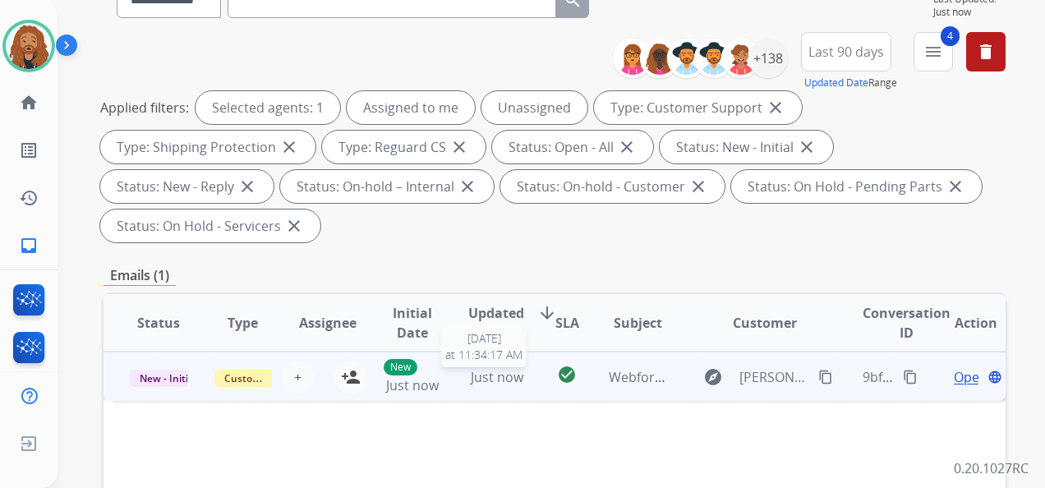
click at [483, 372] on span "Just now" at bounding box center [497, 377] width 53 height 18
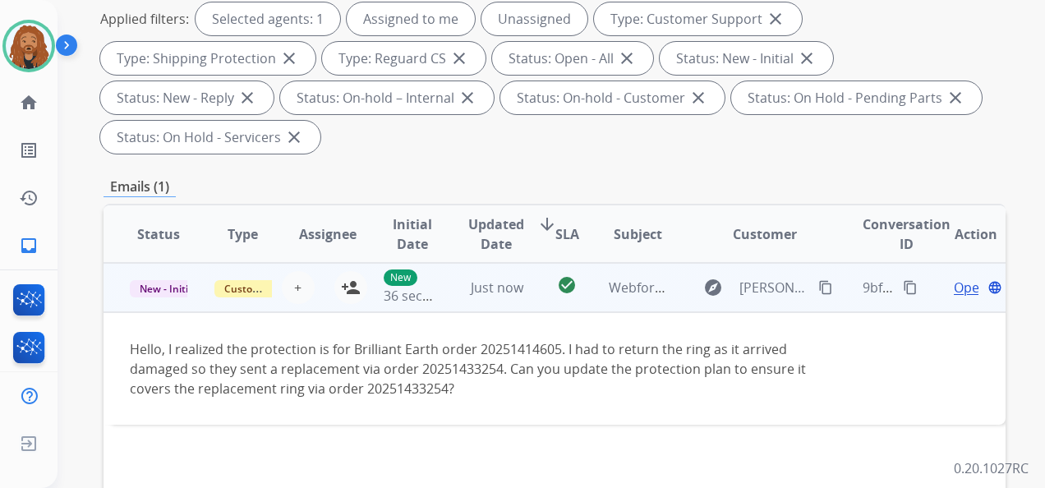
scroll to position [247, 0]
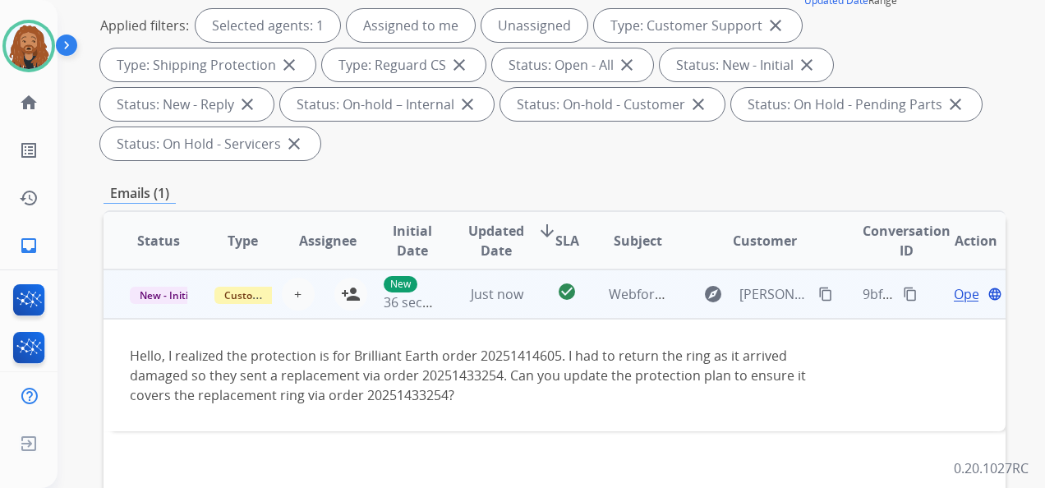
click at [956, 293] on span "Open" at bounding box center [971, 294] width 34 height 20
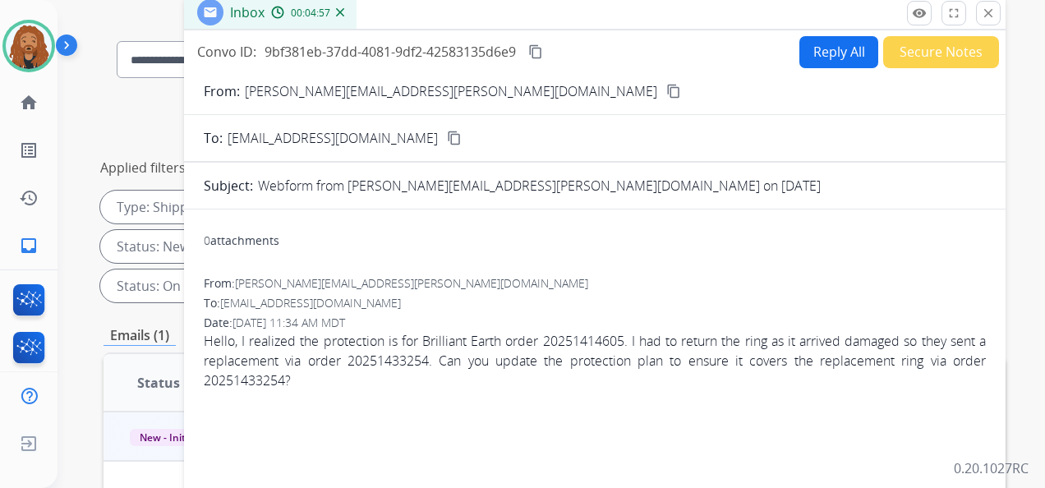
scroll to position [0, 0]
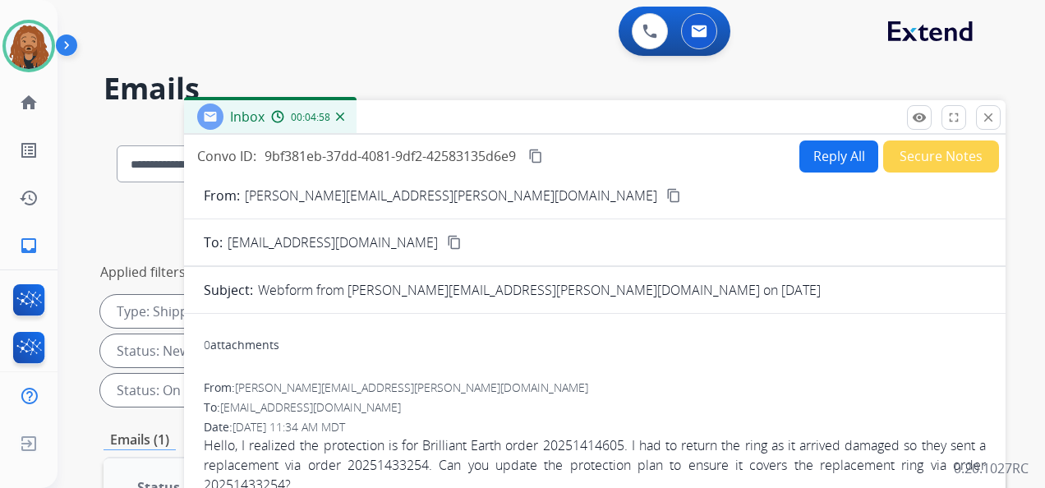
click at [666, 196] on mat-icon "content_copy" at bounding box center [673, 195] width 15 height 15
click at [822, 164] on button "Reply All" at bounding box center [839, 157] width 79 height 32
select select "**********"
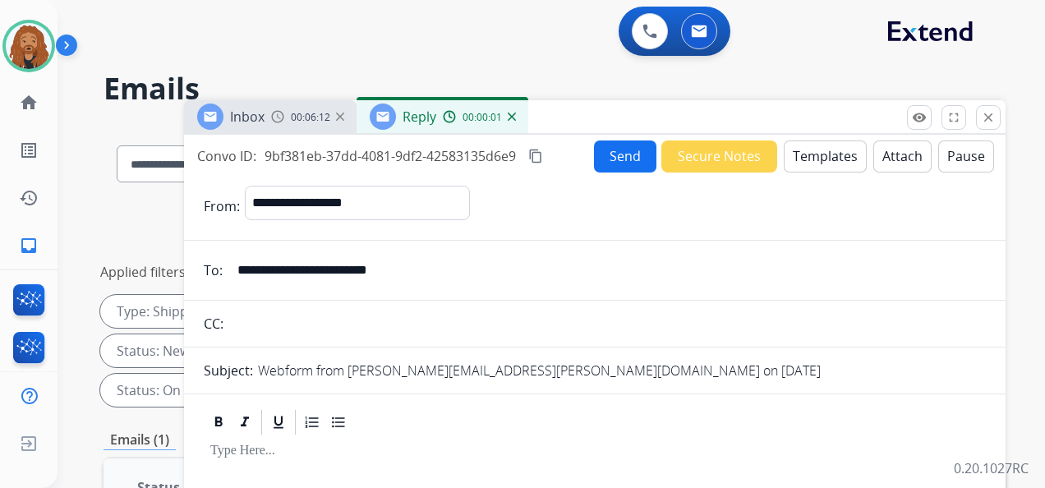
click at [829, 145] on button "Templates" at bounding box center [825, 157] width 83 height 32
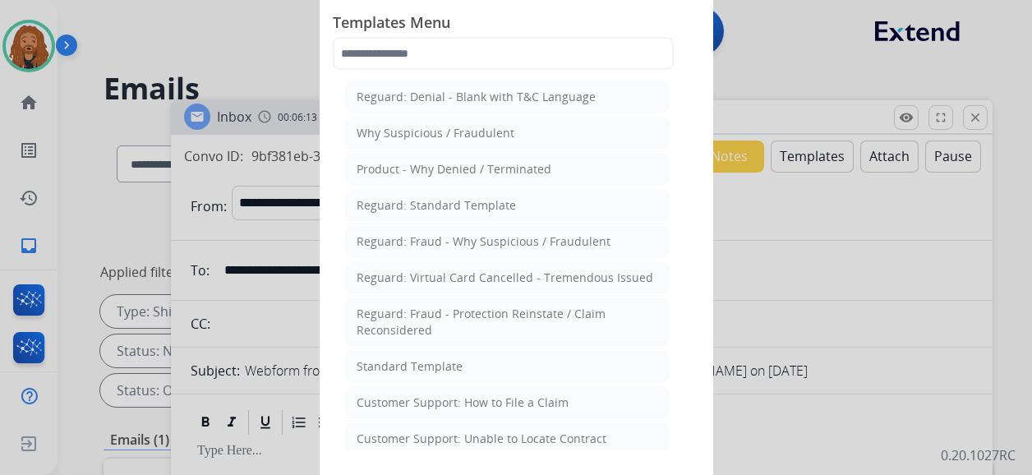
click at [478, 367] on li "Standard Template" at bounding box center [507, 366] width 323 height 31
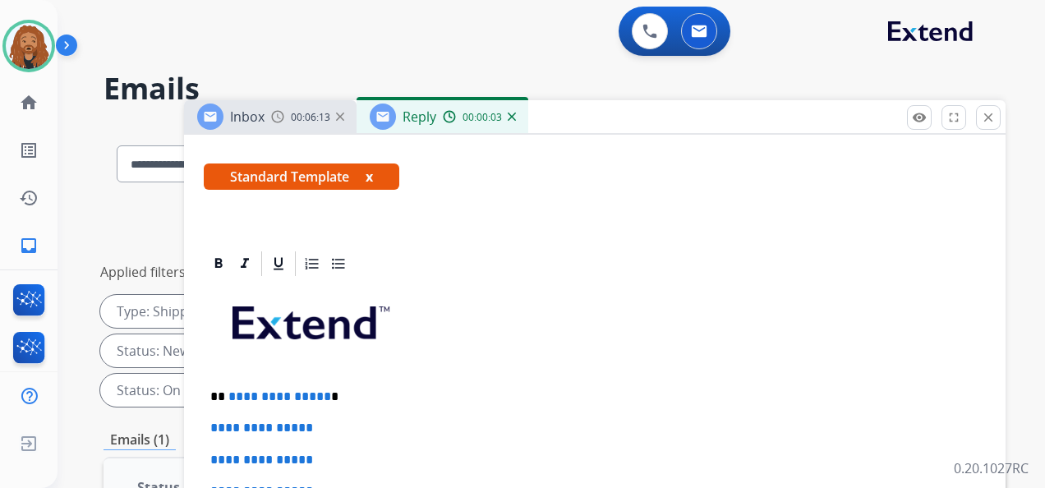
scroll to position [367, 0]
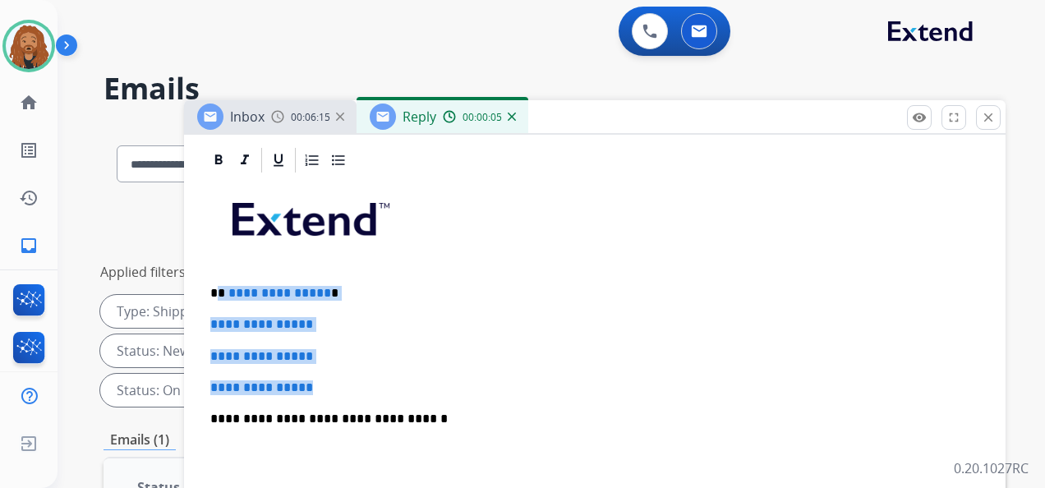
drag, startPoint x: 322, startPoint y: 383, endPoint x: 220, endPoint y: 281, distance: 144.1
click at [220, 281] on div "**********" at bounding box center [595, 457] width 782 height 565
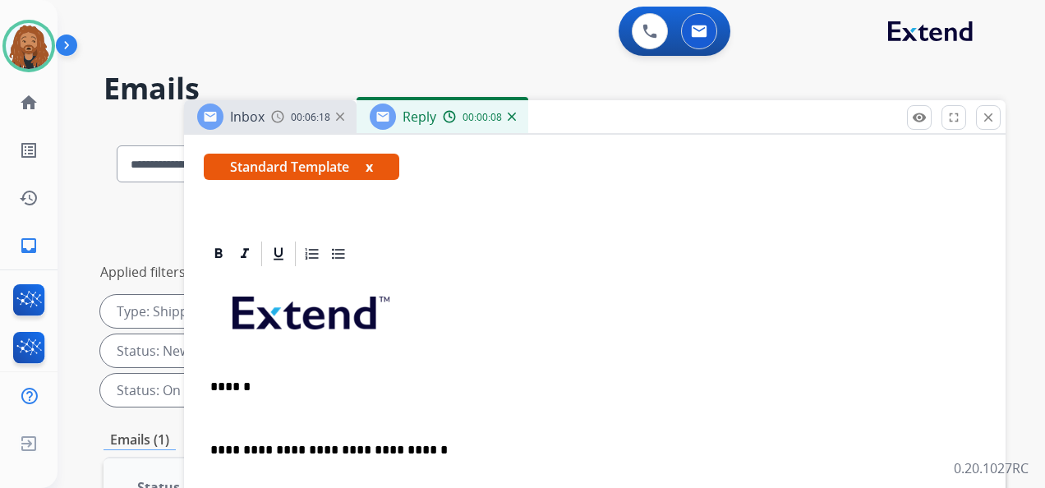
scroll to position [304, 0]
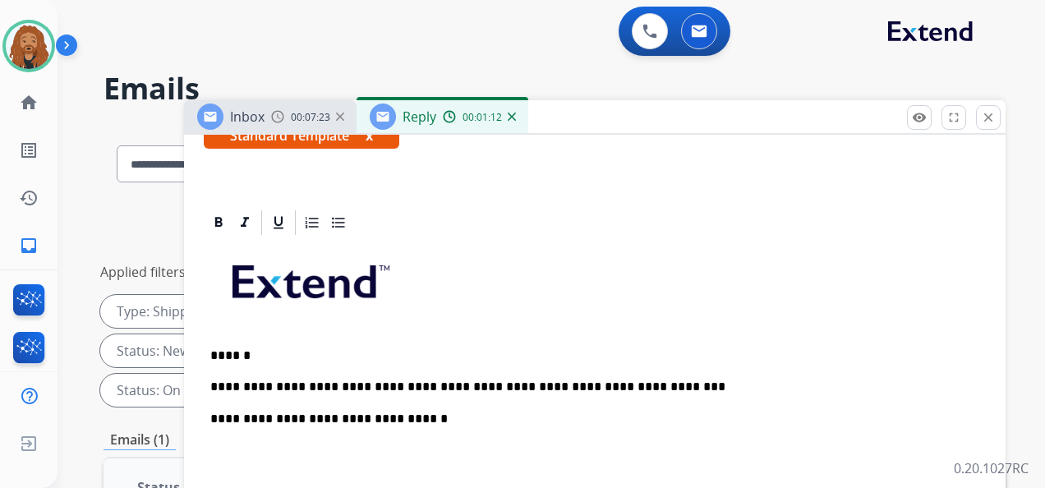
click at [641, 390] on p "**********" at bounding box center [588, 387] width 756 height 15
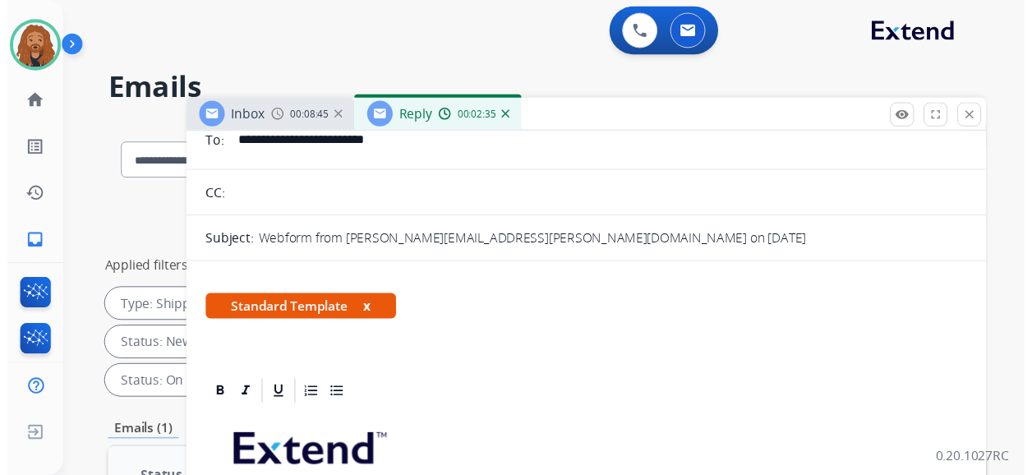
scroll to position [0, 0]
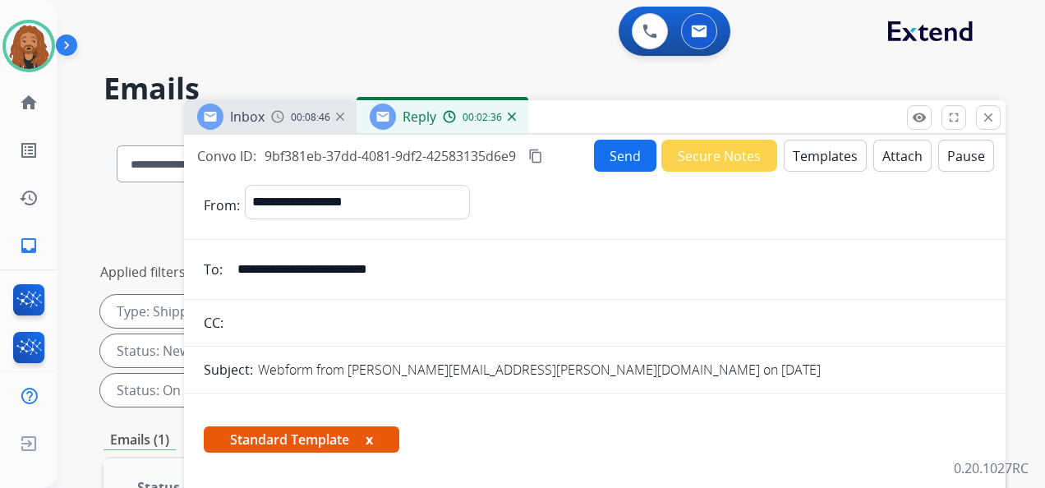
click at [611, 146] on button "Send" at bounding box center [625, 156] width 62 height 32
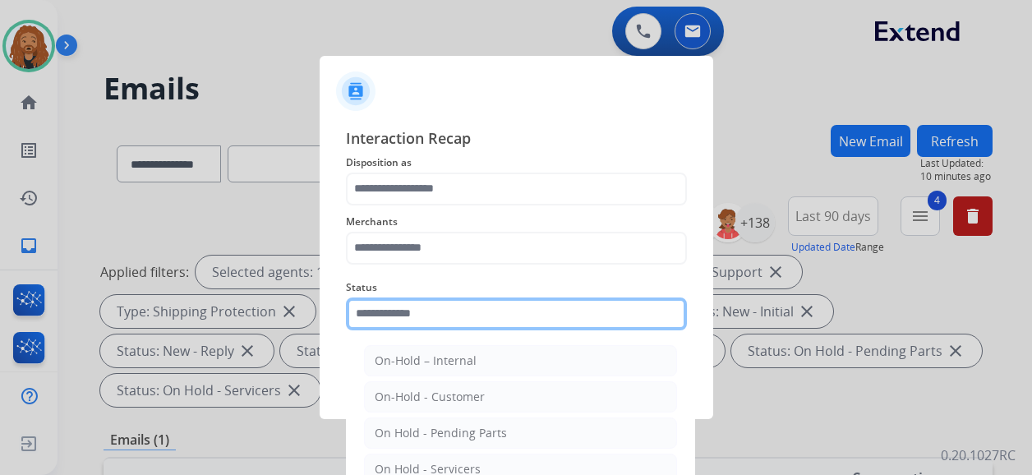
click at [455, 327] on input "text" at bounding box center [516, 313] width 341 height 33
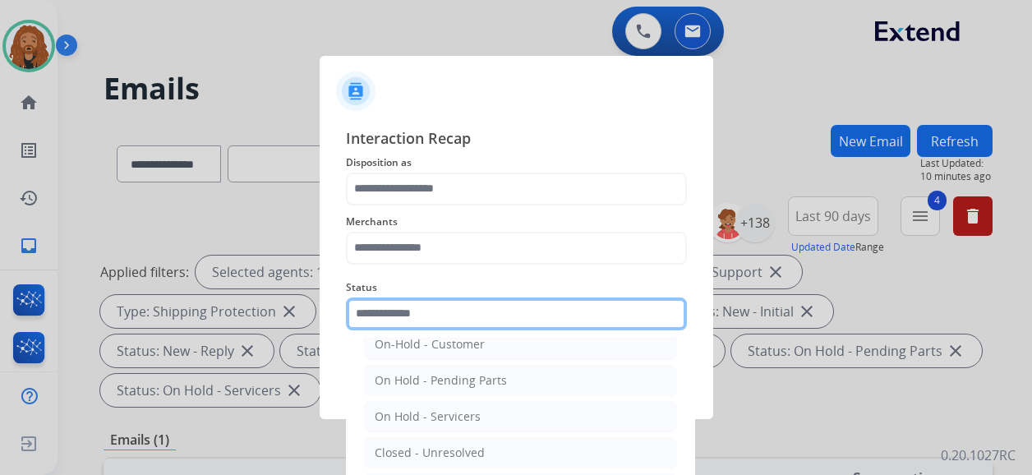
scroll to position [94, 0]
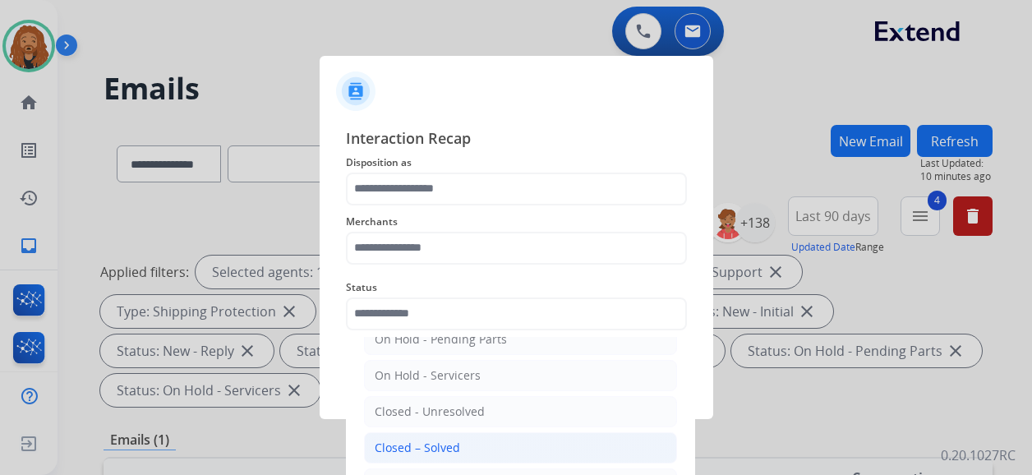
click at [416, 453] on li "Closed – Solved" at bounding box center [520, 447] width 313 height 31
type input "**********"
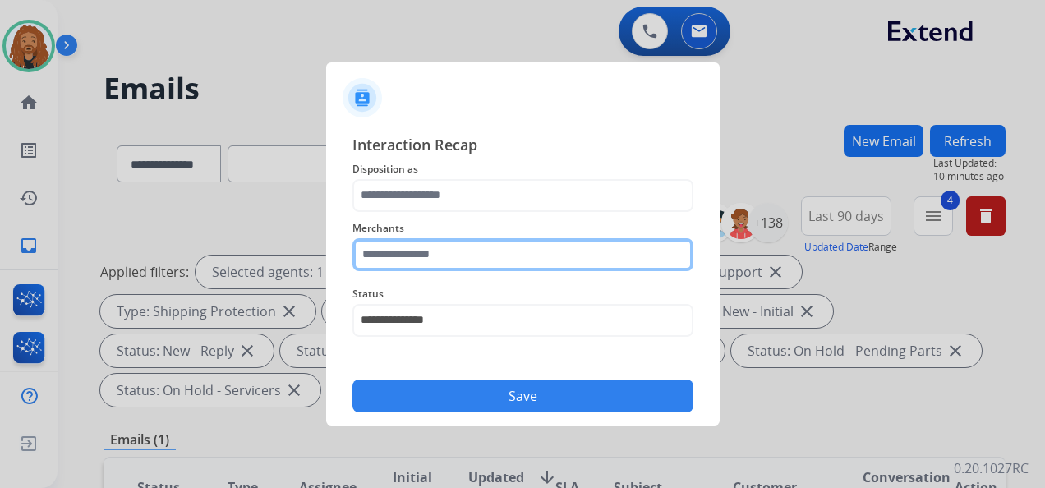
click at [456, 259] on input "text" at bounding box center [523, 254] width 341 height 33
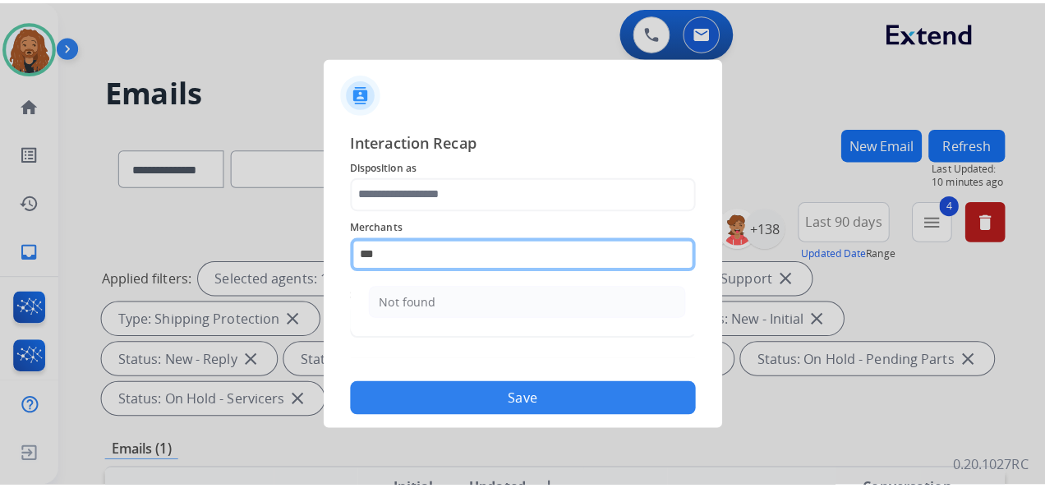
scroll to position [0, 0]
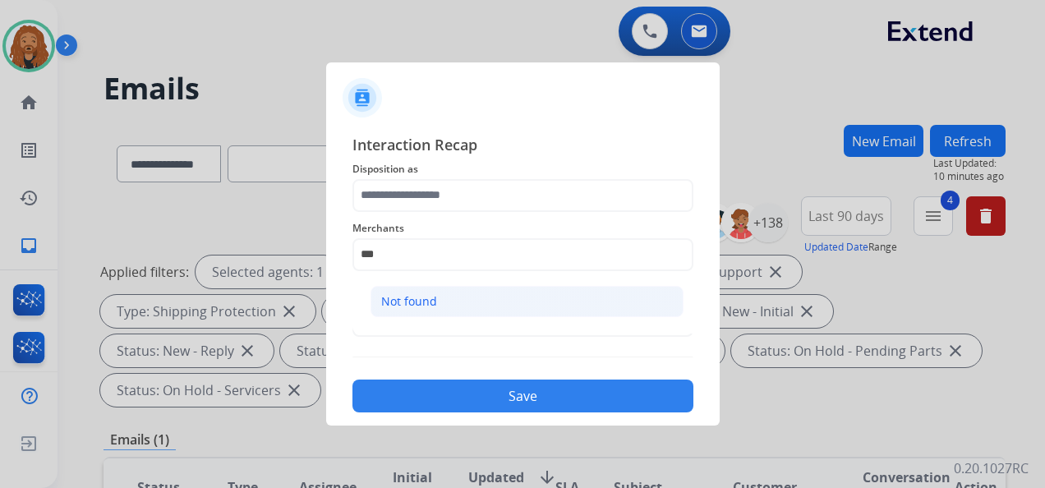
click at [401, 309] on li "Not found" at bounding box center [527, 301] width 313 height 31
type input "*********"
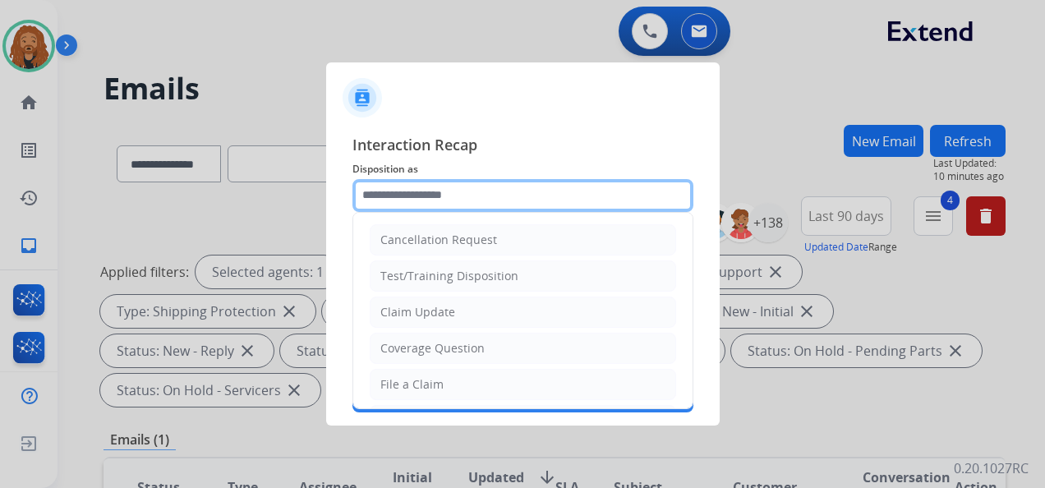
click at [423, 186] on input "text" at bounding box center [523, 195] width 341 height 33
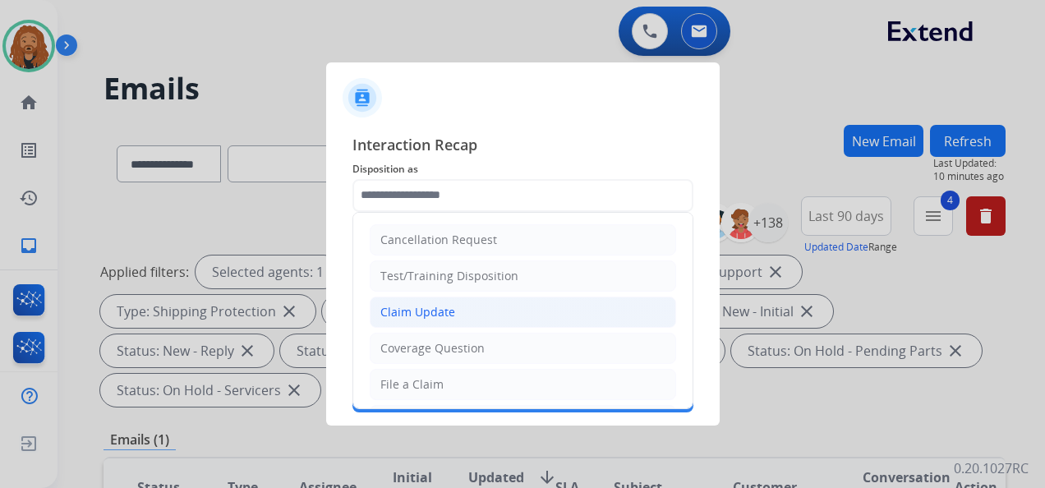
click at [402, 317] on div "Claim Update" at bounding box center [417, 312] width 75 height 16
type input "**********"
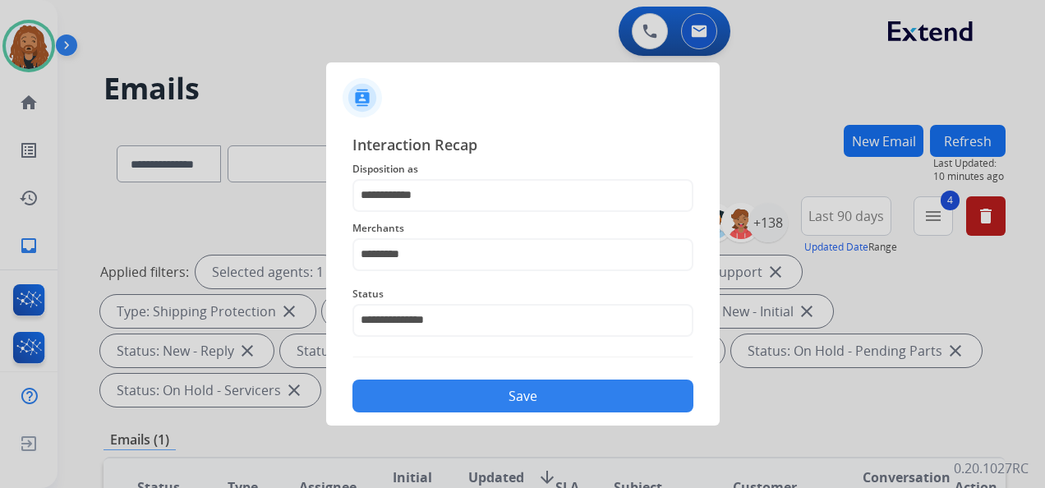
click at [404, 396] on button "Save" at bounding box center [523, 396] width 341 height 33
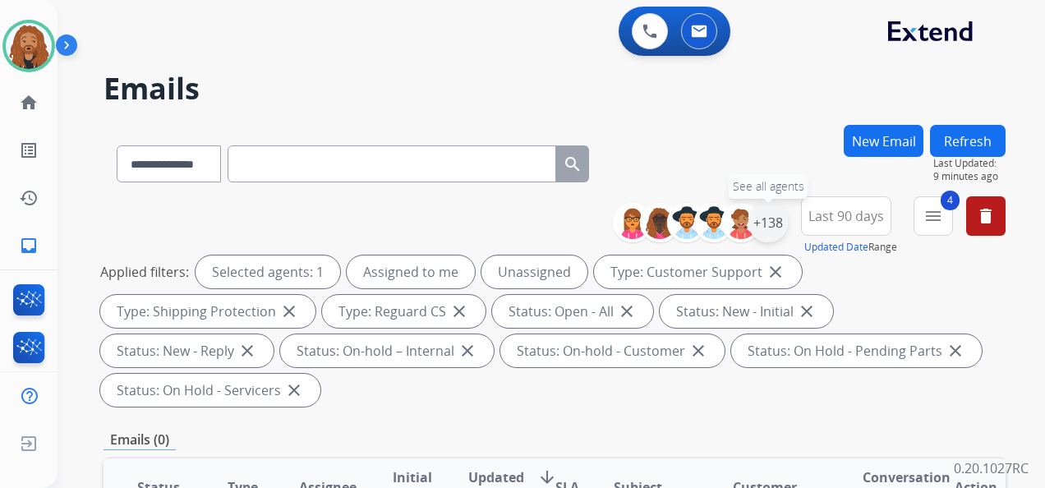
click at [773, 224] on div "+138" at bounding box center [768, 222] width 39 height 39
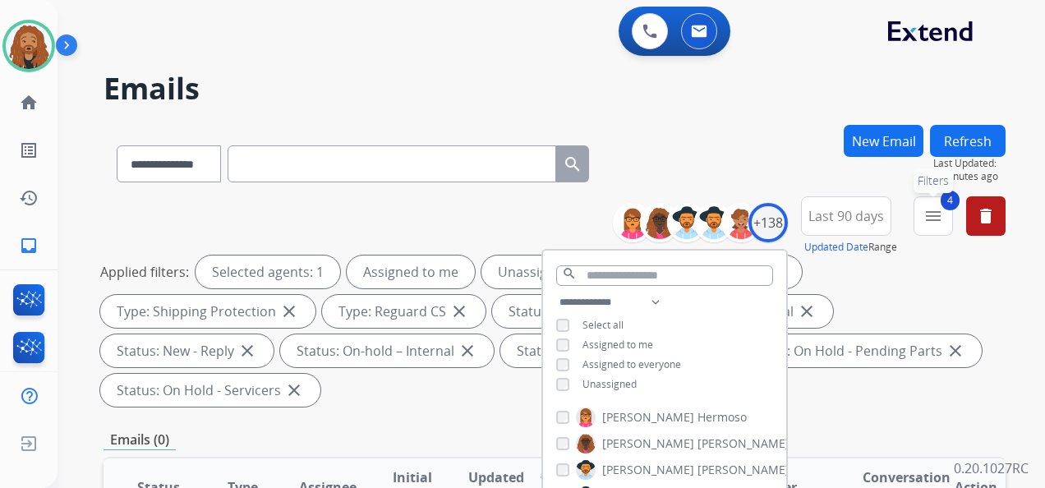
click at [925, 224] on mat-icon "menu" at bounding box center [934, 216] width 20 height 20
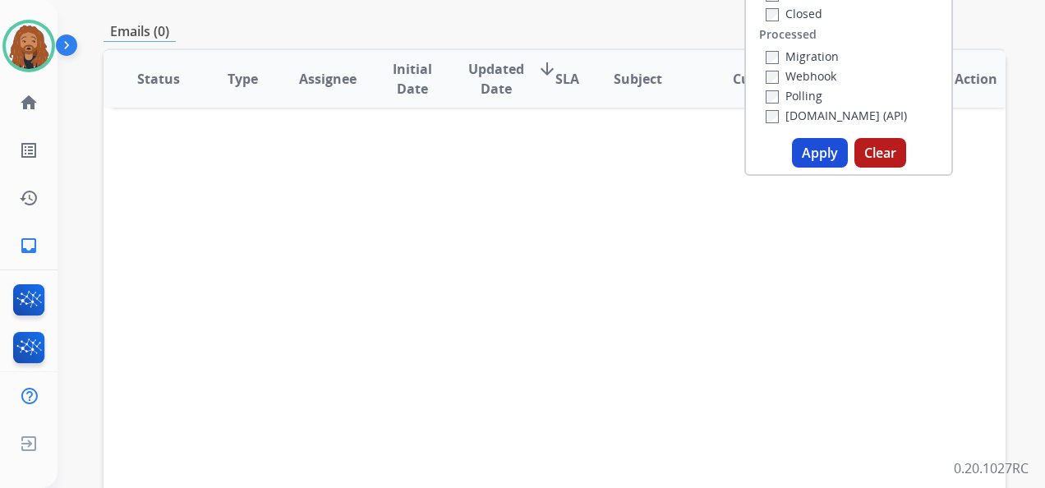
scroll to position [276, 0]
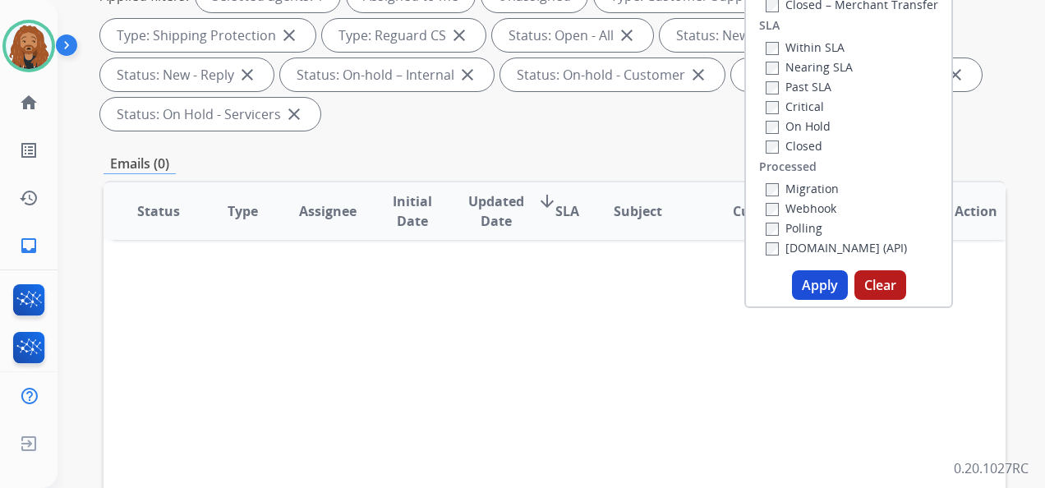
click at [805, 281] on button "Apply" at bounding box center [820, 285] width 56 height 30
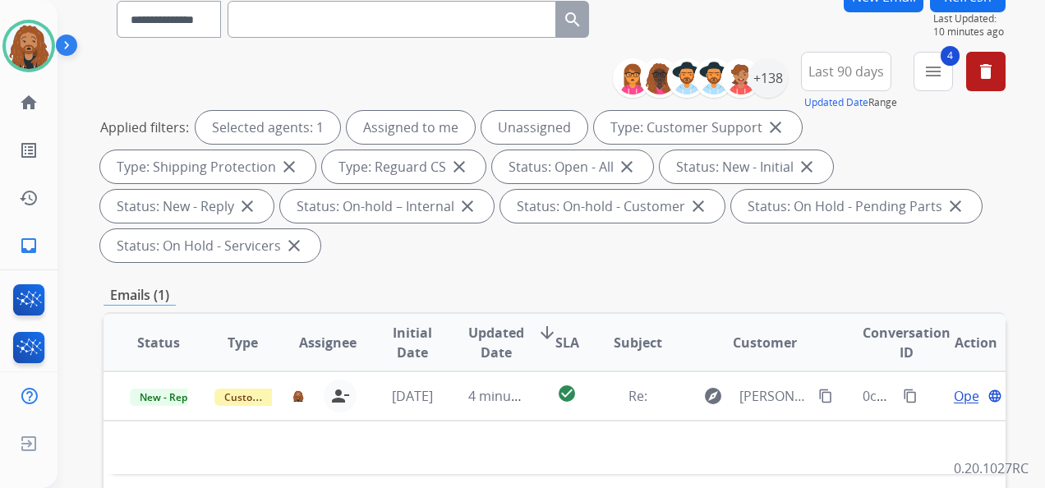
scroll to position [329, 0]
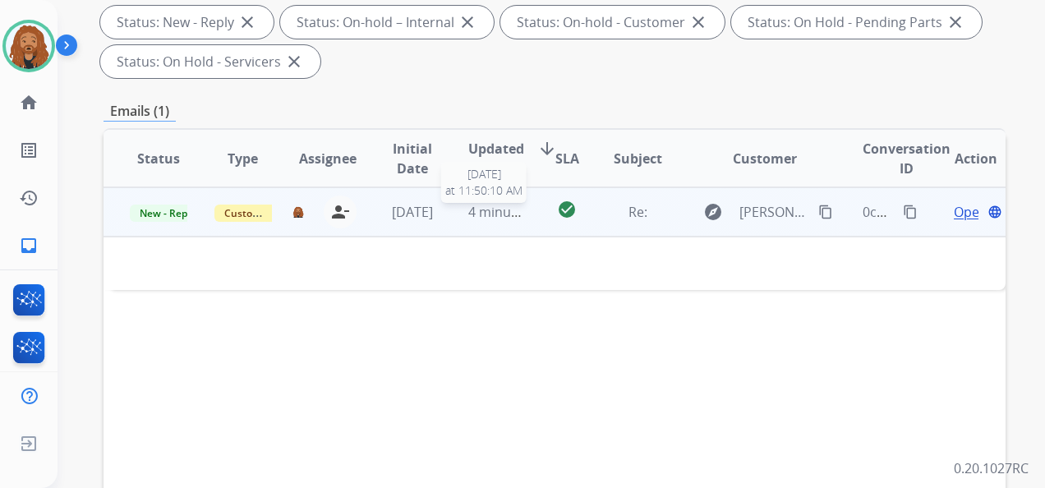
click at [472, 214] on span "4 minutes ago" at bounding box center [512, 212] width 88 height 18
click at [472, 214] on span "4 minutes ago" at bounding box center [512, 213] width 88 height 18
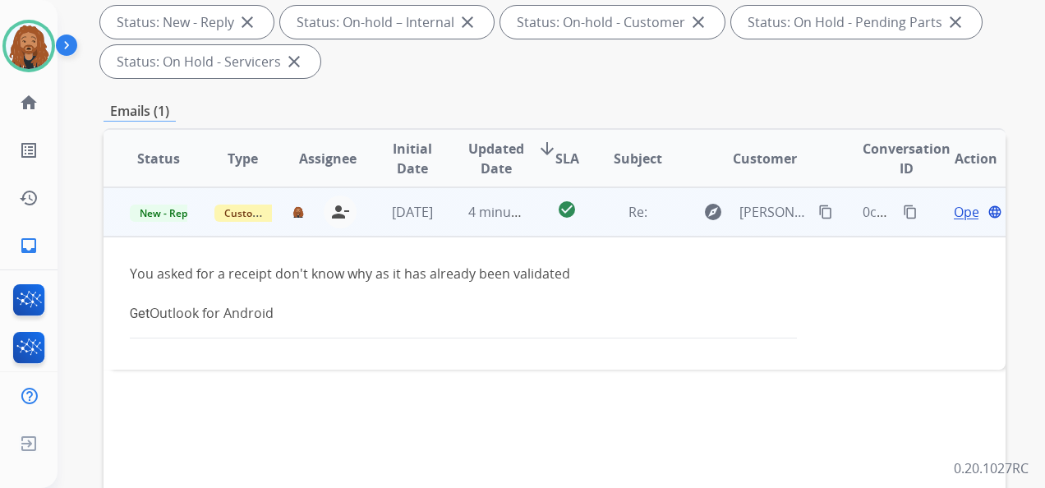
click at [954, 215] on span "Open" at bounding box center [971, 212] width 34 height 20
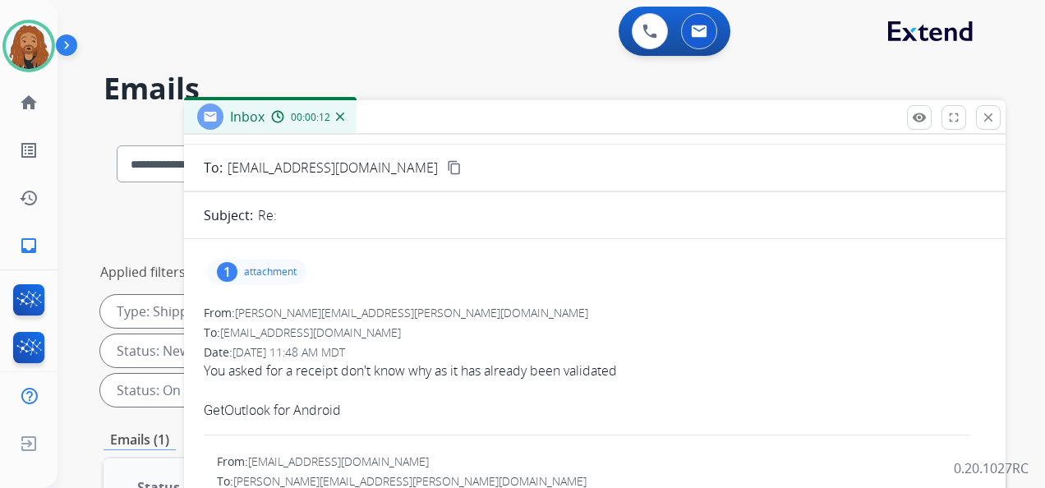
scroll to position [0, 0]
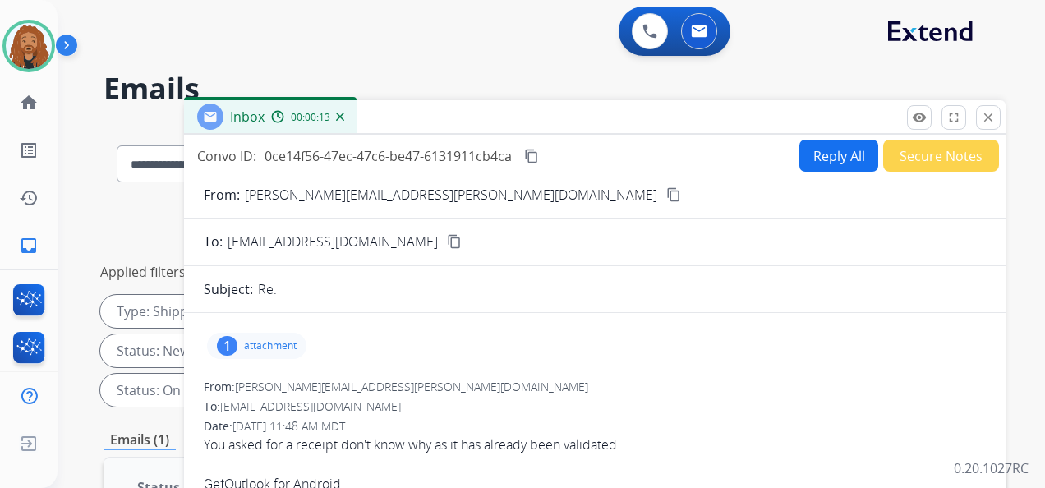
click at [666, 196] on mat-icon "content_copy" at bounding box center [673, 194] width 15 height 15
click at [261, 347] on p "attachment" at bounding box center [270, 345] width 53 height 13
click at [340, 386] on p "pro-4z5QkL5Y.jpeg" at bounding box center [359, 388] width 114 height 20
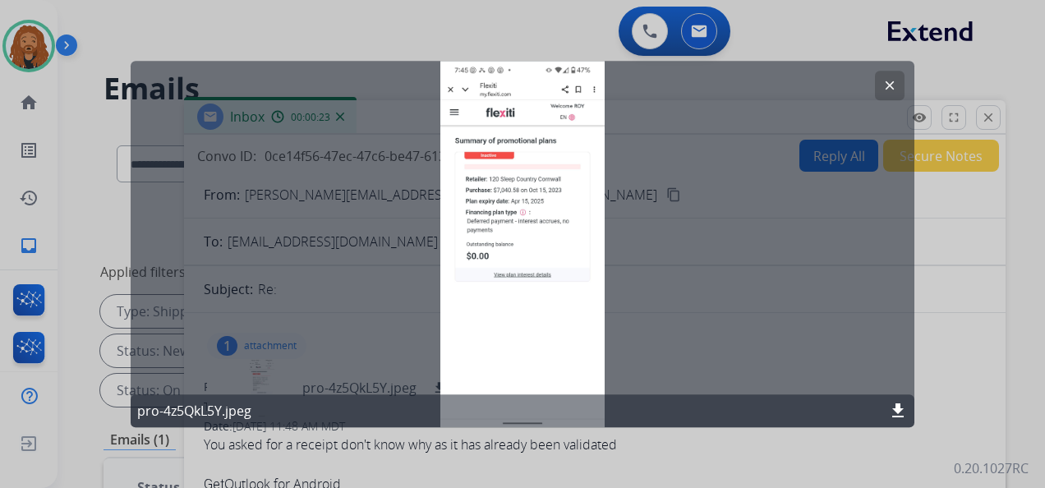
click at [895, 92] on mat-icon "clear" at bounding box center [890, 85] width 15 height 15
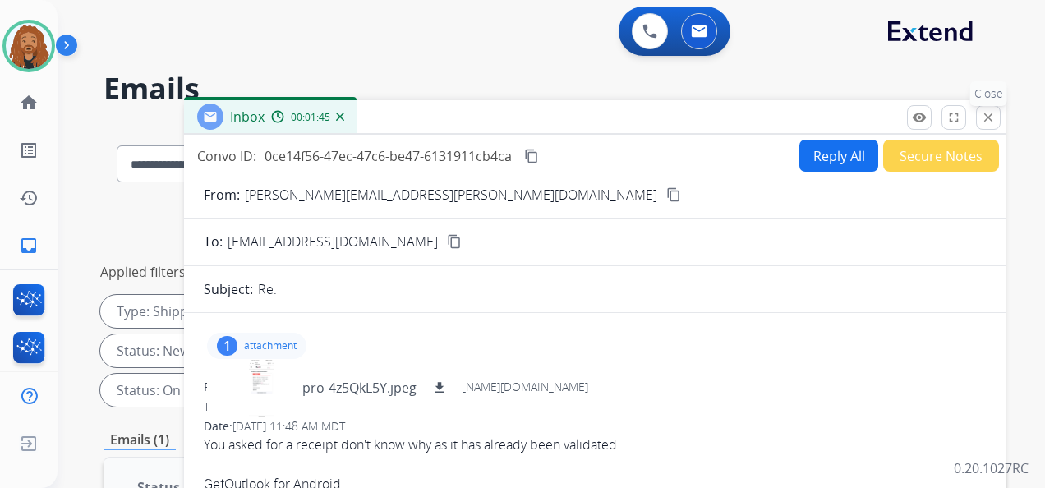
click at [983, 122] on mat-icon "close" at bounding box center [988, 117] width 15 height 15
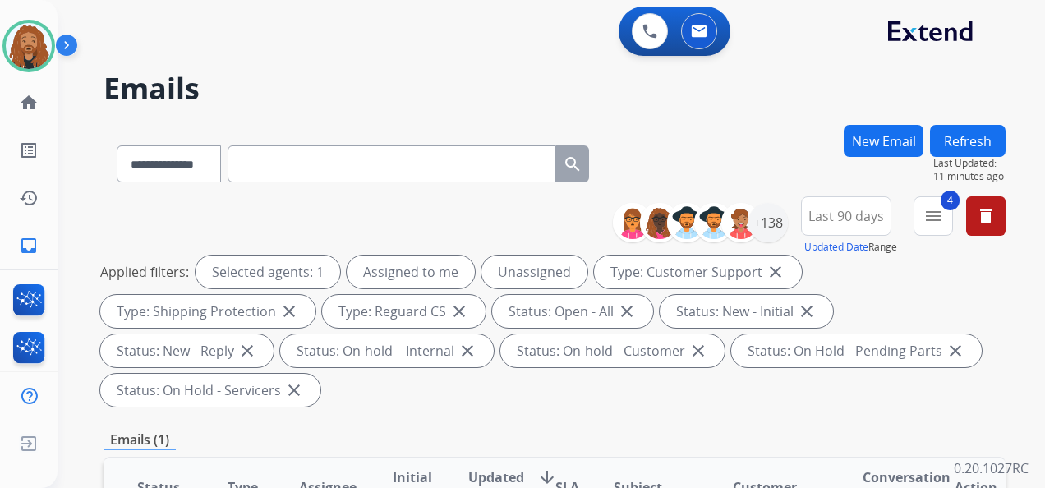
click at [331, 168] on input "text" at bounding box center [392, 163] width 329 height 37
paste input "**********"
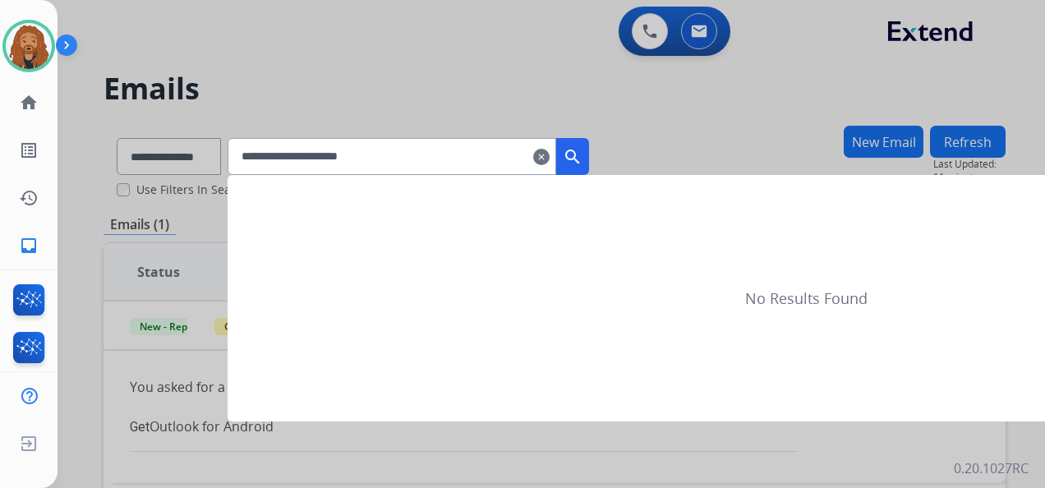
type input "**********"
click at [201, 168] on div at bounding box center [522, 244] width 1045 height 488
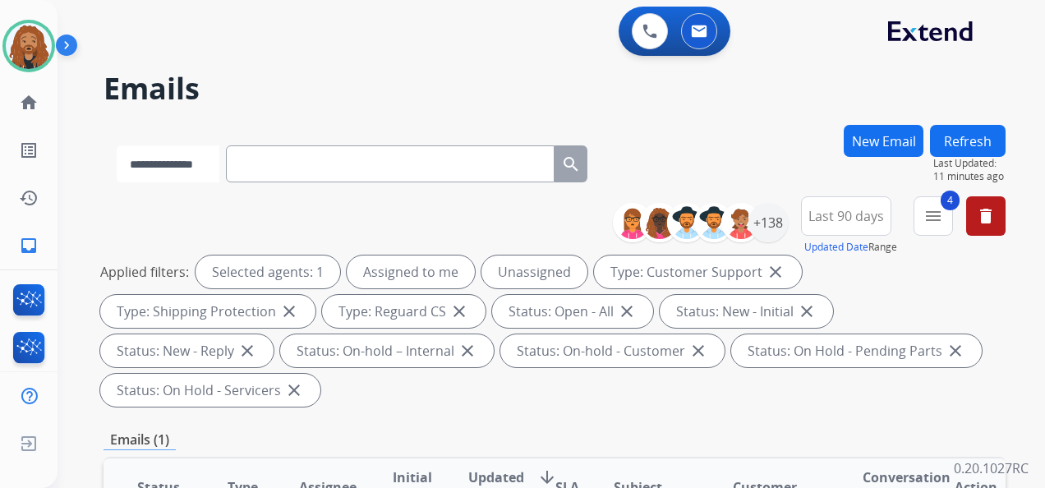
click at [202, 168] on select "**********" at bounding box center [168, 163] width 103 height 37
select select "**********"
click at [117, 145] on select "**********" at bounding box center [168, 163] width 103 height 37
click at [279, 164] on input "text" at bounding box center [392, 163] width 329 height 37
paste input "**********"
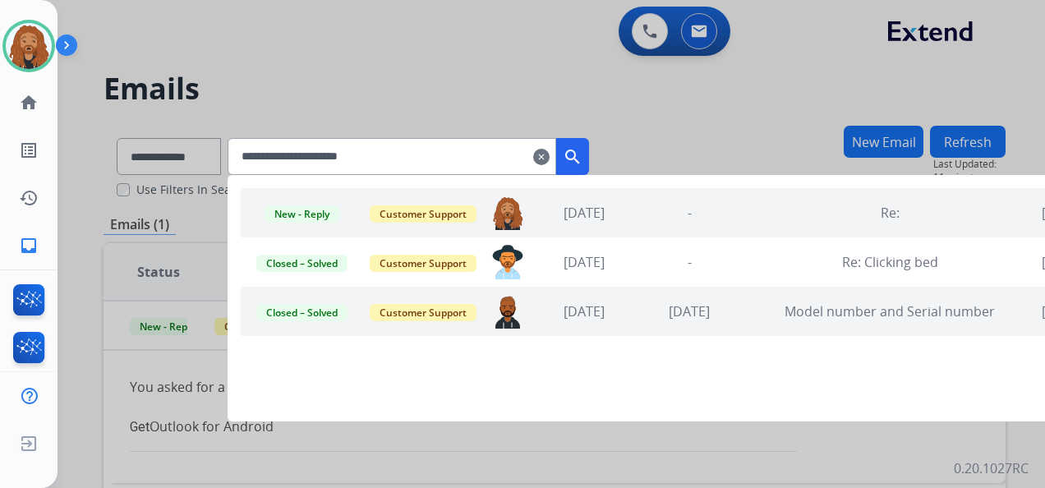
type input "**********"
click at [598, 273] on div "Closed – Solved Customer Support [EMAIL_ADDRESS][PERSON_NAME][DOMAIN_NAME] [DAT…" at bounding box center [746, 261] width 1011 height 49
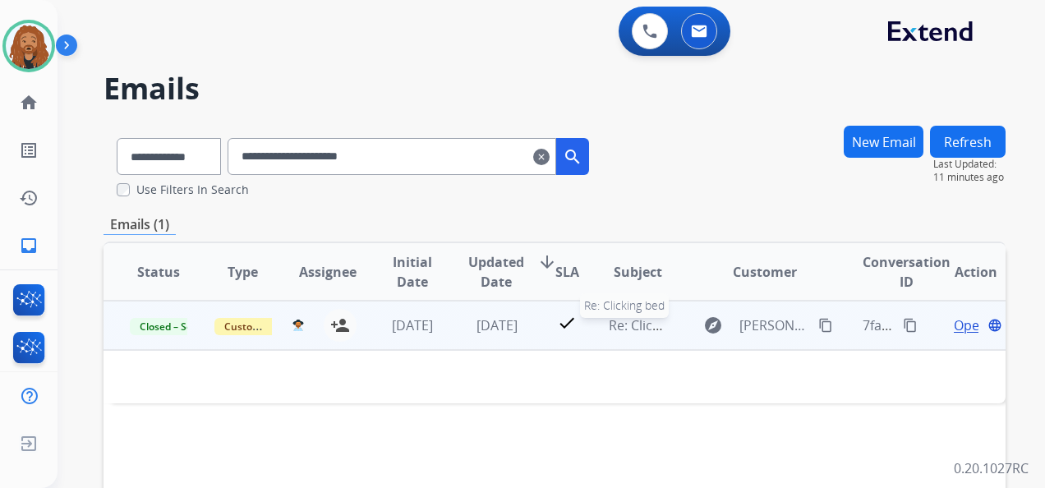
click at [616, 323] on span "Re: Clicking bed" at bounding box center [657, 325] width 96 height 18
click at [960, 326] on span "Open" at bounding box center [971, 326] width 34 height 20
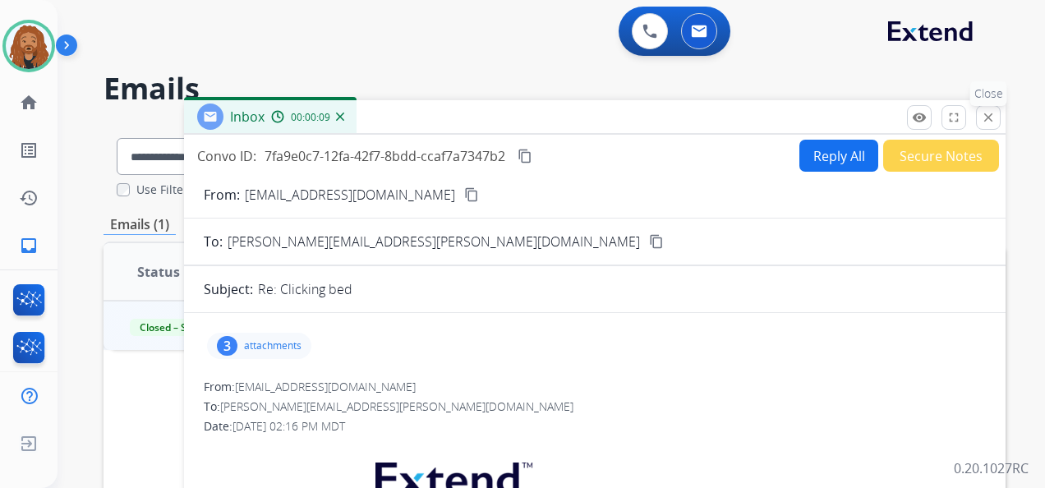
click at [989, 112] on mat-icon "close" at bounding box center [988, 117] width 15 height 15
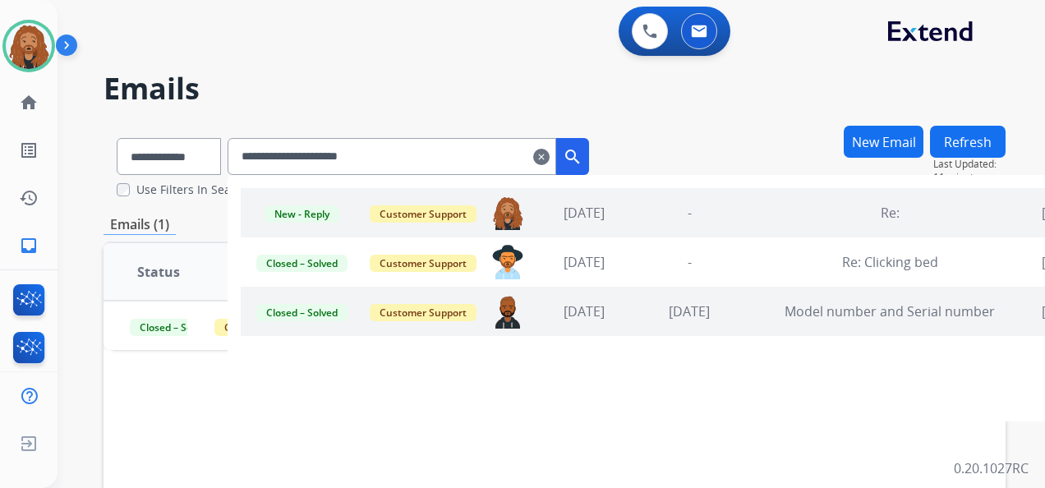
drag, startPoint x: 429, startPoint y: 164, endPoint x: 436, endPoint y: 159, distance: 8.9
click at [431, 163] on input "**********" at bounding box center [392, 156] width 329 height 37
click at [622, 226] on div "New - Reply Customer Support [PERSON_NAME][EMAIL_ADDRESS][PERSON_NAME][DOMAIN_N…" at bounding box center [746, 212] width 1011 height 49
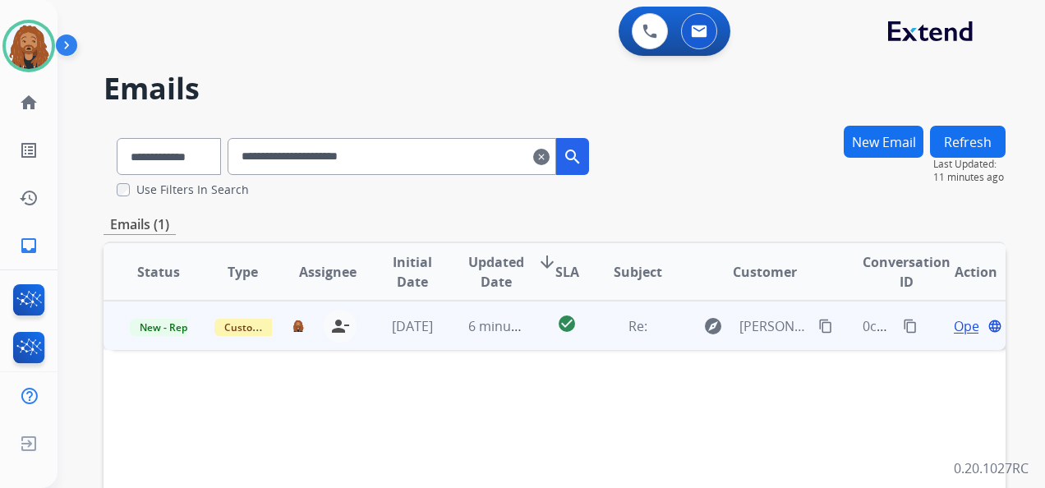
click at [954, 326] on span "Open" at bounding box center [971, 326] width 34 height 20
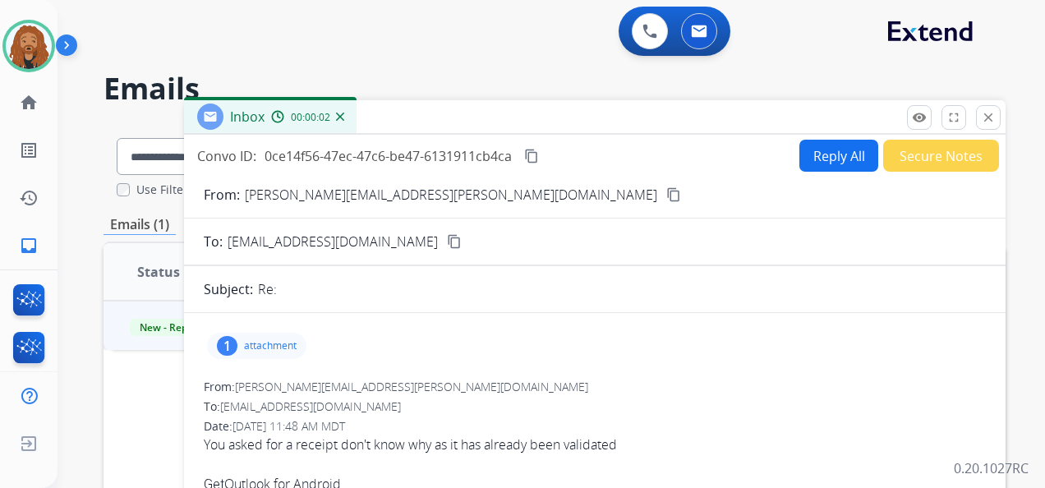
click at [825, 167] on button "Reply All" at bounding box center [839, 156] width 79 height 32
select select "**********"
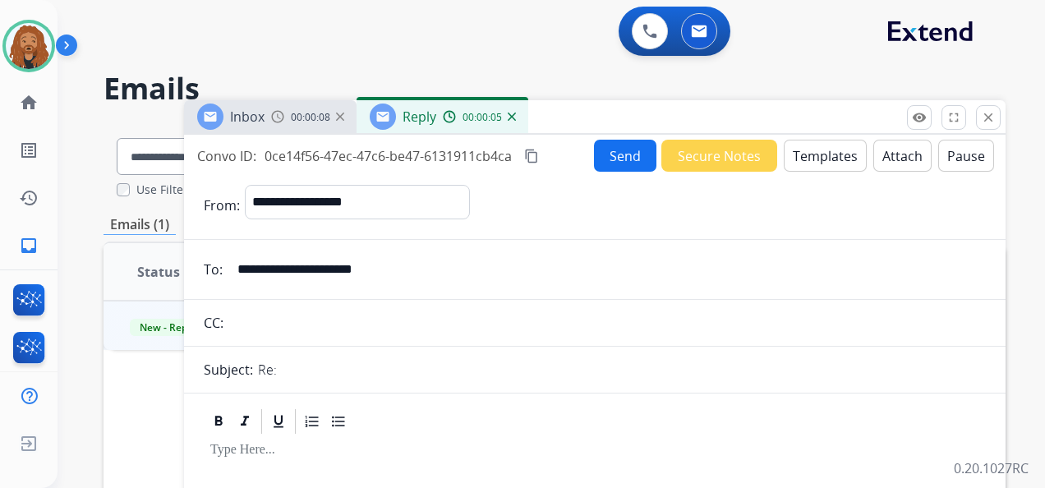
click at [830, 156] on button "Templates" at bounding box center [825, 156] width 83 height 32
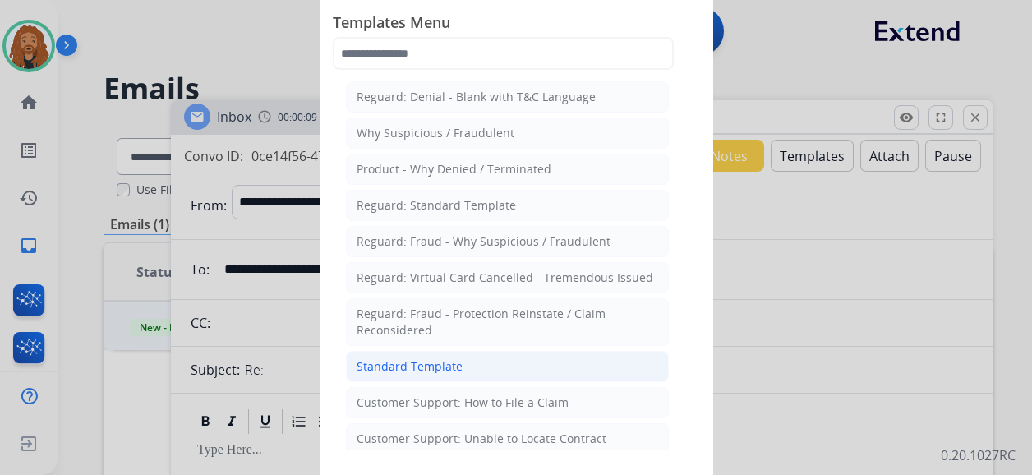
click at [424, 351] on li "Standard Template" at bounding box center [507, 366] width 323 height 31
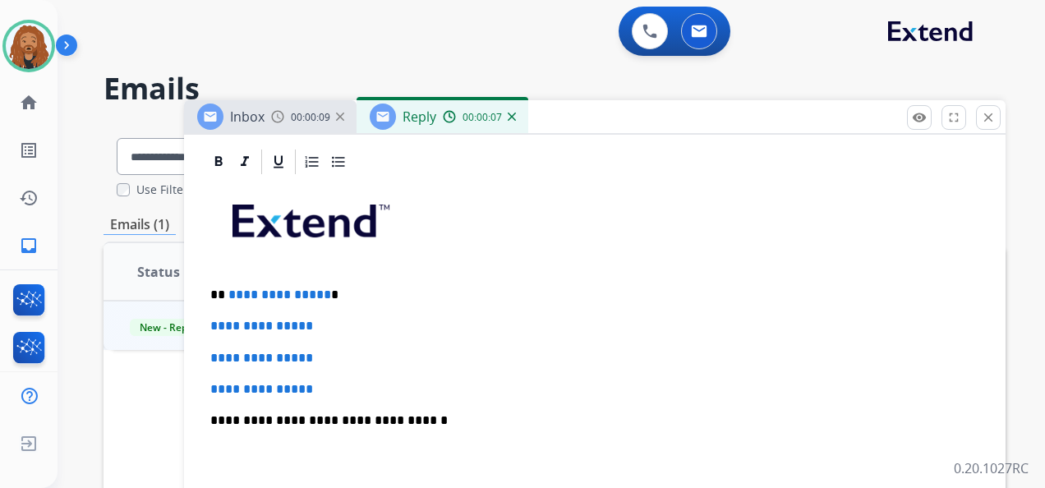
scroll to position [329, 0]
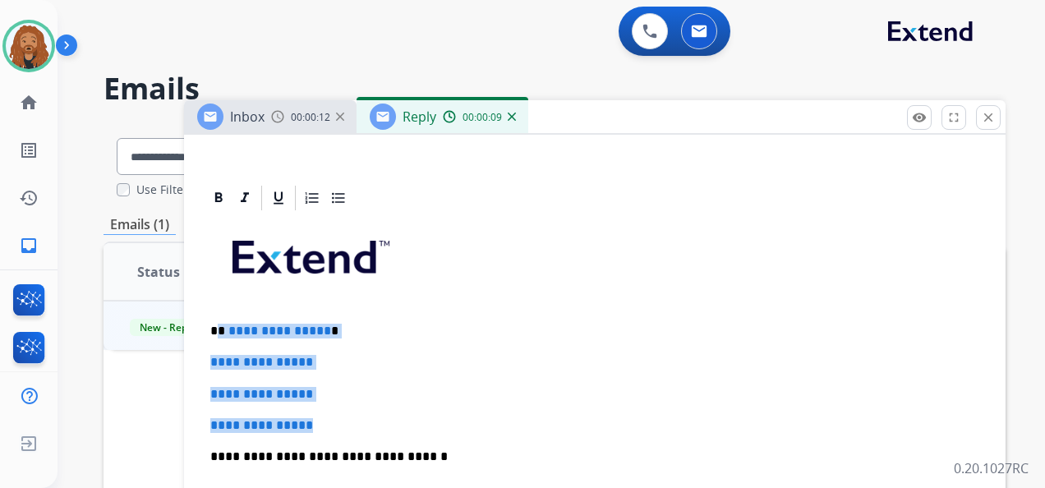
drag, startPoint x: 325, startPoint y: 422, endPoint x: 219, endPoint y: 330, distance: 140.3
click at [219, 330] on div "**********" at bounding box center [595, 495] width 782 height 565
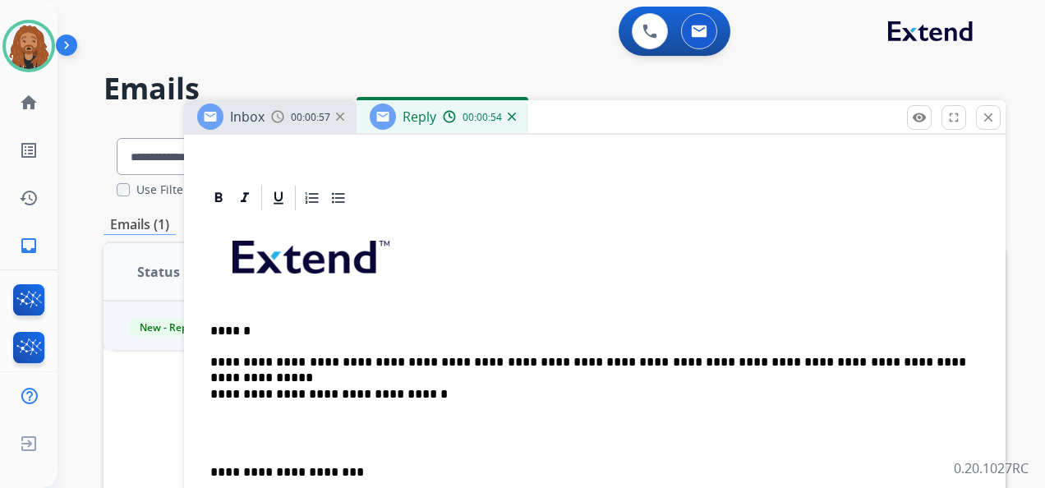
click at [882, 355] on p "**********" at bounding box center [588, 362] width 756 height 15
click at [297, 431] on p at bounding box center [594, 433] width 769 height 30
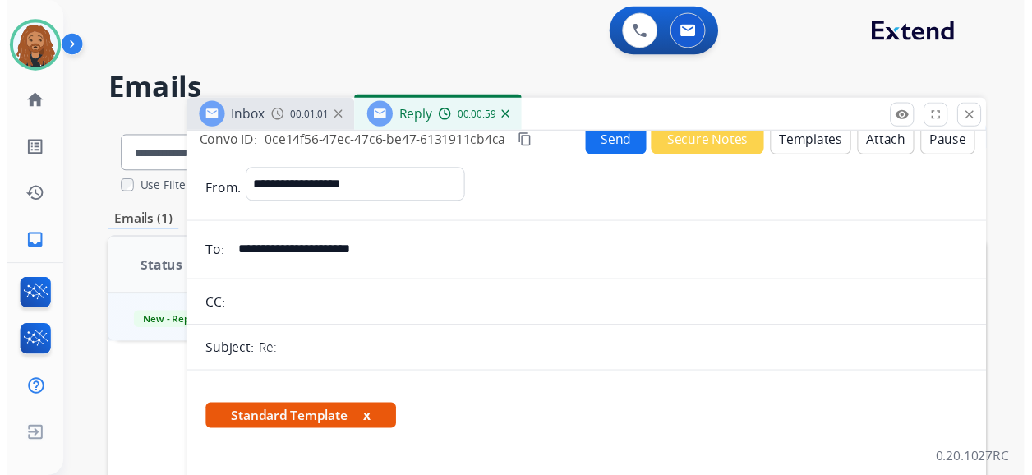
scroll to position [0, 0]
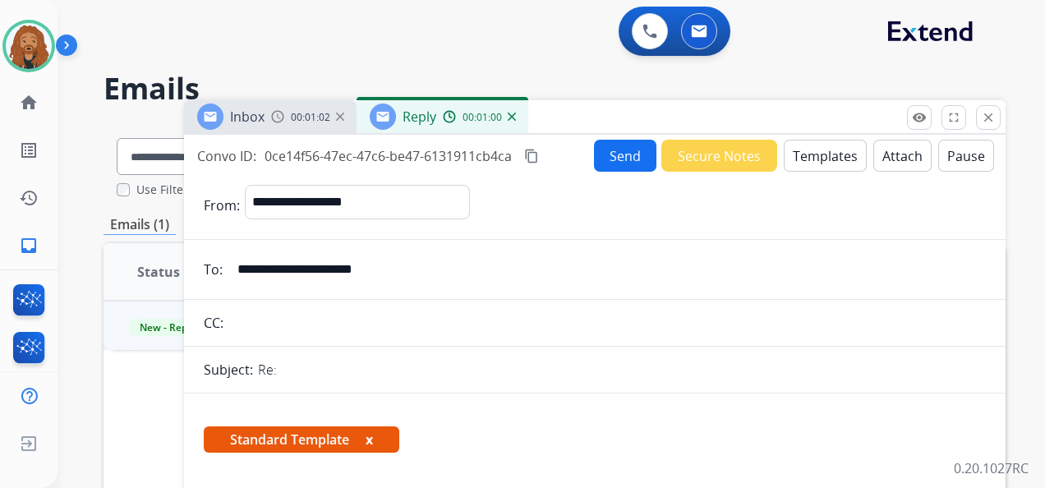
click at [631, 155] on button "Send" at bounding box center [625, 156] width 62 height 32
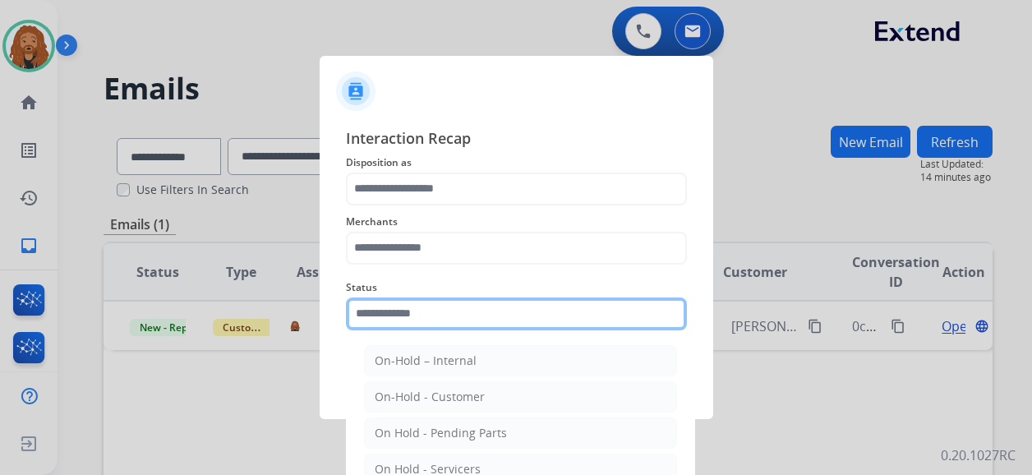
click at [484, 307] on input "text" at bounding box center [516, 313] width 341 height 33
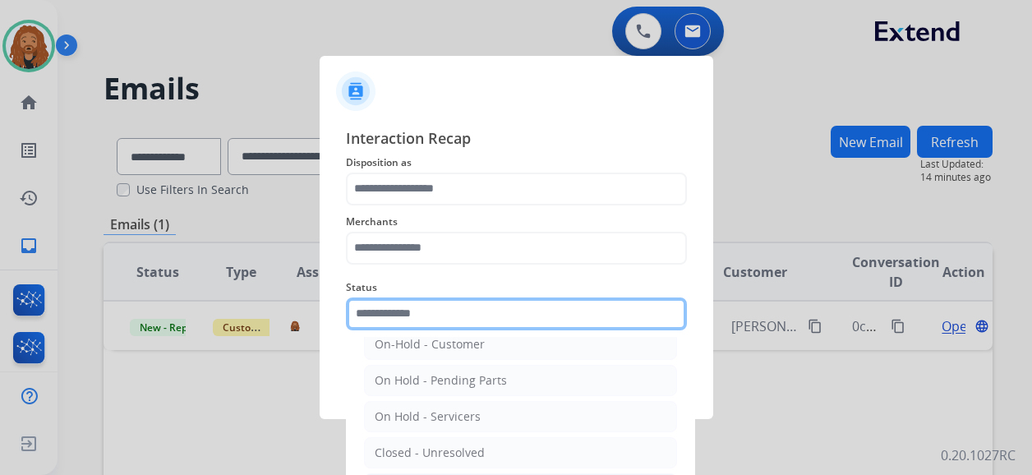
scroll to position [94, 0]
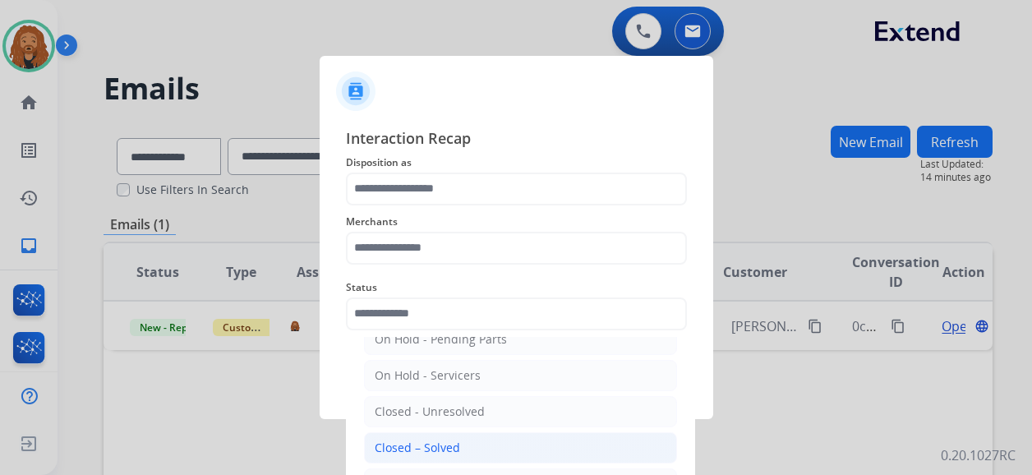
click at [427, 445] on div "Closed – Solved" at bounding box center [417, 448] width 85 height 16
type input "**********"
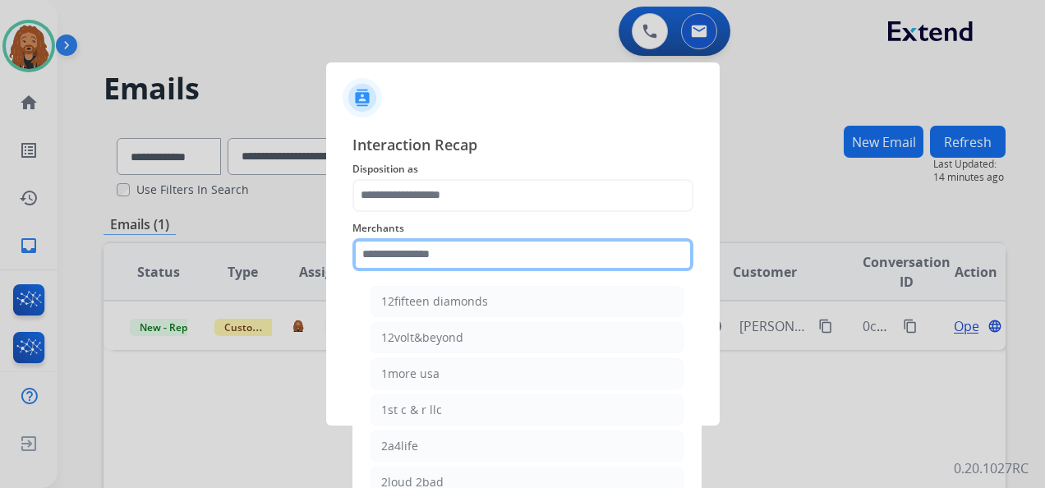
click at [434, 265] on div "Merchants 12fifteen diamonds 12volt&beyond 1more usa 1st c & r llc 2a4life 2lou…" at bounding box center [523, 245] width 341 height 66
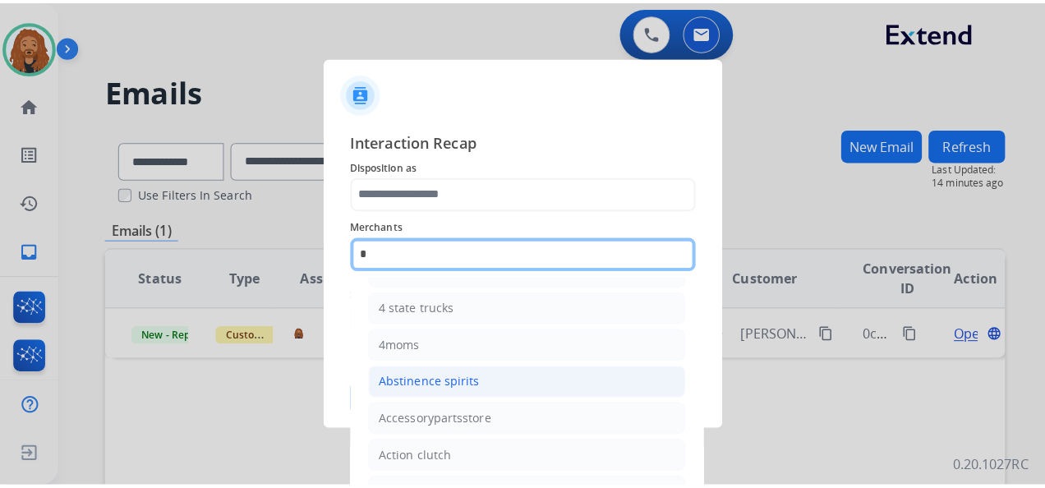
scroll to position [0, 0]
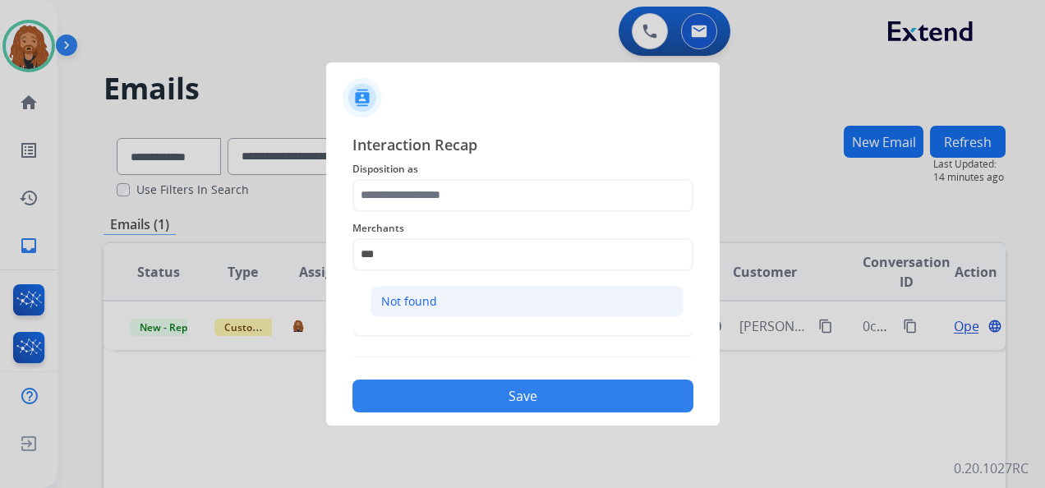
drag, startPoint x: 428, startPoint y: 309, endPoint x: 428, endPoint y: 247, distance: 62.5
click at [428, 308] on div "Not found" at bounding box center [409, 301] width 56 height 16
type input "*********"
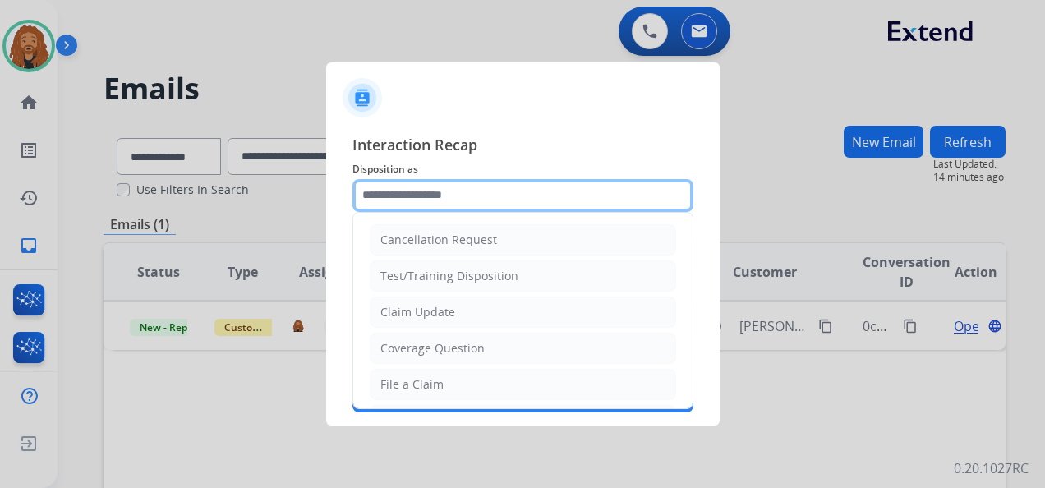
click at [424, 190] on input "text" at bounding box center [523, 195] width 341 height 33
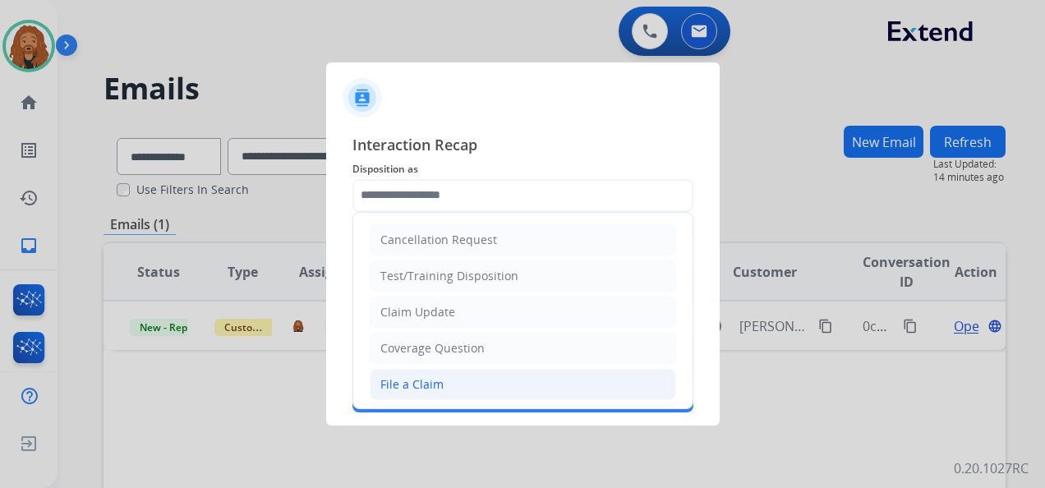
click at [439, 379] on div "File a Claim" at bounding box center [411, 384] width 63 height 16
type input "**********"
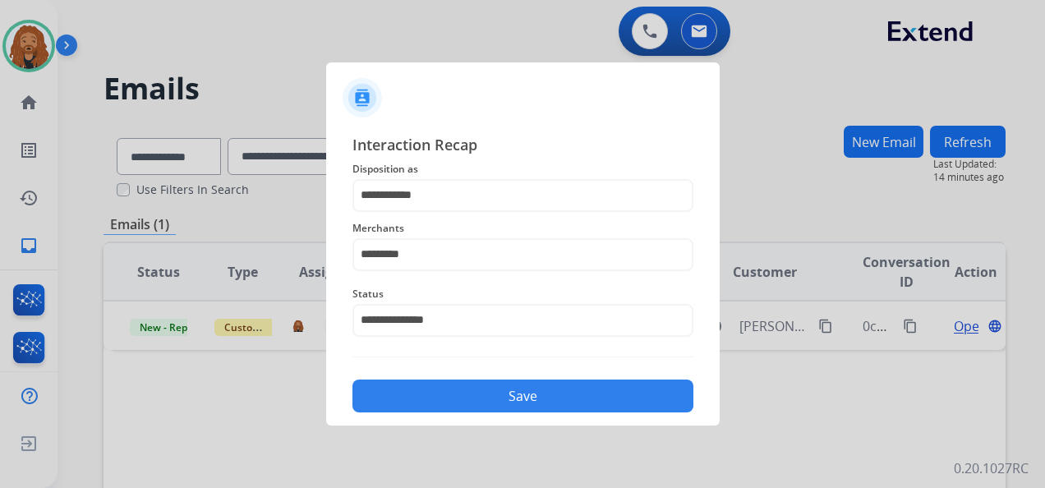
click at [447, 390] on button "Save" at bounding box center [523, 396] width 341 height 33
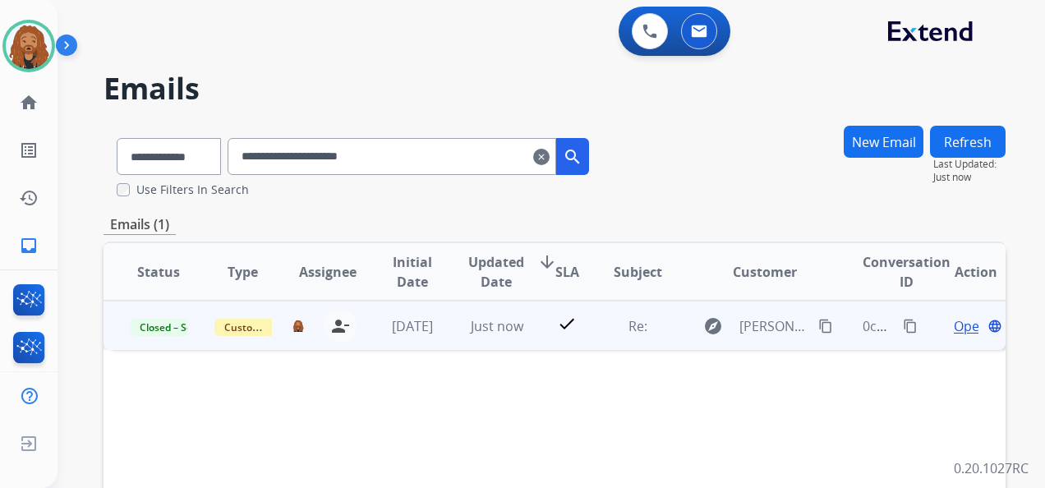
click at [954, 329] on span "Open" at bounding box center [971, 326] width 34 height 20
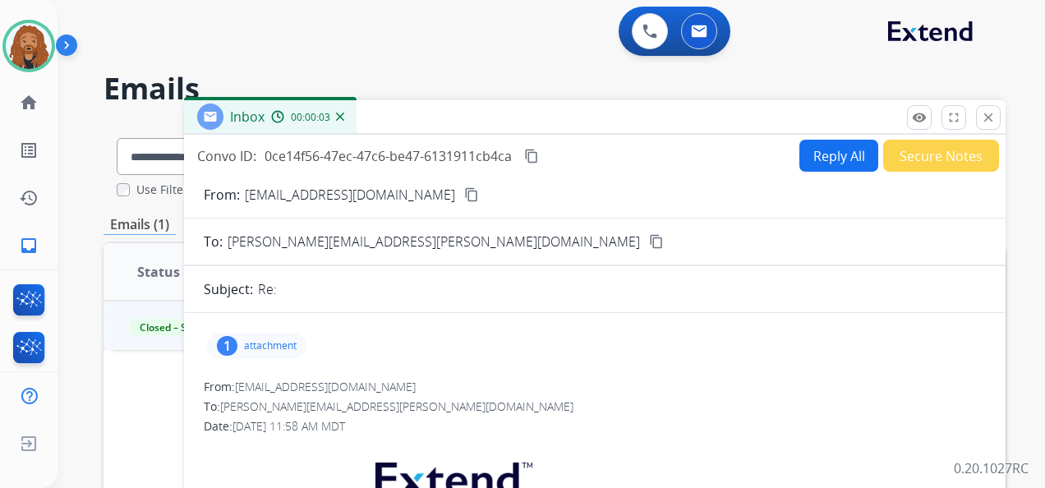
click at [533, 160] on mat-icon "content_copy" at bounding box center [531, 156] width 15 height 15
click at [243, 342] on div "1 attachment" at bounding box center [256, 346] width 99 height 26
click at [432, 386] on button "download" at bounding box center [440, 388] width 20 height 20
click at [989, 117] on mat-icon "close" at bounding box center [988, 117] width 15 height 15
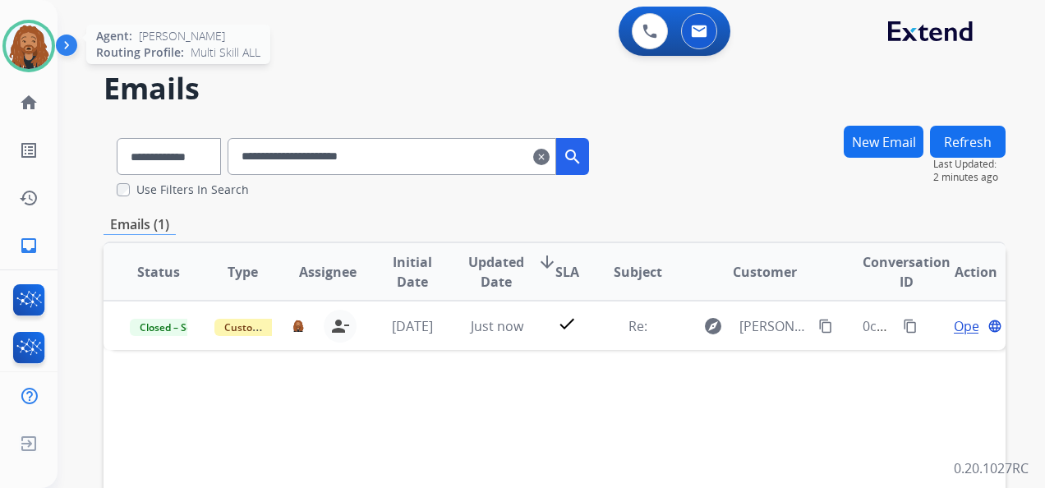
click at [25, 49] on img at bounding box center [29, 46] width 46 height 46
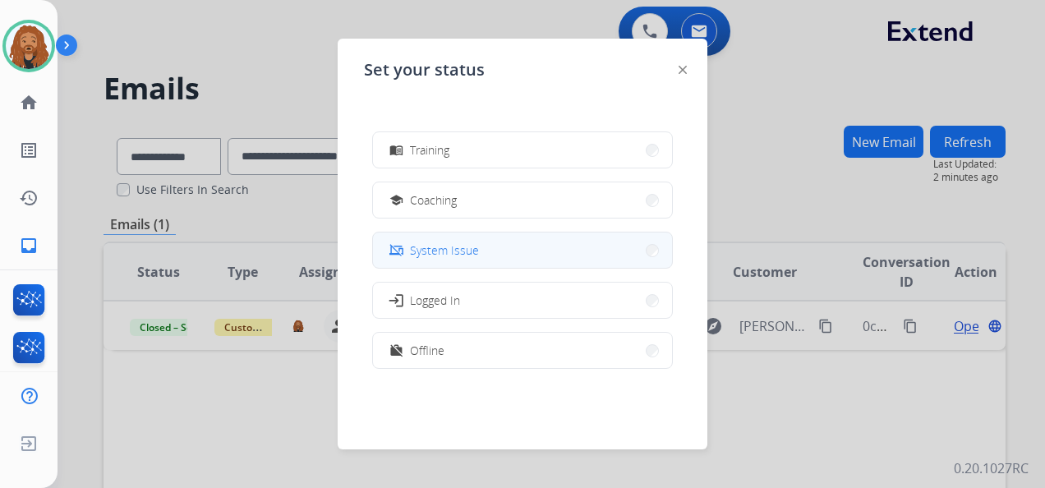
scroll to position [260, 0]
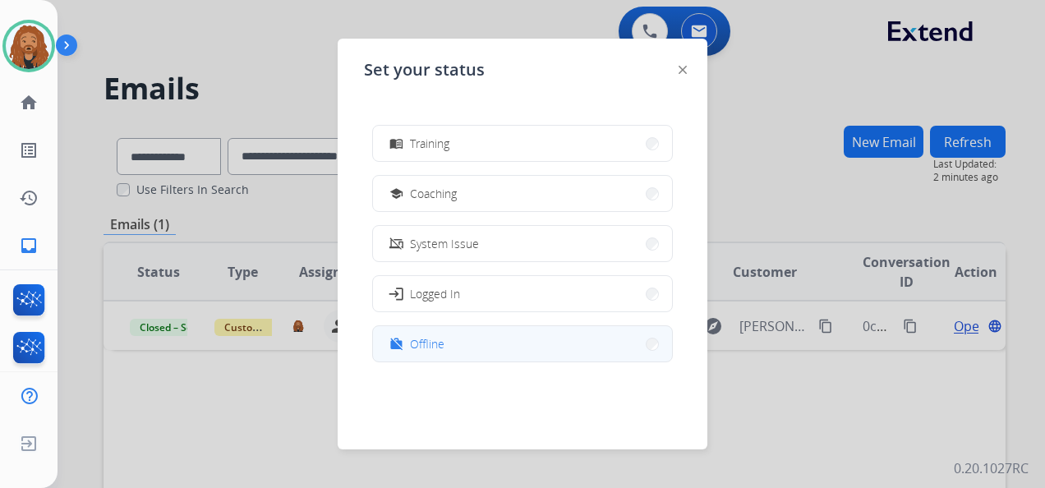
click at [454, 332] on button "work_off Offline" at bounding box center [522, 343] width 299 height 35
